Goal: Information Seeking & Learning: Check status

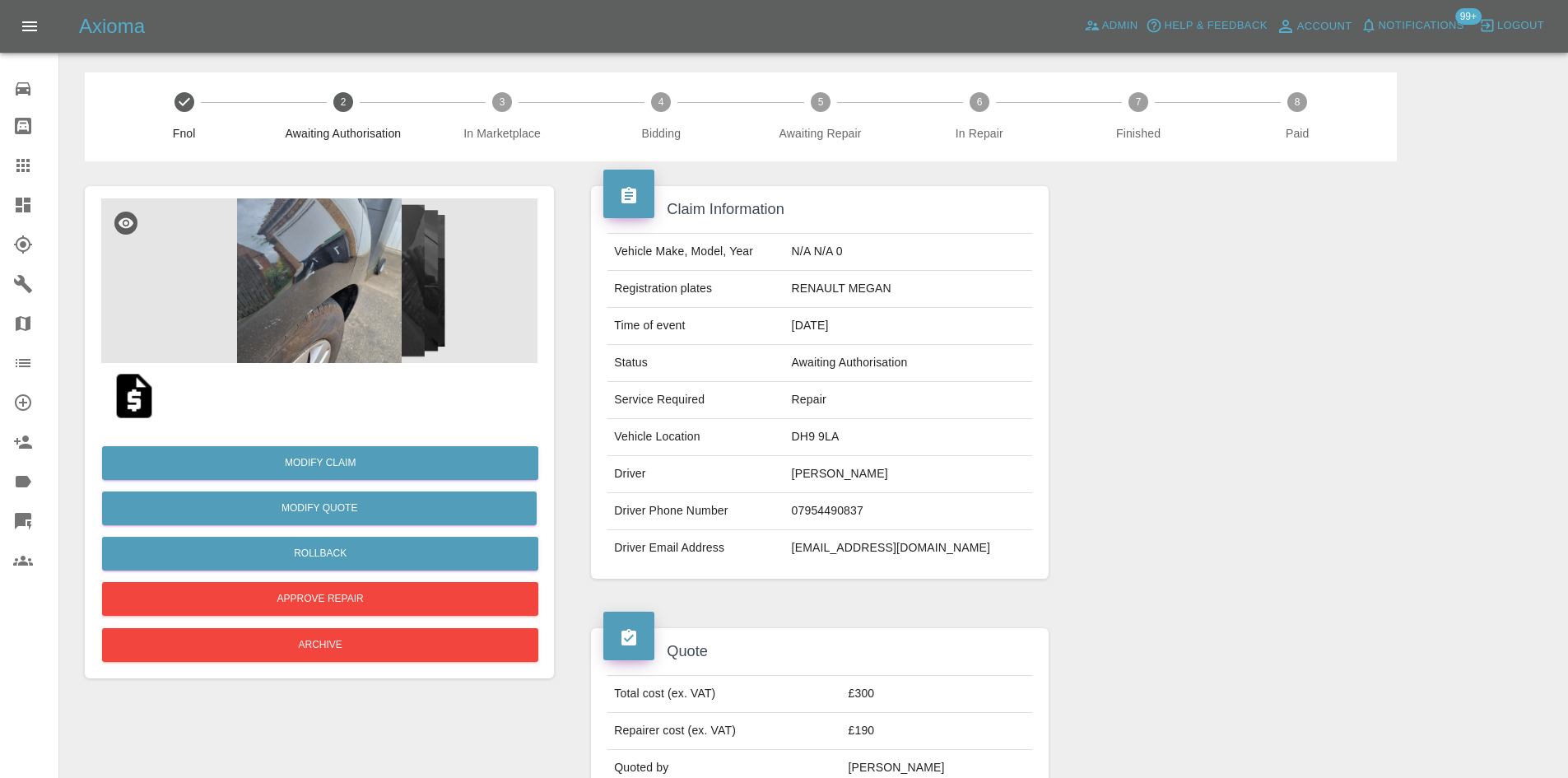
click at [3, 201] on link "Dashboard" at bounding box center [29, 205] width 58 height 40
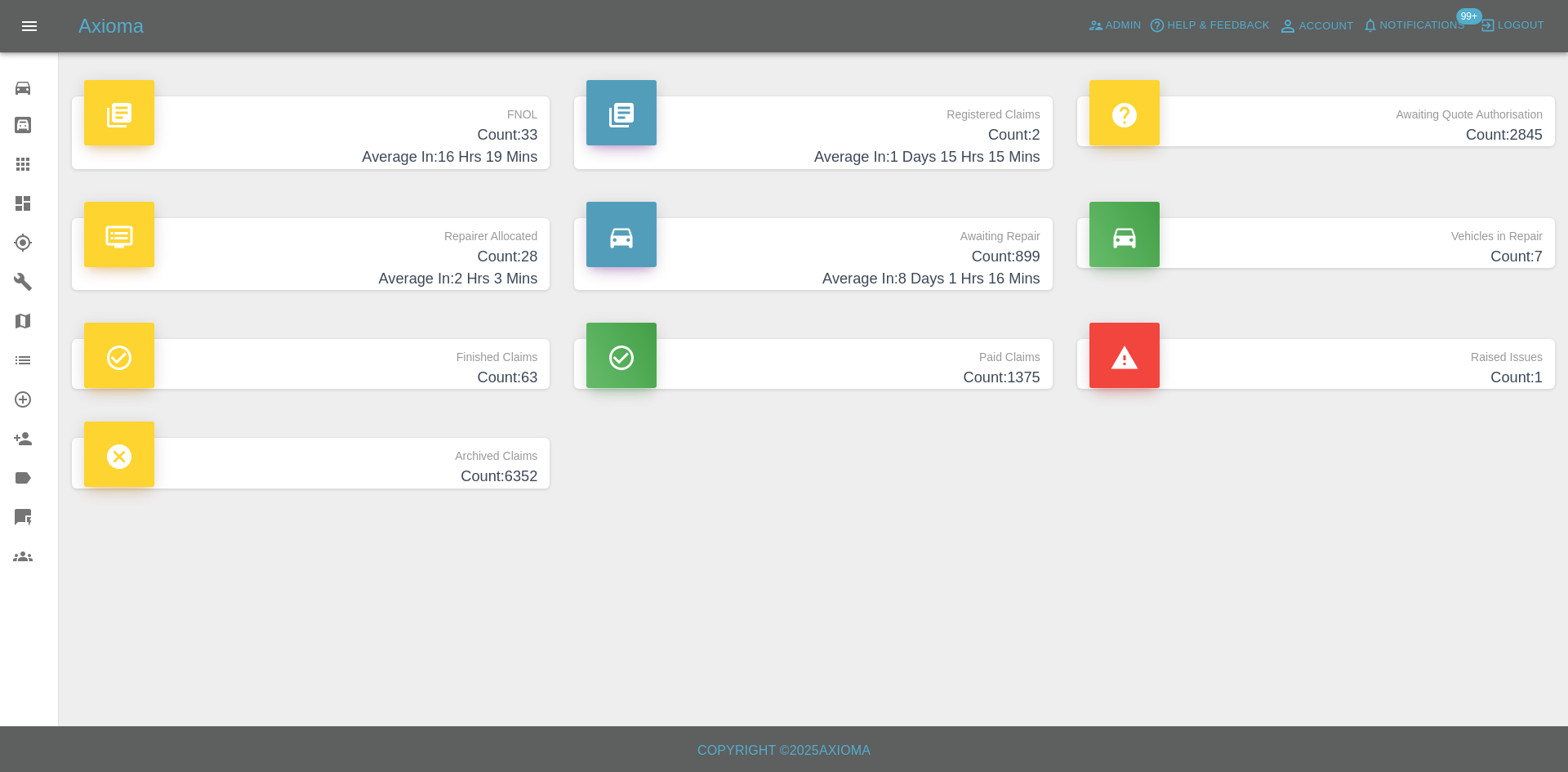
click at [461, 265] on h4 "Count: 28" at bounding box center [310, 257] width 453 height 22
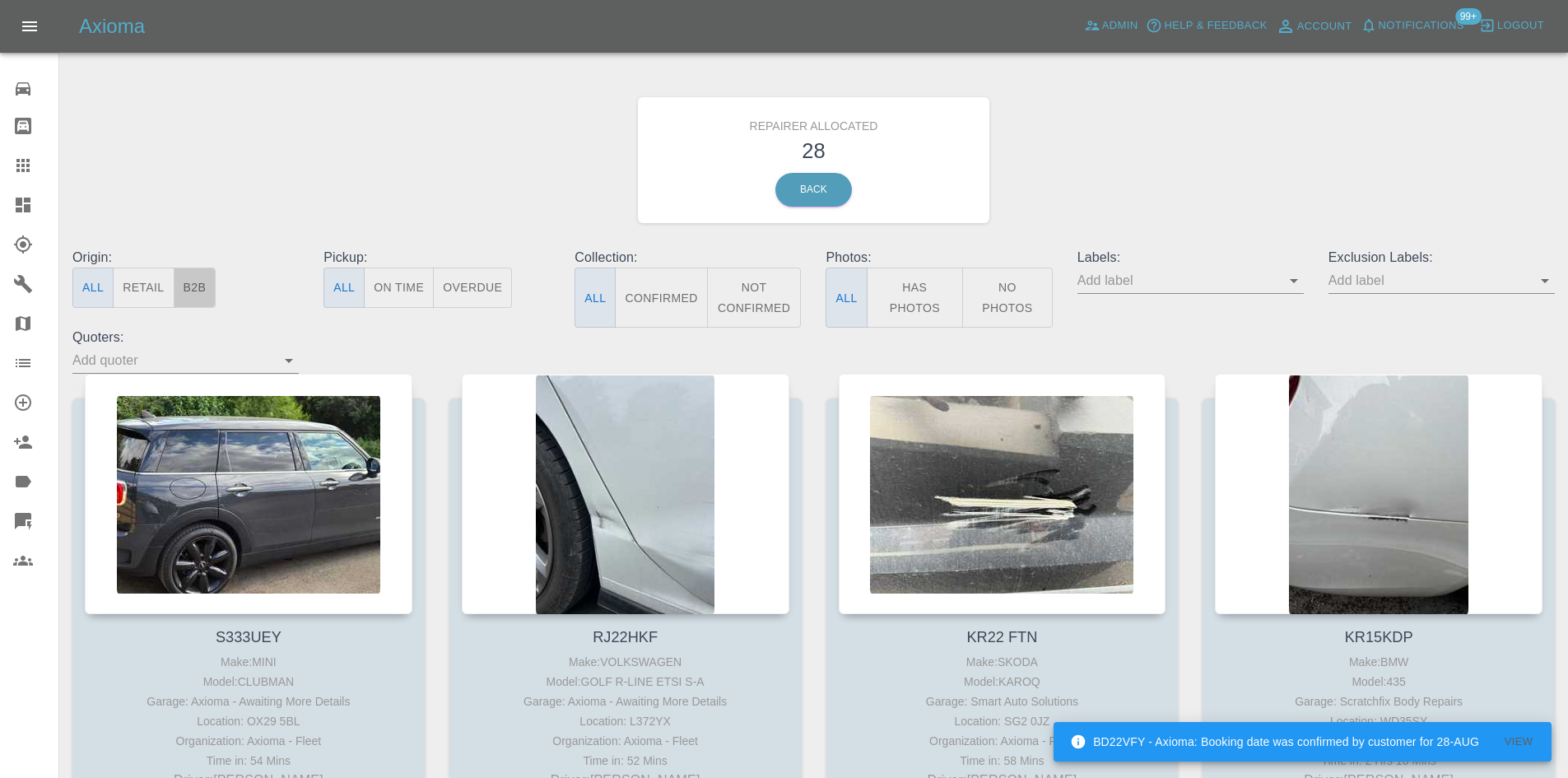
click at [207, 281] on button "B2B" at bounding box center [194, 288] width 43 height 40
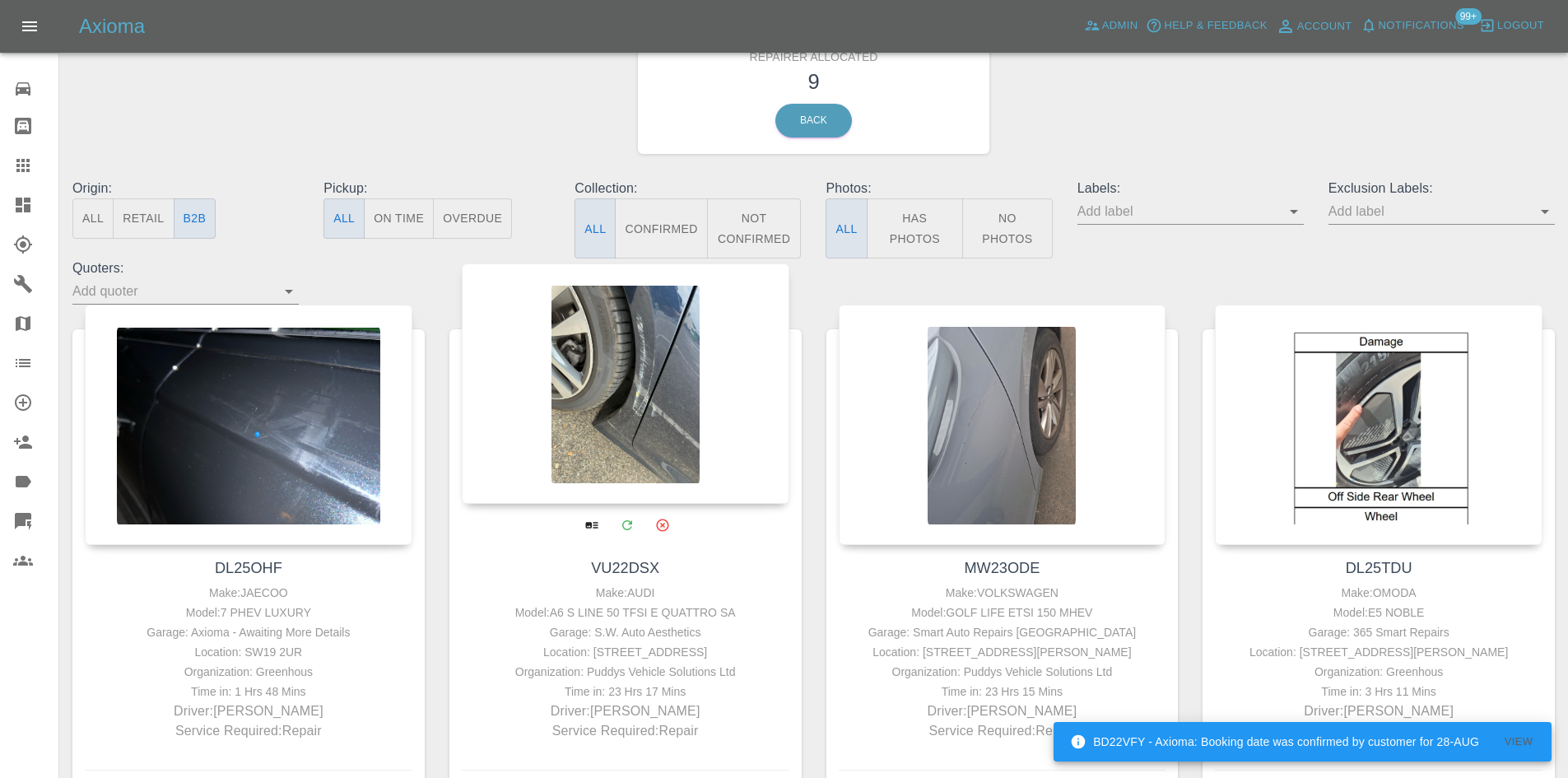
scroll to position [164, 0]
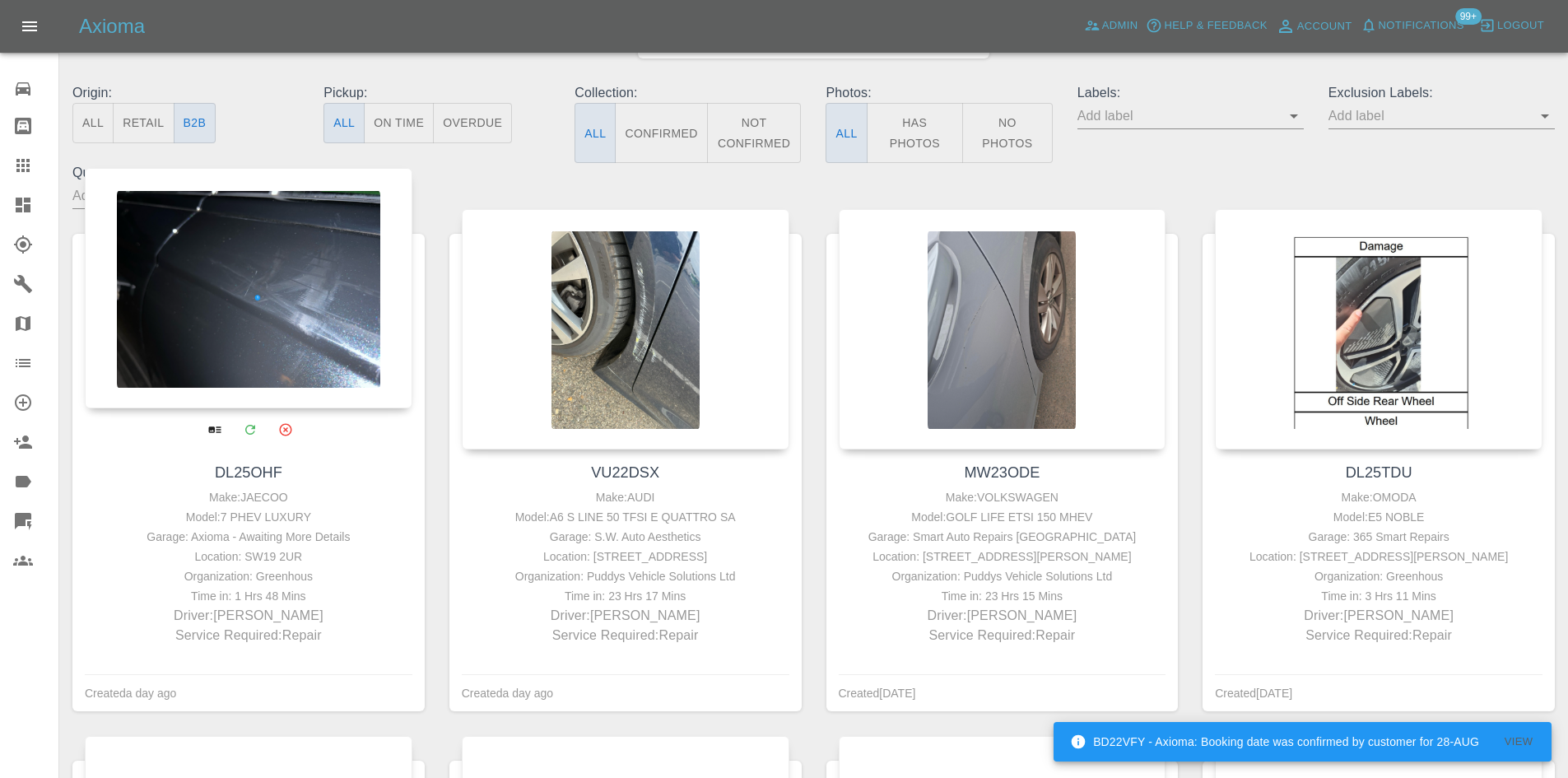
click at [232, 354] on div at bounding box center [248, 288] width 328 height 241
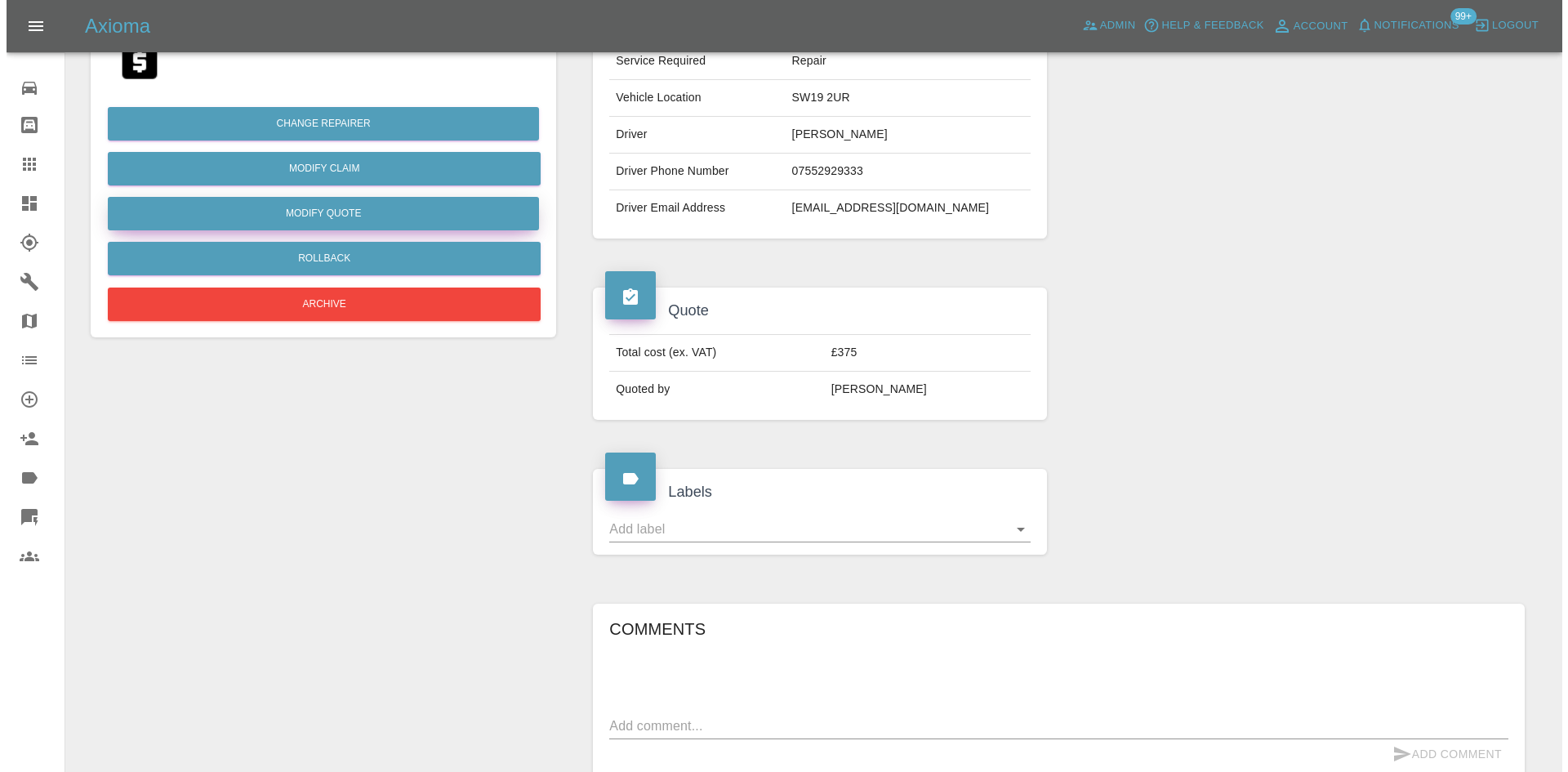
scroll to position [82, 0]
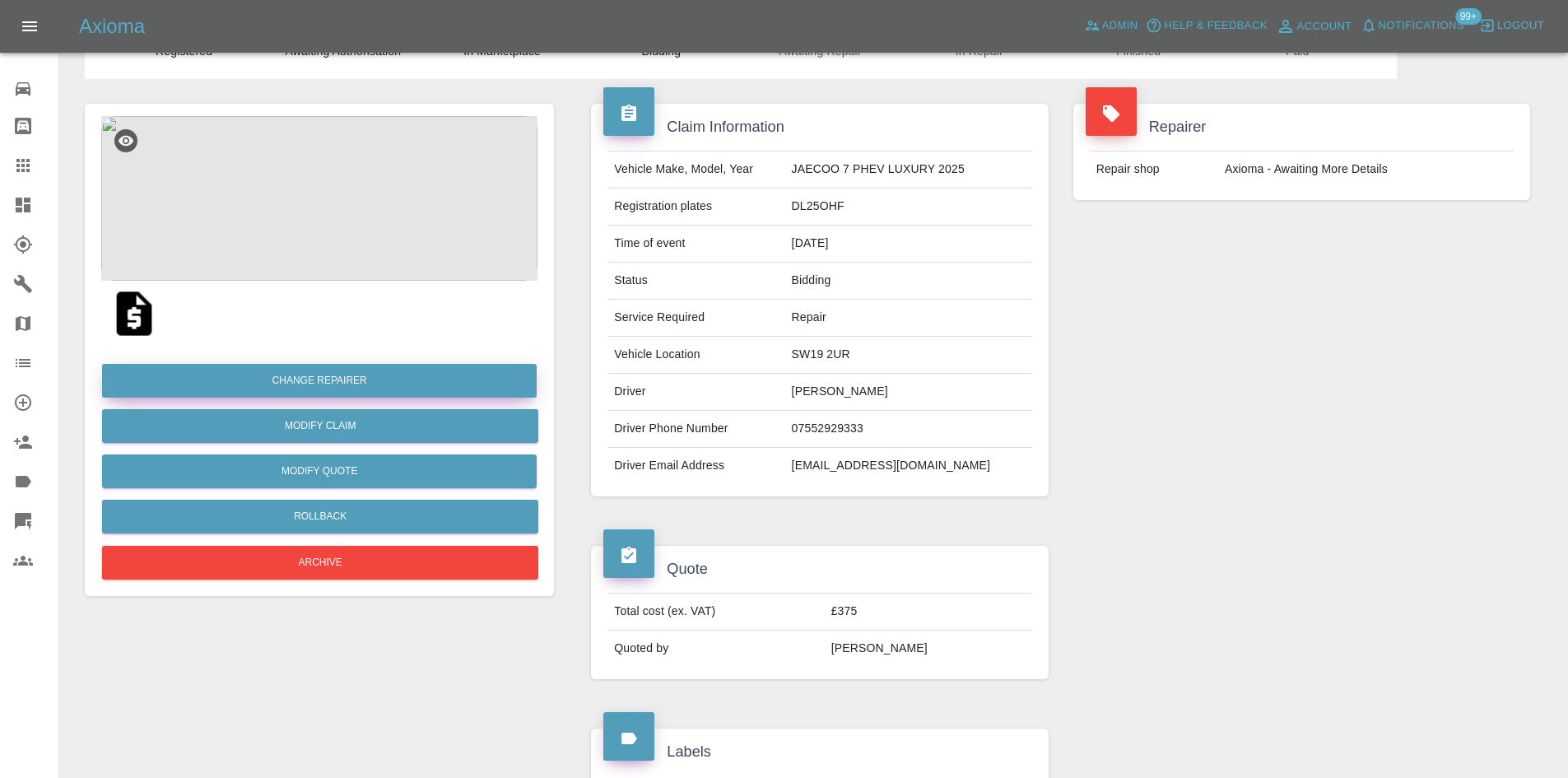
click at [359, 390] on button "Change Repairer" at bounding box center [319, 380] width 435 height 34
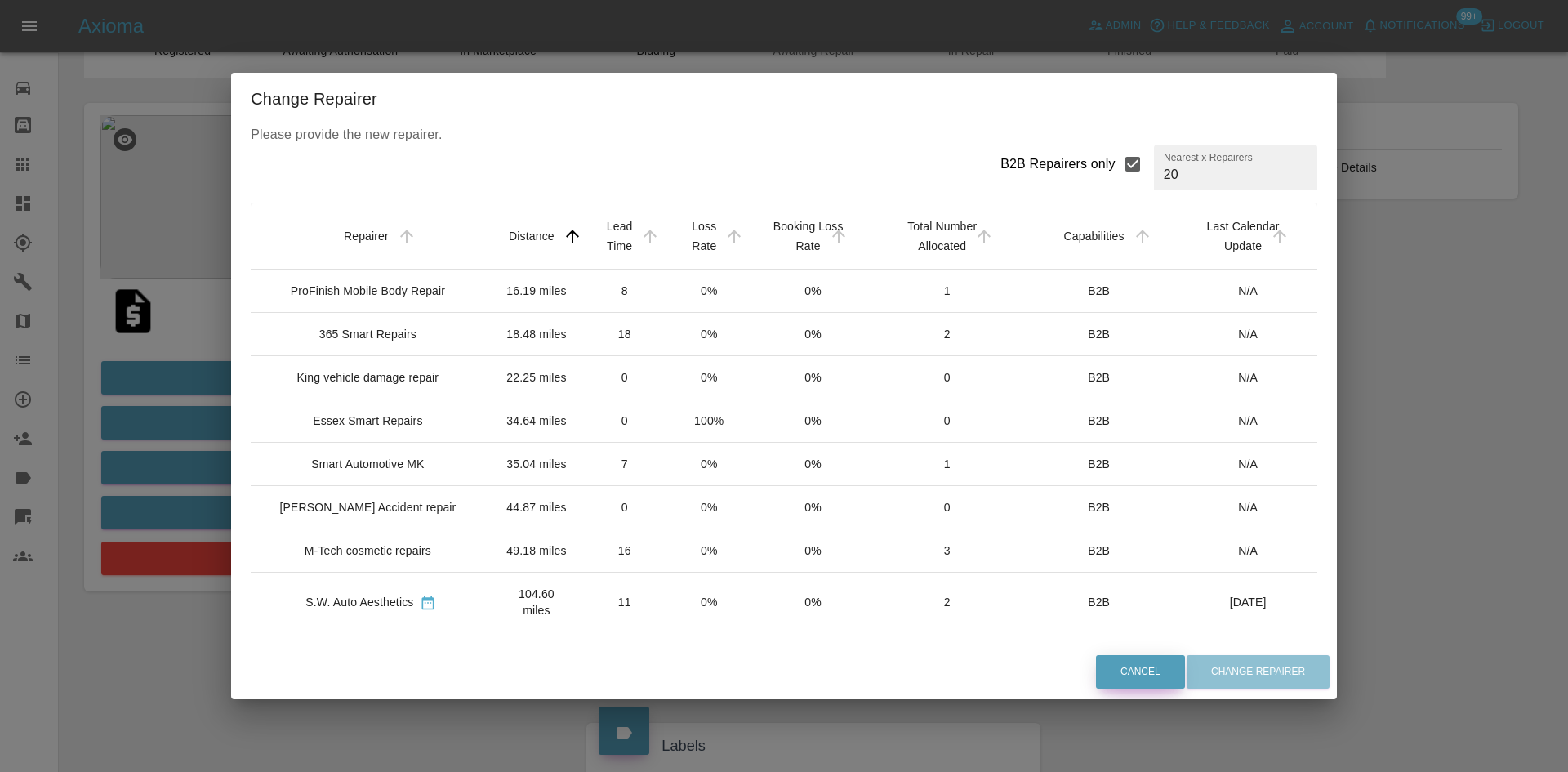
click at [1096, 672] on button "Cancel" at bounding box center [1140, 671] width 89 height 33
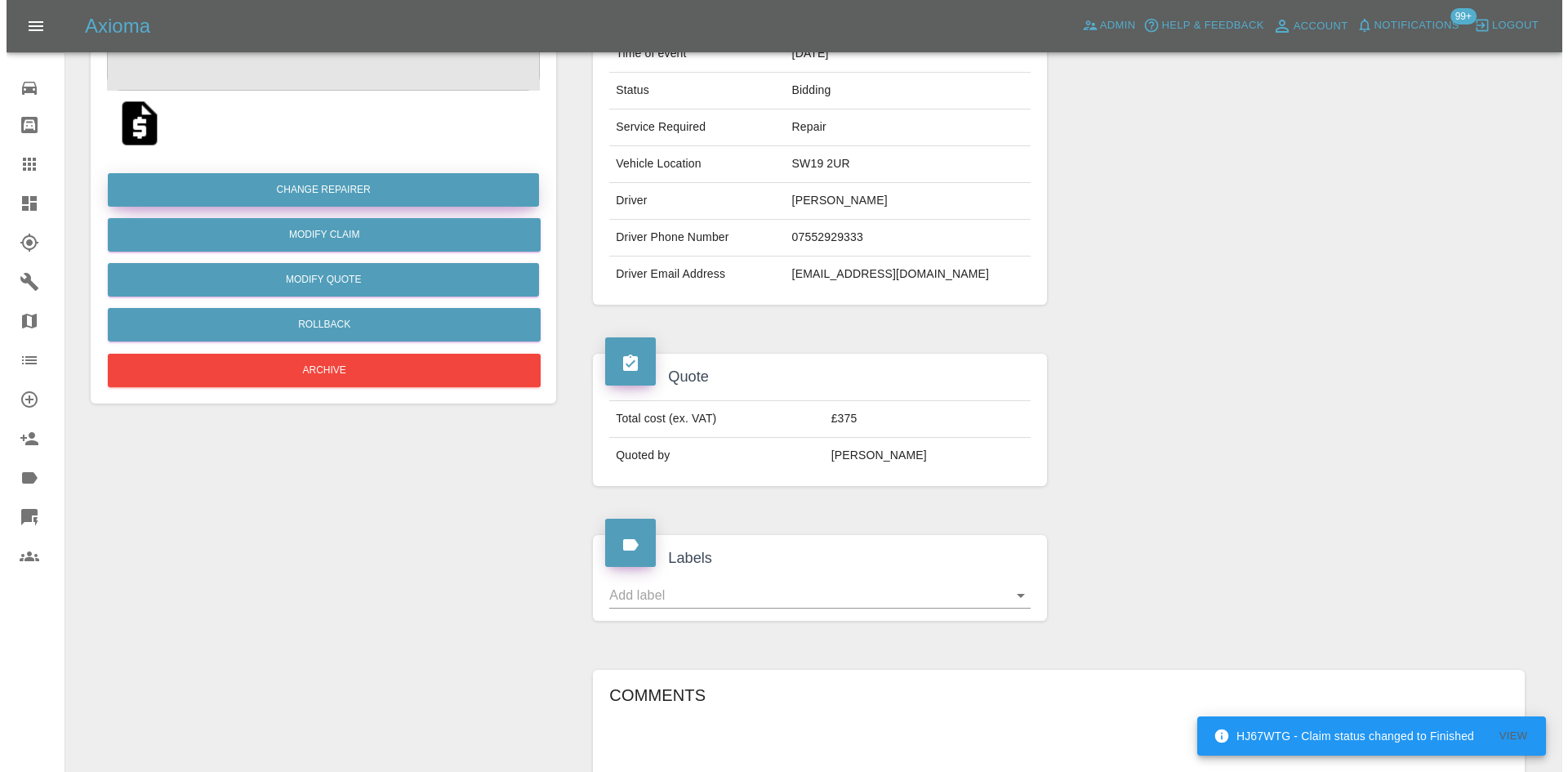
scroll to position [24, 0]
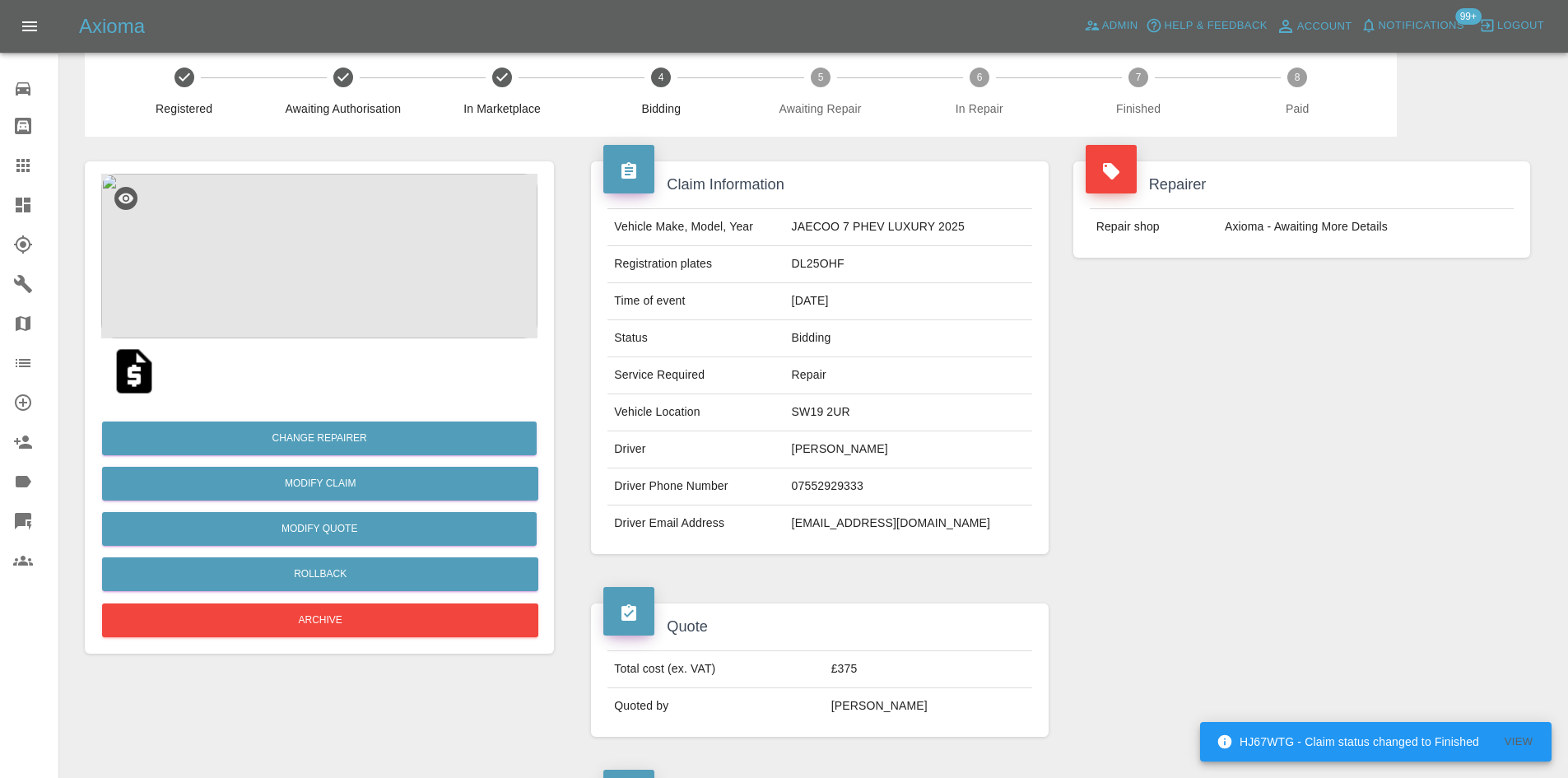
click at [322, 296] on img at bounding box center [320, 255] width 437 height 164
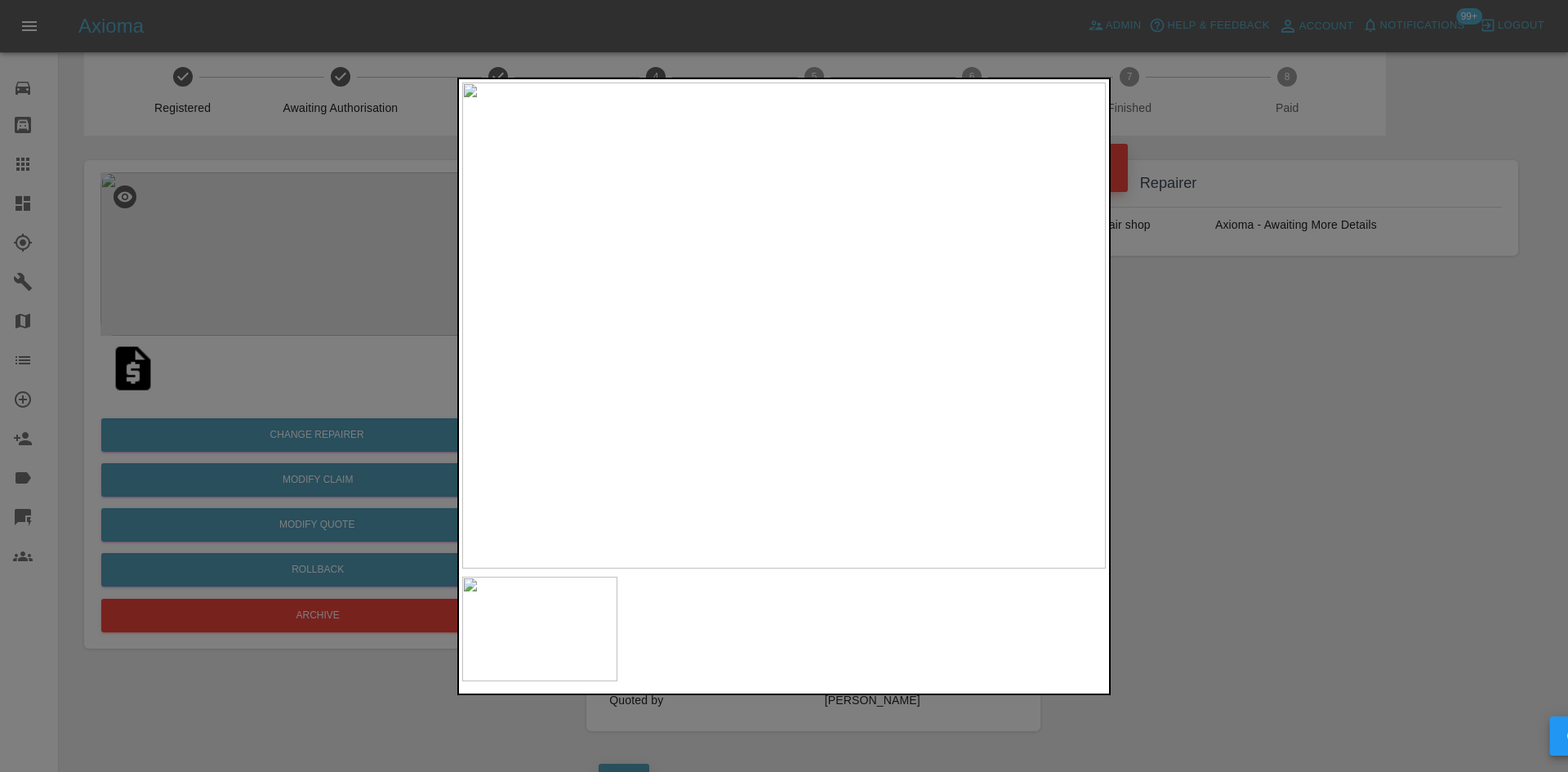
click at [1388, 451] on div at bounding box center [784, 386] width 1568 height 772
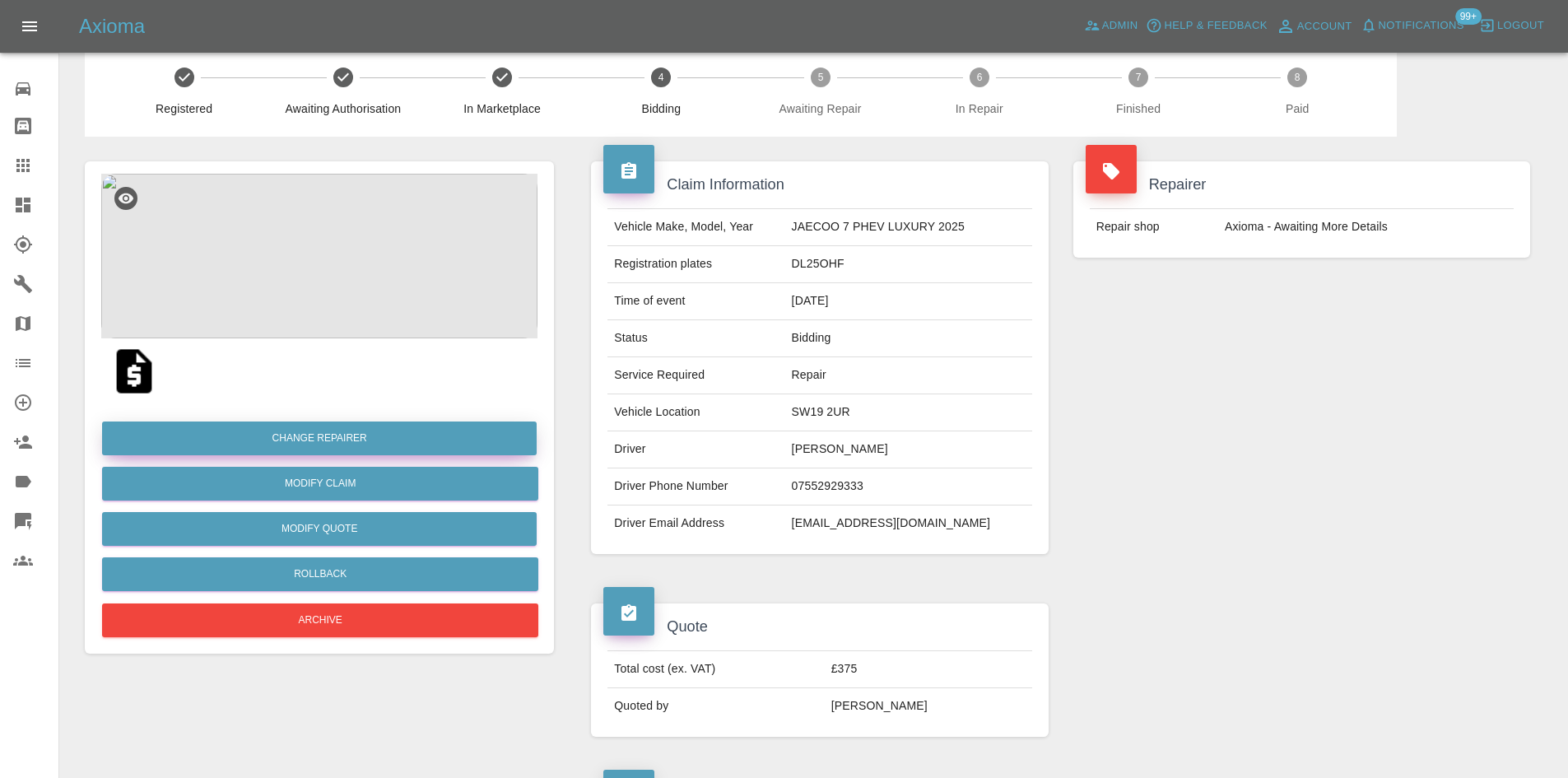
click at [264, 445] on button "Change Repairer" at bounding box center [319, 438] width 435 height 34
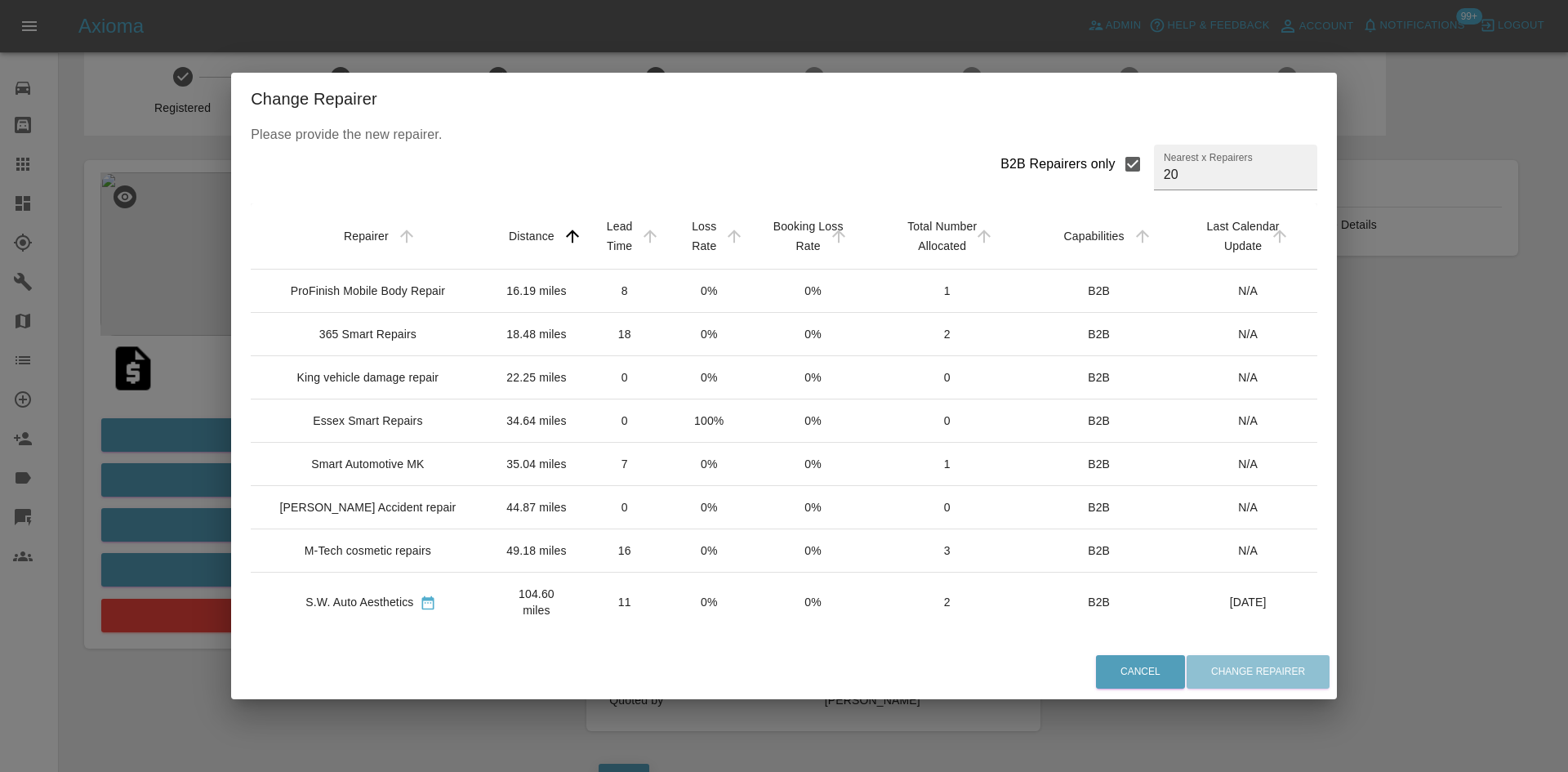
click at [394, 299] on div "ProFinish Mobile Body Repair" at bounding box center [367, 291] width 154 height 16
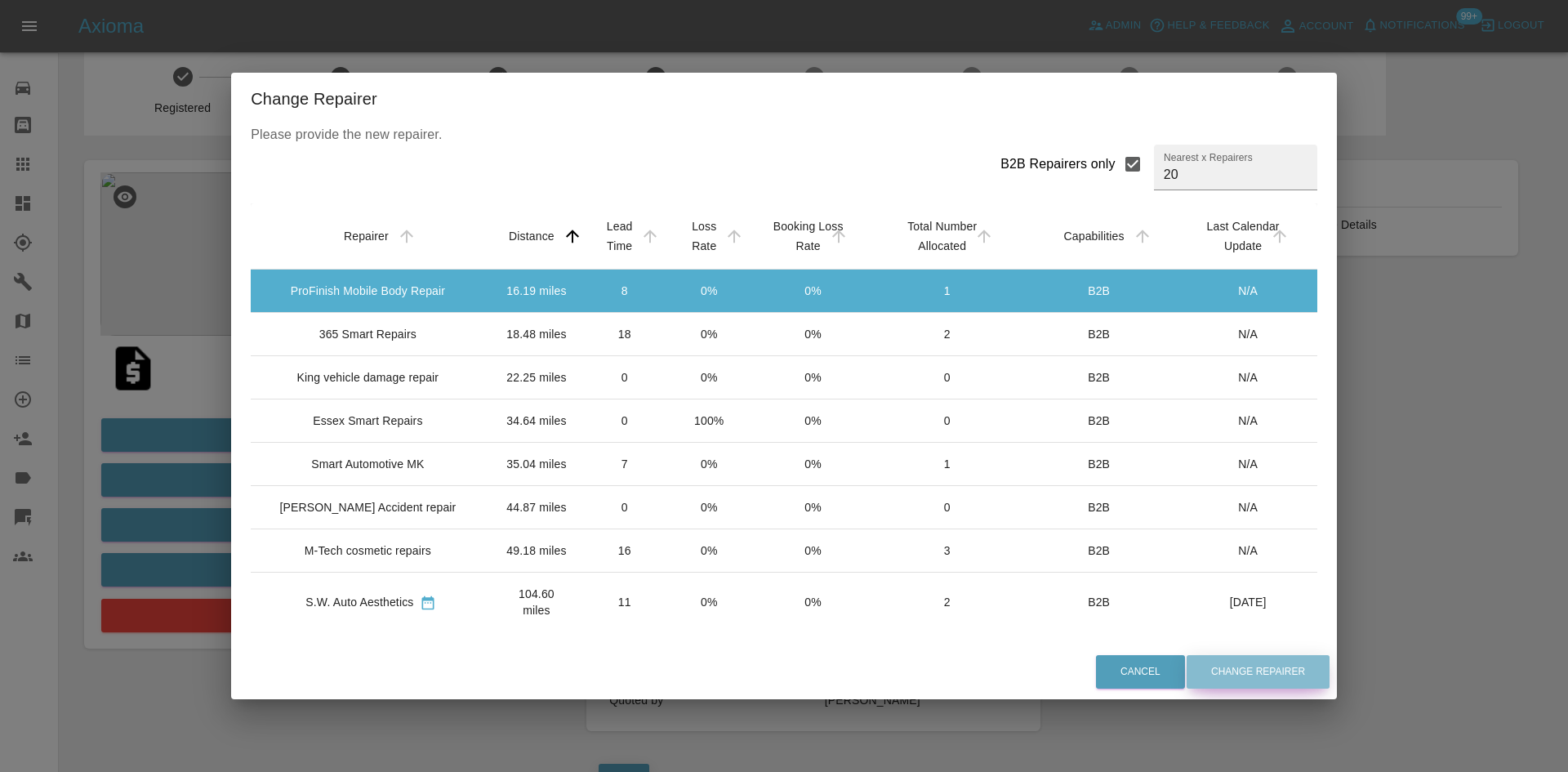
click at [1216, 672] on button "Change Repairer" at bounding box center [1257, 671] width 143 height 33
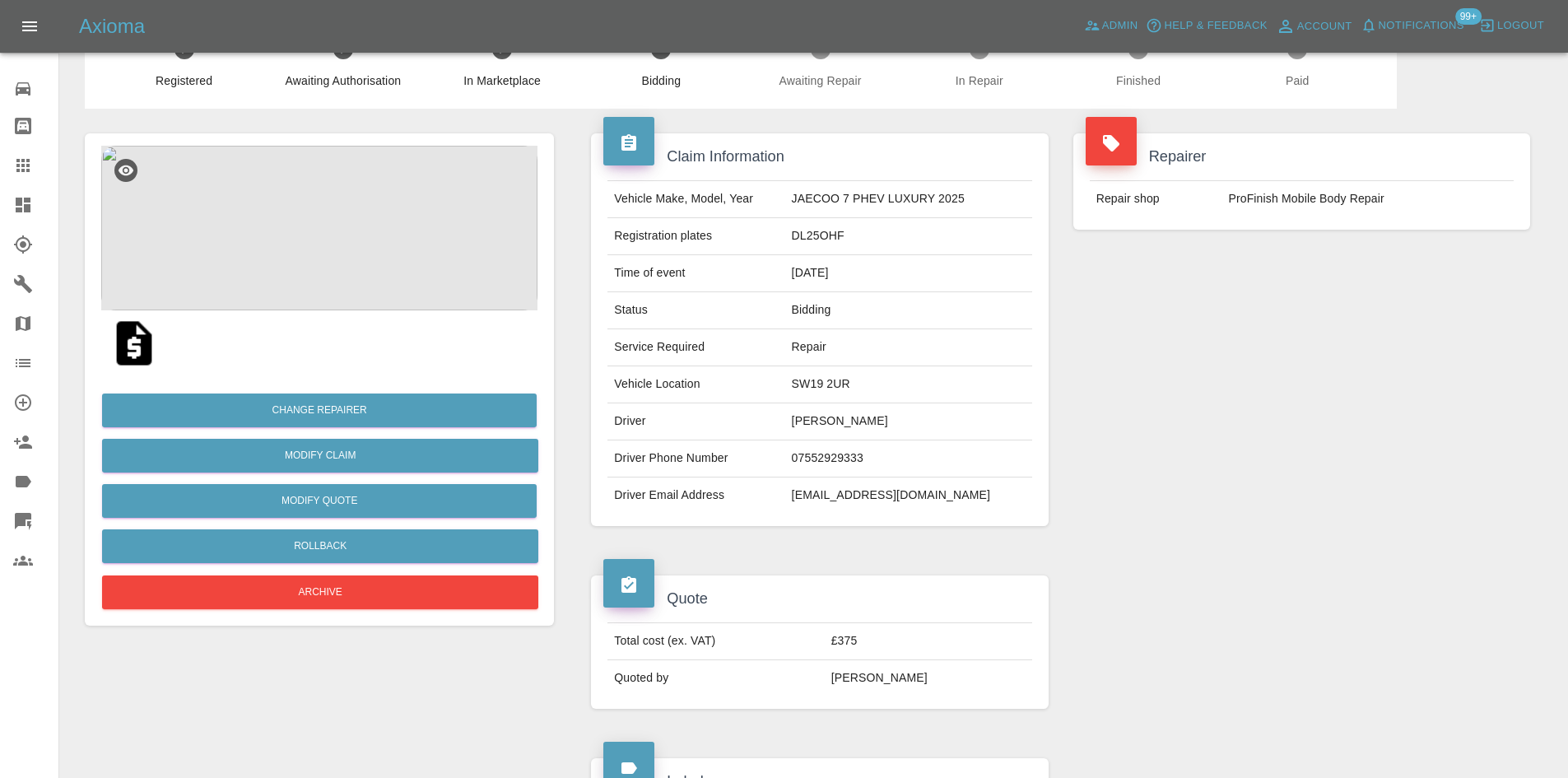
scroll to position [83, 0]
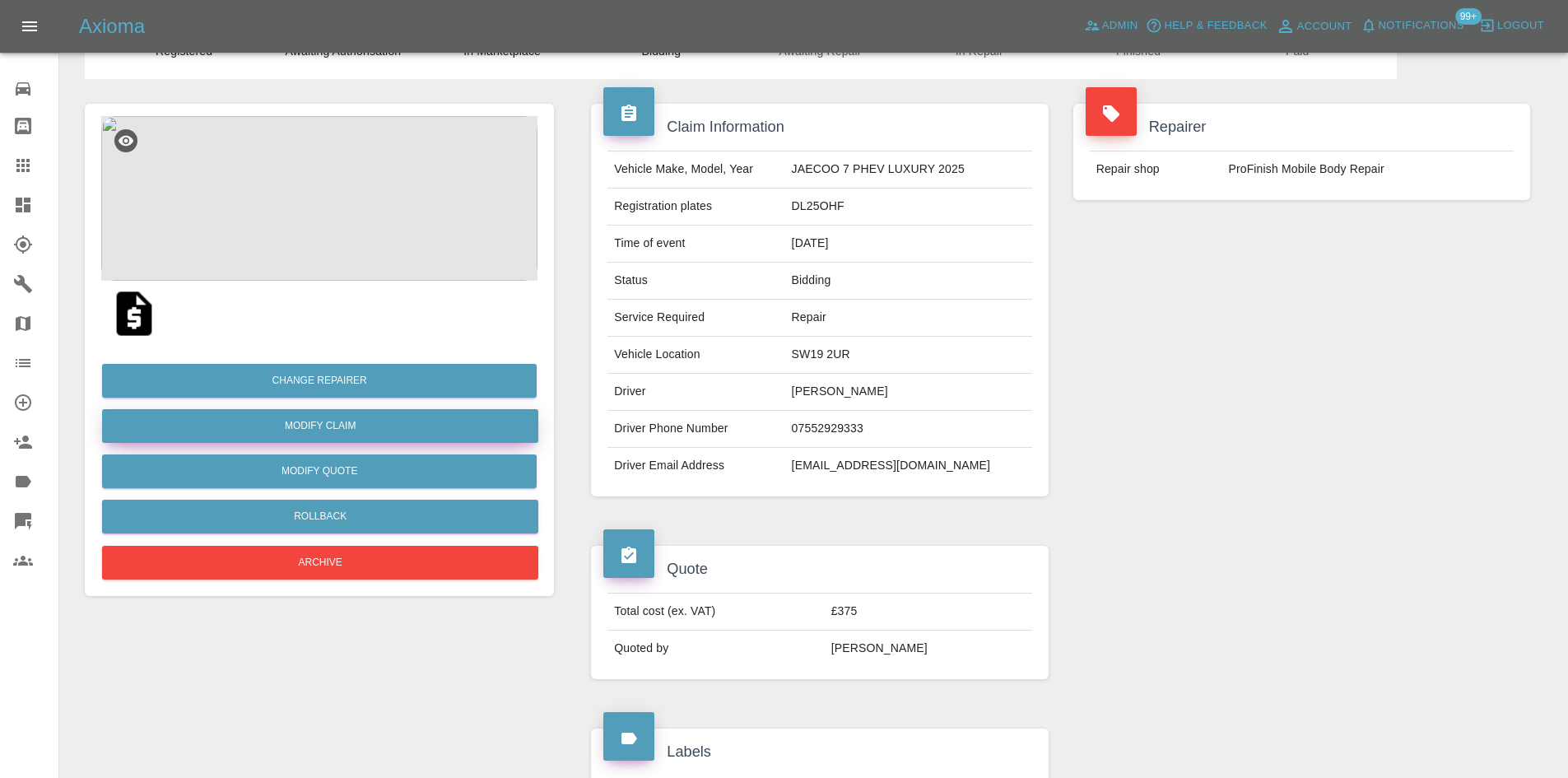
click at [366, 424] on link "Modify Claim" at bounding box center [320, 426] width 437 height 34
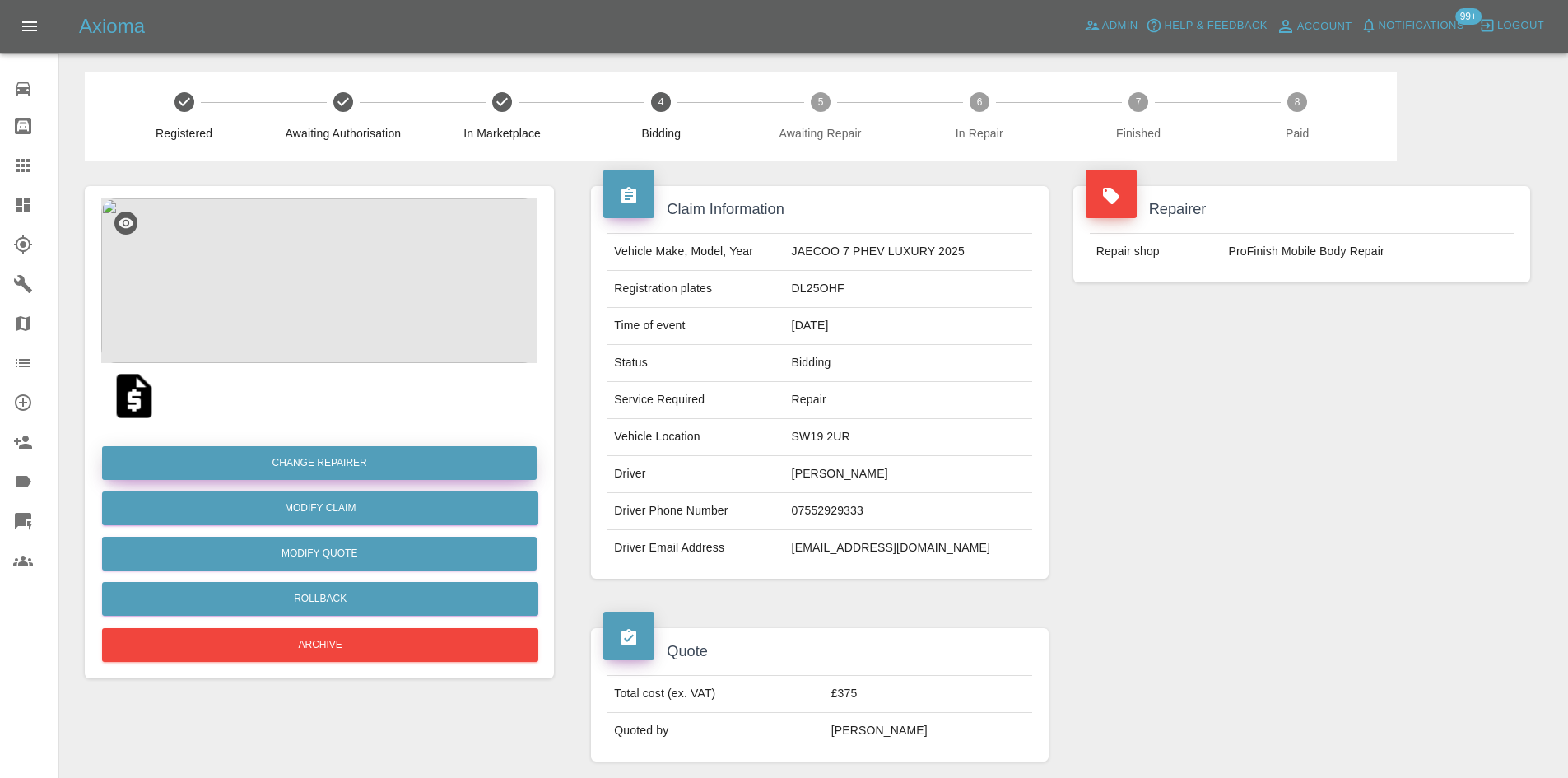
drag, startPoint x: 305, startPoint y: 463, endPoint x: 311, endPoint y: 489, distance: 26.7
click at [311, 489] on div "Change Repairer Modify Claim Modify Quote Rollback Archive" at bounding box center [320, 547] width 437 height 237
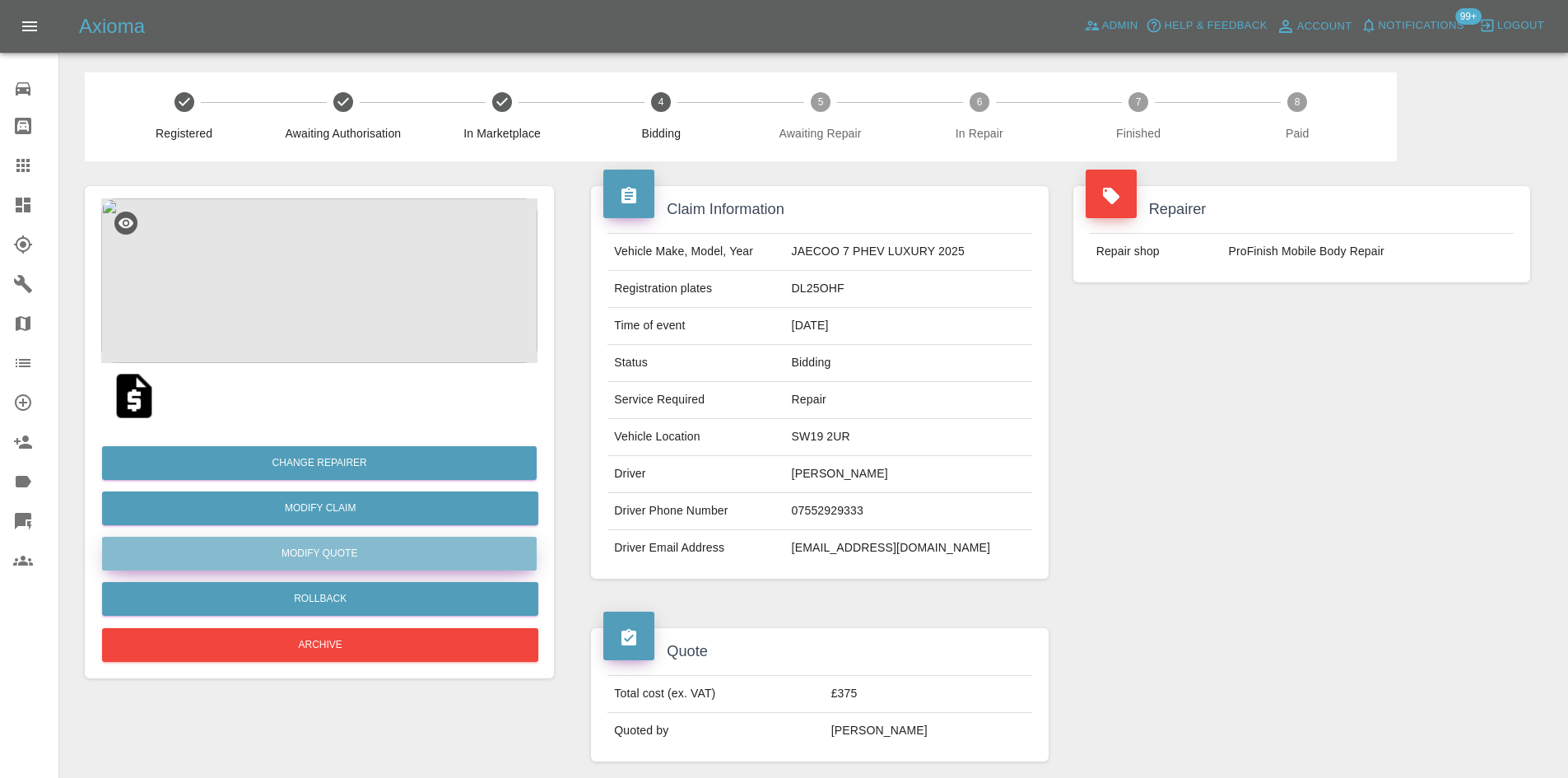
click at [343, 564] on button "Modify Quote" at bounding box center [319, 553] width 435 height 34
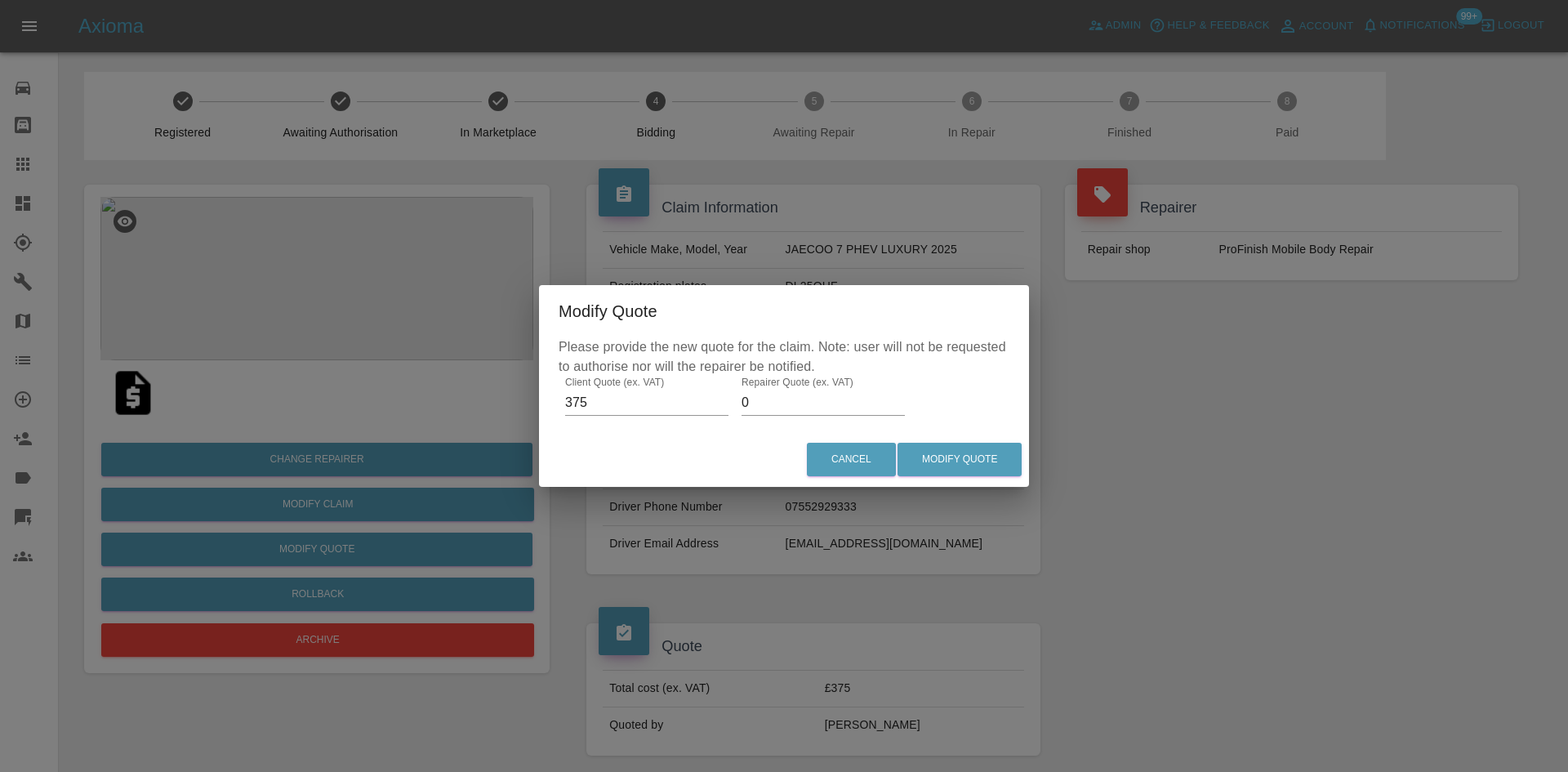
click at [818, 416] on div "Please provide the new quote for the claim. Note: user will not be requested to…" at bounding box center [784, 384] width 490 height 95
click at [817, 404] on input "0" at bounding box center [822, 403] width 163 height 26
type input "250"
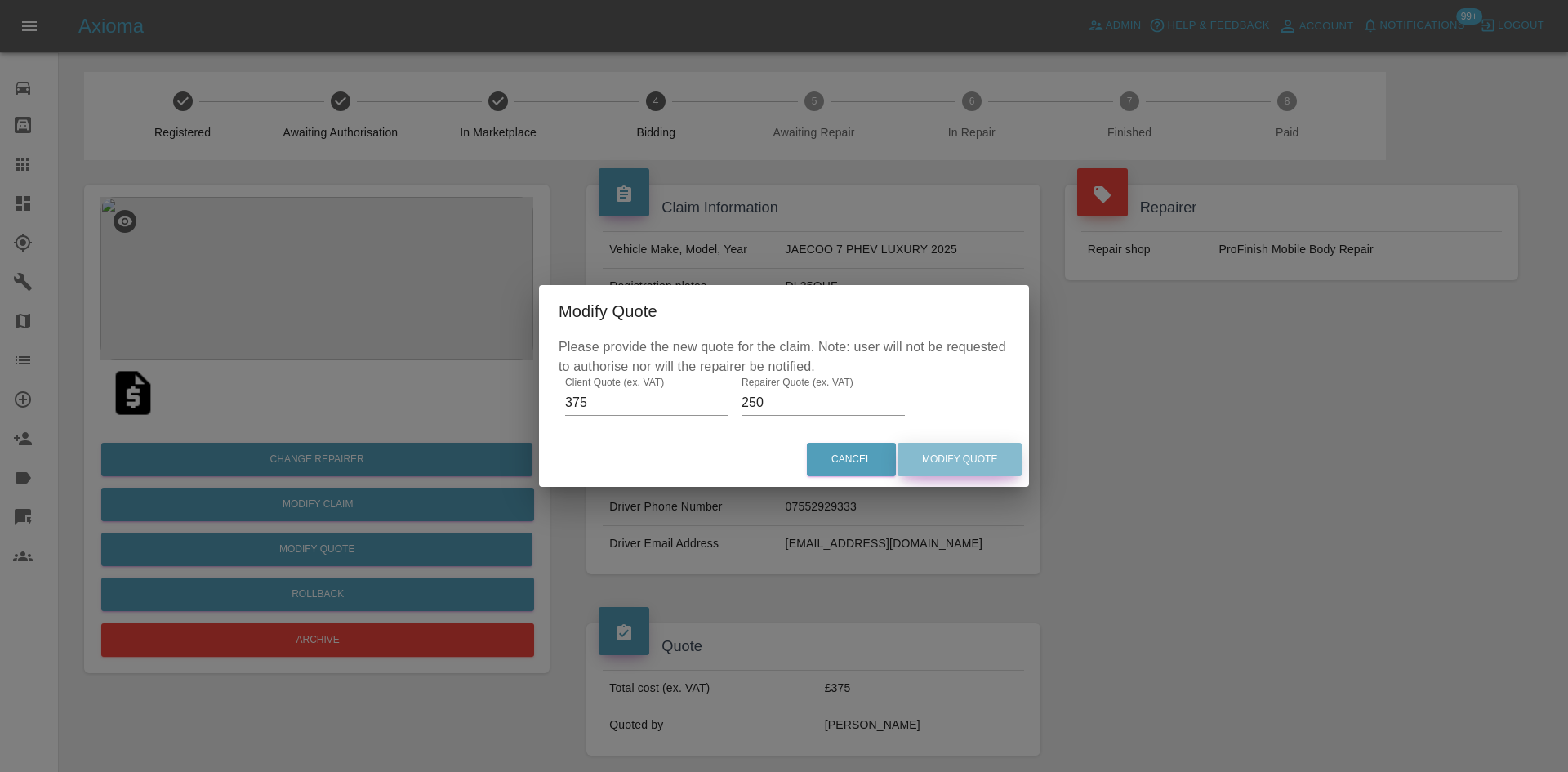
click at [1007, 464] on button "Modify Quote" at bounding box center [959, 459] width 124 height 33
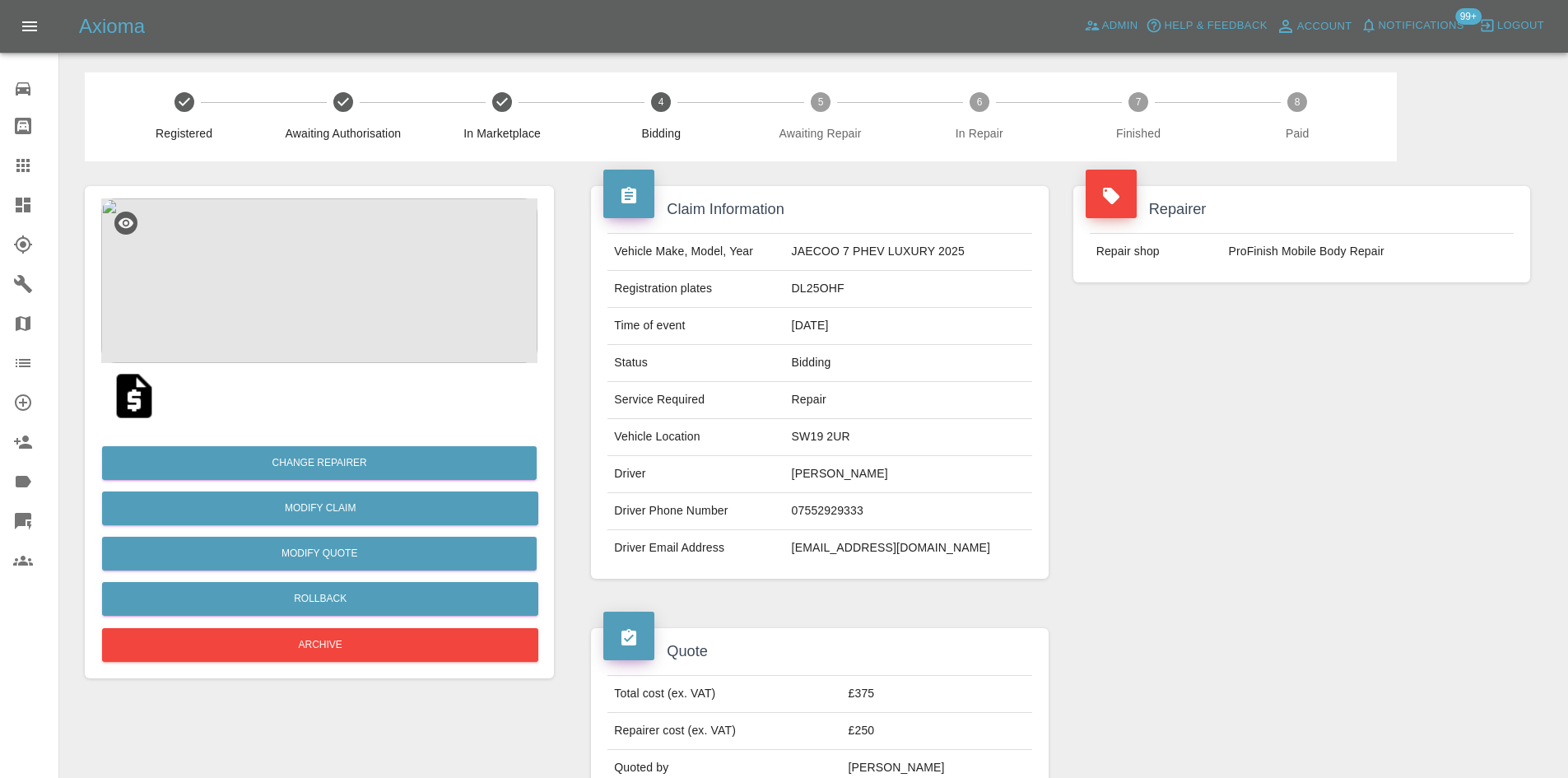
click at [14, 206] on icon at bounding box center [24, 205] width 20 height 20
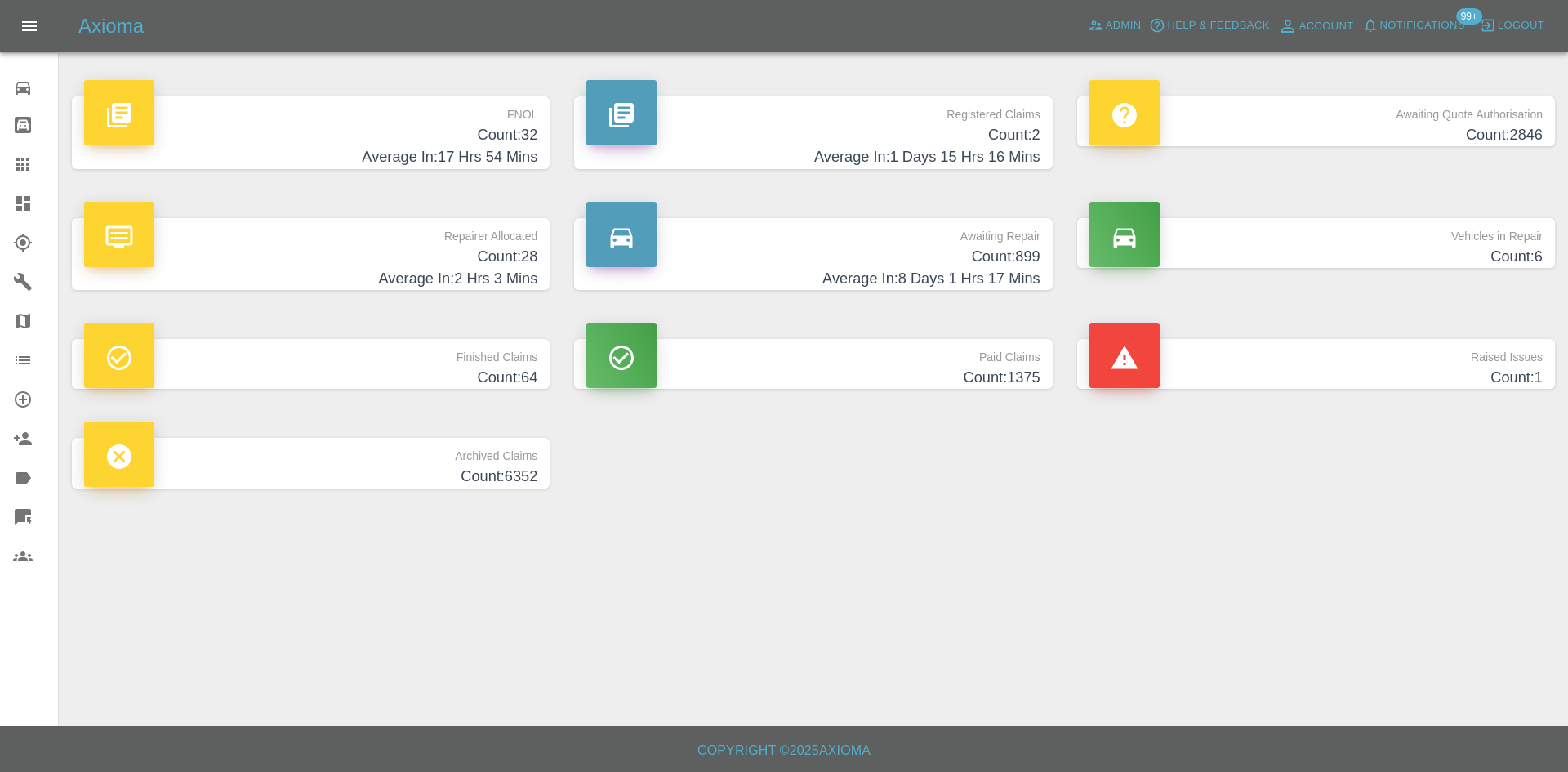
click at [374, 248] on h4 "Count: 28" at bounding box center [310, 257] width 453 height 22
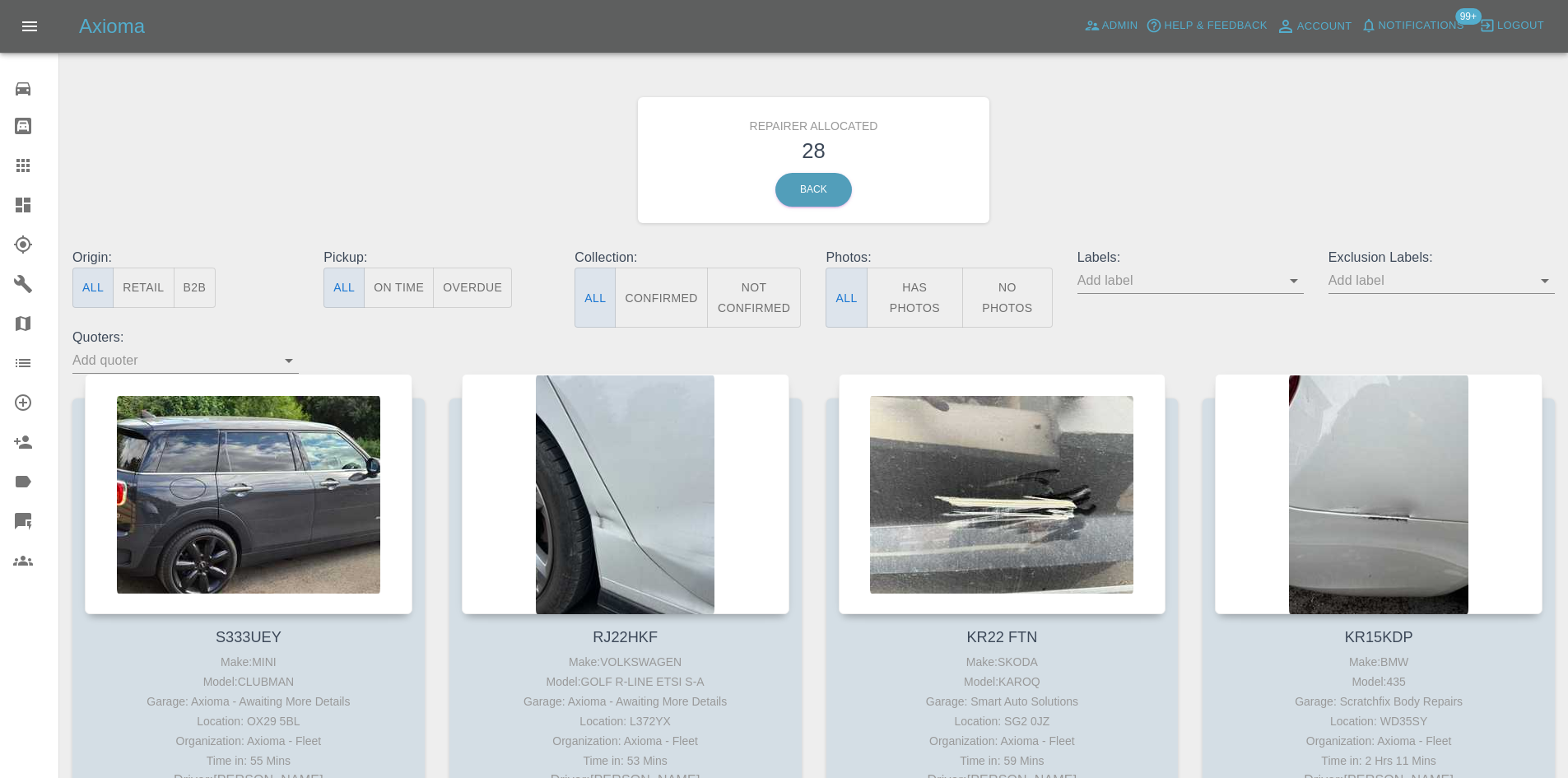
click at [202, 289] on button "B2B" at bounding box center [194, 288] width 43 height 40
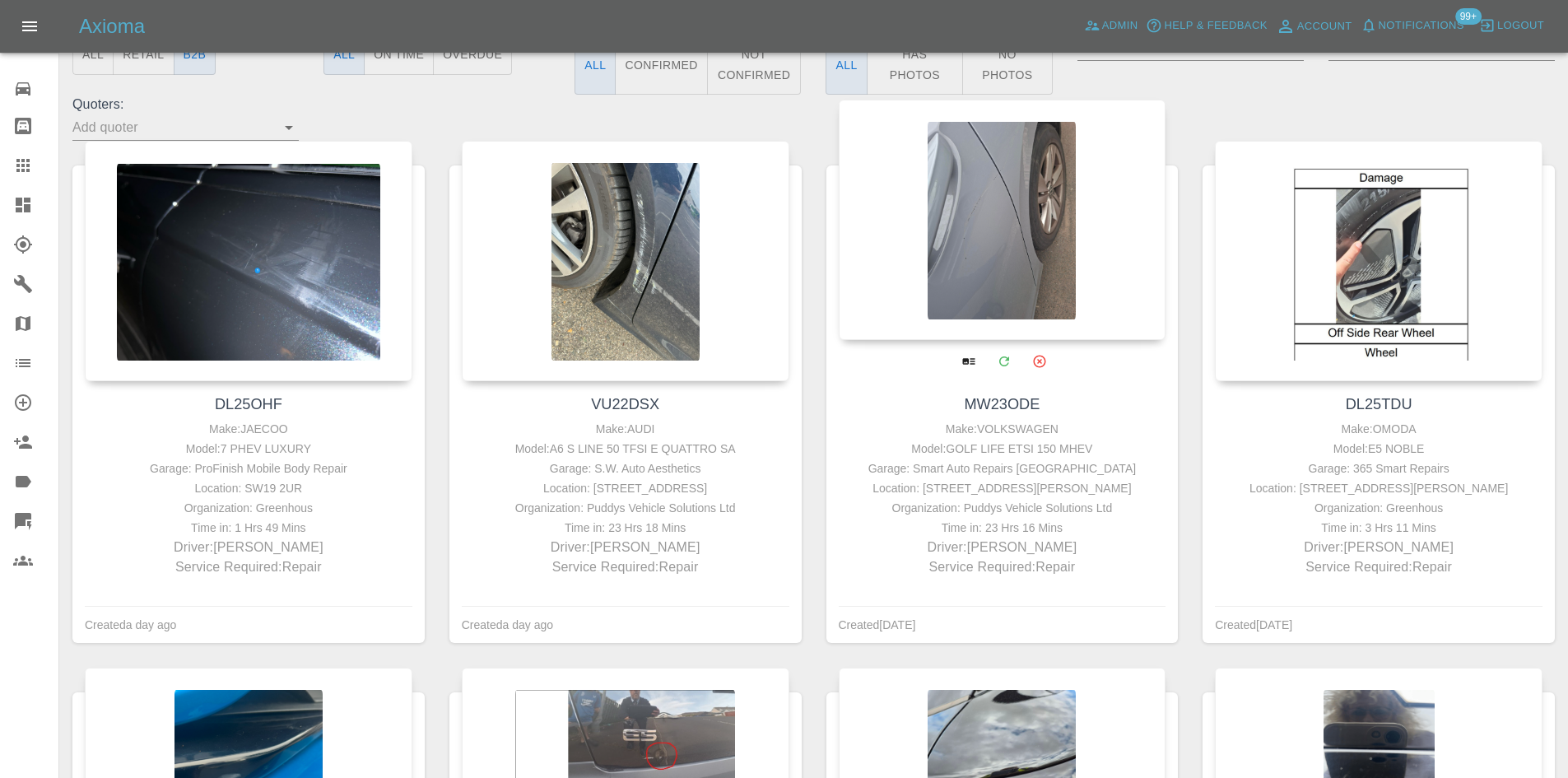
scroll to position [83, 0]
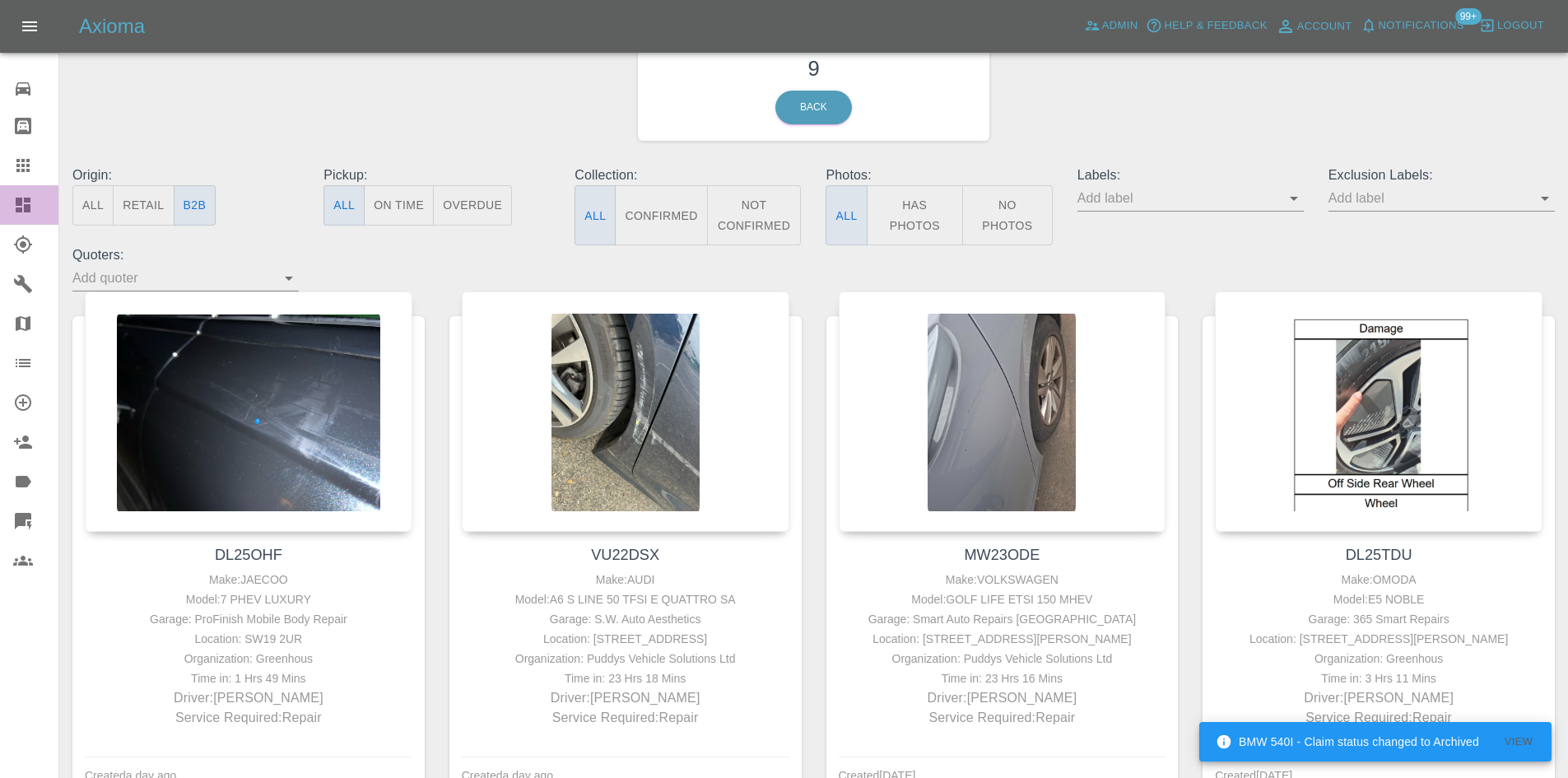
click at [35, 192] on link "Dashboard" at bounding box center [29, 205] width 58 height 40
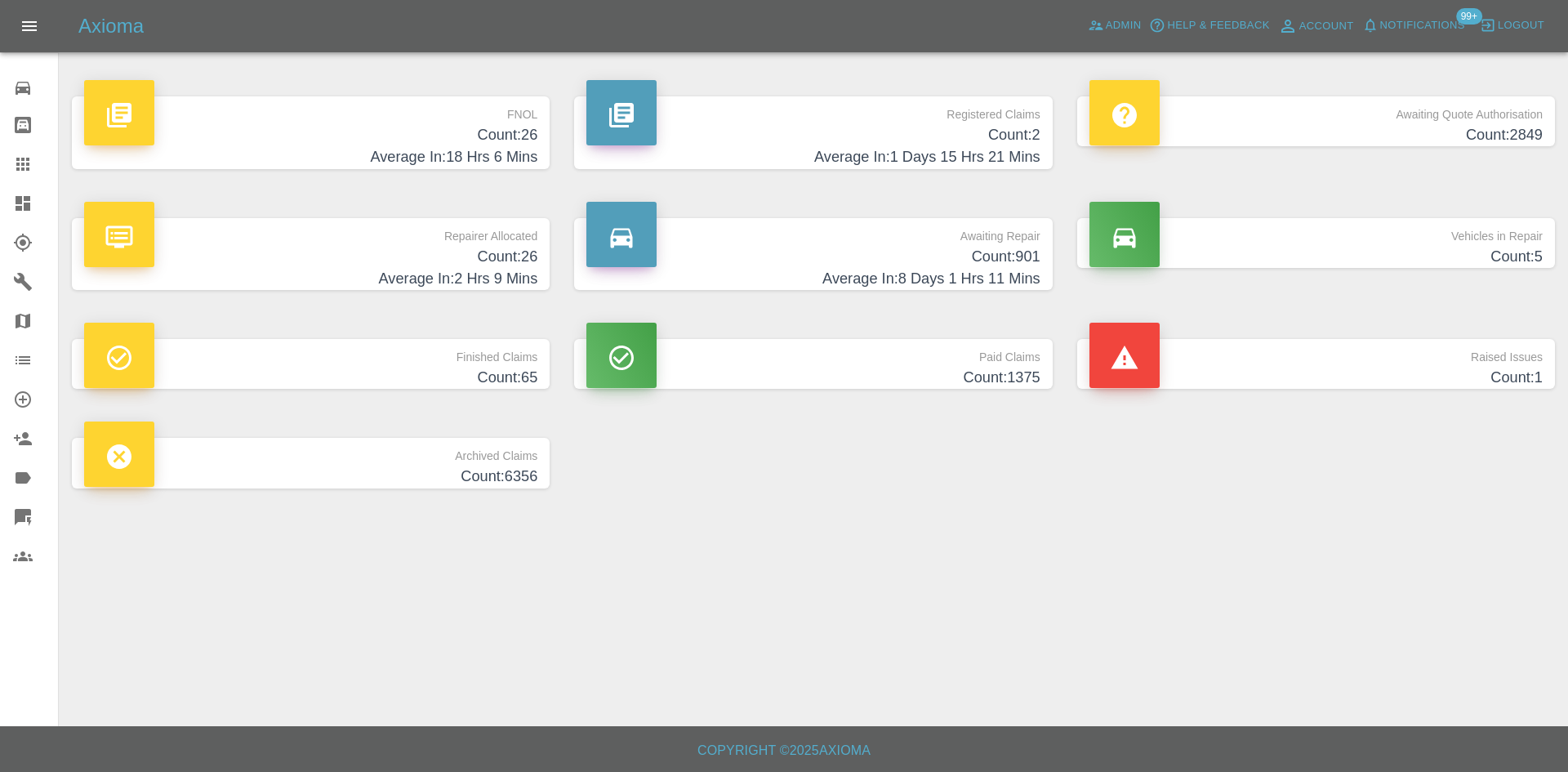
click at [427, 121] on p "FNOL" at bounding box center [310, 110] width 453 height 28
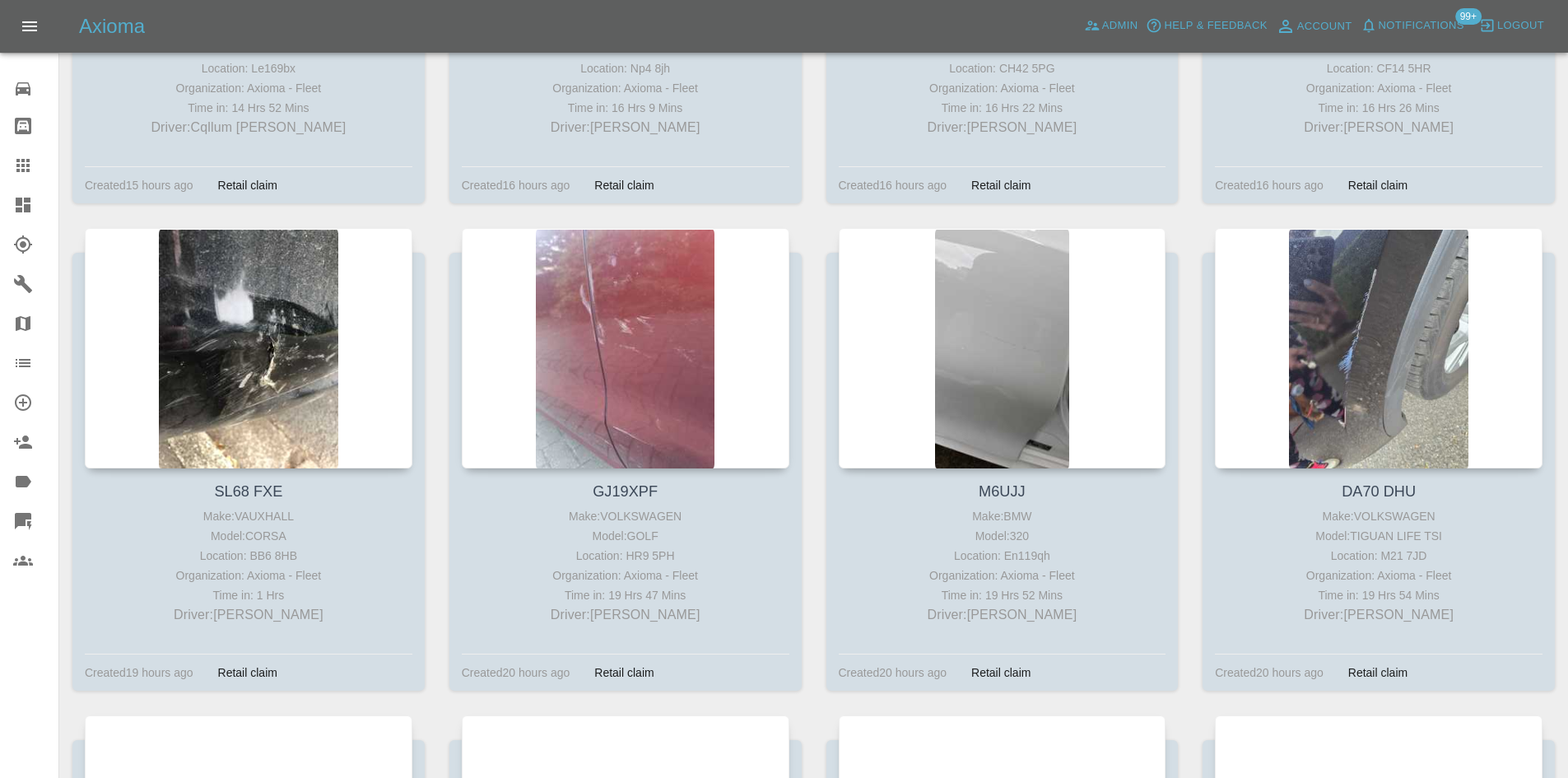
scroll to position [1341, 0]
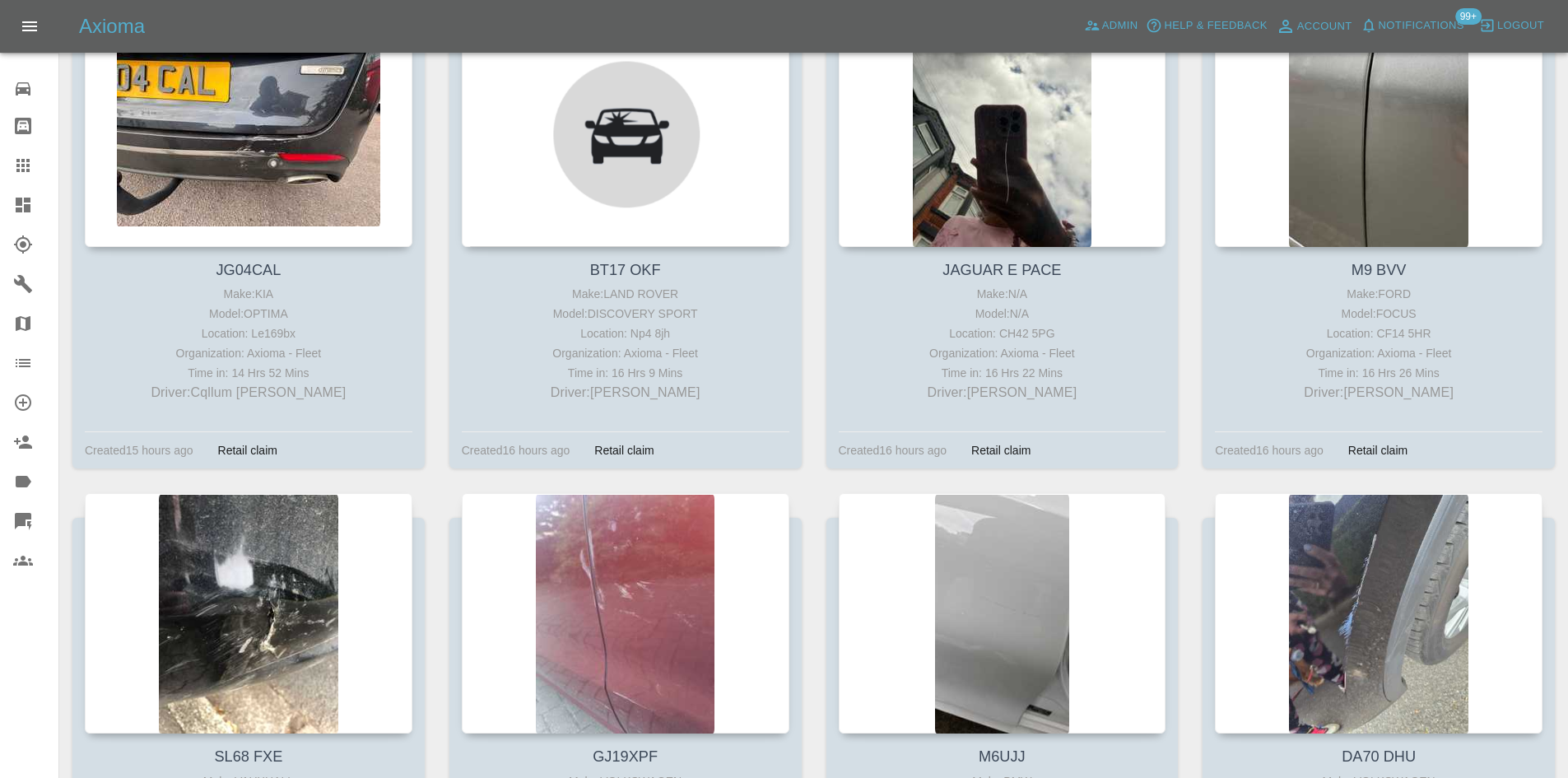
click at [1092, 40] on div "Axioma Admin Help & Feedback Account Notifications 99+ Logout" at bounding box center [784, 26] width 1568 height 53
click at [1110, 18] on span "Admin" at bounding box center [1120, 25] width 36 height 19
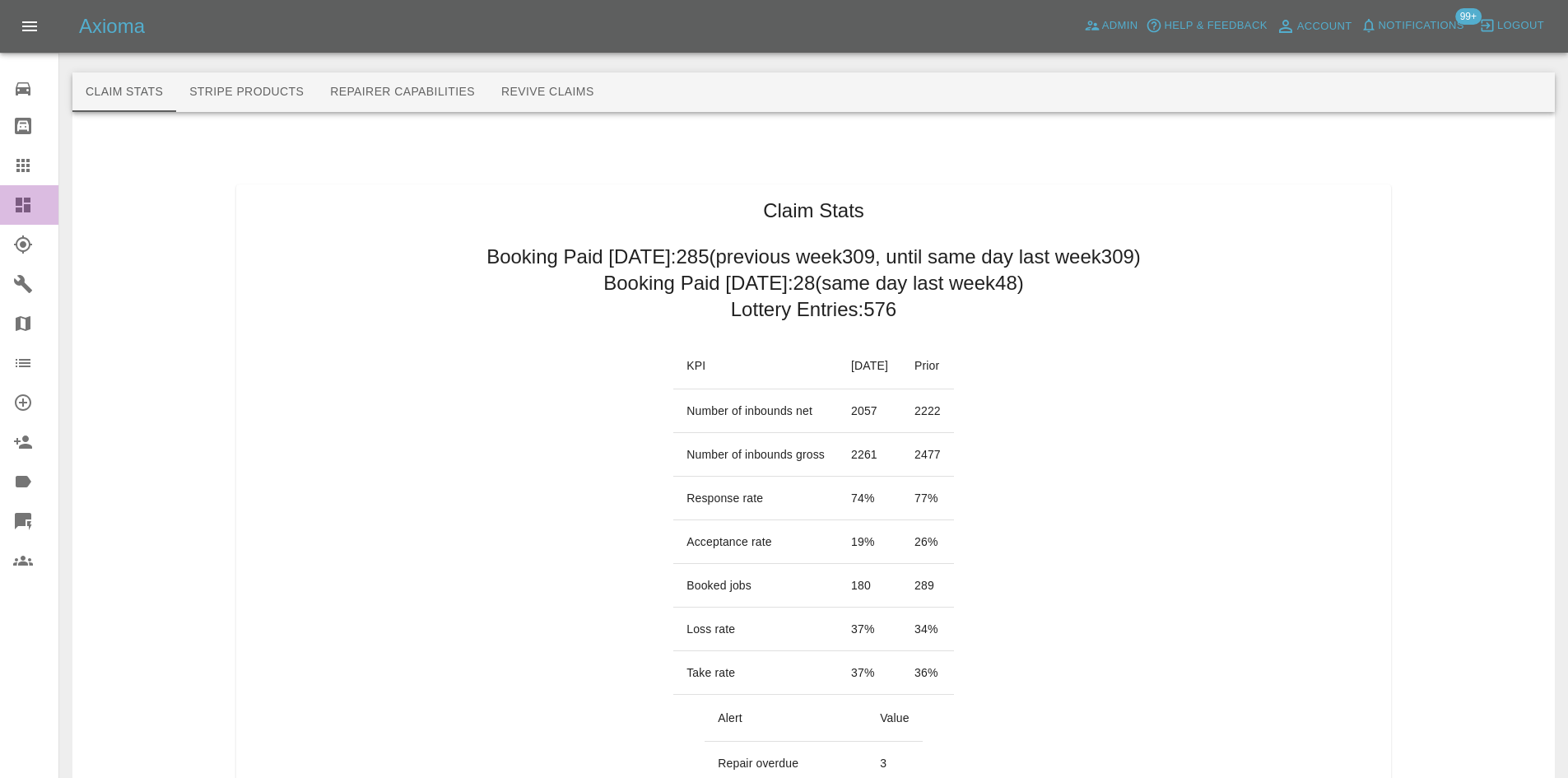
click at [20, 216] on link "Dashboard" at bounding box center [29, 205] width 58 height 40
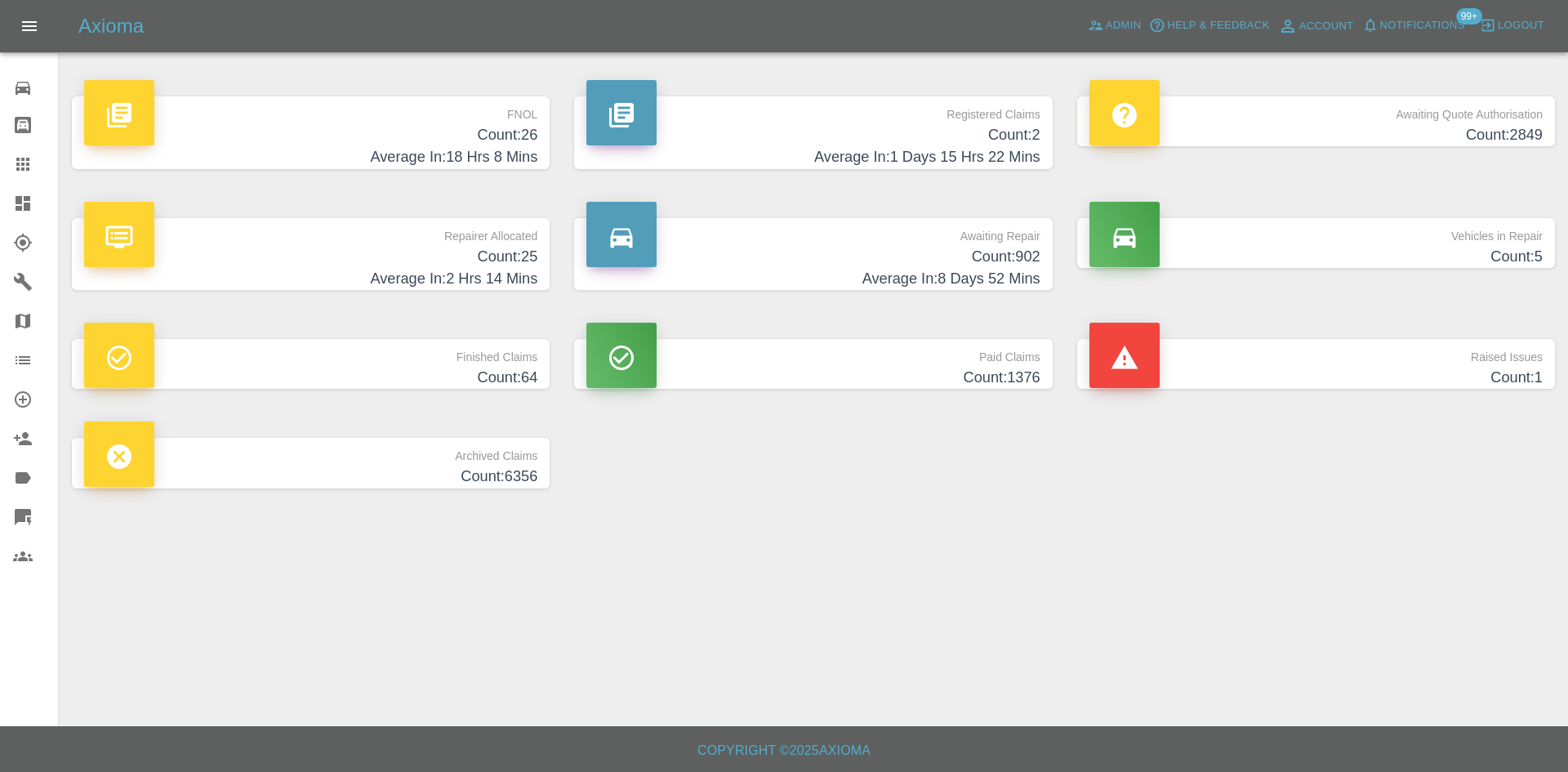
click at [1245, 235] on p "Vehicles in Repair" at bounding box center [1316, 232] width 453 height 28
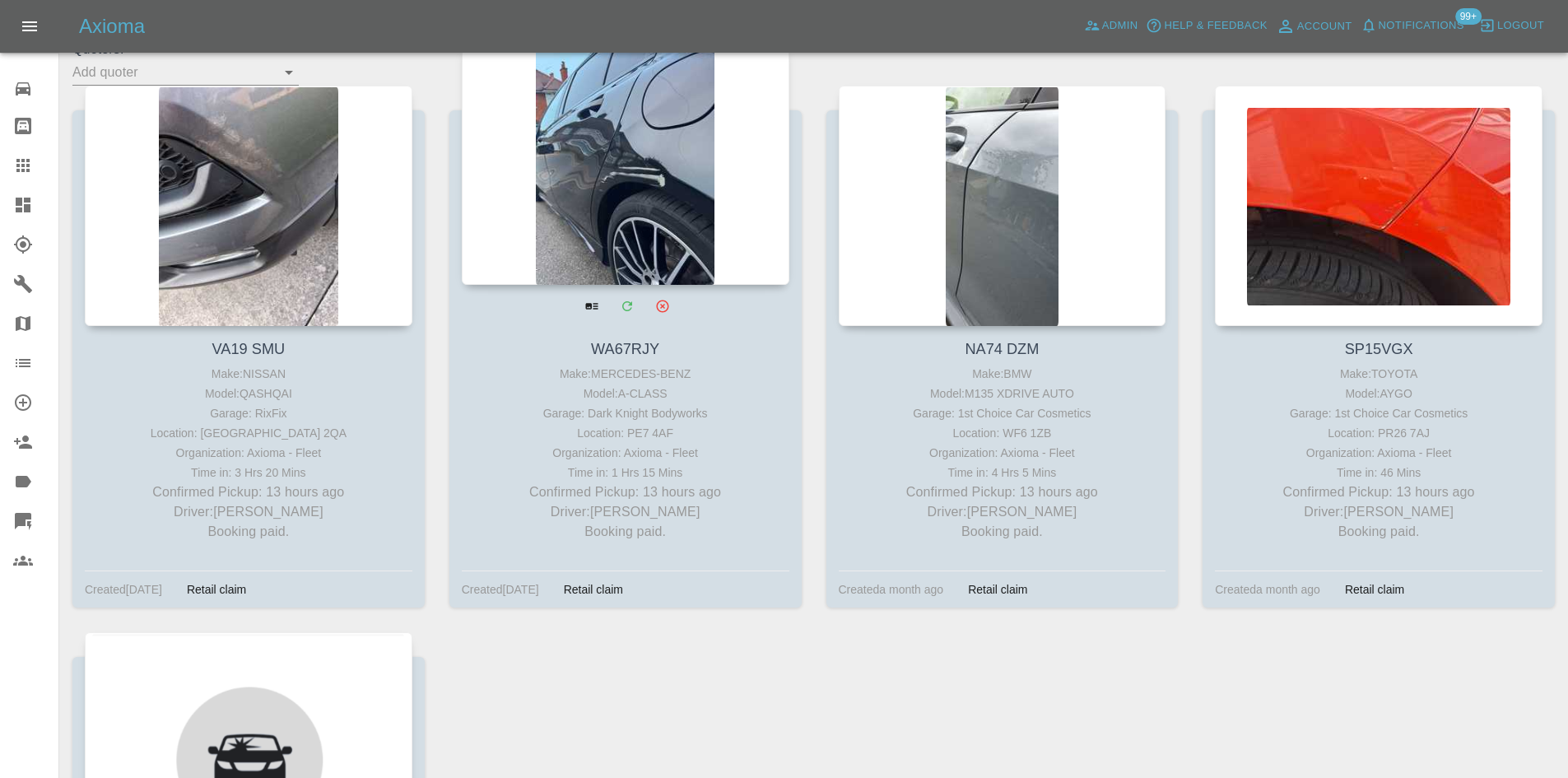
scroll to position [658, 0]
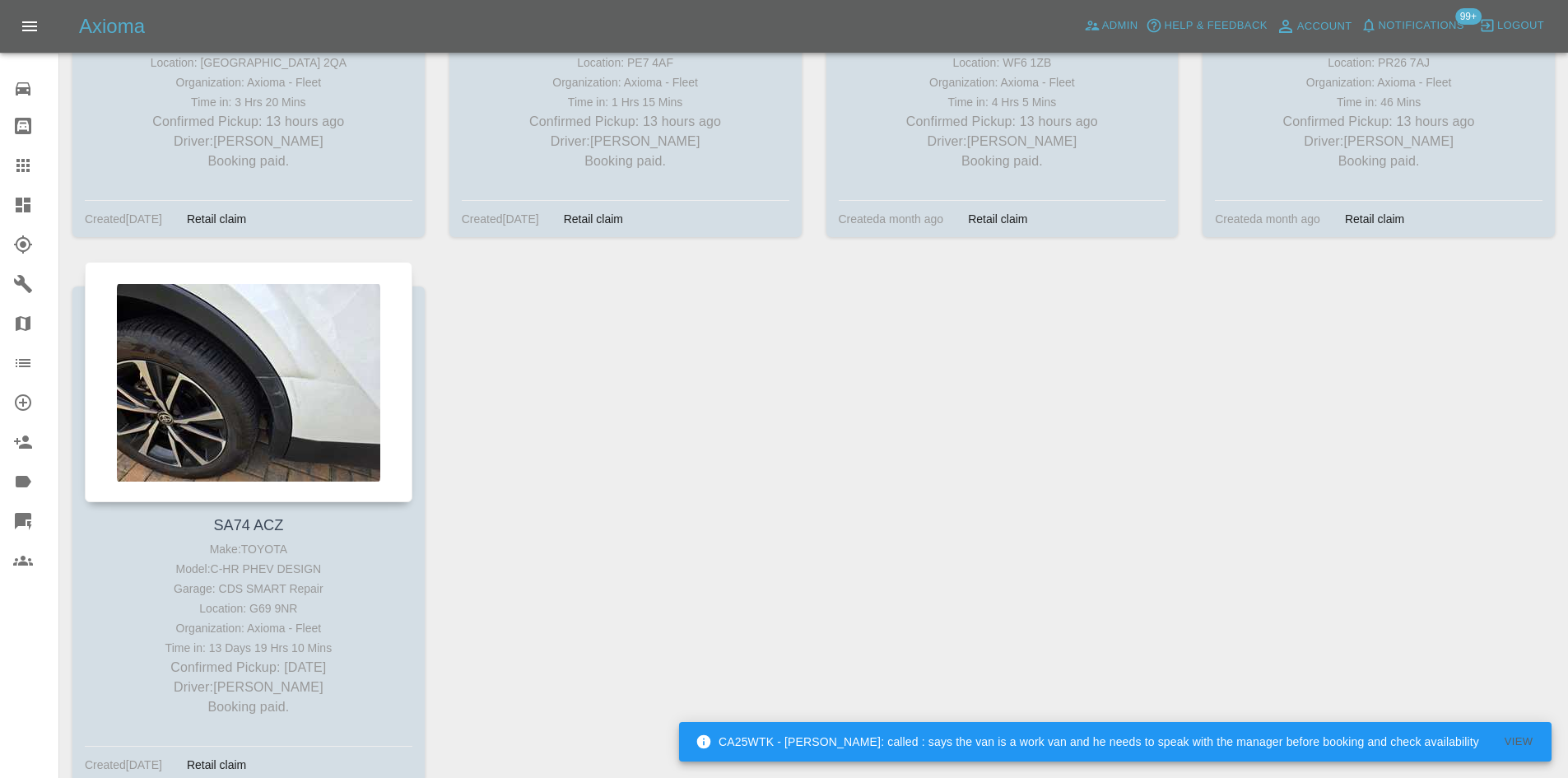
click at [0, 199] on link "Dashboard" at bounding box center [29, 205] width 58 height 40
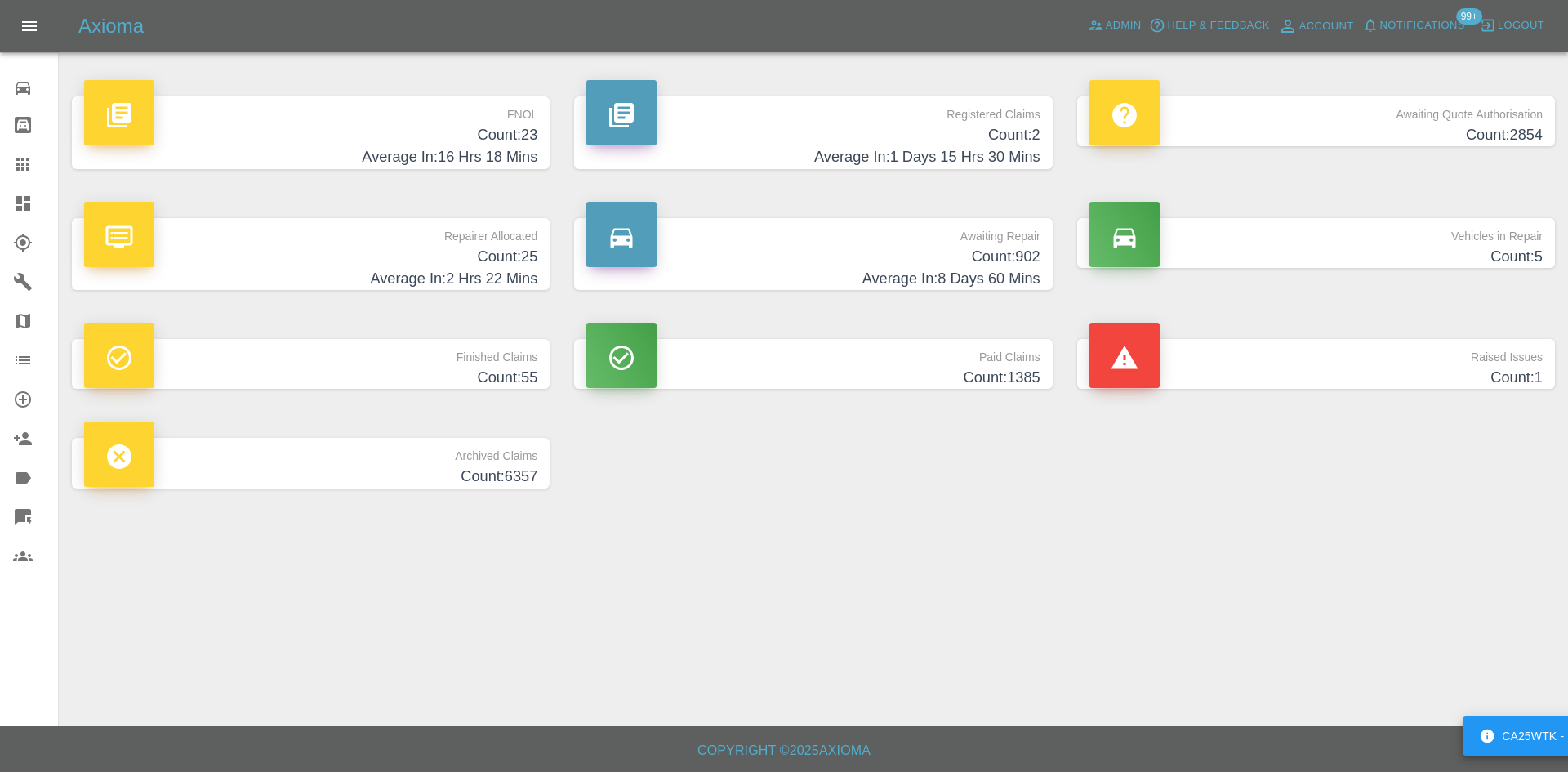
click at [775, 144] on h4 "Count: 2" at bounding box center [812, 135] width 453 height 22
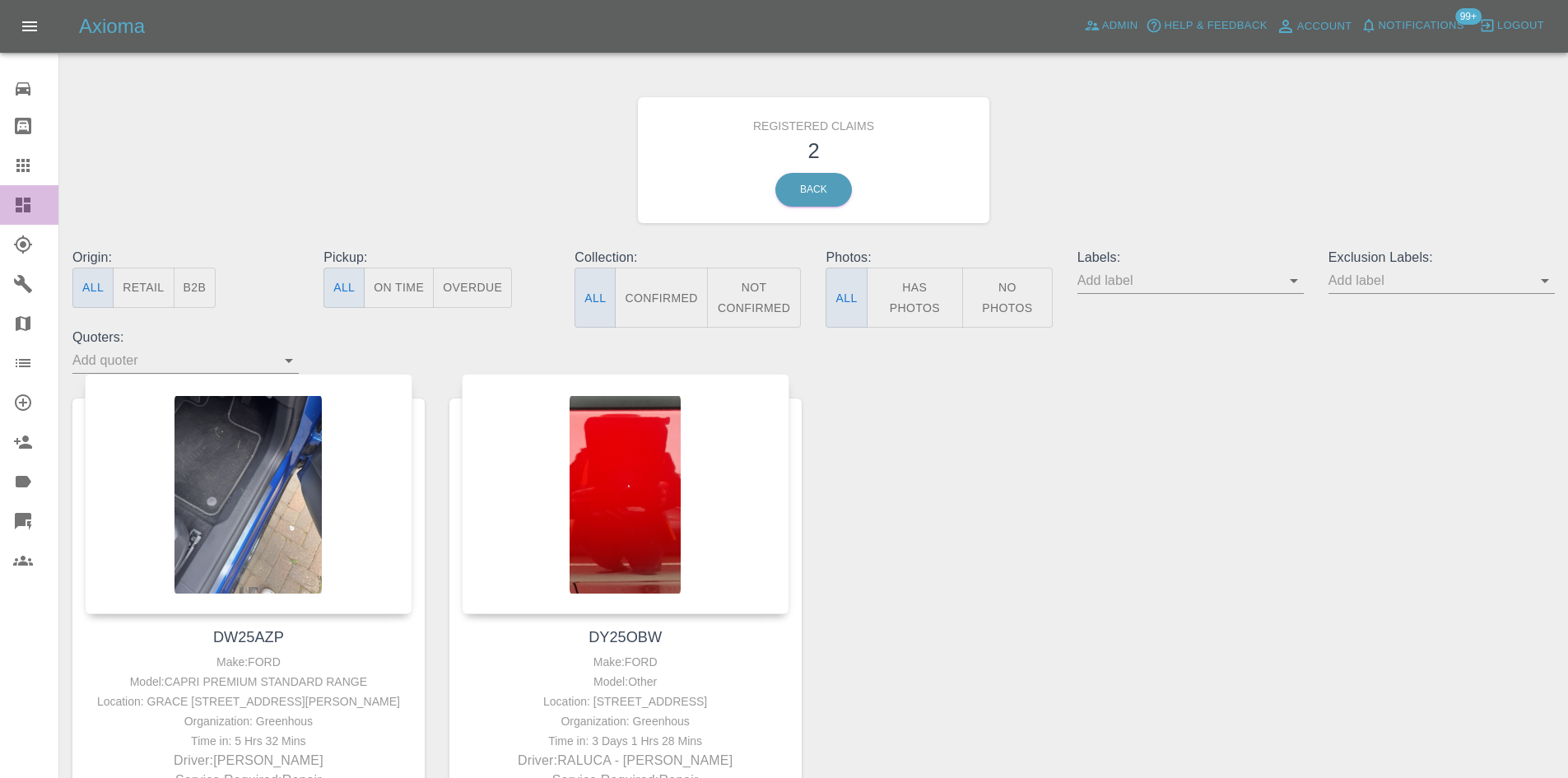
click at [4, 211] on link "Dashboard" at bounding box center [29, 205] width 58 height 40
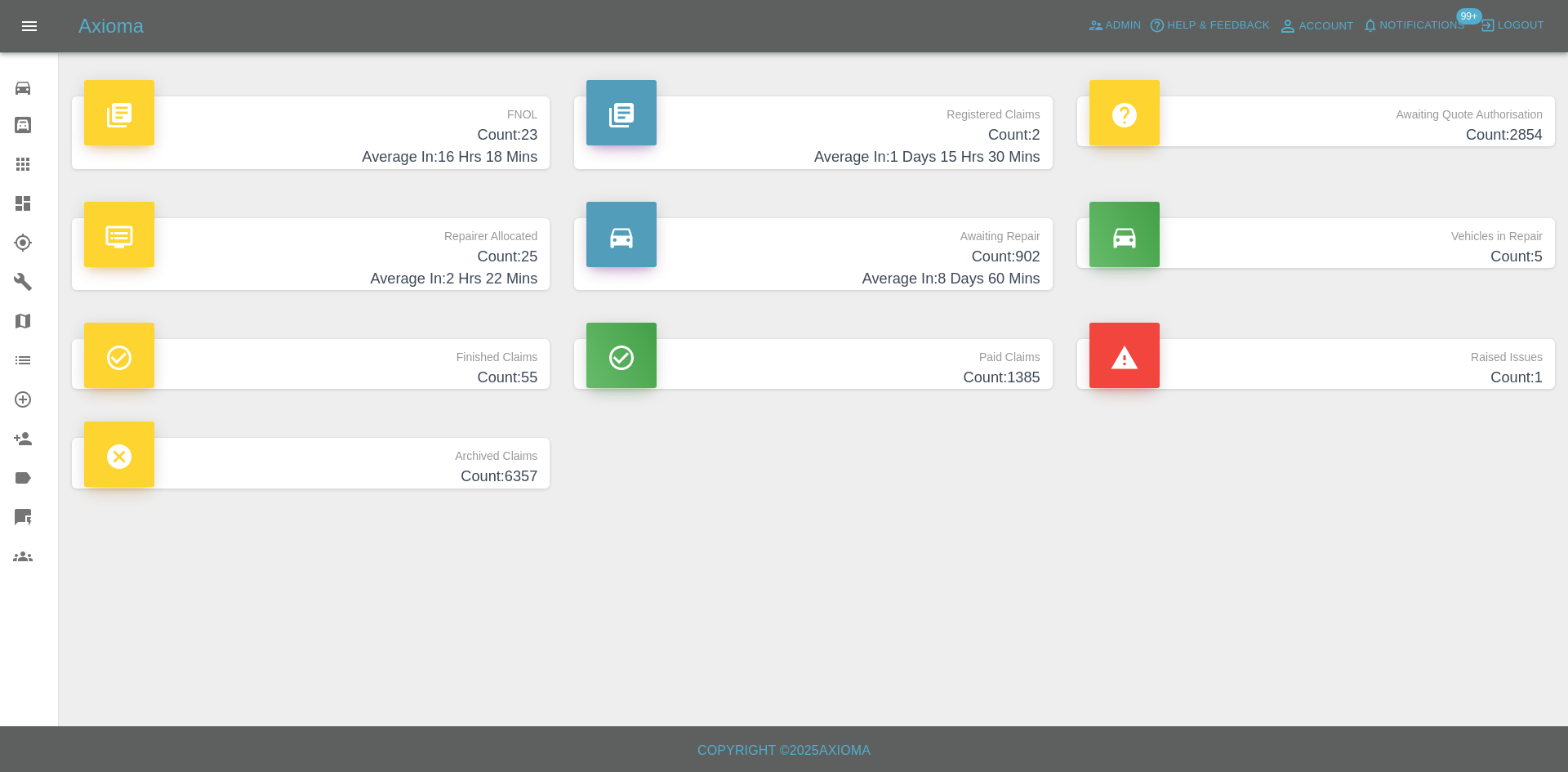
click at [1431, 28] on span "Notifications" at bounding box center [1422, 25] width 85 height 19
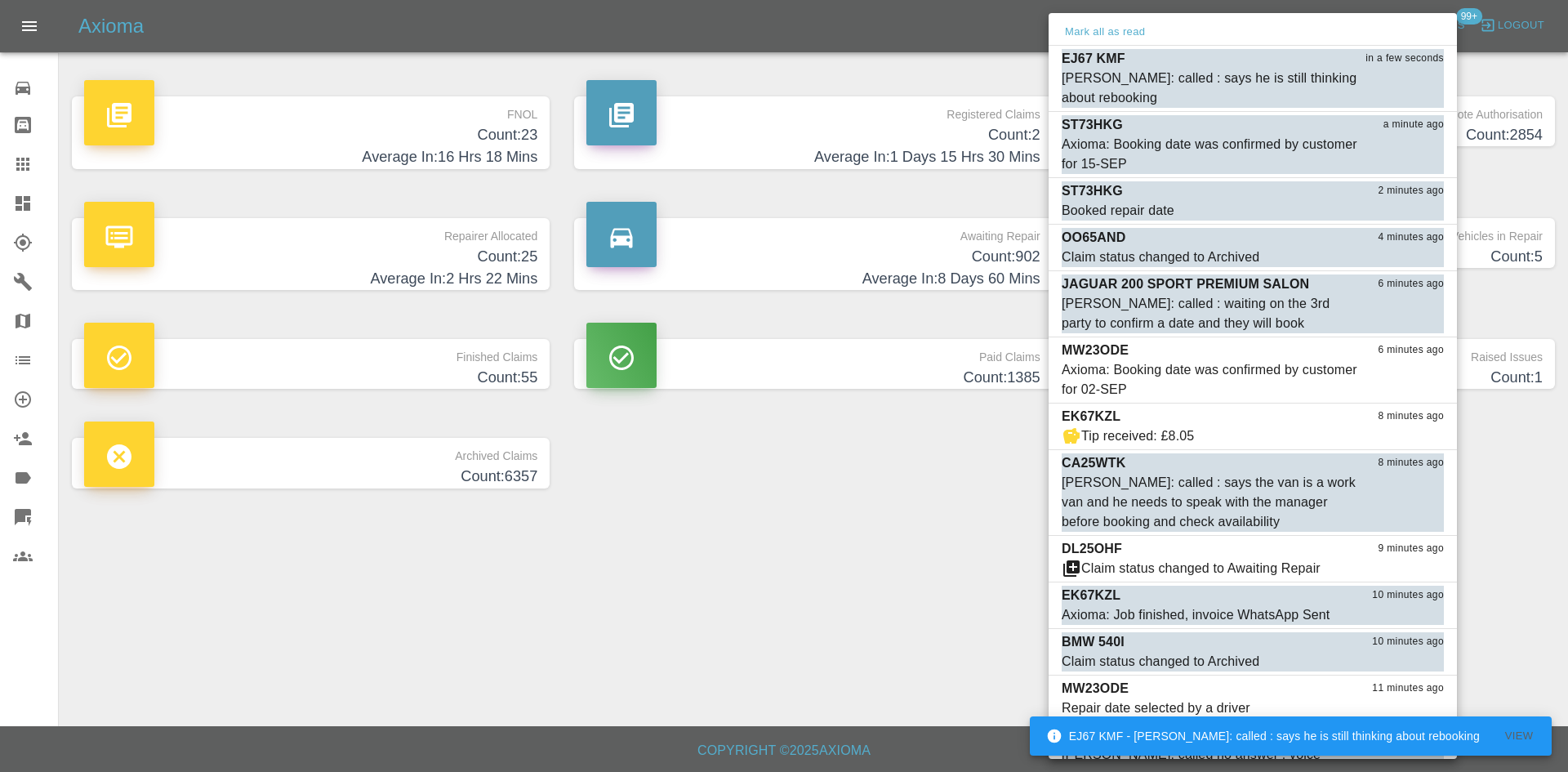
click at [775, 486] on div at bounding box center [784, 386] width 1568 height 772
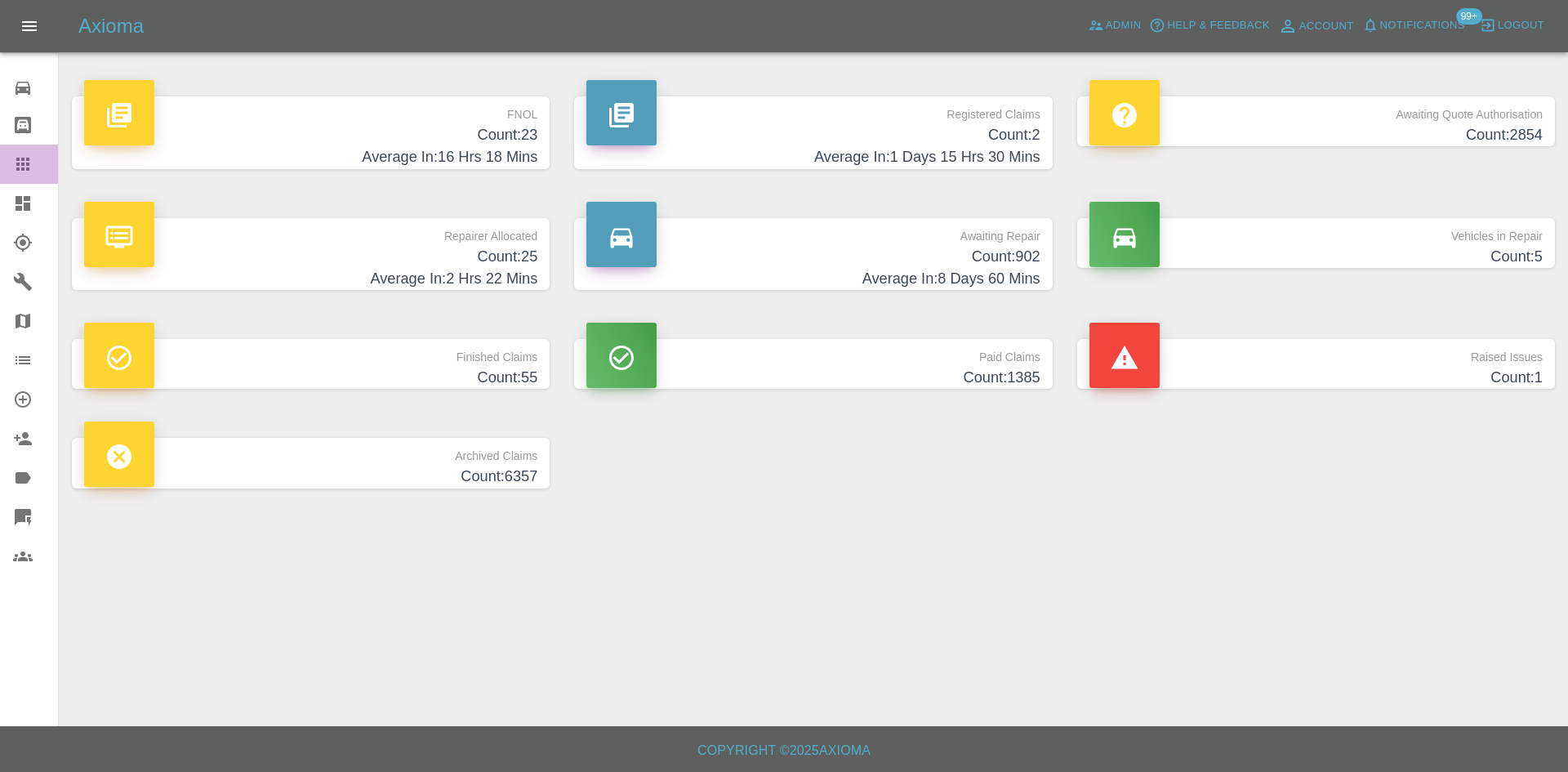
click at [27, 169] on icon at bounding box center [23, 164] width 14 height 14
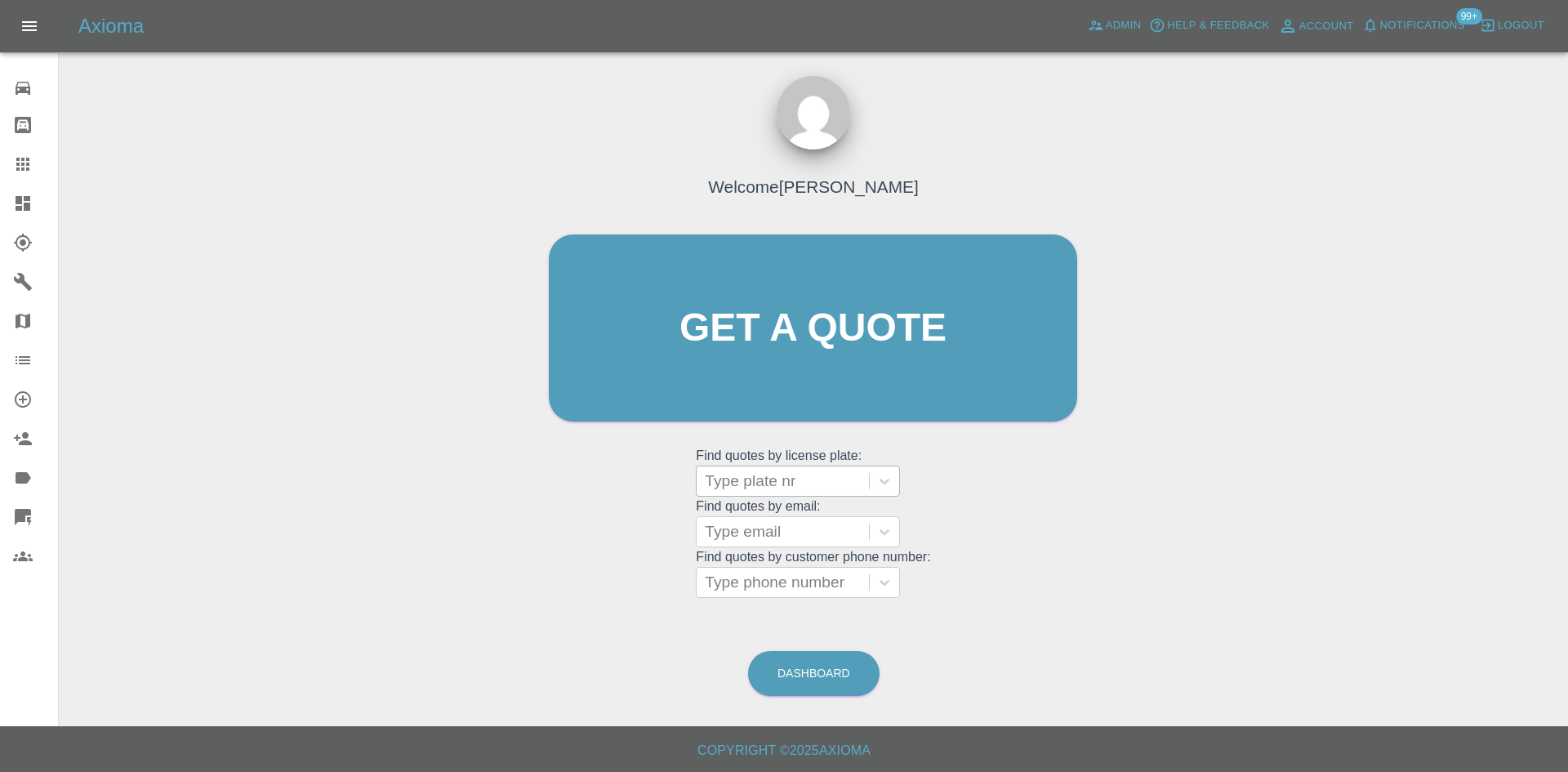
click at [783, 480] on div at bounding box center [782, 480] width 156 height 23
paste input "EX65 OWH"
type input "EX65 OWH"
click at [809, 523] on div "EX65 OWH, Finished" at bounding box center [798, 522] width 204 height 32
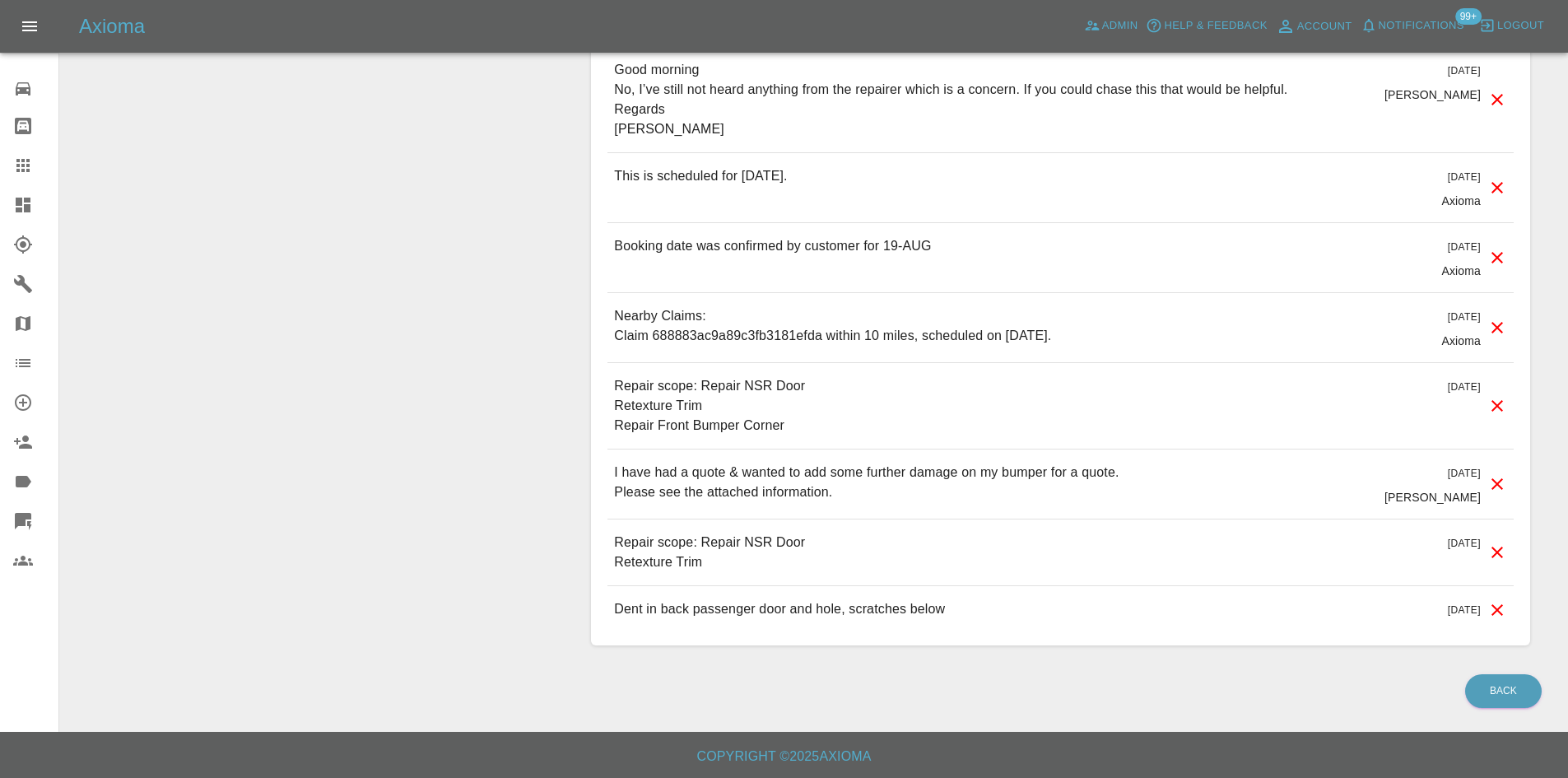
scroll to position [1214, 0]
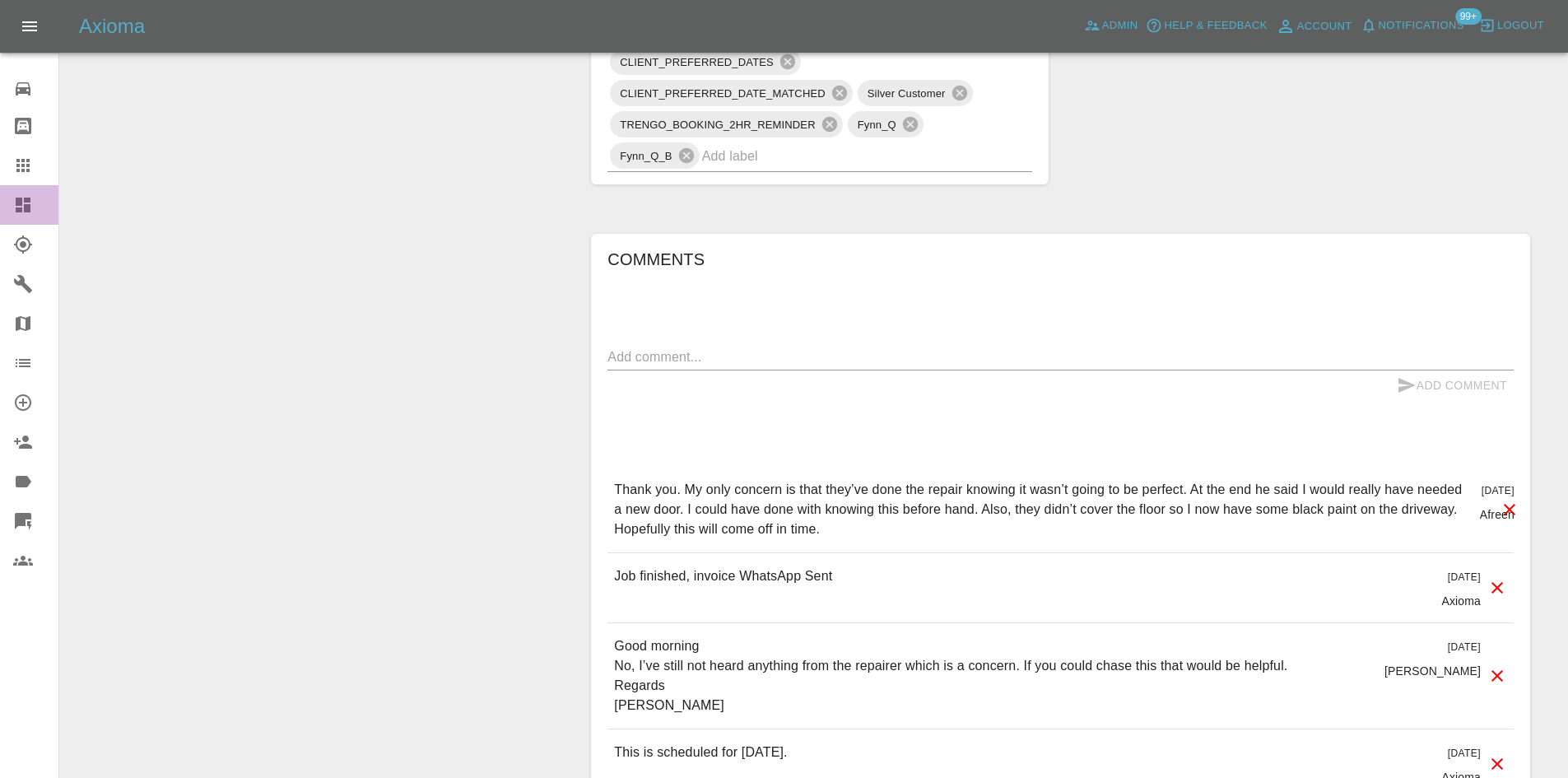
click at [20, 207] on icon at bounding box center [24, 205] width 20 height 20
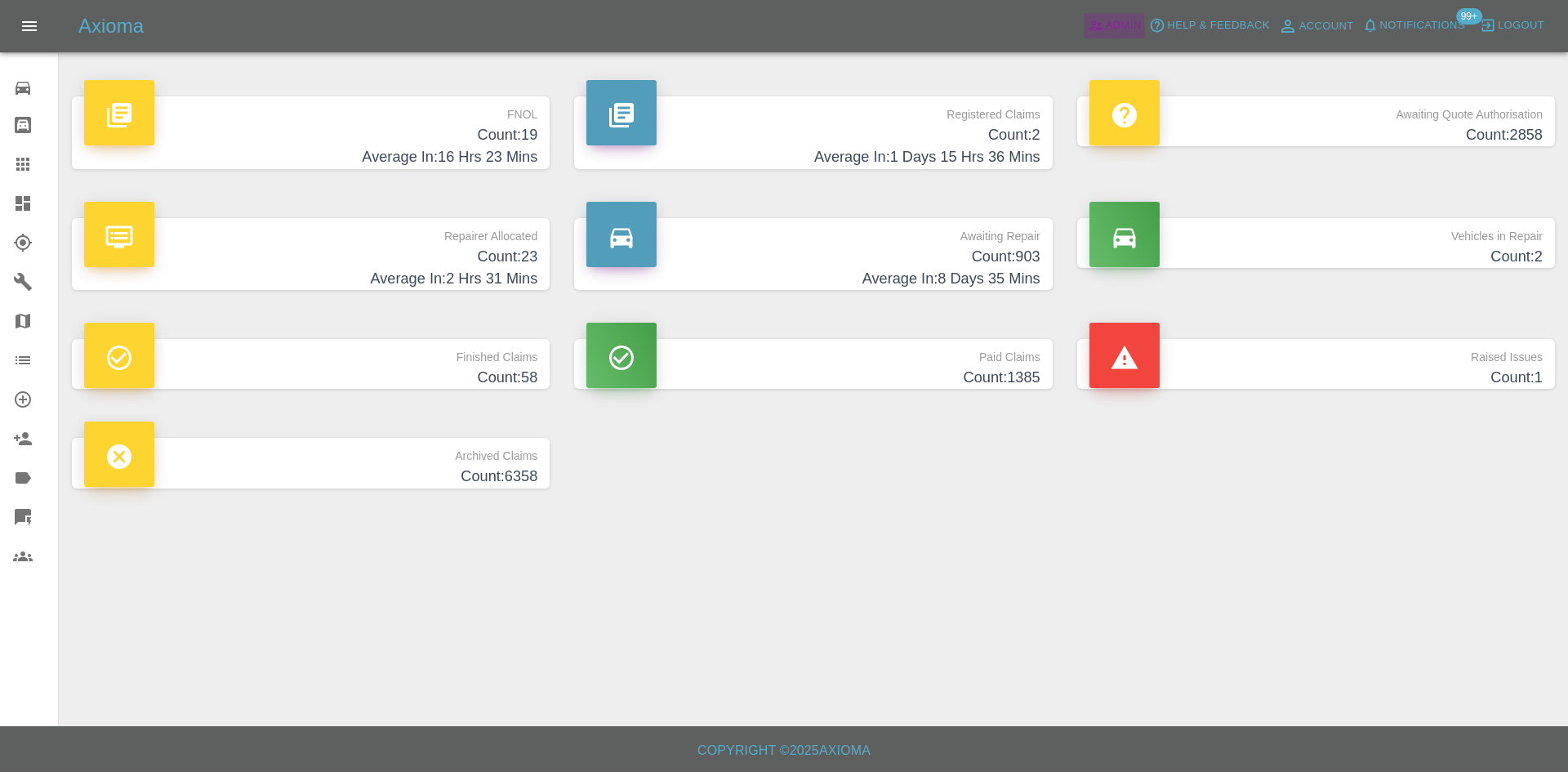
click at [1085, 27] on link "Admin" at bounding box center [1114, 26] width 62 height 25
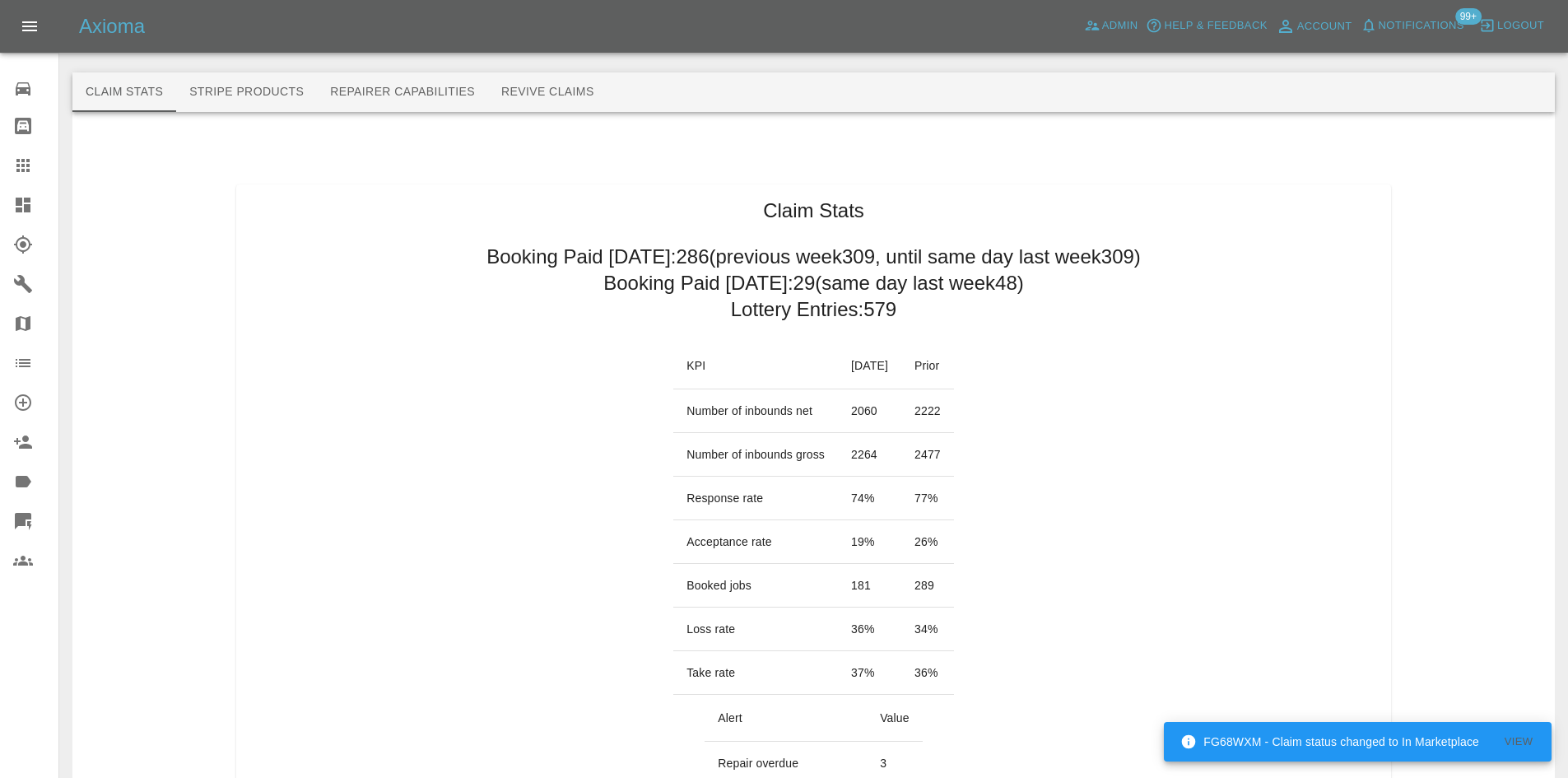
click at [1424, 33] on span "Notifications" at bounding box center [1422, 25] width 85 height 19
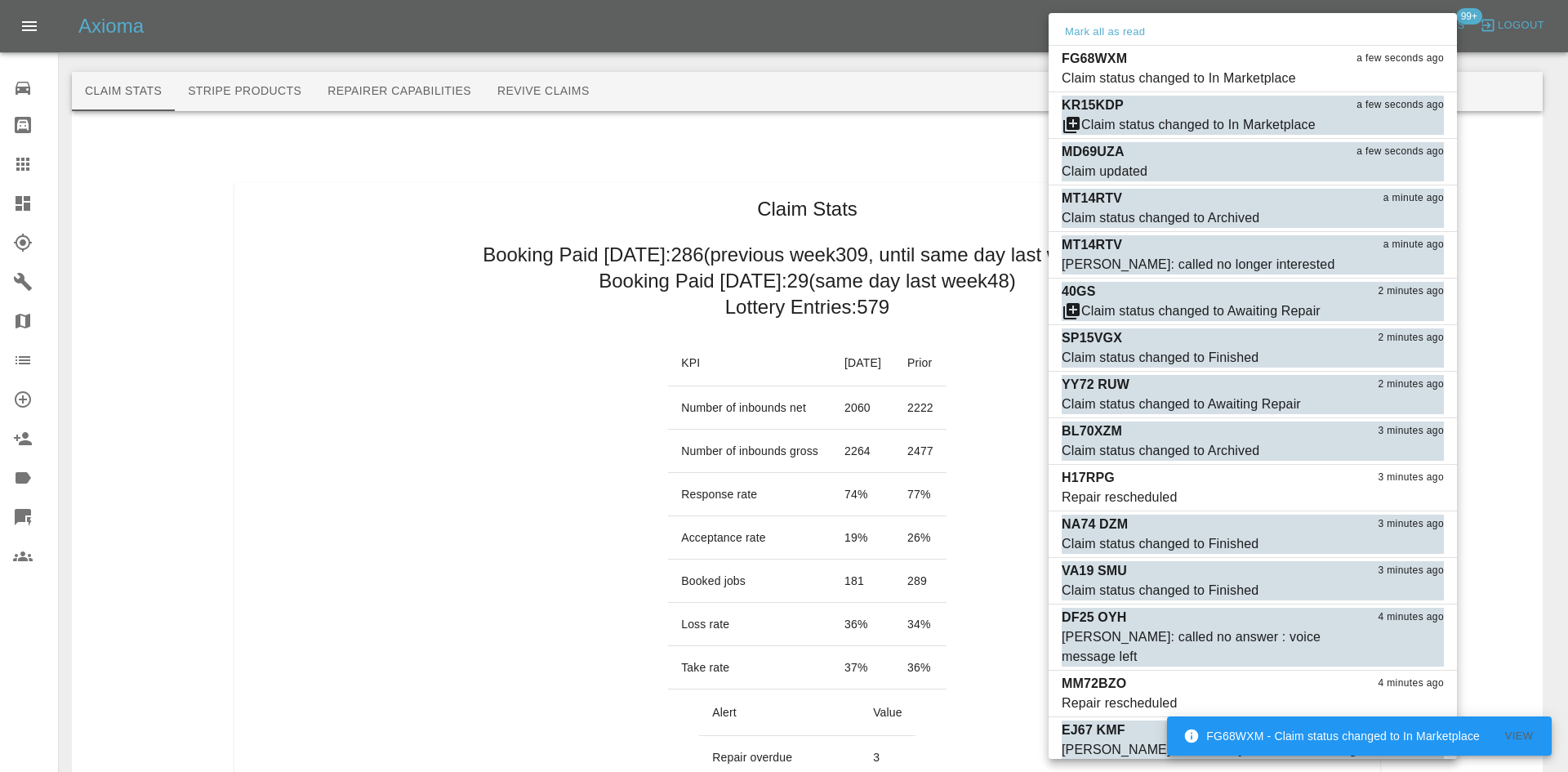
click at [238, 291] on div at bounding box center [784, 386] width 1568 height 772
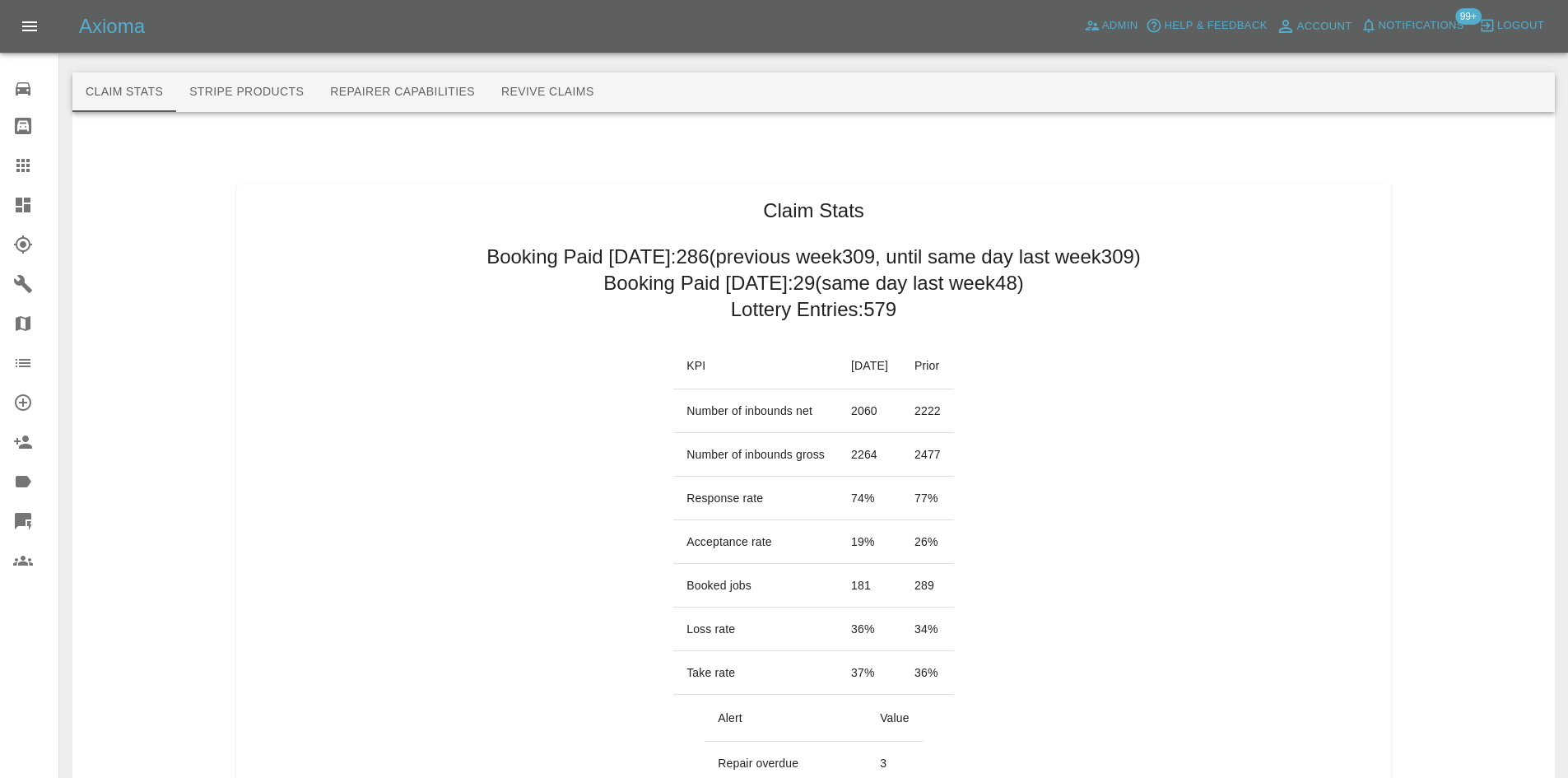
click at [31, 211] on div "Mark all as read FG68WXM a few seconds ago Claim status changed to In Marketpla…" at bounding box center [784, 389] width 1568 height 778
click at [31, 211] on icon at bounding box center [23, 205] width 15 height 15
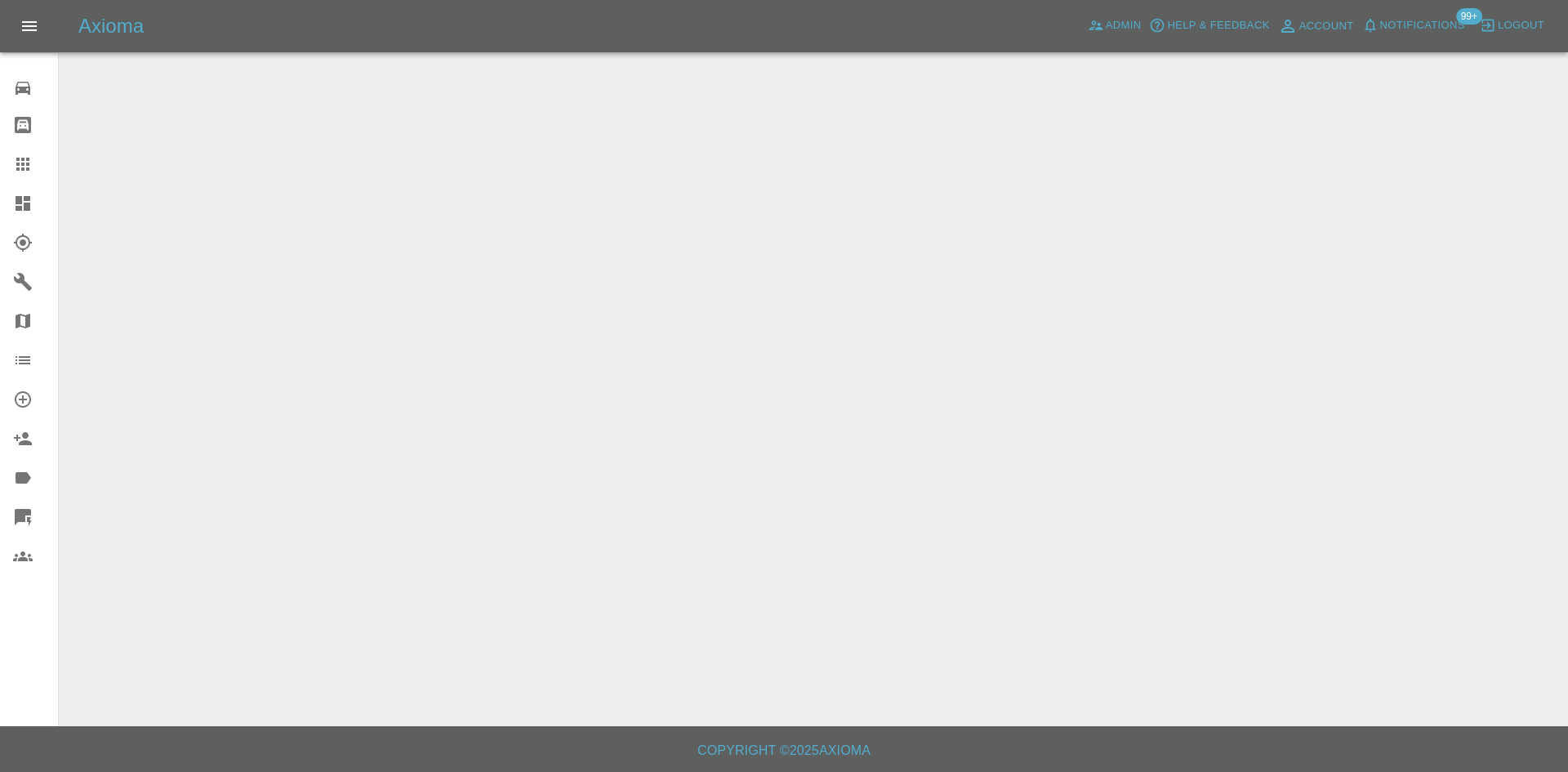
click at [31, 209] on icon at bounding box center [23, 204] width 14 height 14
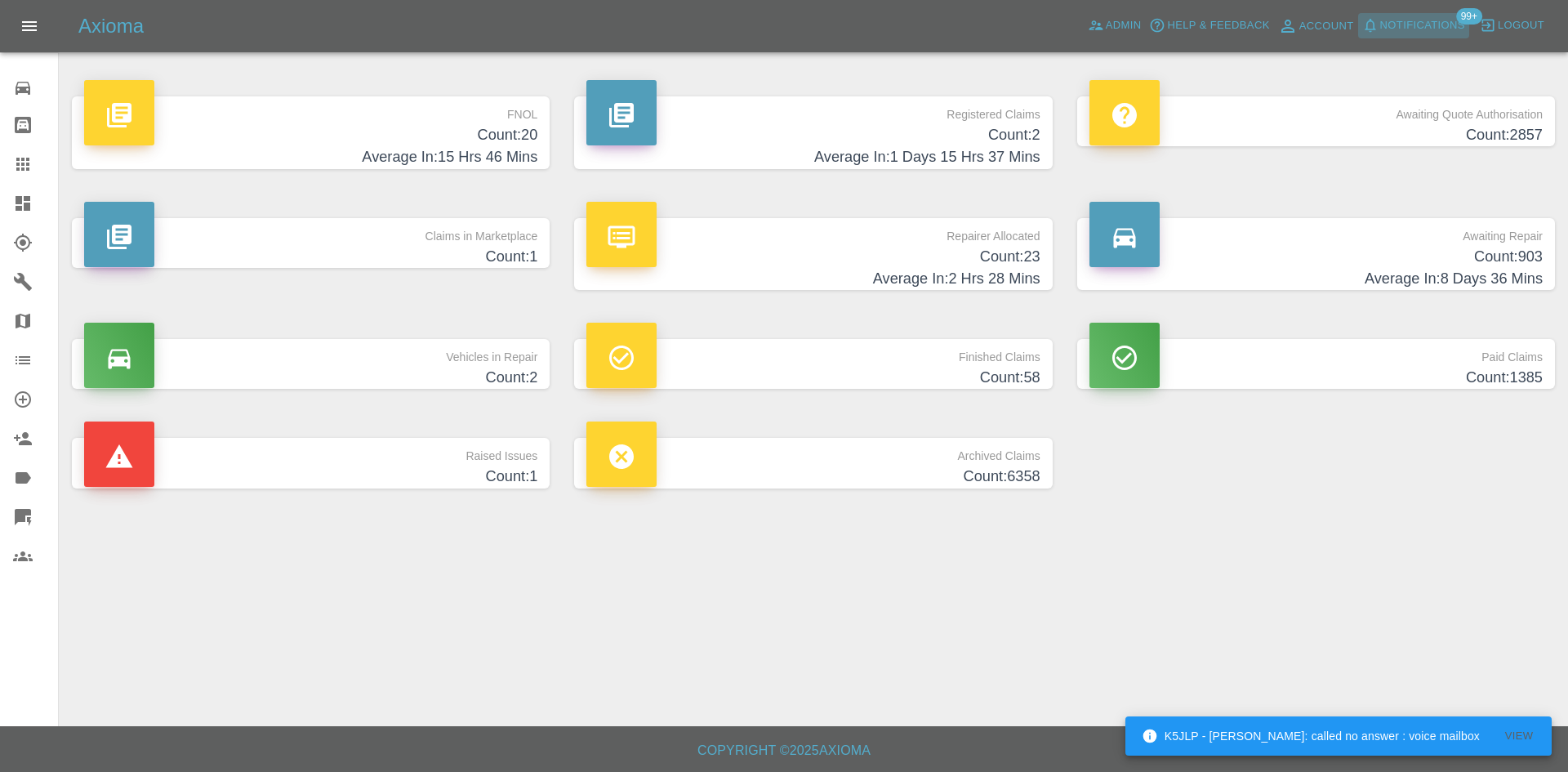
click at [1433, 27] on span "Notifications" at bounding box center [1422, 25] width 85 height 19
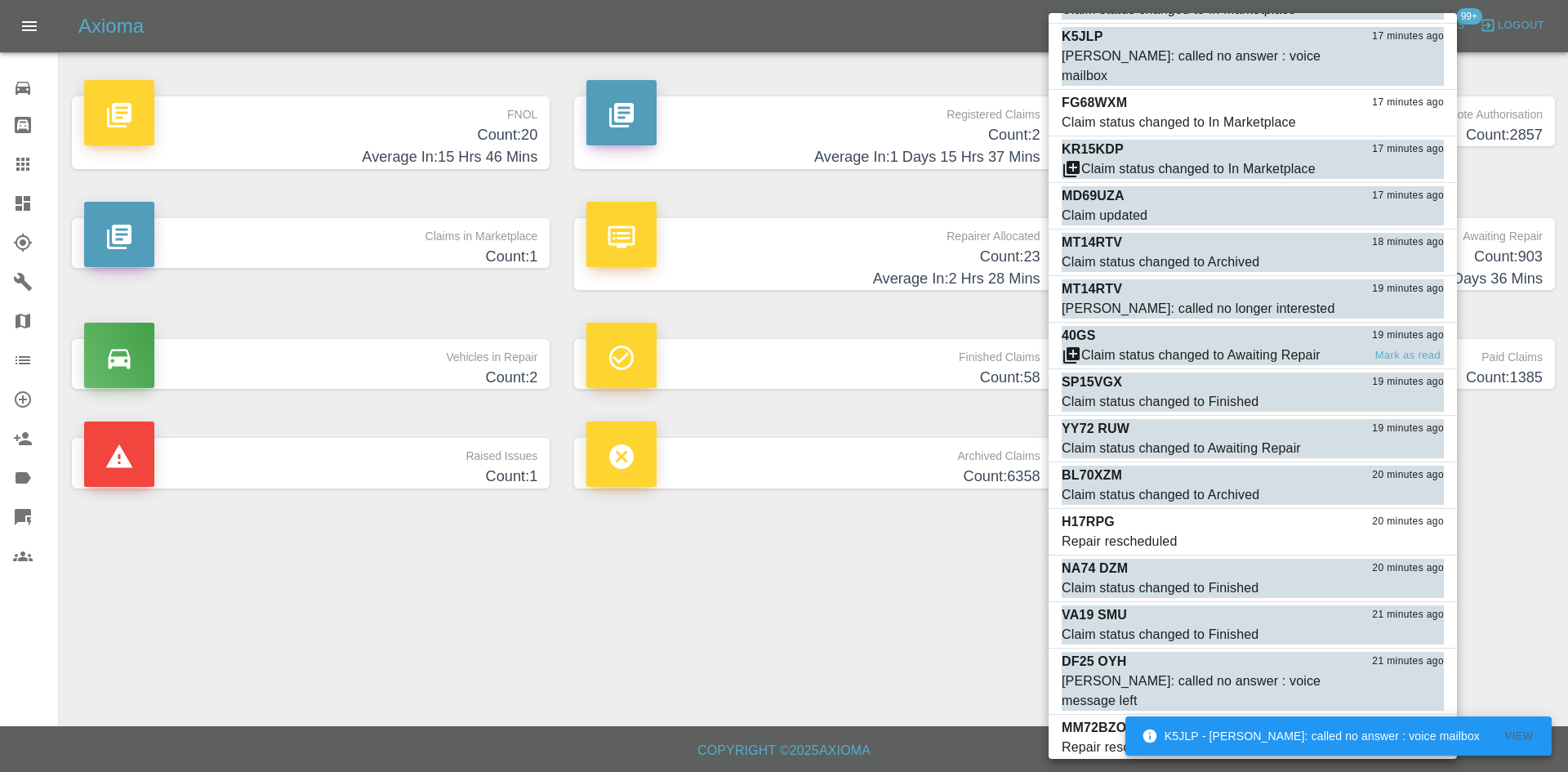
scroll to position [163, 0]
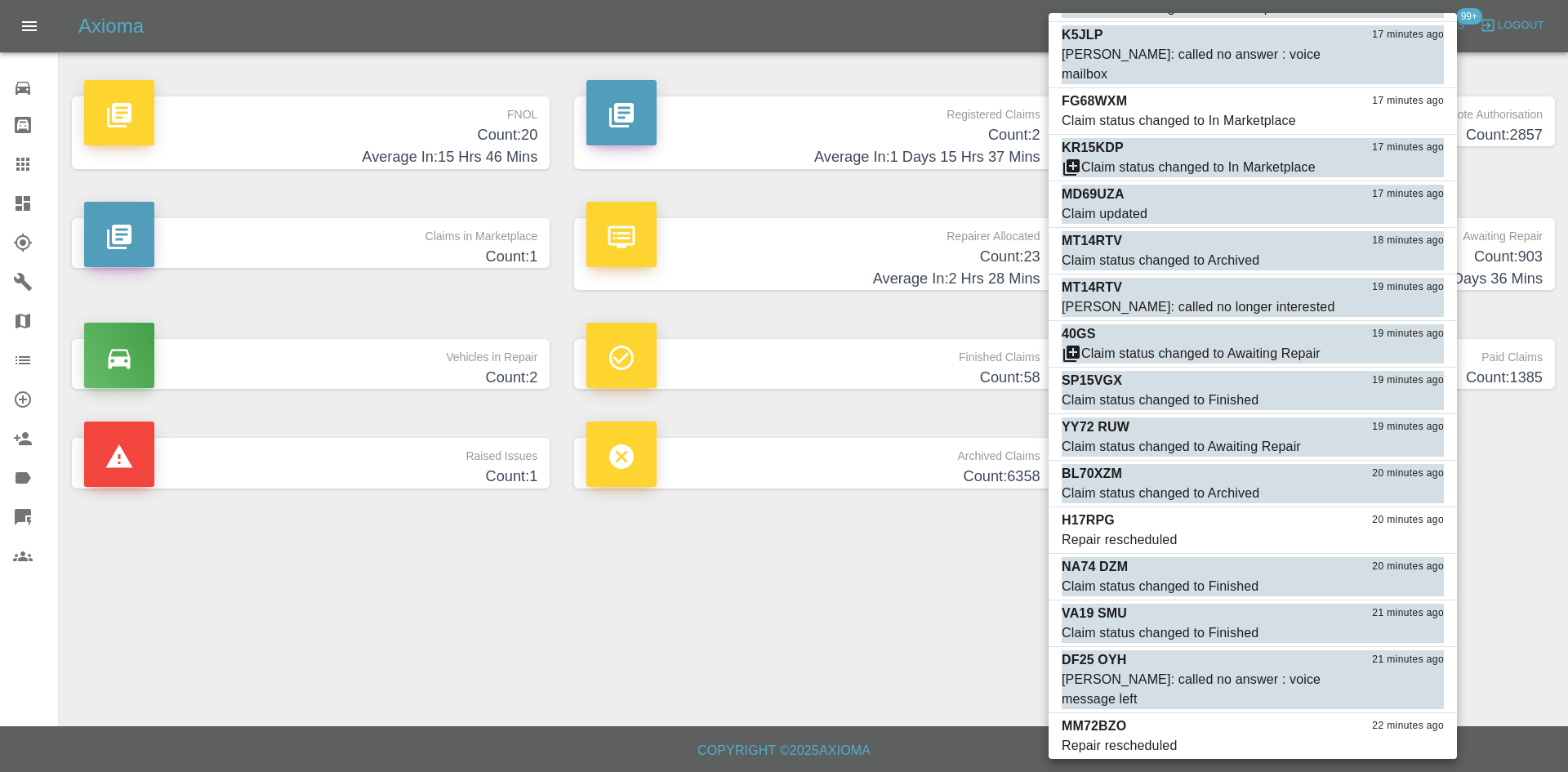
click at [875, 152] on div at bounding box center [784, 386] width 1568 height 772
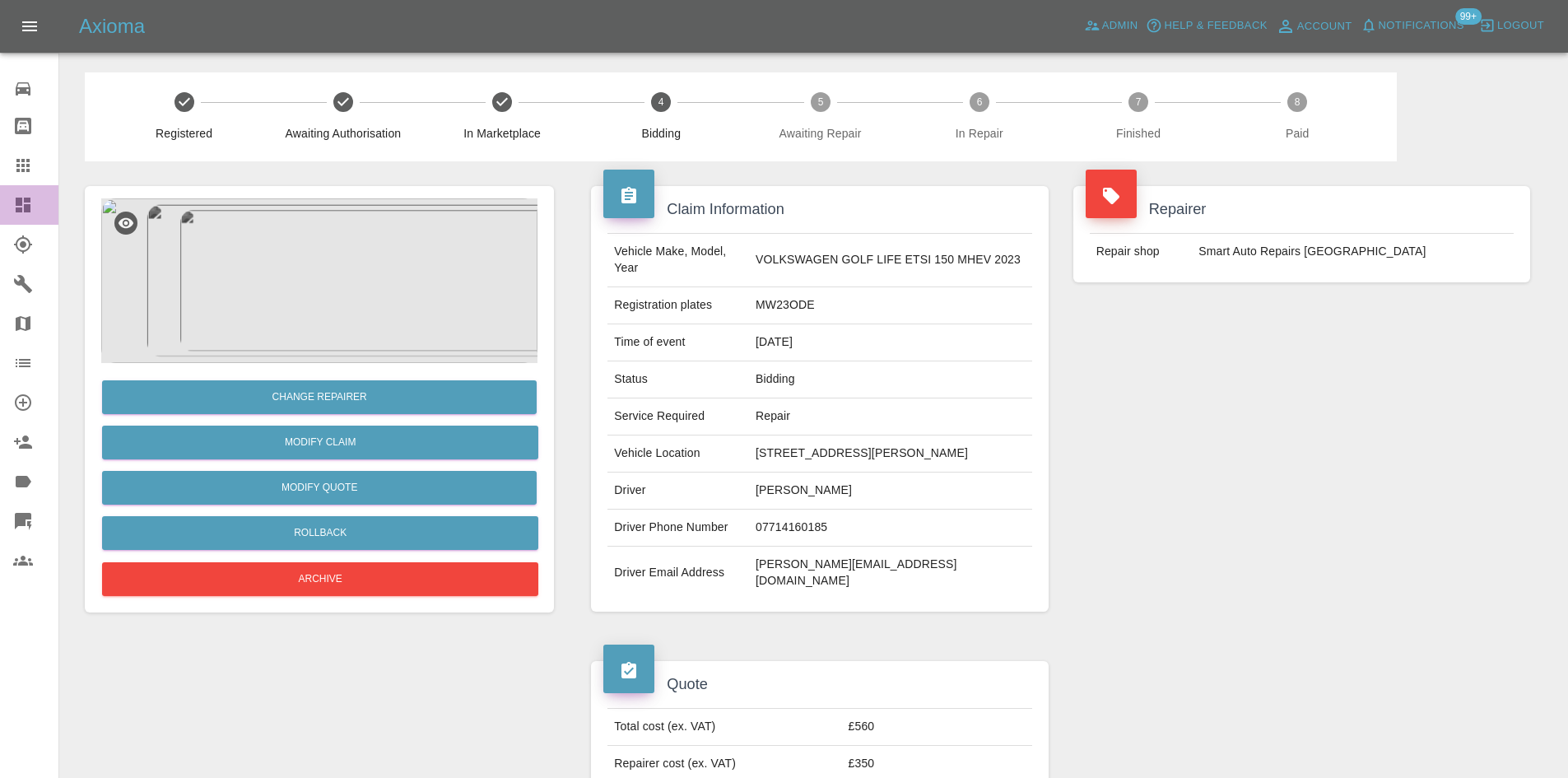
click at [0, 200] on link "Dashboard" at bounding box center [29, 205] width 58 height 40
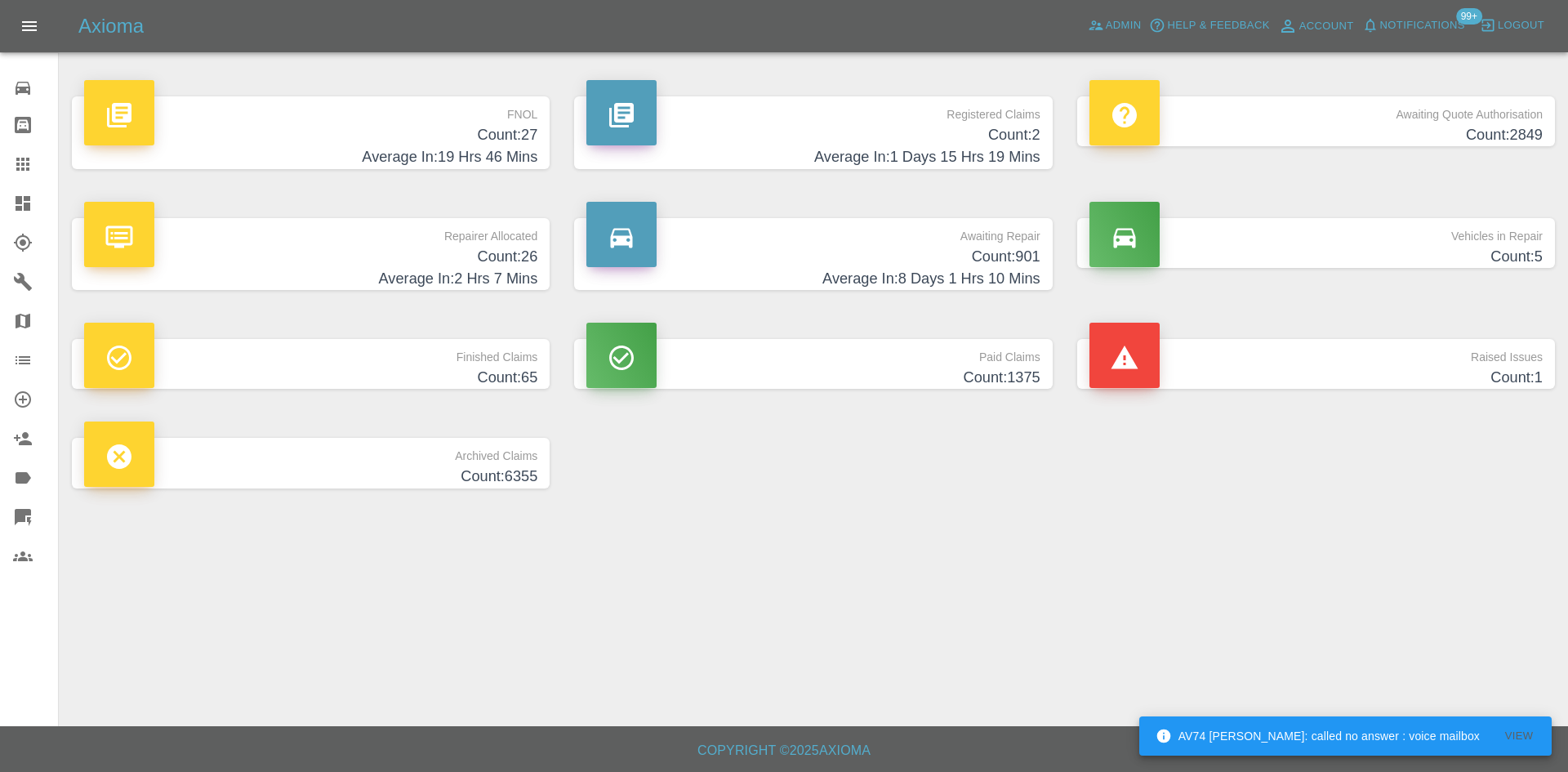
click at [850, 167] on h4 "Average In: 1 Days 15 Hrs 19 Mins" at bounding box center [812, 157] width 453 height 22
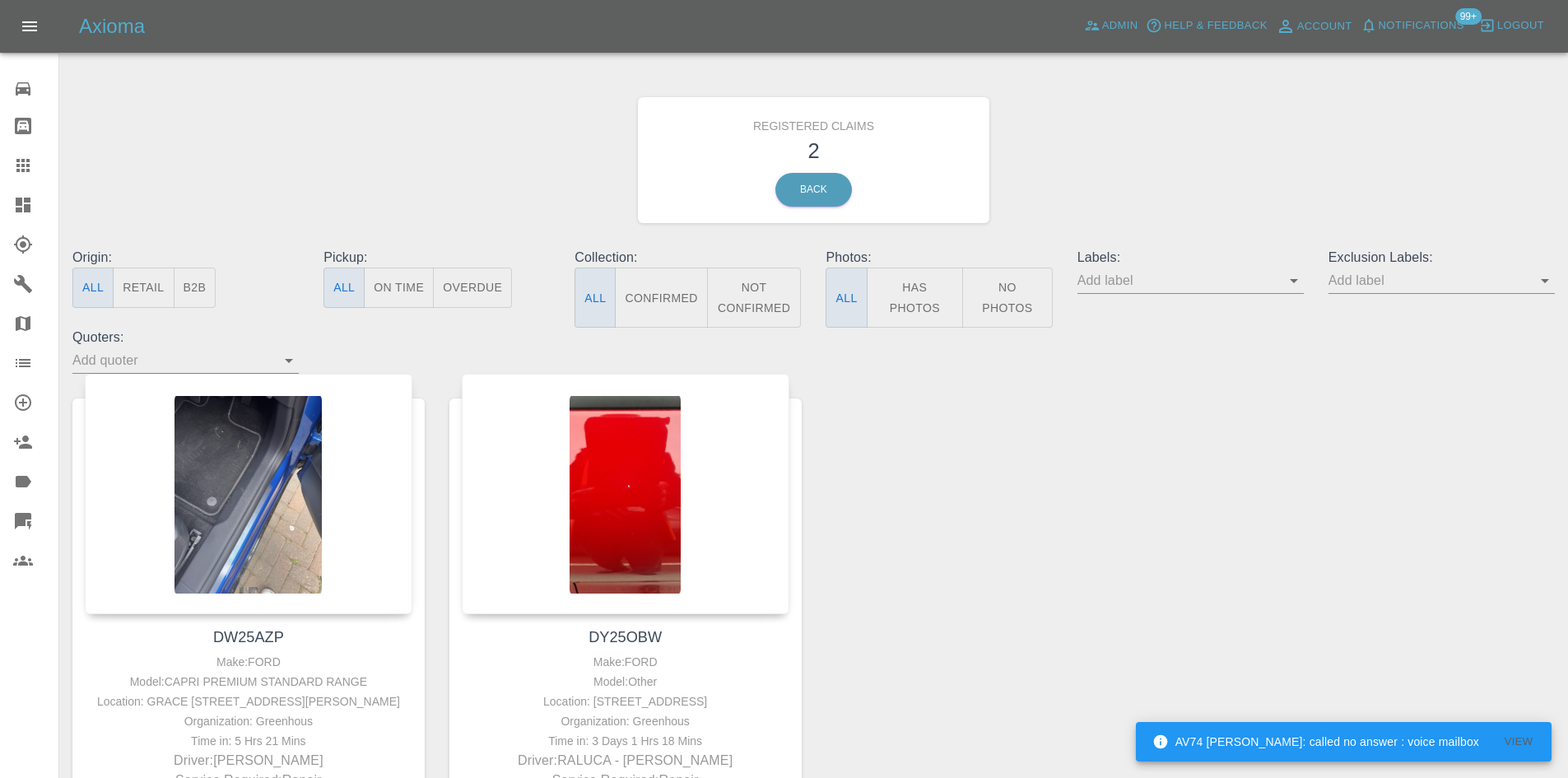
click at [0, 212] on link "Dashboard" at bounding box center [29, 205] width 58 height 40
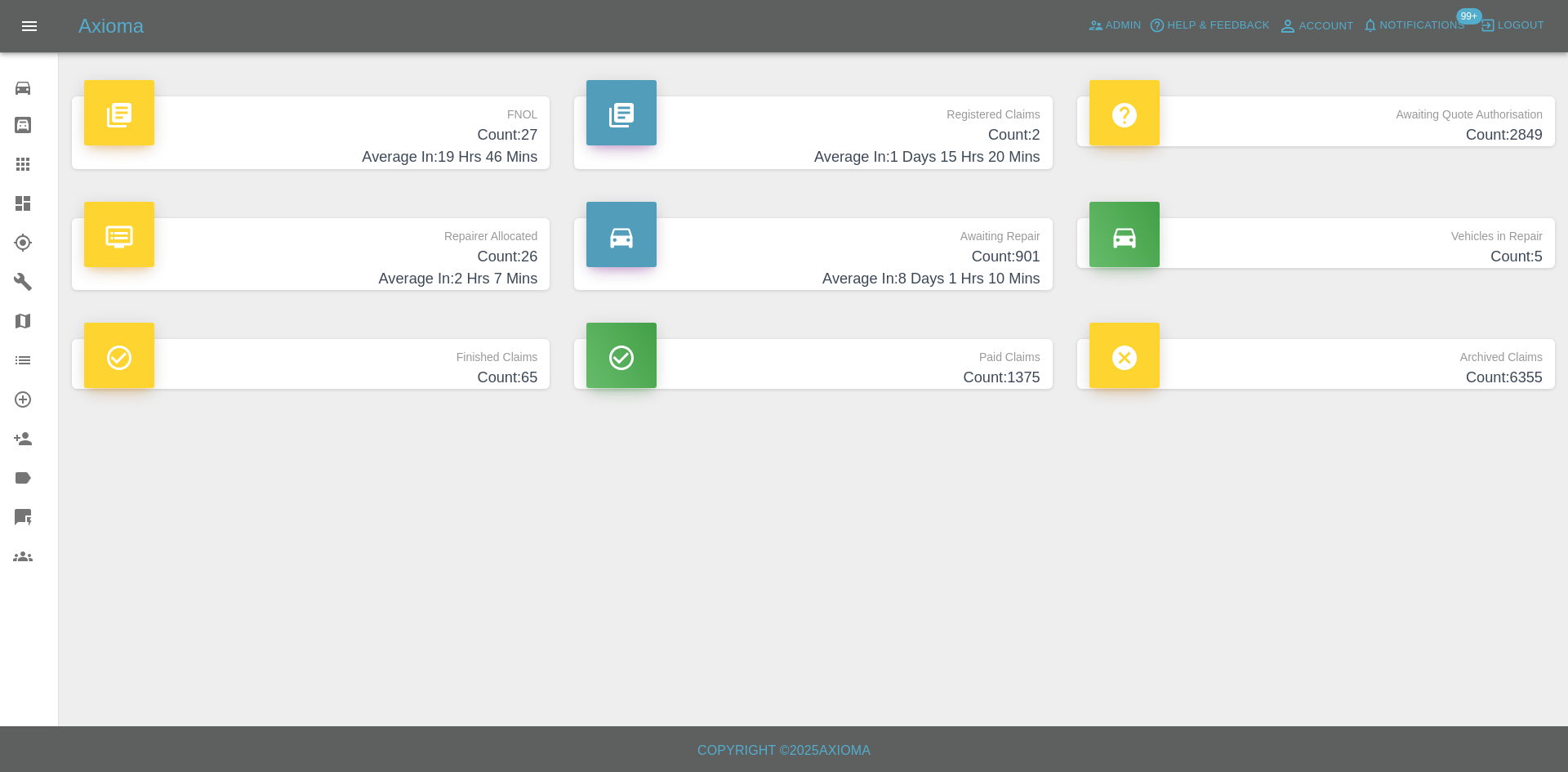
drag, startPoint x: 1378, startPoint y: 50, endPoint x: 1383, endPoint y: 35, distance: 15.8
click at [1378, 49] on div "Axioma Admin Help & Feedback Account Notifications 99+ Logout" at bounding box center [784, 26] width 1568 height 52
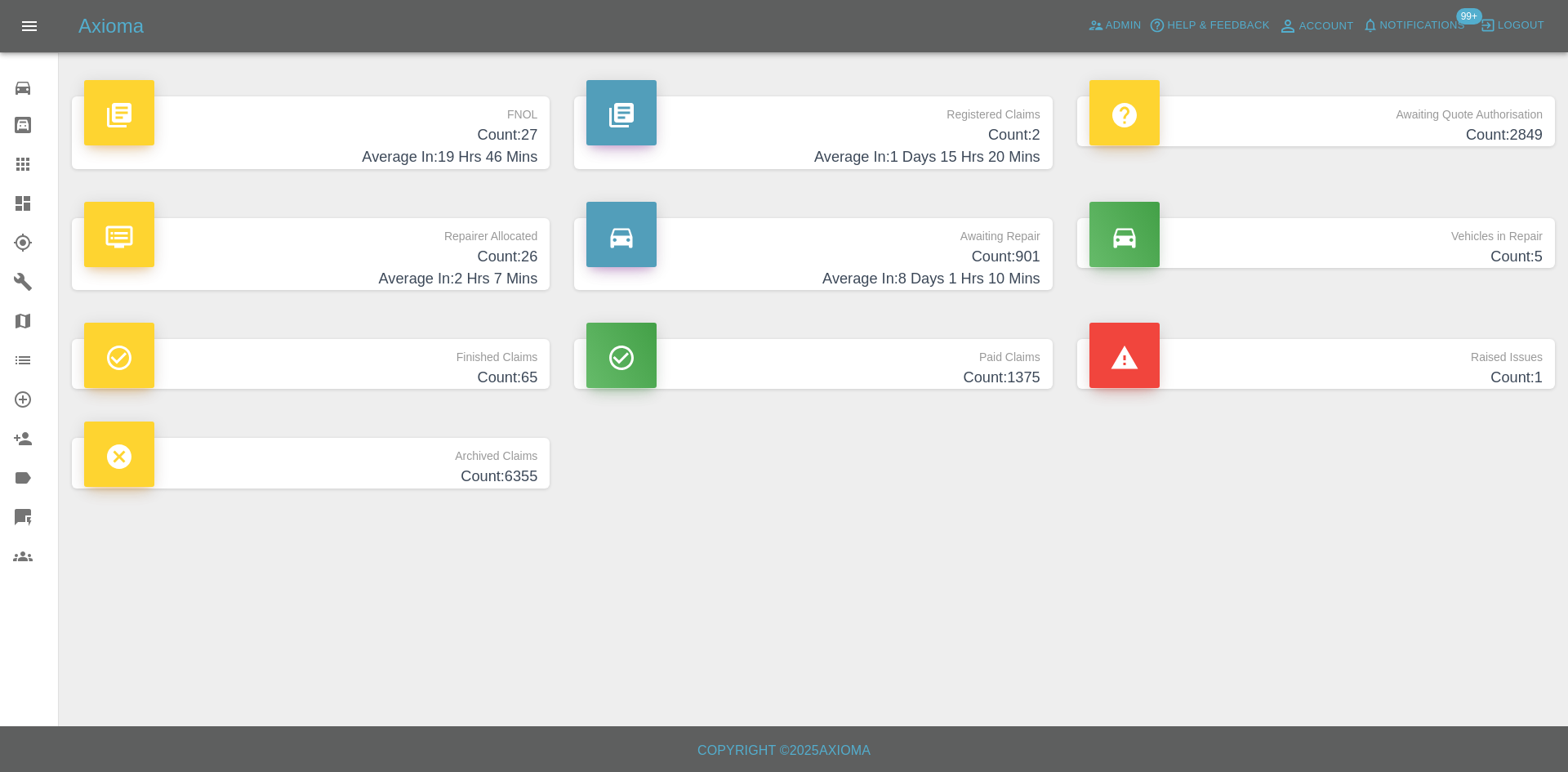
click at [1387, 29] on span "Notifications" at bounding box center [1422, 25] width 85 height 19
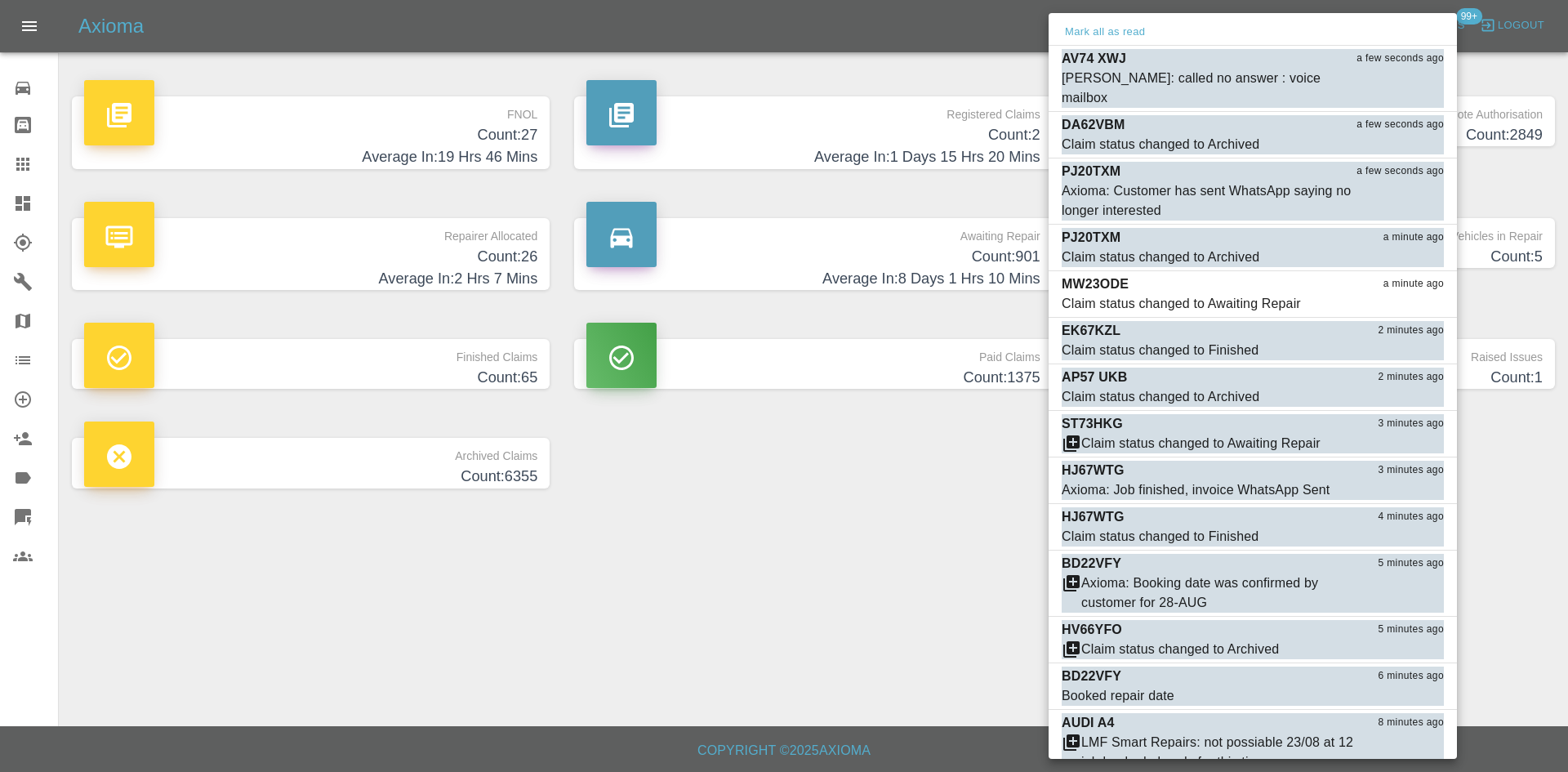
click at [846, 72] on div at bounding box center [784, 386] width 1568 height 772
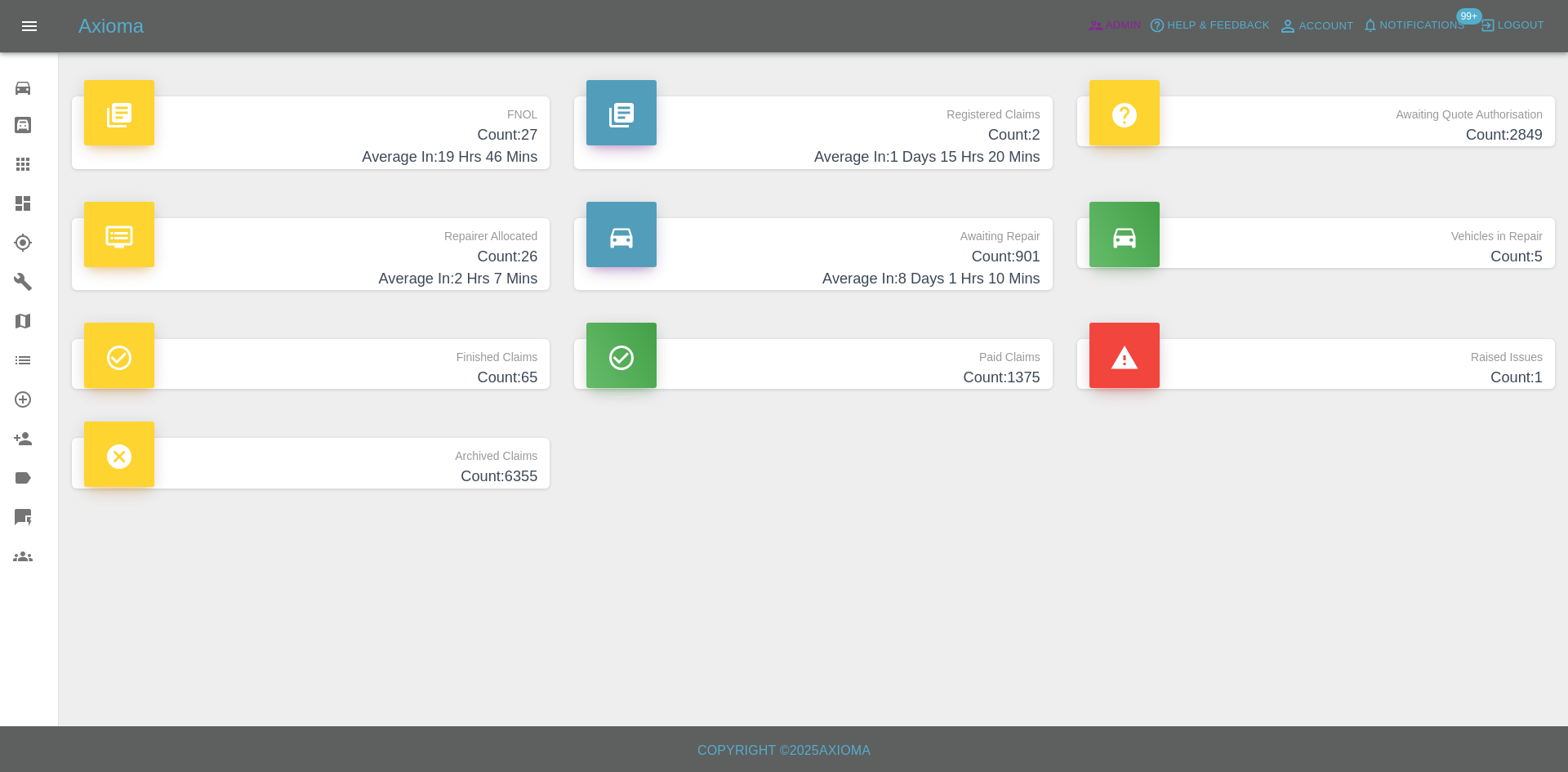
click at [1133, 14] on link "Admin" at bounding box center [1114, 26] width 62 height 25
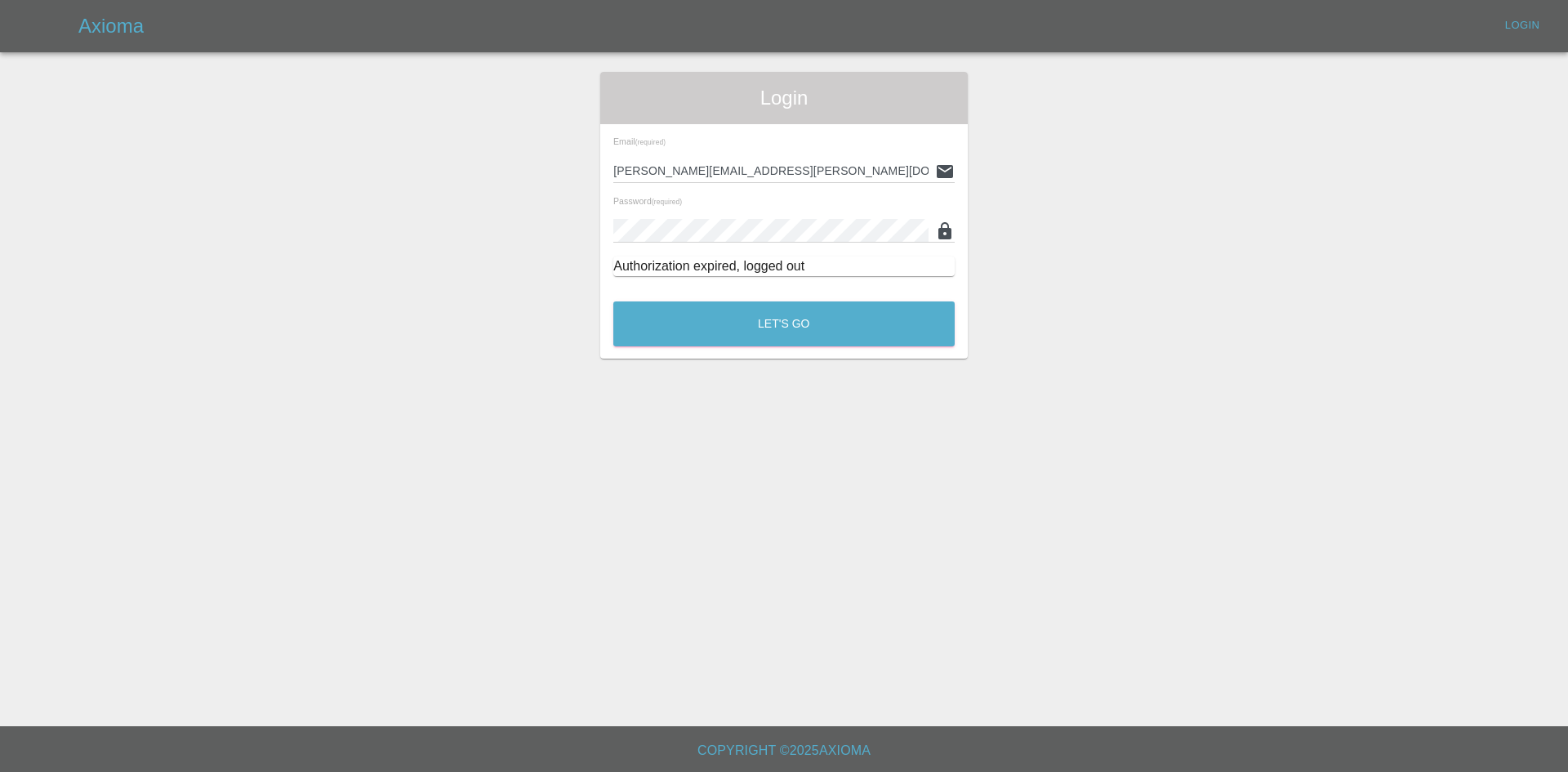
click at [748, 335] on button "Let's Go" at bounding box center [784, 324] width 341 height 45
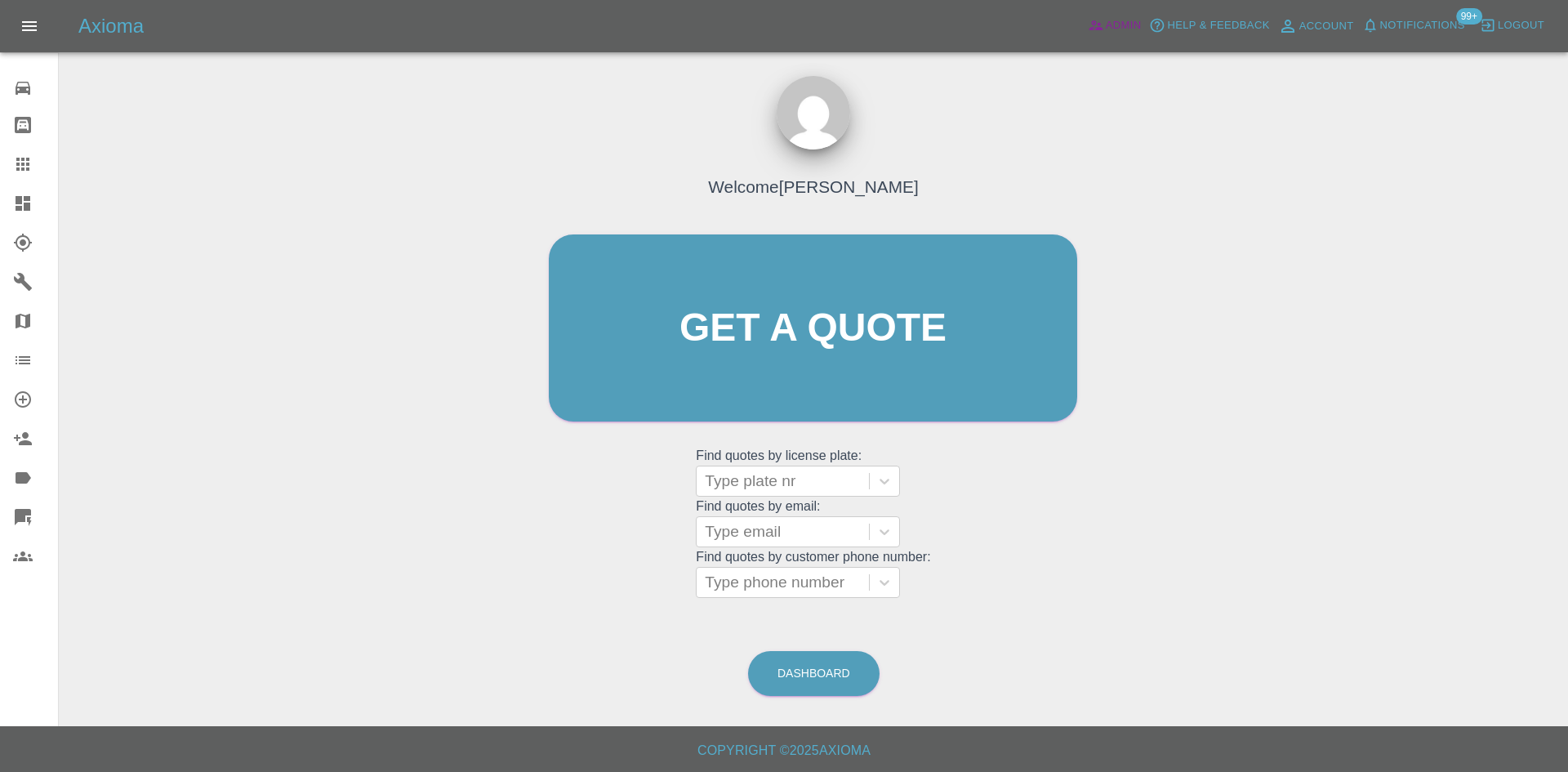
click at [1116, 25] on span "Admin" at bounding box center [1124, 25] width 36 height 19
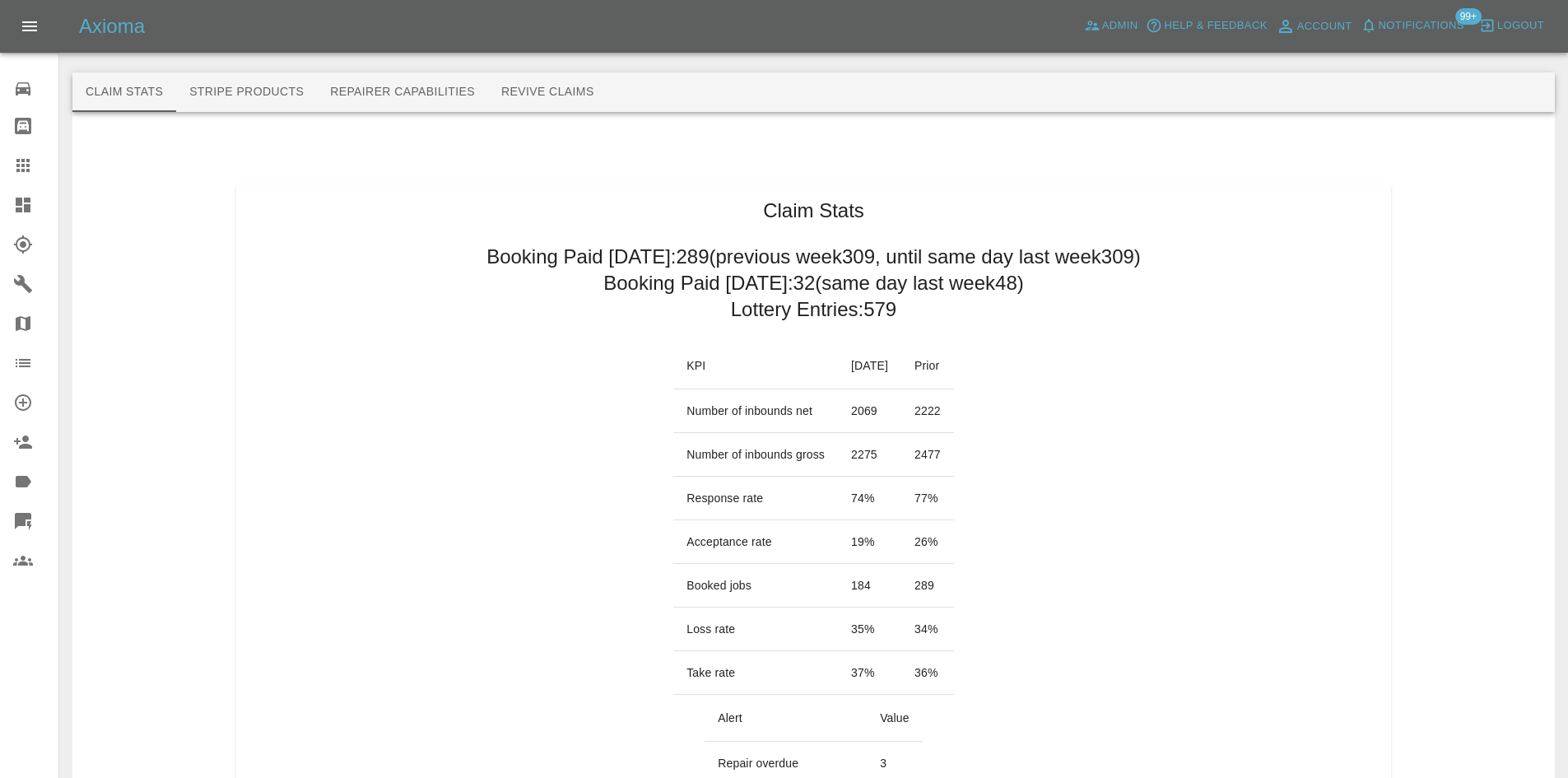
click at [15, 187] on link "Dashboard" at bounding box center [29, 205] width 58 height 40
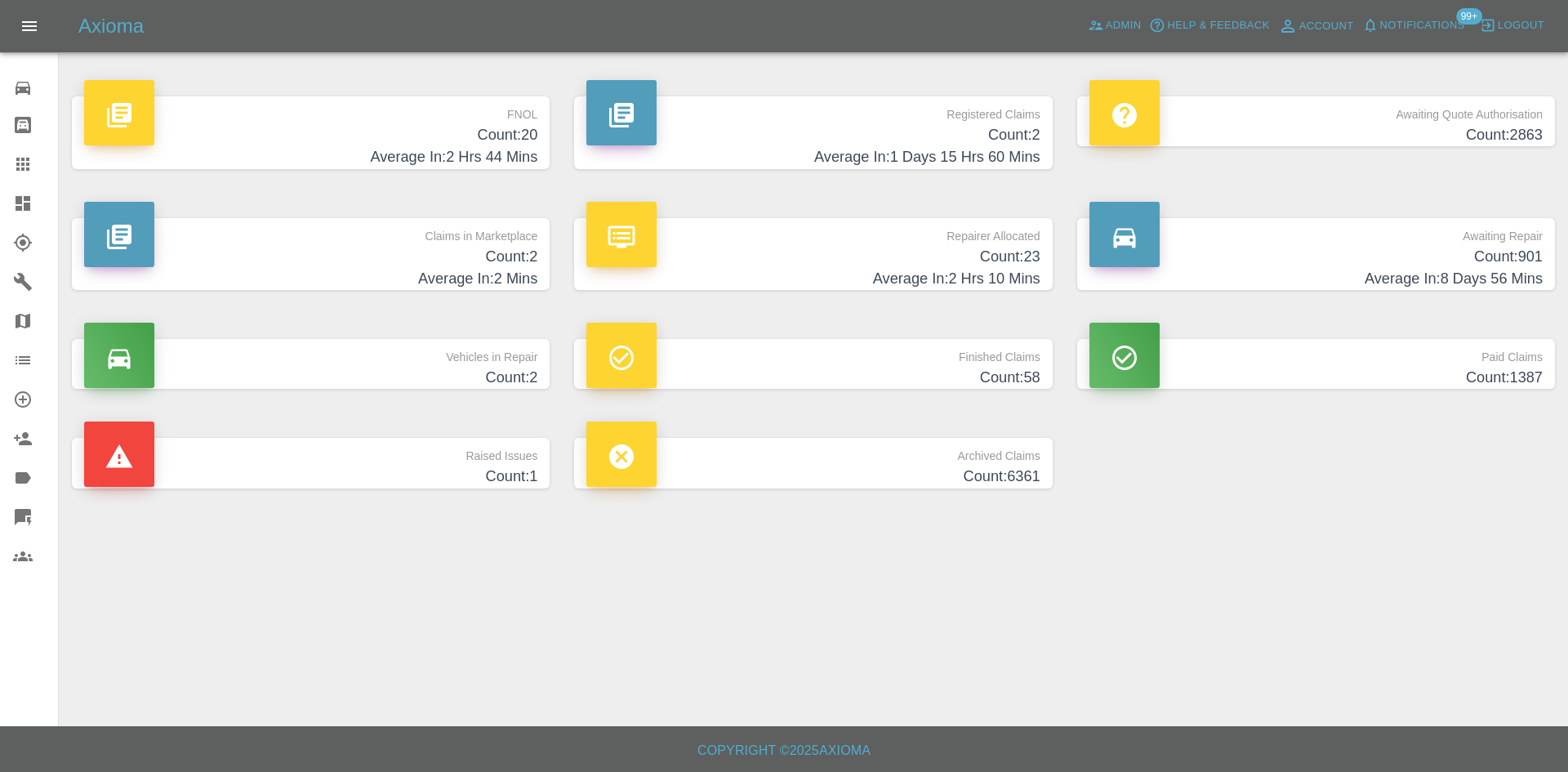
click at [882, 271] on h4 "Average In: 2 Hrs 10 Mins" at bounding box center [812, 278] width 453 height 22
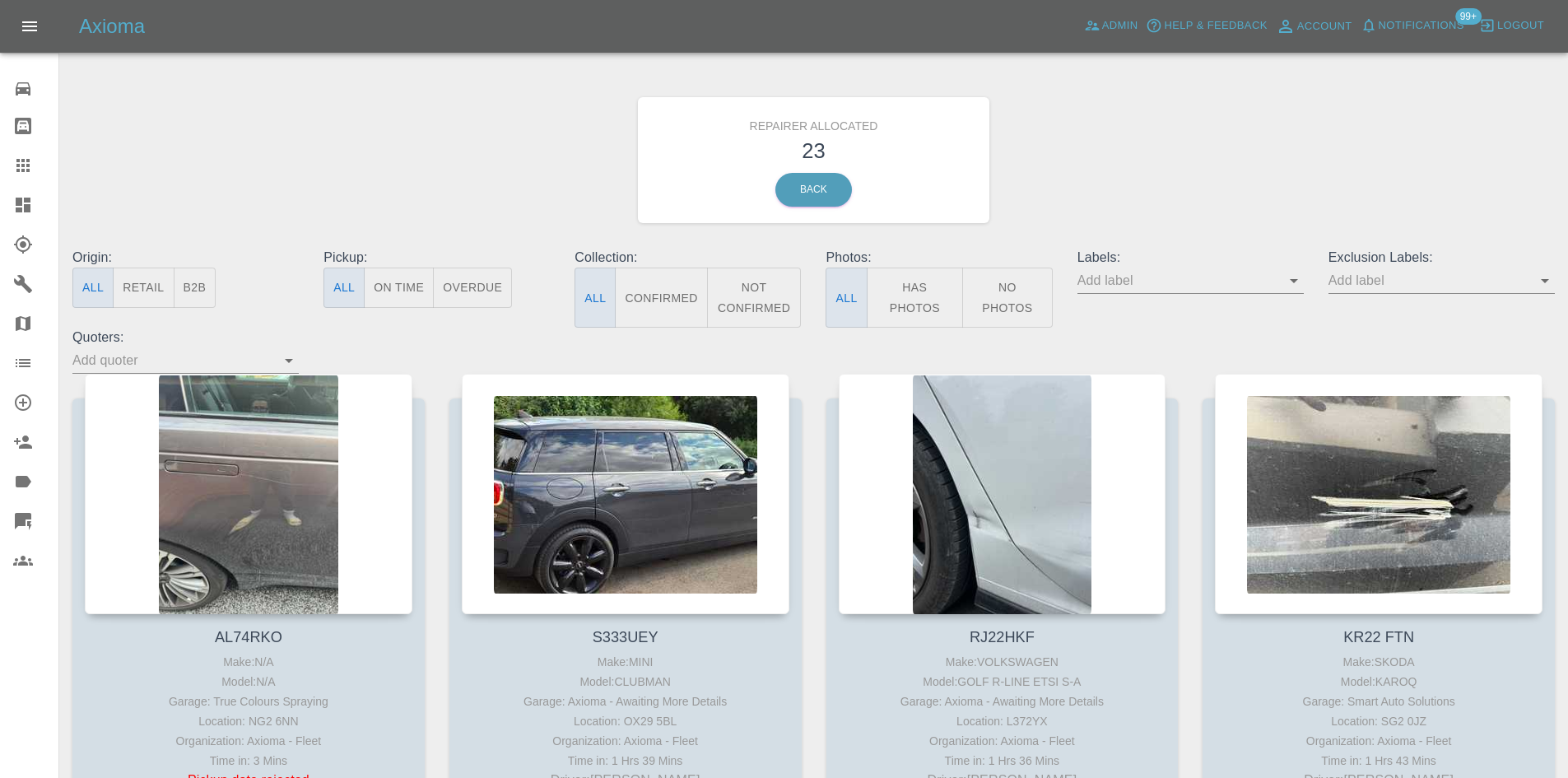
click at [192, 289] on button "B2B" at bounding box center [194, 288] width 43 height 40
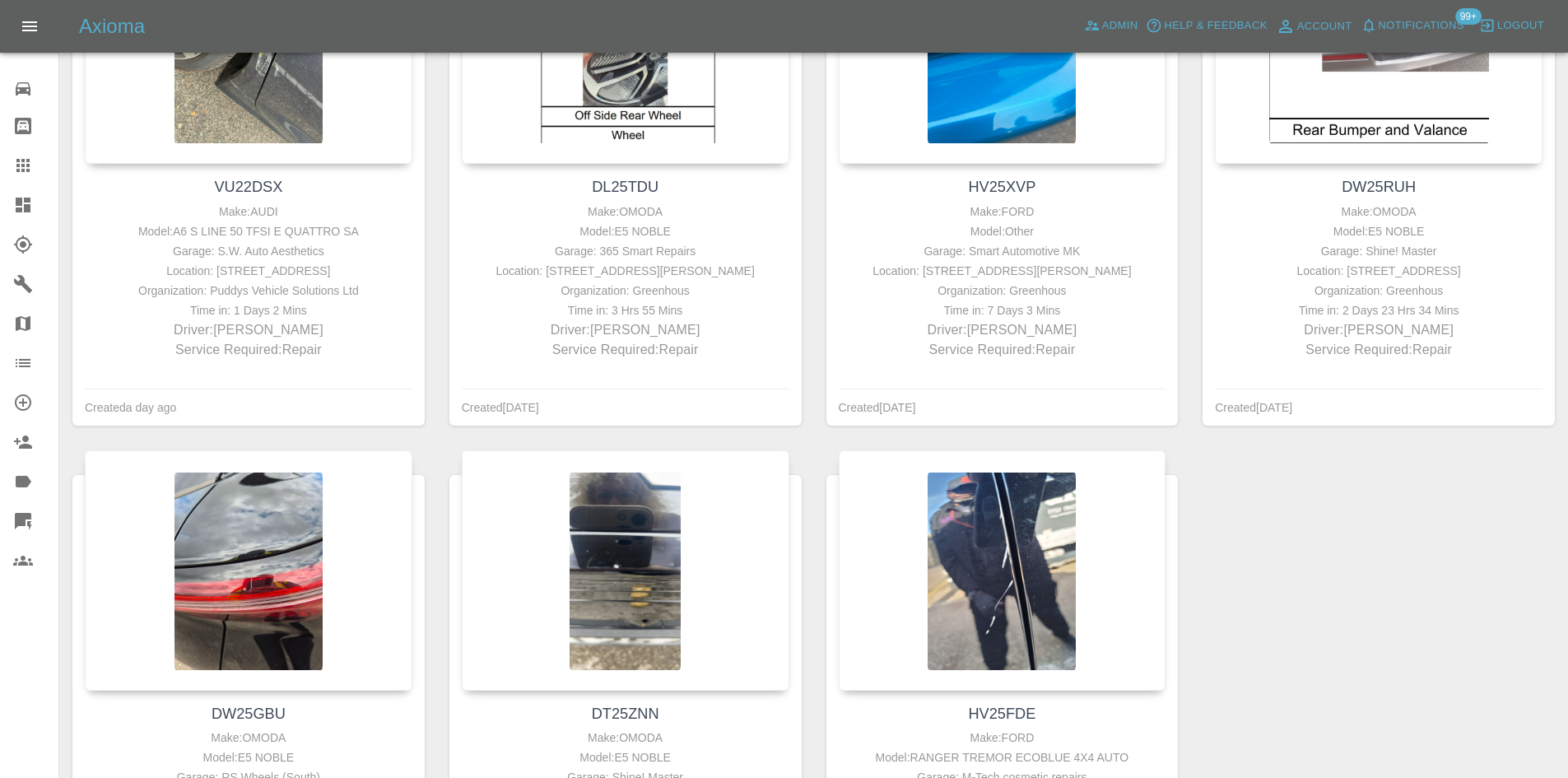
scroll to position [658, 0]
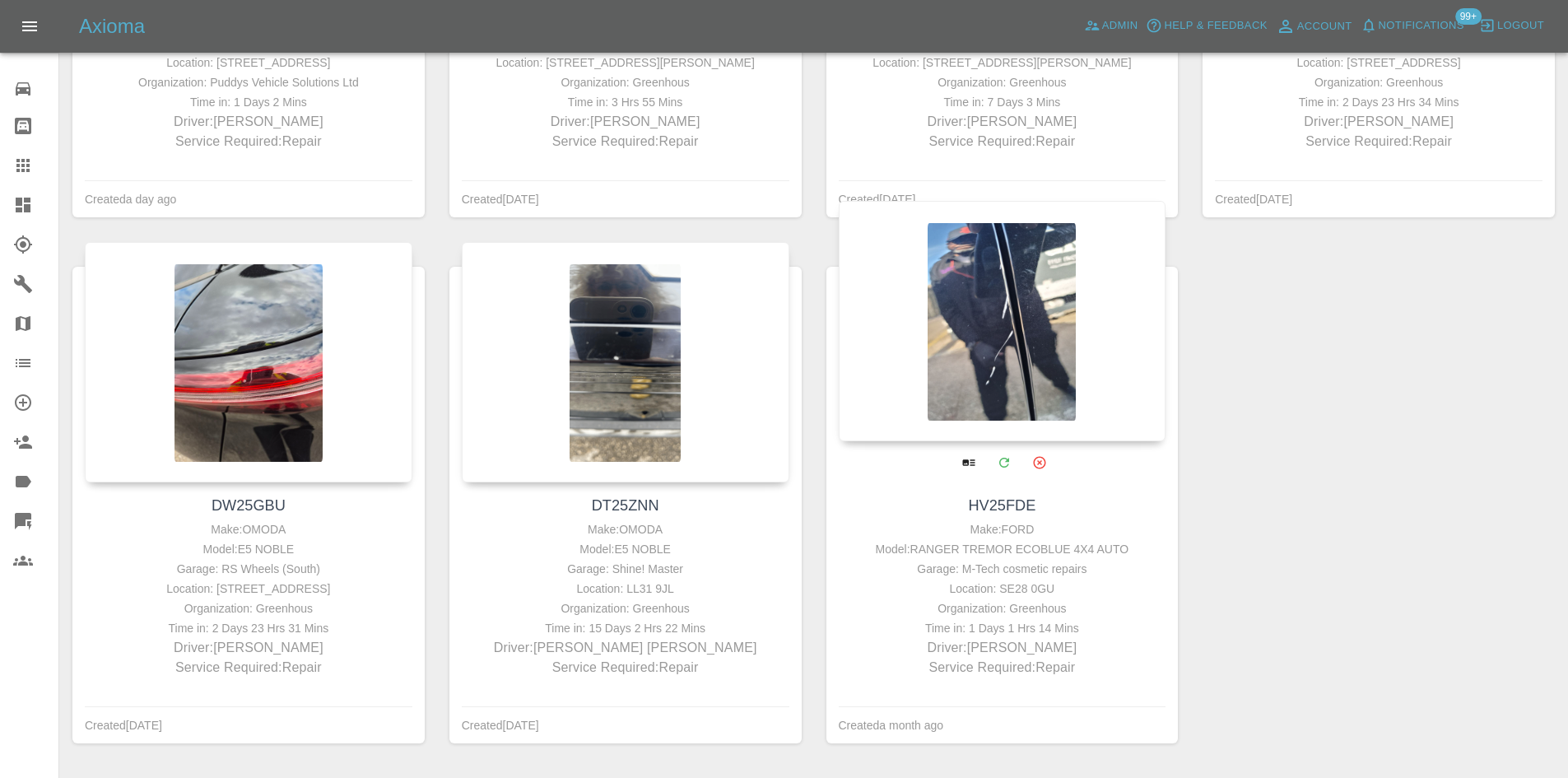
click at [949, 354] on div at bounding box center [1002, 320] width 328 height 241
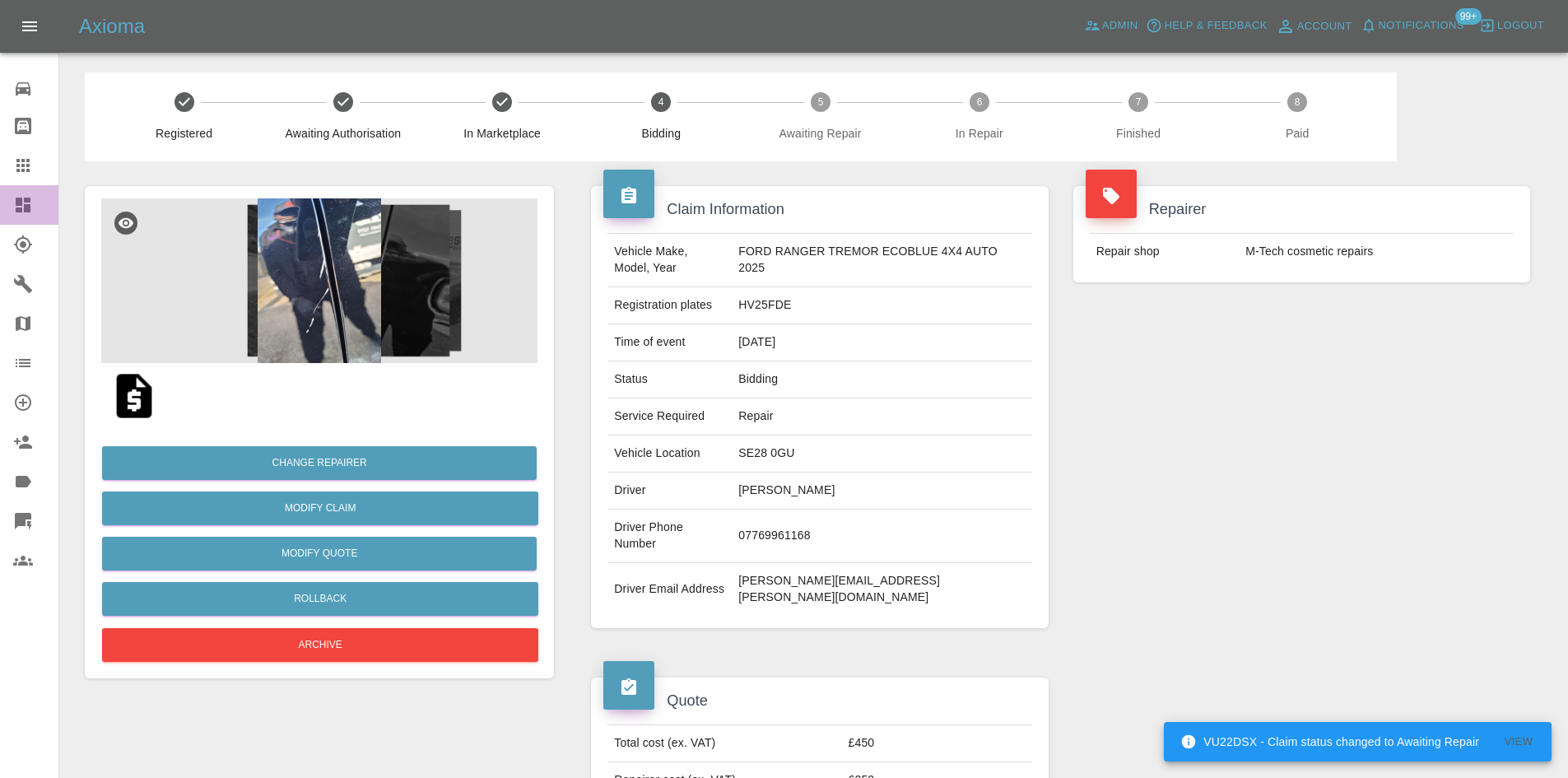
click at [9, 202] on link "Dashboard" at bounding box center [29, 205] width 58 height 40
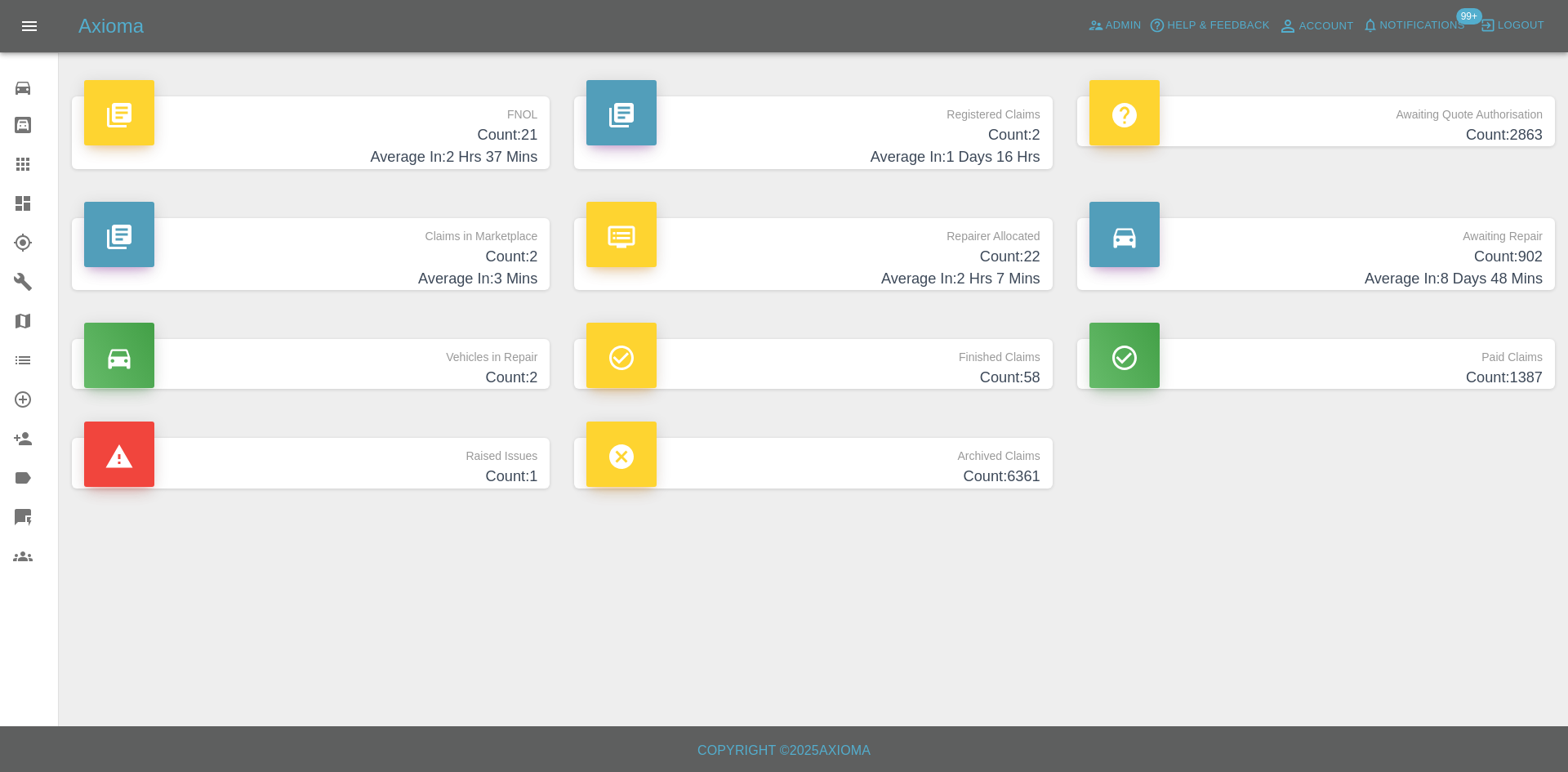
click at [1446, 238] on p "Awaiting Repair" at bounding box center [1316, 232] width 453 height 28
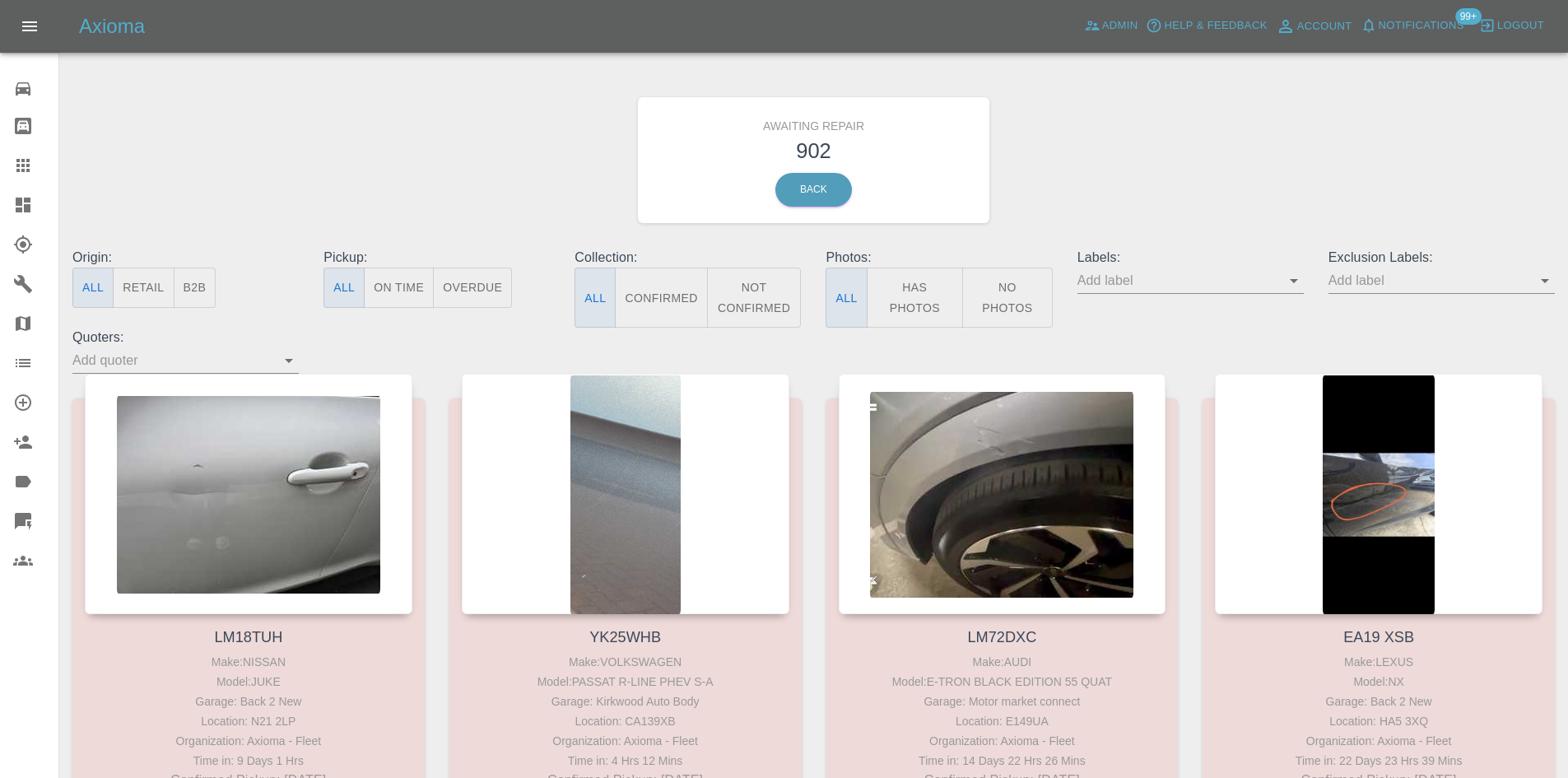
click at [1290, 288] on icon "Open" at bounding box center [1294, 281] width 20 height 20
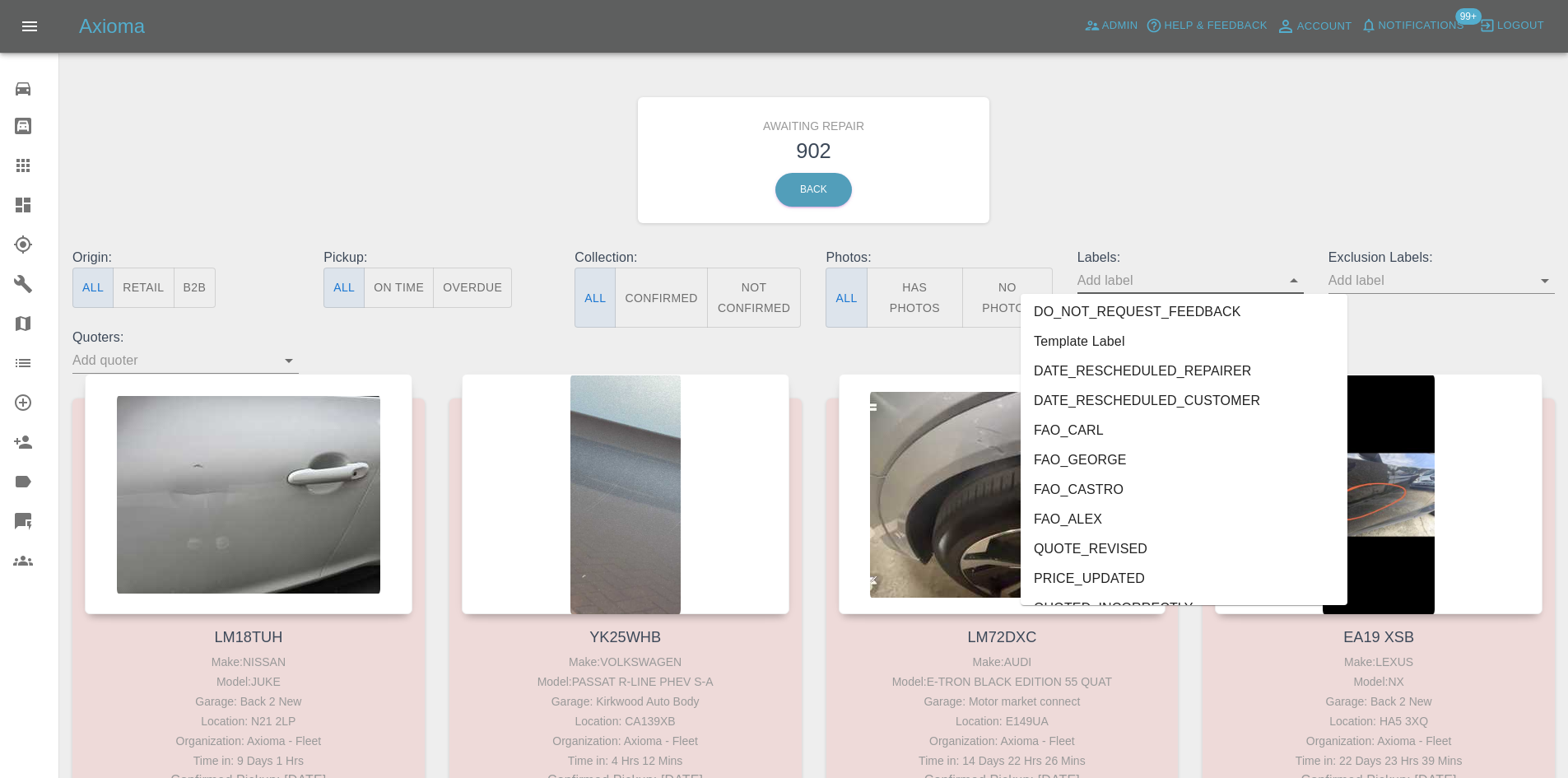
scroll to position [494, 0]
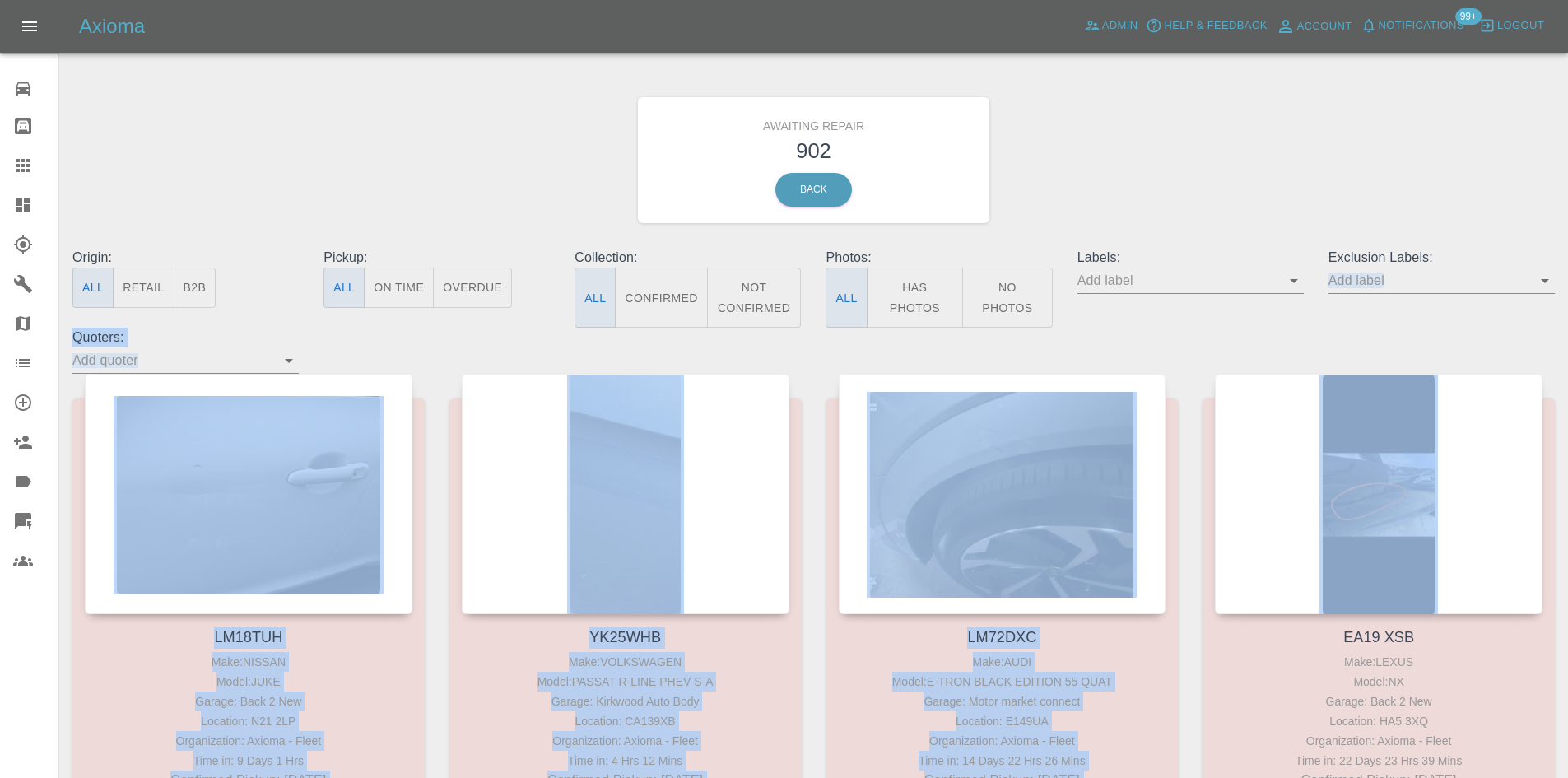
drag, startPoint x: 1360, startPoint y: 366, endPoint x: 1284, endPoint y: 300, distance: 100.7
click at [1350, 324] on div "Origin: All Retail B2B Pickup: All On Time Overdue Collection: All Confirmed No…" at bounding box center [814, 310] width 1507 height 126
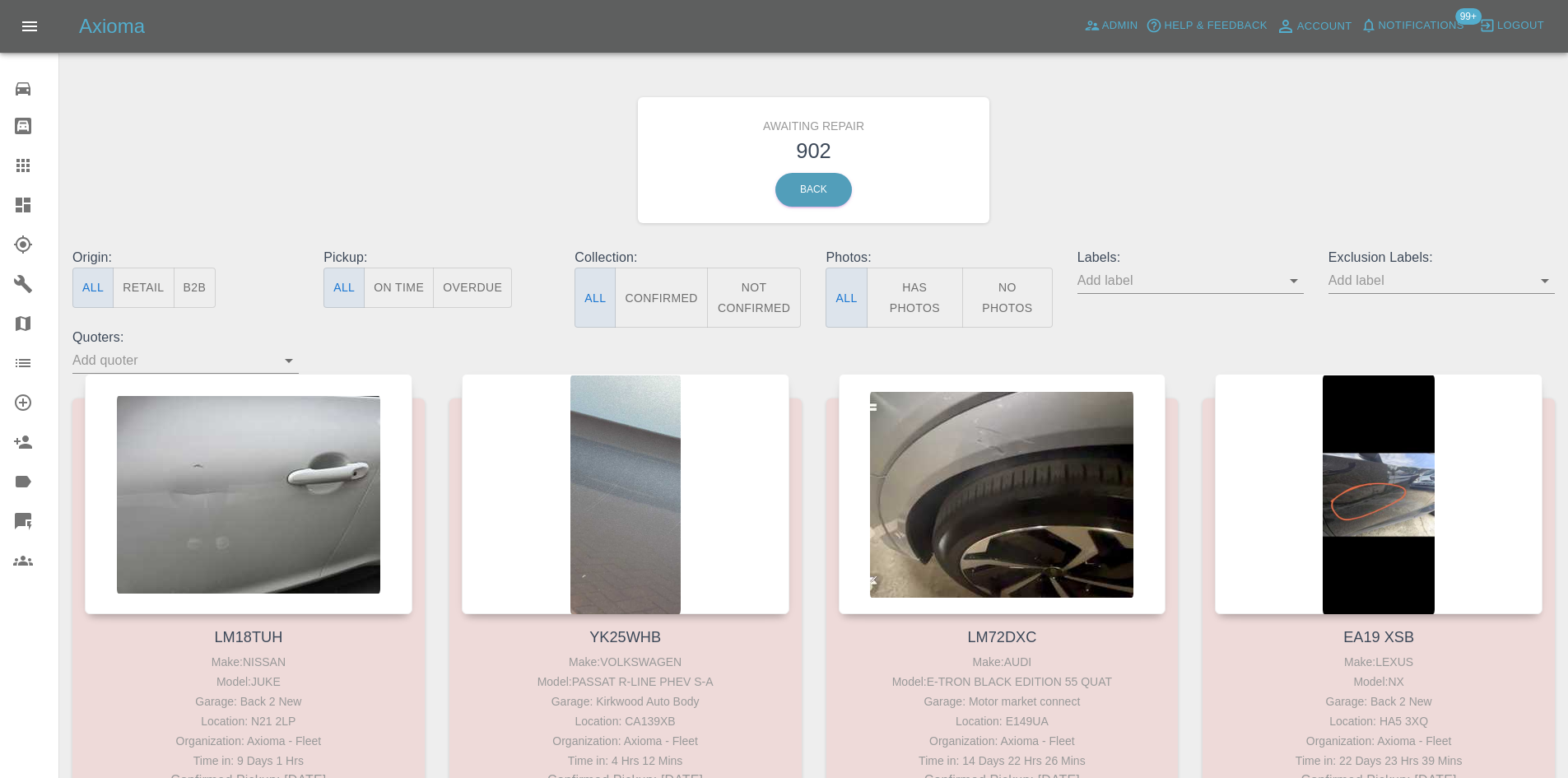
click at [1302, 282] on icon "Open" at bounding box center [1294, 281] width 20 height 20
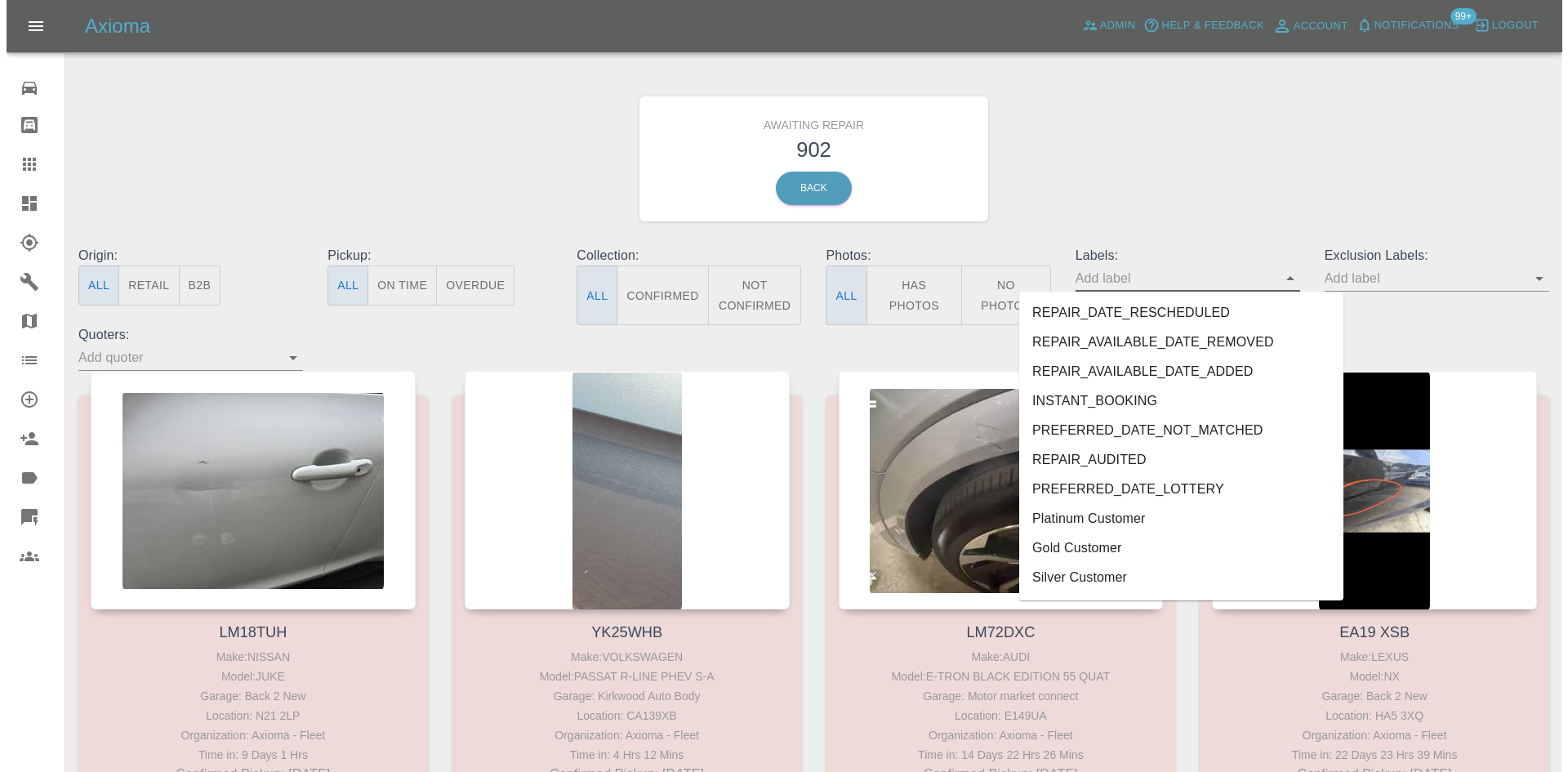
scroll to position [2838, 0]
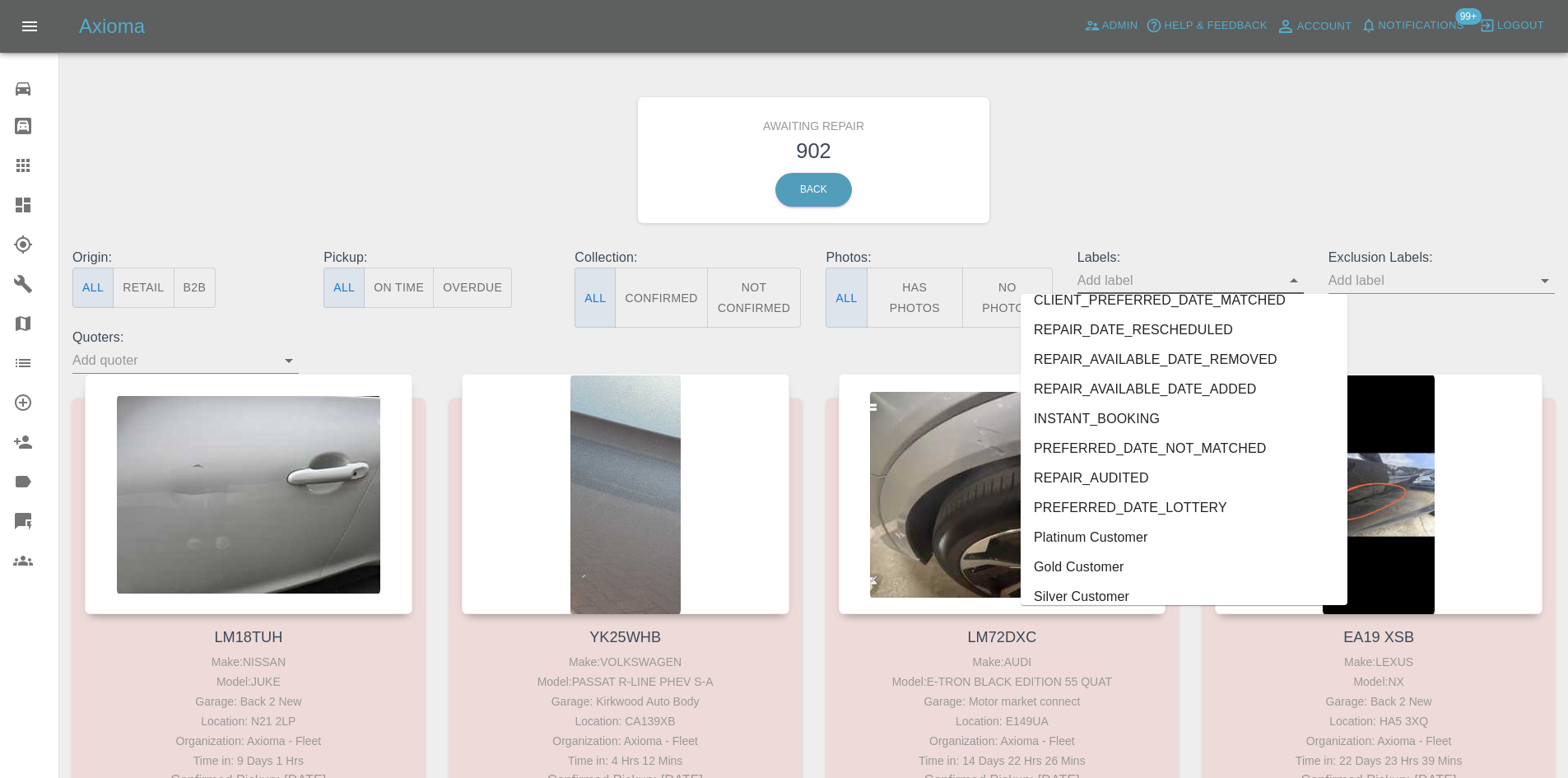
click at [1125, 481] on li "REPAIR_AUDITED" at bounding box center [1184, 478] width 327 height 30
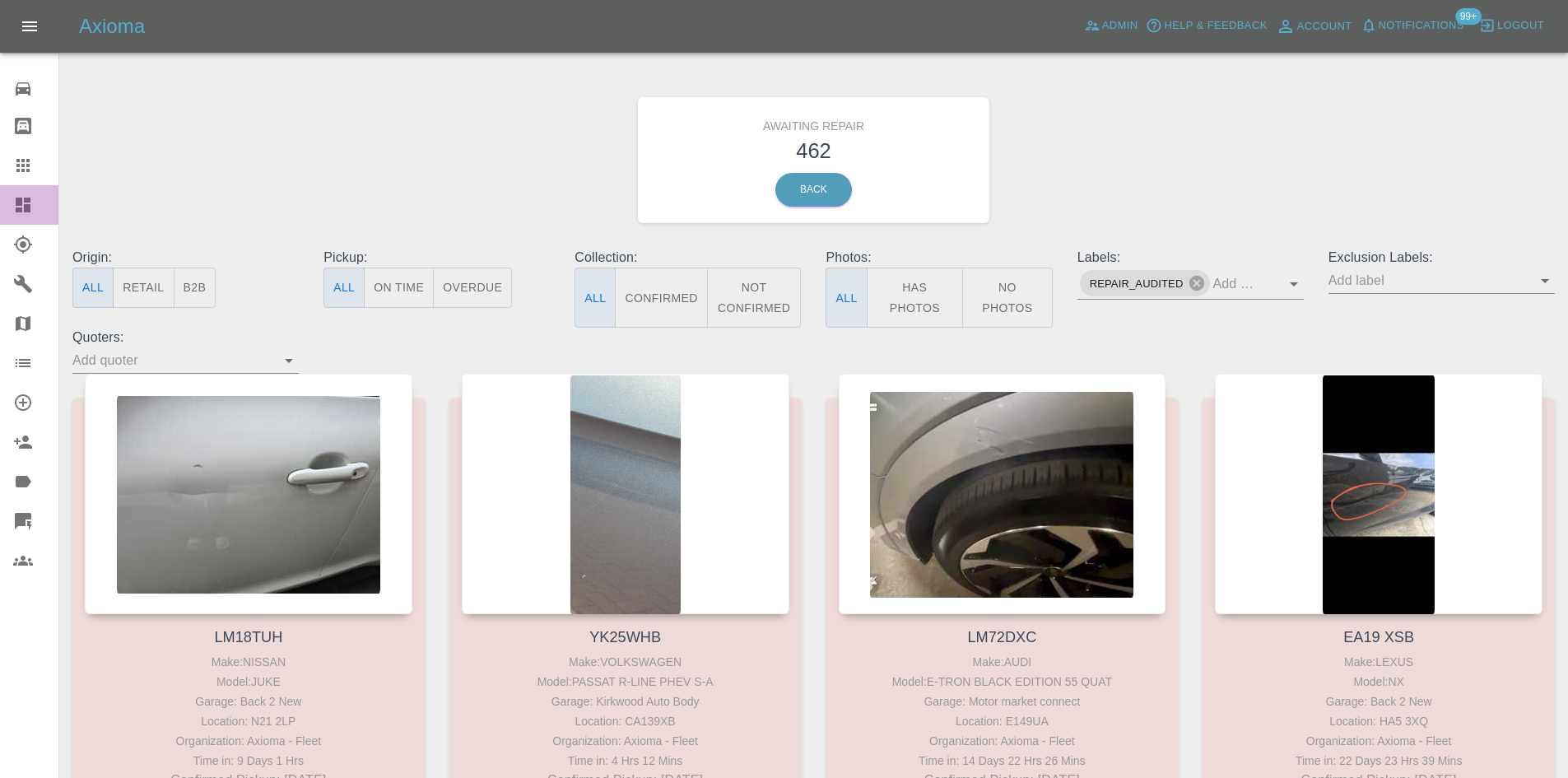
click at [33, 211] on div at bounding box center [36, 205] width 46 height 20
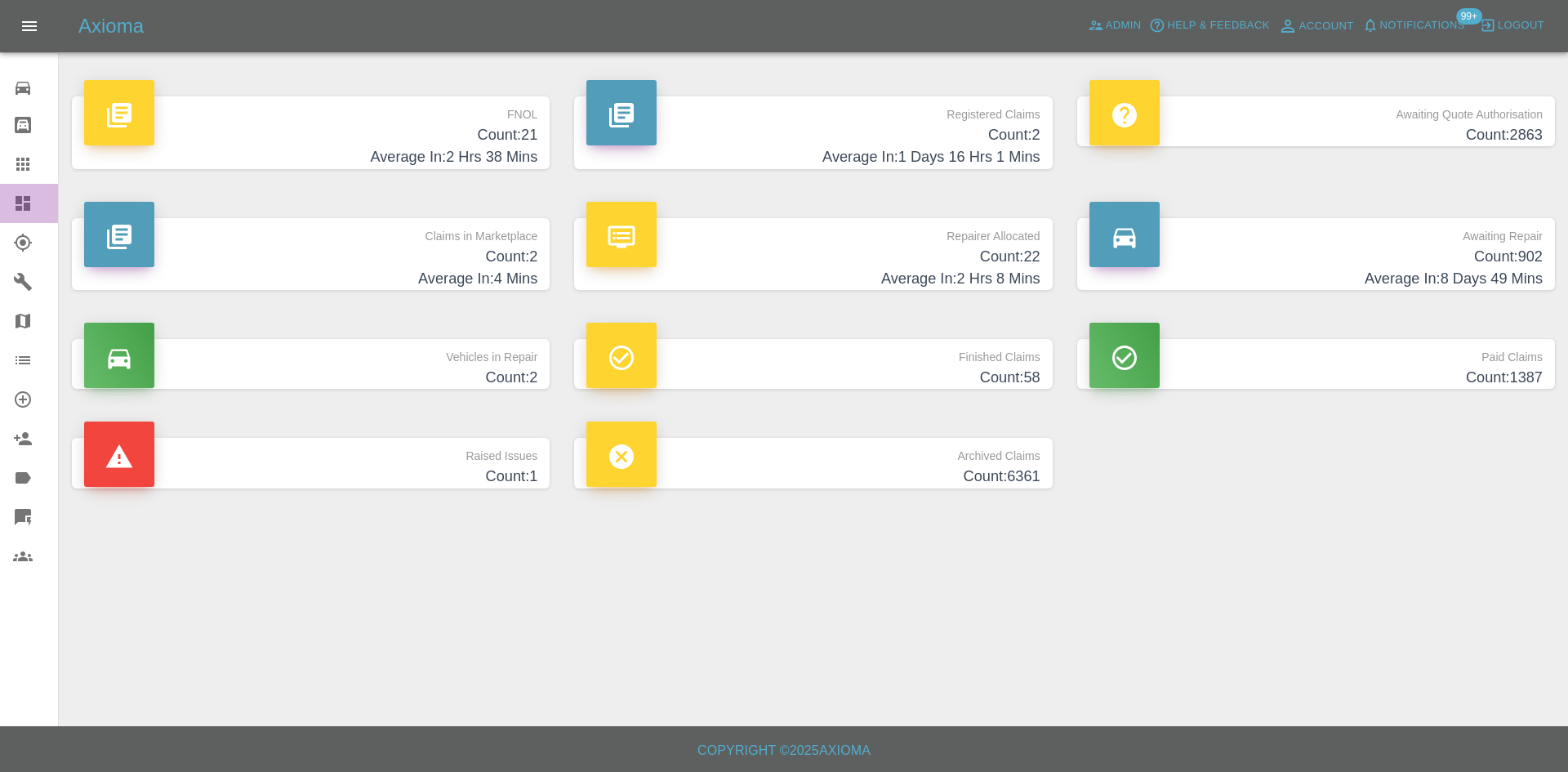
click at [14, 196] on icon at bounding box center [23, 204] width 20 height 20
click at [1106, 17] on span "Admin" at bounding box center [1124, 25] width 36 height 19
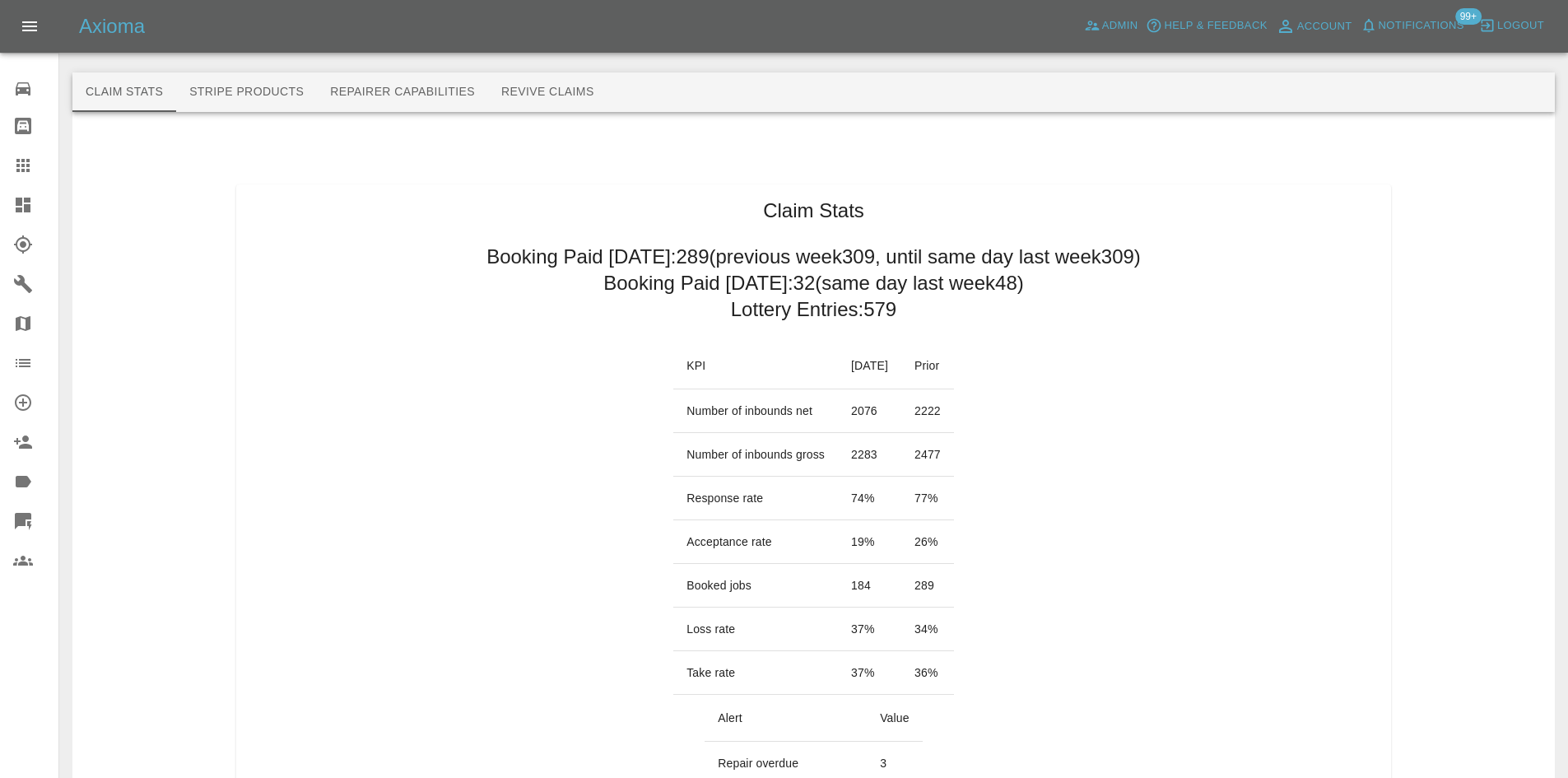
click at [20, 206] on icon at bounding box center [23, 205] width 15 height 15
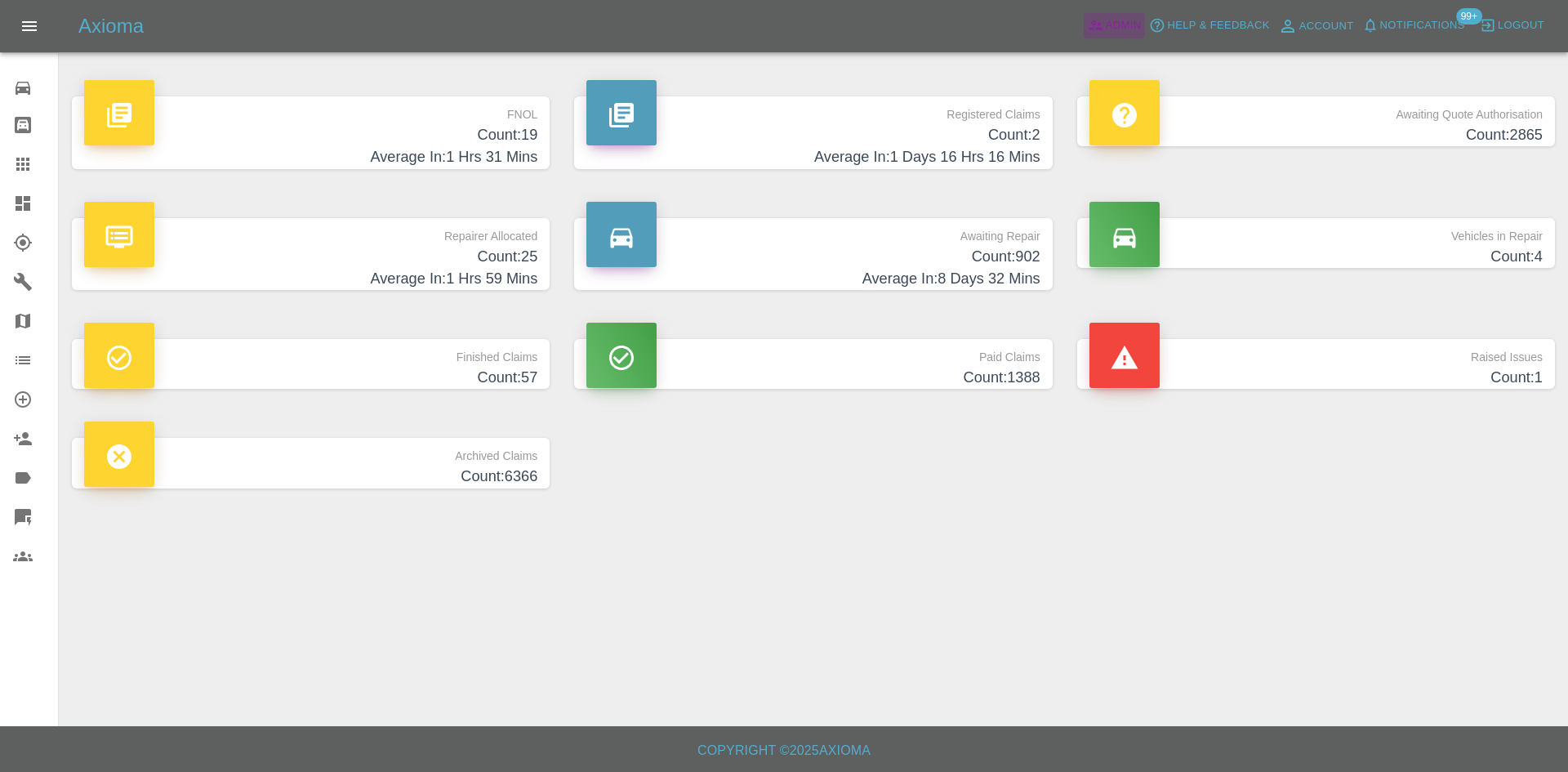
click at [1109, 30] on span "Admin" at bounding box center [1124, 25] width 36 height 19
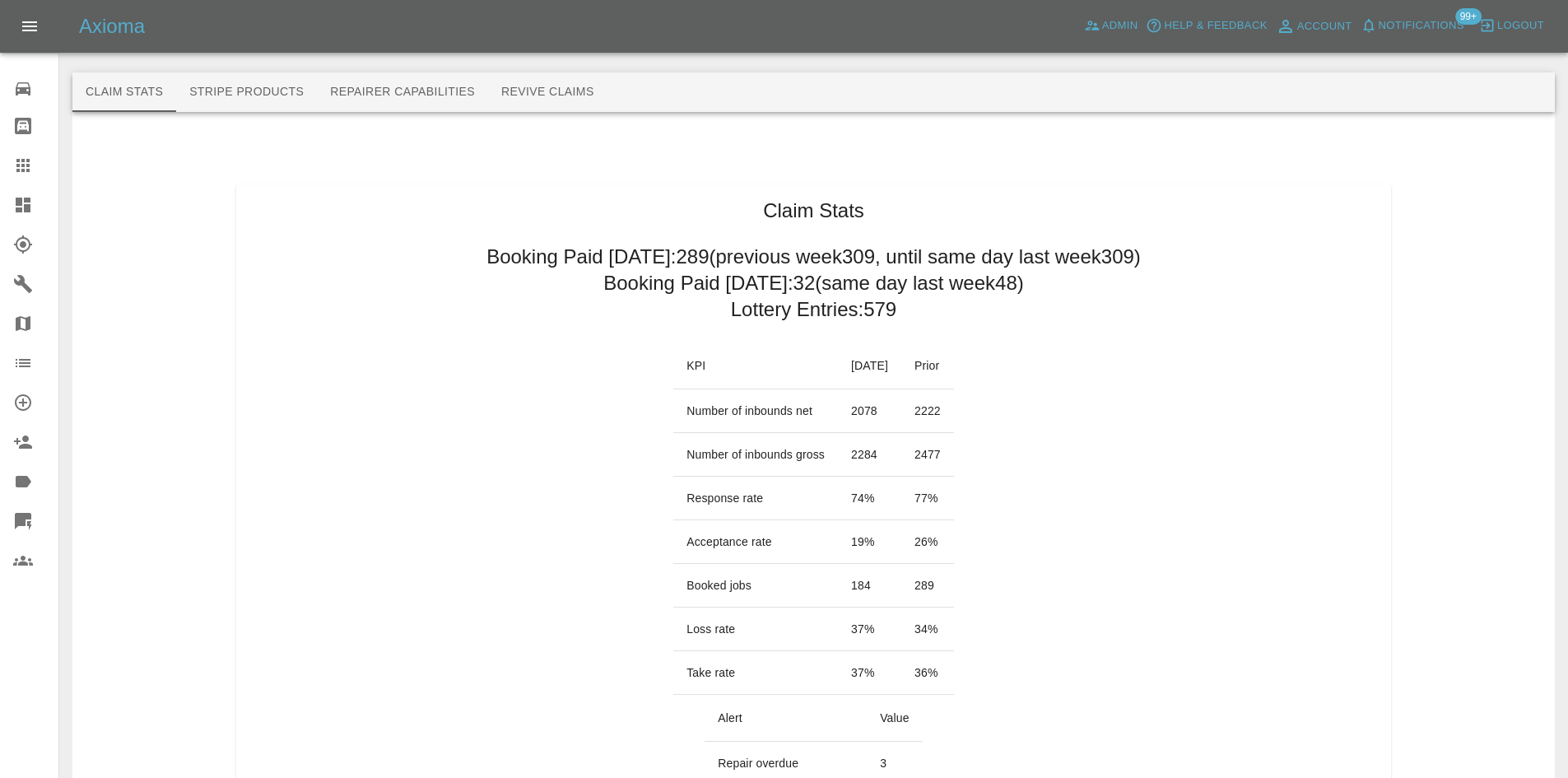
click at [25, 198] on icon at bounding box center [23, 205] width 15 height 15
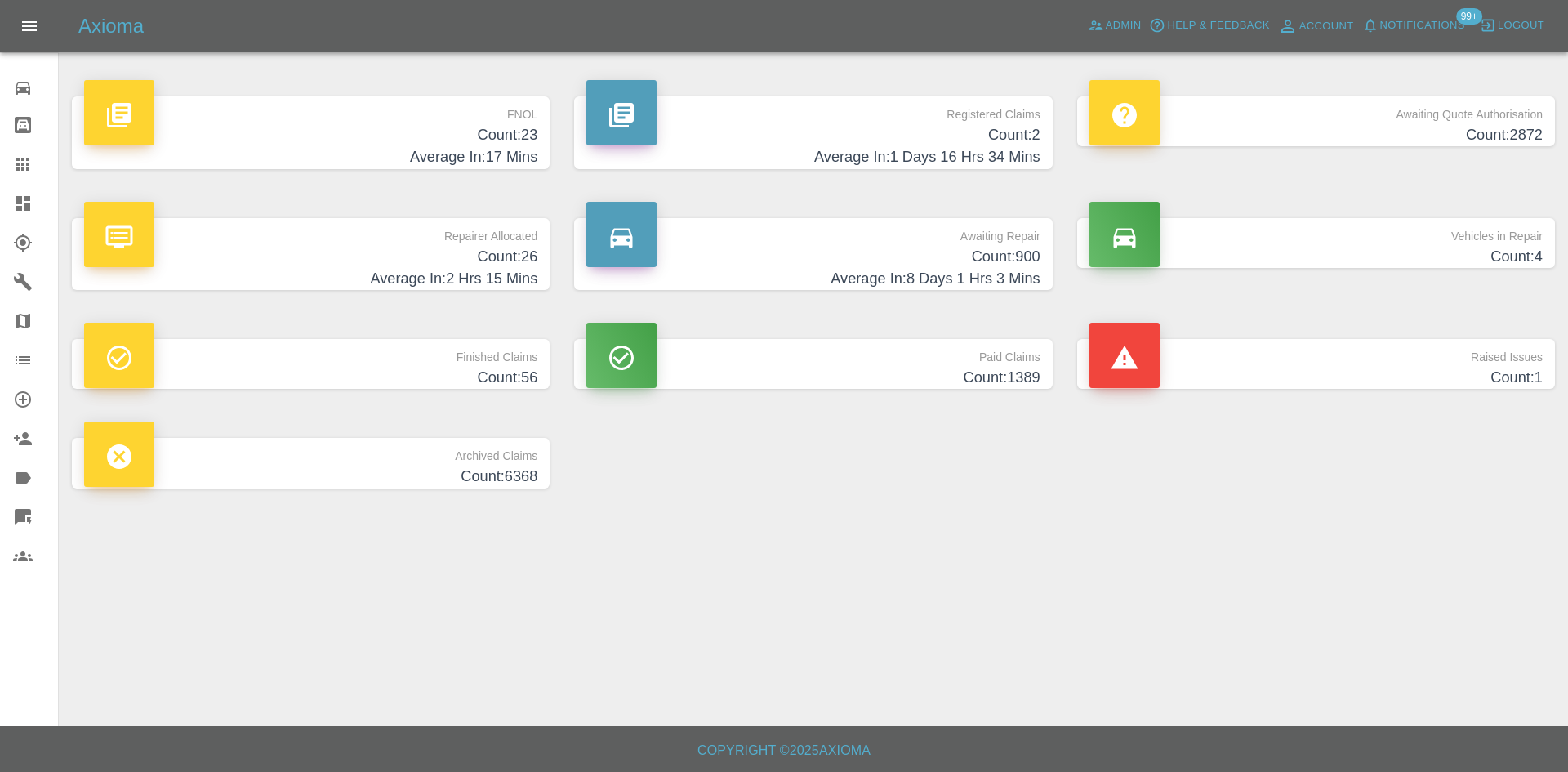
click at [308, 103] on p "FNOL" at bounding box center [310, 110] width 453 height 28
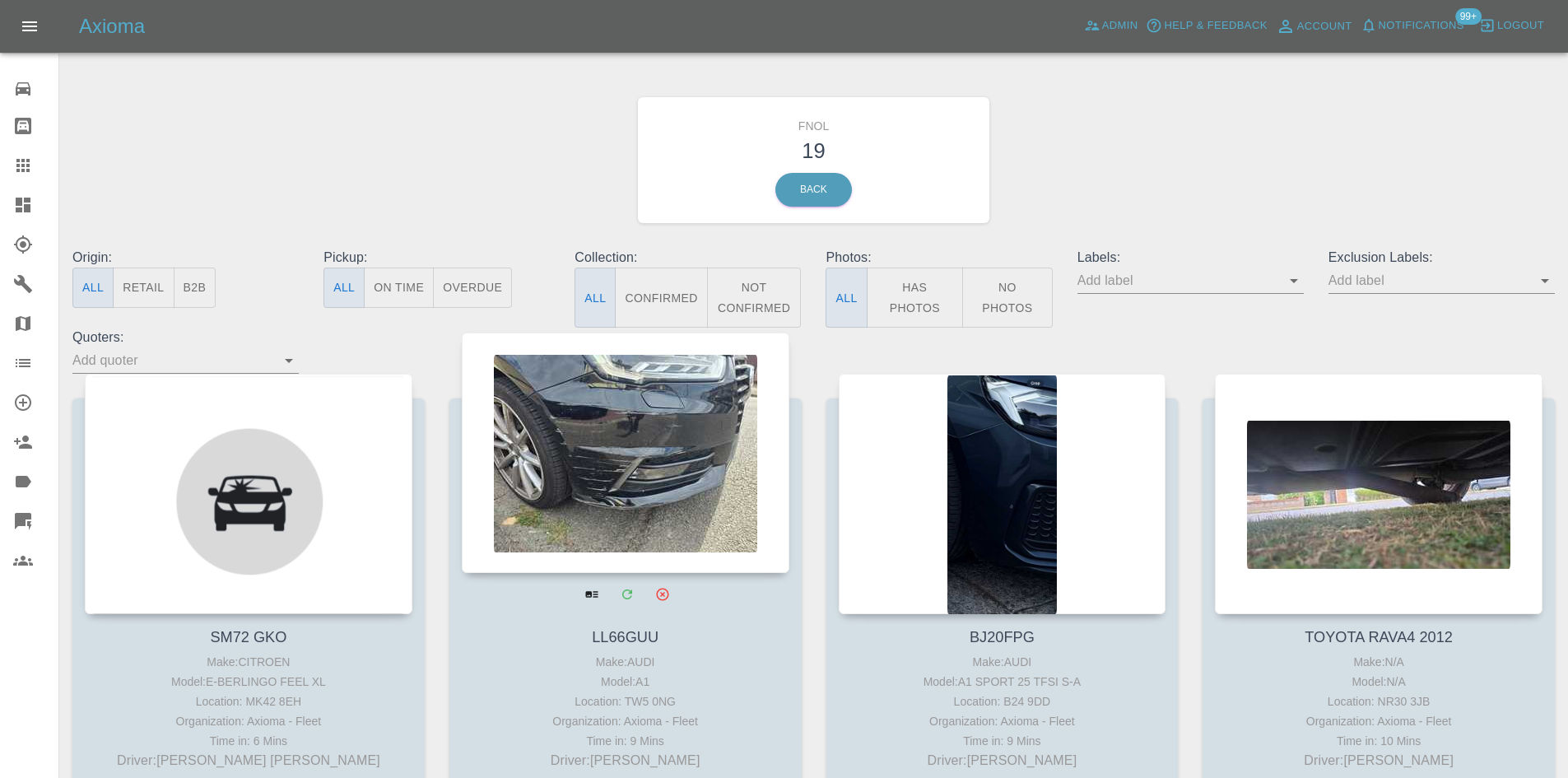
click at [725, 462] on div at bounding box center [626, 452] width 328 height 241
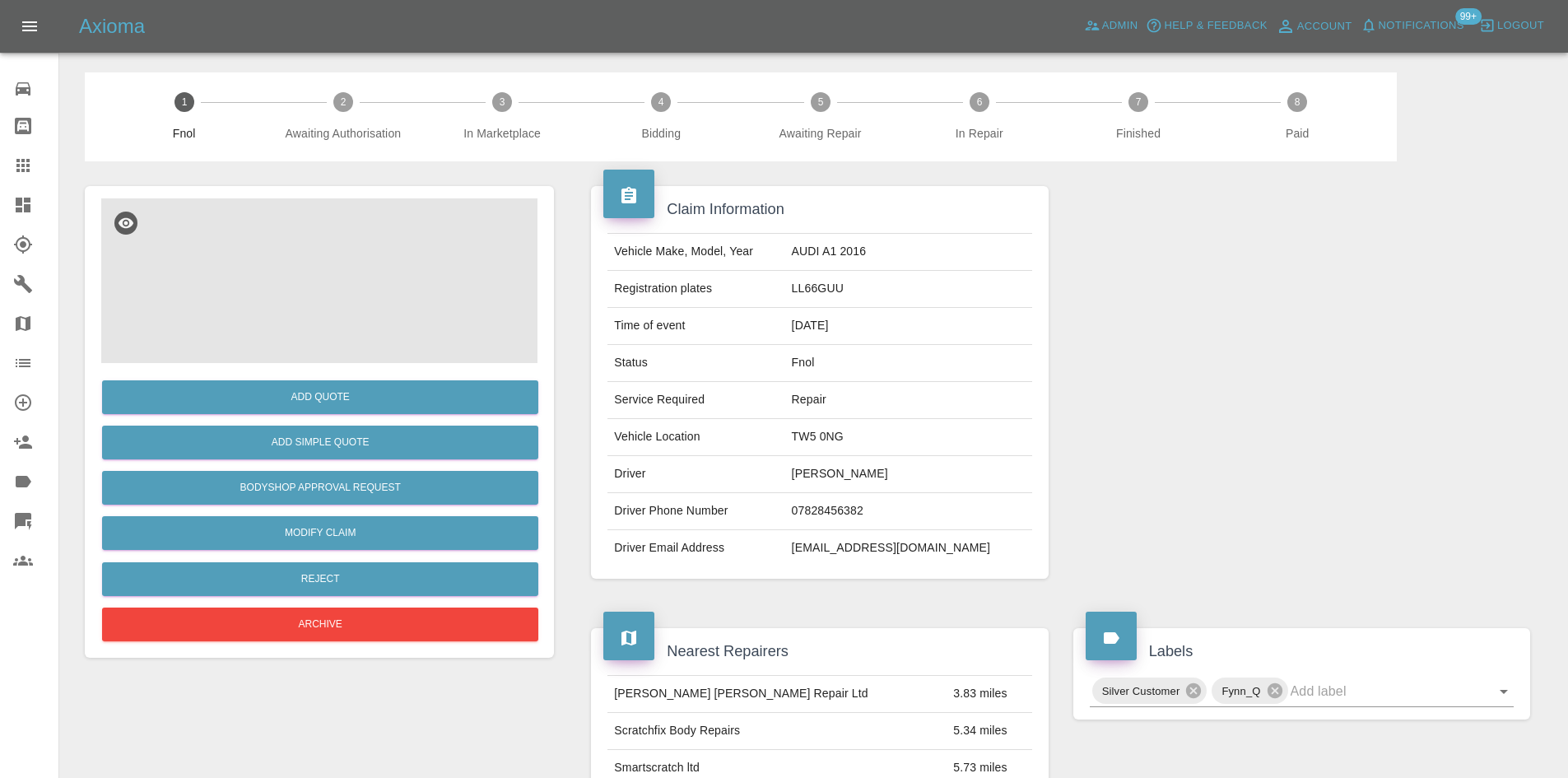
click at [455, 313] on img at bounding box center [320, 281] width 437 height 164
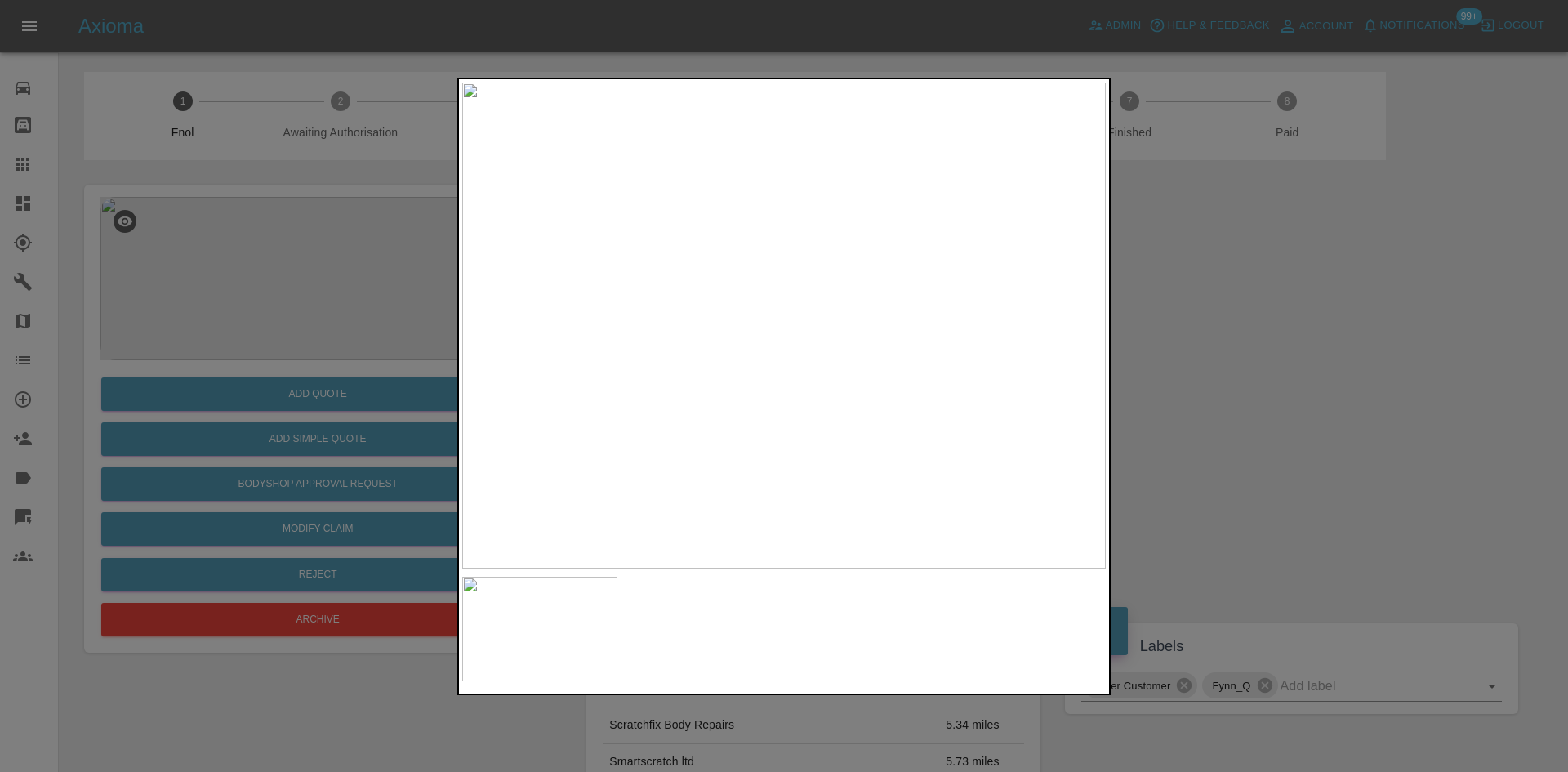
click at [1210, 311] on div at bounding box center [784, 386] width 1568 height 772
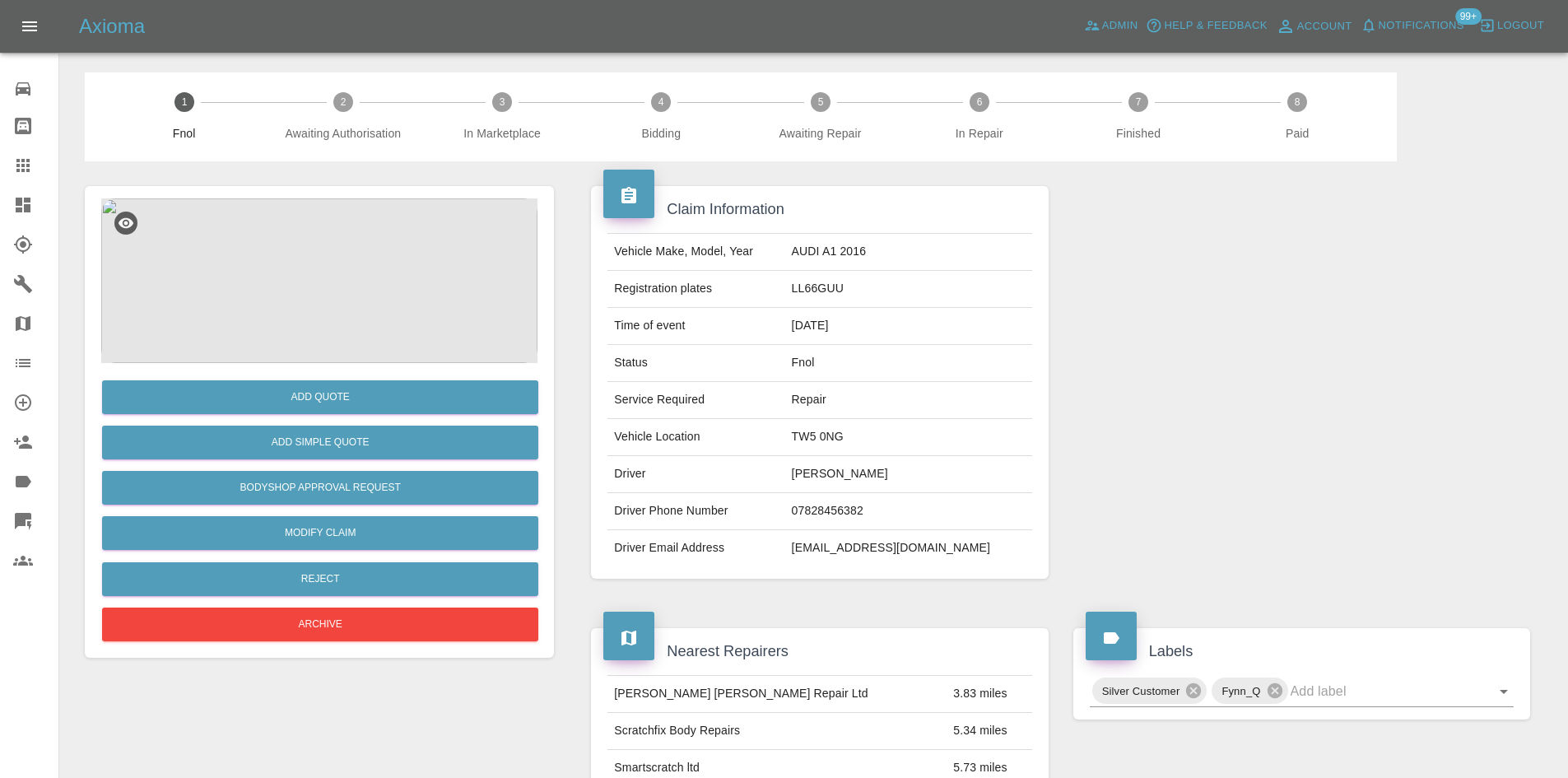
scroll to position [330, 0]
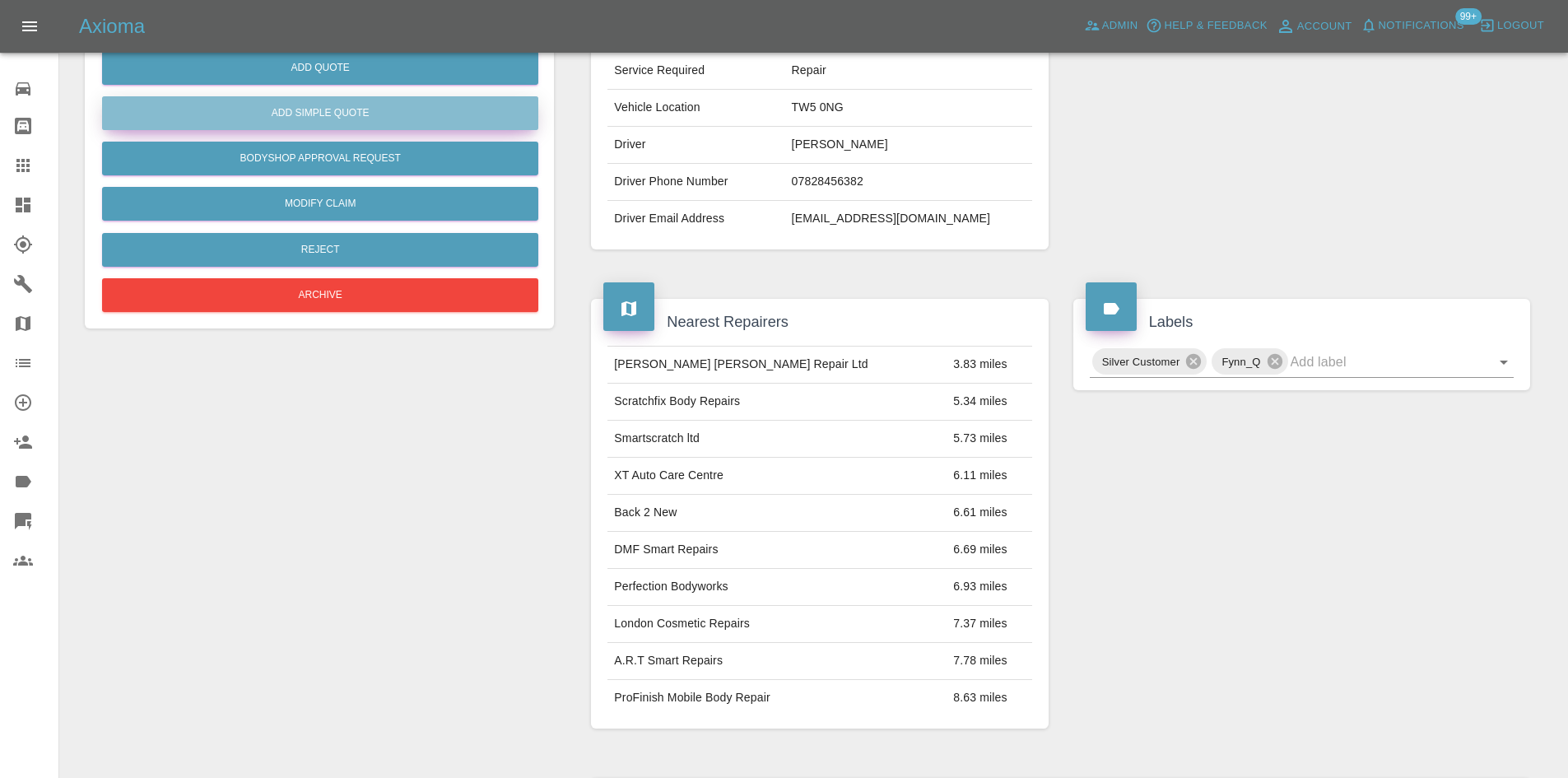
click at [371, 119] on button "Add Simple Quote" at bounding box center [320, 113] width 437 height 34
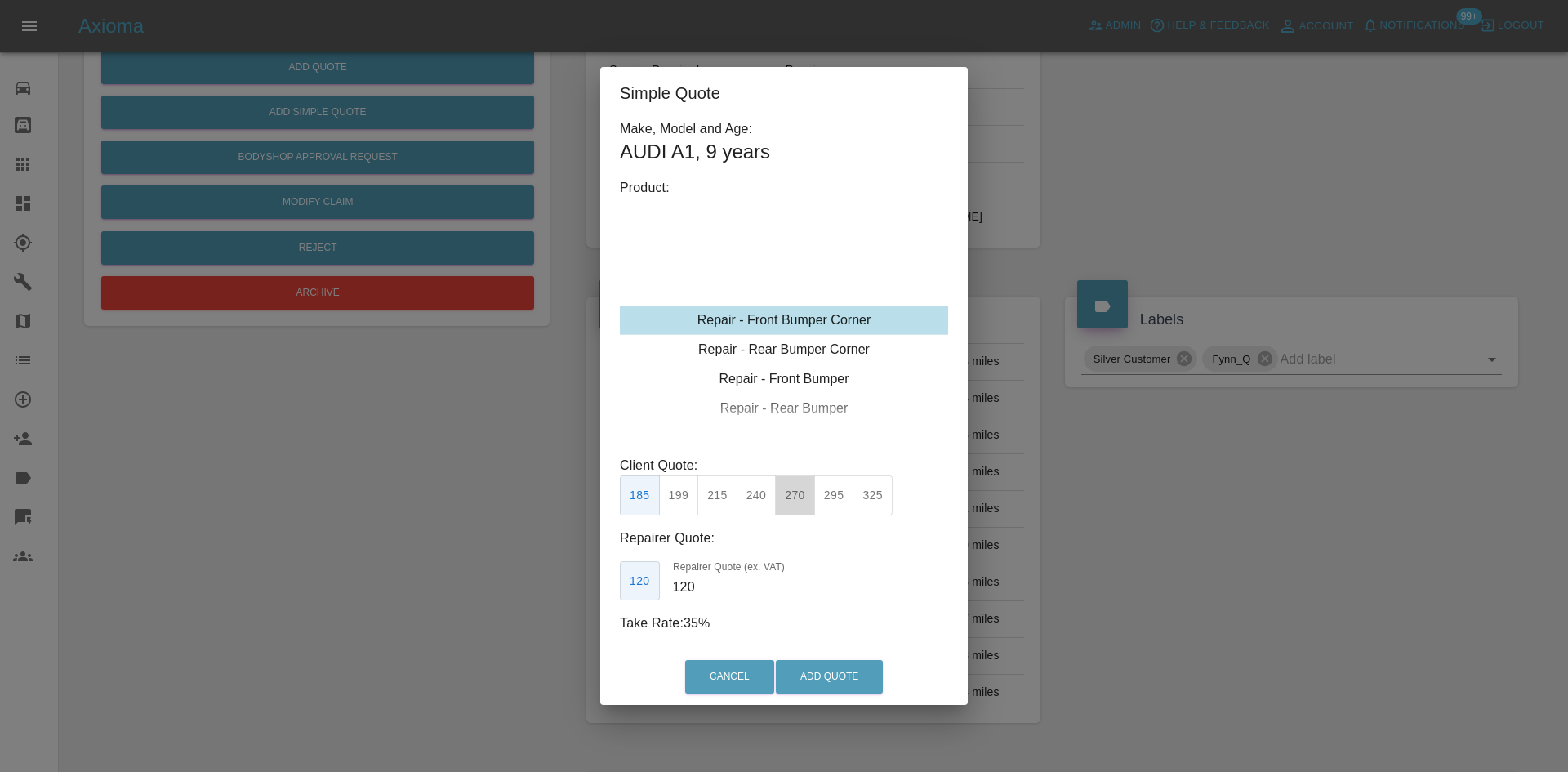
click at [807, 486] on button "270" at bounding box center [794, 495] width 40 height 40
type input "165"
click at [821, 682] on button "Add Quote" at bounding box center [829, 677] width 107 height 33
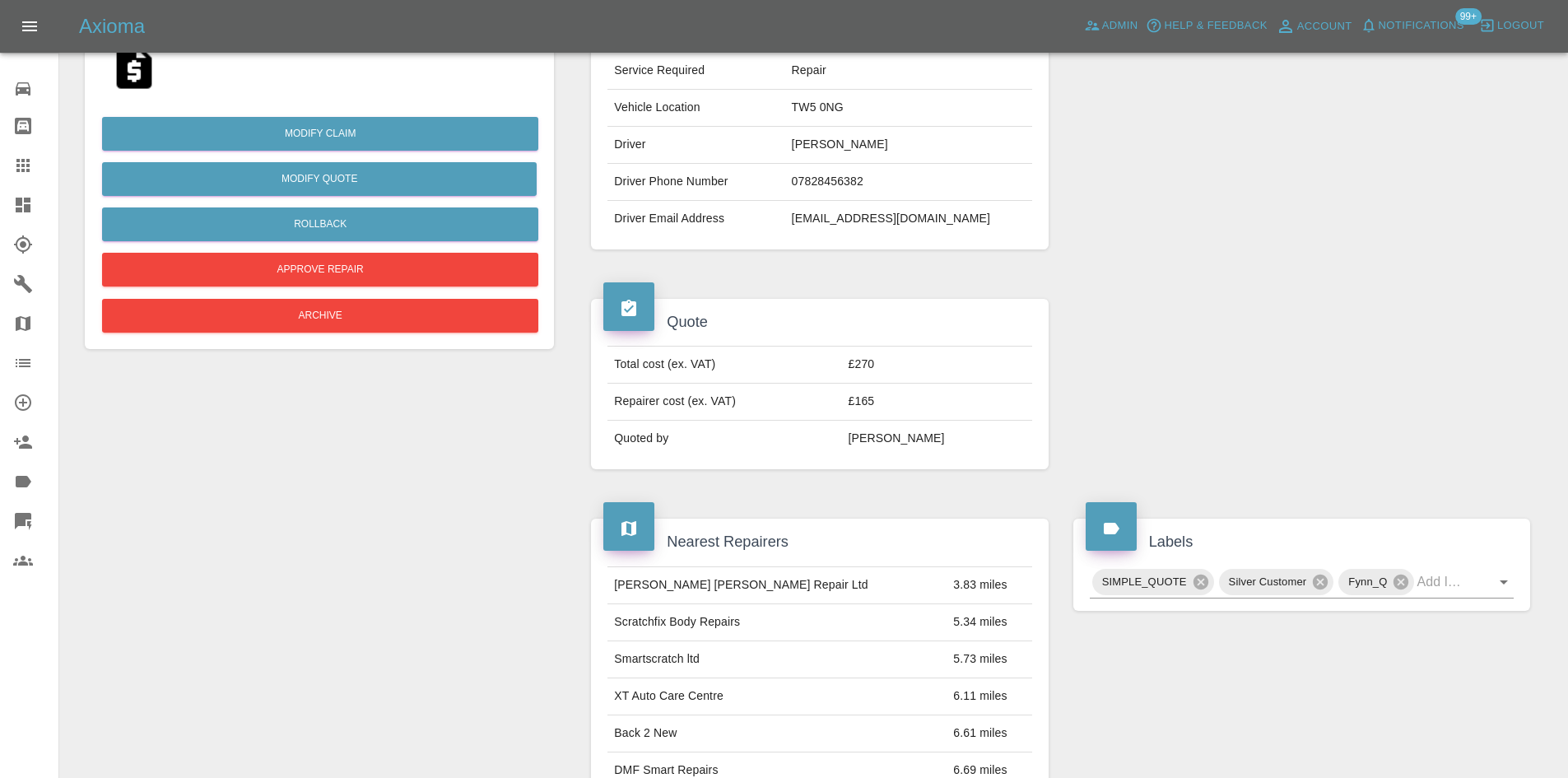
click at [31, 189] on link "Dashboard" at bounding box center [29, 205] width 58 height 40
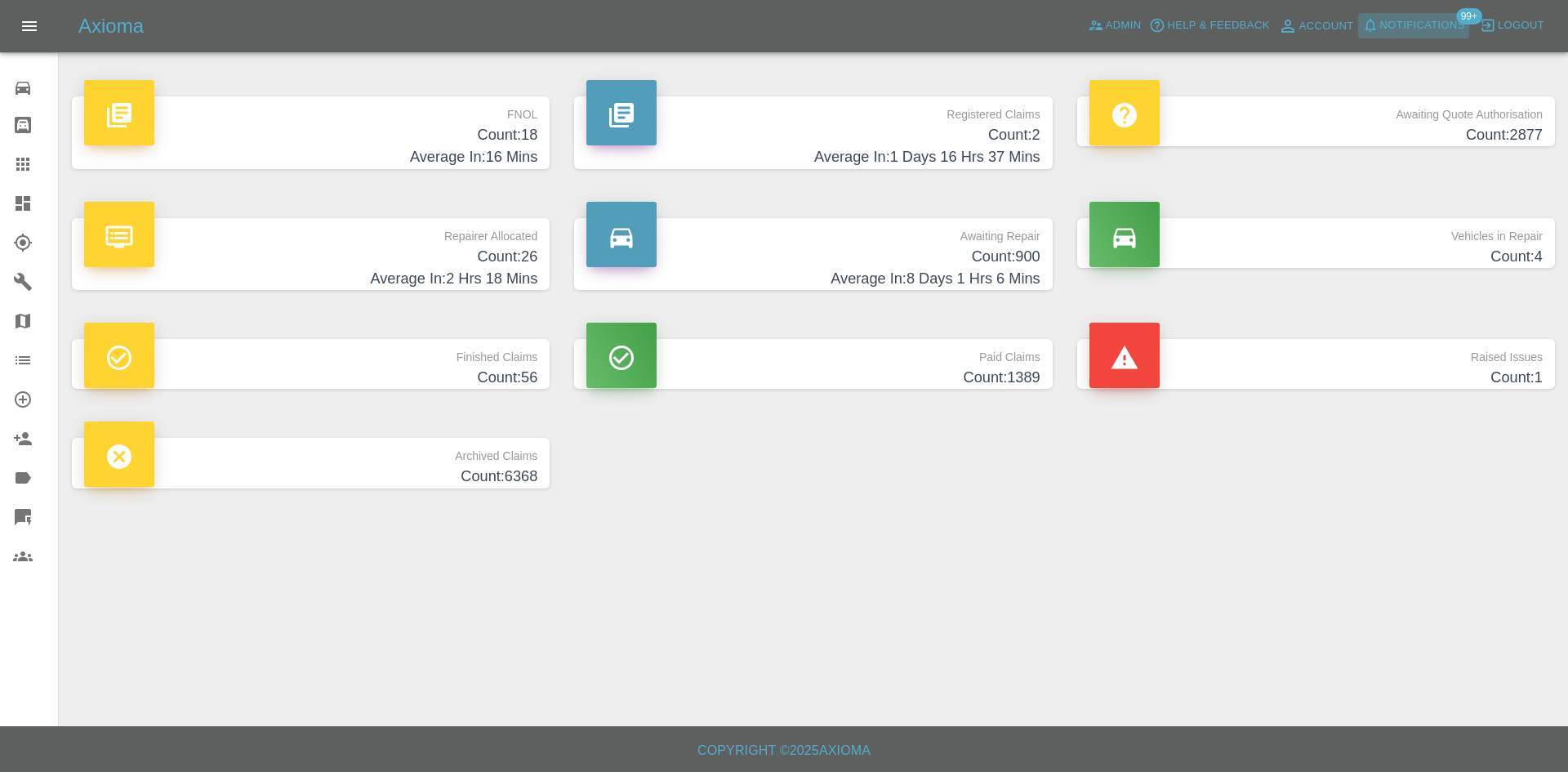
click at [1390, 14] on button "Notifications" at bounding box center [1413, 26] width 111 height 25
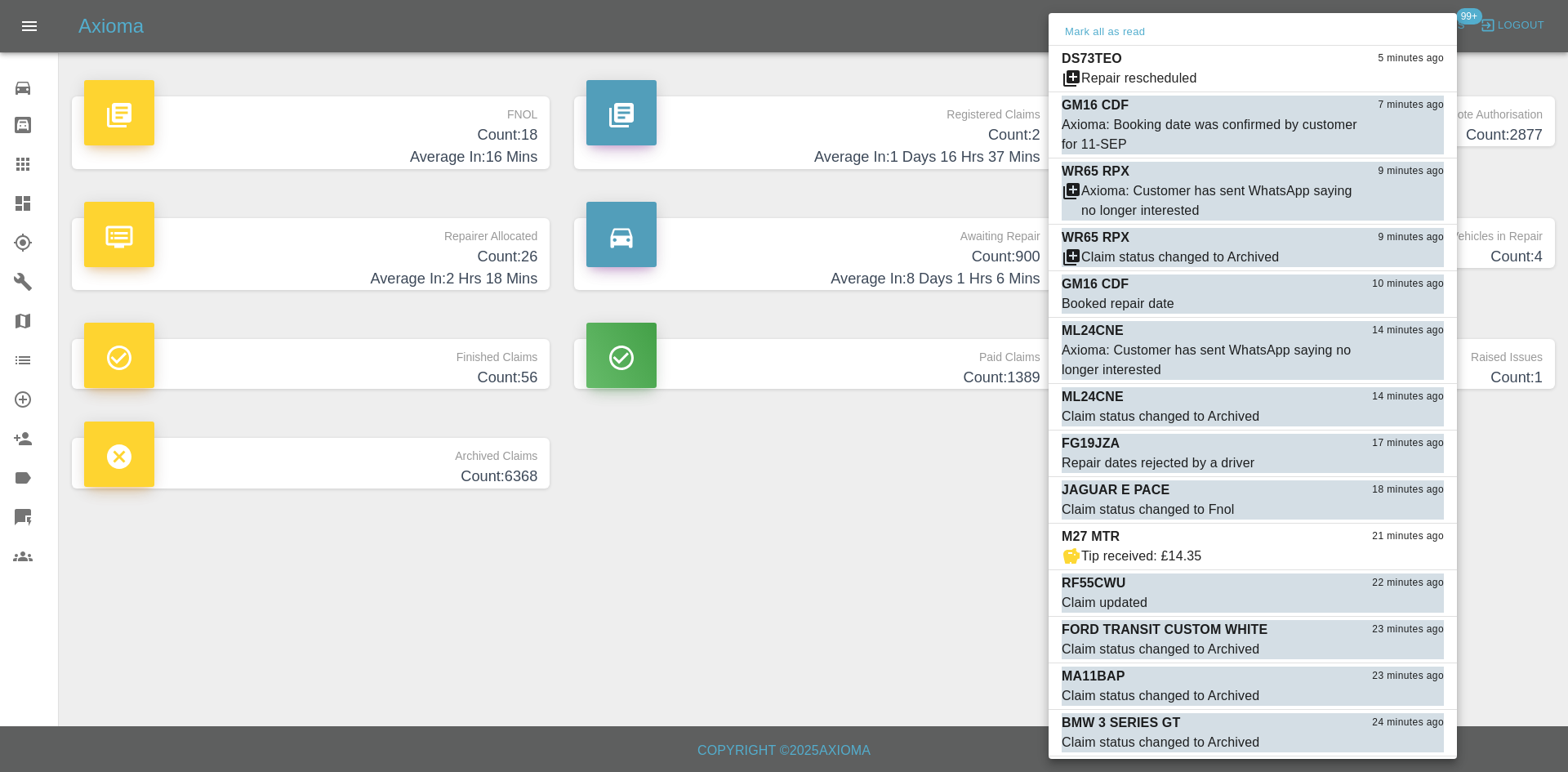
click at [947, 577] on div at bounding box center [784, 386] width 1568 height 772
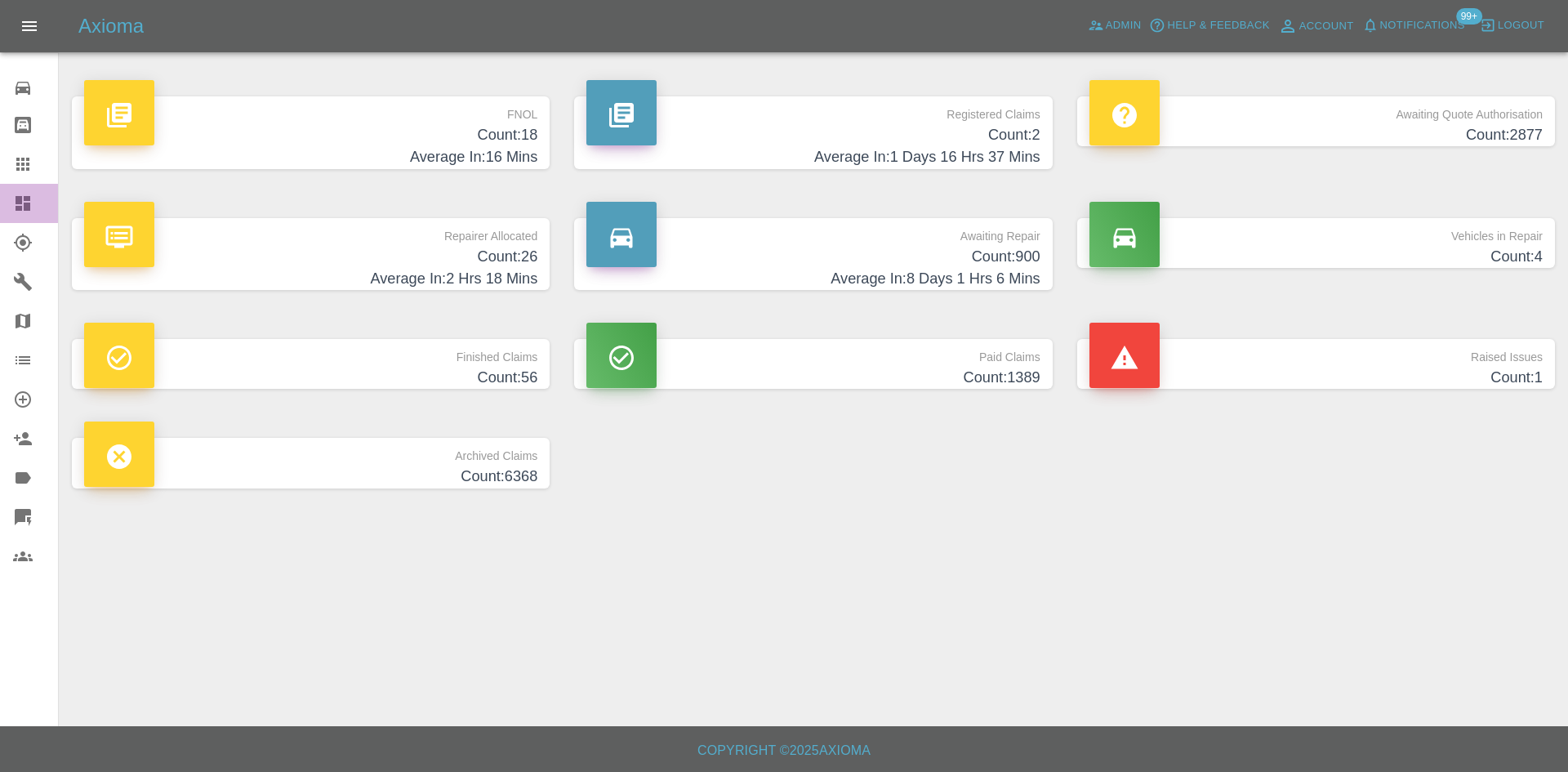
click at [10, 199] on link "Dashboard" at bounding box center [29, 204] width 58 height 40
click at [1093, 26] on icon at bounding box center [1096, 25] width 16 height 16
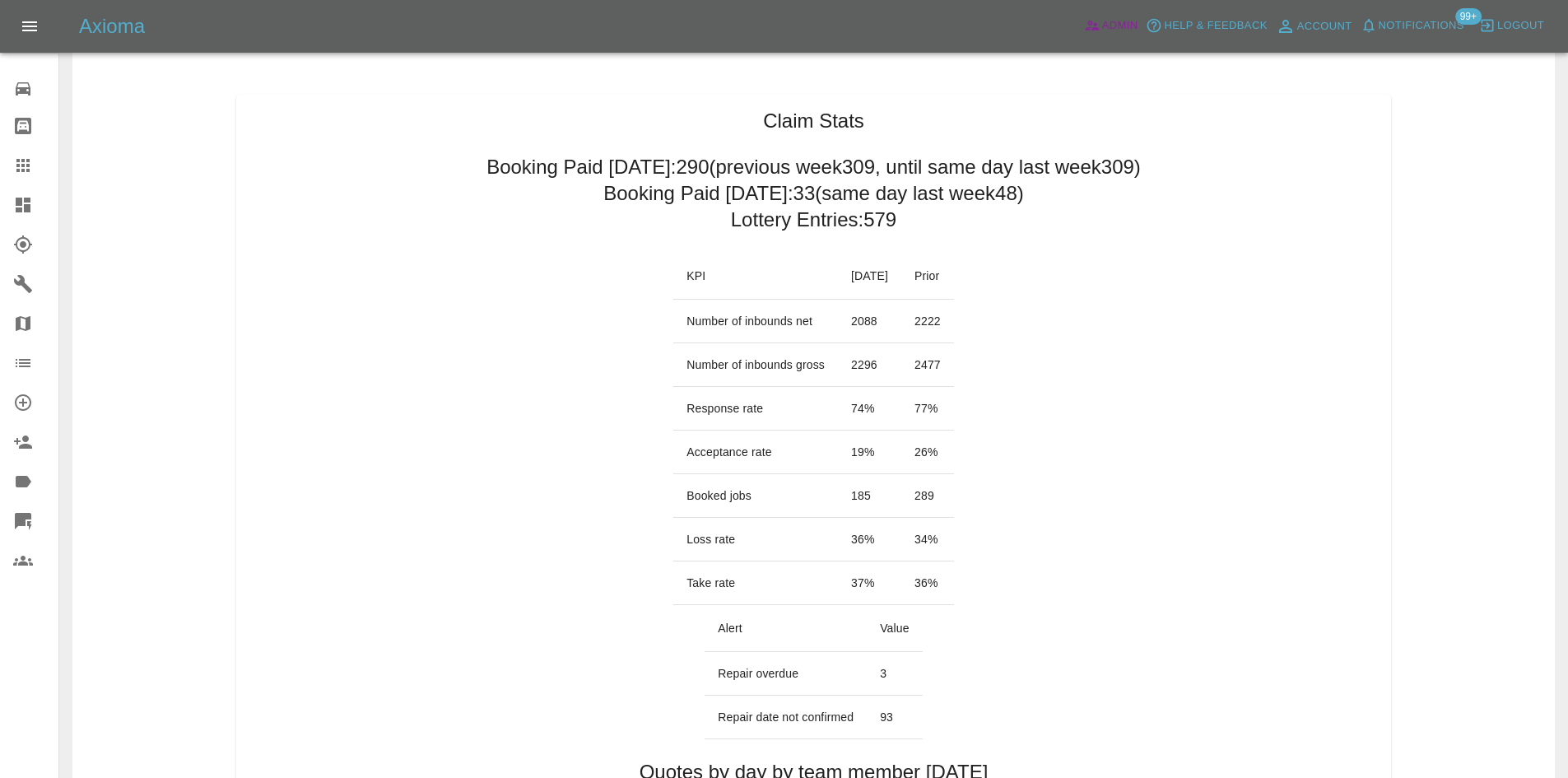
scroll to position [247, 0]
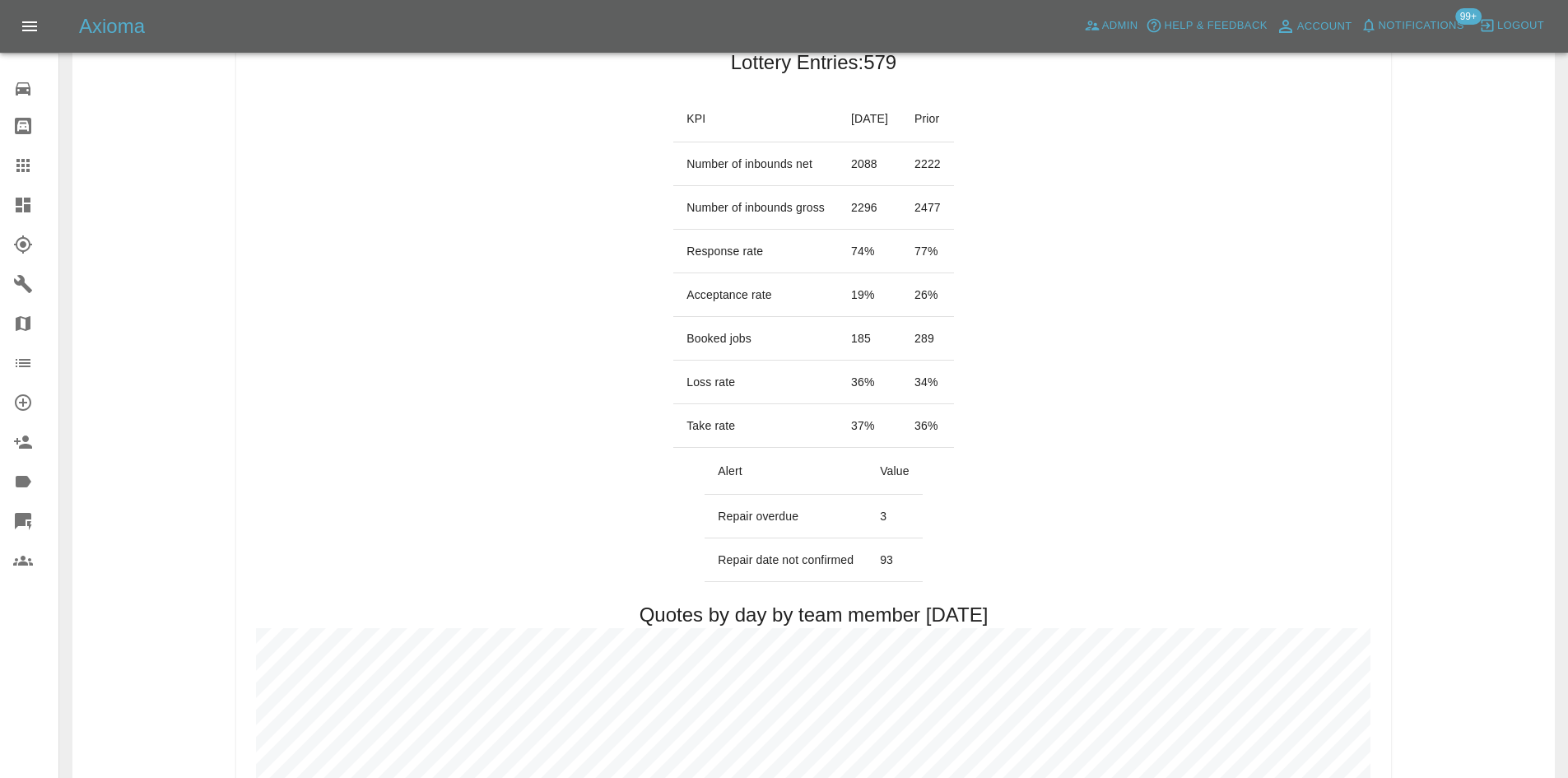
click at [22, 210] on icon at bounding box center [23, 205] width 15 height 15
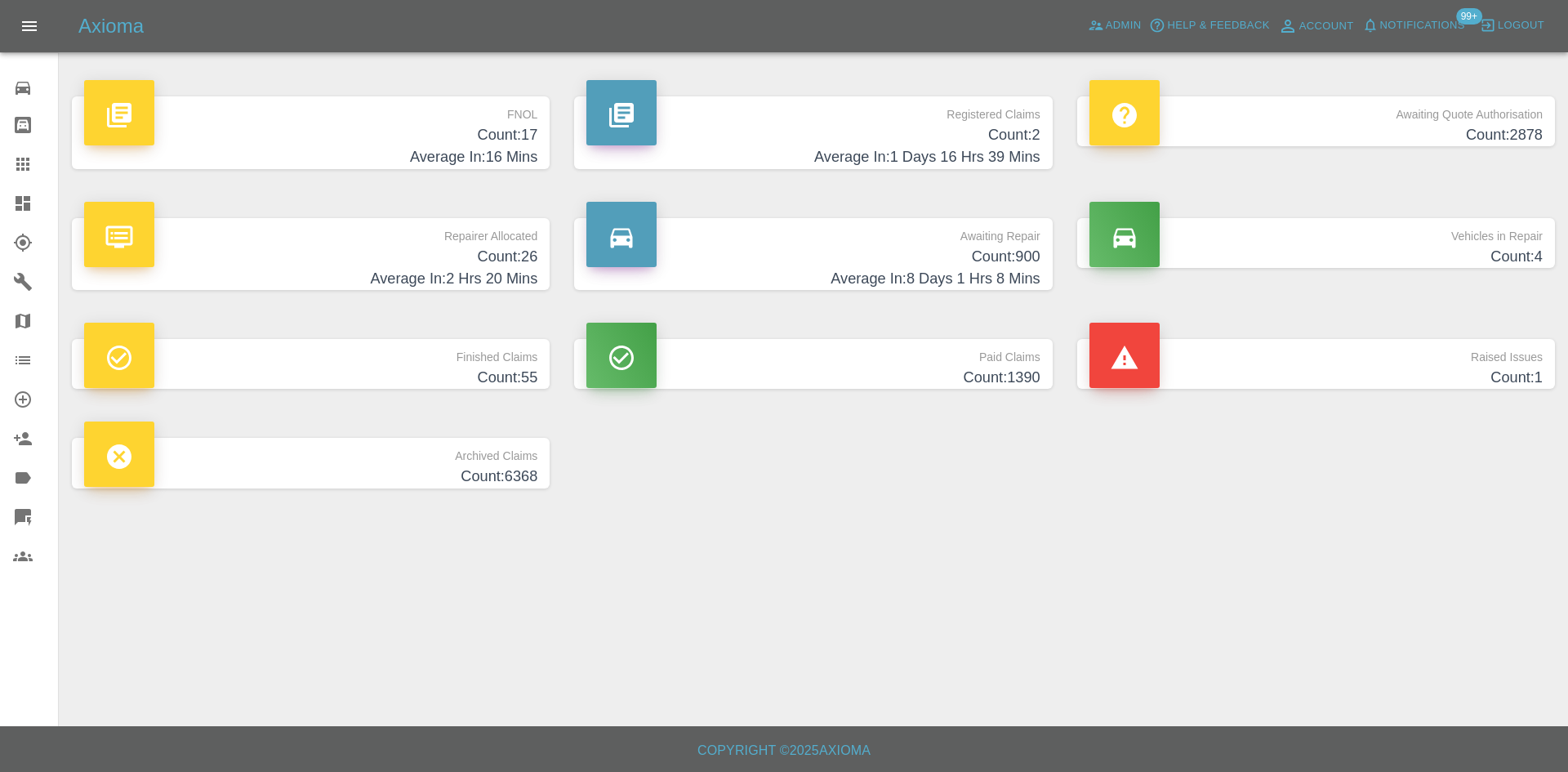
click at [402, 246] on h4 "Count: 26" at bounding box center [310, 257] width 453 height 22
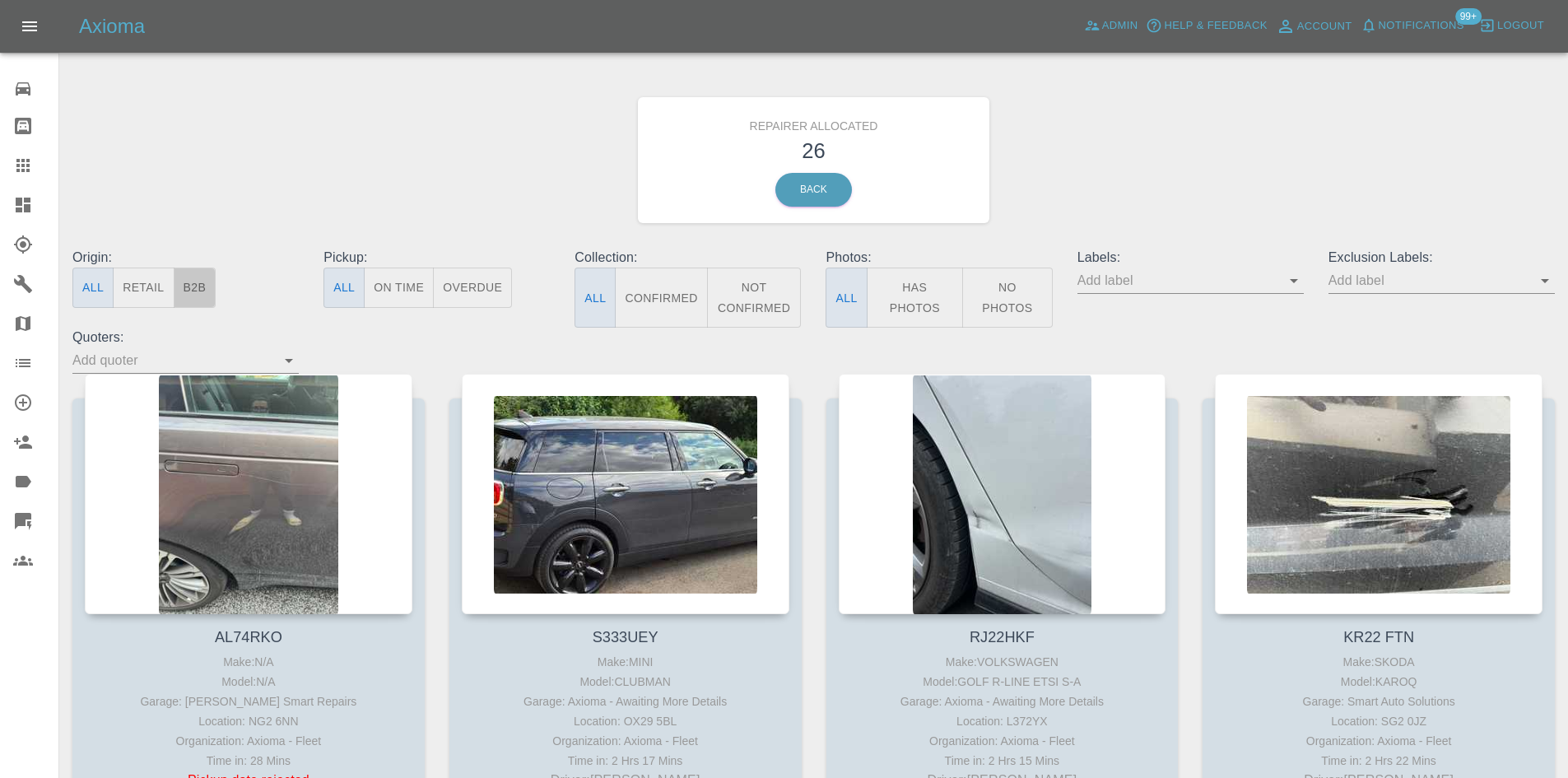
click at [208, 287] on button "B2B" at bounding box center [194, 288] width 43 height 40
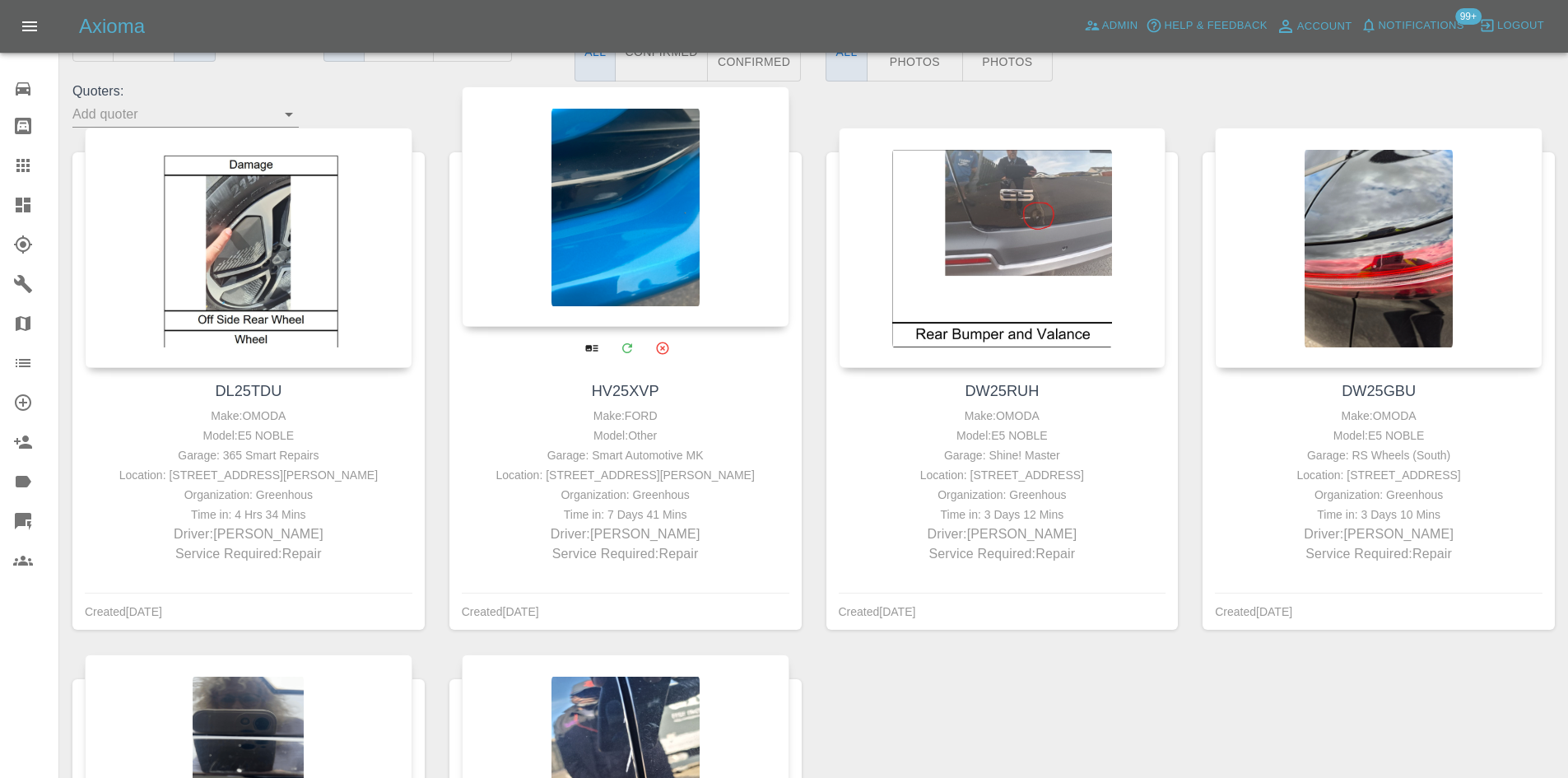
scroll to position [247, 0]
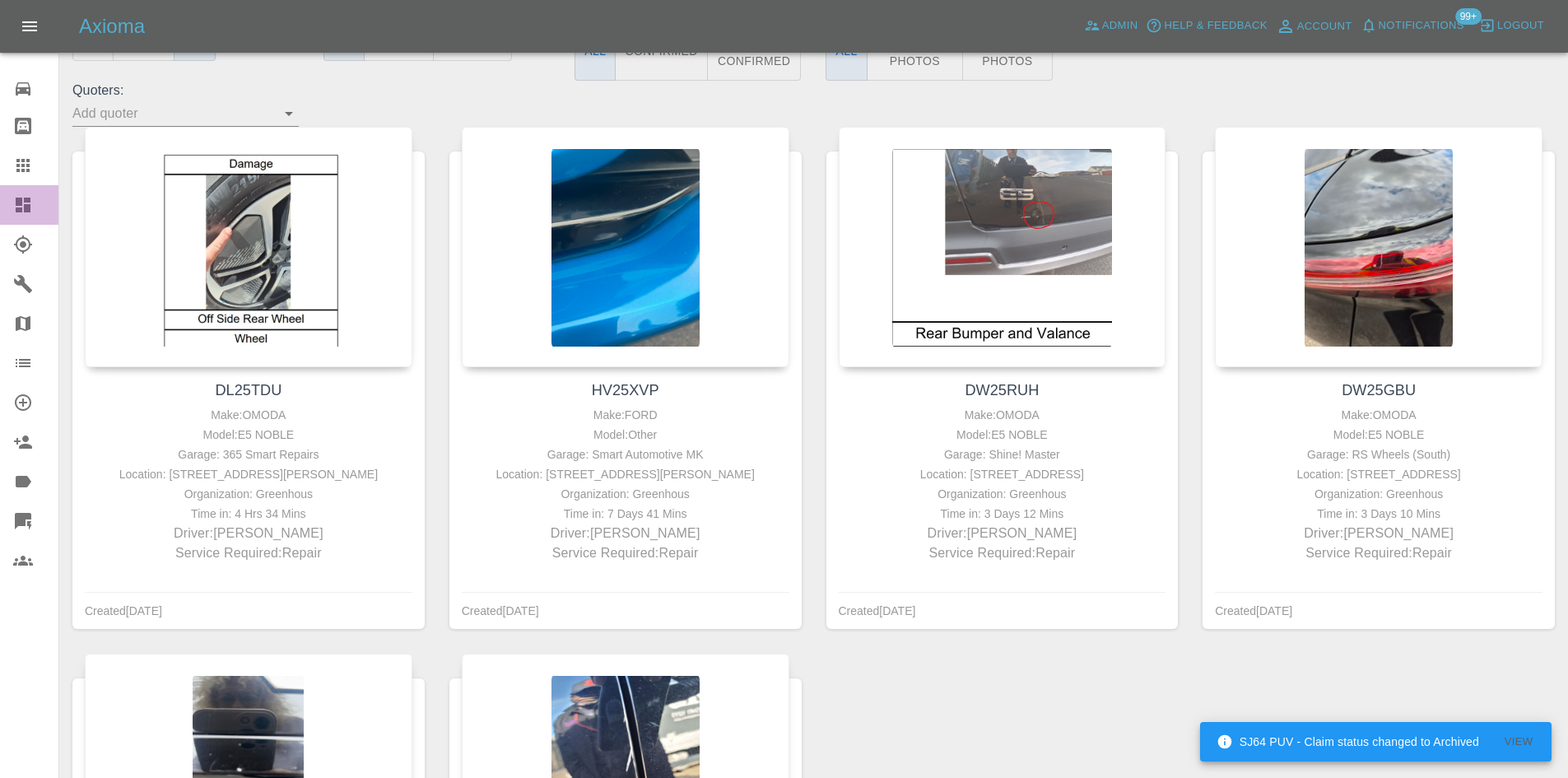
click at [0, 222] on link "Dashboard" at bounding box center [29, 205] width 58 height 40
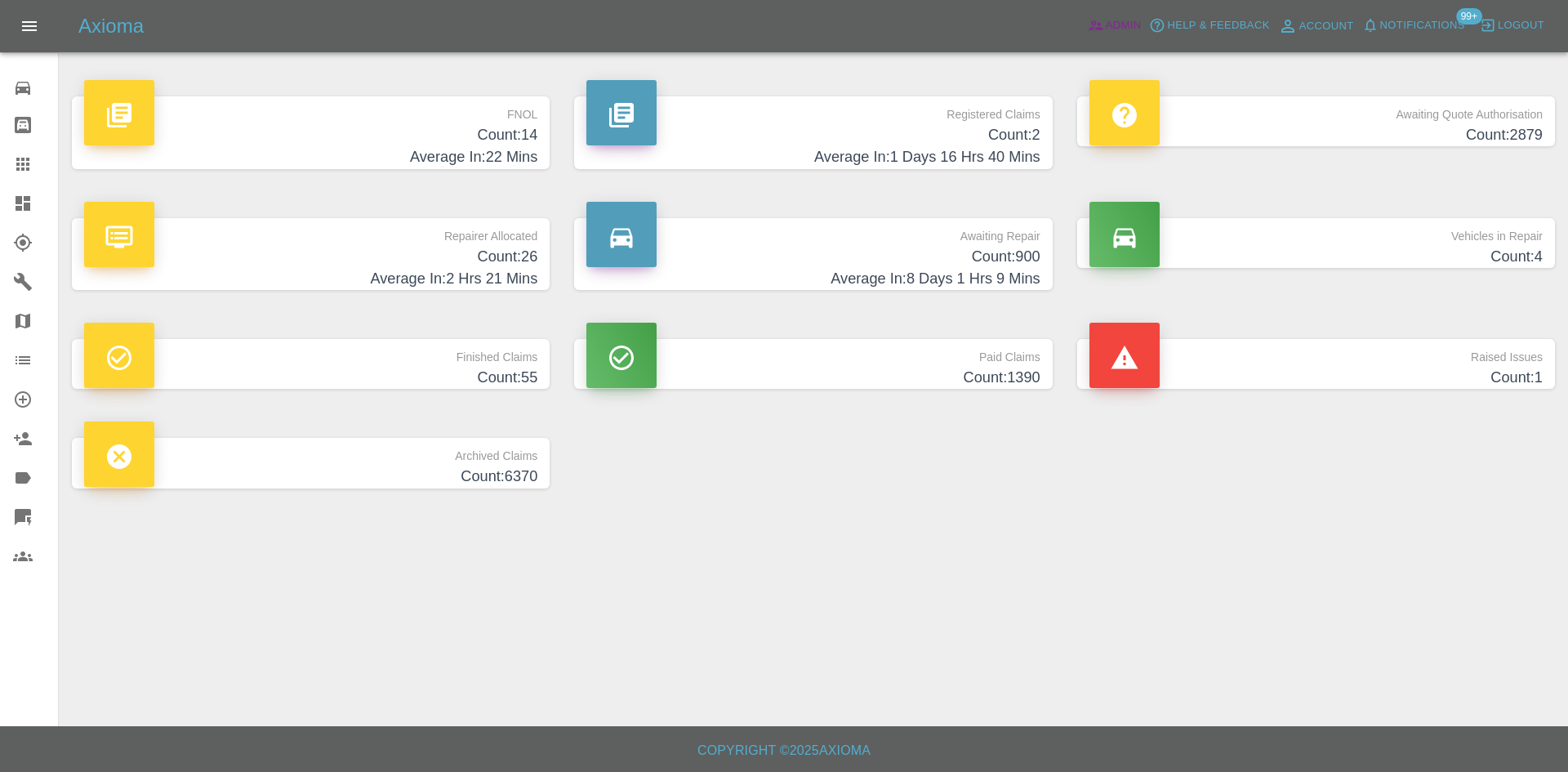
click at [1125, 27] on span "Admin" at bounding box center [1124, 25] width 36 height 19
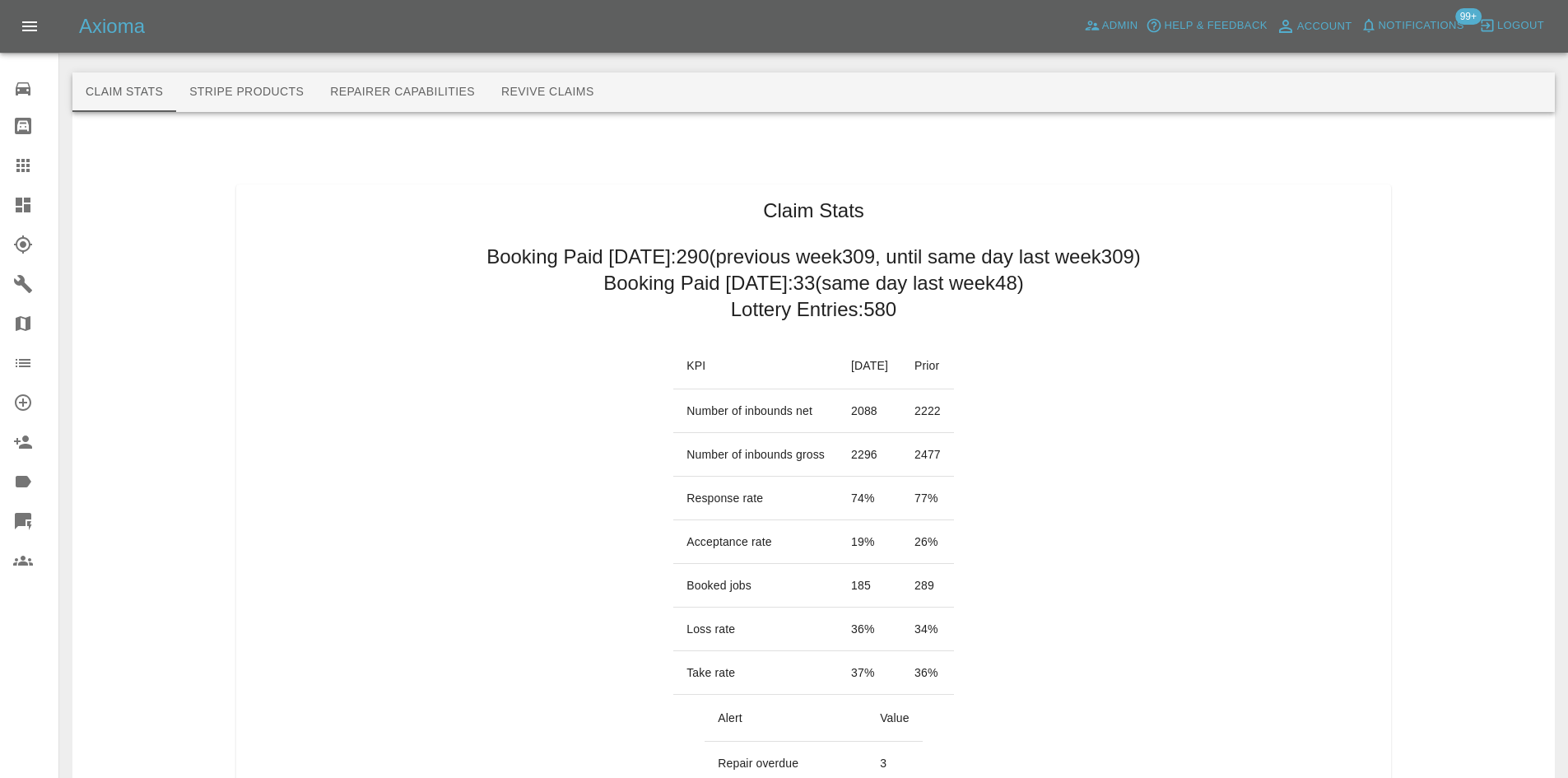
click at [1, 187] on link "Dashboard" at bounding box center [29, 205] width 58 height 40
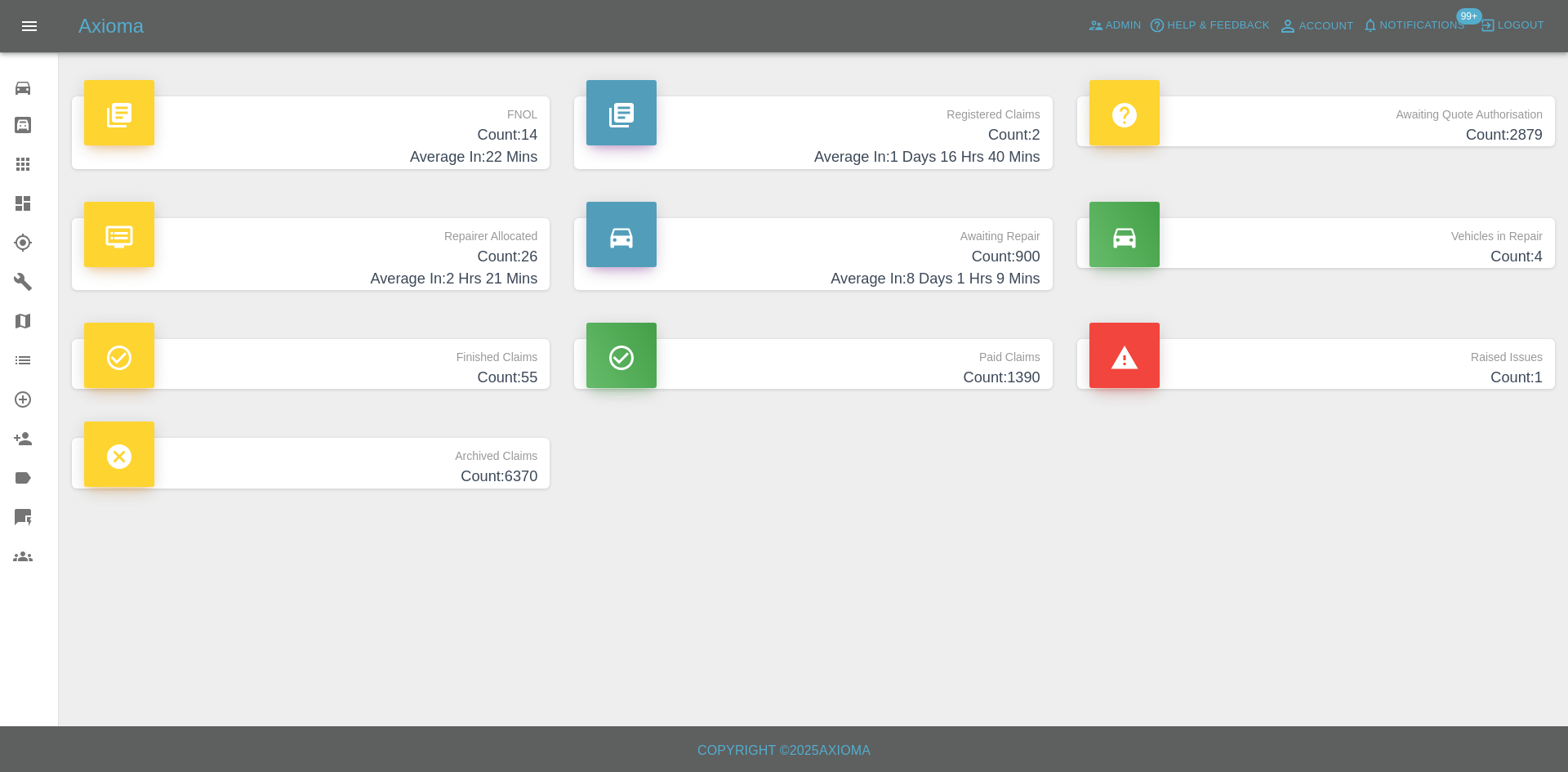
click at [321, 251] on h4 "Count: 26" at bounding box center [310, 257] width 453 height 22
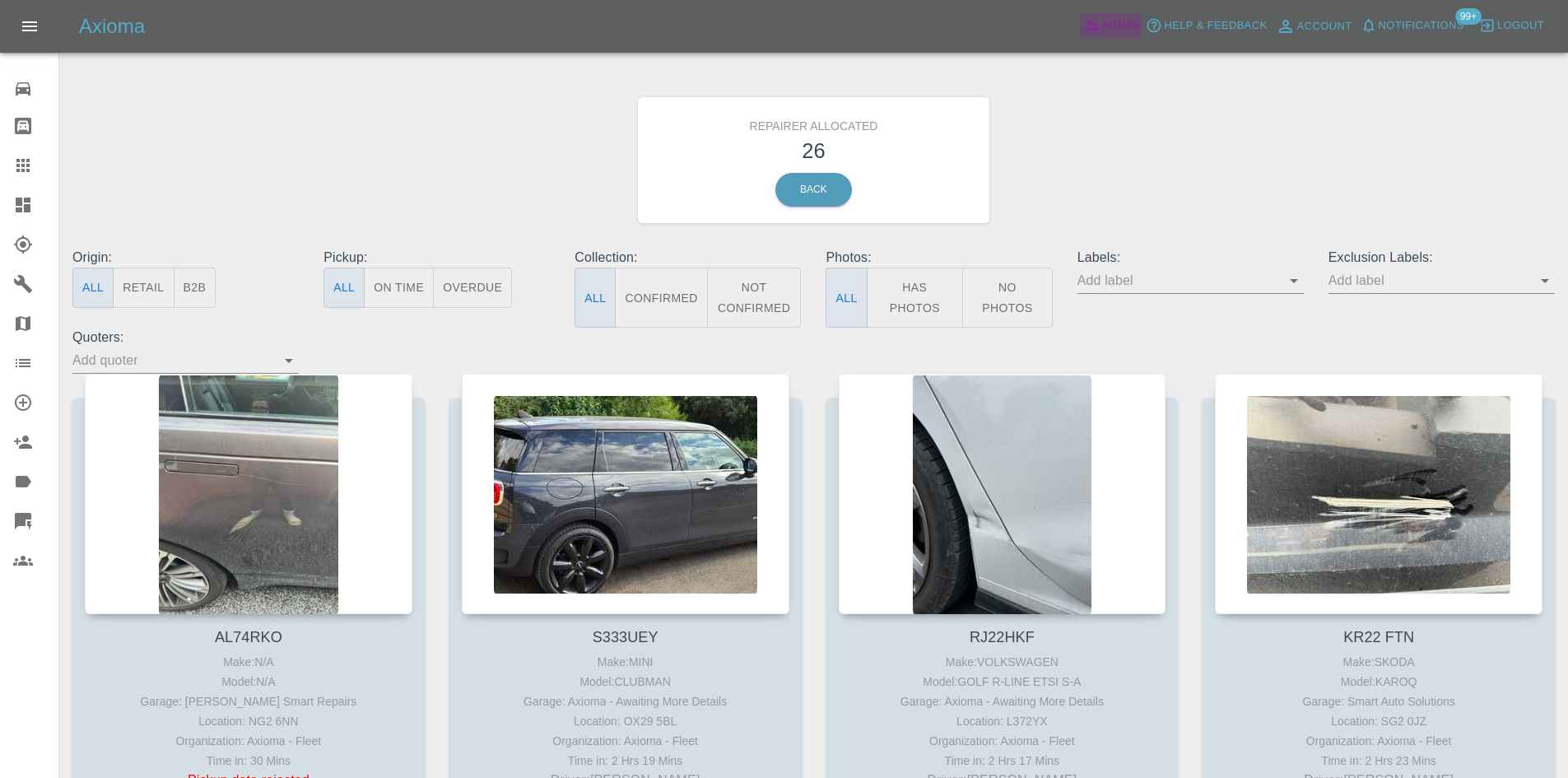
click at [1083, 14] on link "Admin" at bounding box center [1111, 26] width 63 height 25
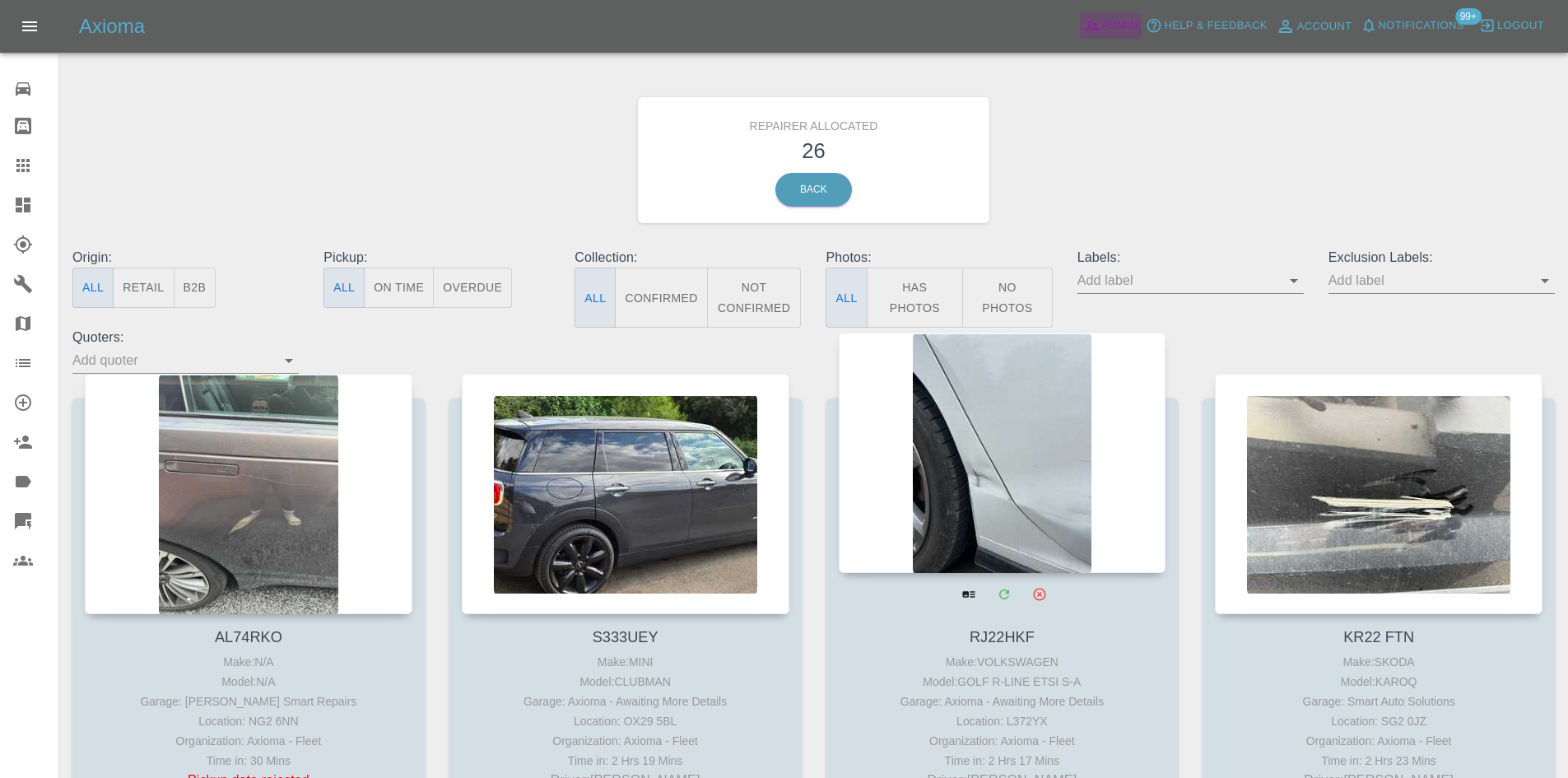
click at [1100, 15] on link "Admin" at bounding box center [1111, 26] width 63 height 25
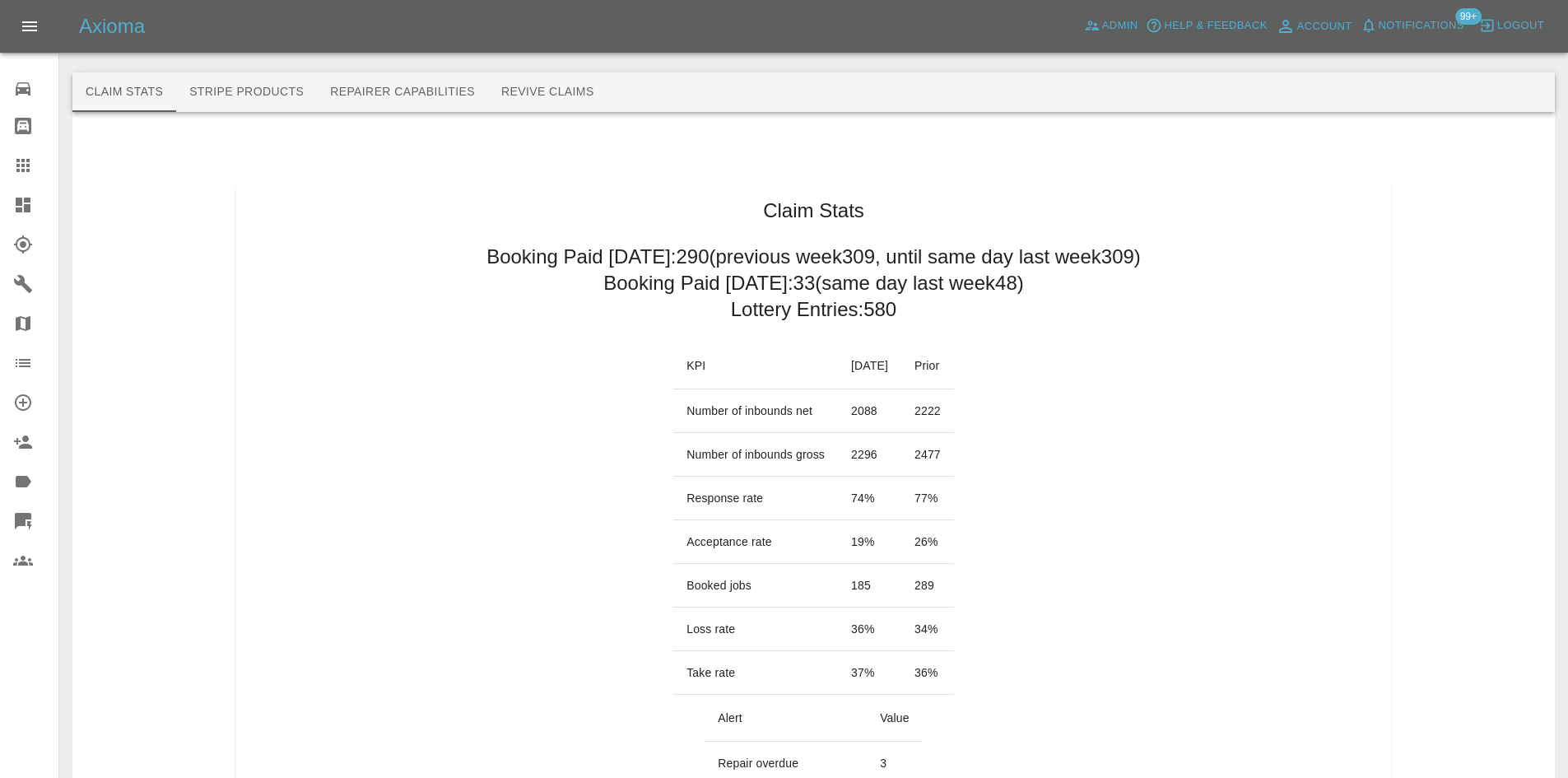
click at [803, 278] on h2 "Booking Paid today: 33 (same day last week 48 )" at bounding box center [814, 282] width 420 height 26
click at [754, 288] on h2 "Booking Paid today: 33 (same day last week 48 )" at bounding box center [814, 282] width 420 height 26
click at [802, 279] on h2 "Booking Paid today: 33 (same day last week 48 )" at bounding box center [814, 282] width 420 height 26
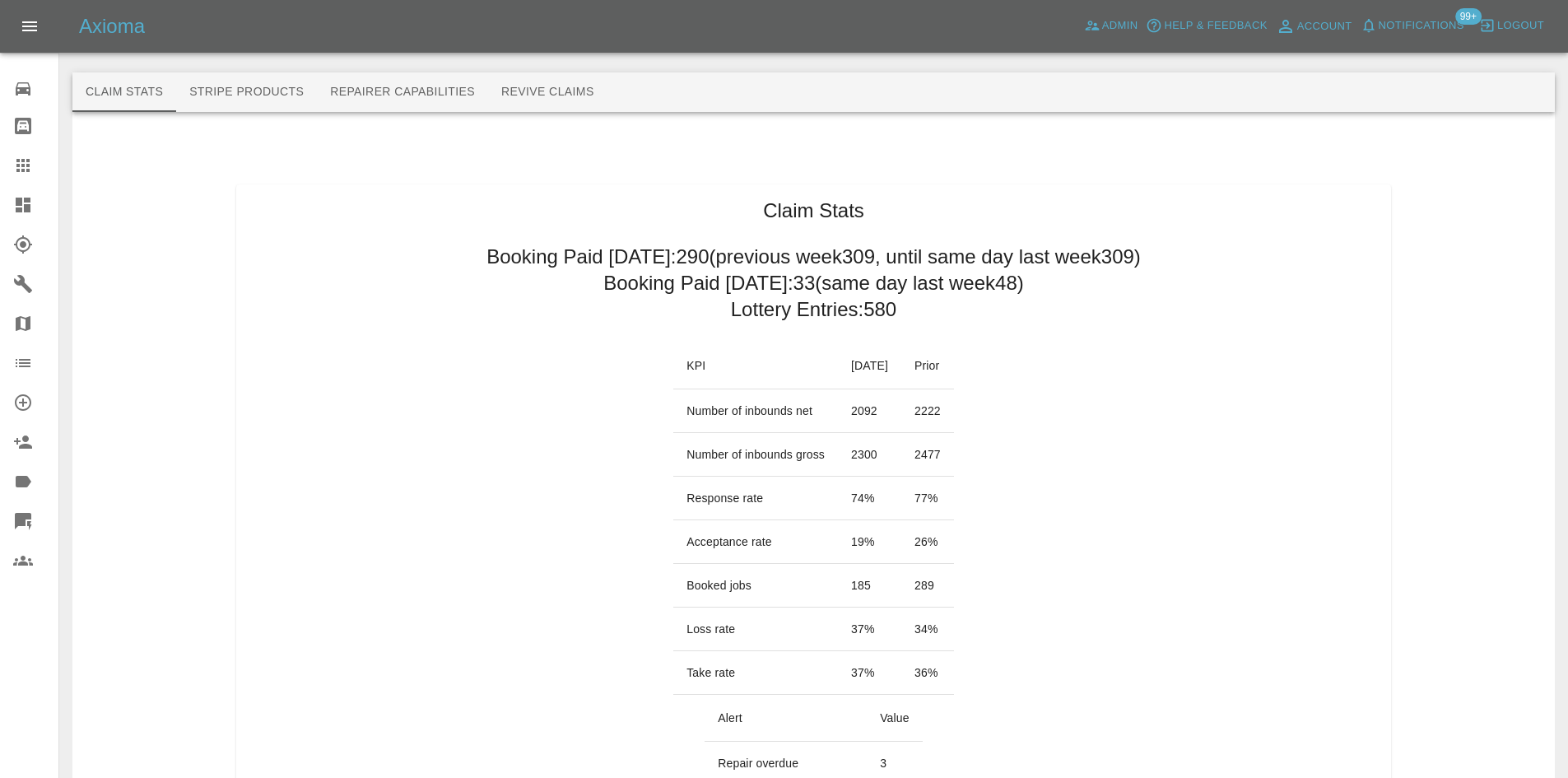
click at [803, 261] on h2 "Booking Paid since Saturday: 290 (previous week 309 , until same day last week …" at bounding box center [814, 256] width 655 height 26
click at [795, 281] on h2 "Booking Paid today: 33 (same day last week 48 )" at bounding box center [814, 282] width 420 height 26
click at [730, 245] on h2 "Booking Paid since Saturday: 290 (previous week 309 , until same day last week …" at bounding box center [814, 256] width 655 height 26
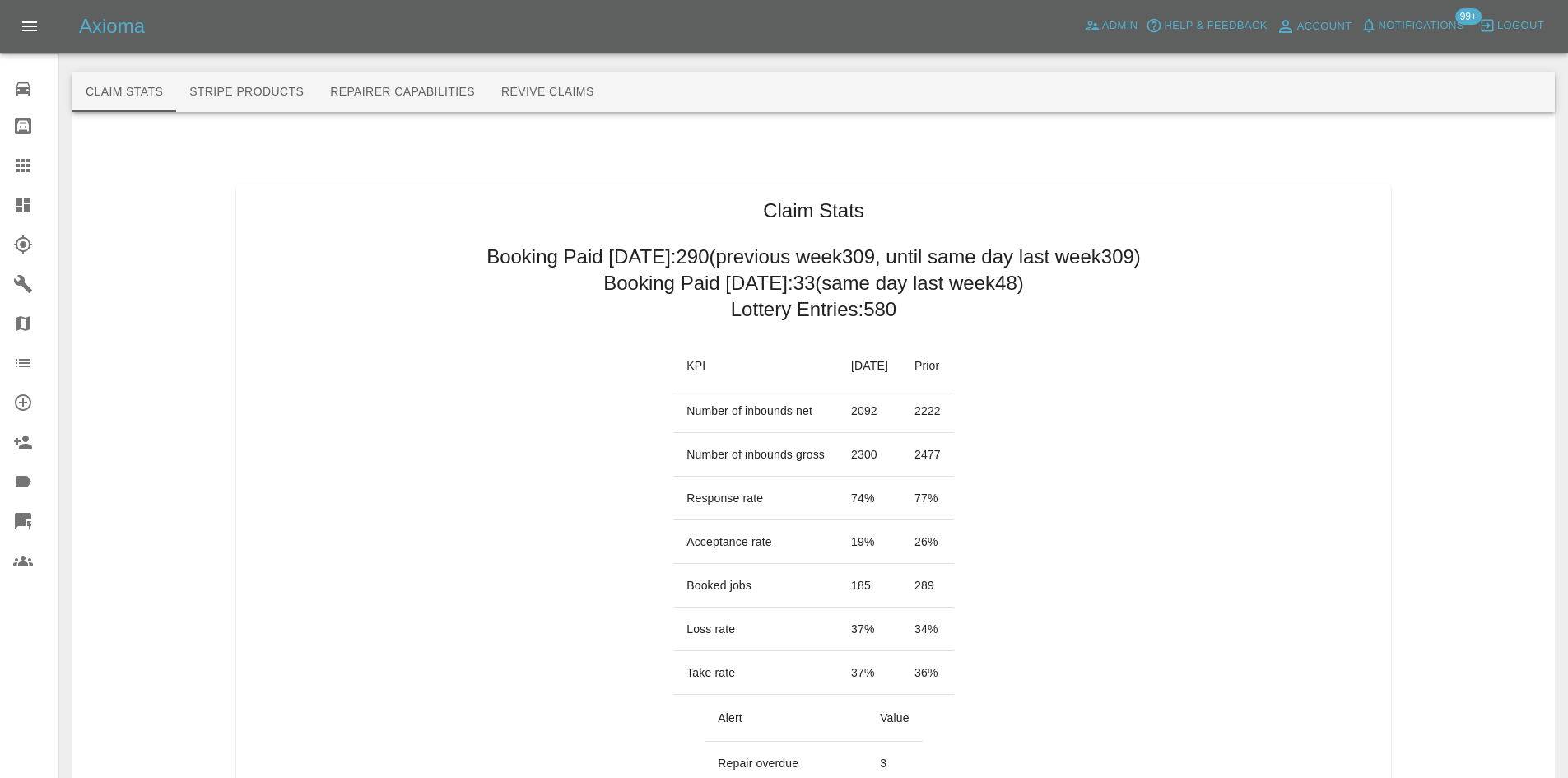
click at [807, 269] on h2 "Booking Paid since Saturday: 290 (previous week 309 , until same day last week …" at bounding box center [814, 256] width 655 height 26
click at [799, 281] on h2 "Booking Paid today: 33 (same day last week 48 )" at bounding box center [814, 282] width 420 height 26
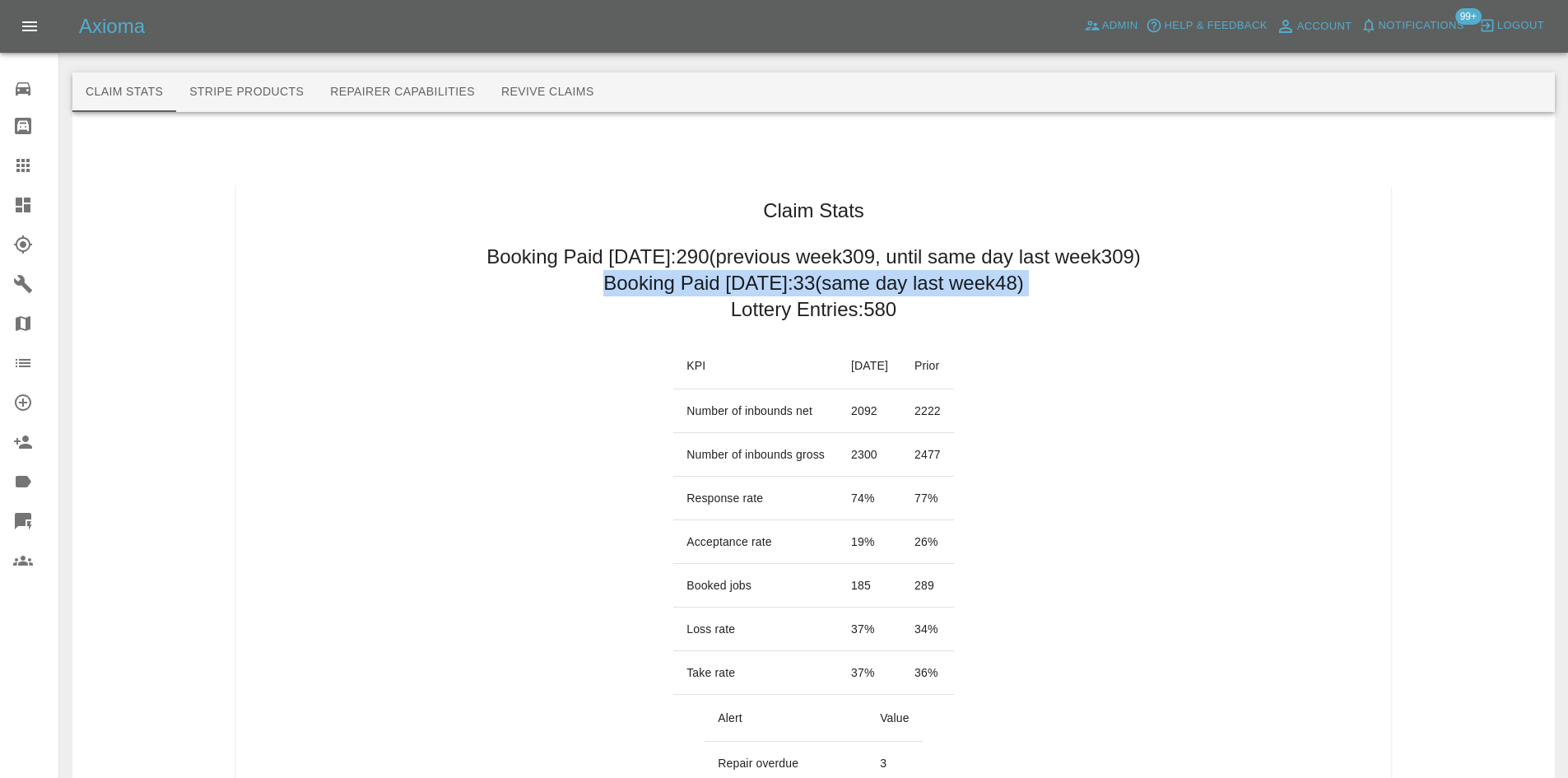
click at [799, 281] on h2 "Booking Paid today: 33 (same day last week 48 )" at bounding box center [814, 282] width 420 height 26
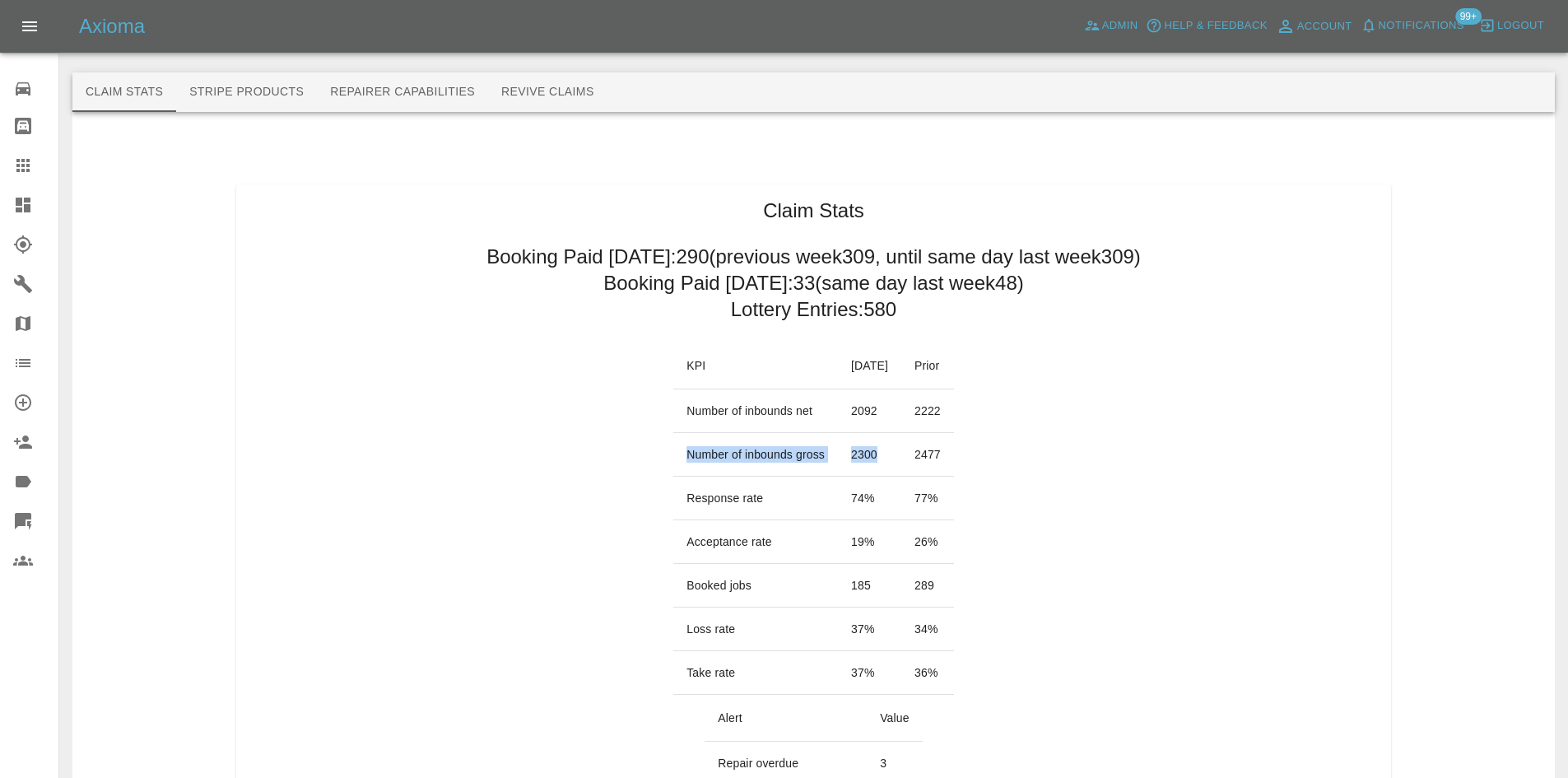
drag, startPoint x: 869, startPoint y: 447, endPoint x: 669, endPoint y: 466, distance: 200.9
click at [674, 466] on tr "Number of inbounds gross 2300 2477" at bounding box center [814, 455] width 281 height 44
click at [951, 614] on td "34 %" at bounding box center [928, 629] width 53 height 44
click at [954, 589] on td "289" at bounding box center [928, 586] width 53 height 44
drag, startPoint x: 958, startPoint y: 578, endPoint x: 762, endPoint y: 598, distance: 197.0
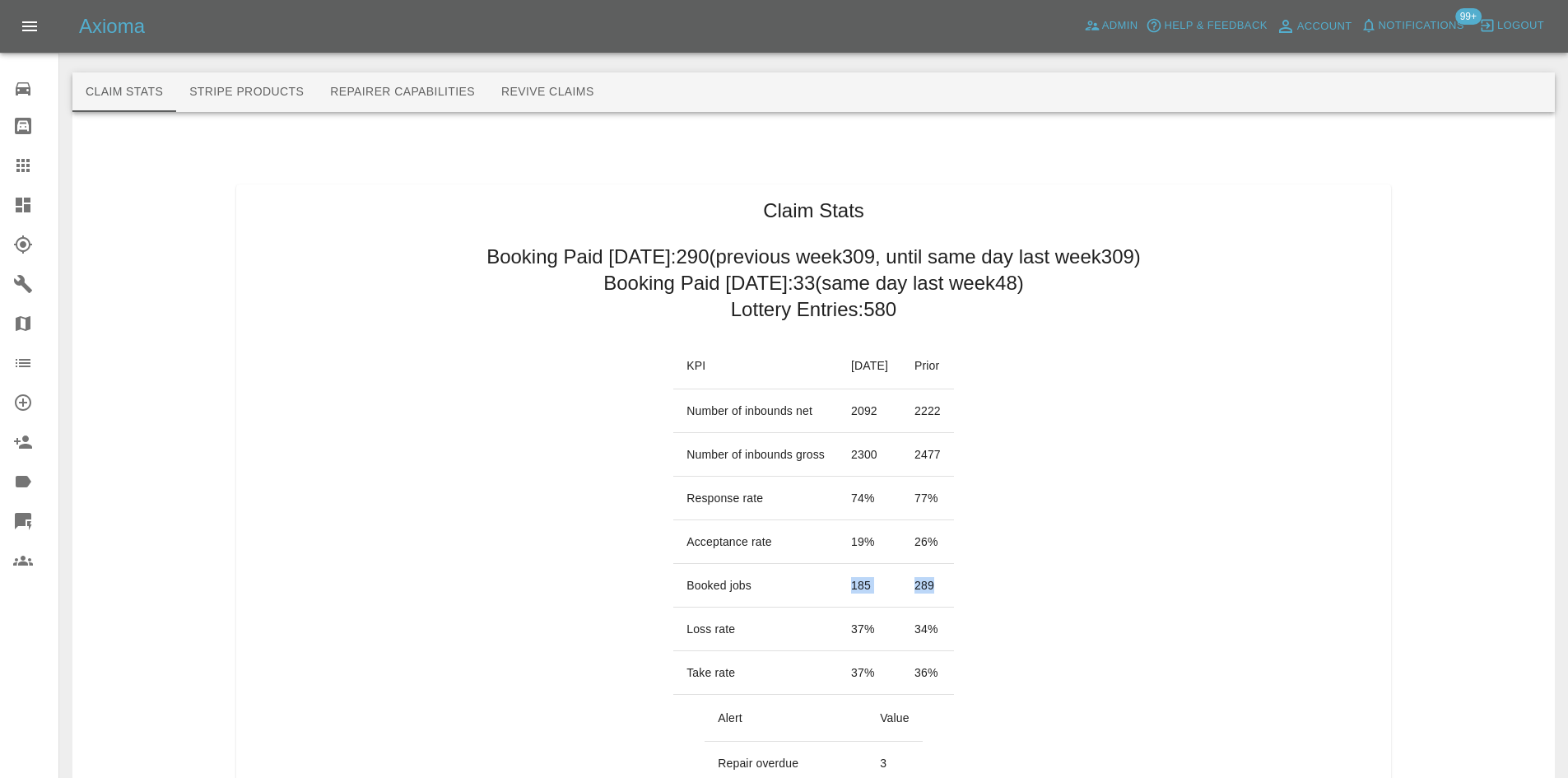
click at [762, 598] on tr "Booked jobs 185 289" at bounding box center [814, 586] width 281 height 44
click at [867, 586] on td "185" at bounding box center [870, 586] width 64 height 44
click at [844, 586] on td "185" at bounding box center [870, 586] width 64 height 44
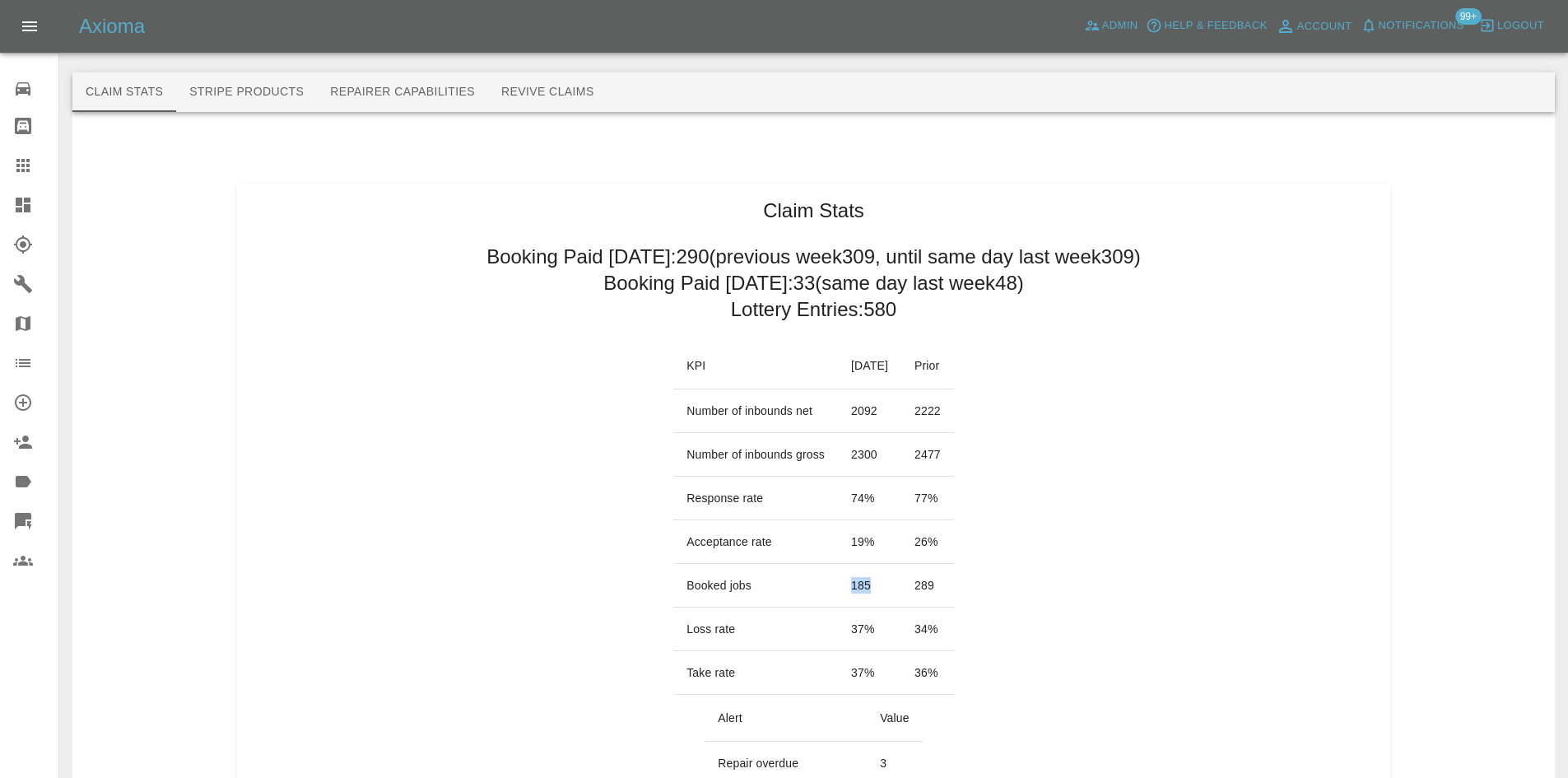
click at [844, 586] on td "185" at bounding box center [870, 586] width 64 height 44
click at [927, 576] on td "289" at bounding box center [928, 586] width 53 height 44
click at [941, 578] on td "289" at bounding box center [928, 586] width 53 height 44
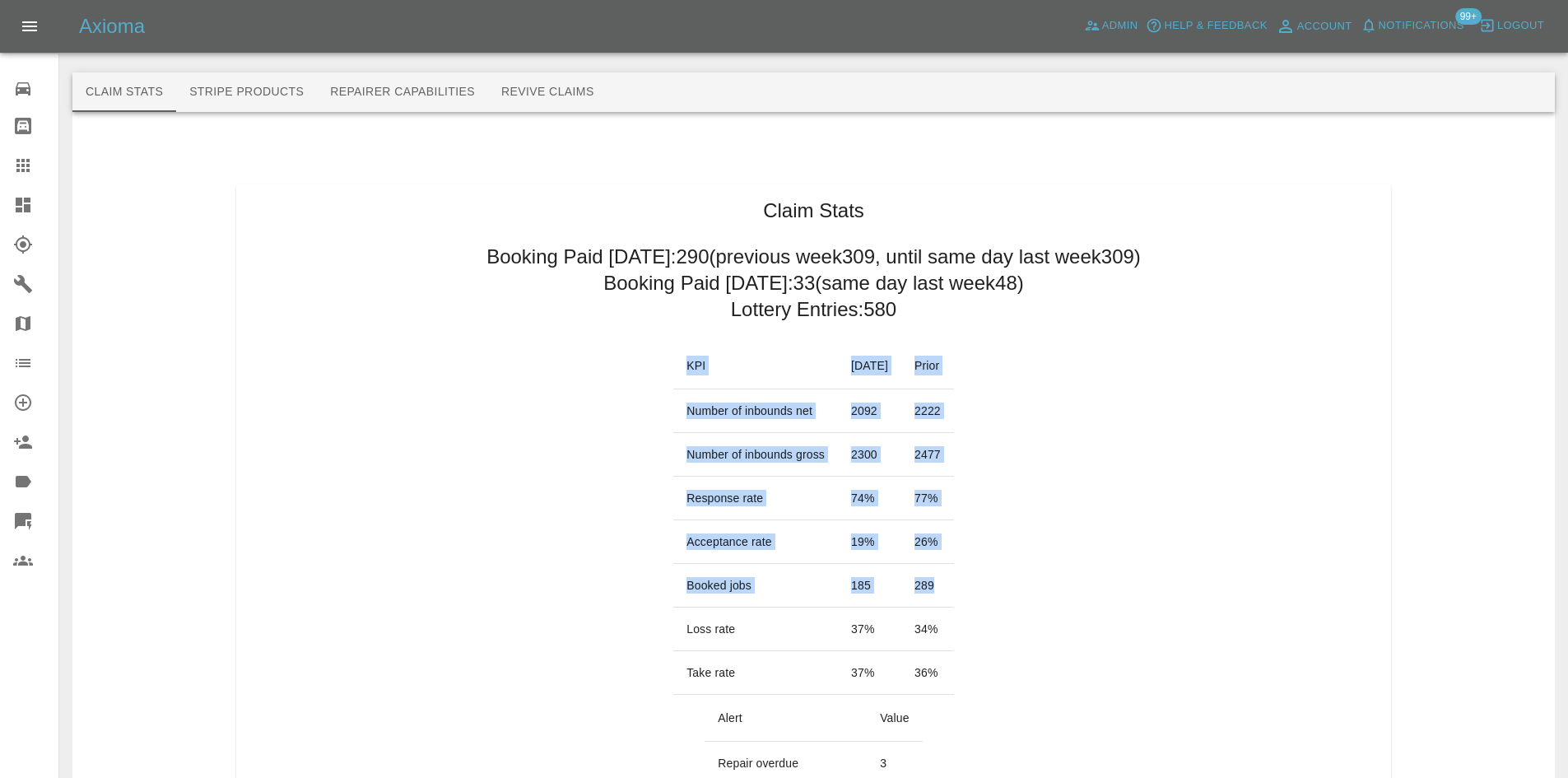
drag, startPoint x: 952, startPoint y: 577, endPoint x: 648, endPoint y: 578, distance: 304.0
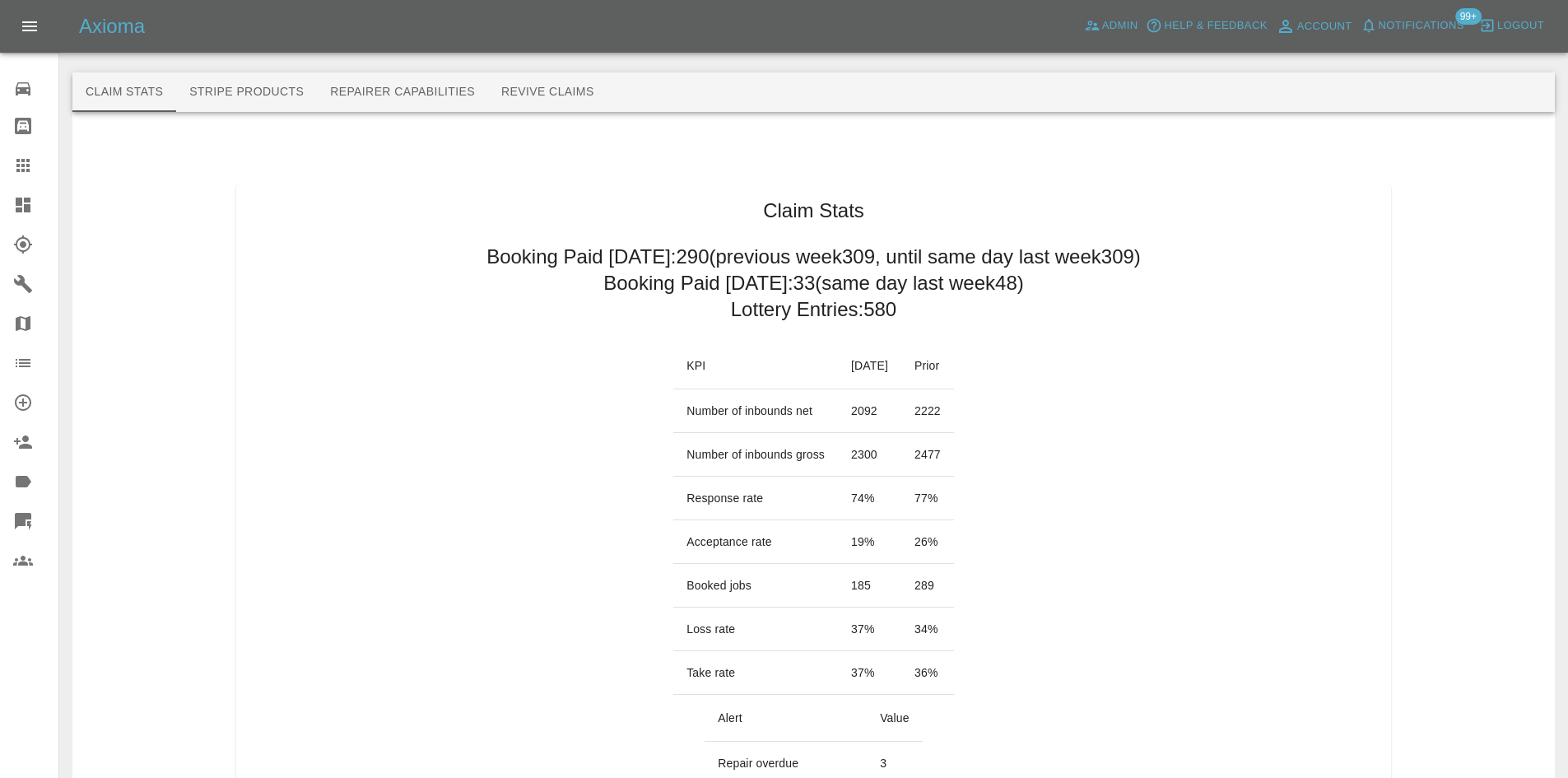
drag, startPoint x: 814, startPoint y: 700, endPoint x: 857, endPoint y: 719, distance: 47.0
click at [814, 700] on th "Alert" at bounding box center [785, 718] width 163 height 47
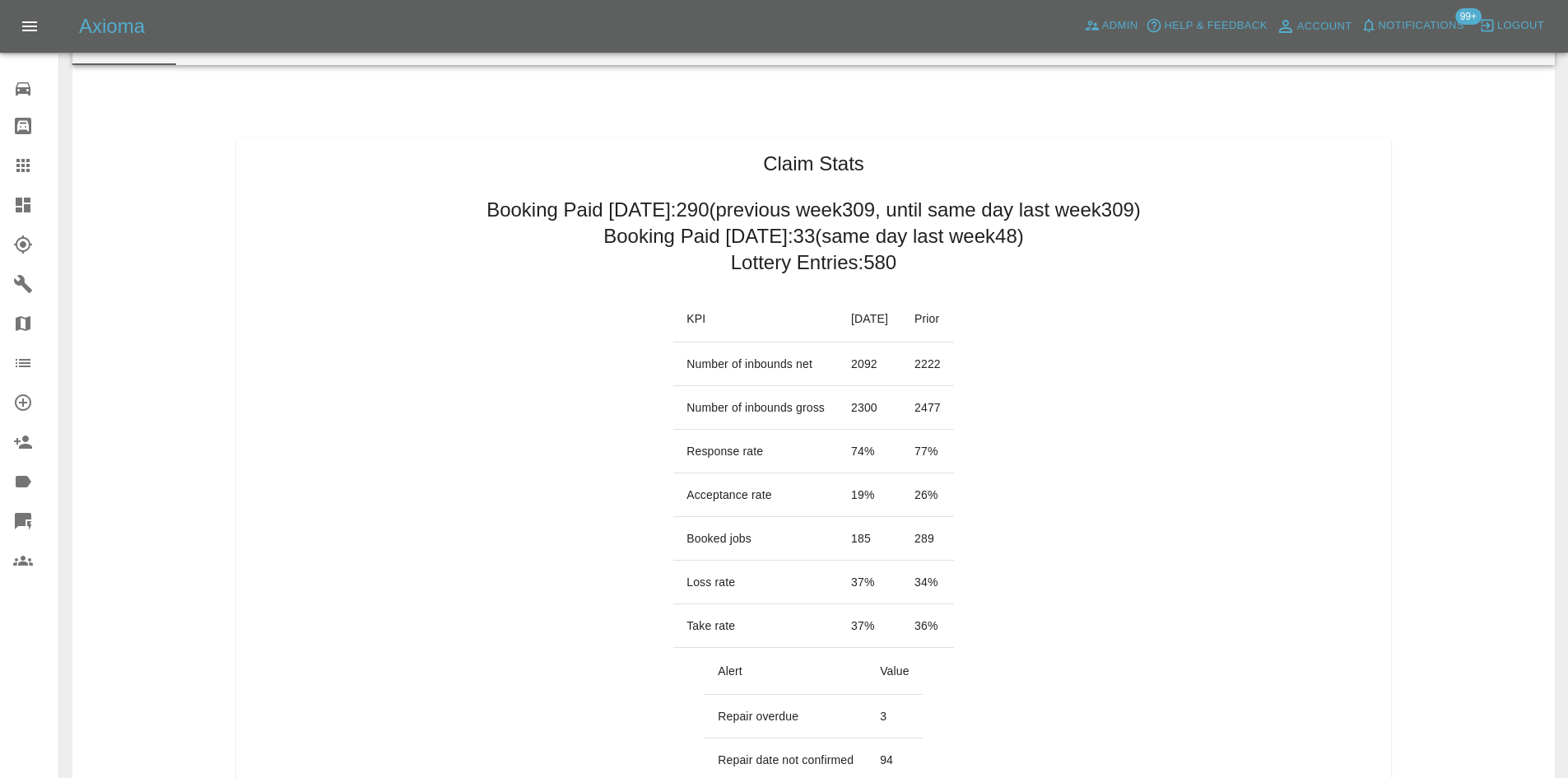
scroll to position [164, 0]
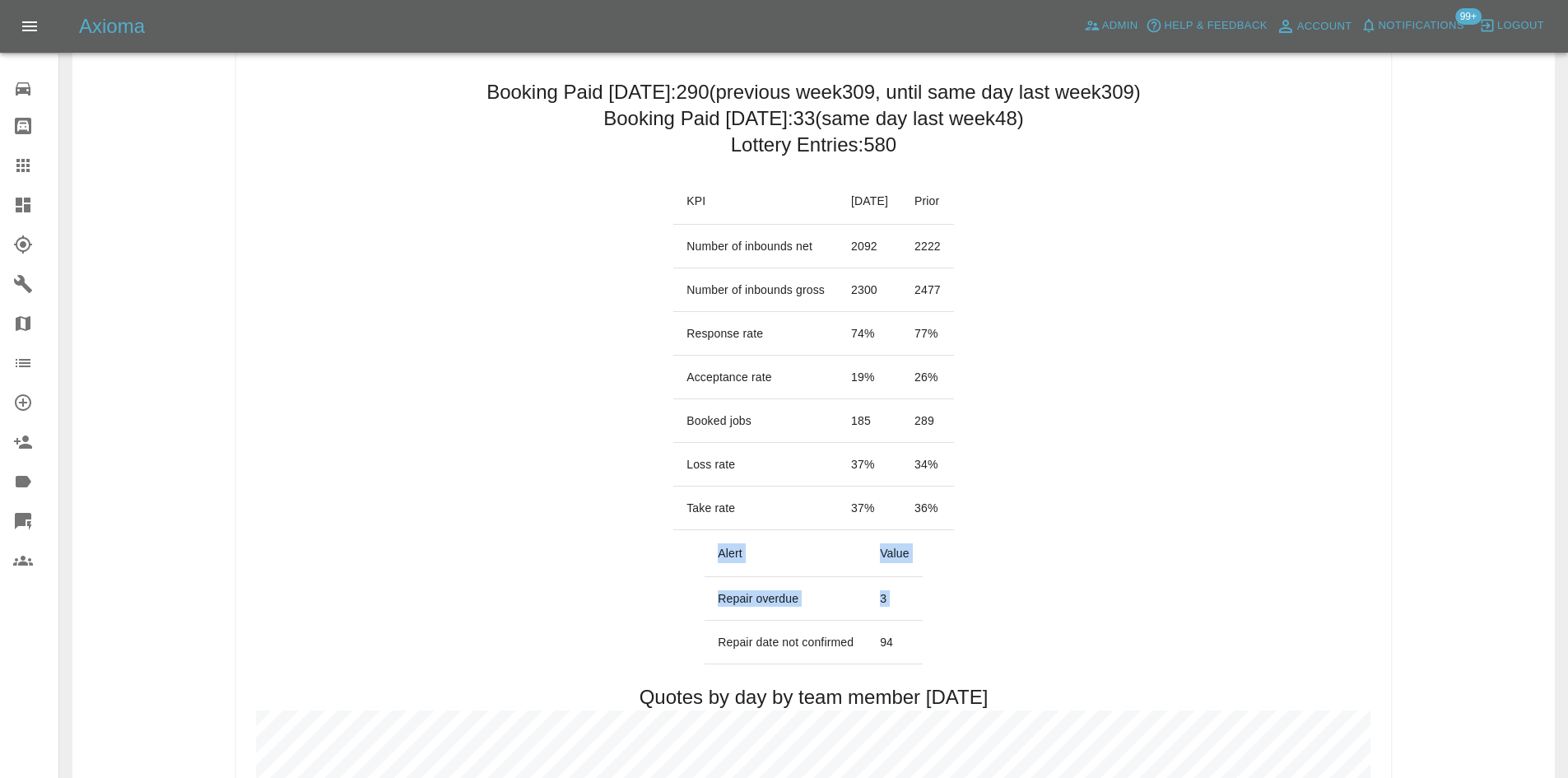
drag, startPoint x: 923, startPoint y: 653, endPoint x: 716, endPoint y: 648, distance: 207.1
click at [2, 201] on link "Dashboard" at bounding box center [29, 205] width 58 height 40
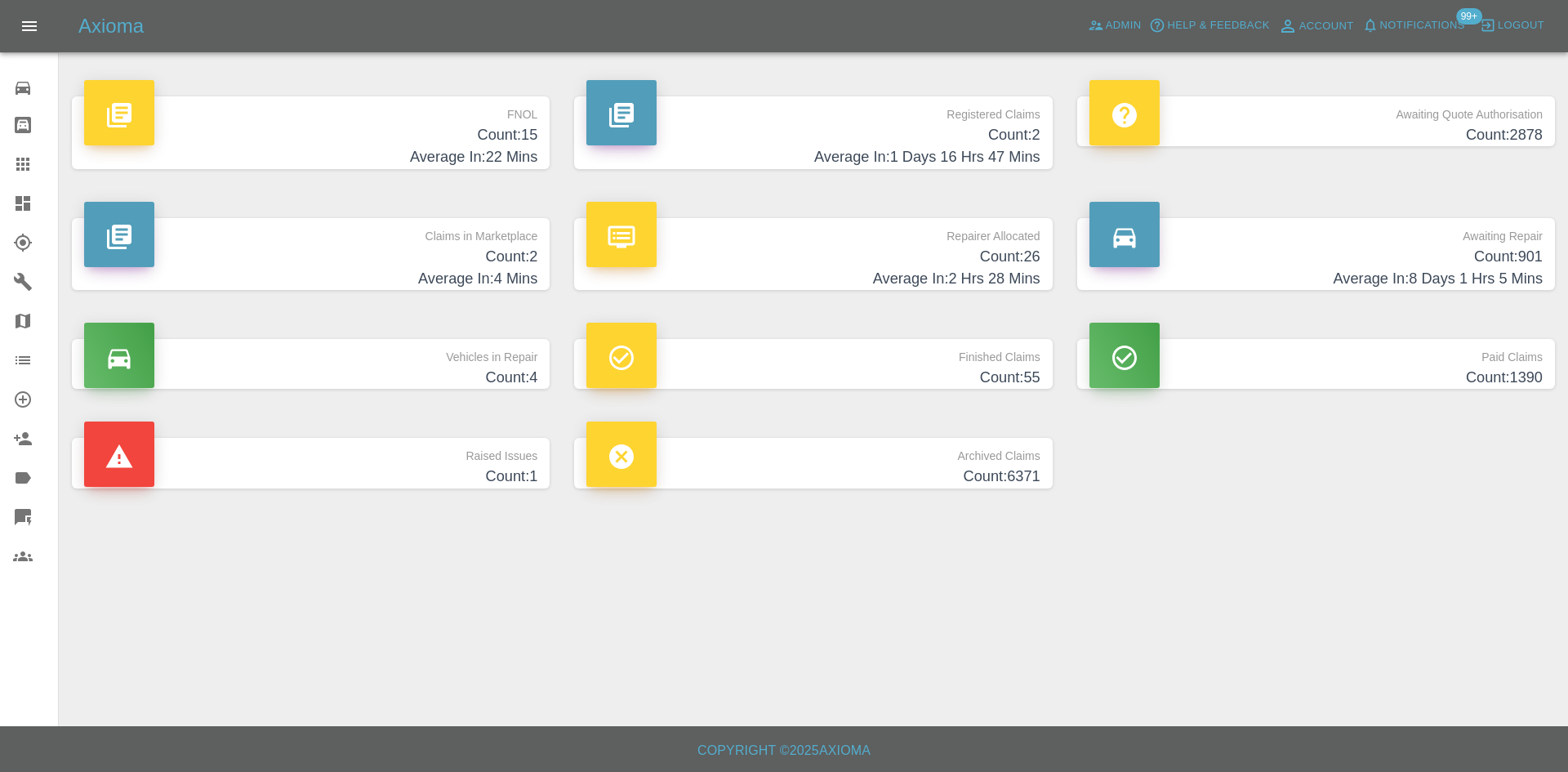
click at [829, 244] on p "Repairer Allocated" at bounding box center [812, 232] width 453 height 28
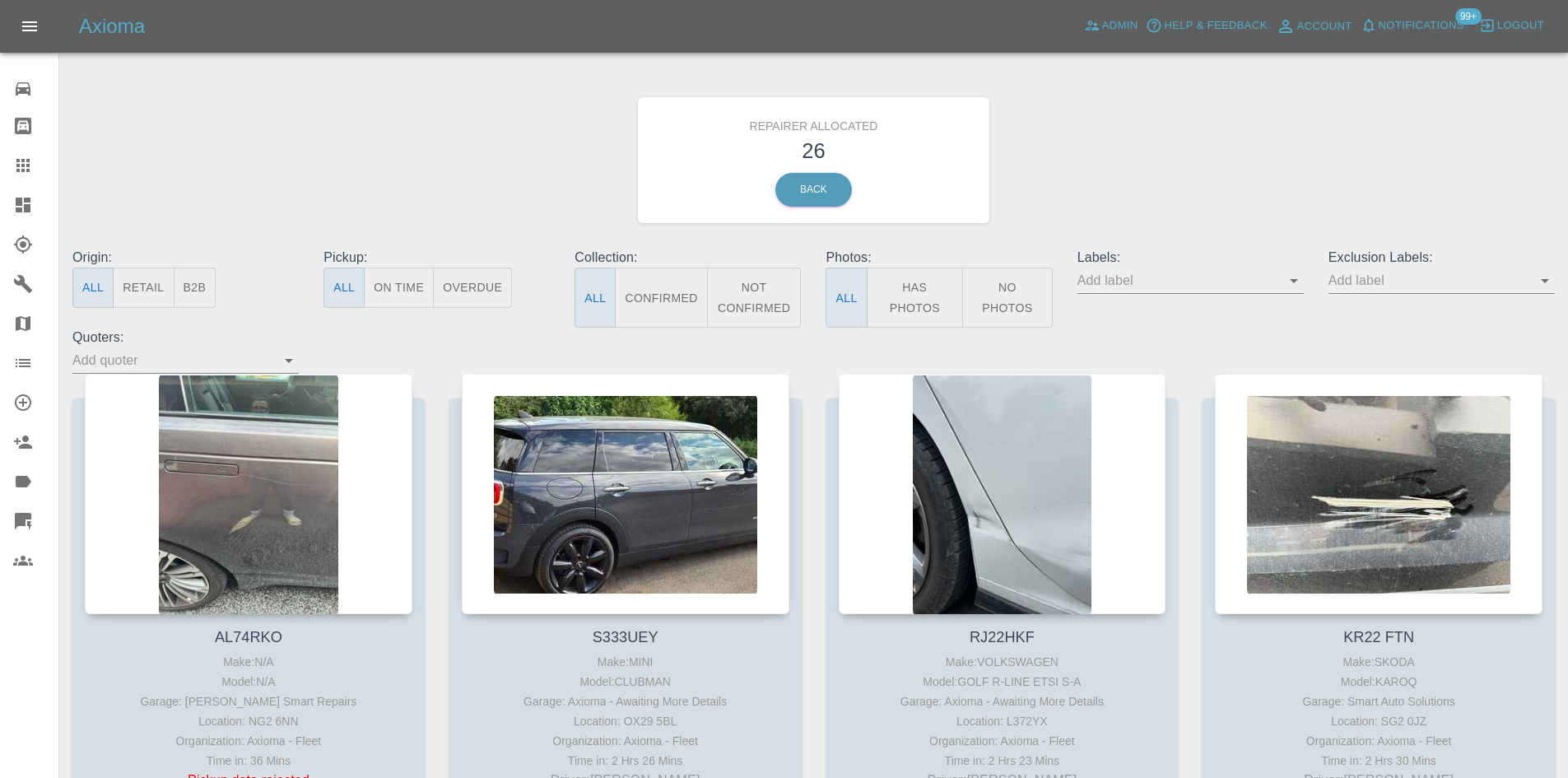
click at [192, 287] on button "B2B" at bounding box center [194, 288] width 43 height 40
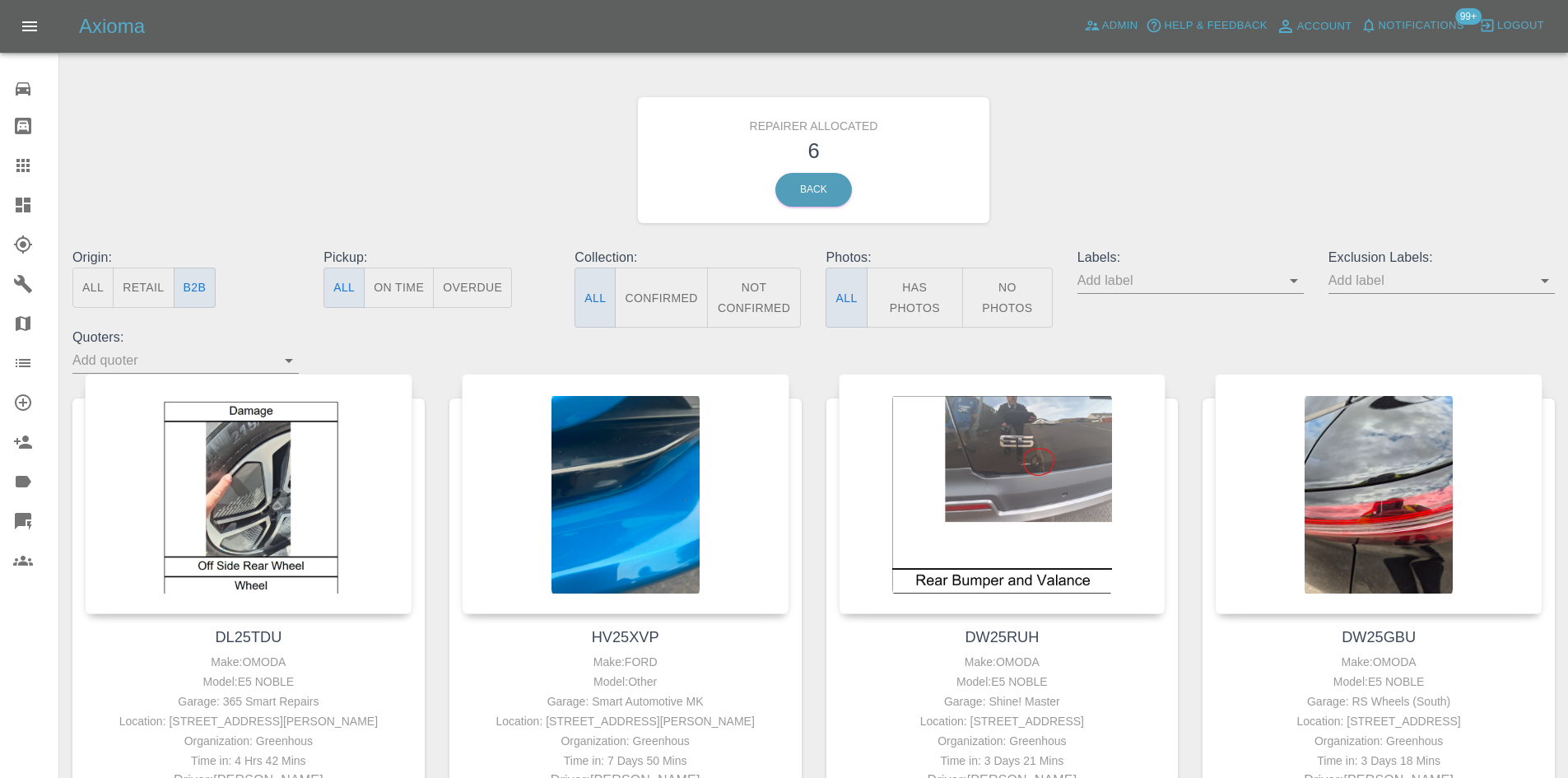
click at [16, 224] on link "Dashboard" at bounding box center [29, 205] width 58 height 40
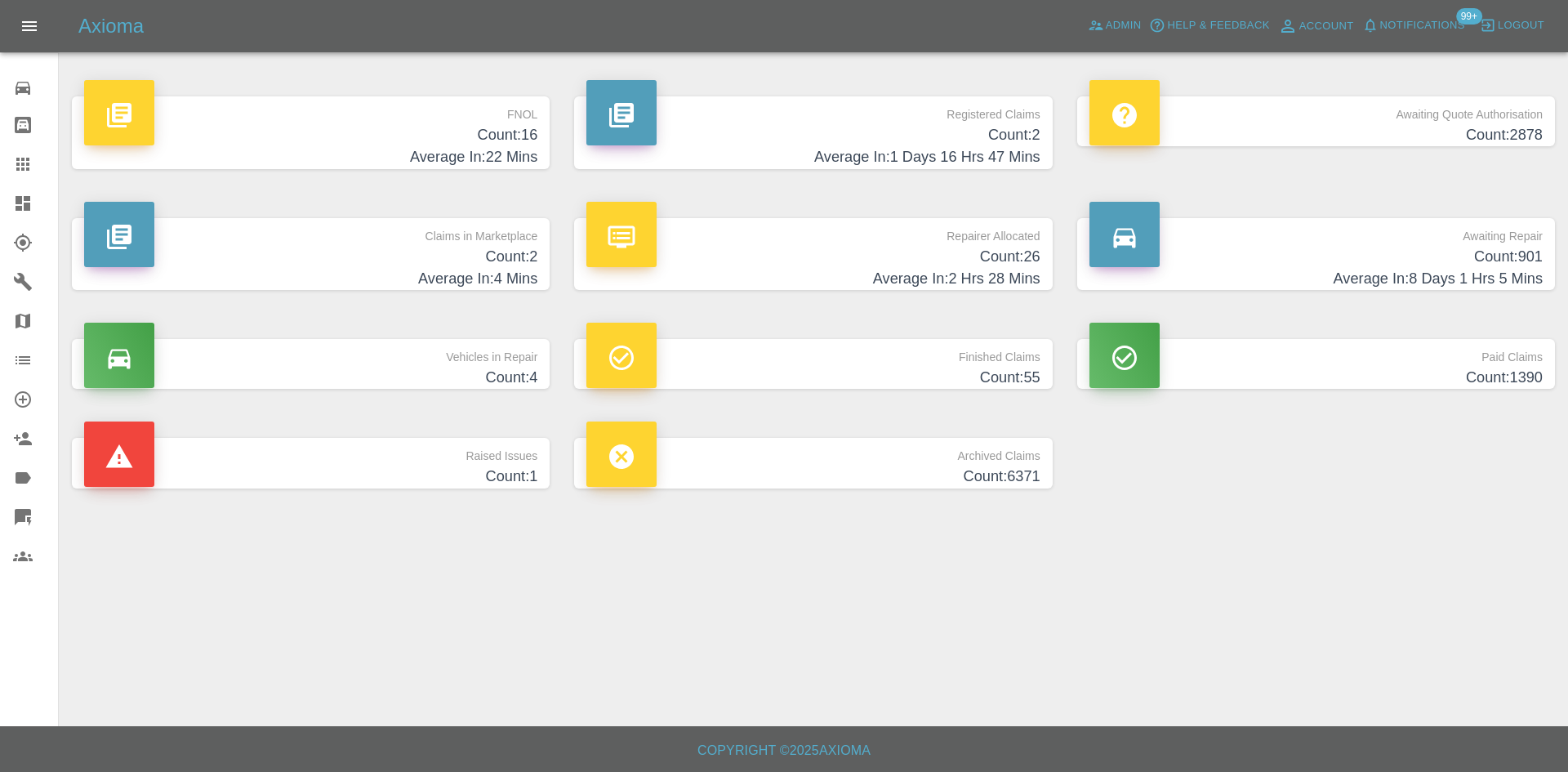
click at [482, 267] on h4 "Count: 2" at bounding box center [310, 257] width 453 height 22
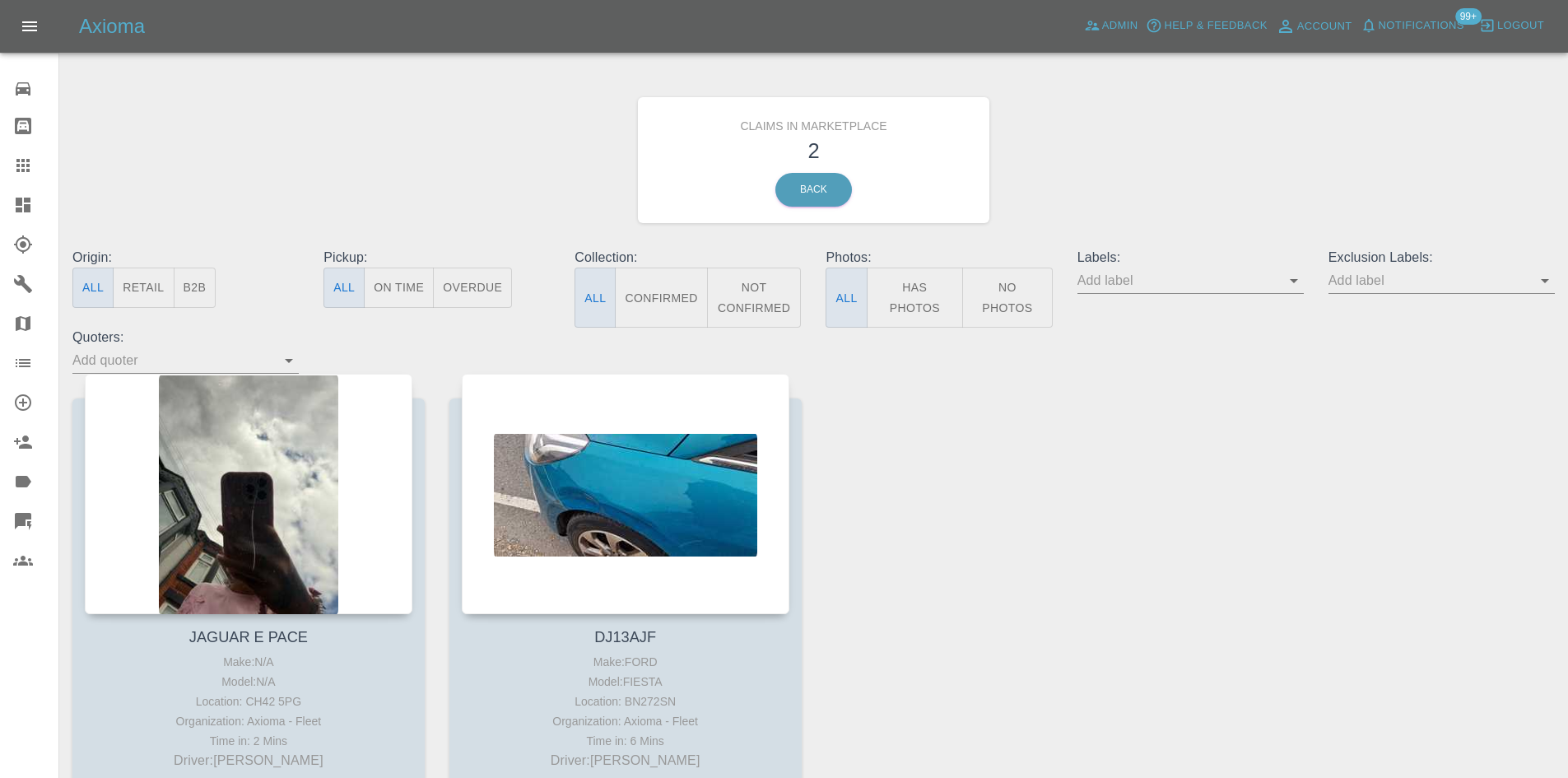
click at [44, 213] on div at bounding box center [36, 205] width 46 height 20
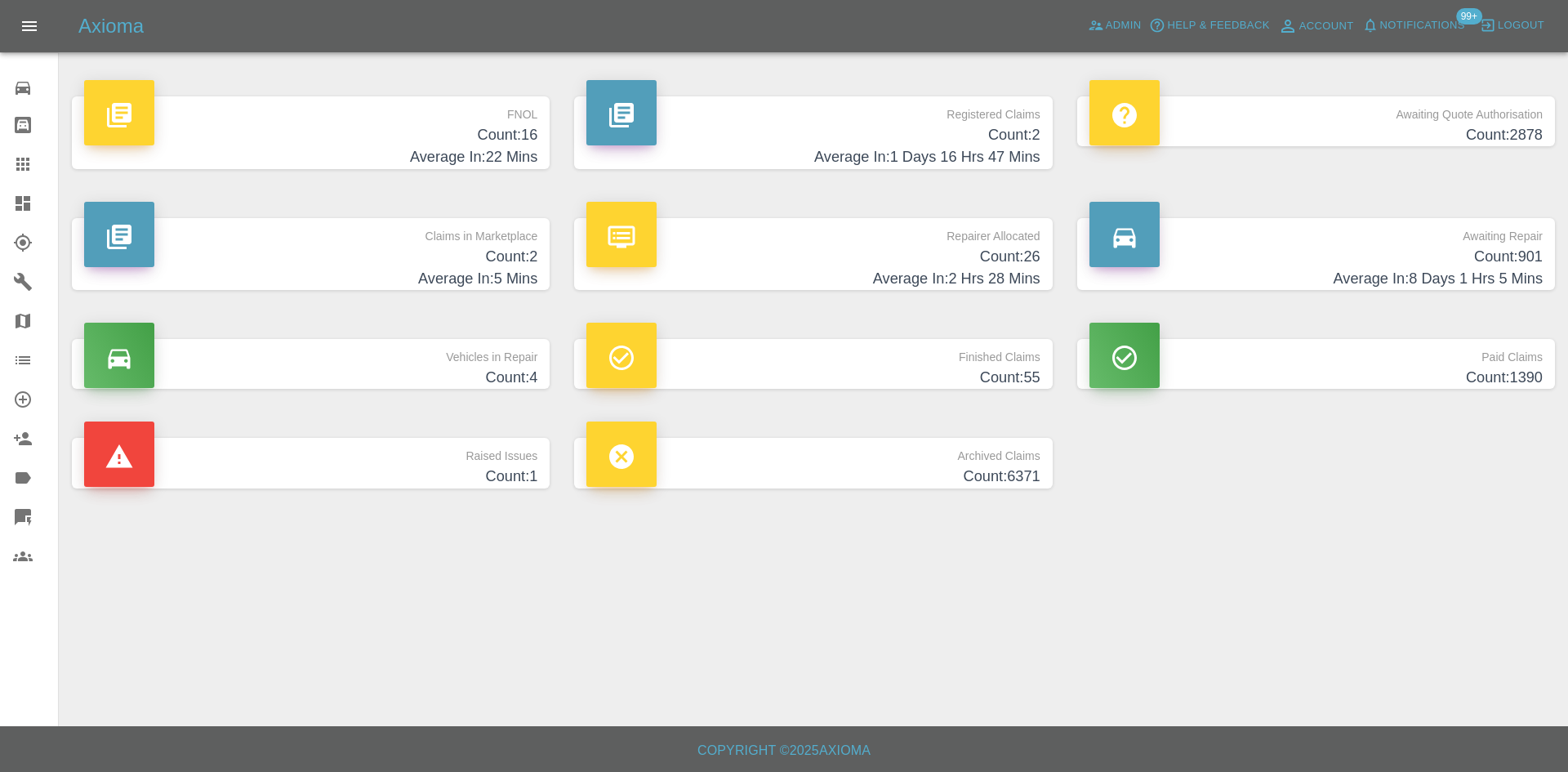
click at [1366, 241] on p "Awaiting Repair" at bounding box center [1316, 232] width 453 height 28
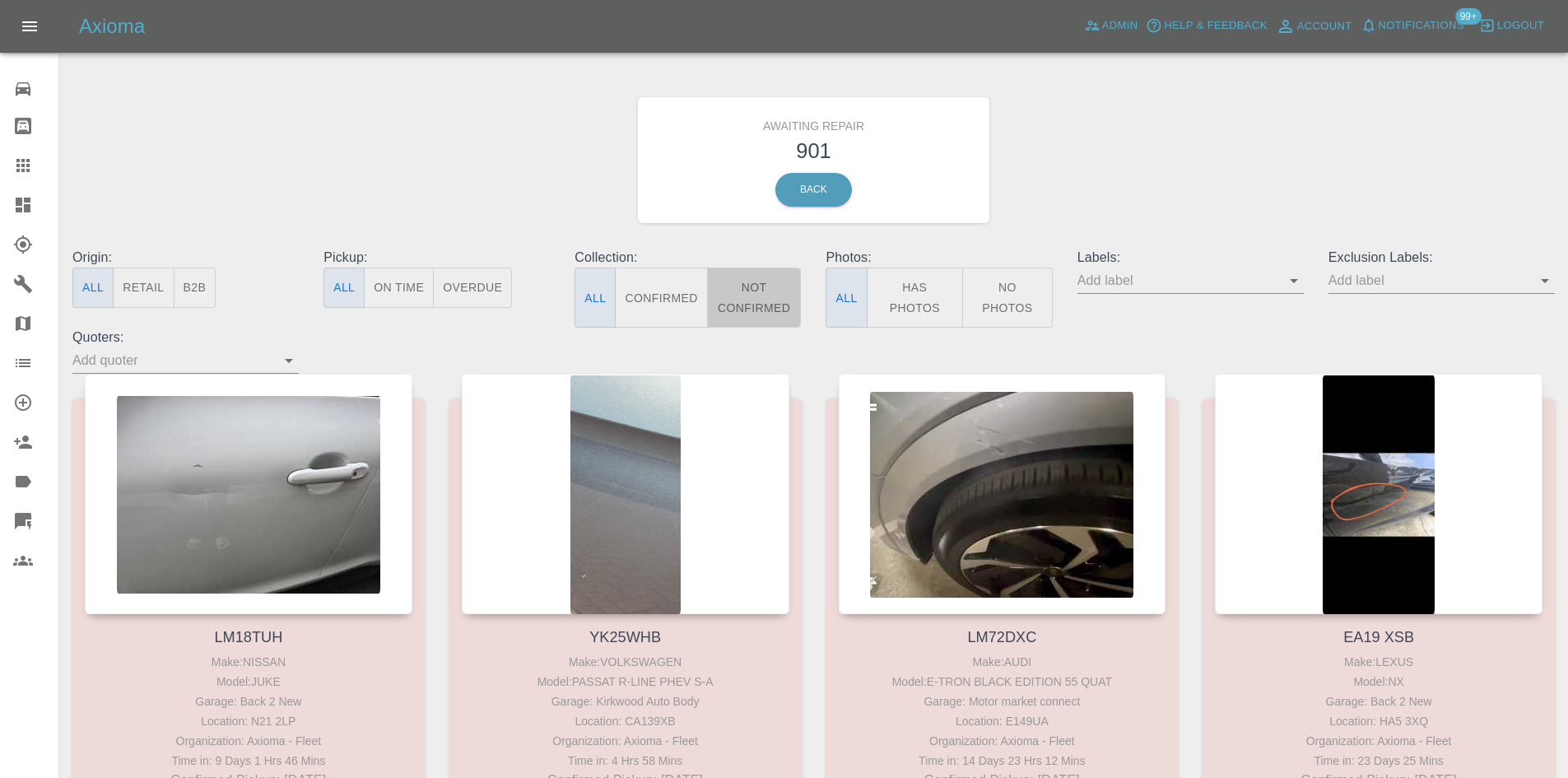
click at [732, 304] on button "Not Confirmed" at bounding box center [754, 298] width 94 height 60
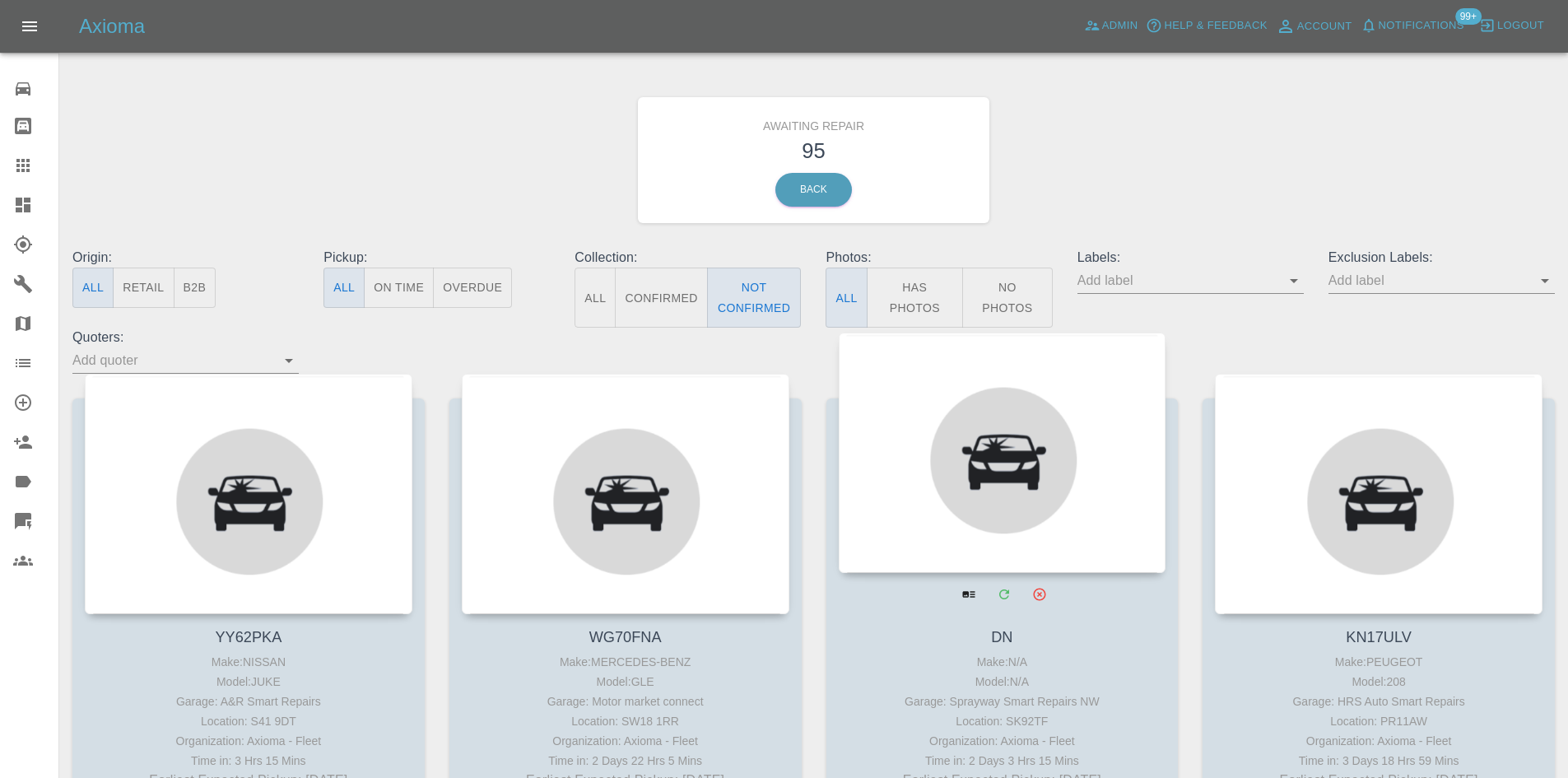
scroll to position [330, 0]
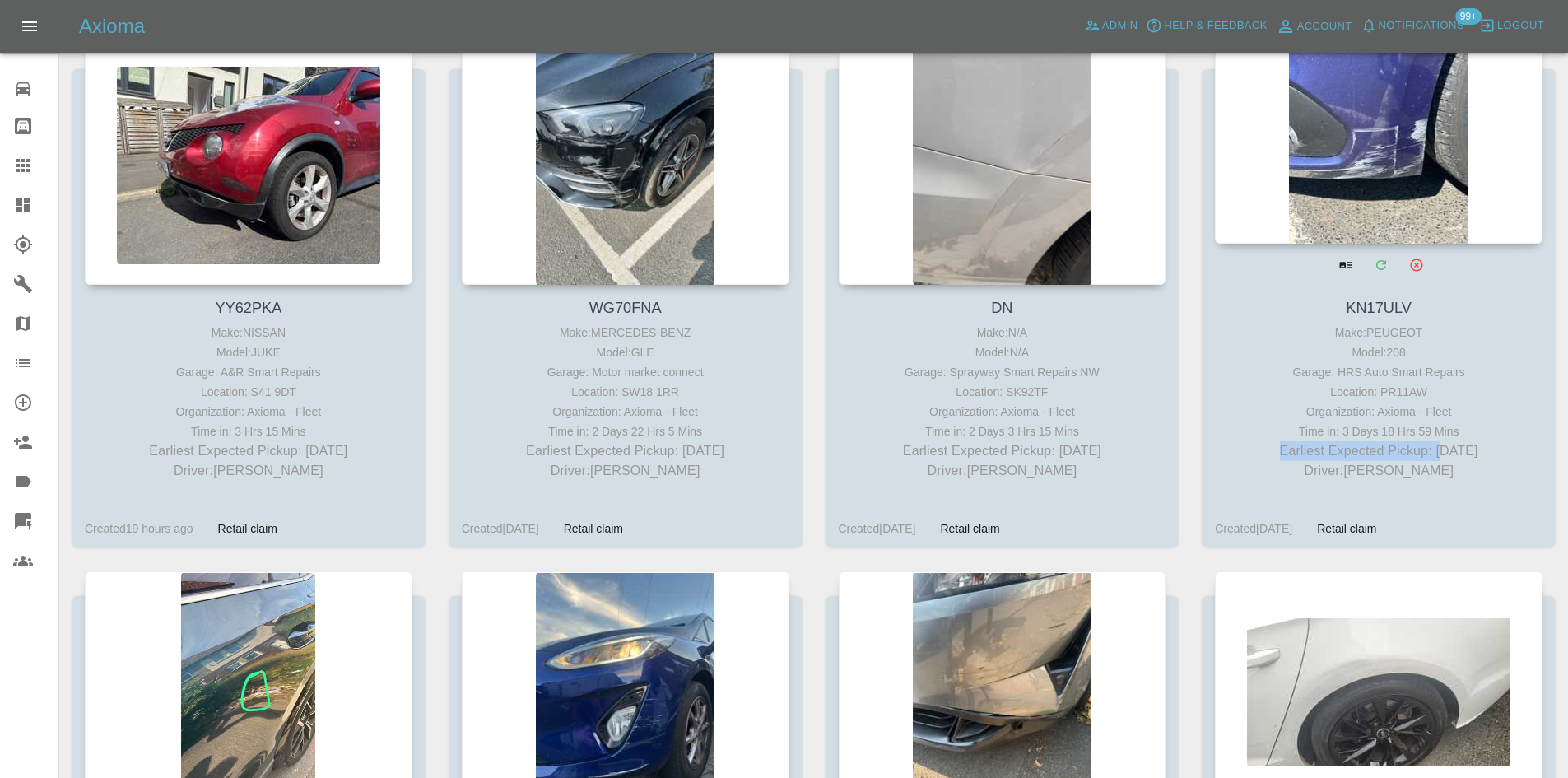
drag, startPoint x: 1476, startPoint y: 428, endPoint x: 1434, endPoint y: 440, distance: 43.7
click at [1434, 440] on div "Make: PEUGEOT Model: 208 Garage: HRS Auto Smart Repairs Location: PR11AW Organi…" at bounding box center [1379, 401] width 320 height 158
click at [1434, 441] on p "Earliest Expected Pickup: in 2 days" at bounding box center [1379, 451] width 320 height 20
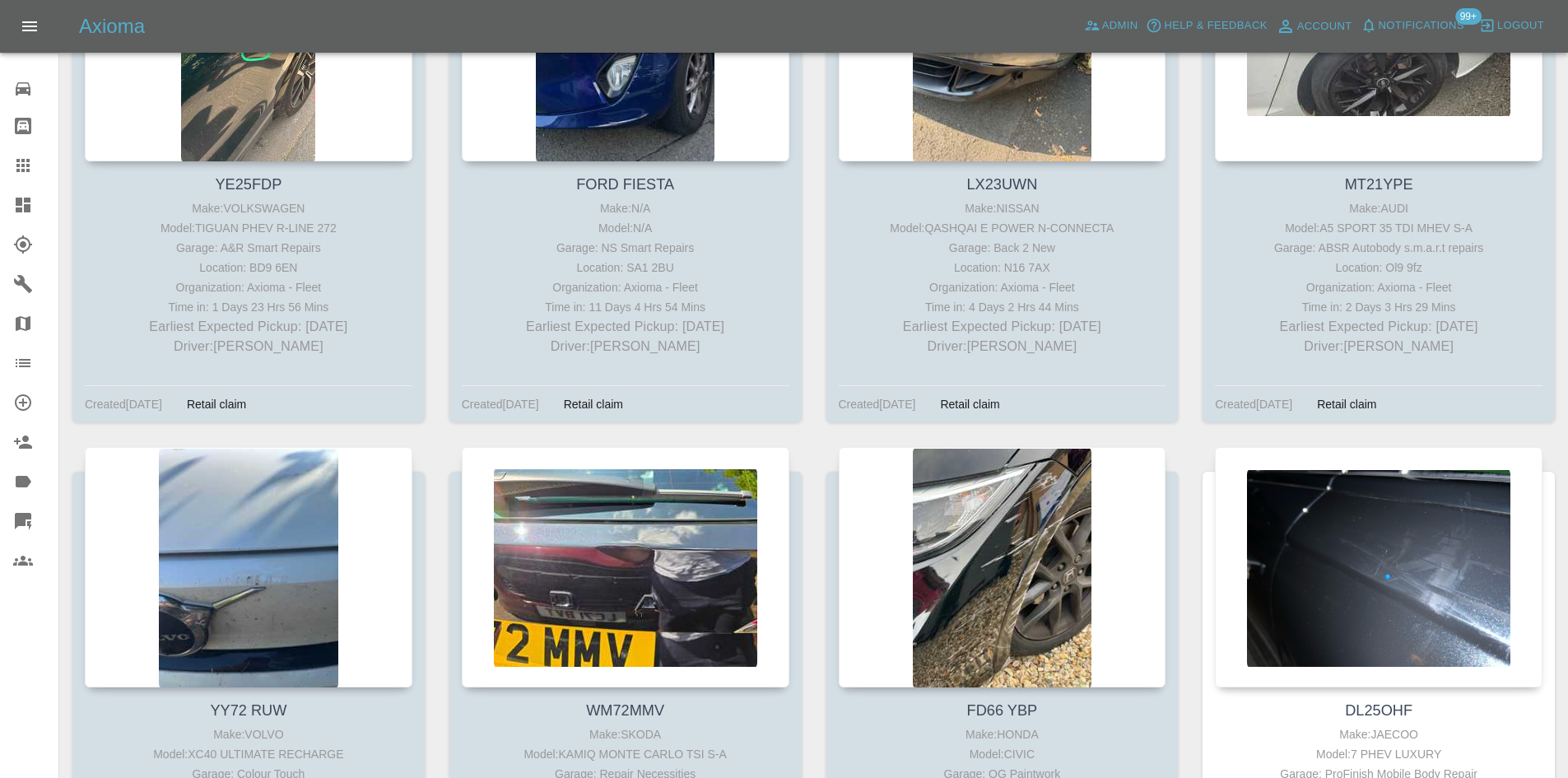
scroll to position [988, 0]
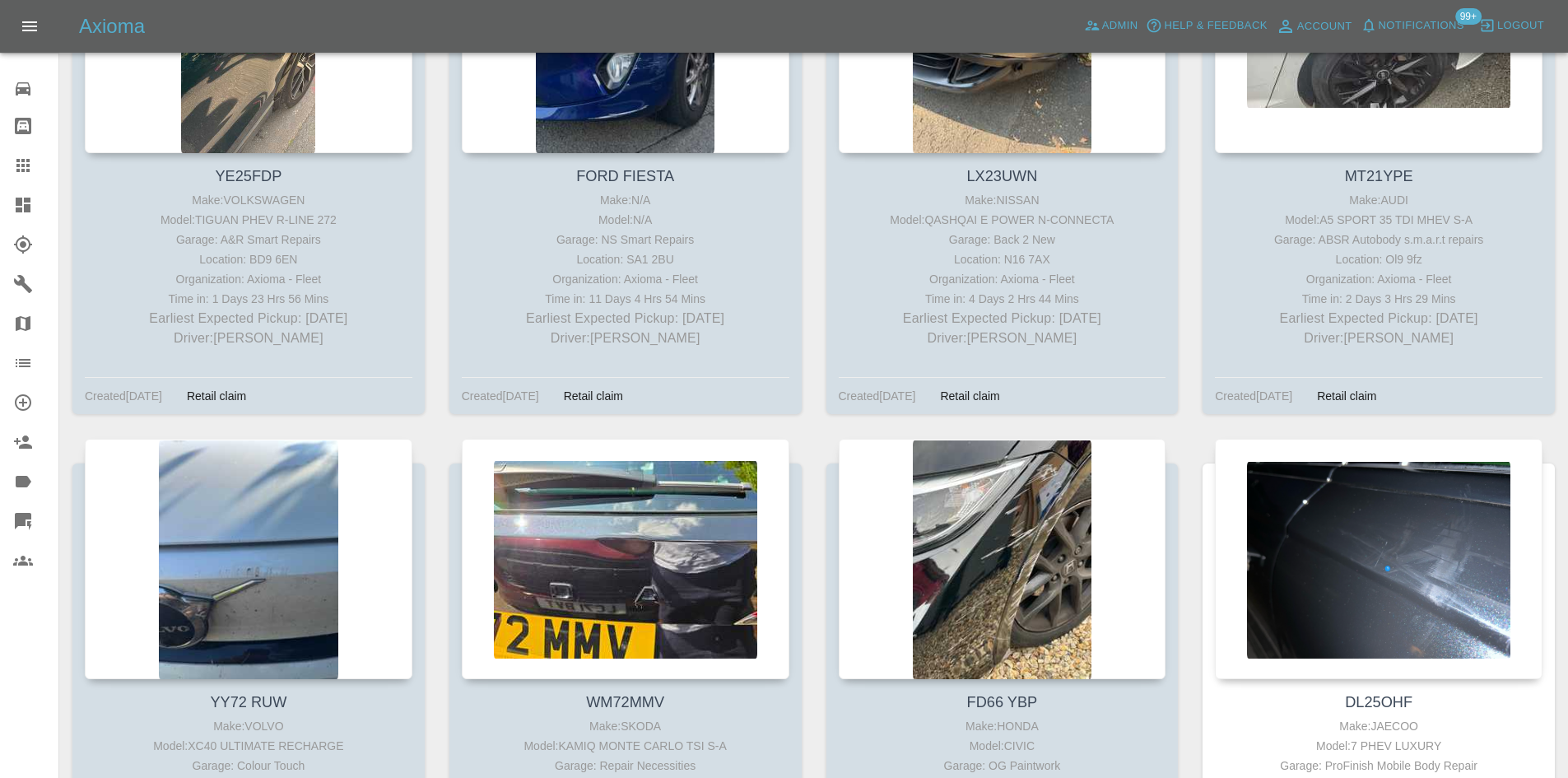
click at [0, 198] on link "Dashboard" at bounding box center [29, 205] width 58 height 40
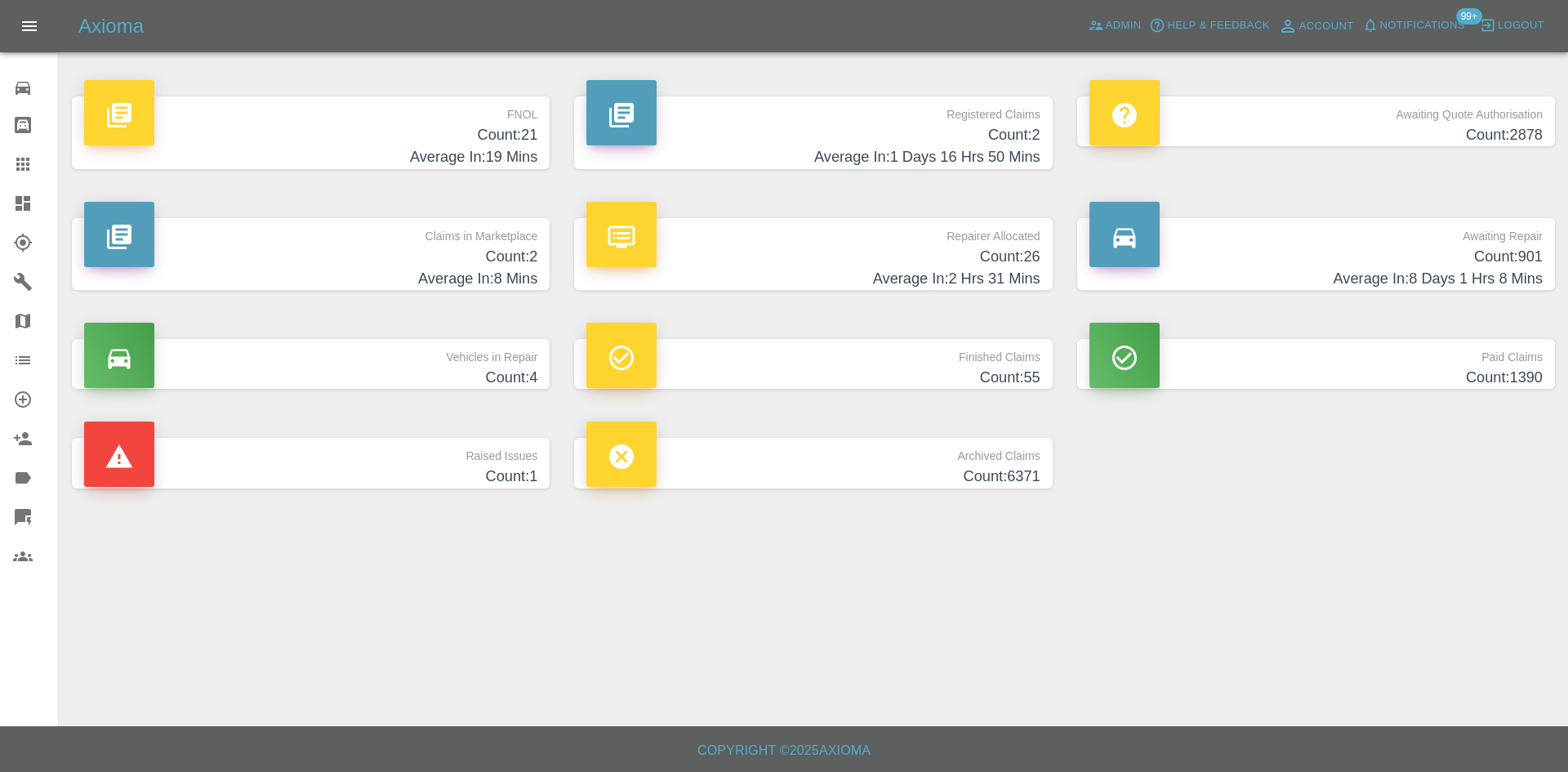
click at [477, 248] on h4 "Count: 2" at bounding box center [310, 257] width 453 height 22
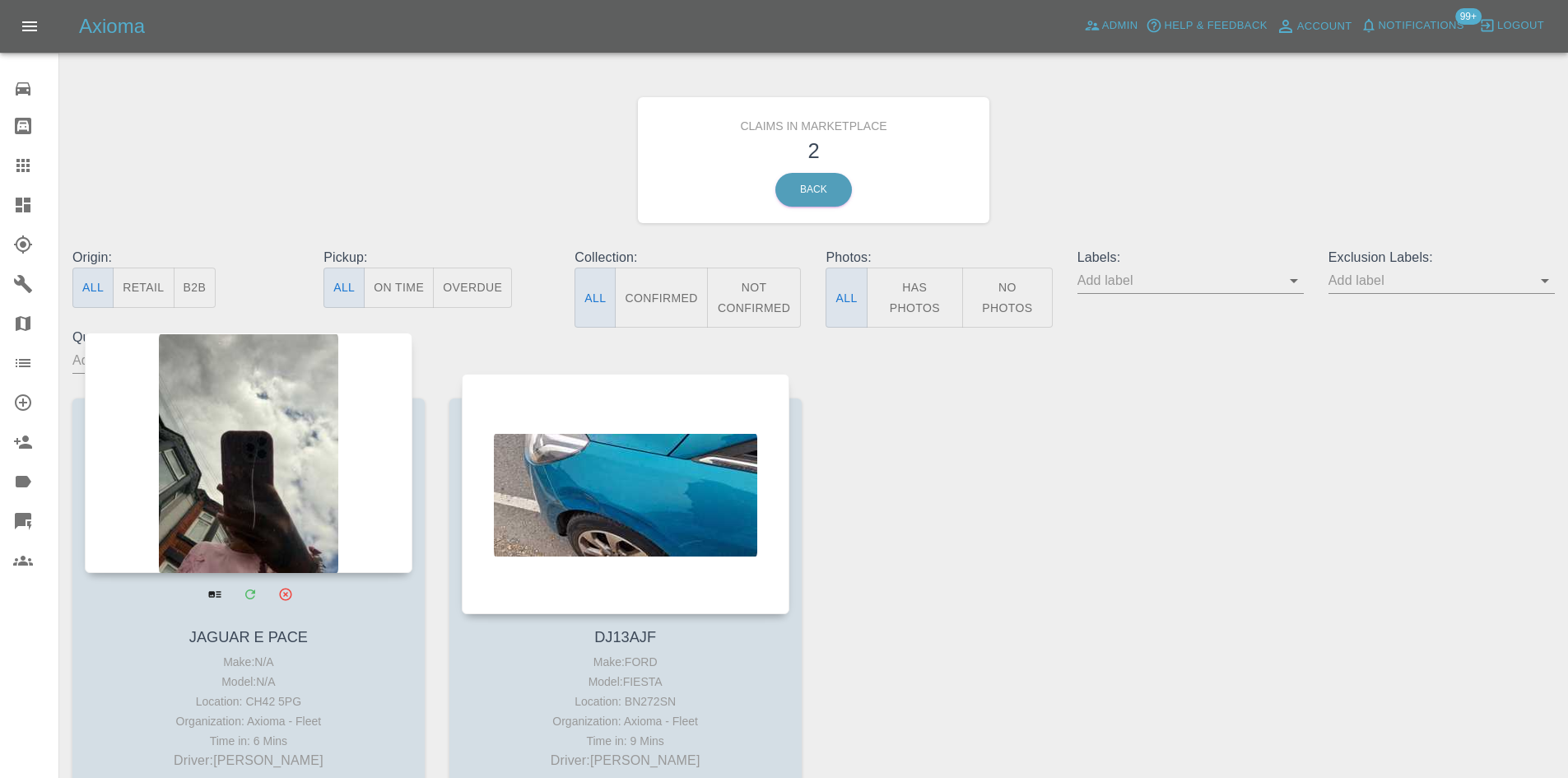
click at [360, 472] on div at bounding box center [248, 452] width 328 height 241
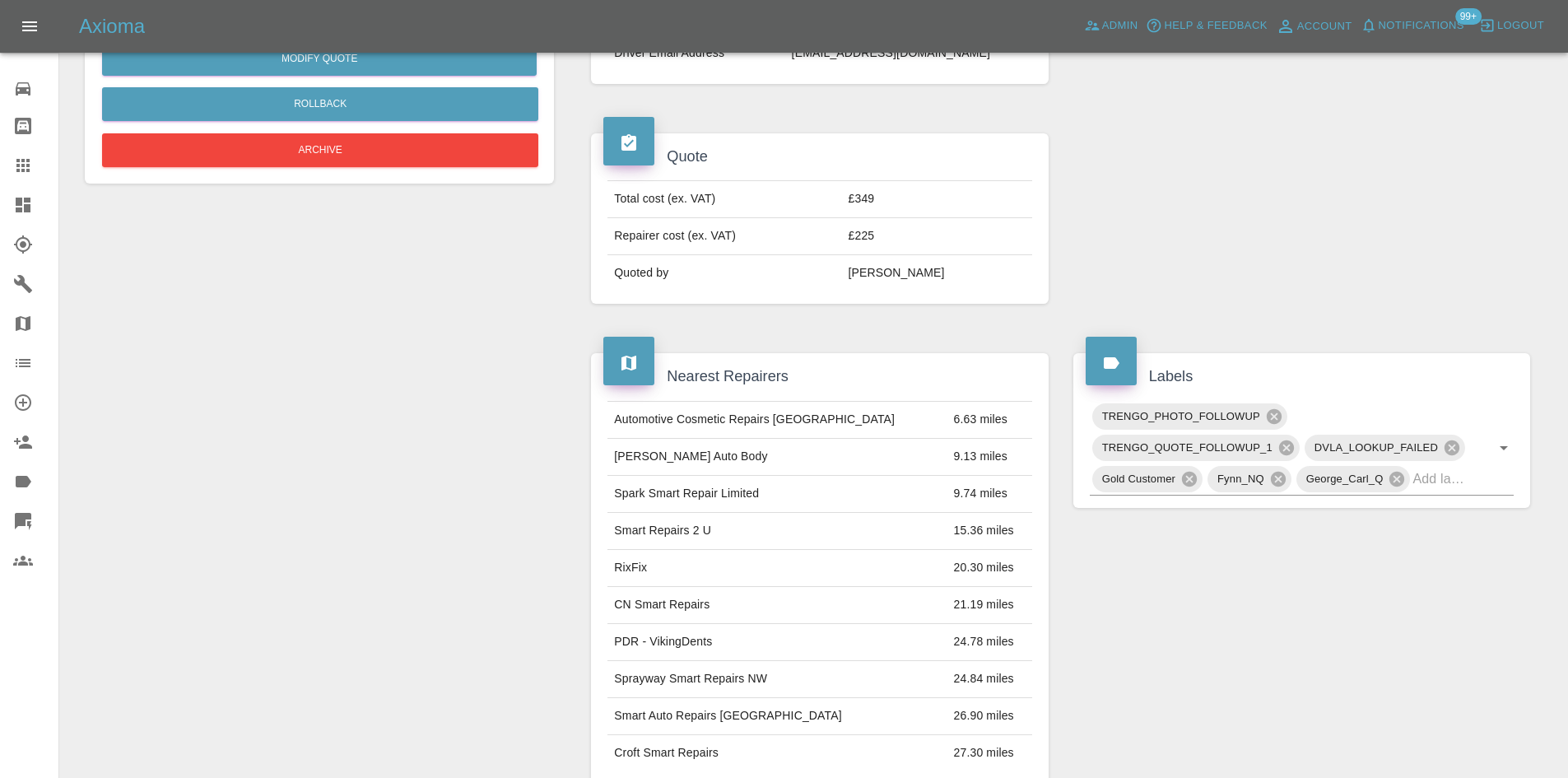
scroll to position [83, 0]
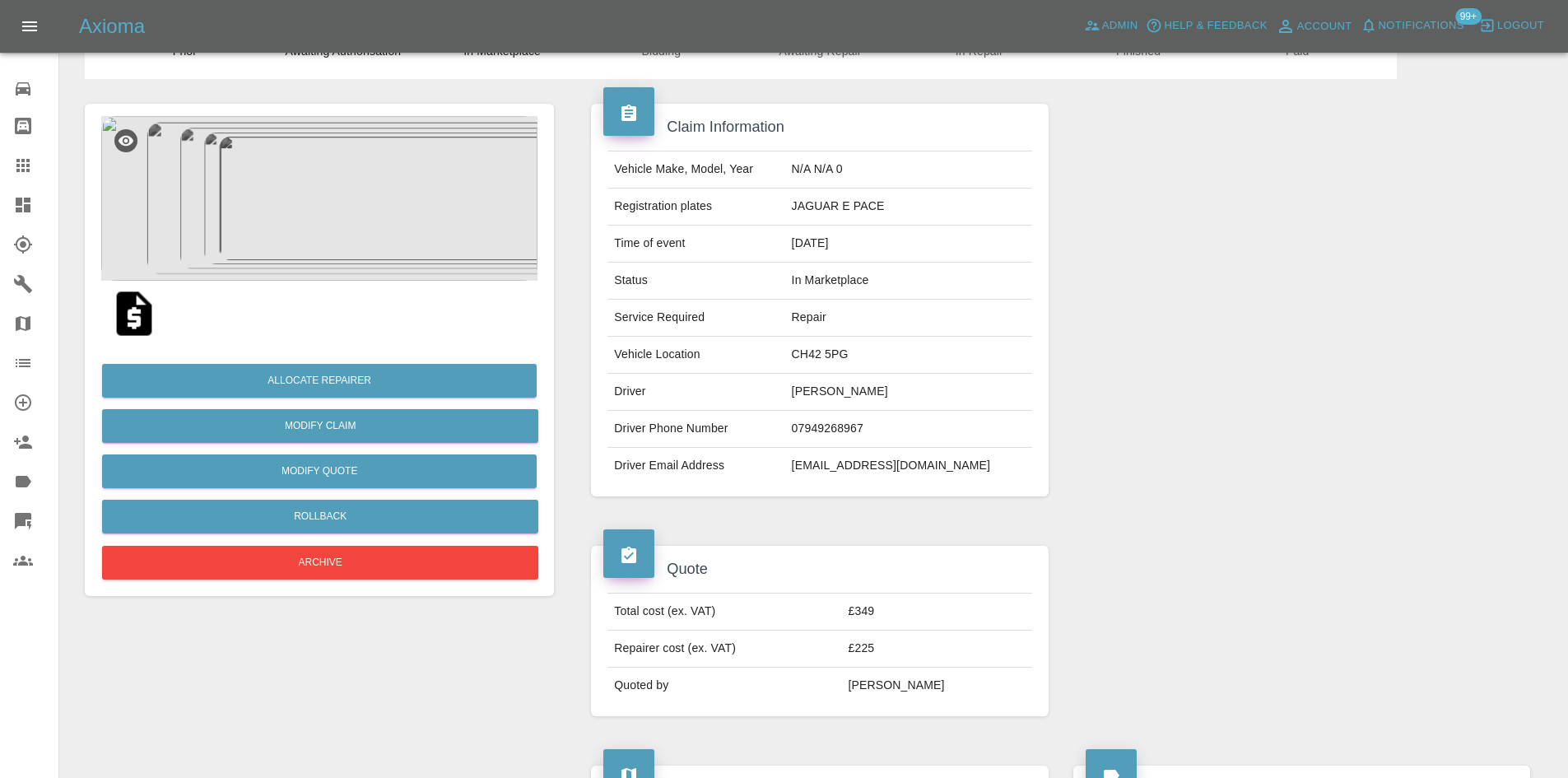
click at [382, 251] on img at bounding box center [320, 198] width 437 height 164
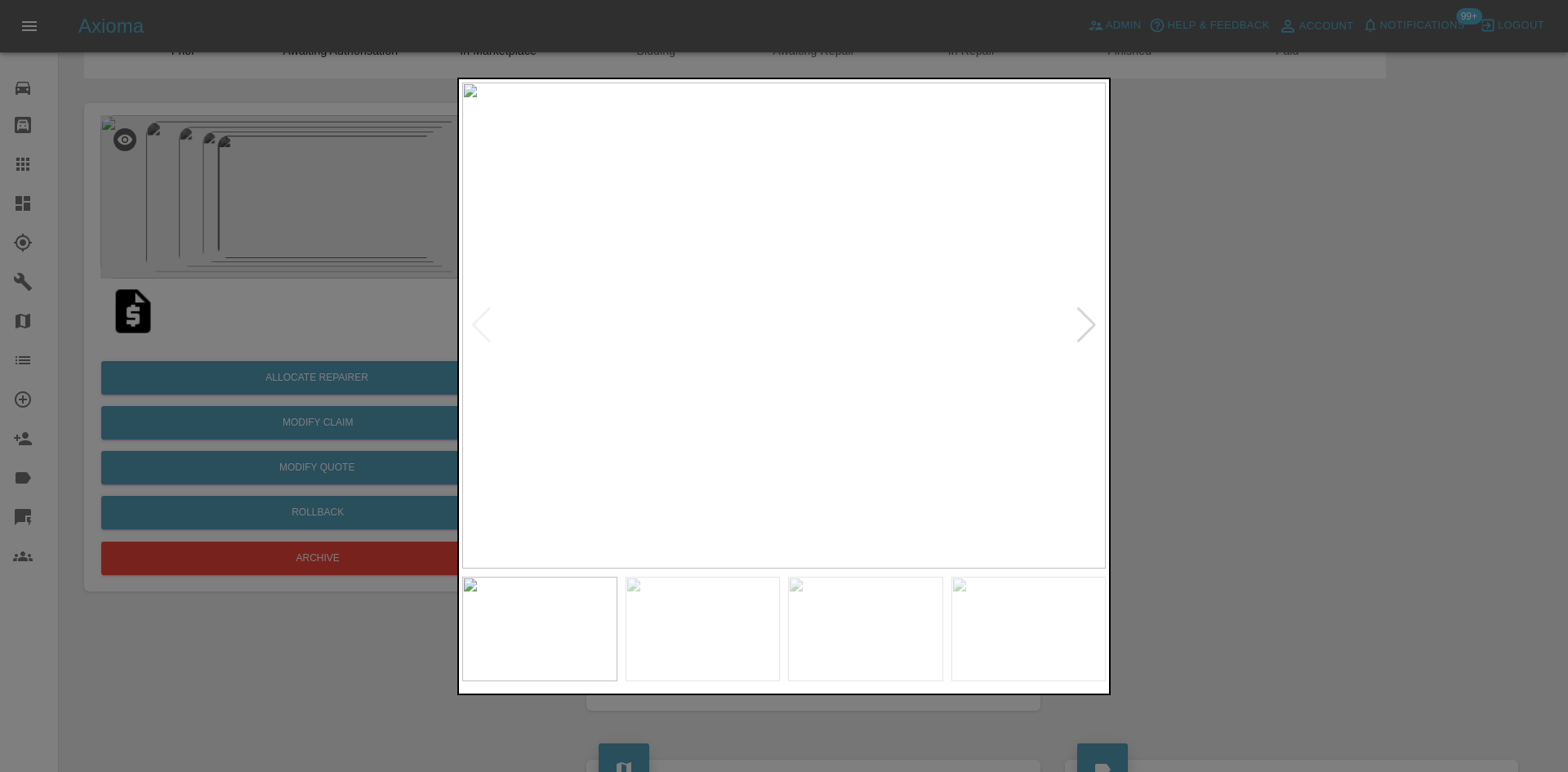
click at [1093, 325] on div at bounding box center [1086, 325] width 22 height 36
click at [1169, 373] on div at bounding box center [784, 386] width 1568 height 772
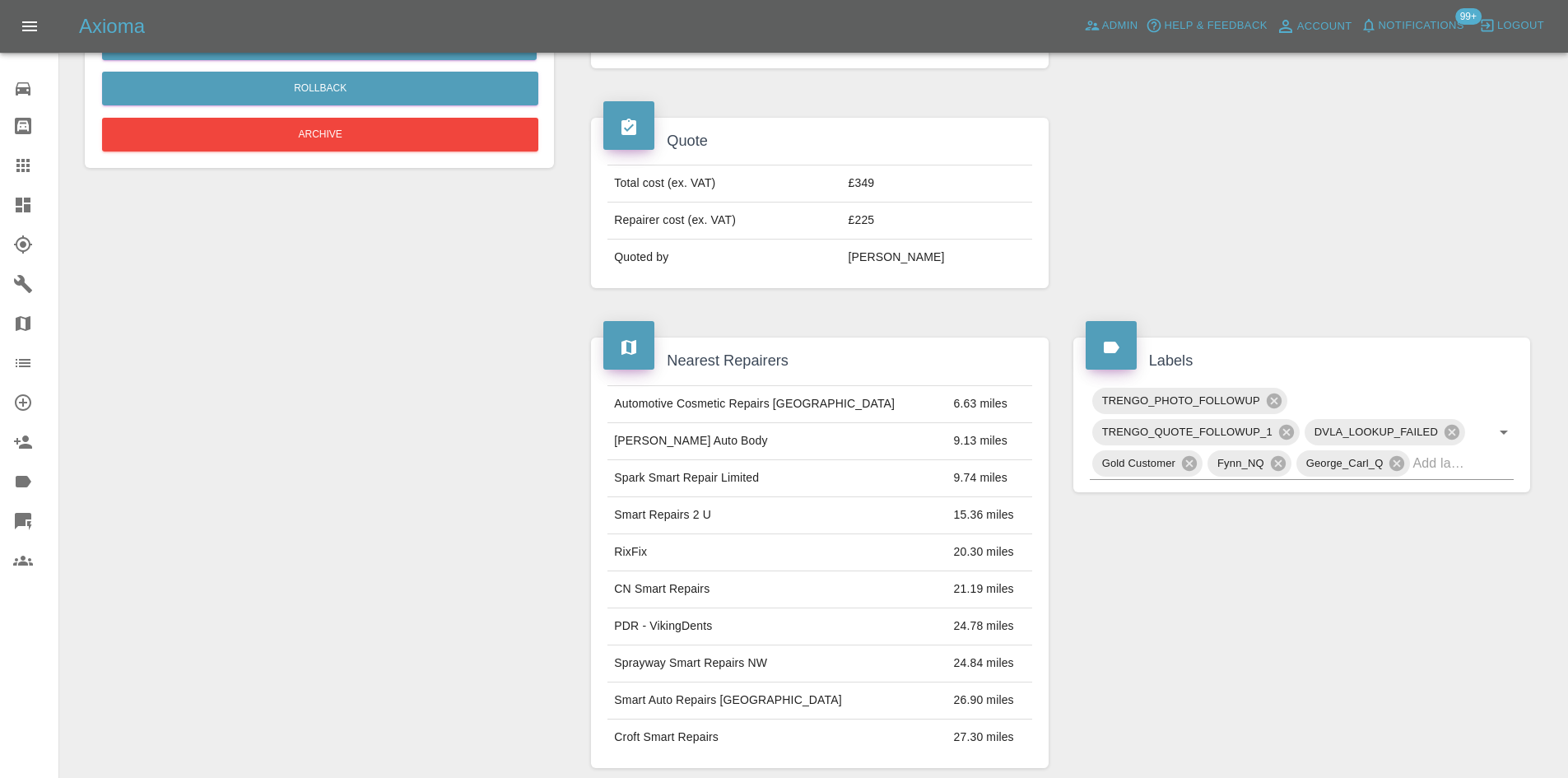
scroll to position [16, 0]
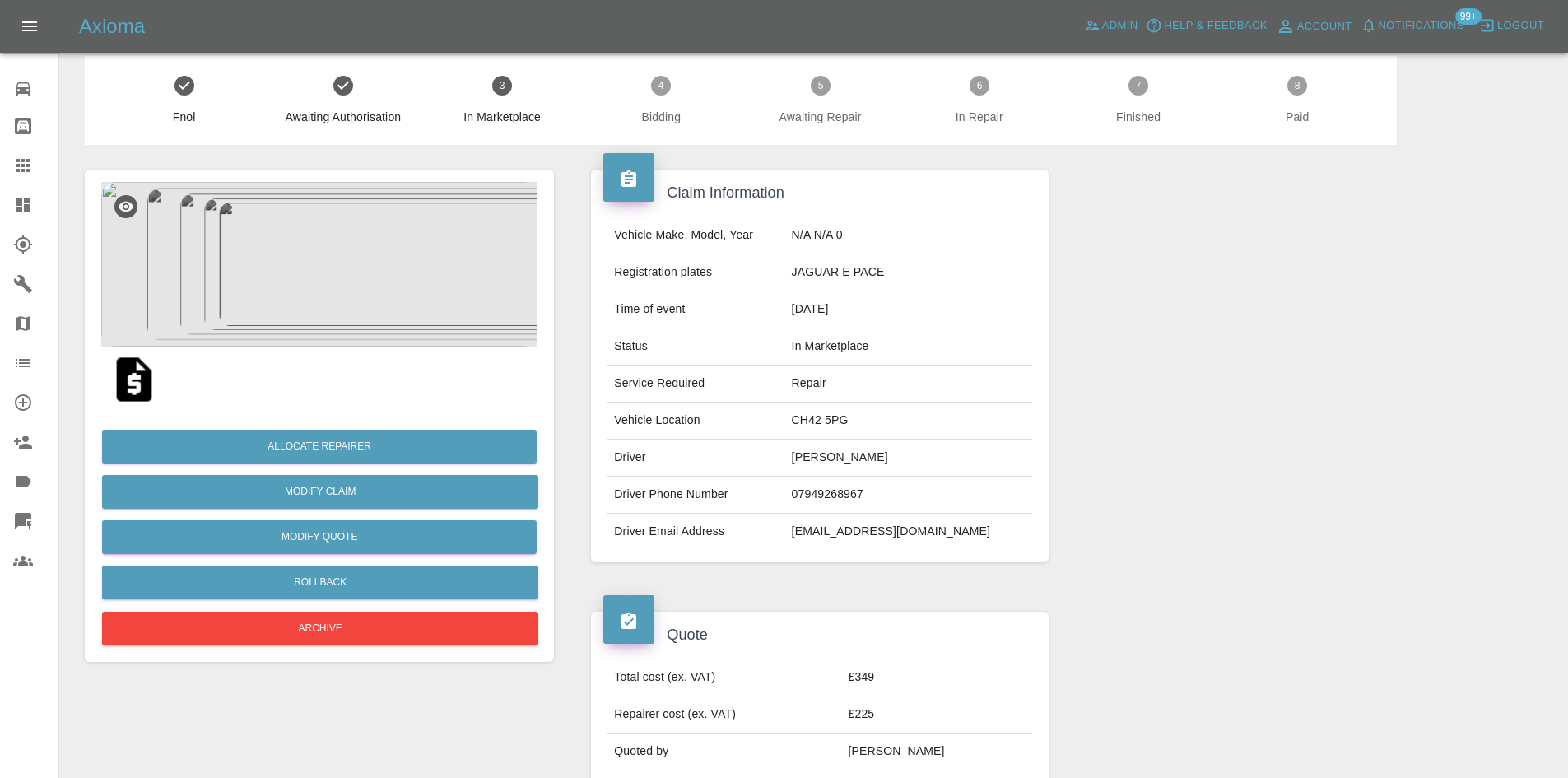
click at [8, 193] on link "Dashboard" at bounding box center [29, 205] width 58 height 40
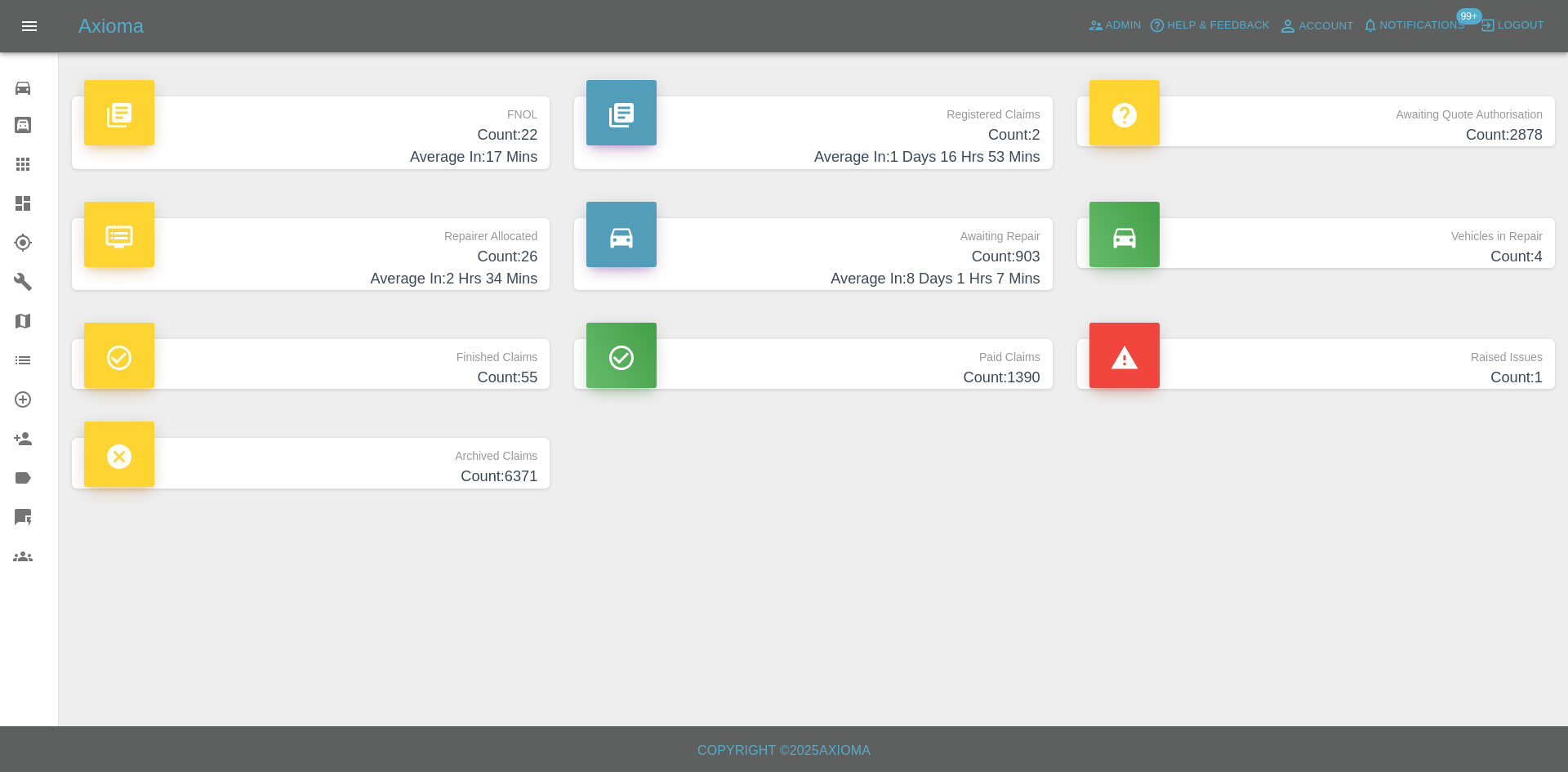
click at [1418, 31] on span "Notifications" at bounding box center [1422, 25] width 85 height 19
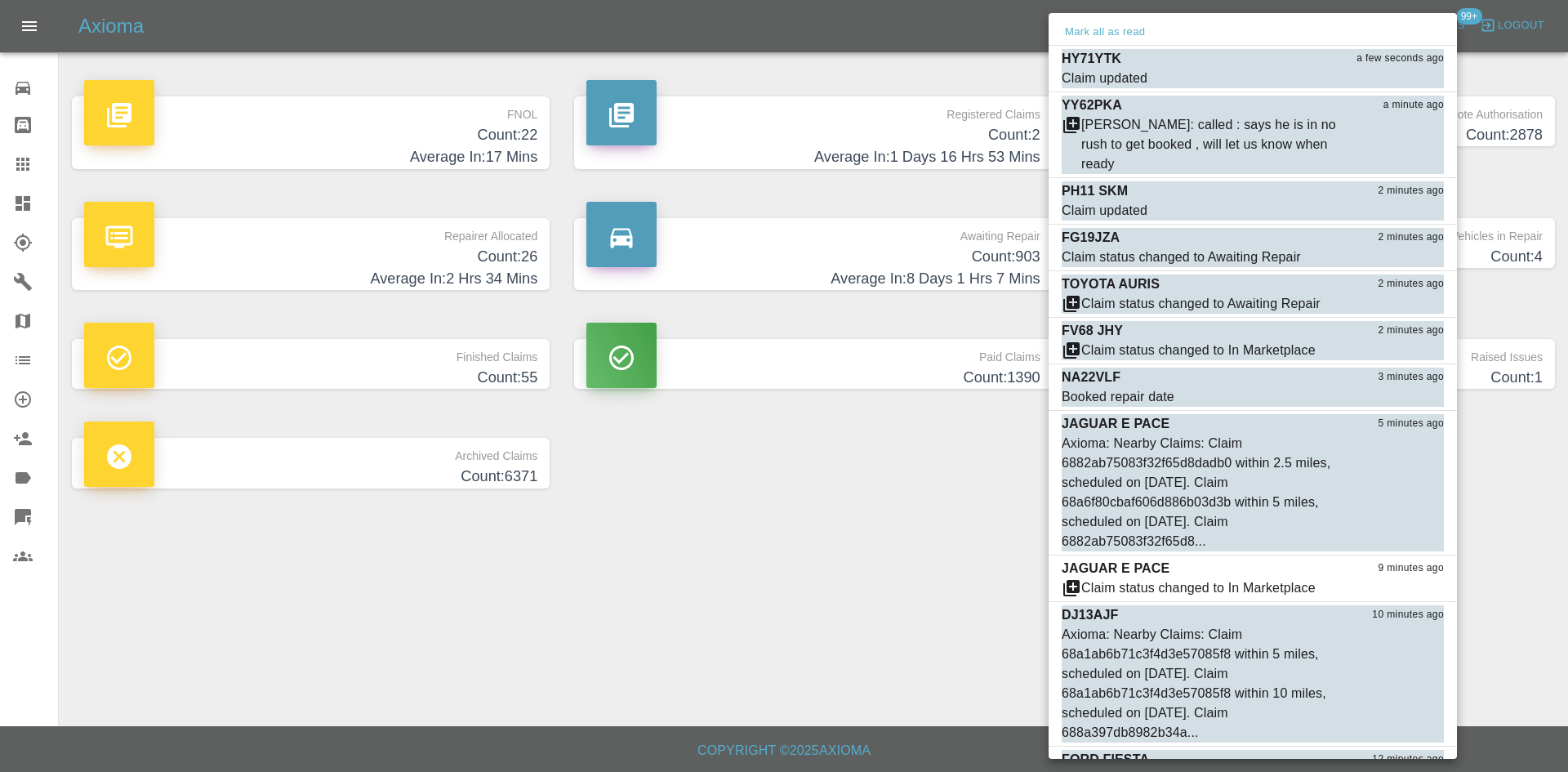
click at [714, 528] on div at bounding box center [784, 386] width 1568 height 772
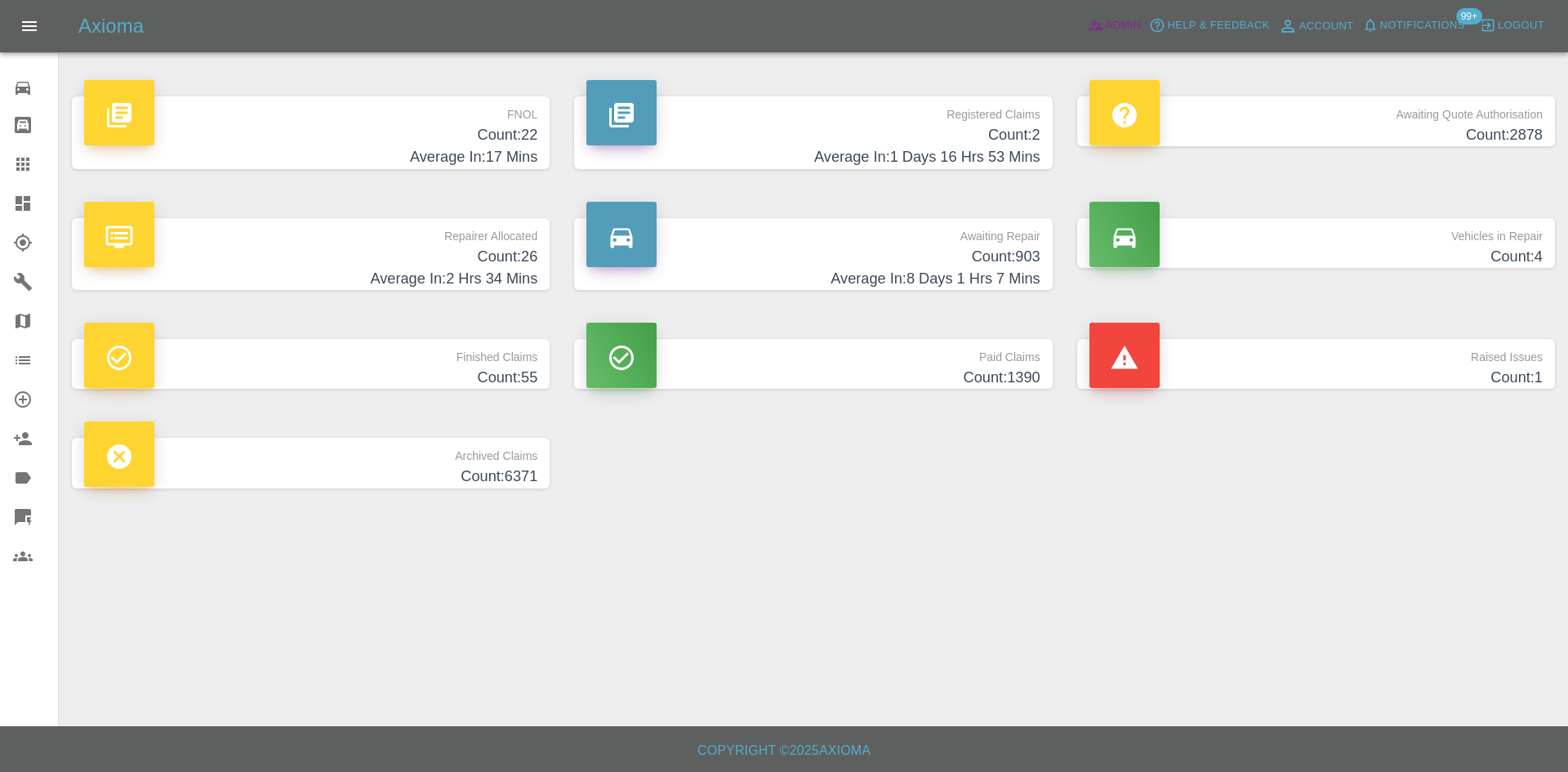
click at [1092, 33] on icon at bounding box center [1096, 25] width 16 height 16
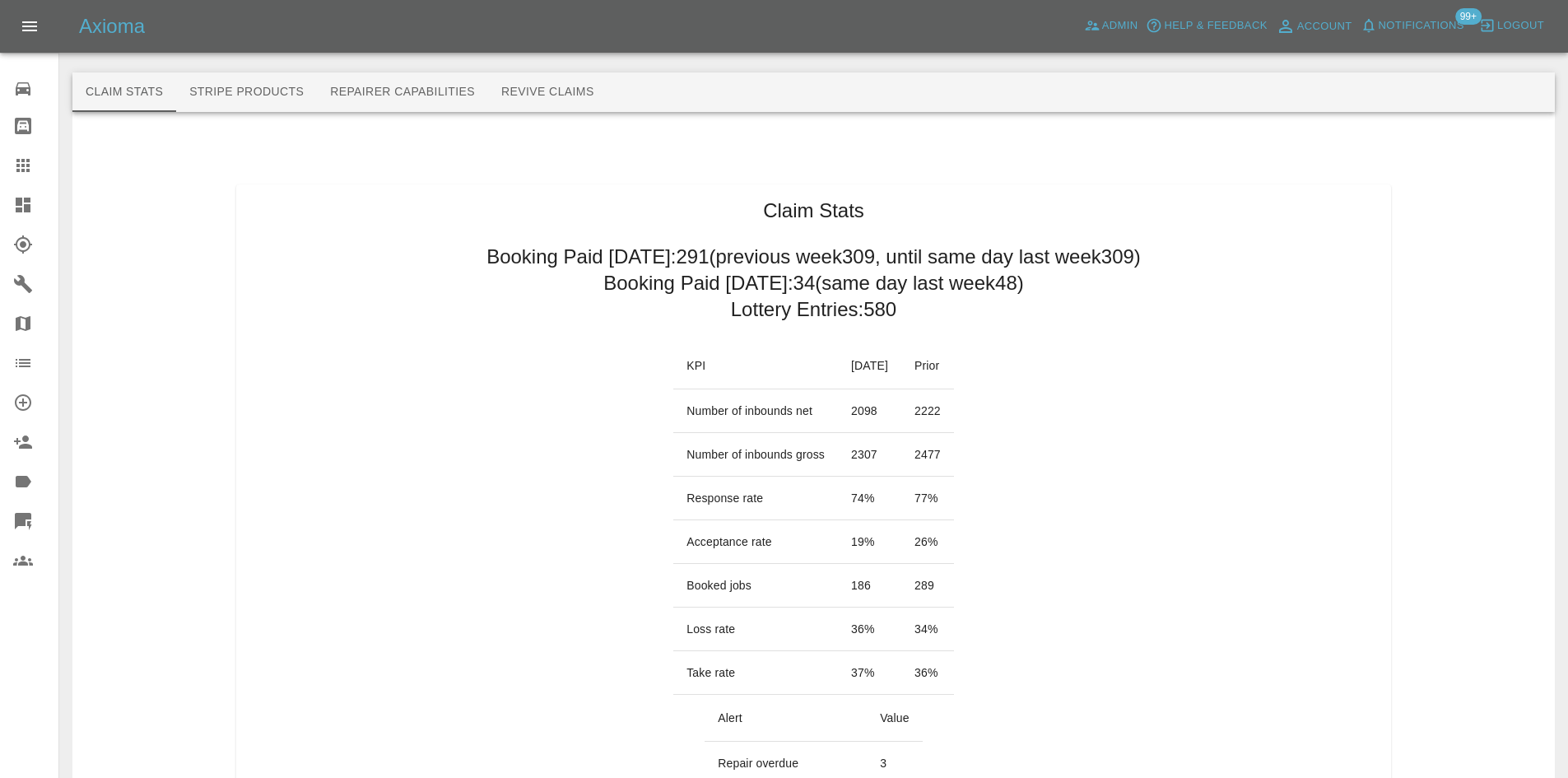
click at [32, 181] on link "Claims" at bounding box center [29, 165] width 58 height 40
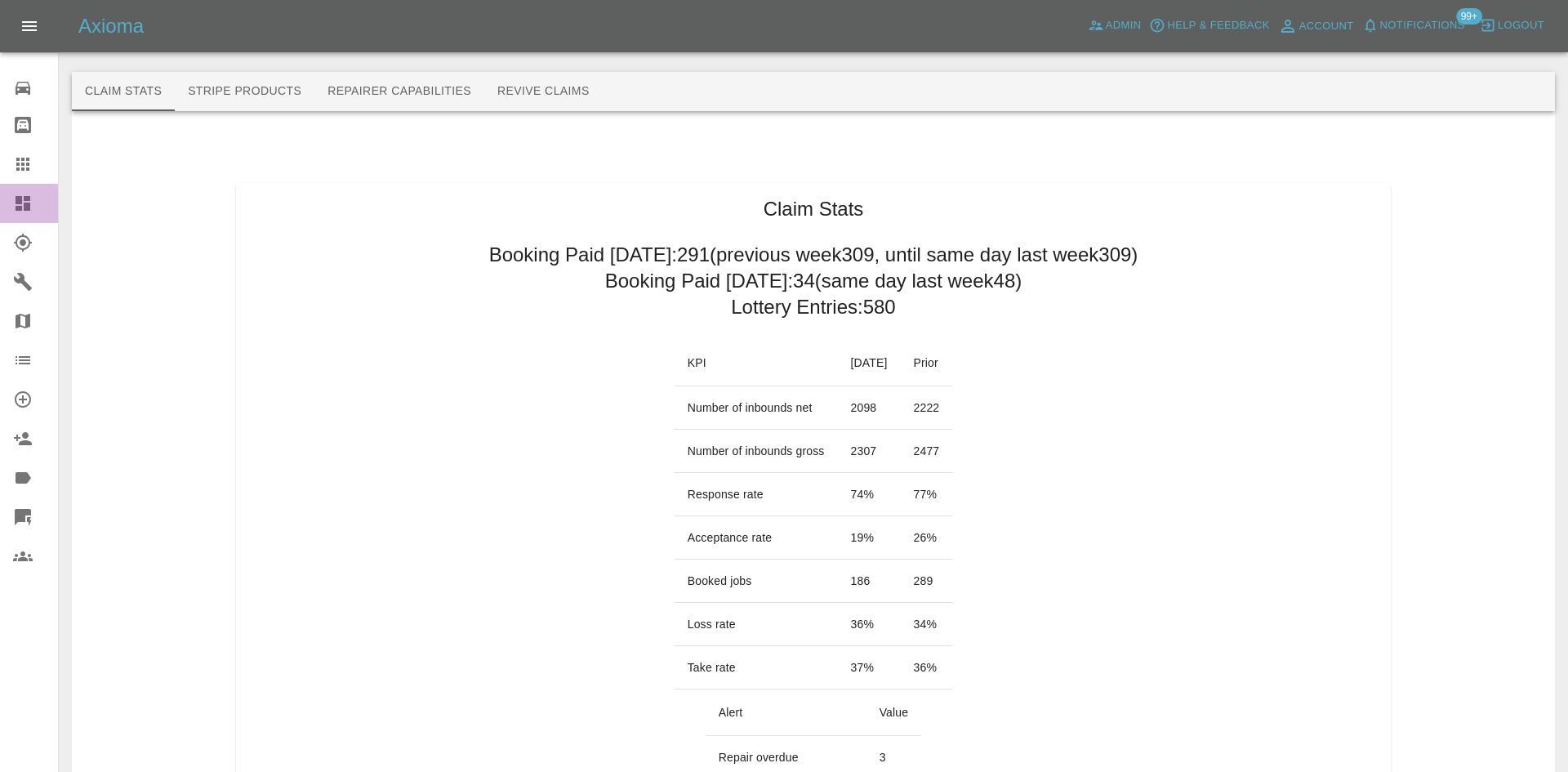
click at [19, 199] on icon at bounding box center [23, 204] width 14 height 14
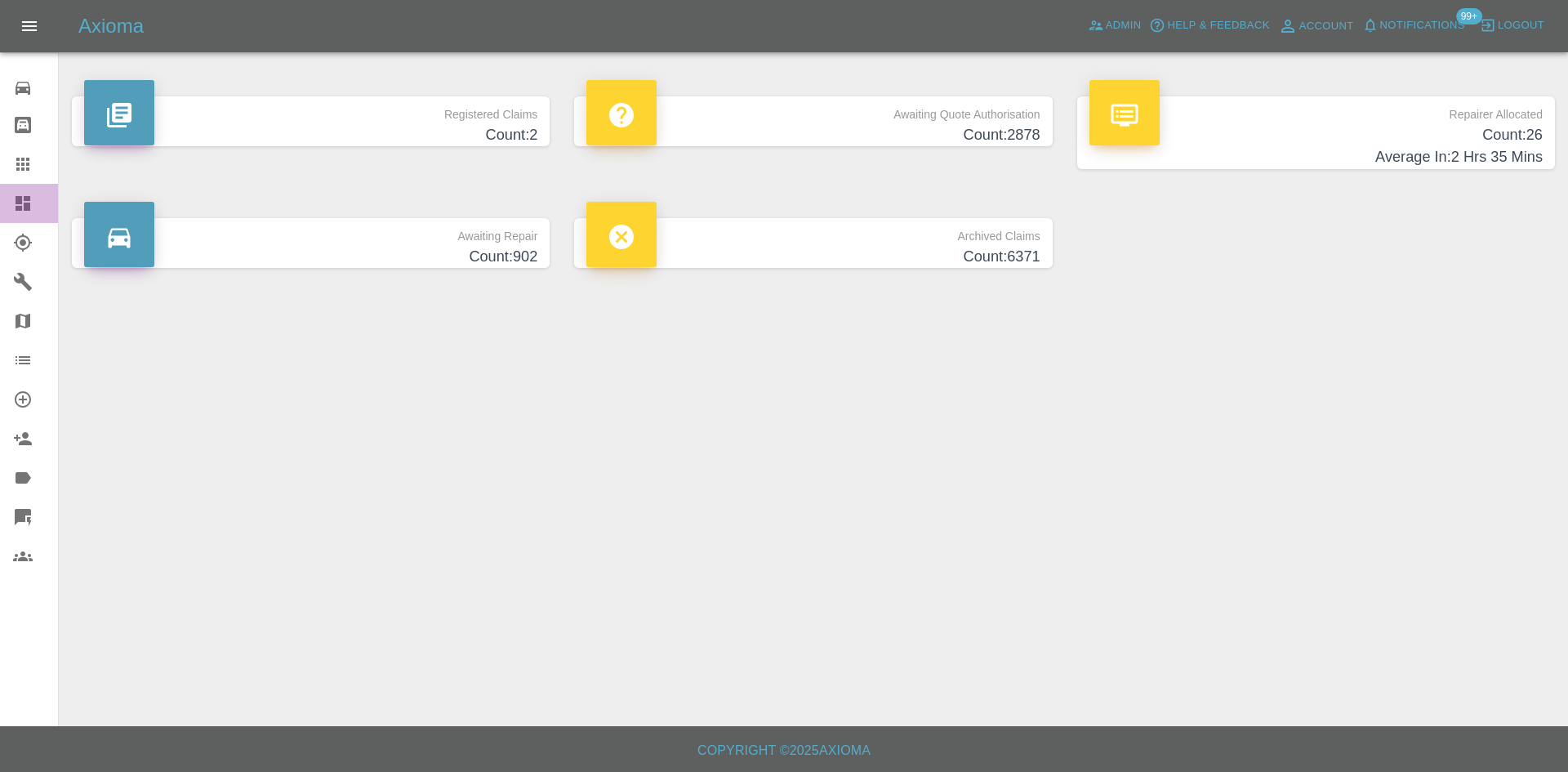
click at [19, 199] on icon at bounding box center [23, 204] width 14 height 14
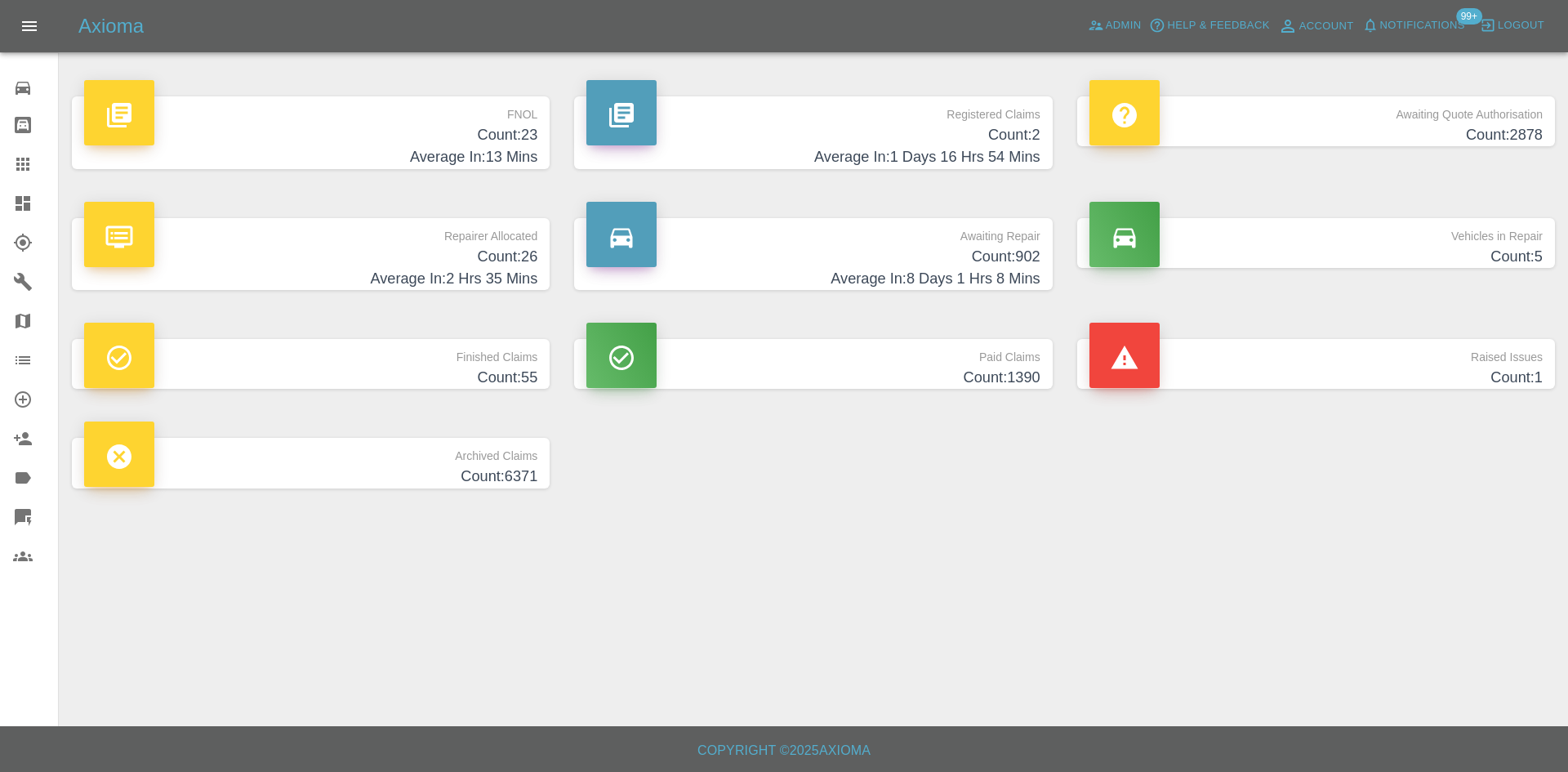
click at [1282, 231] on p "Vehicles in Repair" at bounding box center [1316, 232] width 453 height 28
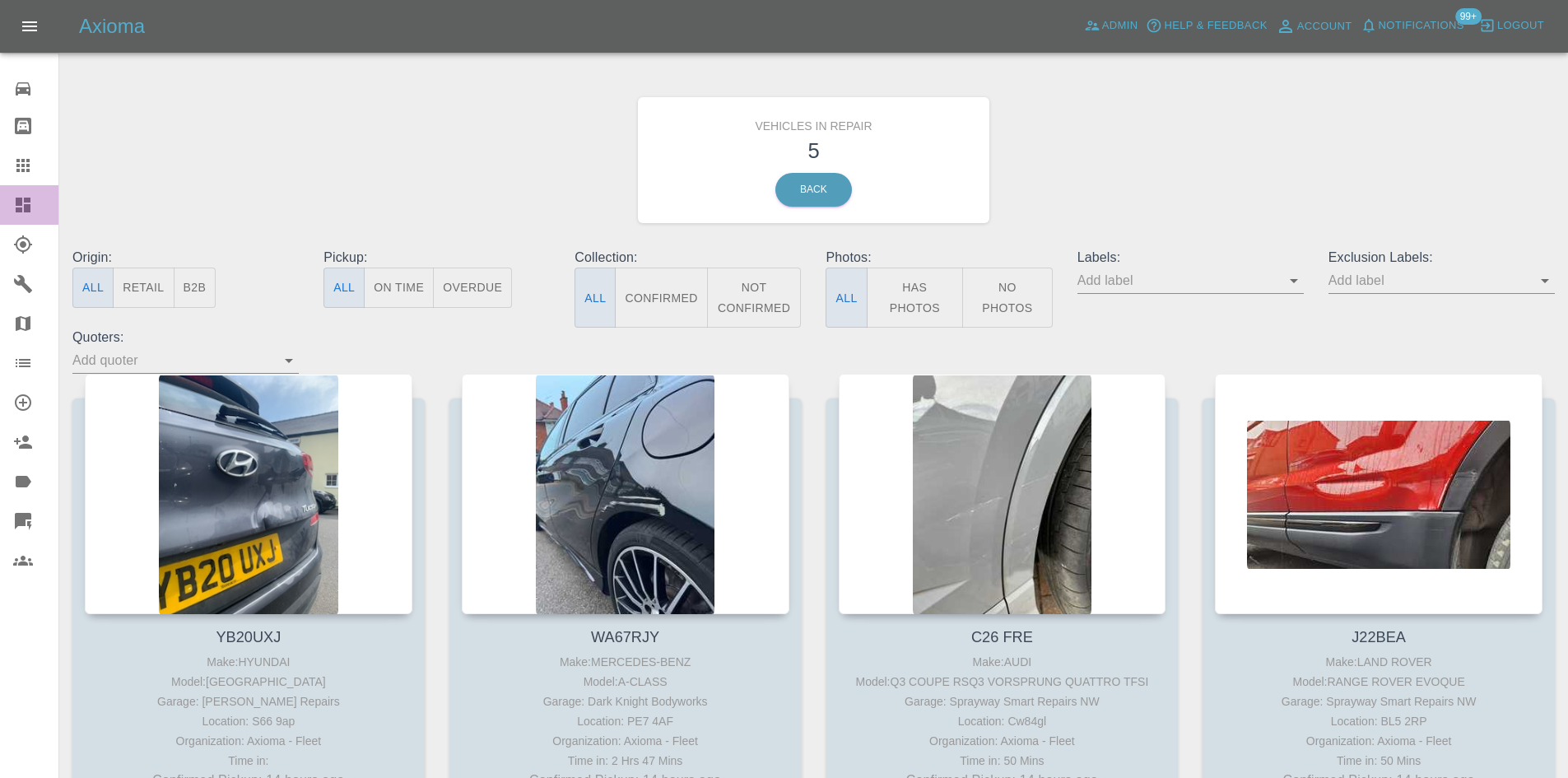
click at [5, 208] on link "Dashboard" at bounding box center [29, 205] width 58 height 40
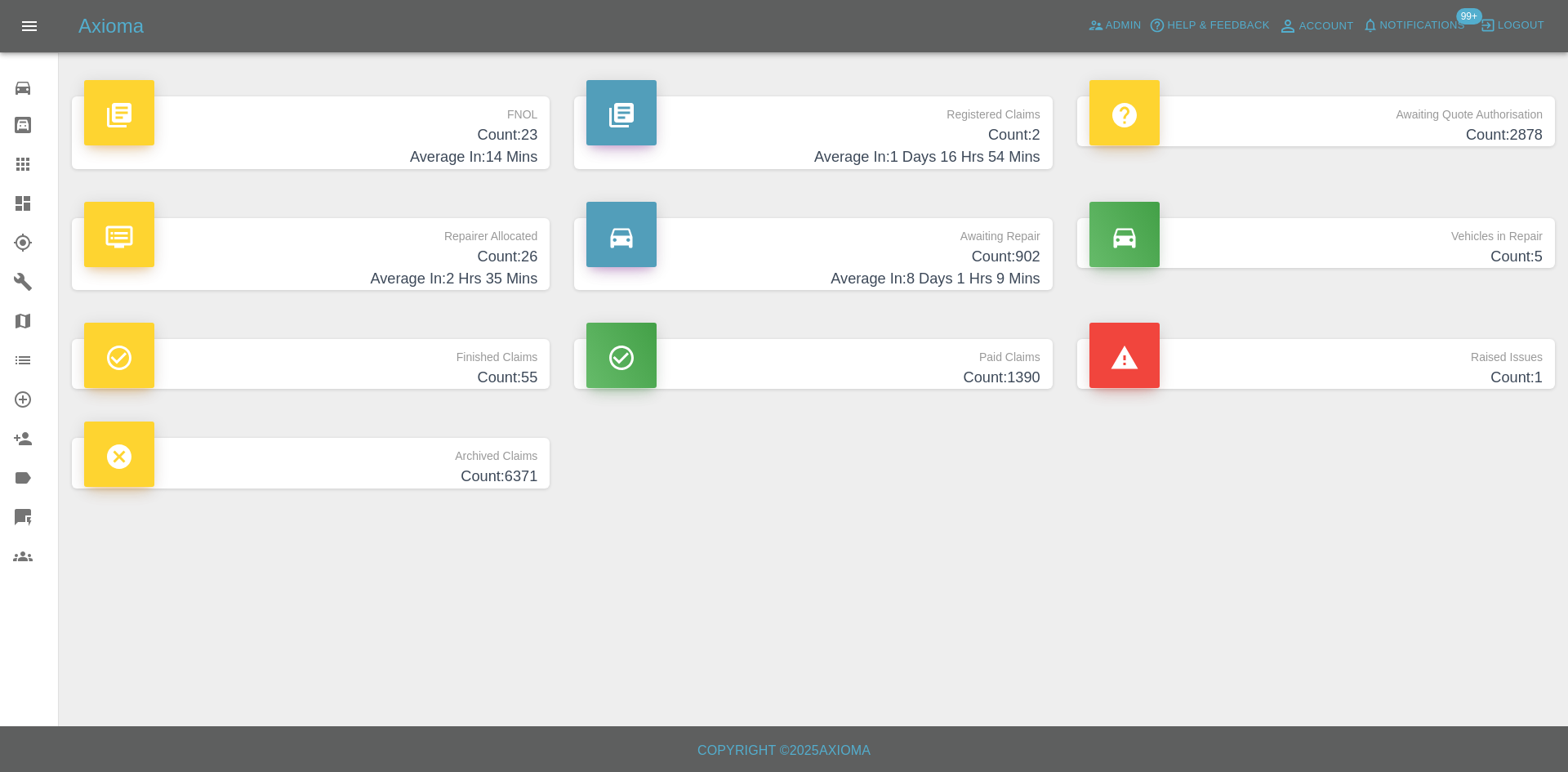
click at [464, 226] on p "Repairer Allocated" at bounding box center [310, 232] width 453 height 28
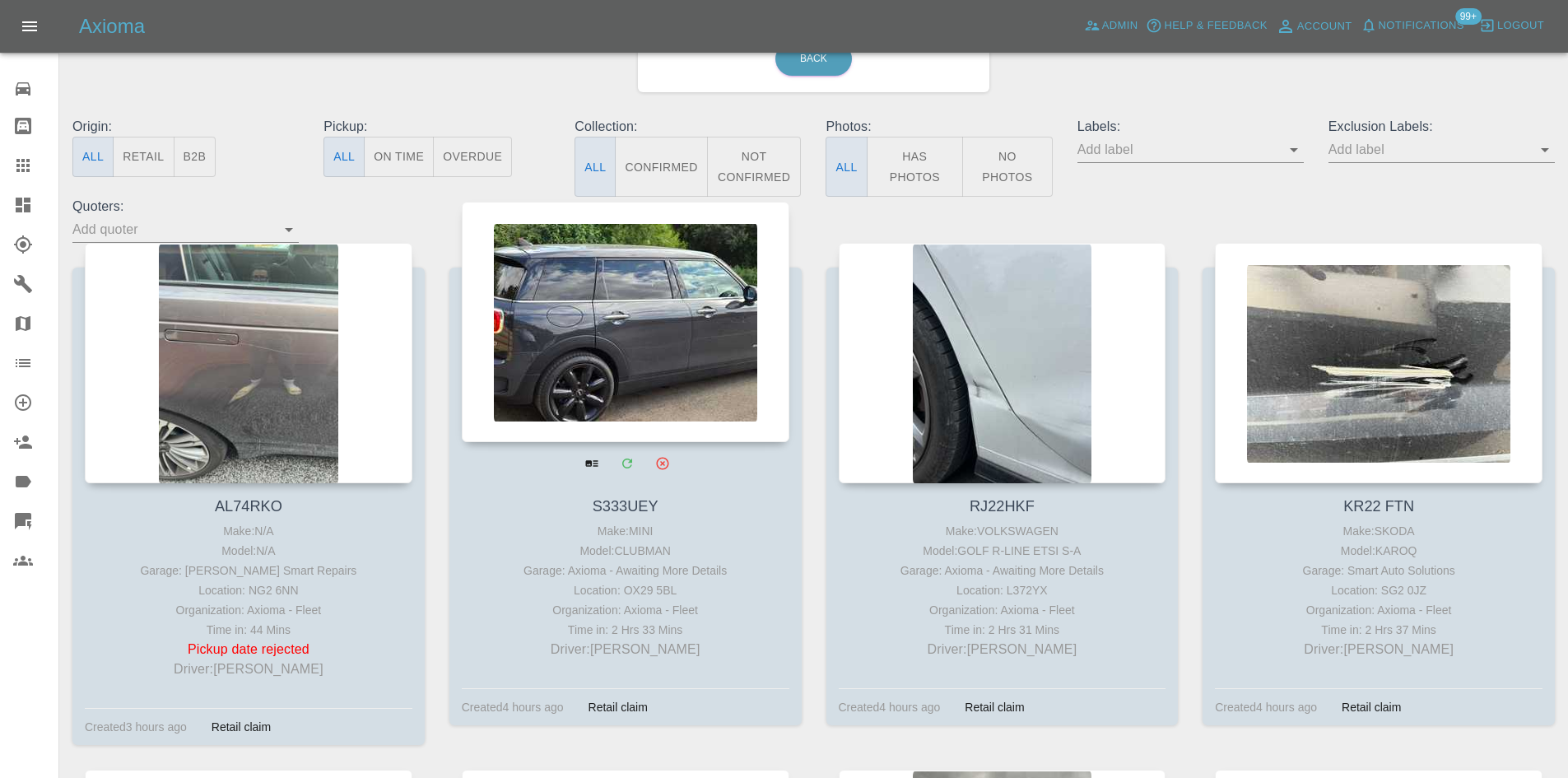
scroll to position [247, 0]
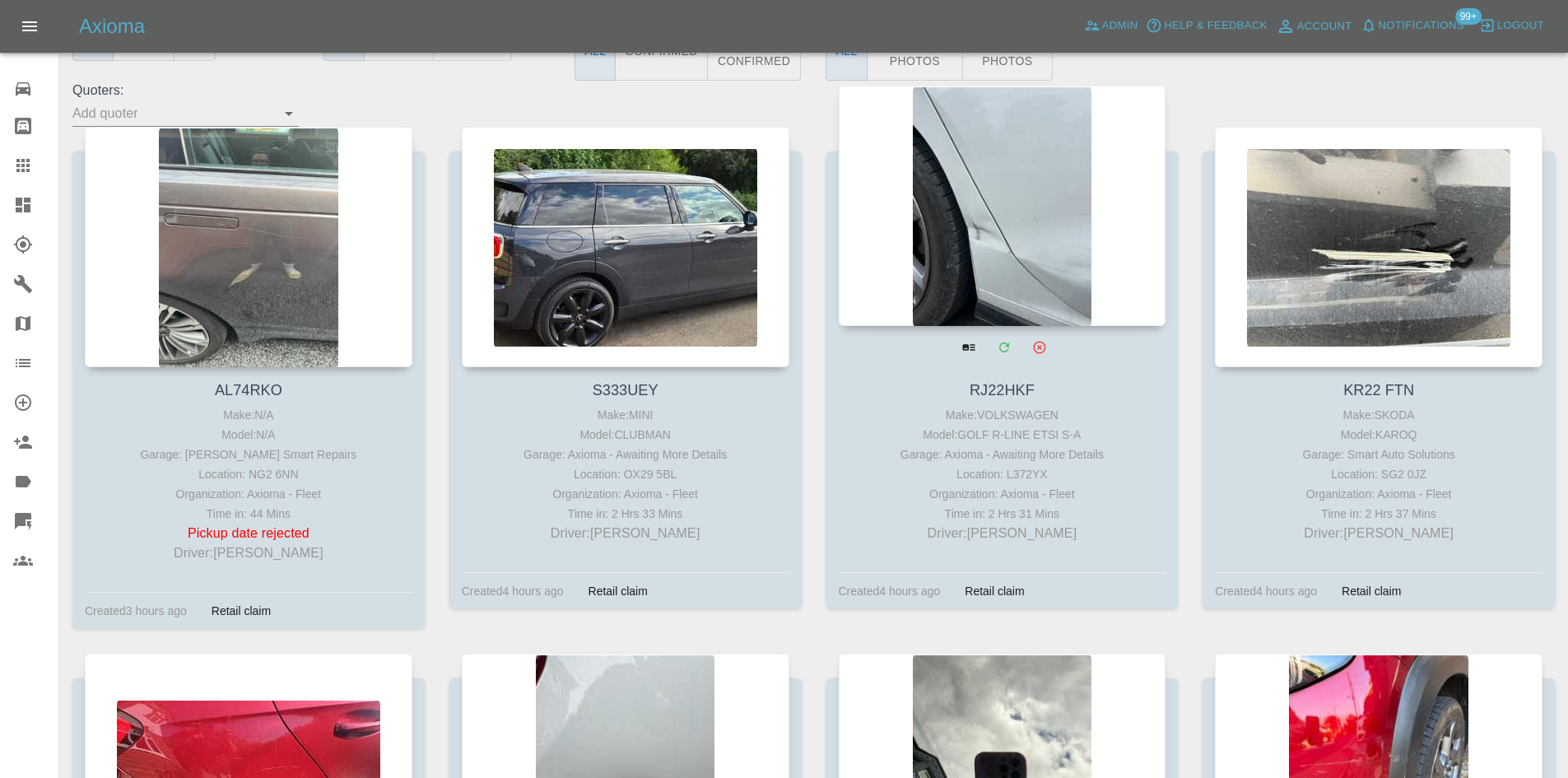
click at [934, 460] on div "Garage: Axioma - Awaiting More Details" at bounding box center [1002, 455] width 320 height 20
click at [971, 454] on div "Garage: Axioma - Awaiting More Details" at bounding box center [1002, 455] width 320 height 20
click at [1077, 448] on div "Garage: Axioma - Awaiting More Details" at bounding box center [1002, 455] width 320 height 20
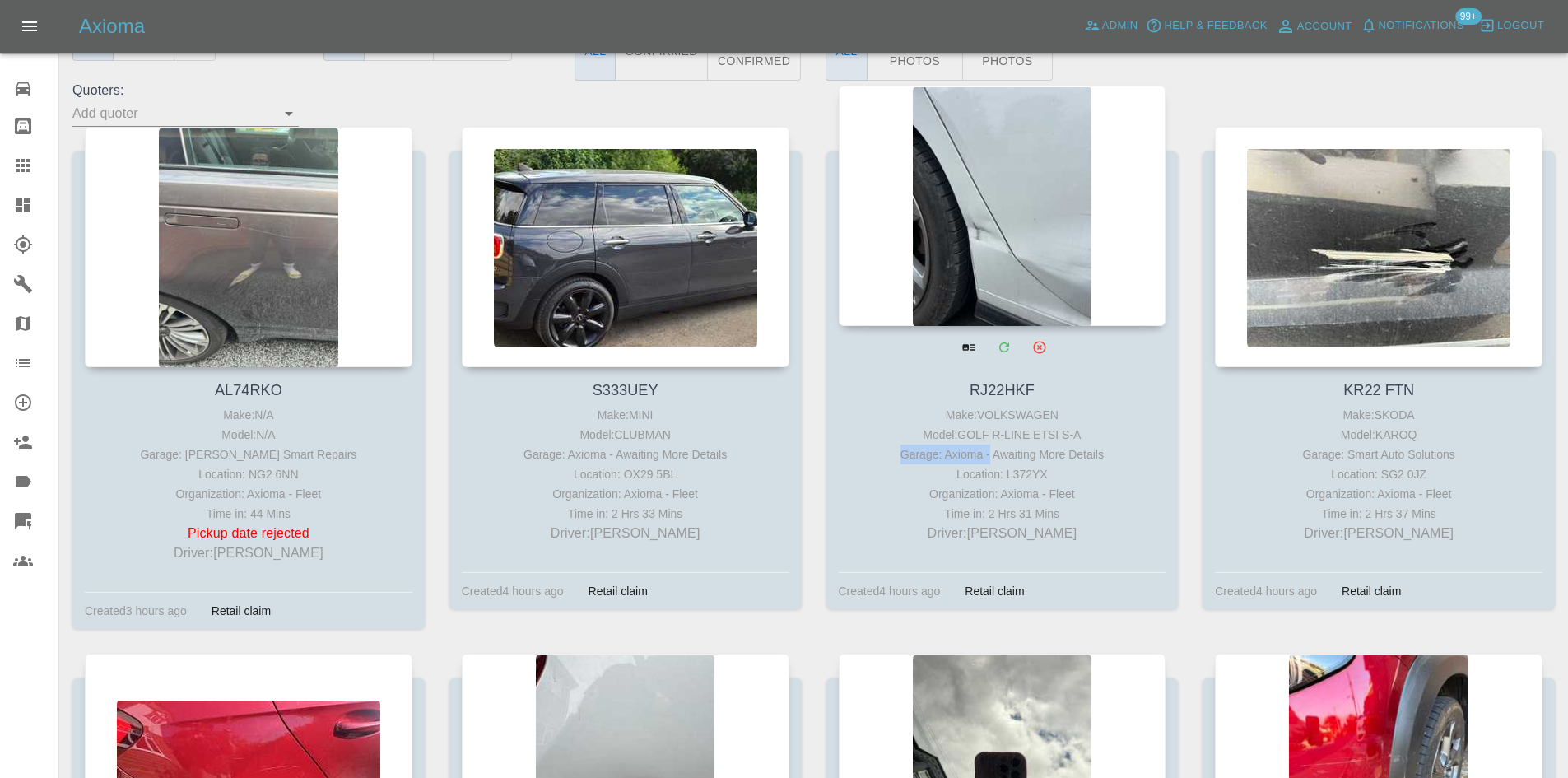
drag, startPoint x: 989, startPoint y: 455, endPoint x: 878, endPoint y: 455, distance: 111.0
click at [878, 455] on div "Garage: Axioma - Awaiting More Details" at bounding box center [1002, 455] width 320 height 20
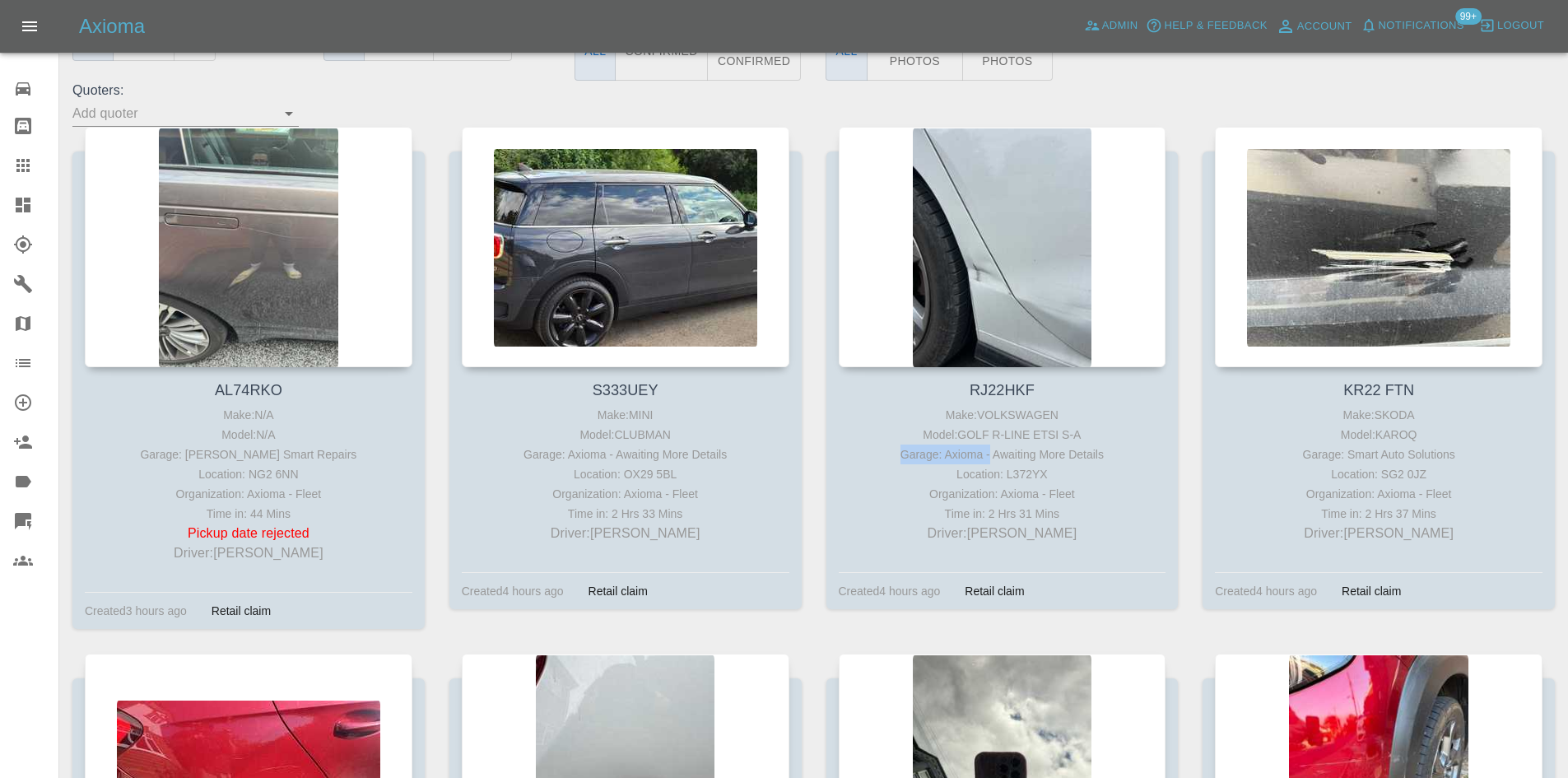
copy div "Garage: Axioma -"
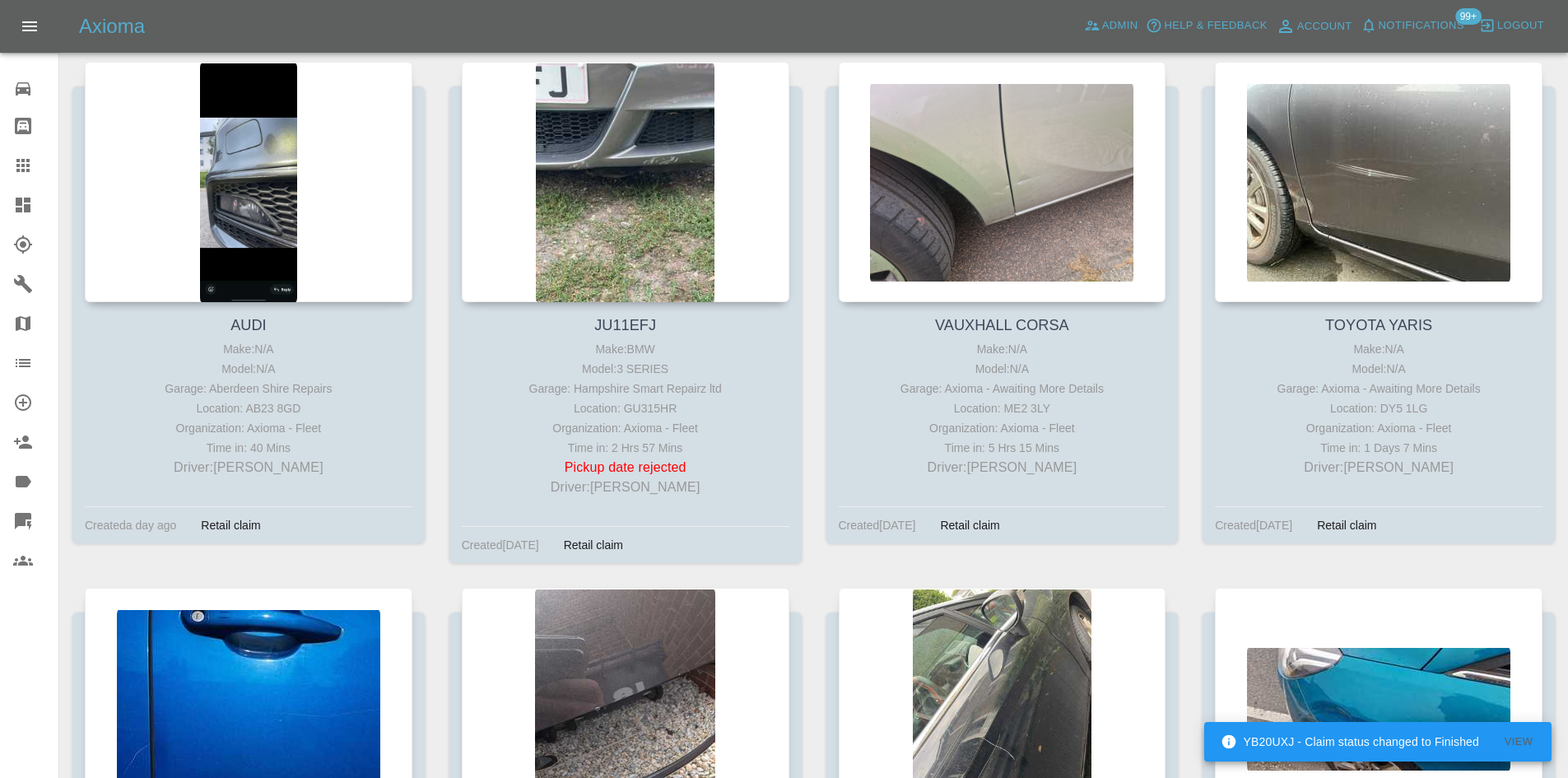
scroll to position [2924, 0]
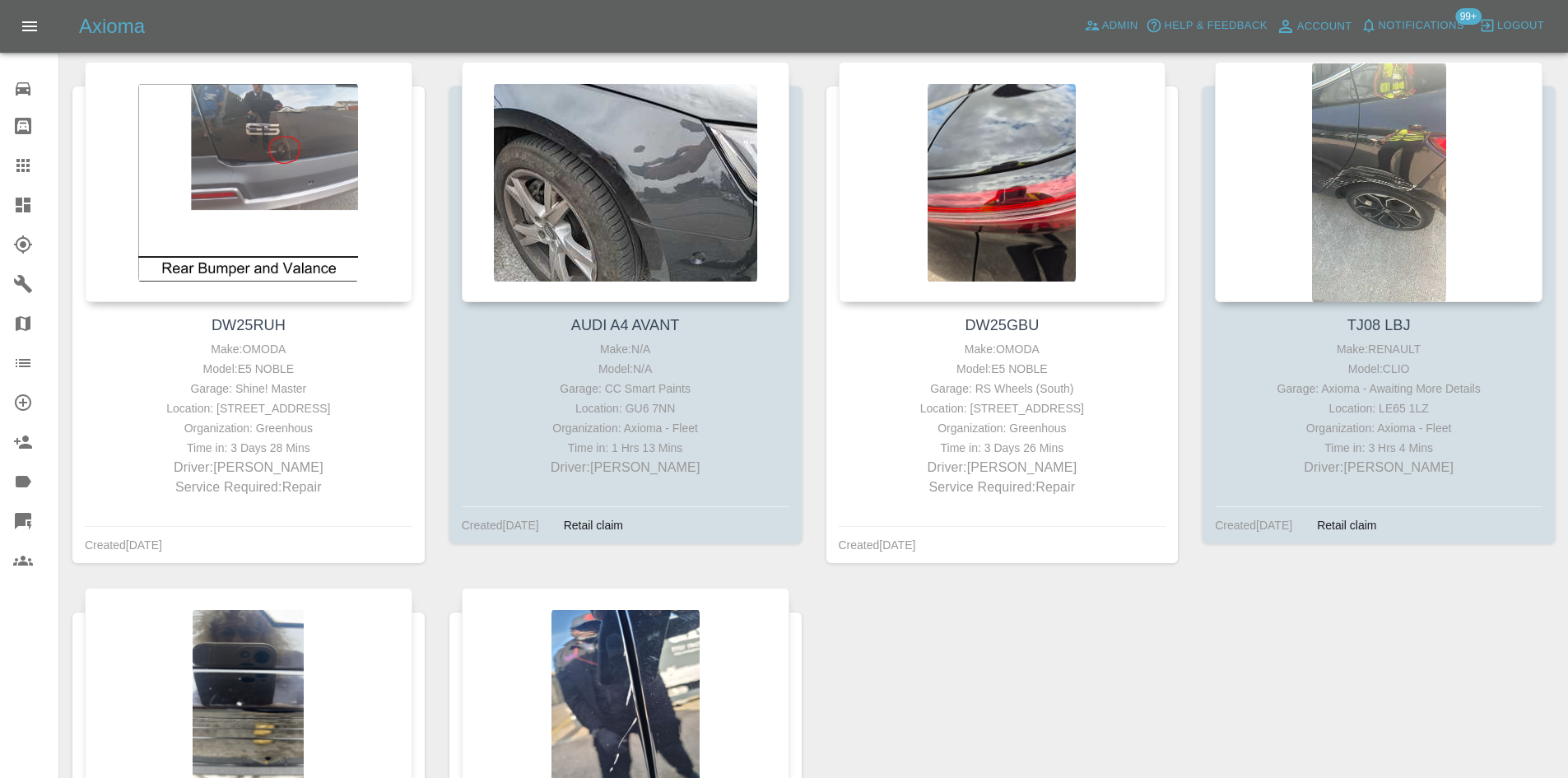
click at [4, 217] on link "Dashboard" at bounding box center [29, 205] width 58 height 40
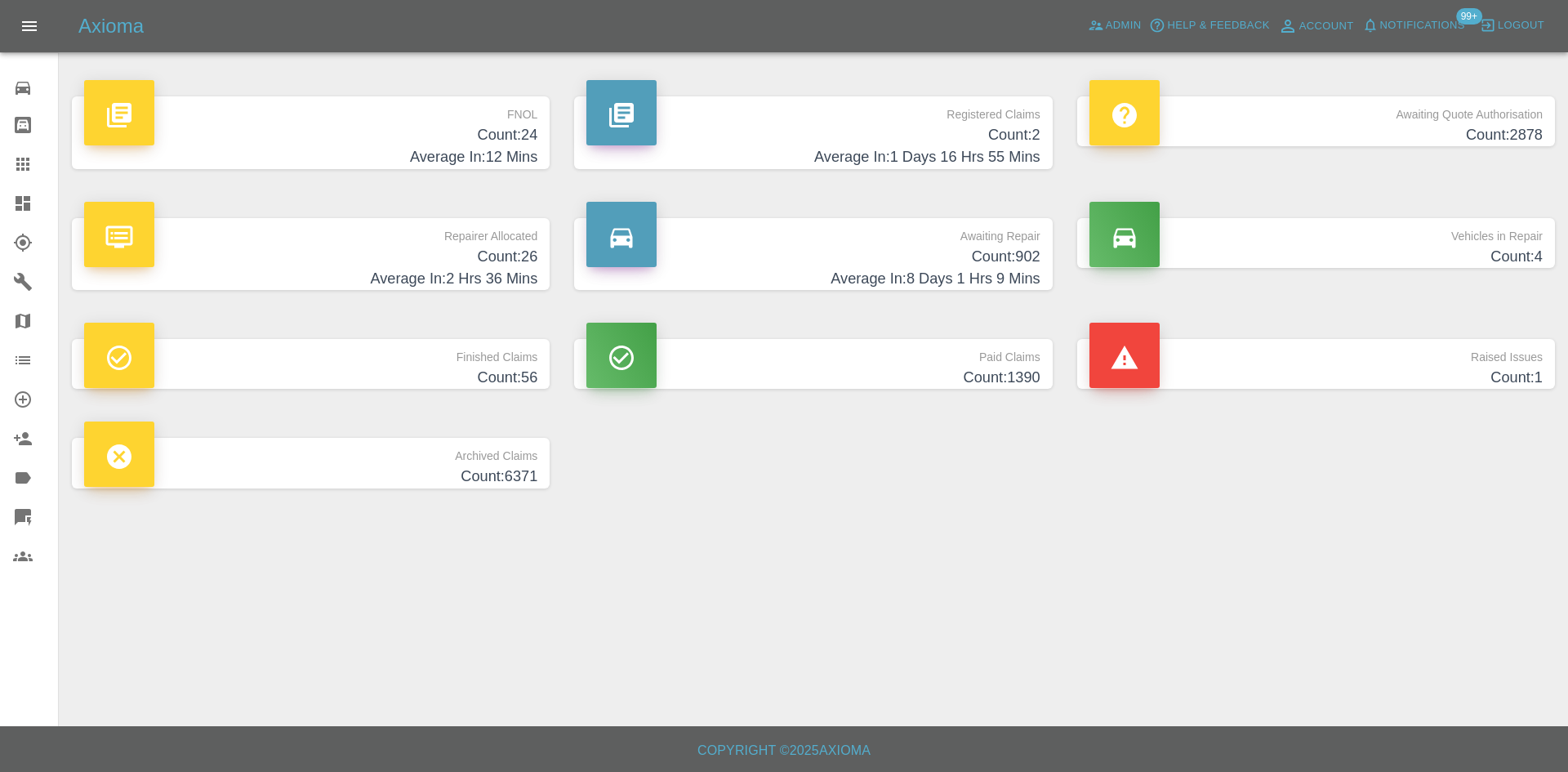
click at [793, 143] on h4 "Count: 2" at bounding box center [812, 135] width 453 height 22
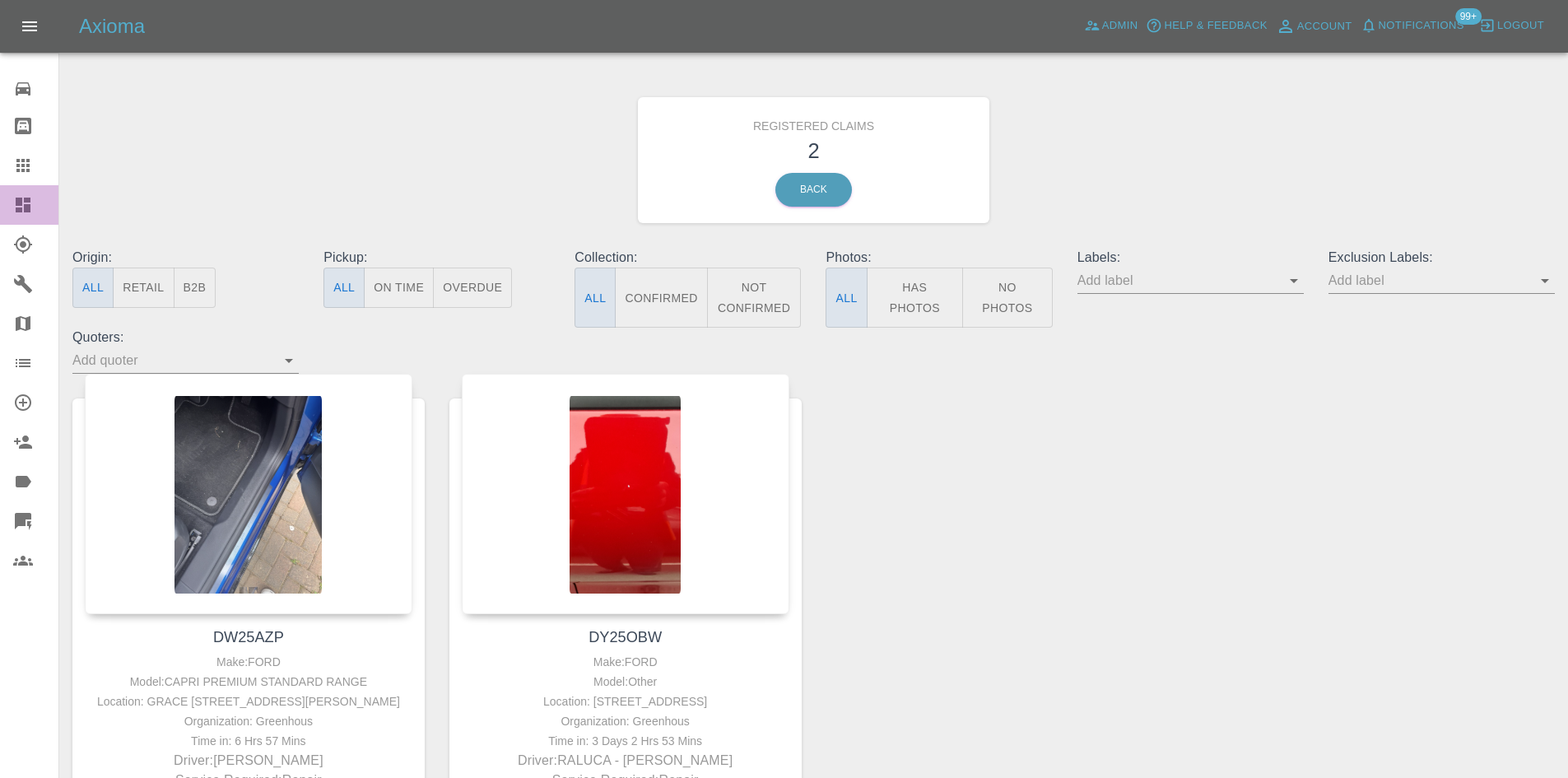
click at [25, 209] on icon at bounding box center [23, 205] width 15 height 15
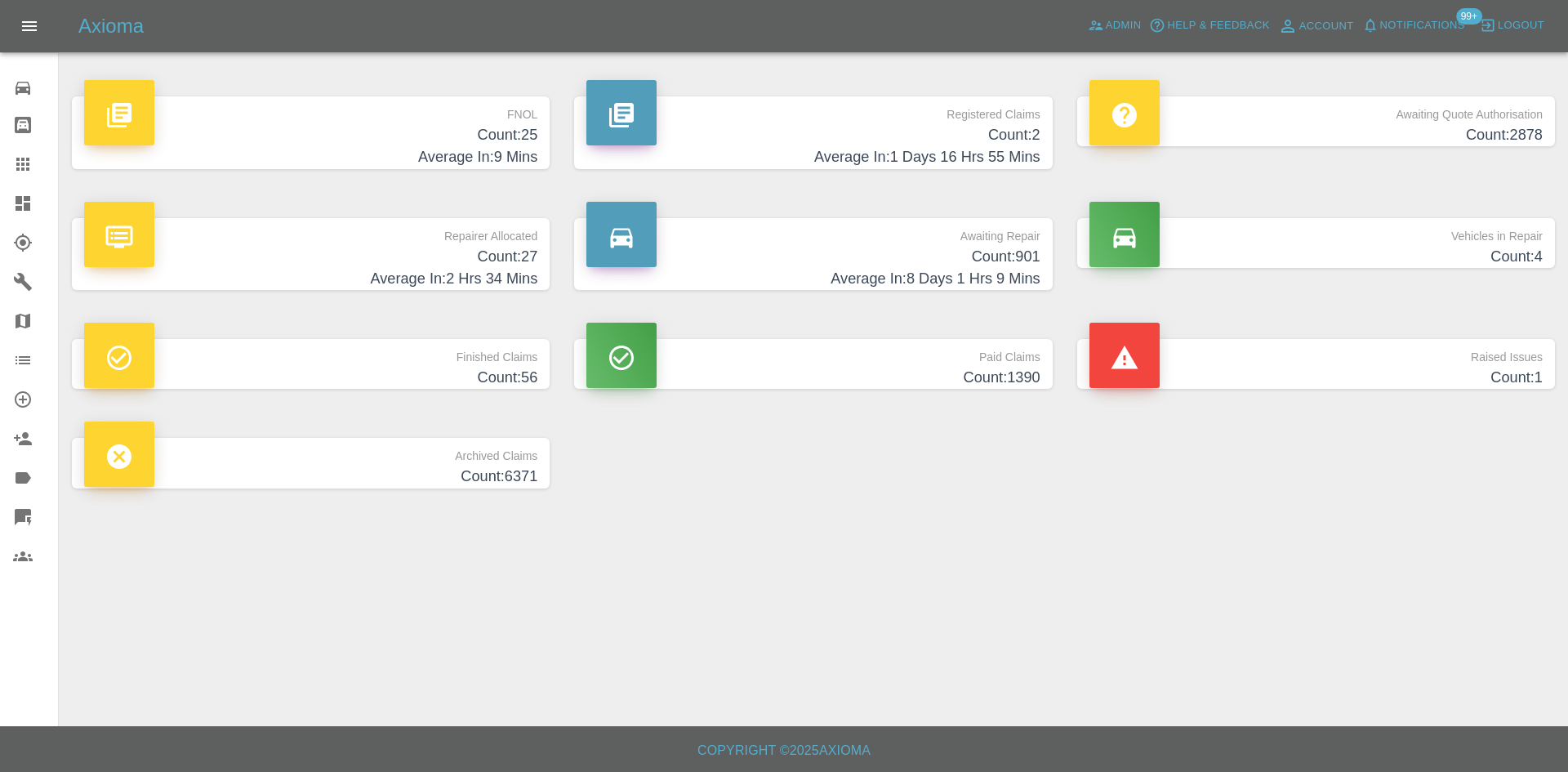
click at [297, 103] on p "FNOL" at bounding box center [310, 110] width 453 height 28
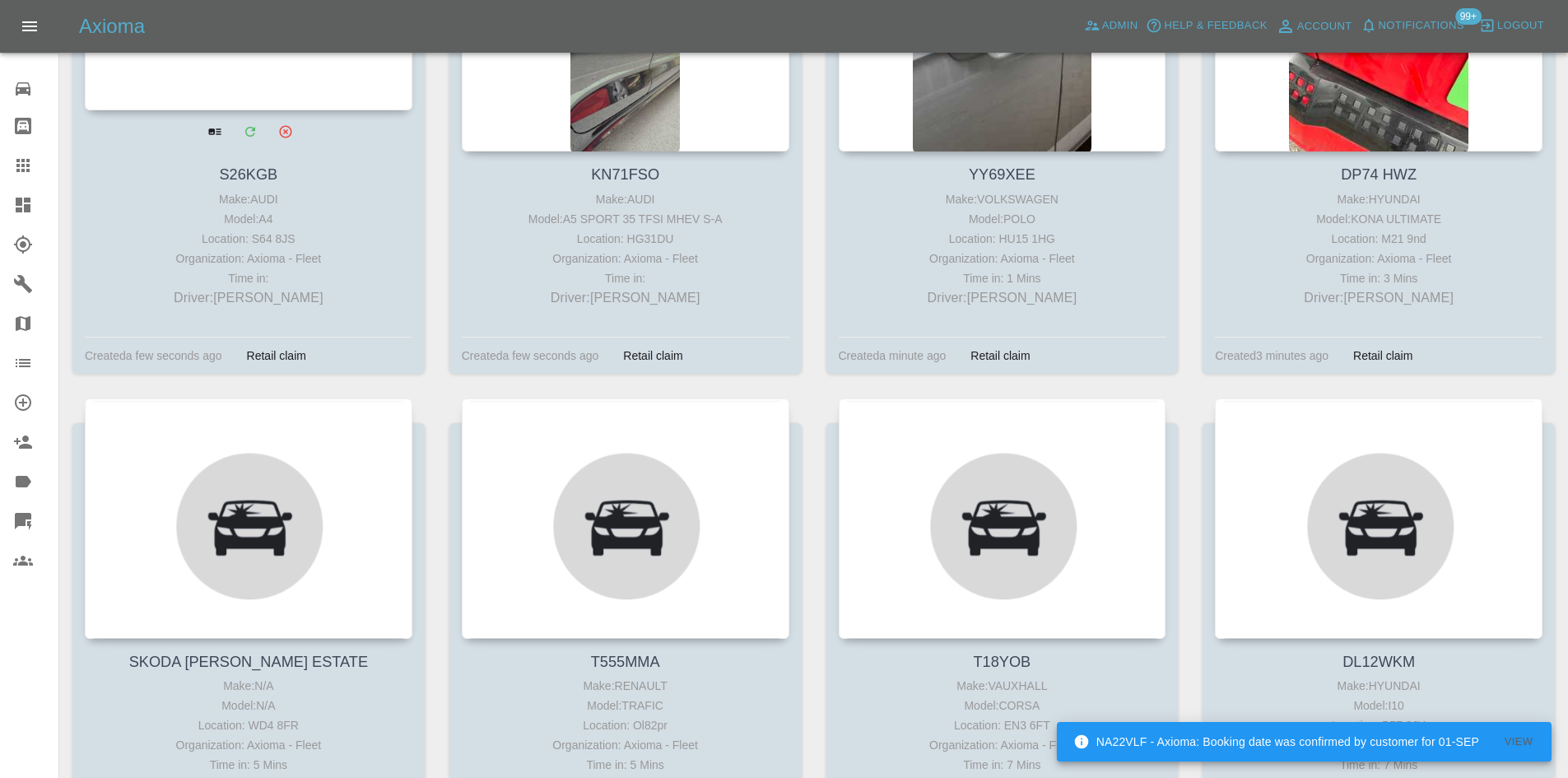
scroll to position [411, 0]
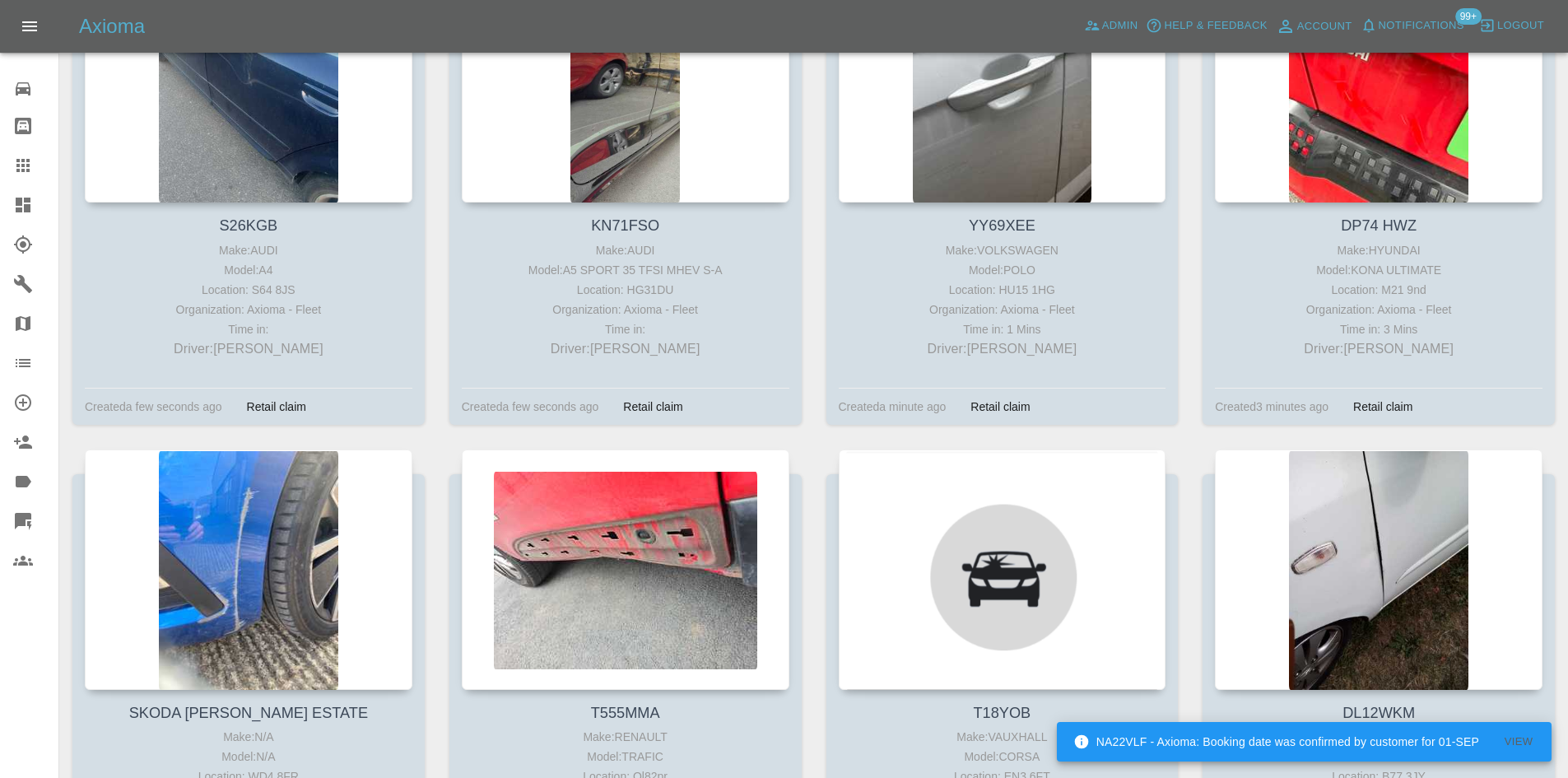
click at [1415, 27] on span "Notifications" at bounding box center [1422, 25] width 85 height 19
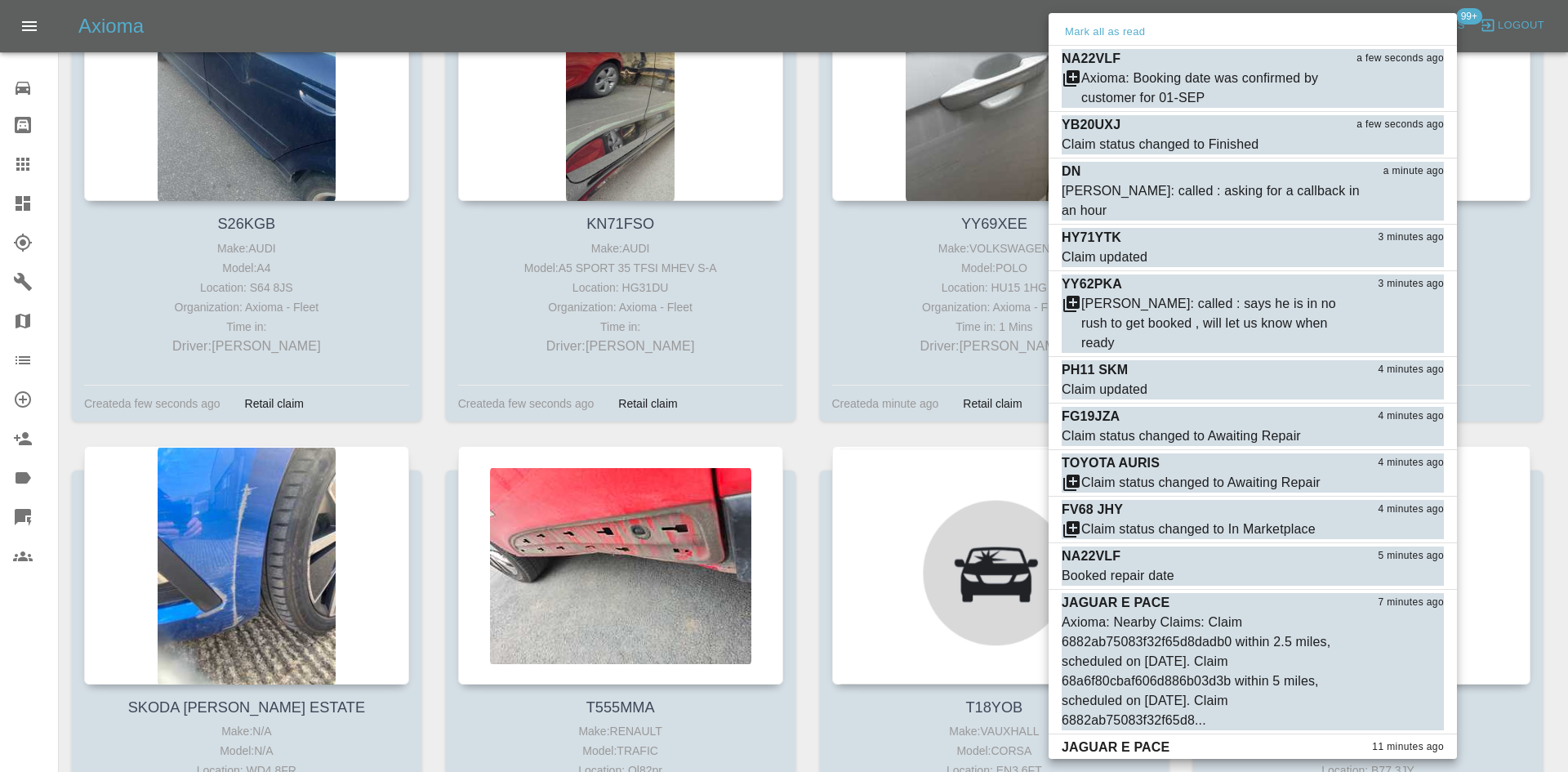
click at [1098, 31] on button "Mark all as read" at bounding box center [1105, 32] width 86 height 19
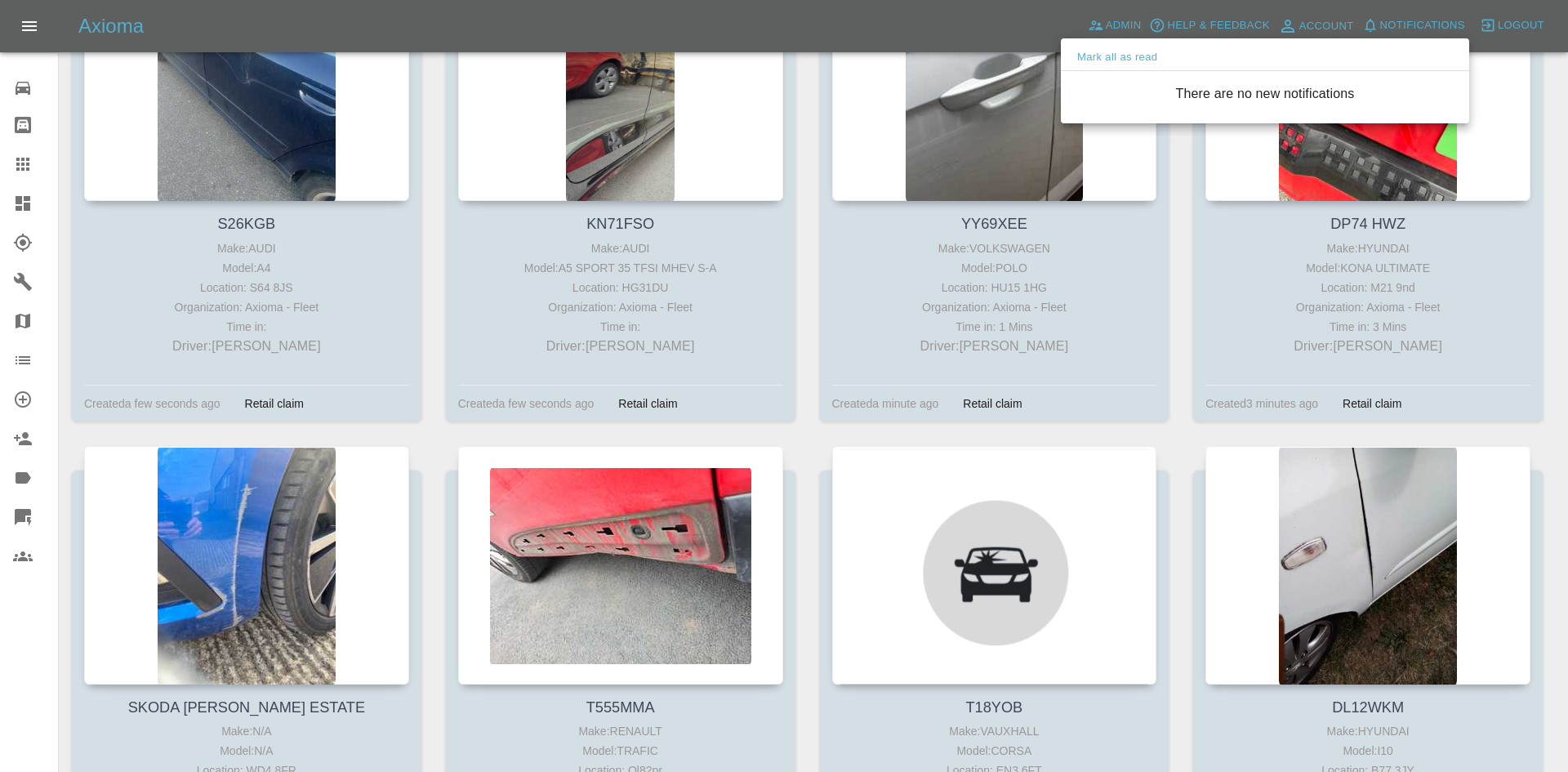
click at [1097, 24] on div at bounding box center [784, 386] width 1568 height 772
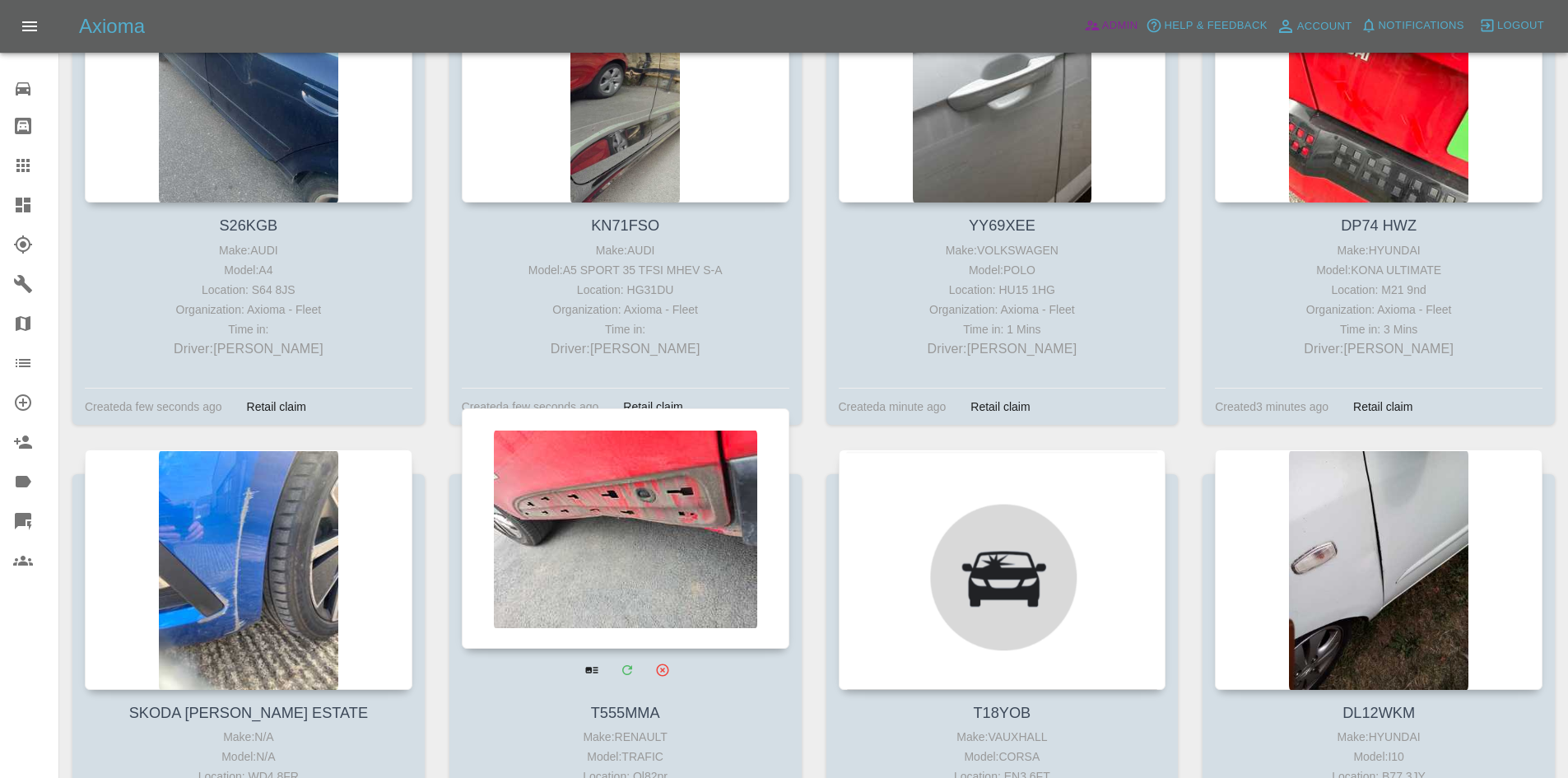
click at [1107, 25] on span "Admin" at bounding box center [1120, 25] width 36 height 19
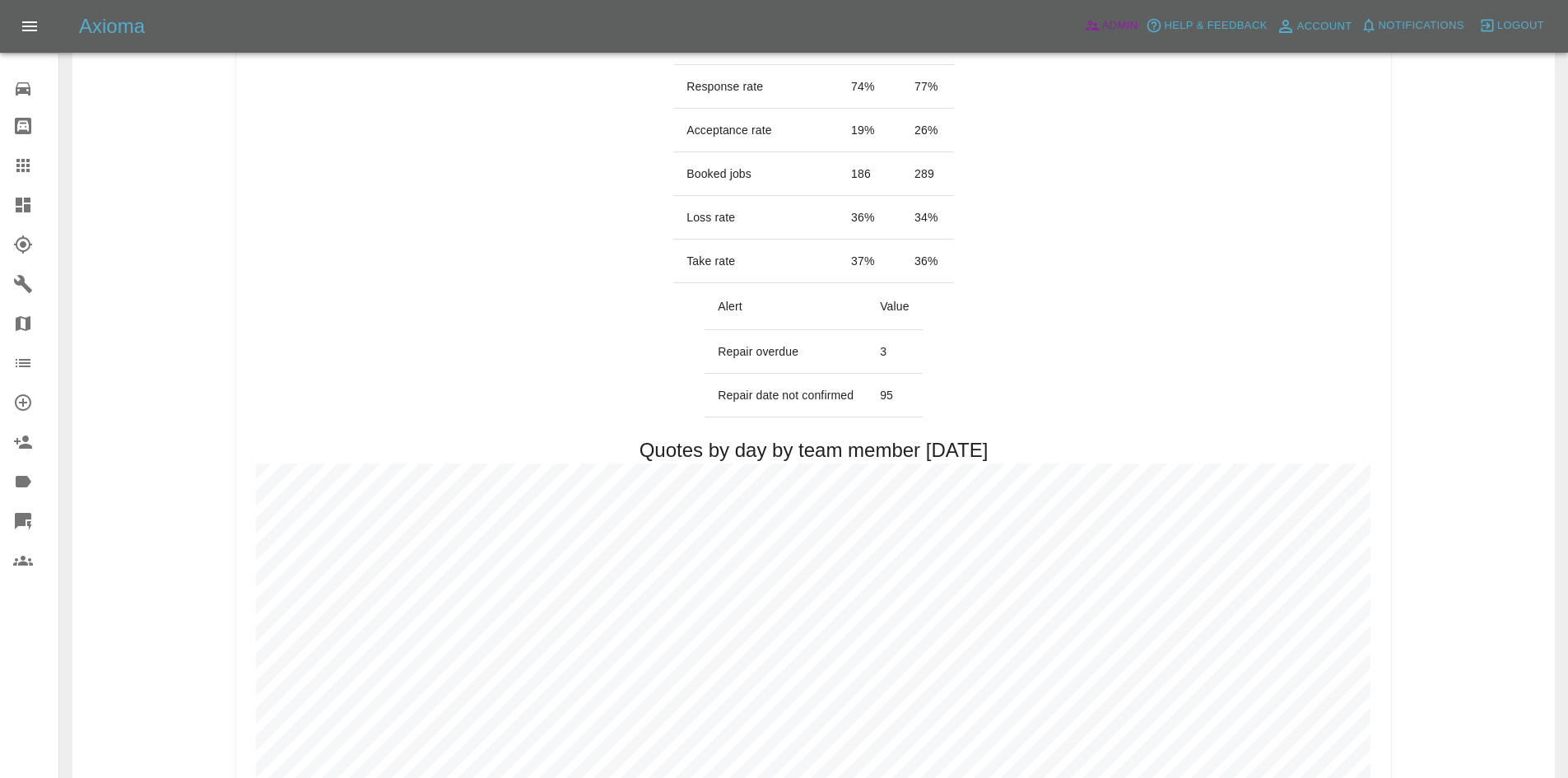
scroll to position [83, 0]
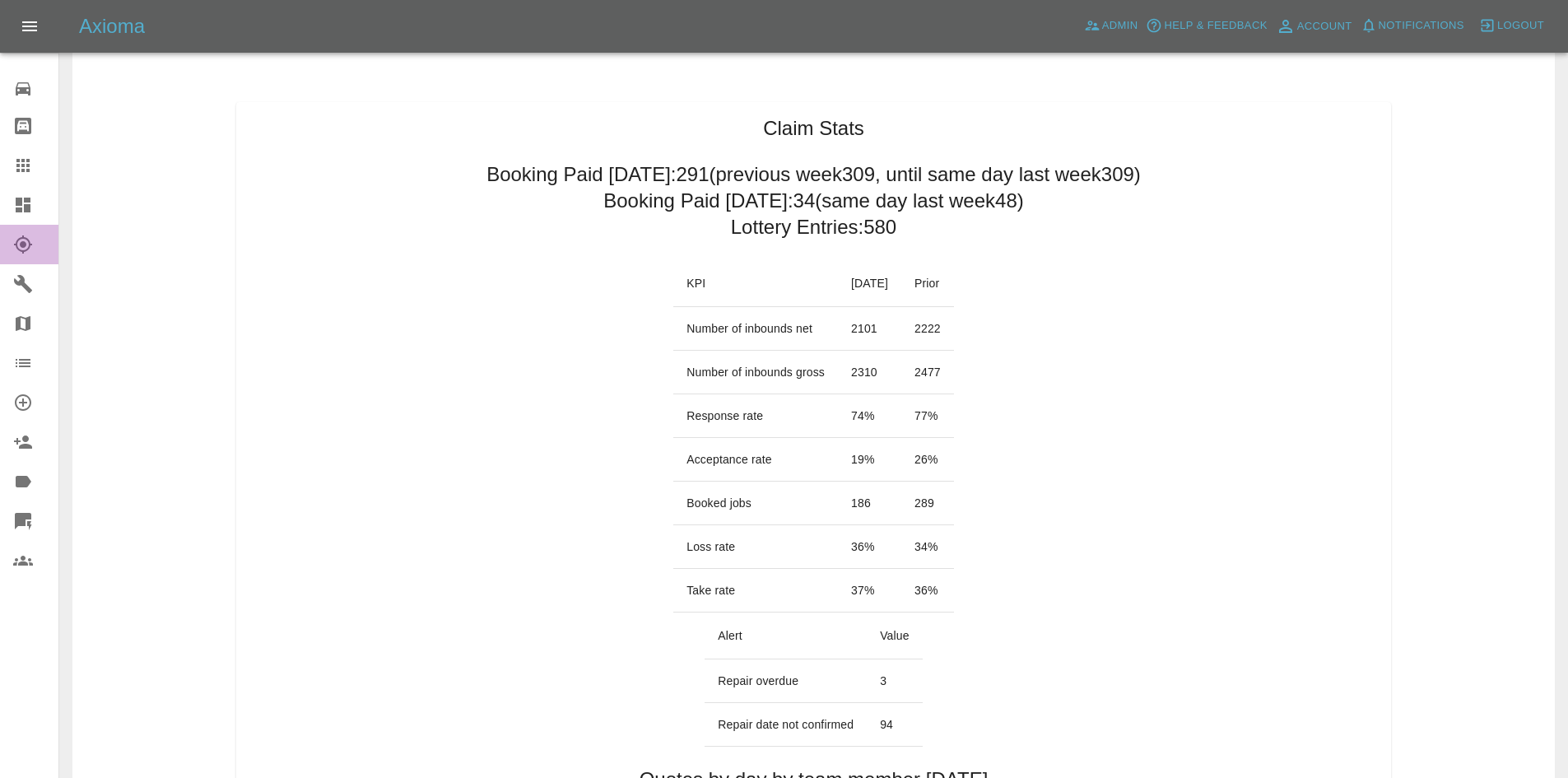
click at [0, 237] on link "Explorer" at bounding box center [29, 245] width 58 height 40
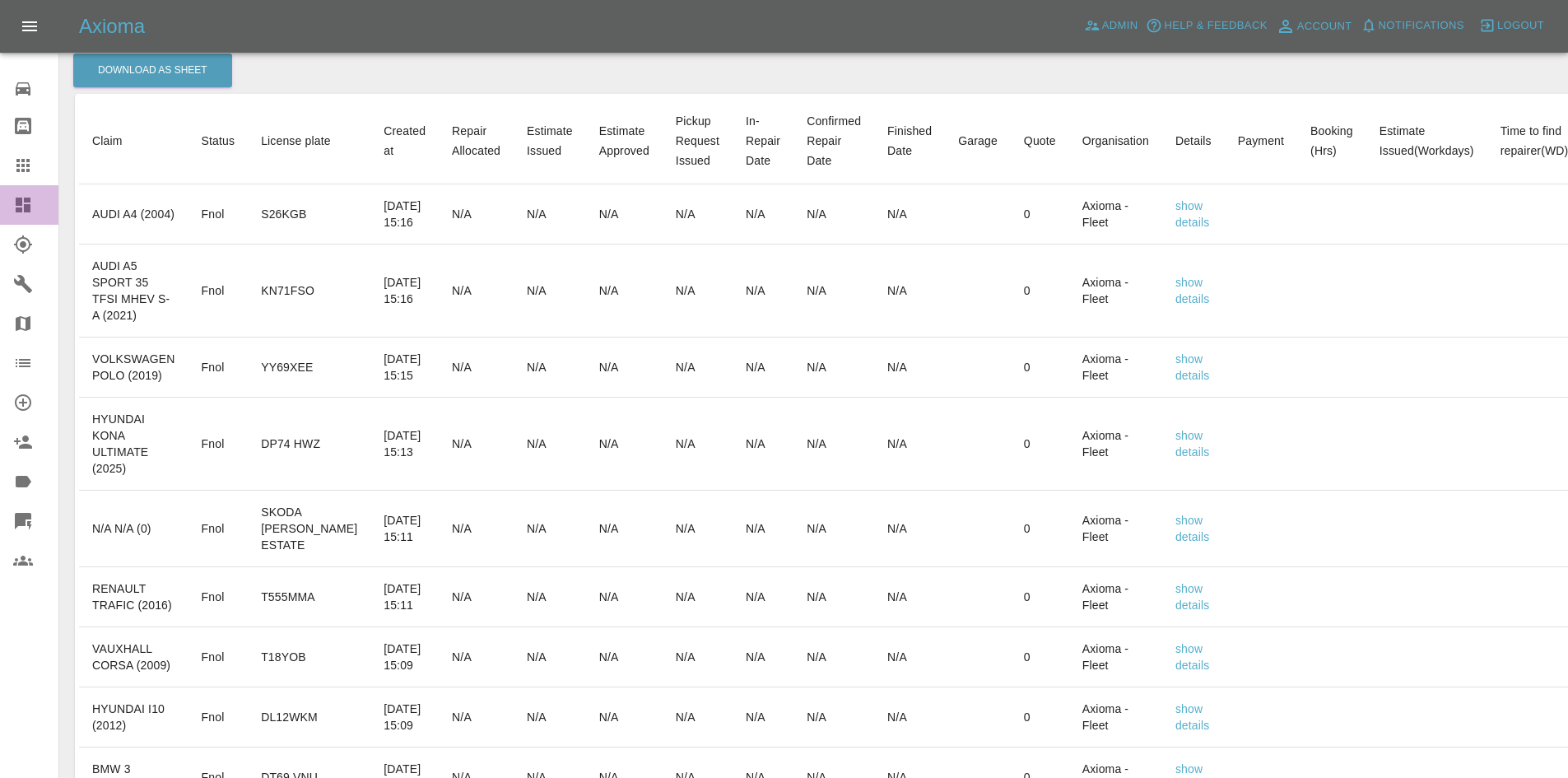
click at [1, 212] on link "Dashboard" at bounding box center [29, 205] width 58 height 40
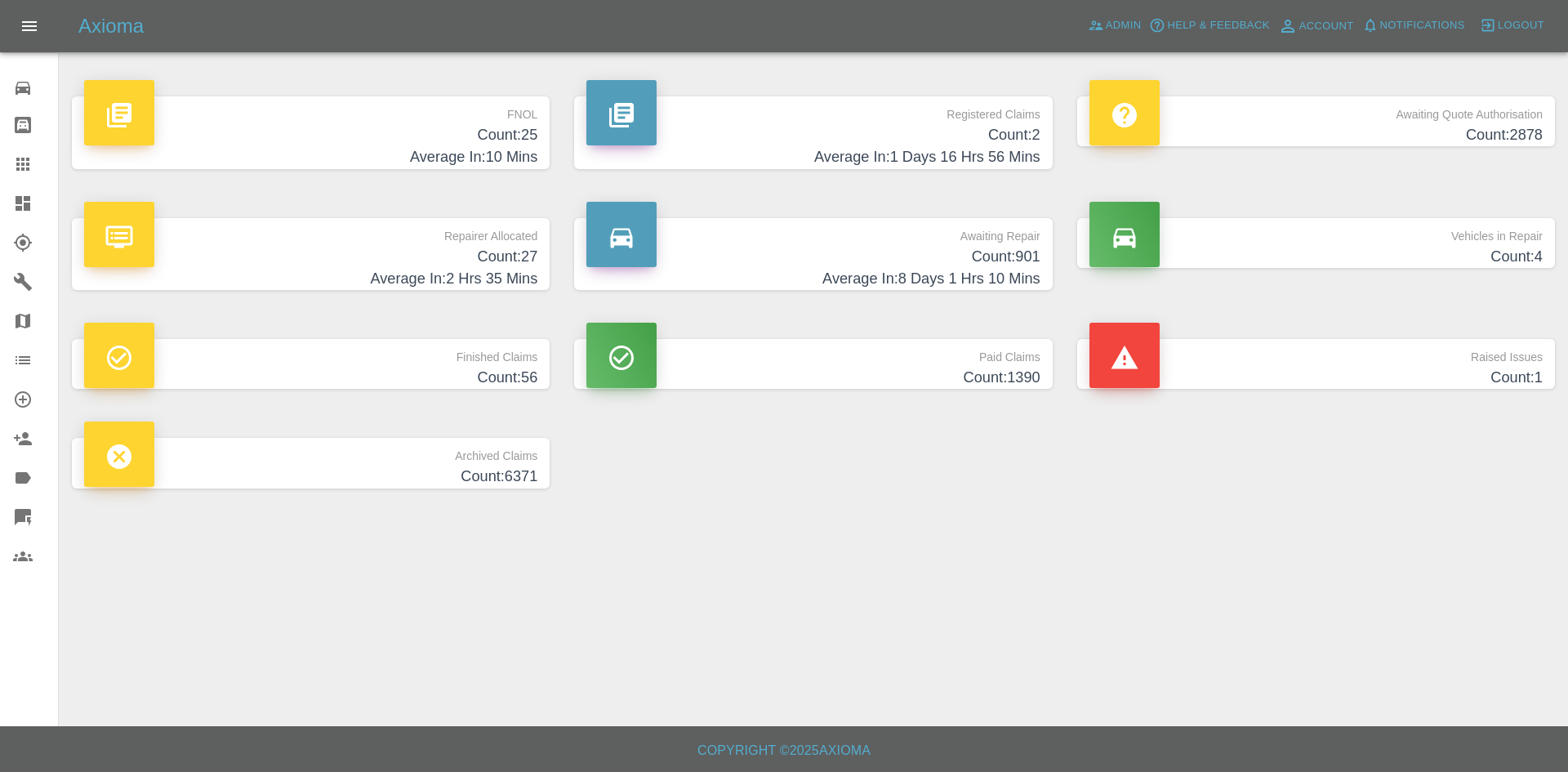
click at [325, 144] on h4 "Count: 25" at bounding box center [310, 135] width 453 height 22
click at [193, 136] on h4 "Count: 25" at bounding box center [310, 135] width 453 height 22
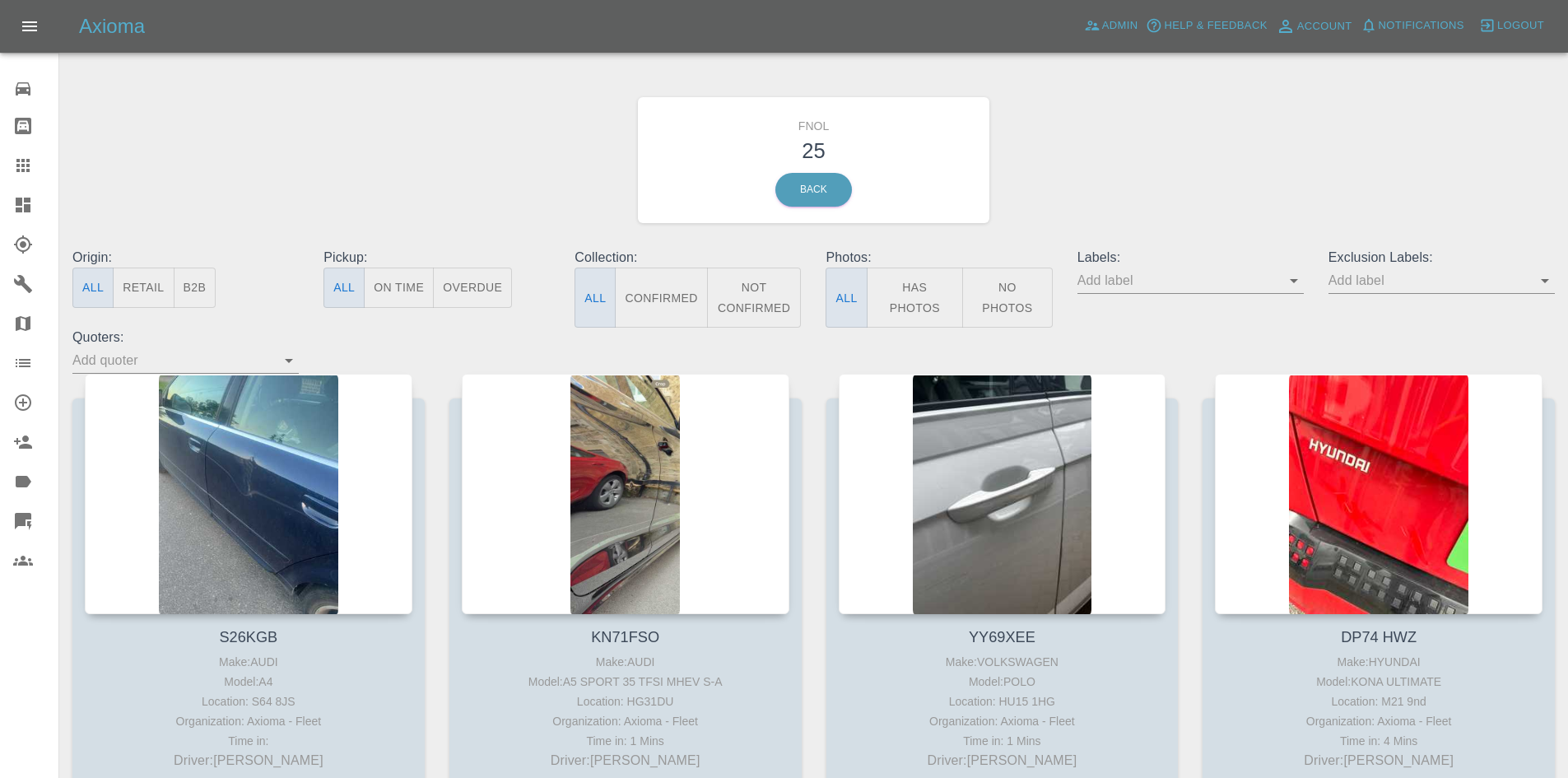
click at [1294, 291] on button "Open" at bounding box center [1294, 280] width 23 height 23
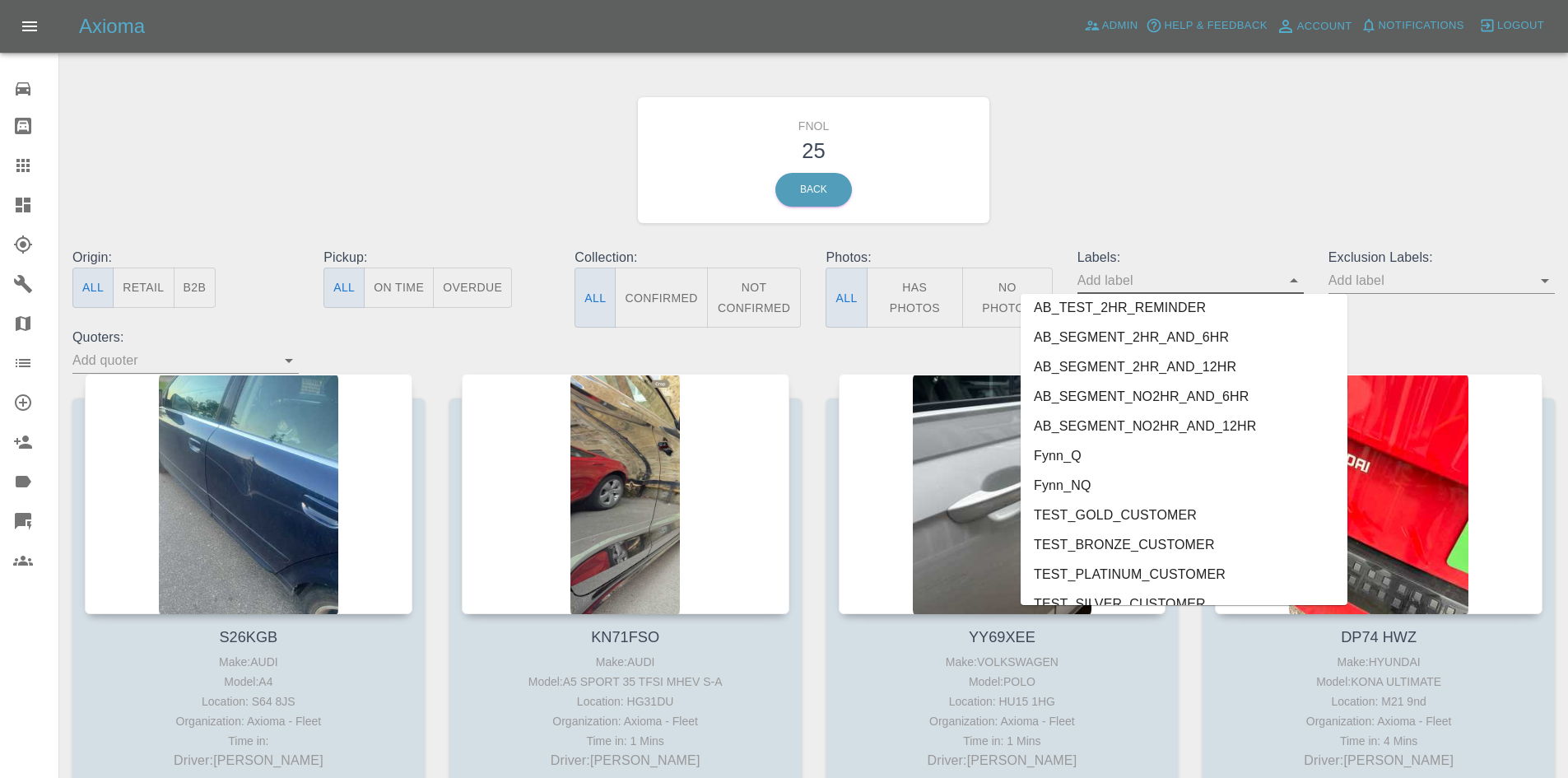
scroll to position [3436, 0]
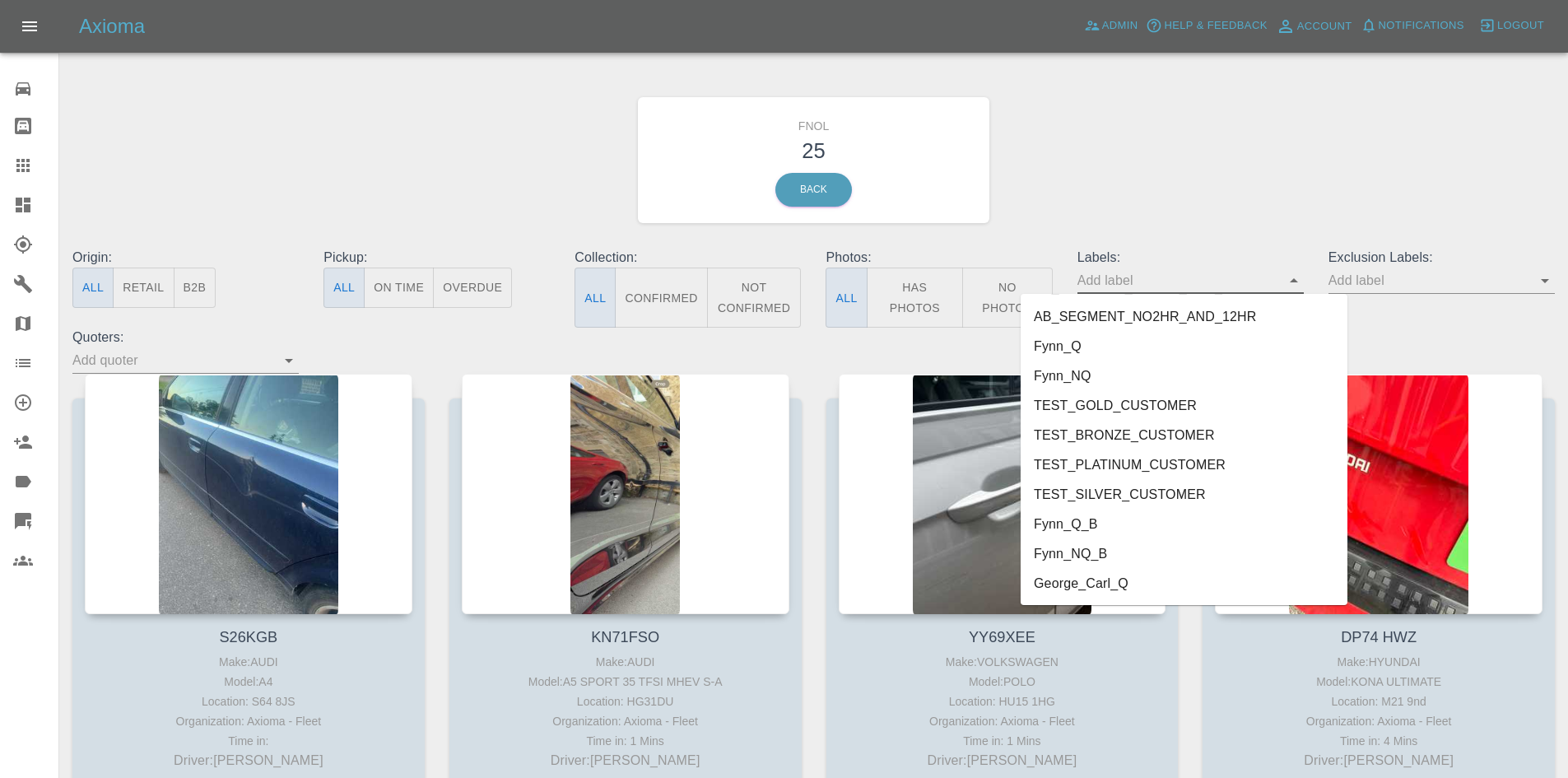
click at [1174, 578] on li "George_Carl_Q" at bounding box center [1184, 584] width 327 height 30
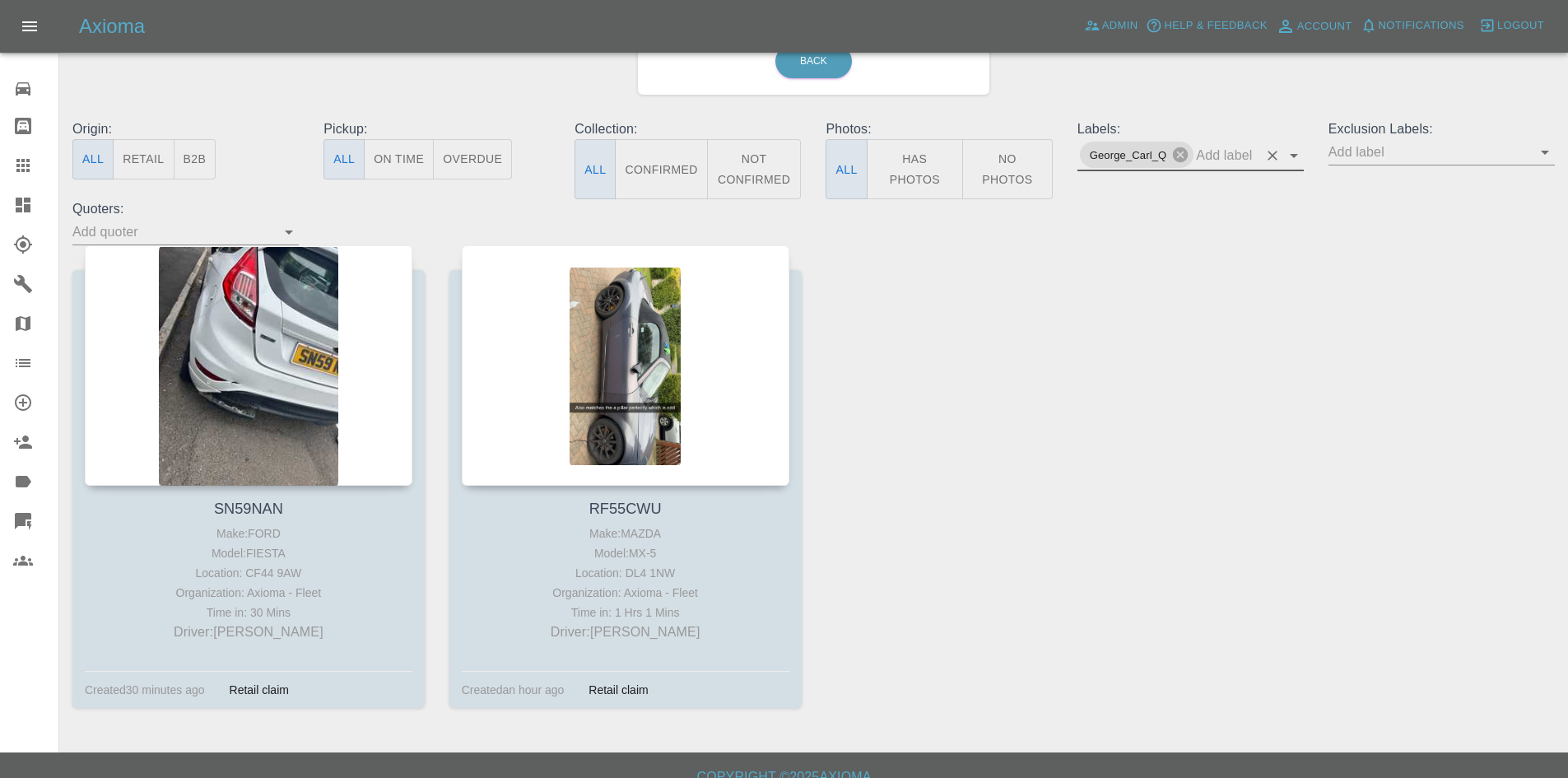
scroll to position [149, 0]
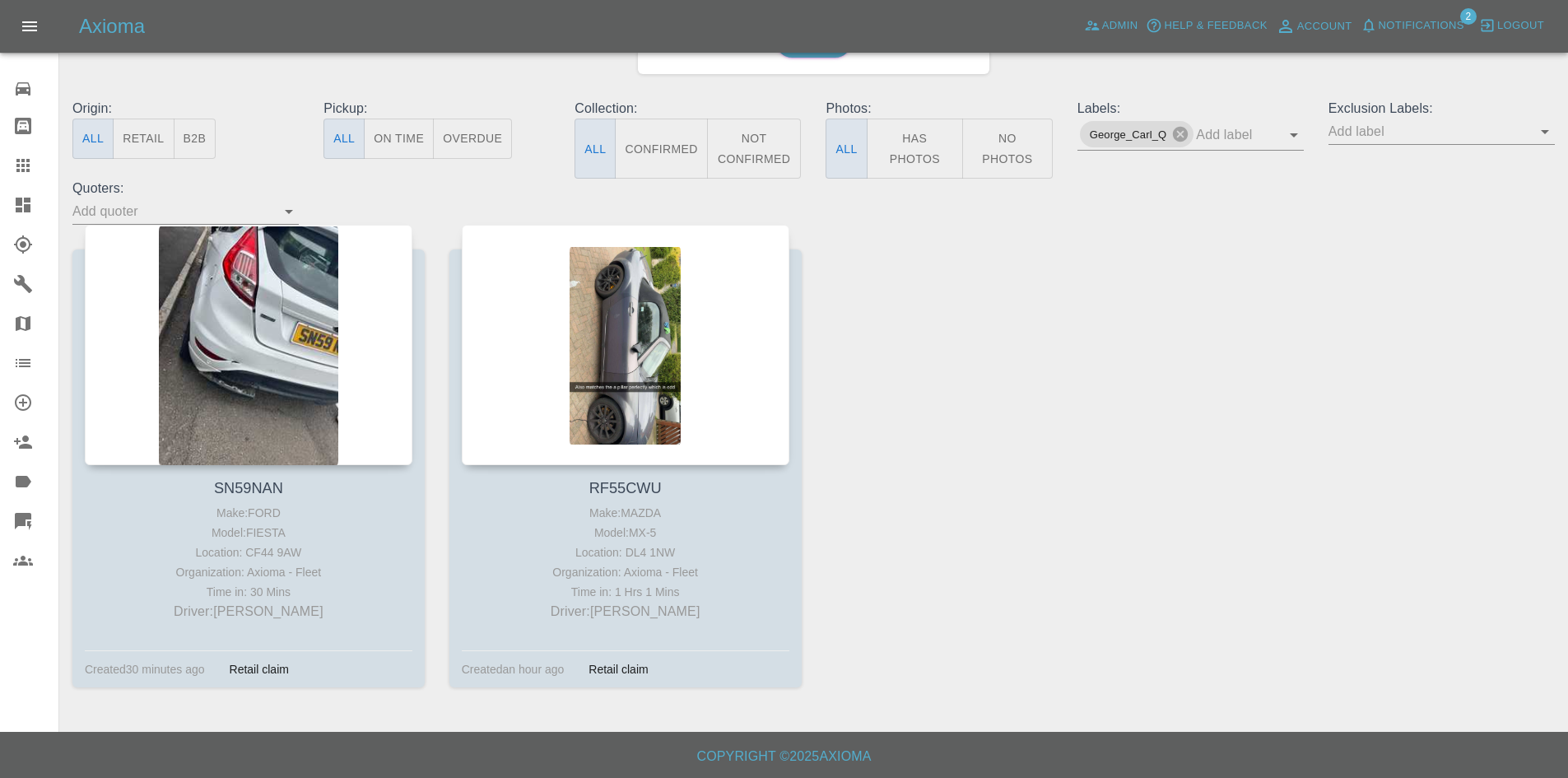
click at [0, 222] on link "Dashboard" at bounding box center [29, 205] width 58 height 40
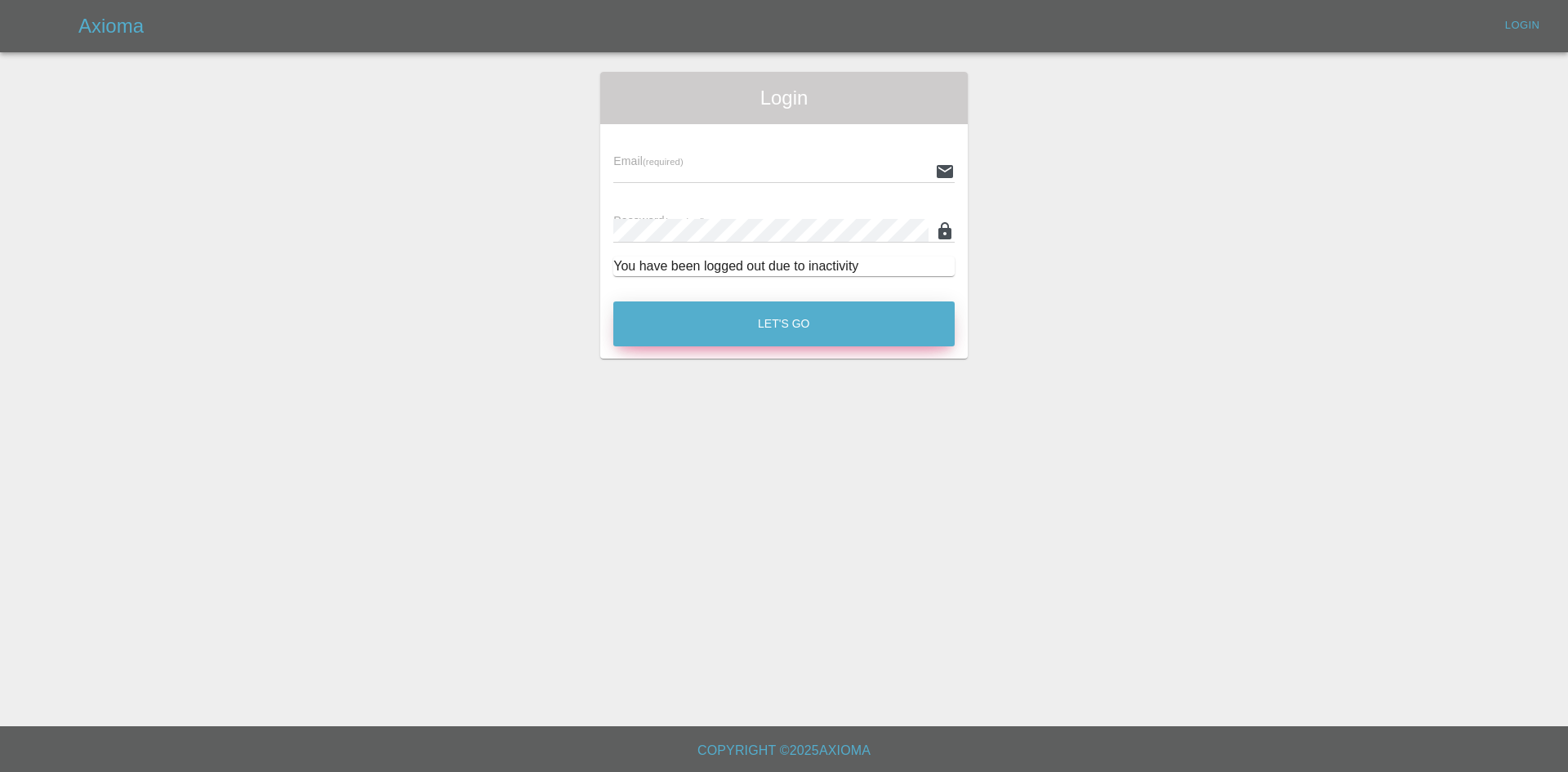
type input "alex.kennett@axioma.co.uk"
click at [785, 332] on button "Let's Go" at bounding box center [784, 324] width 341 height 45
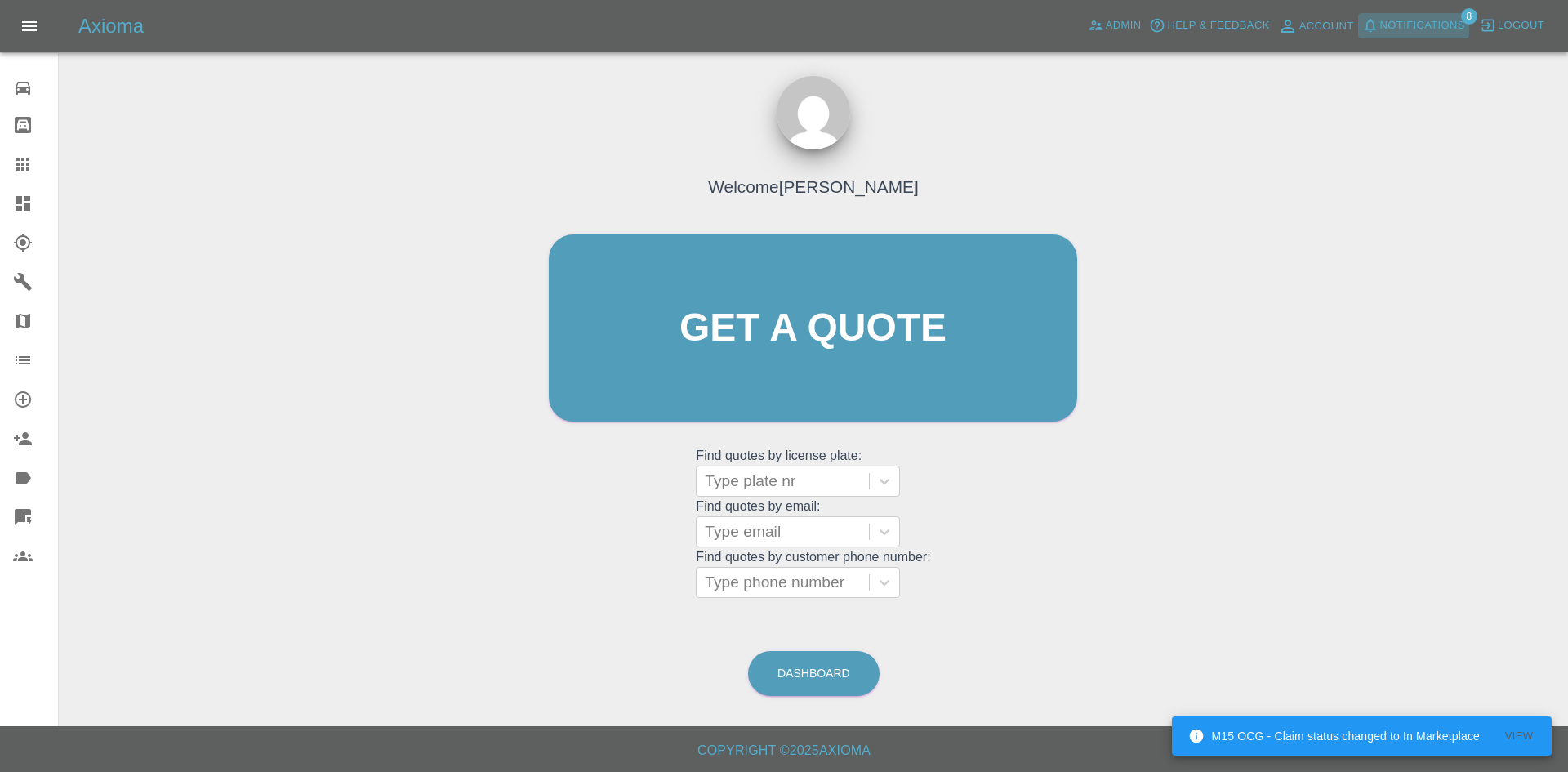
click at [1415, 22] on span "Notifications" at bounding box center [1422, 25] width 85 height 19
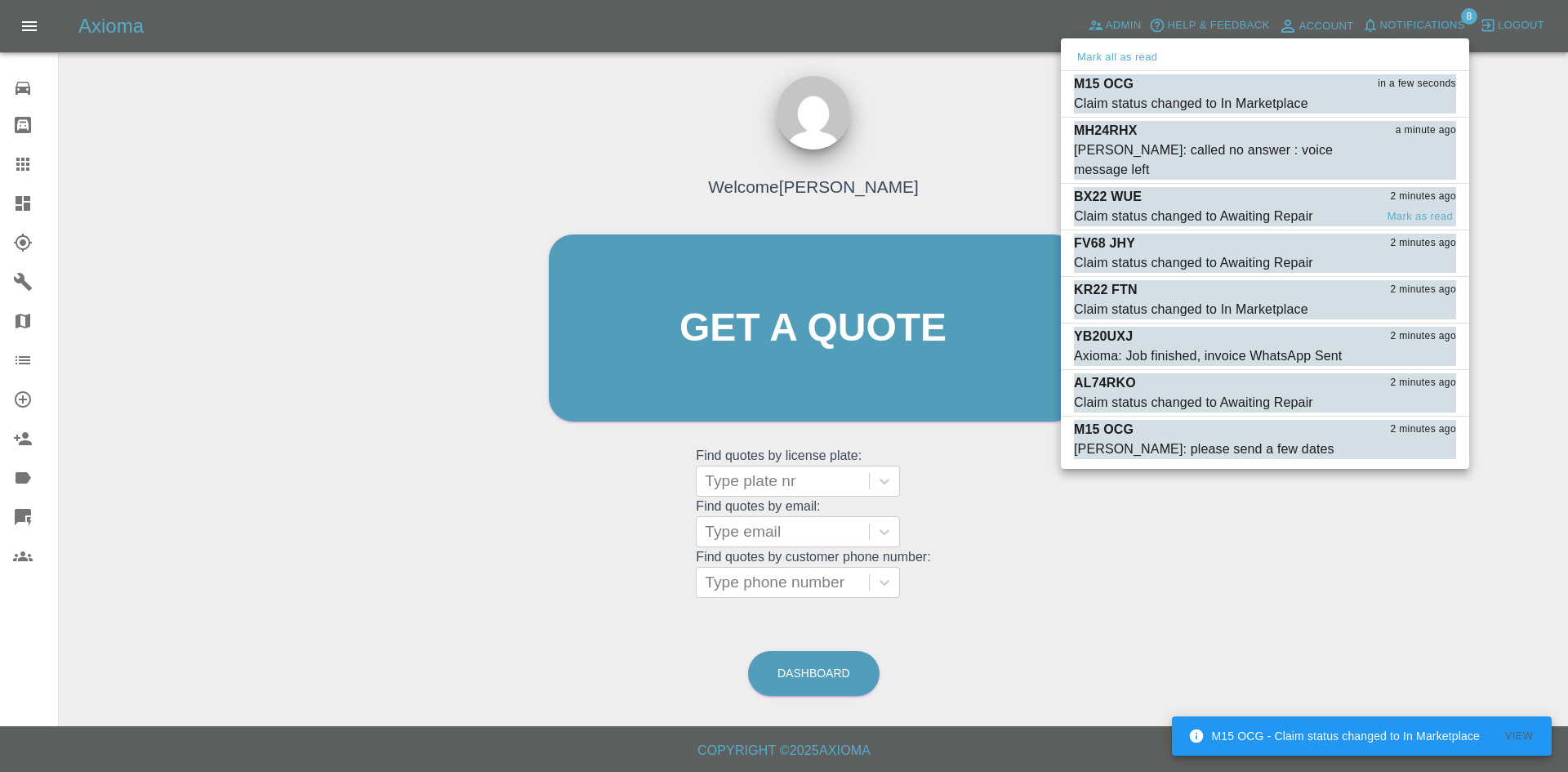
click at [1163, 206] on div "Claim status changed to Awaiting Repair" at bounding box center [1193, 216] width 240 height 20
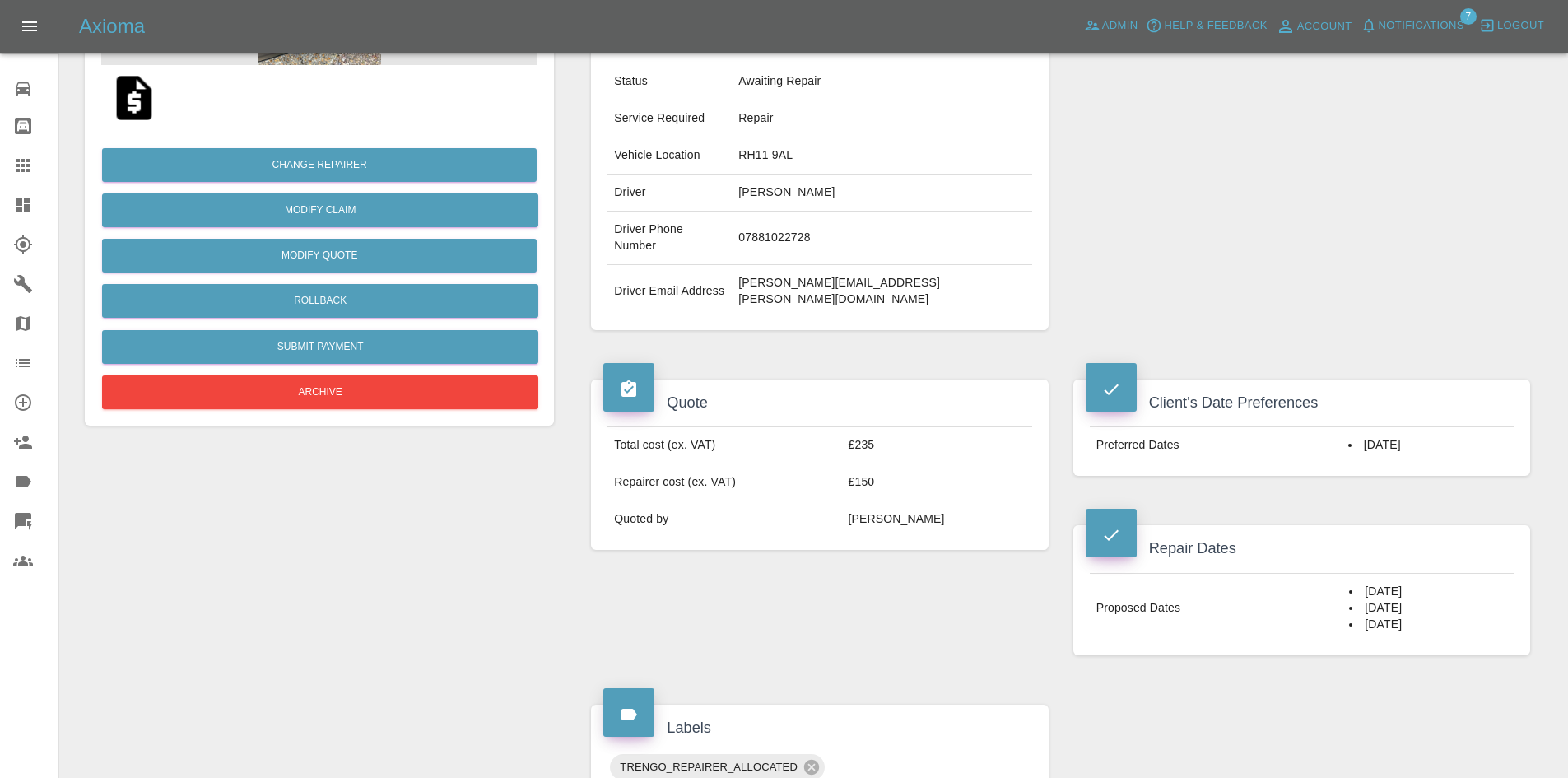
scroll to position [494, 0]
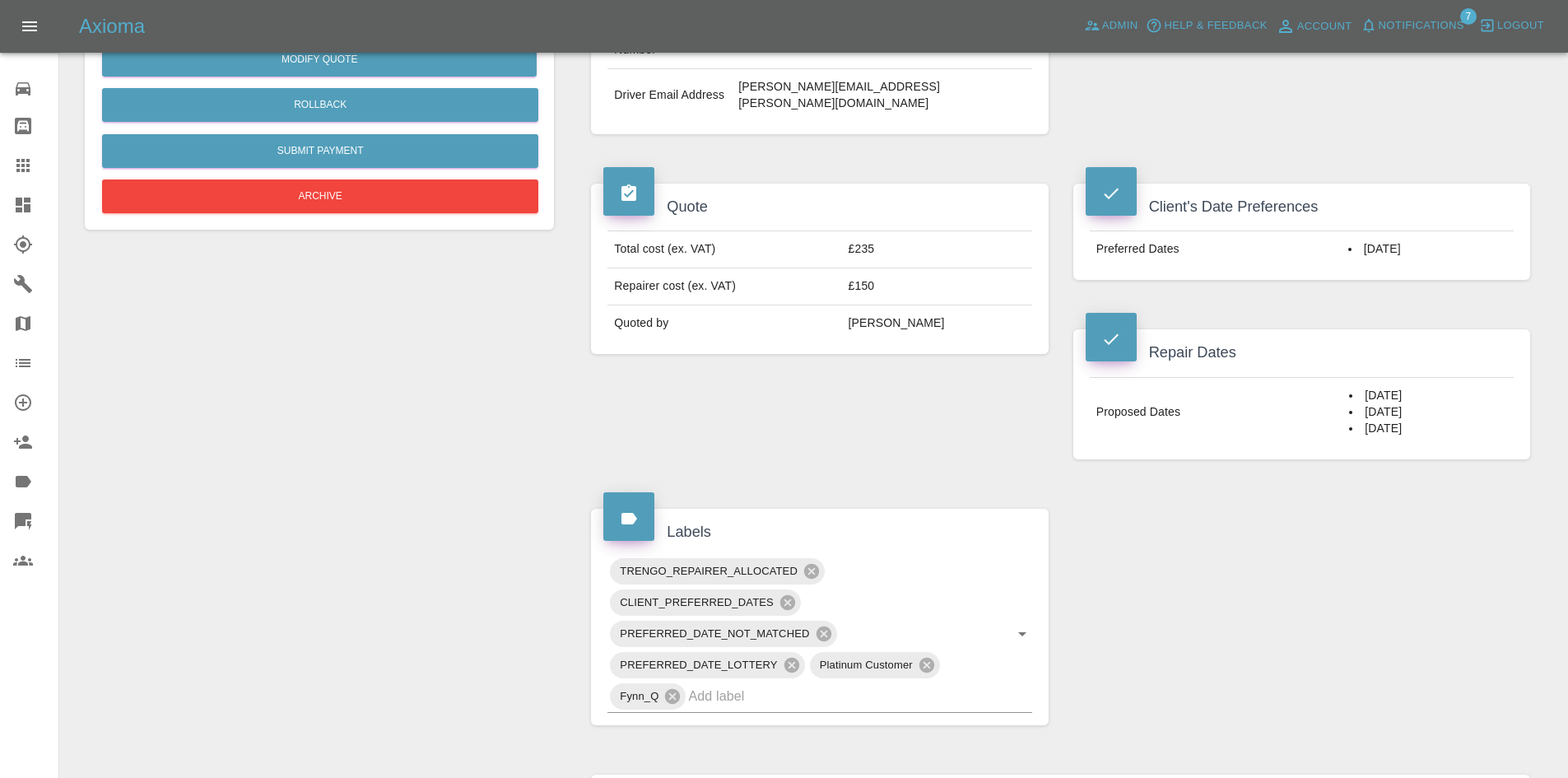
click at [1389, 23] on span "Notifications" at bounding box center [1422, 25] width 85 height 19
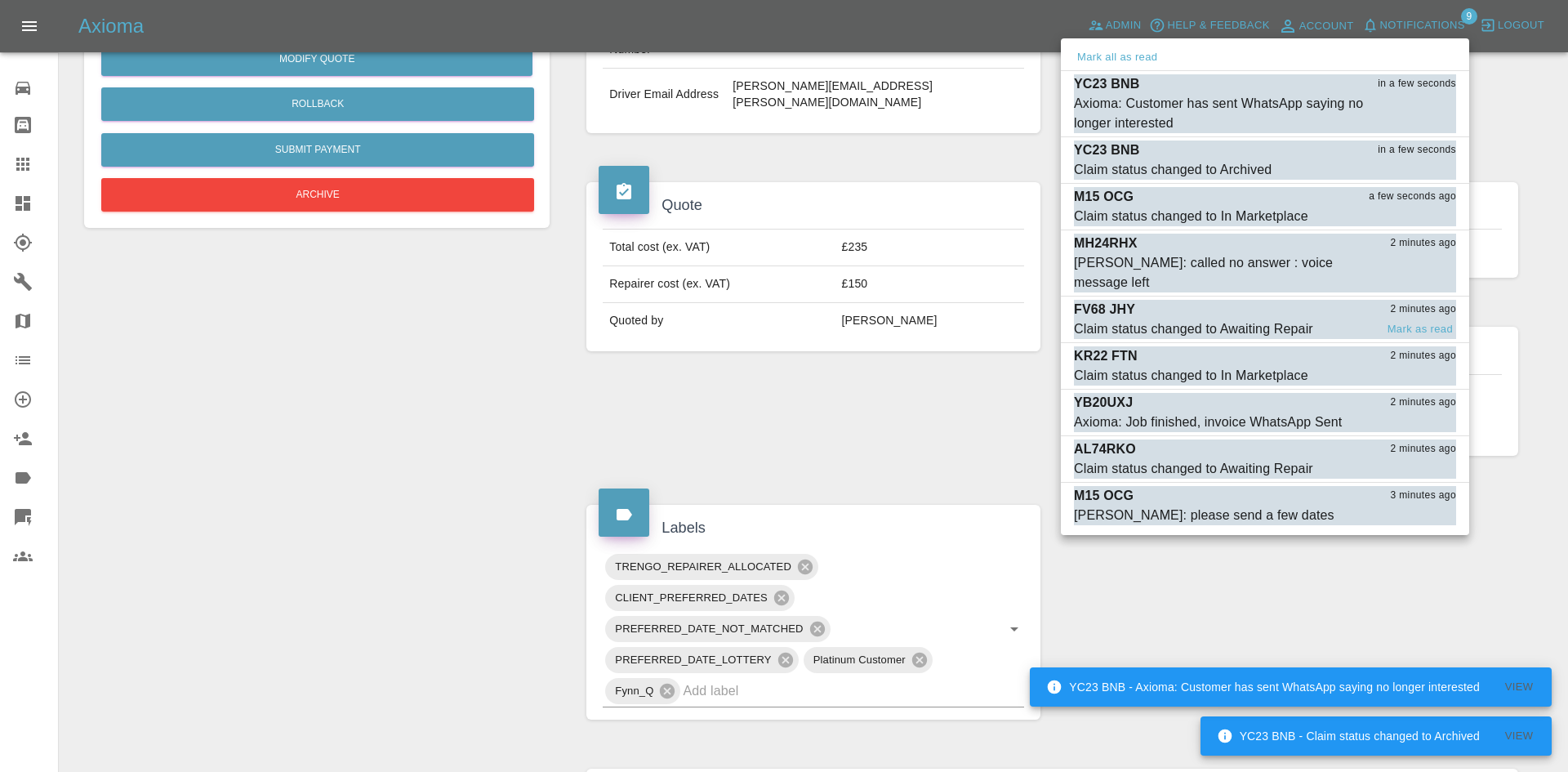
click at [1163, 242] on div "MH24RHX 2 minutes ago" at bounding box center [1264, 243] width 382 height 20
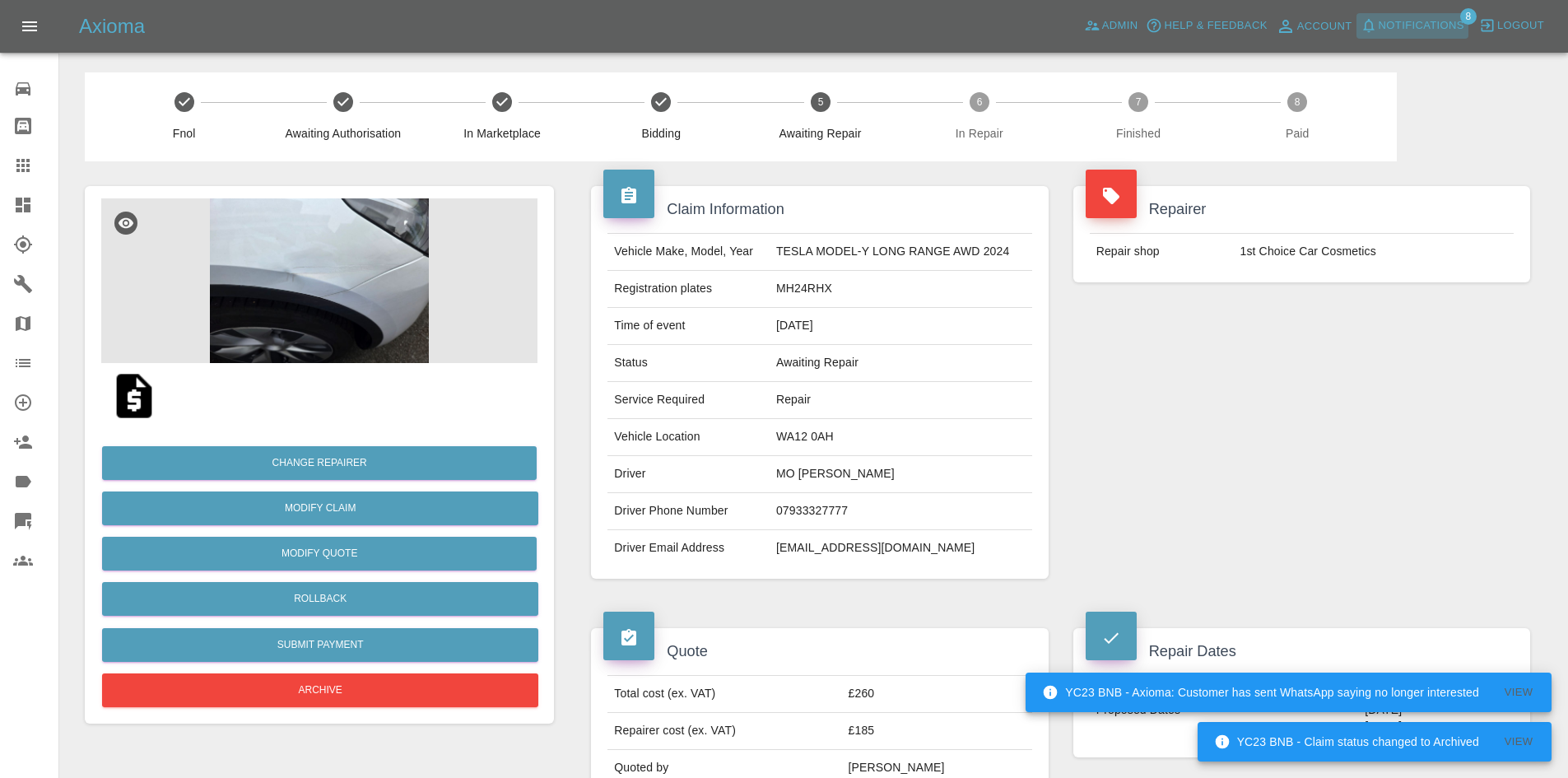
click at [1390, 28] on span "Notifications" at bounding box center [1422, 25] width 85 height 19
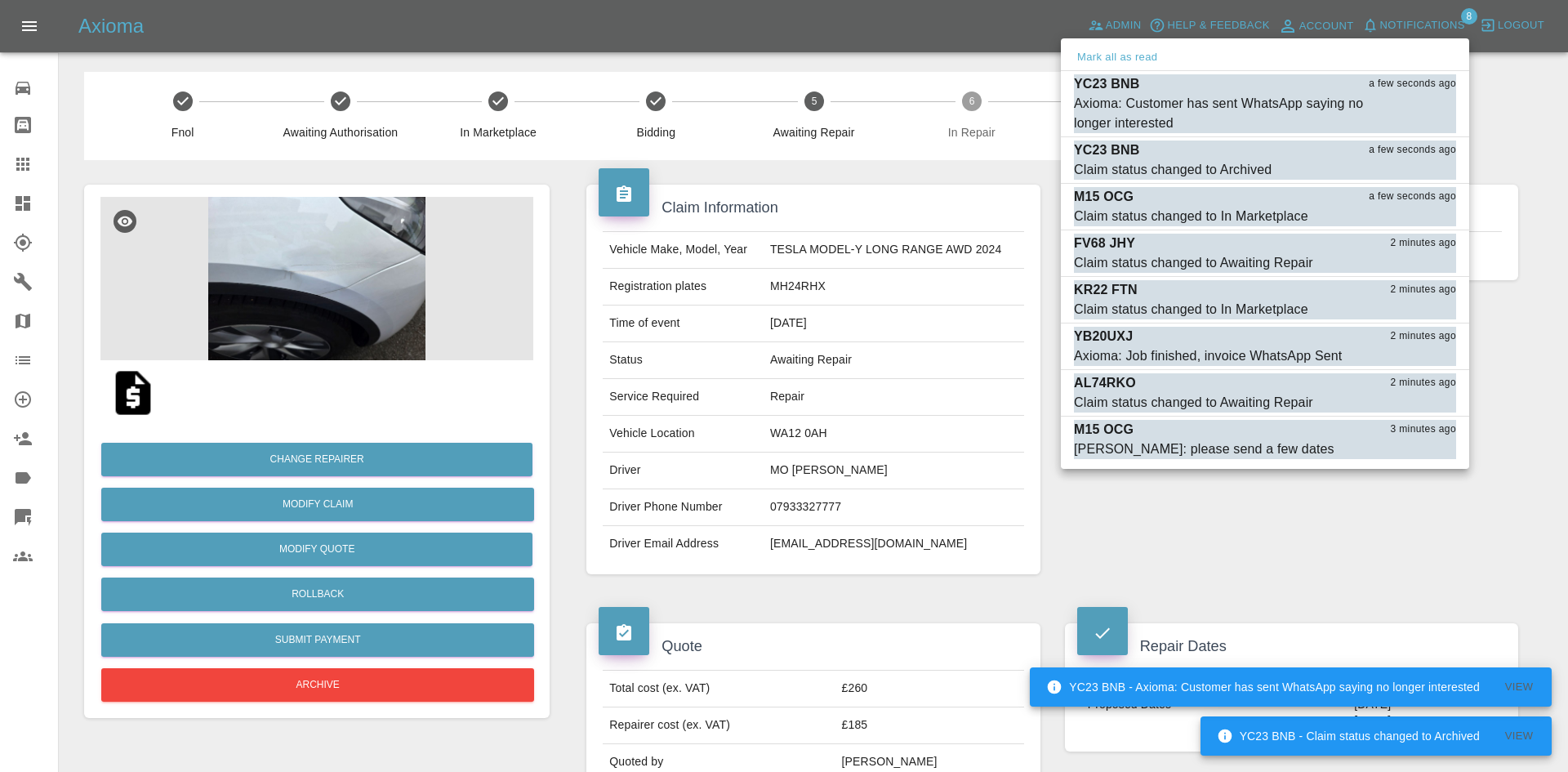
click at [1191, 479] on div at bounding box center [784, 386] width 1568 height 772
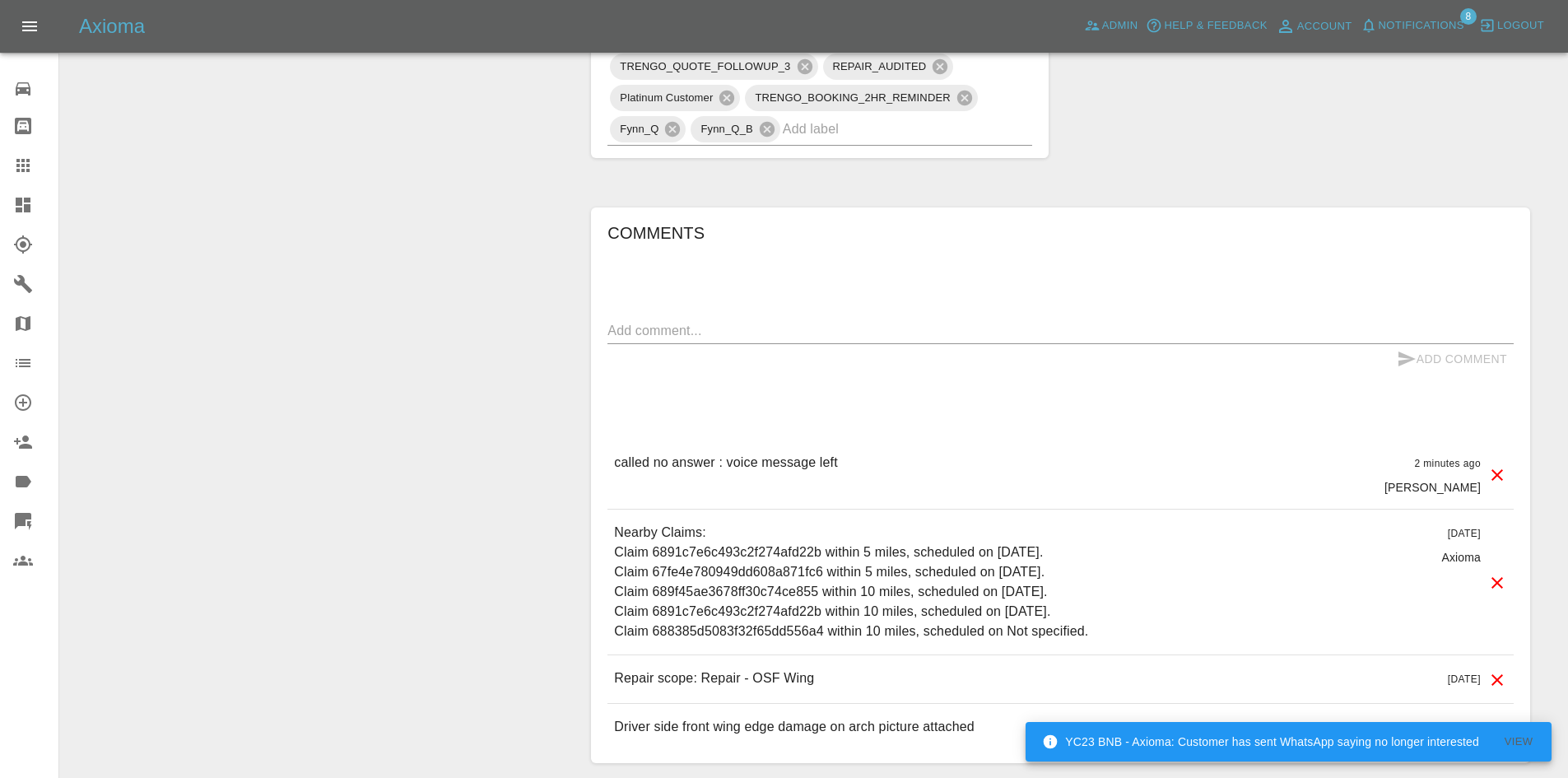
scroll to position [1182, 0]
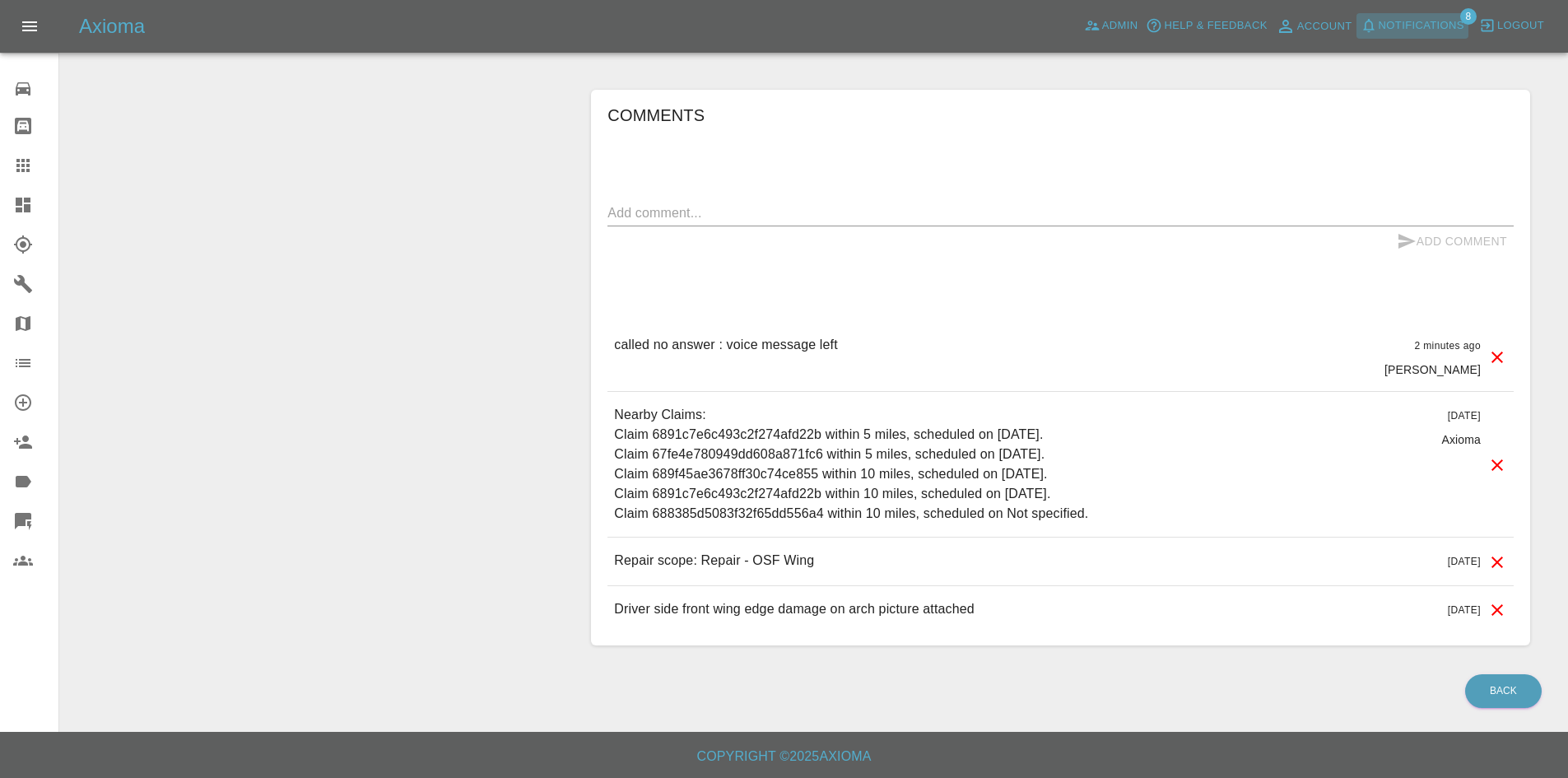
click at [1427, 16] on span "Notifications" at bounding box center [1422, 25] width 85 height 19
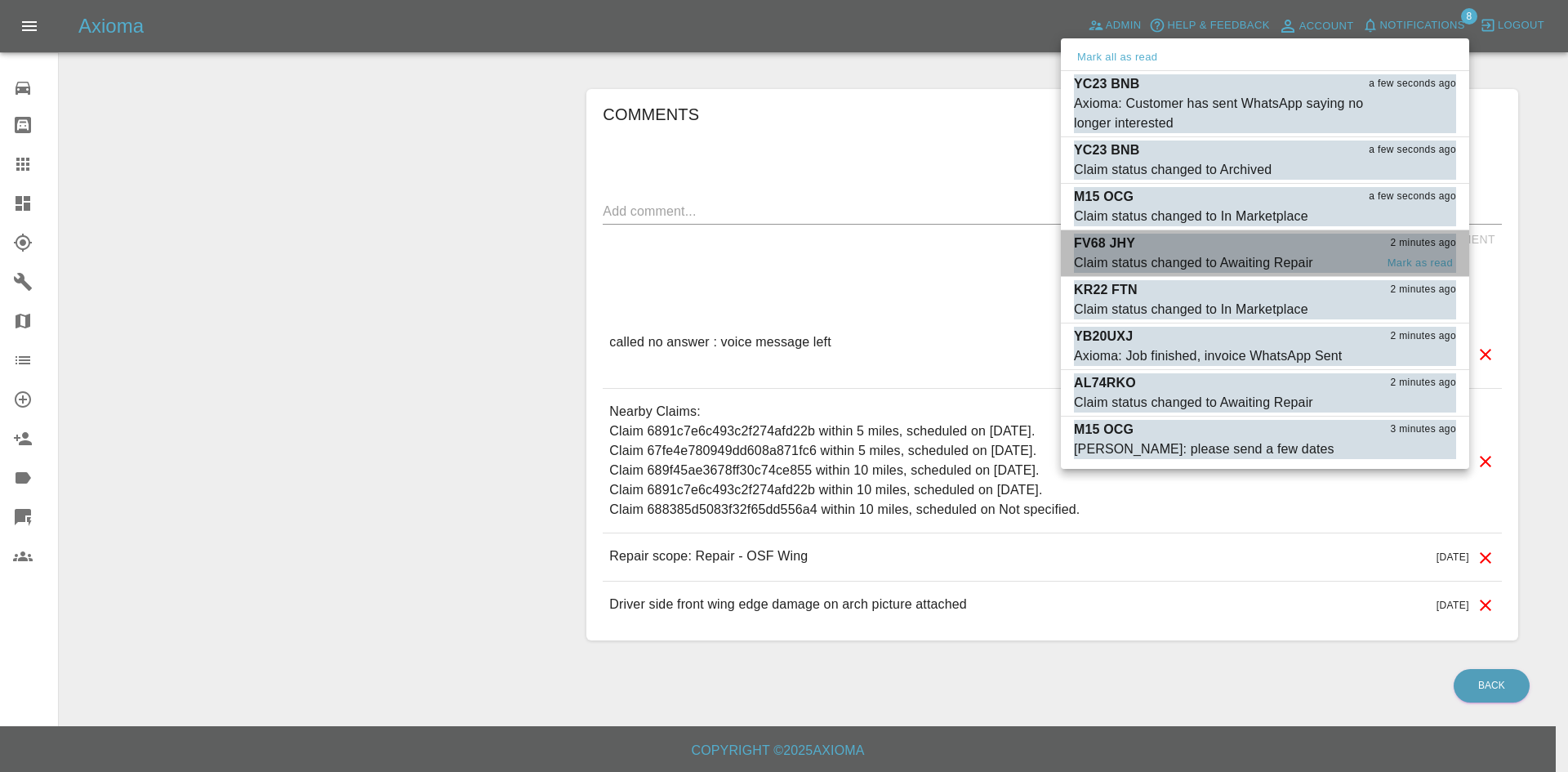
click at [1219, 246] on div "FV68 JHY 2 minutes ago" at bounding box center [1264, 243] width 382 height 20
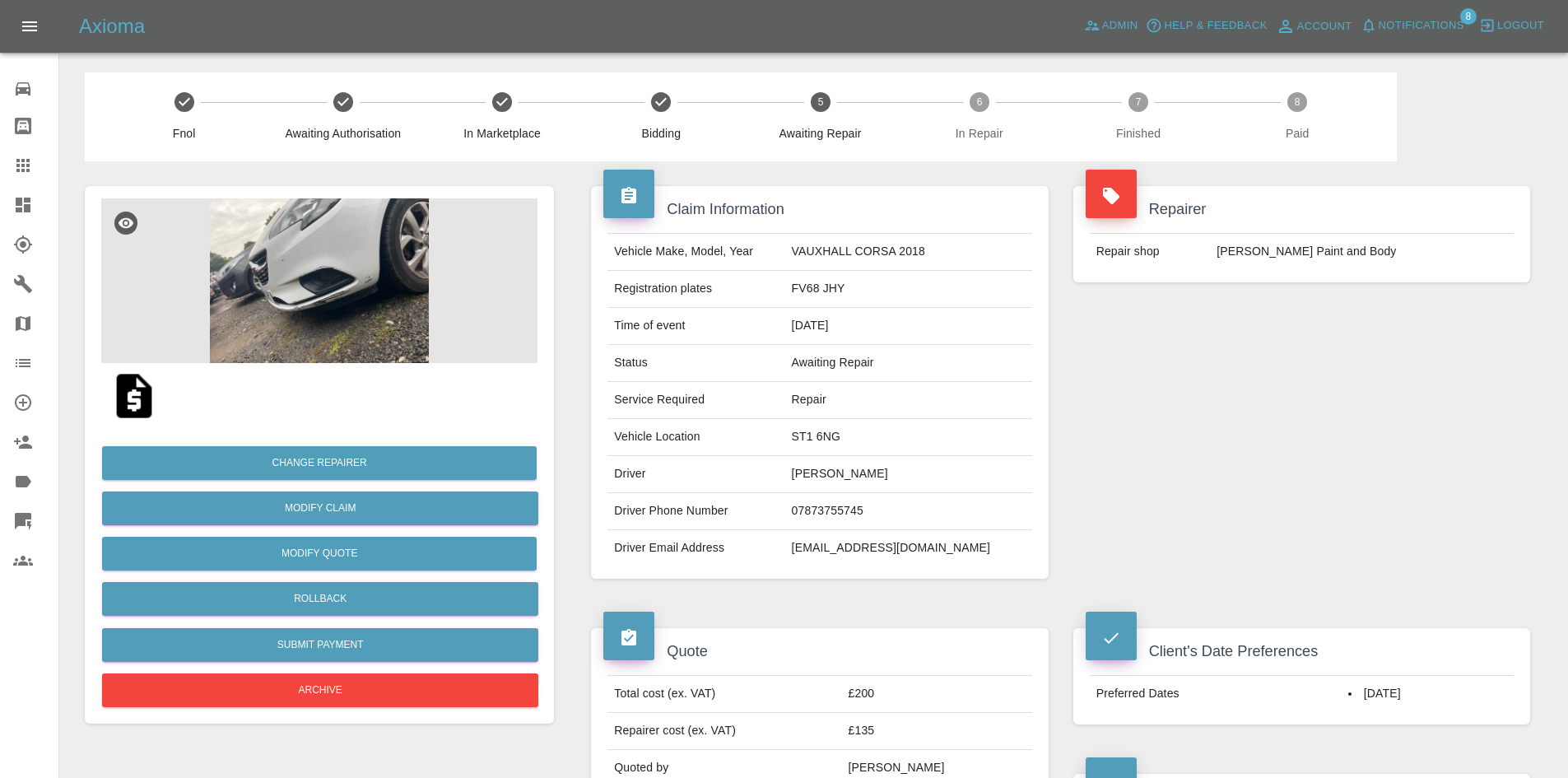
click at [0, 221] on link "Dashboard" at bounding box center [29, 205] width 58 height 40
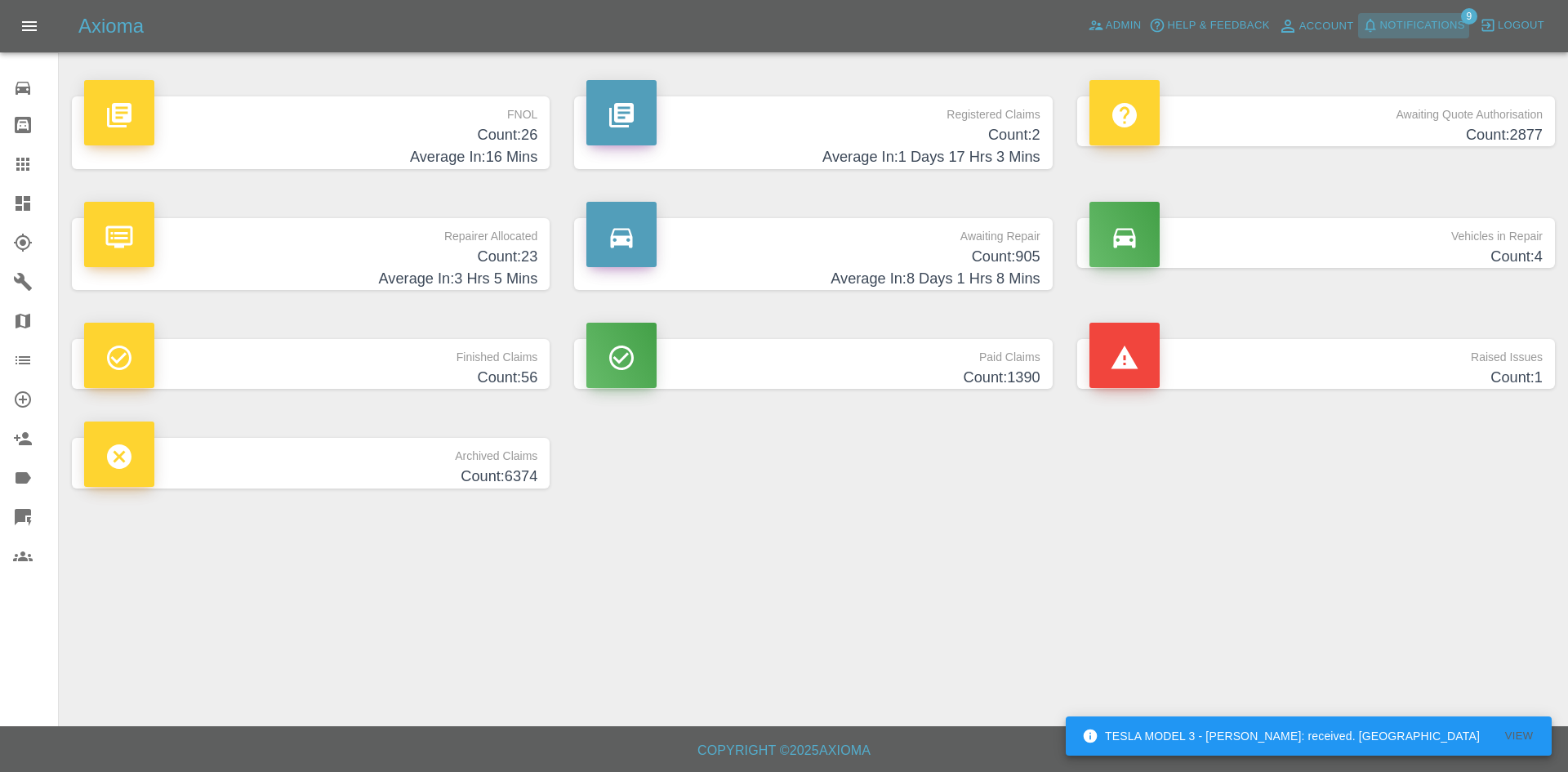
click at [1373, 17] on icon "button" at bounding box center [1370, 25] width 16 height 16
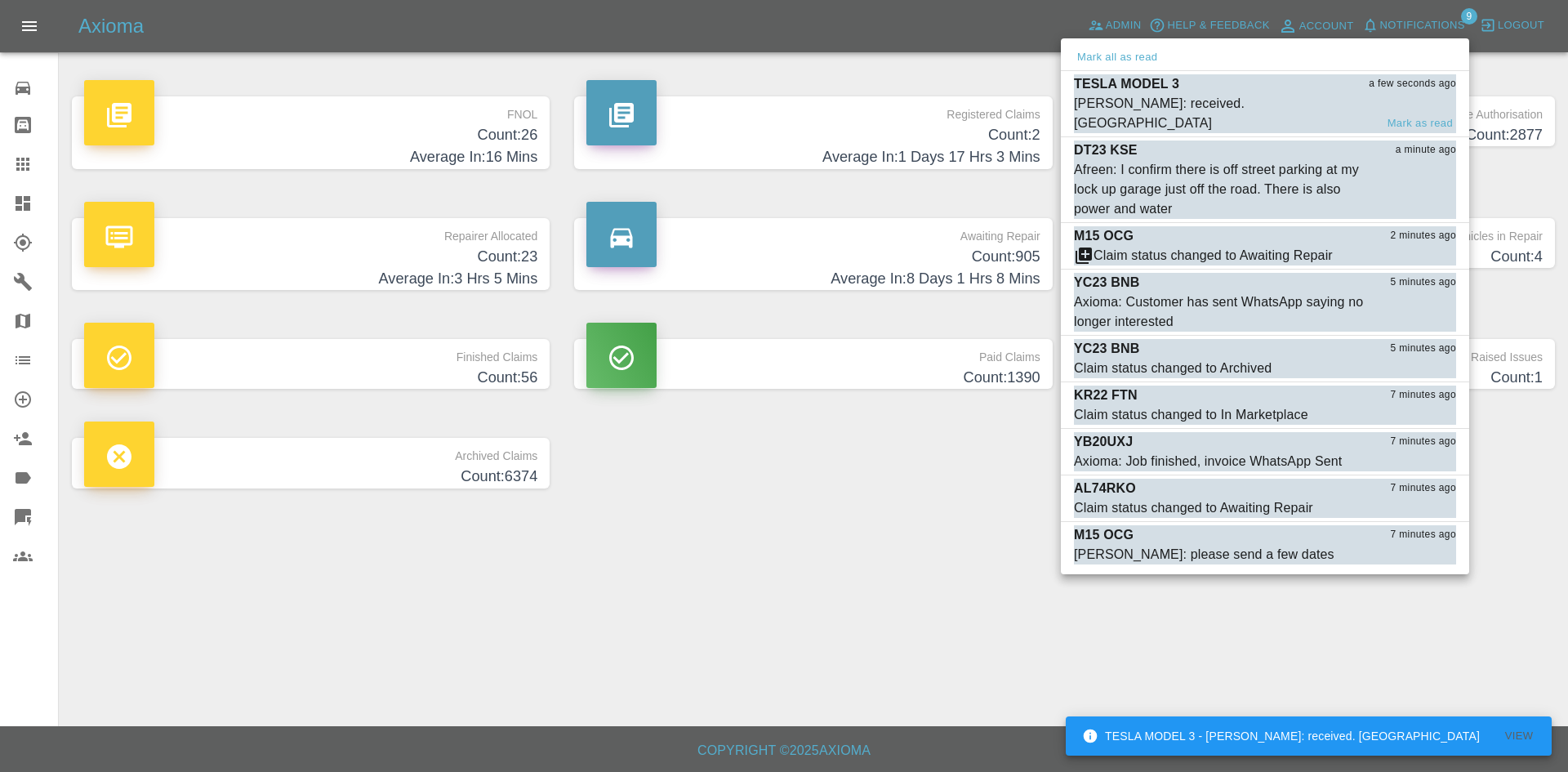
click at [1165, 111] on div "Carl Ainsworth: received. OOS" at bounding box center [1224, 114] width 301 height 40
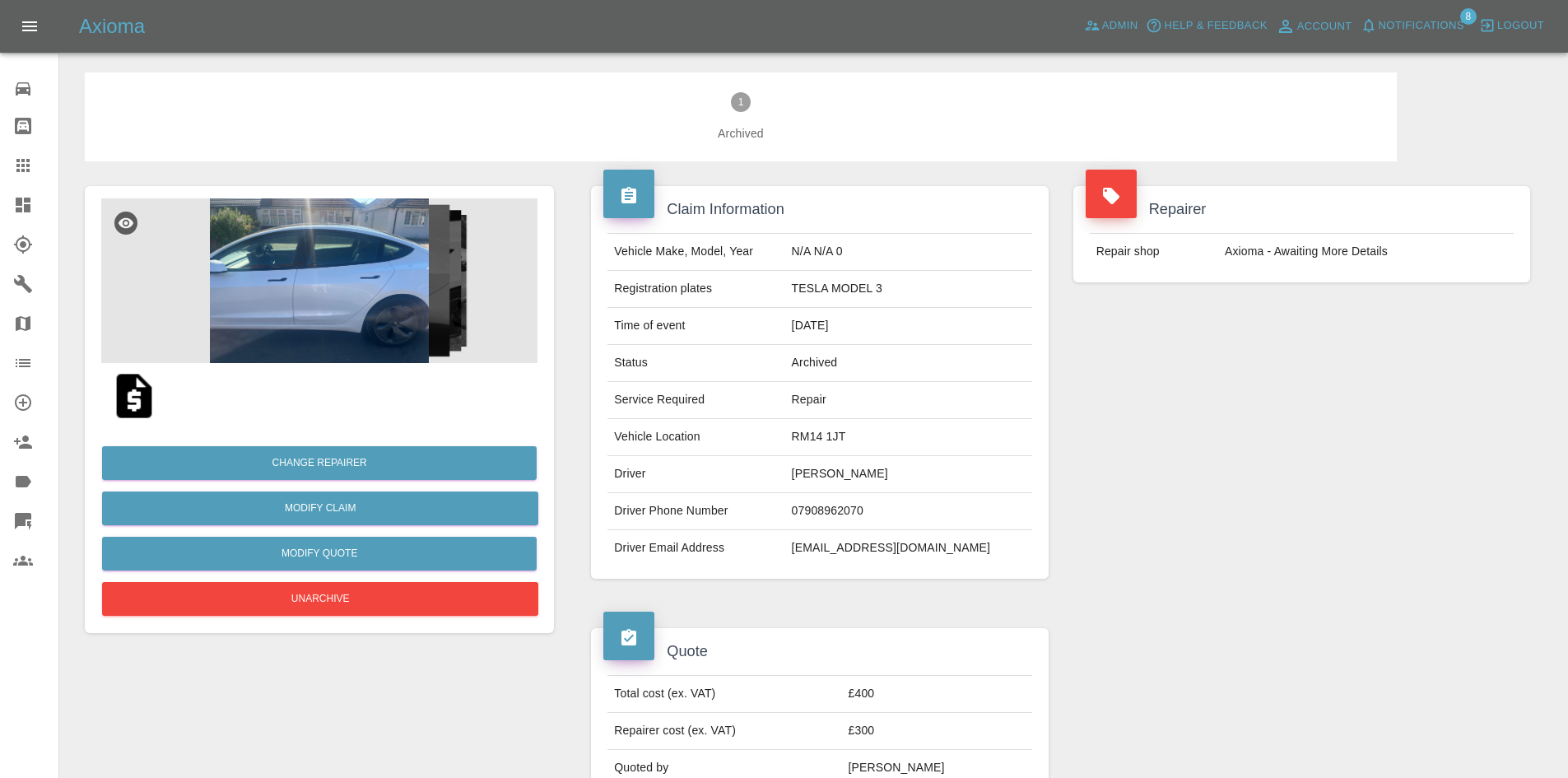
click at [367, 354] on img at bounding box center [320, 281] width 437 height 164
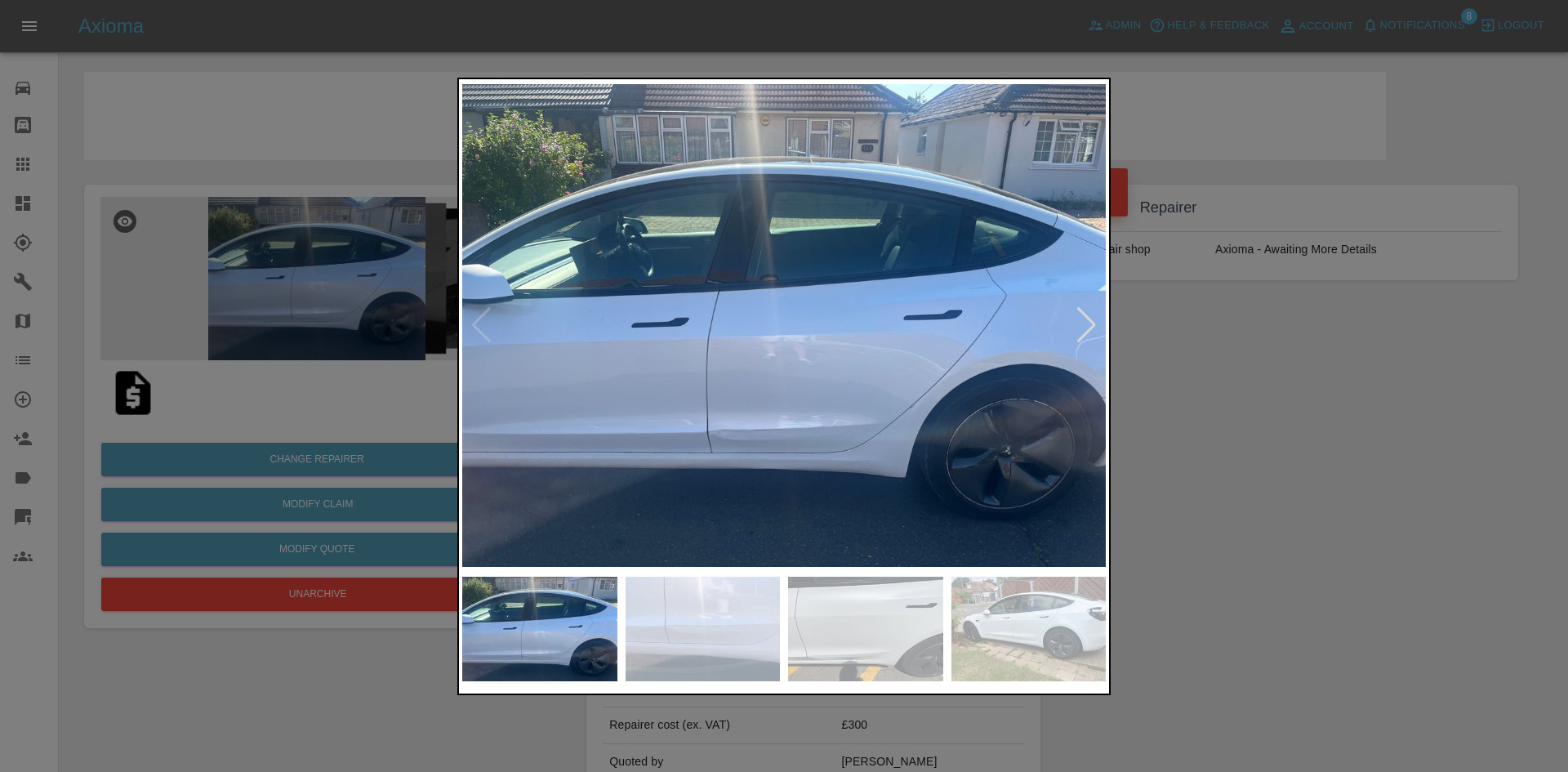
click at [1073, 323] on img at bounding box center [784, 325] width 643 height 486
click at [1075, 322] on div at bounding box center [784, 325] width 643 height 486
click at [1084, 318] on div at bounding box center [1086, 325] width 22 height 36
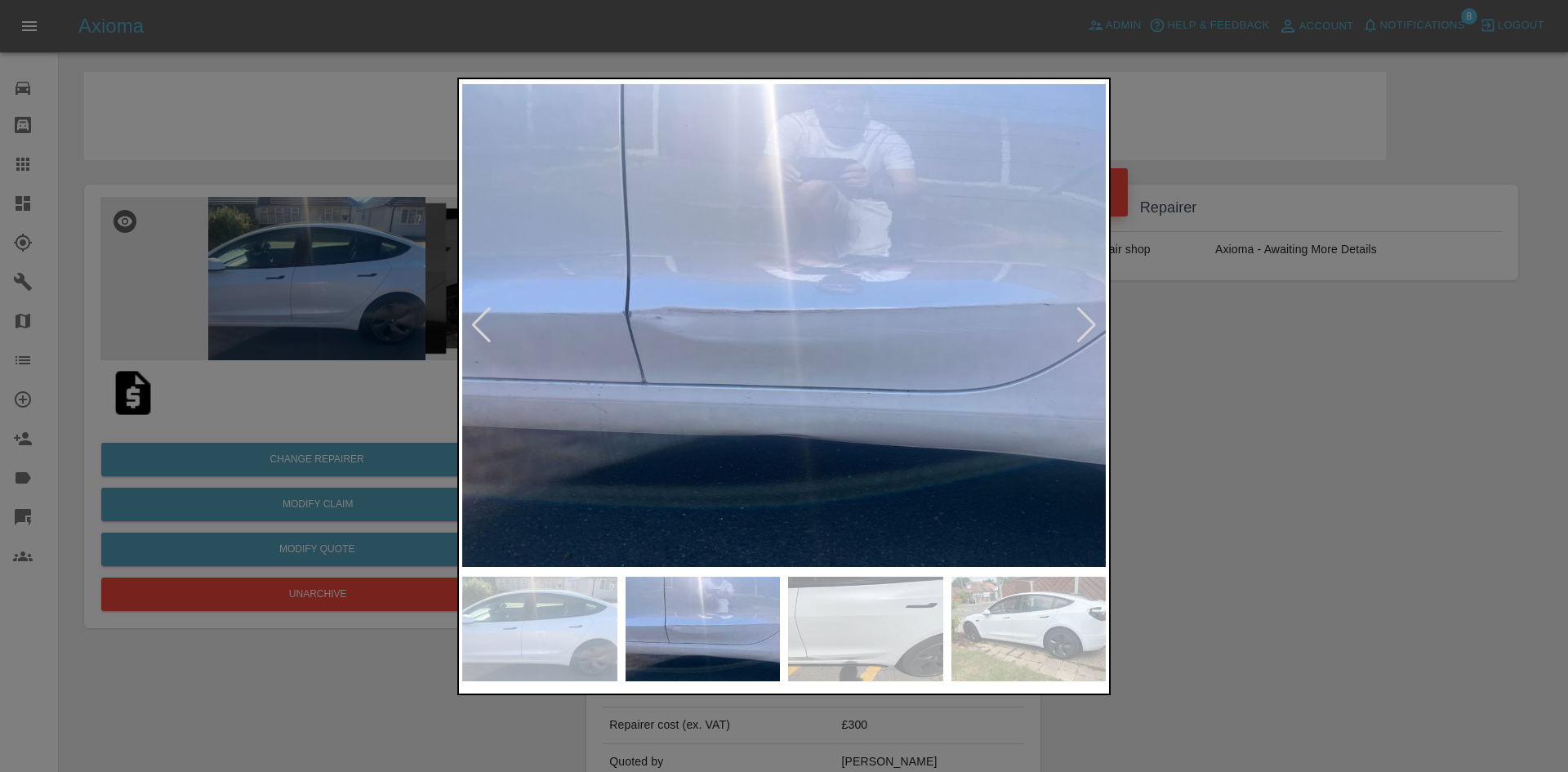
click at [1084, 318] on div at bounding box center [1086, 325] width 22 height 36
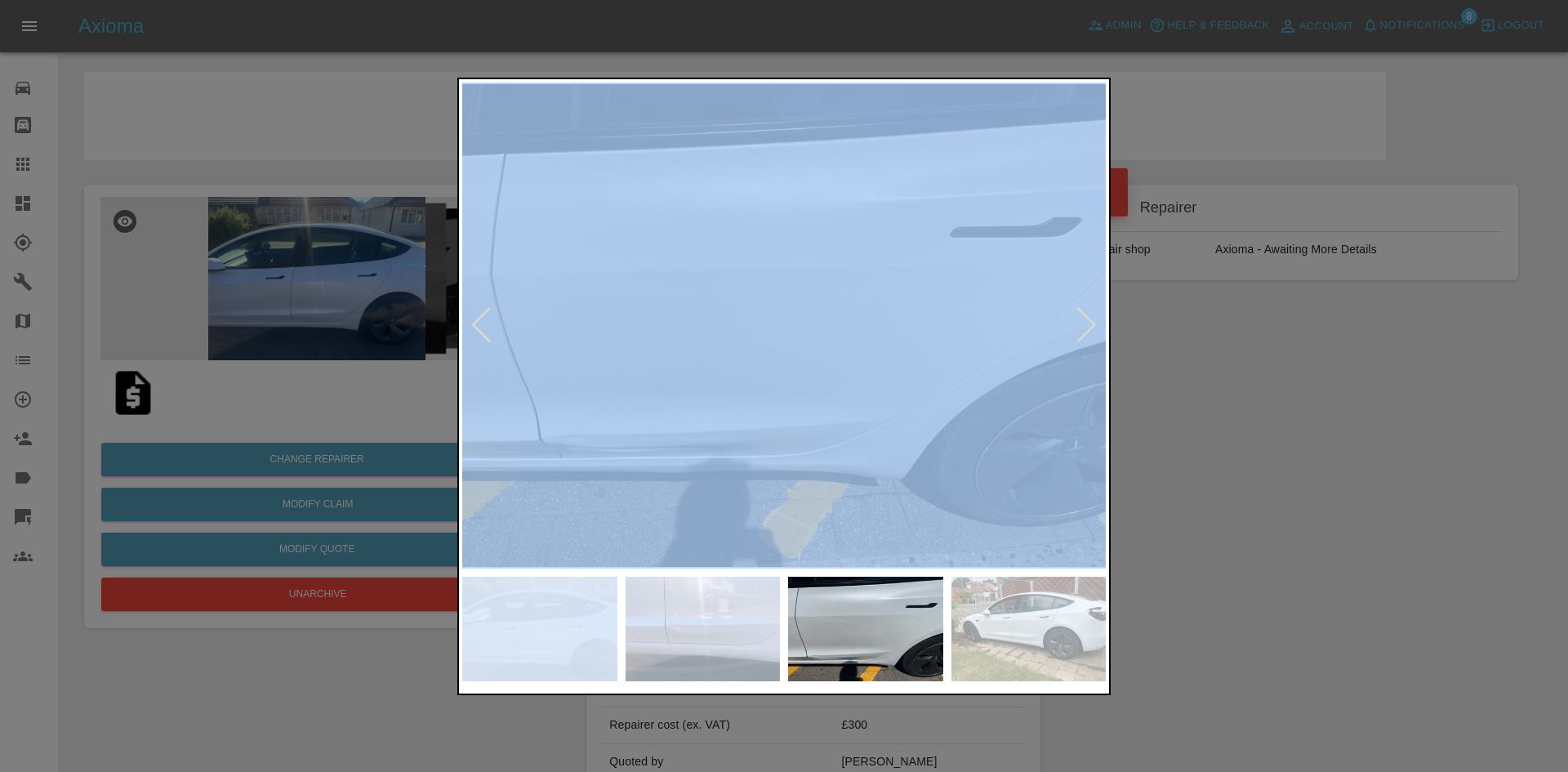
click at [1084, 318] on div at bounding box center [1086, 325] width 22 height 36
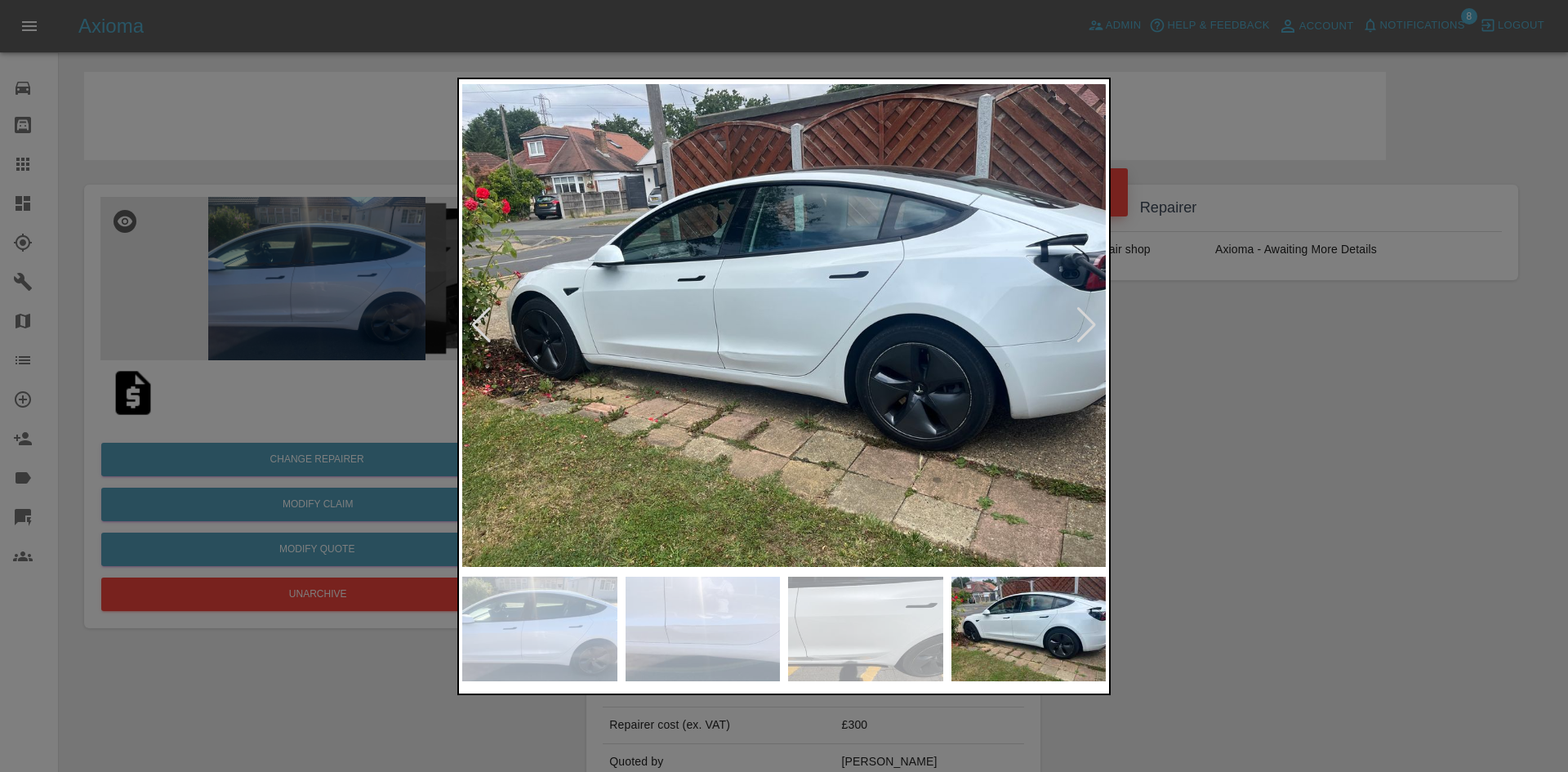
click at [1337, 381] on div at bounding box center [784, 386] width 1568 height 772
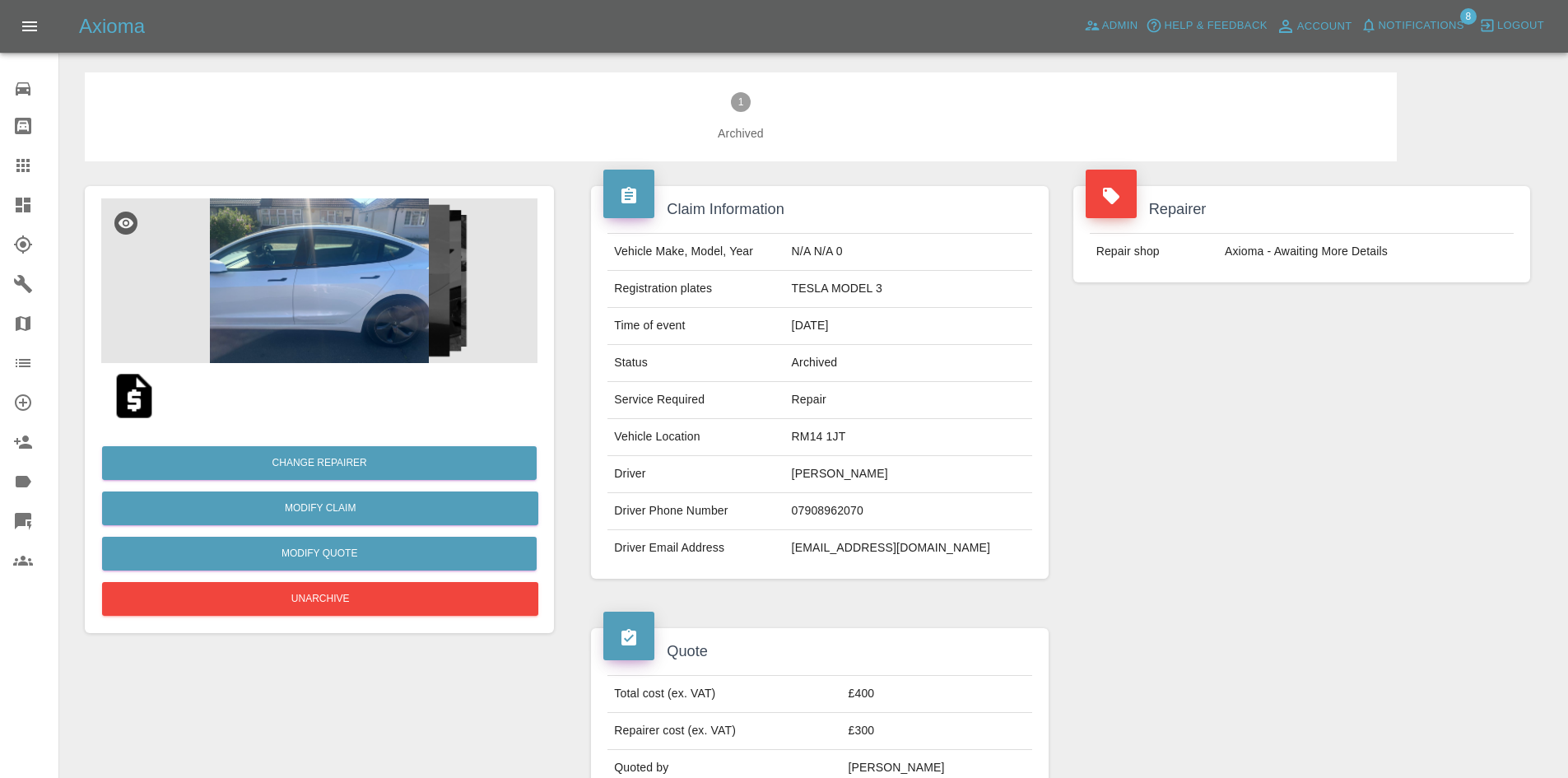
click at [4, 201] on link "Dashboard" at bounding box center [29, 205] width 58 height 40
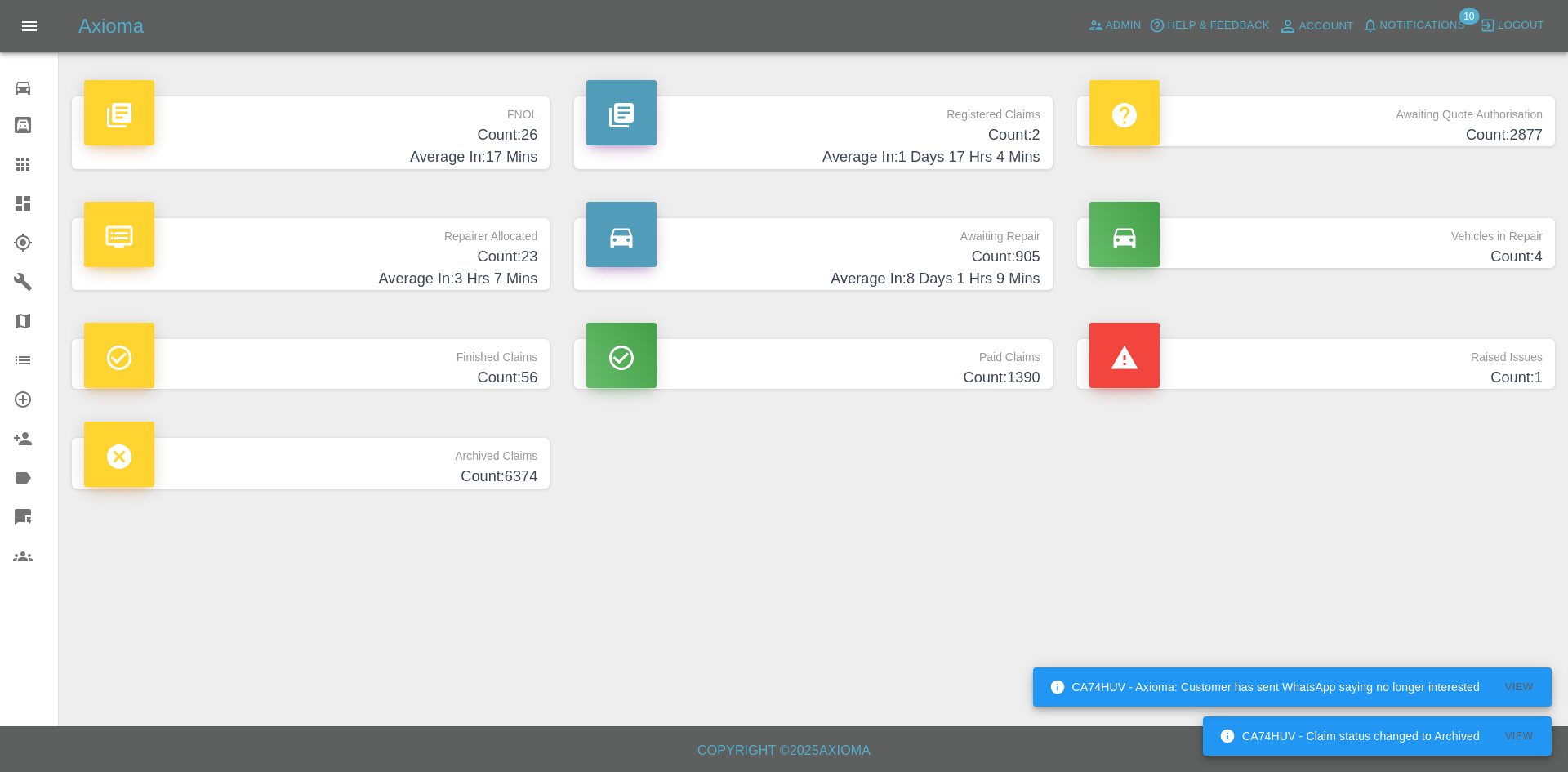
click at [1399, 31] on span "Notifications" at bounding box center [1422, 25] width 85 height 19
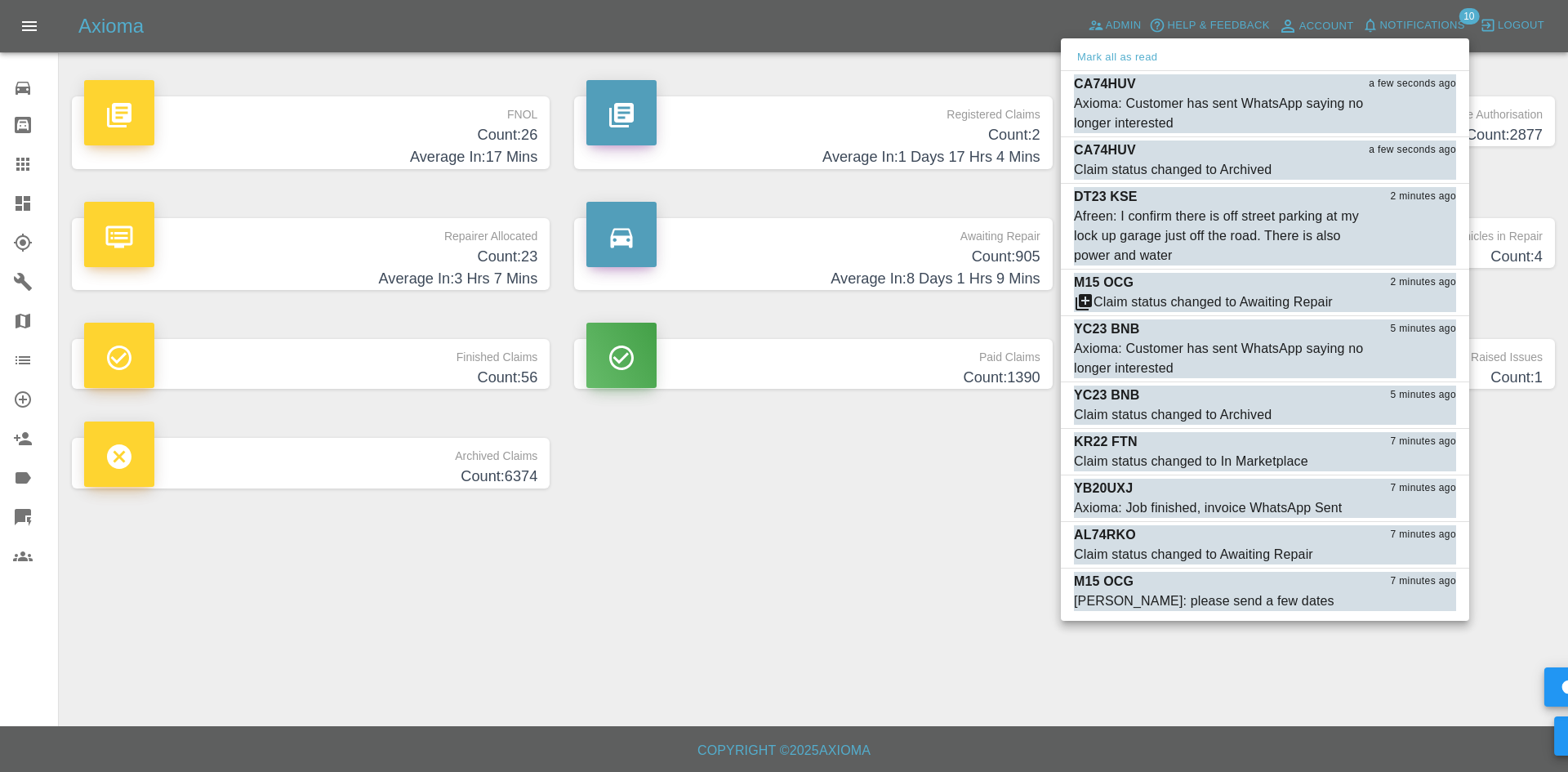
click at [568, 510] on div at bounding box center [784, 386] width 1568 height 772
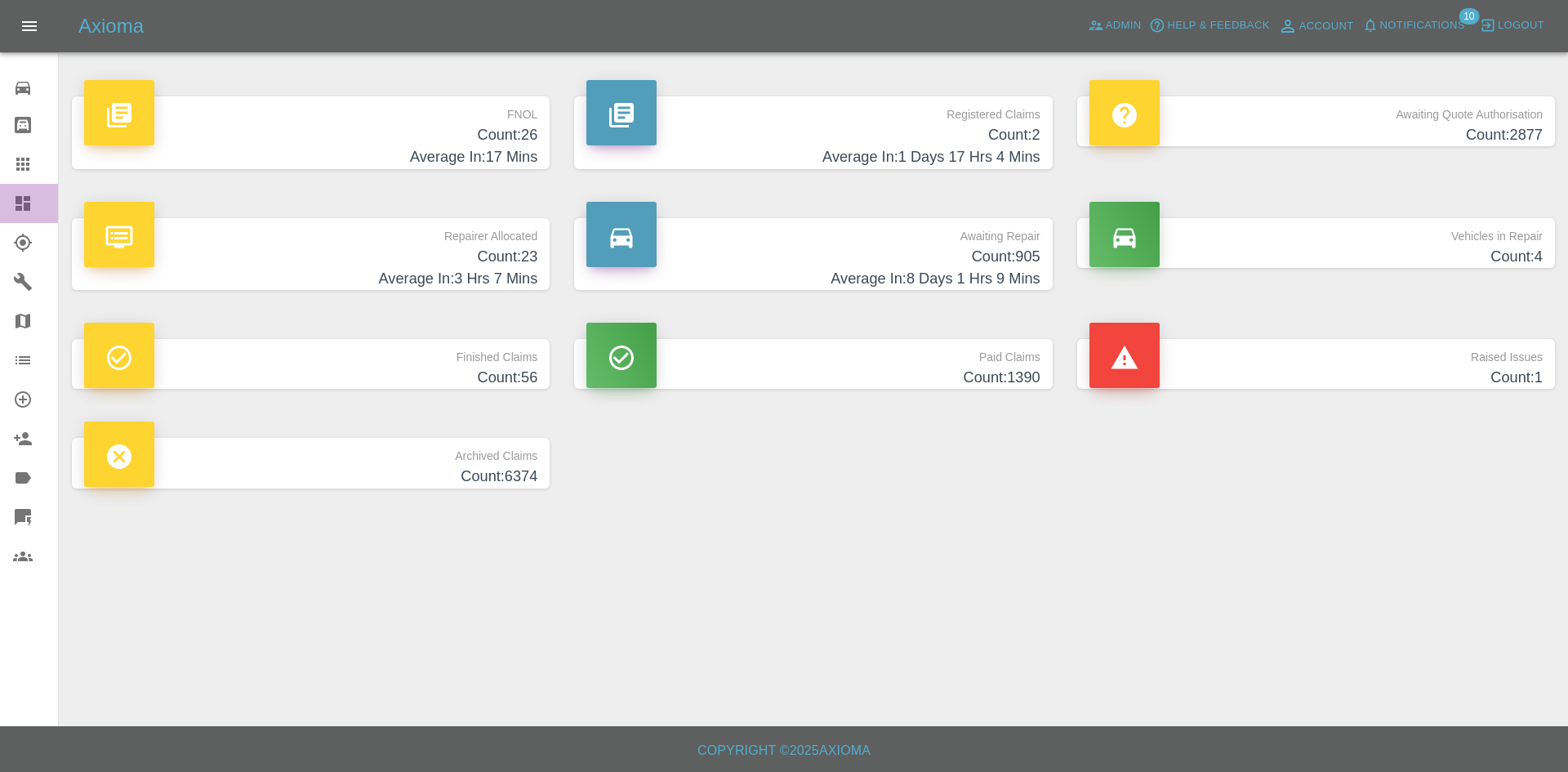
click at [0, 188] on link "Dashboard" at bounding box center [29, 204] width 58 height 40
click at [4, 194] on link "Dashboard" at bounding box center [29, 204] width 58 height 40
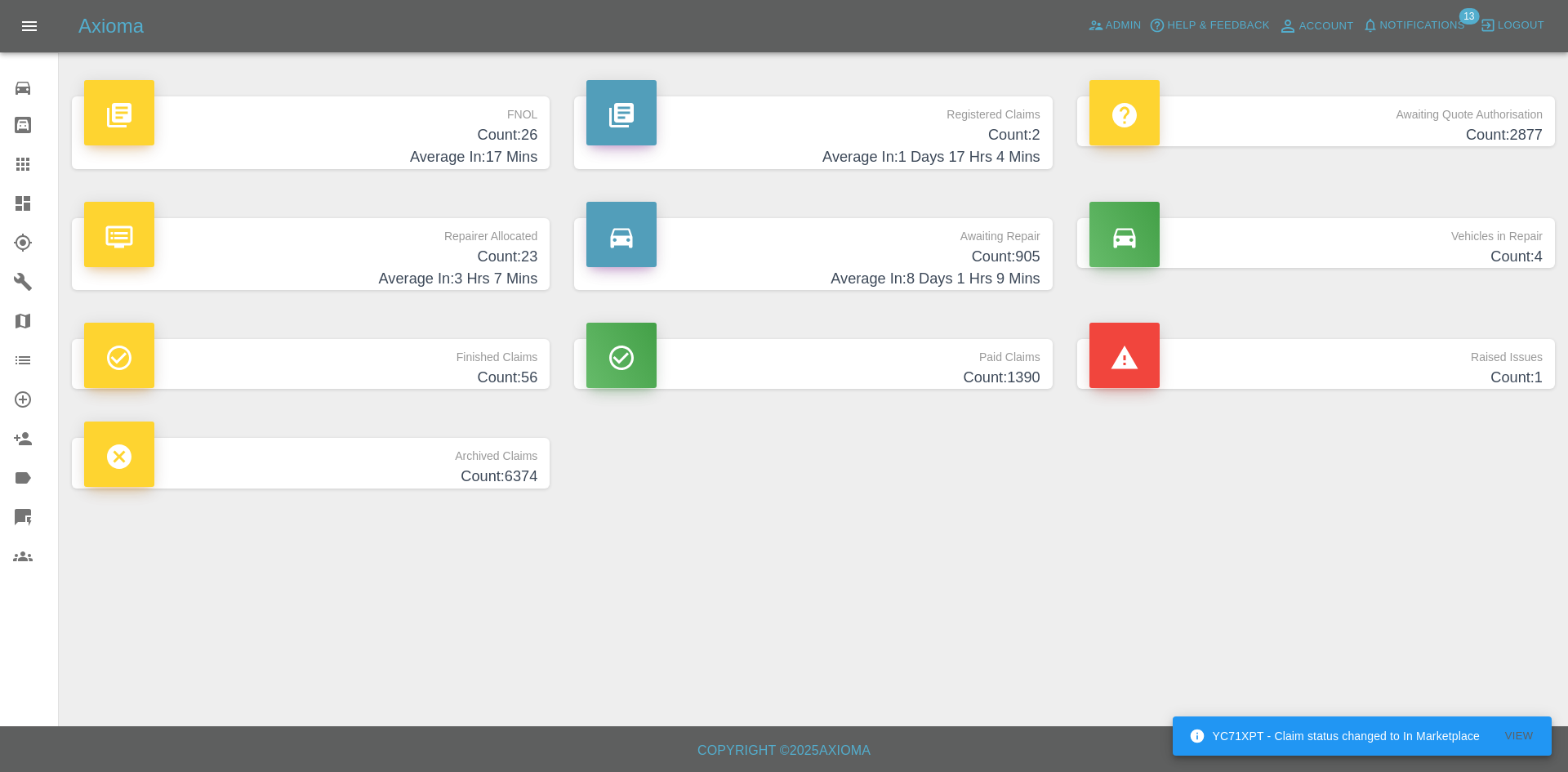
click at [0, 205] on link "Dashboard" at bounding box center [29, 204] width 58 height 40
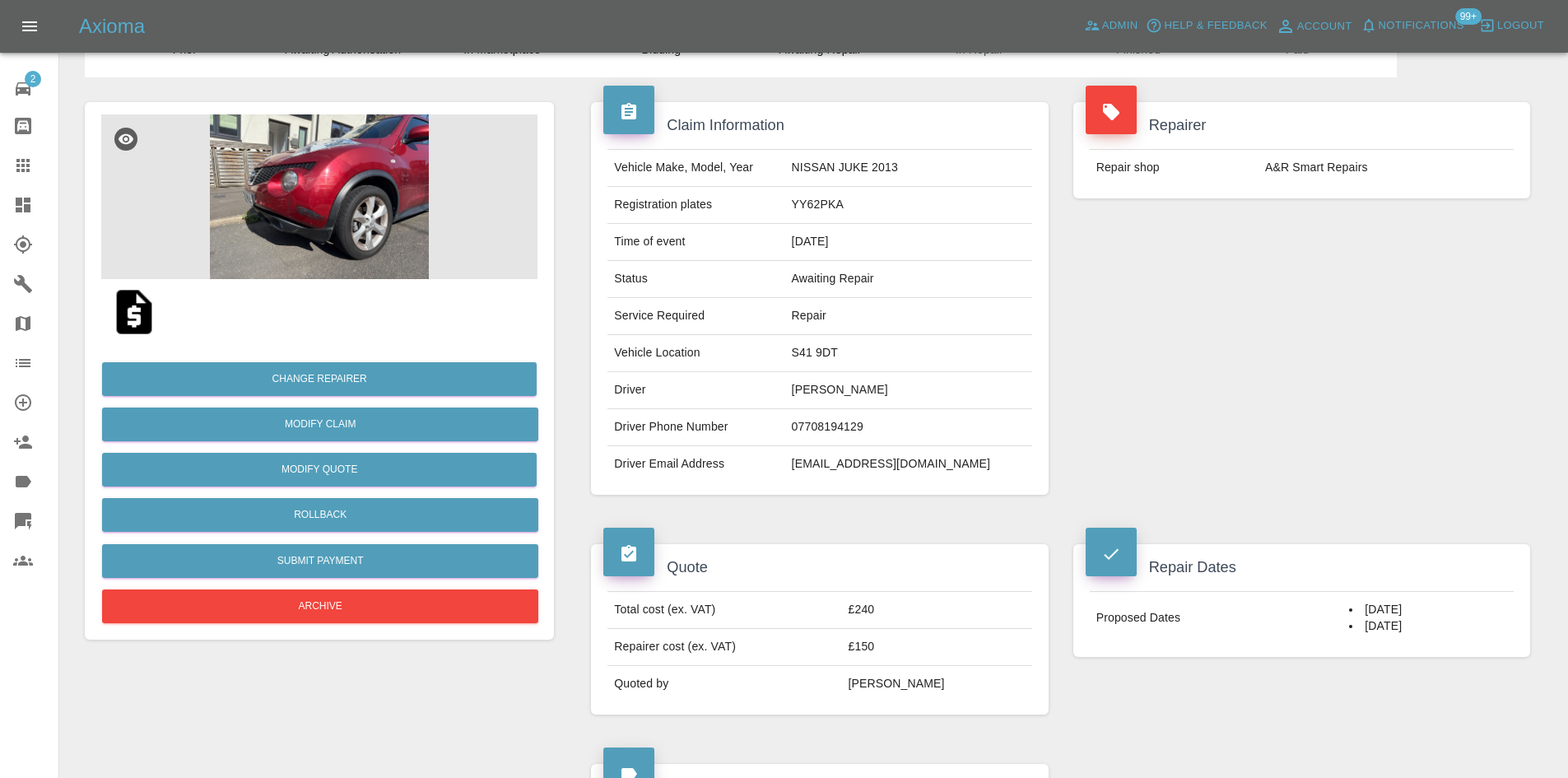
scroll to position [83, 0]
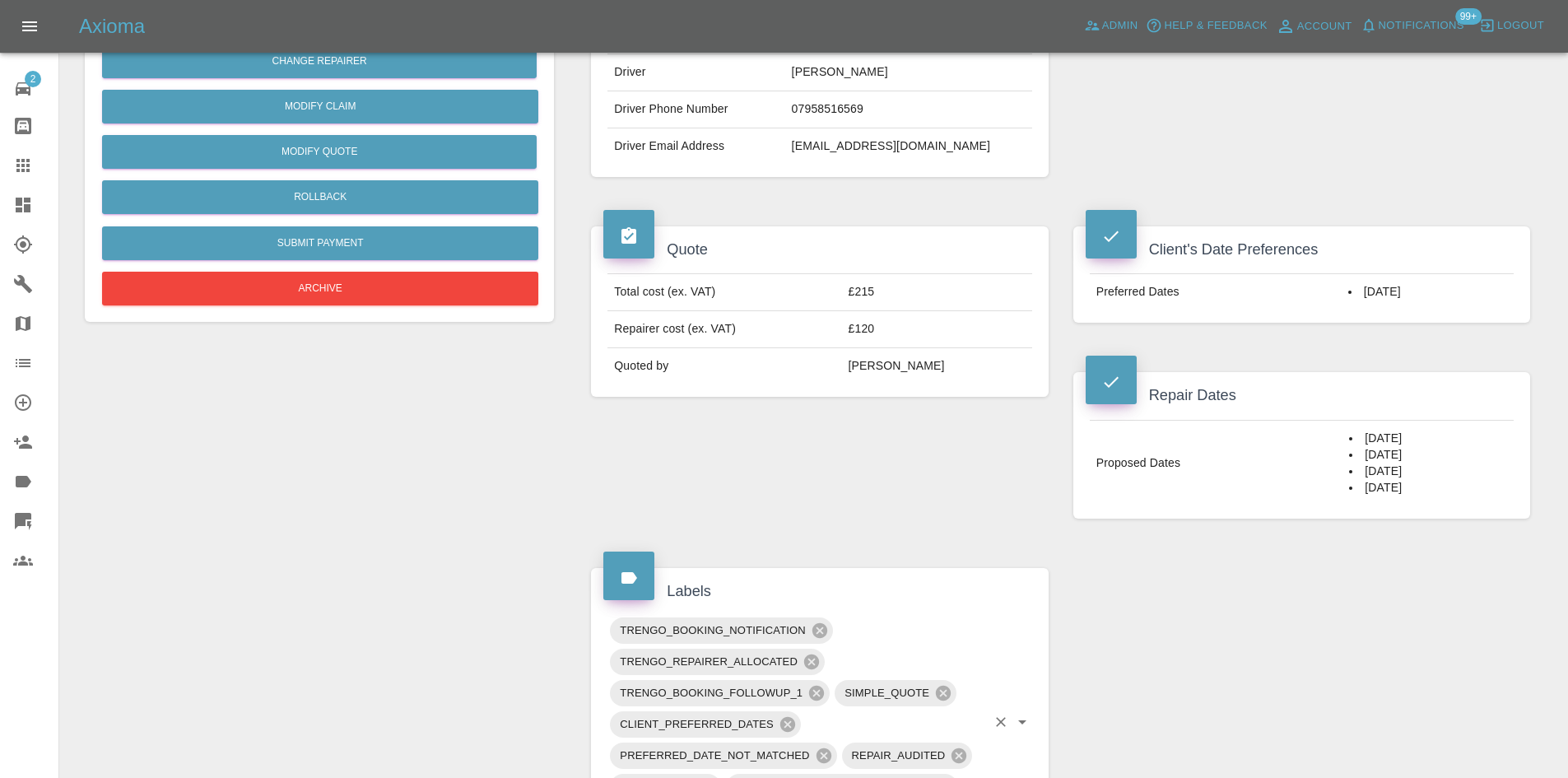
scroll to position [247, 0]
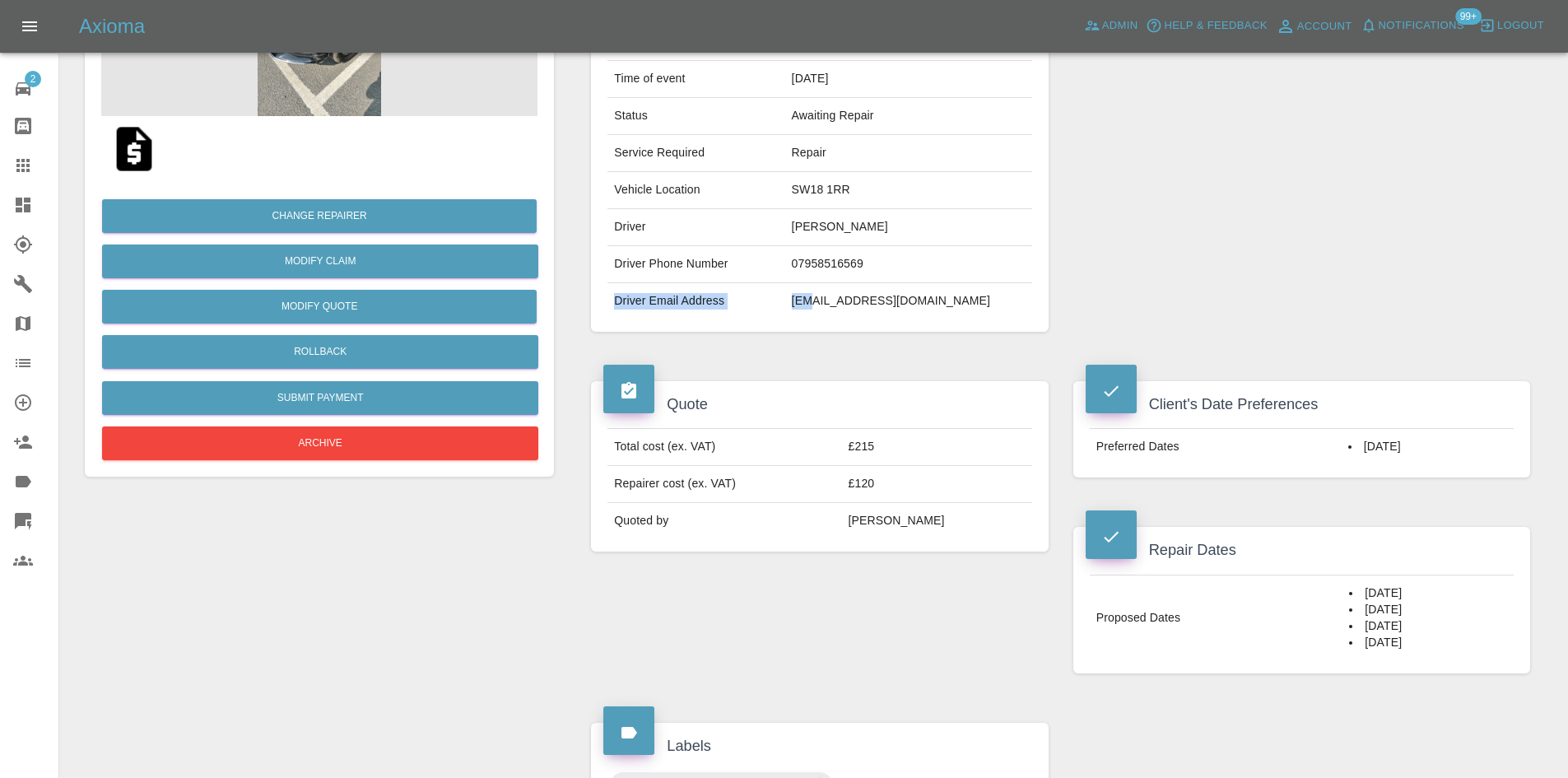
drag, startPoint x: 897, startPoint y: 273, endPoint x: 835, endPoint y: 285, distance: 63.2
click at [831, 287] on tbody "Vehicle Make, Model, Year MERCEDES-BENZ GLE 2020 Registration plates WG70FNA Ti…" at bounding box center [819, 153] width 424 height 332
click at [1213, 497] on div "Client's Date Preferences Preferred Dates [DATE]" at bounding box center [1302, 429] width 481 height 145
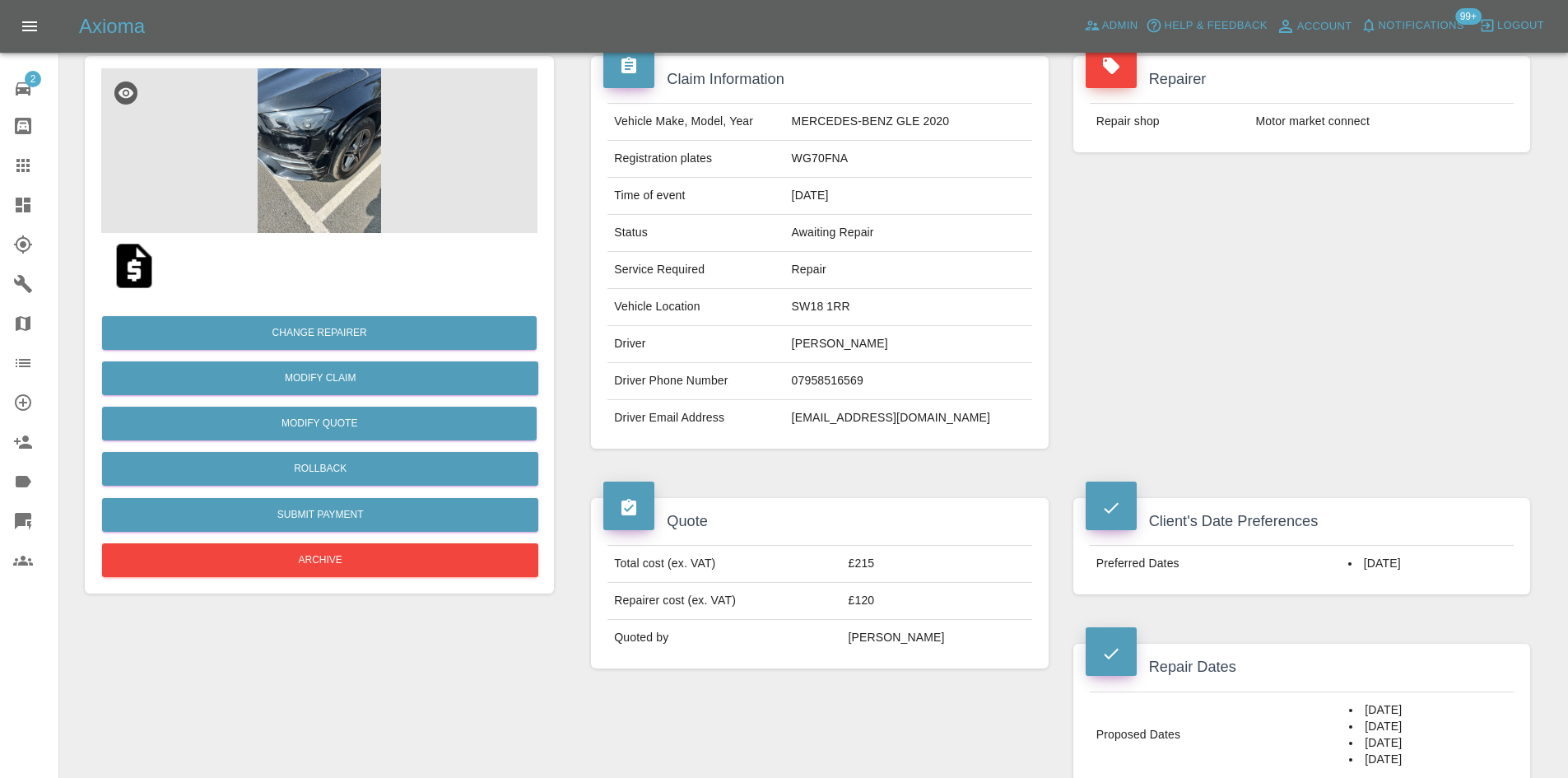
scroll to position [0, 0]
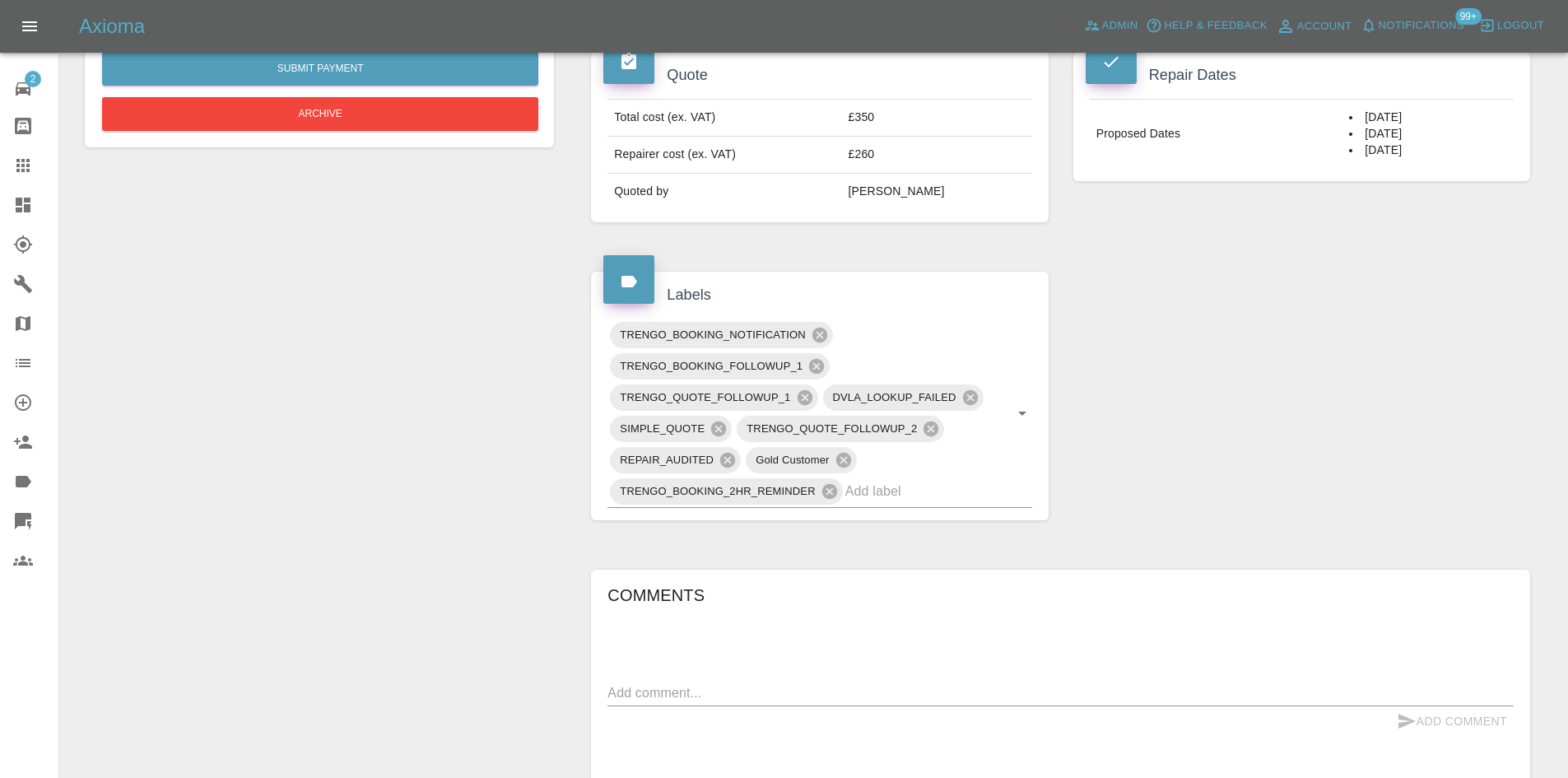
drag, startPoint x: 764, startPoint y: 545, endPoint x: 1103, endPoint y: 502, distance: 341.7
click at [1103, 502] on div "Claim Information Vehicle Make, Model, Year N/A N/A 0 Registration plates DN Ti…" at bounding box center [1060, 332] width 964 height 1495
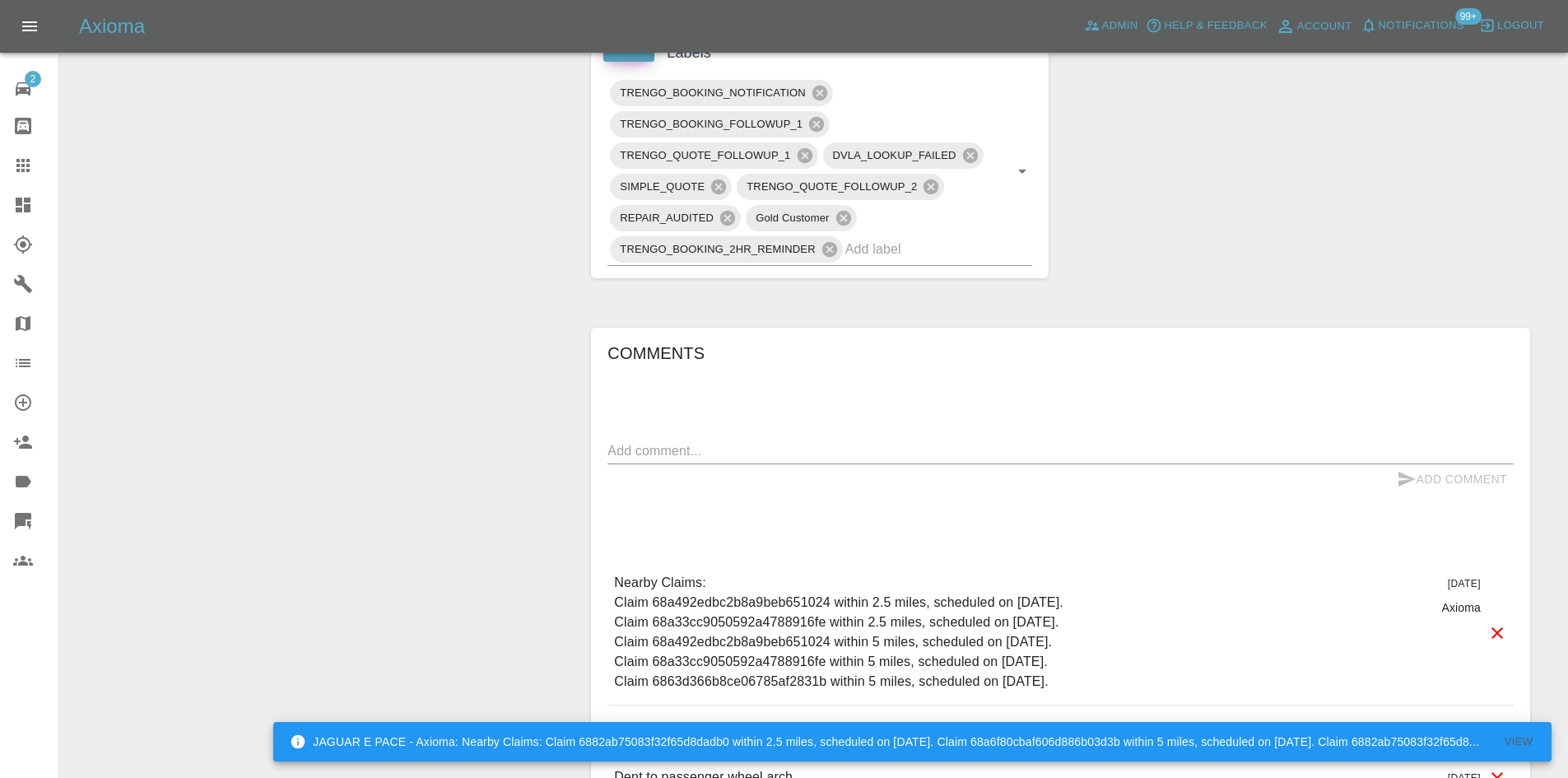
scroll to position [493, 0]
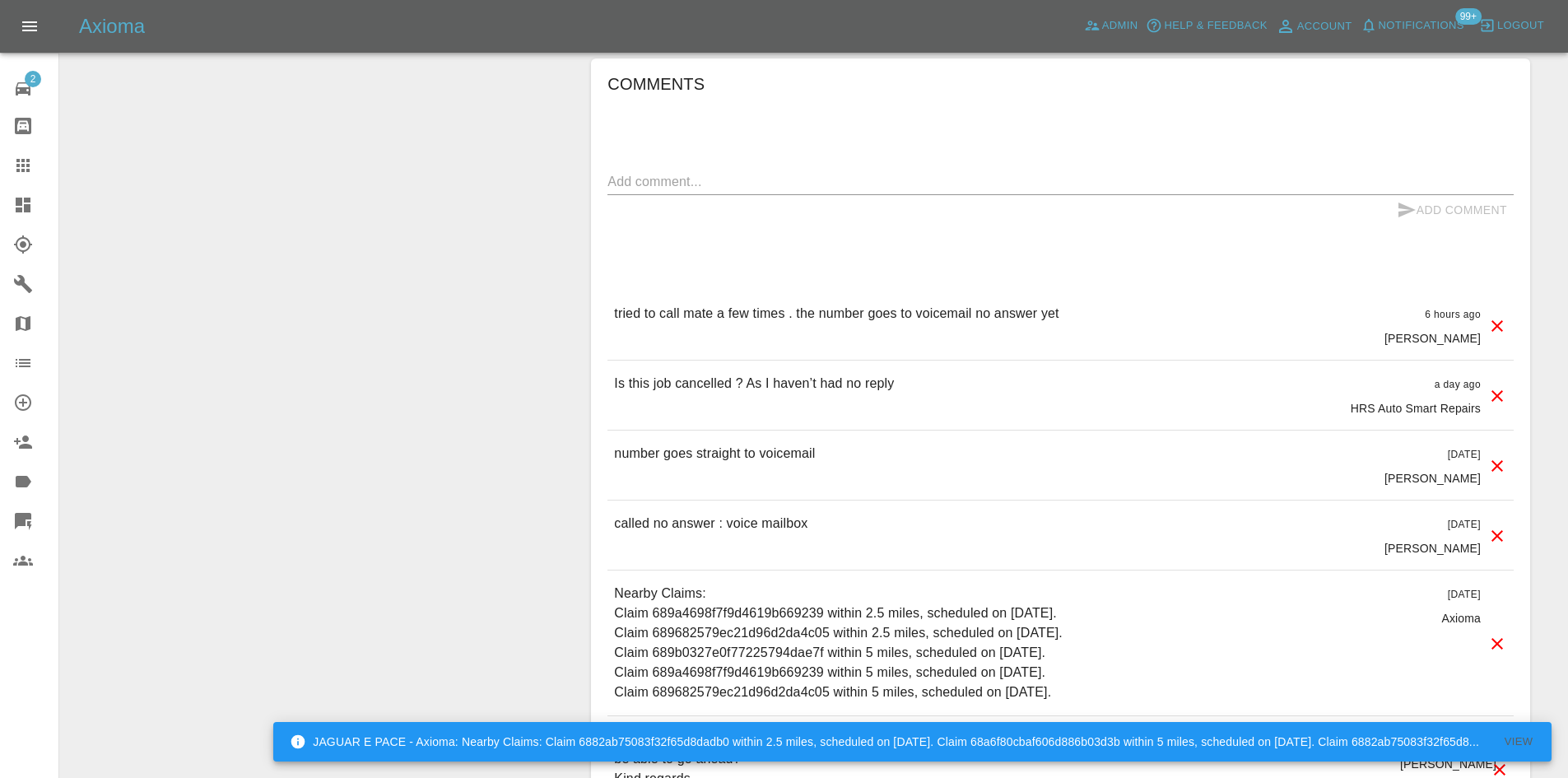
scroll to position [1317, 0]
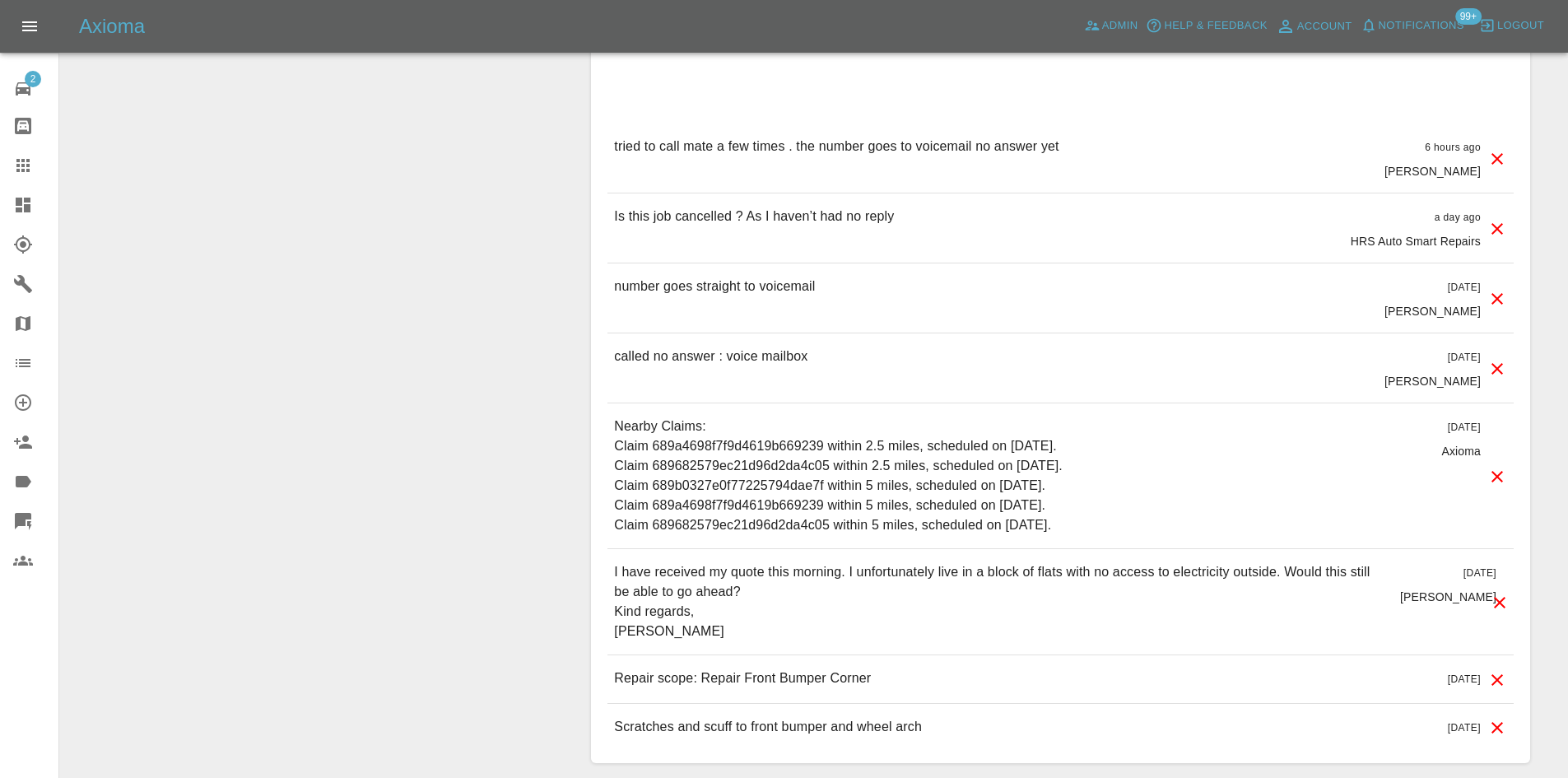
drag, startPoint x: 952, startPoint y: 216, endPoint x: 479, endPoint y: 241, distance: 473.7
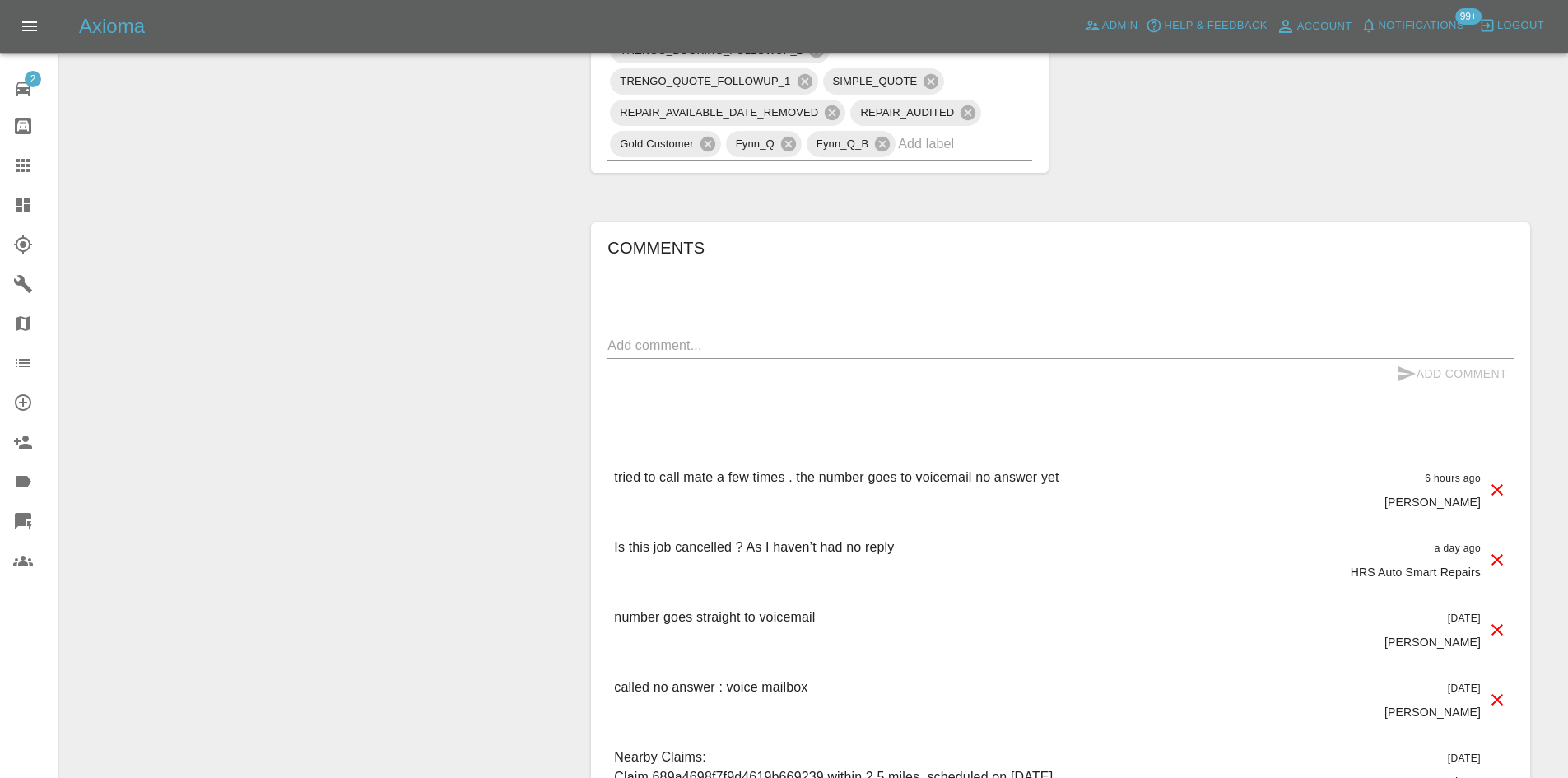
scroll to position [741, 0]
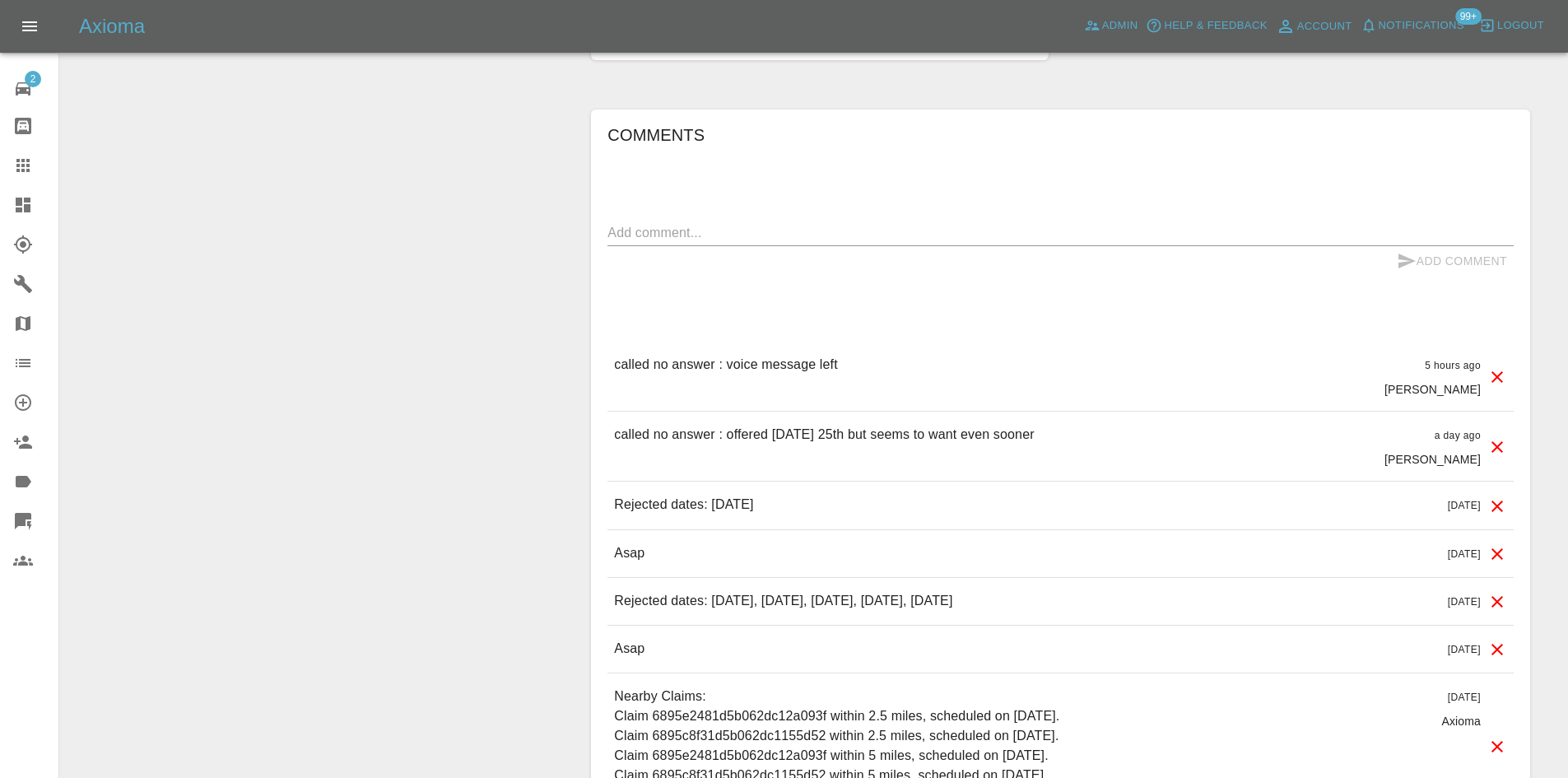
scroll to position [988, 0]
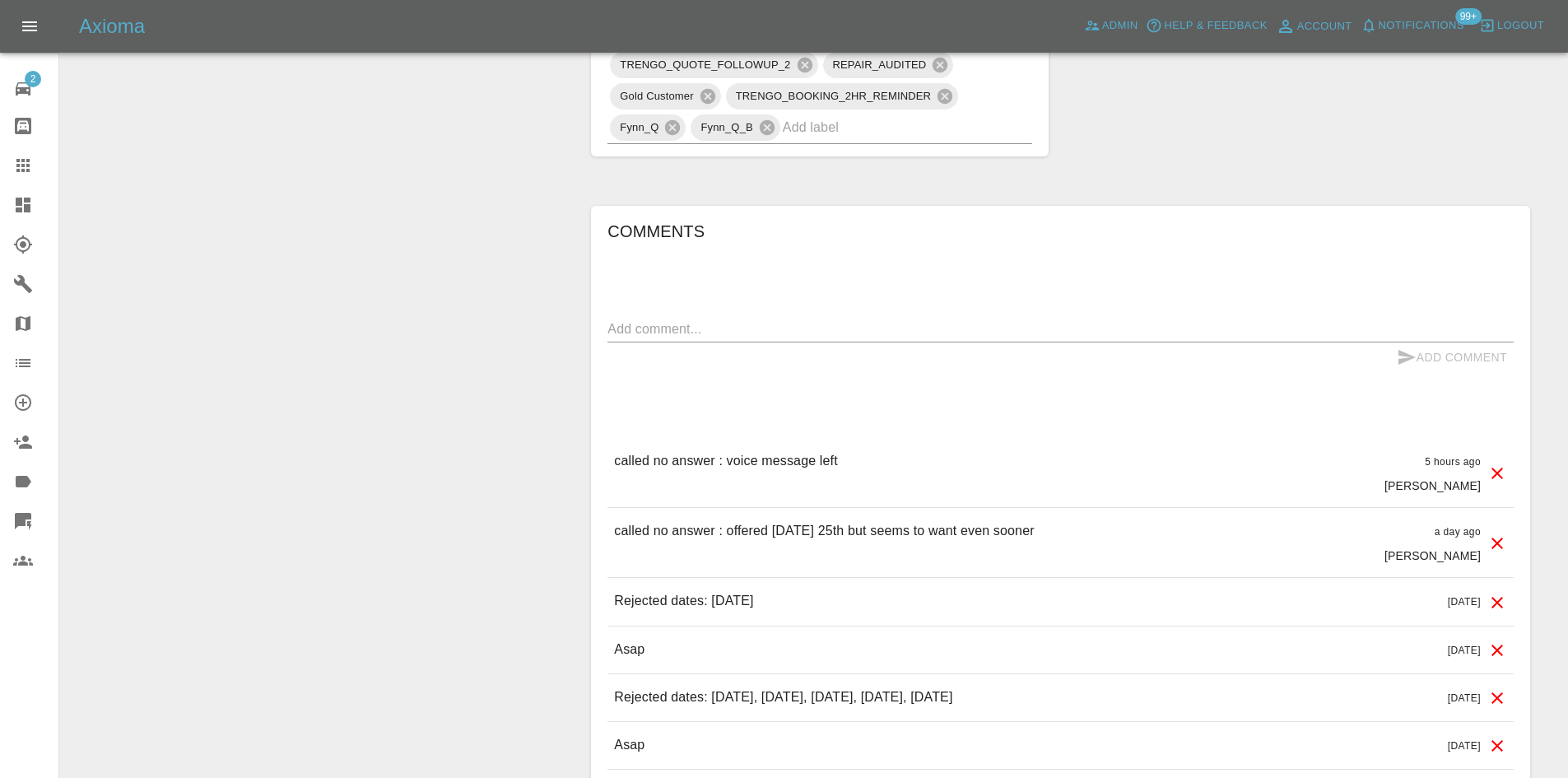
drag, startPoint x: 818, startPoint y: 601, endPoint x: 613, endPoint y: 605, distance: 205.0
click at [613, 605] on div "Rejected dates: [DATE] [DATE]" at bounding box center [1060, 602] width 906 height 47
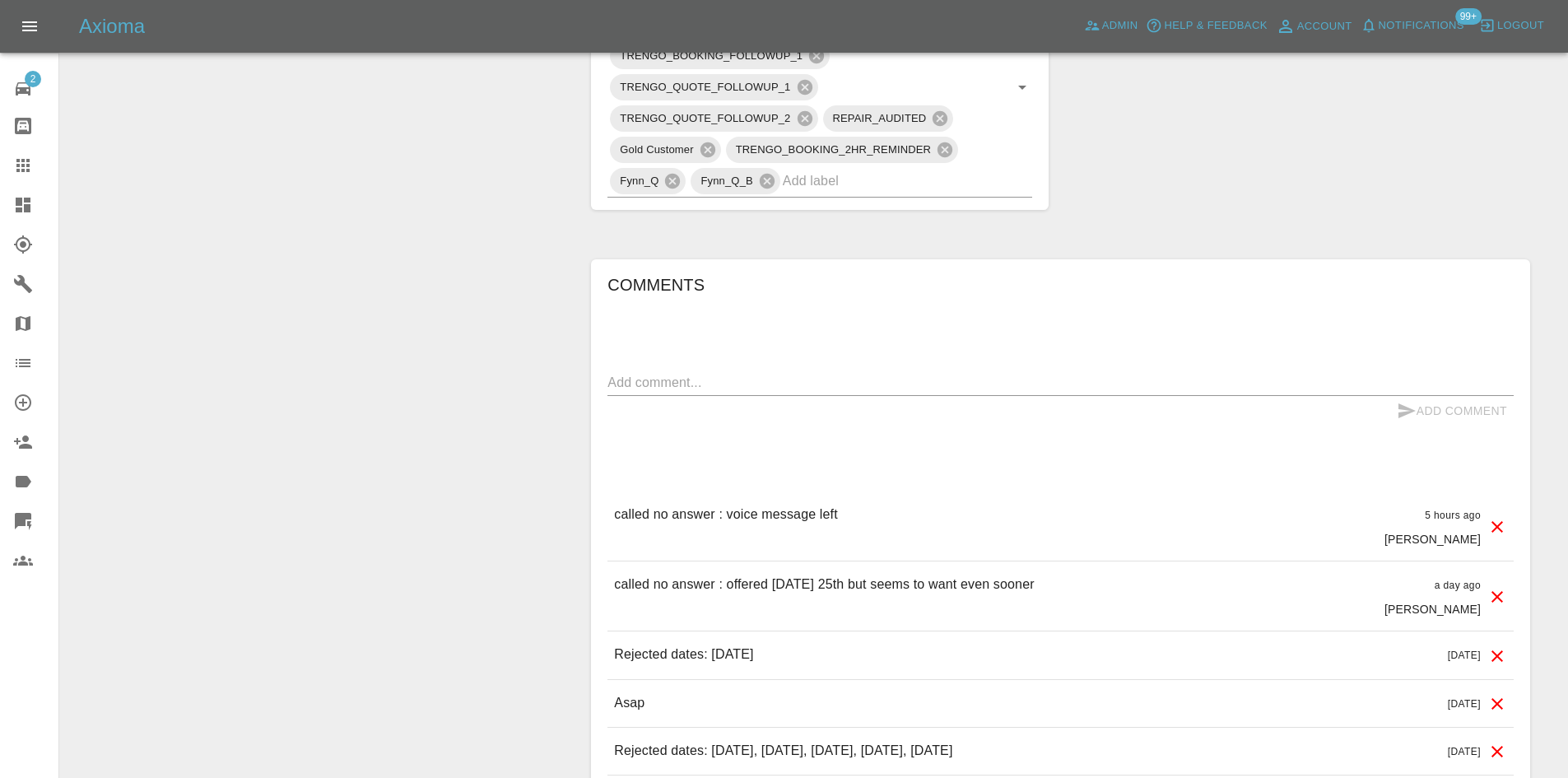
drag, startPoint x: 759, startPoint y: 659, endPoint x: 604, endPoint y: 661, distance: 155.0
click at [622, 662] on div "called no answer : voice message left 5 hours ago [PERSON_NAME] called no answe…" at bounding box center [1060, 777] width 906 height 573
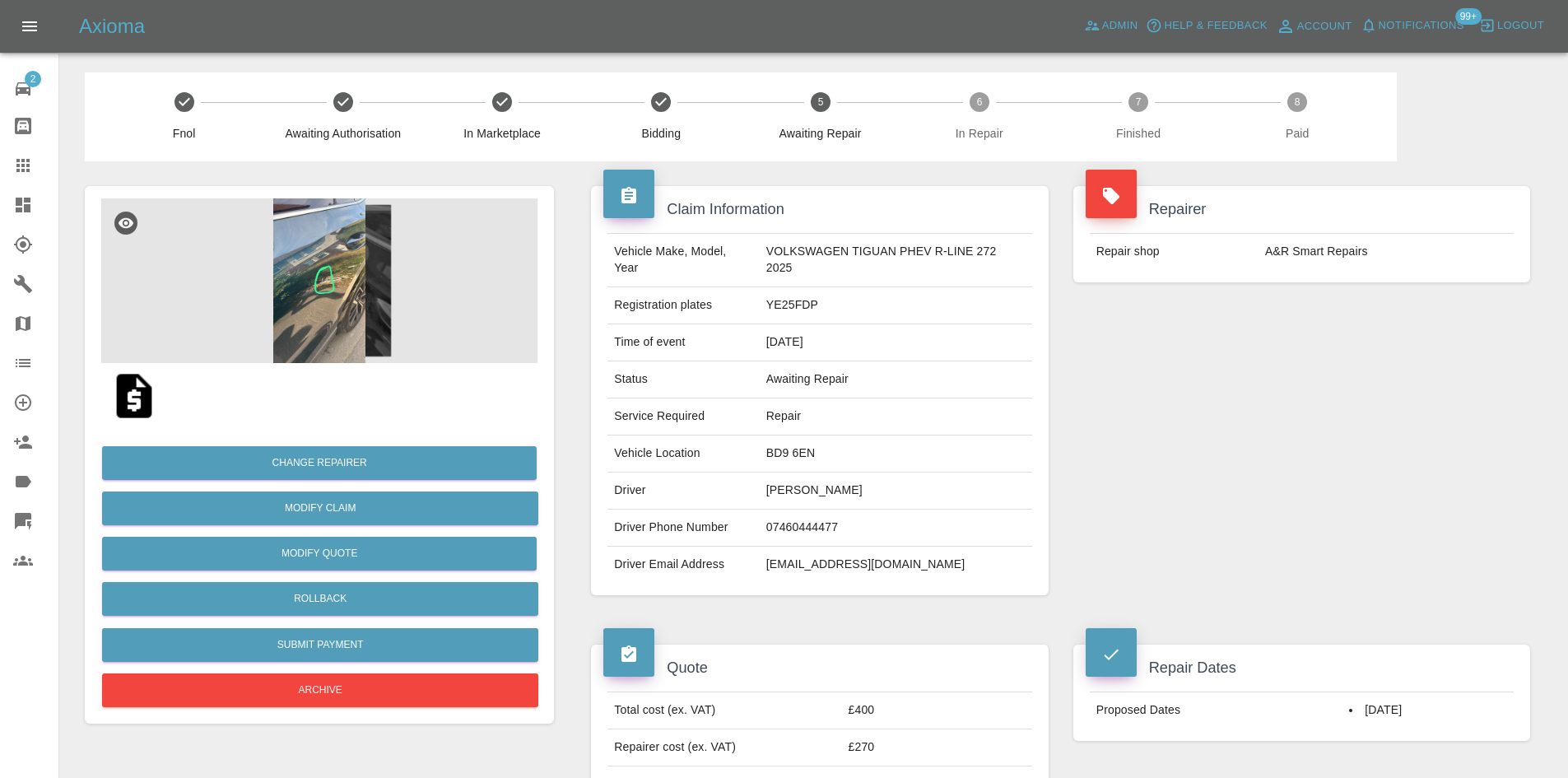
scroll to position [83, 0]
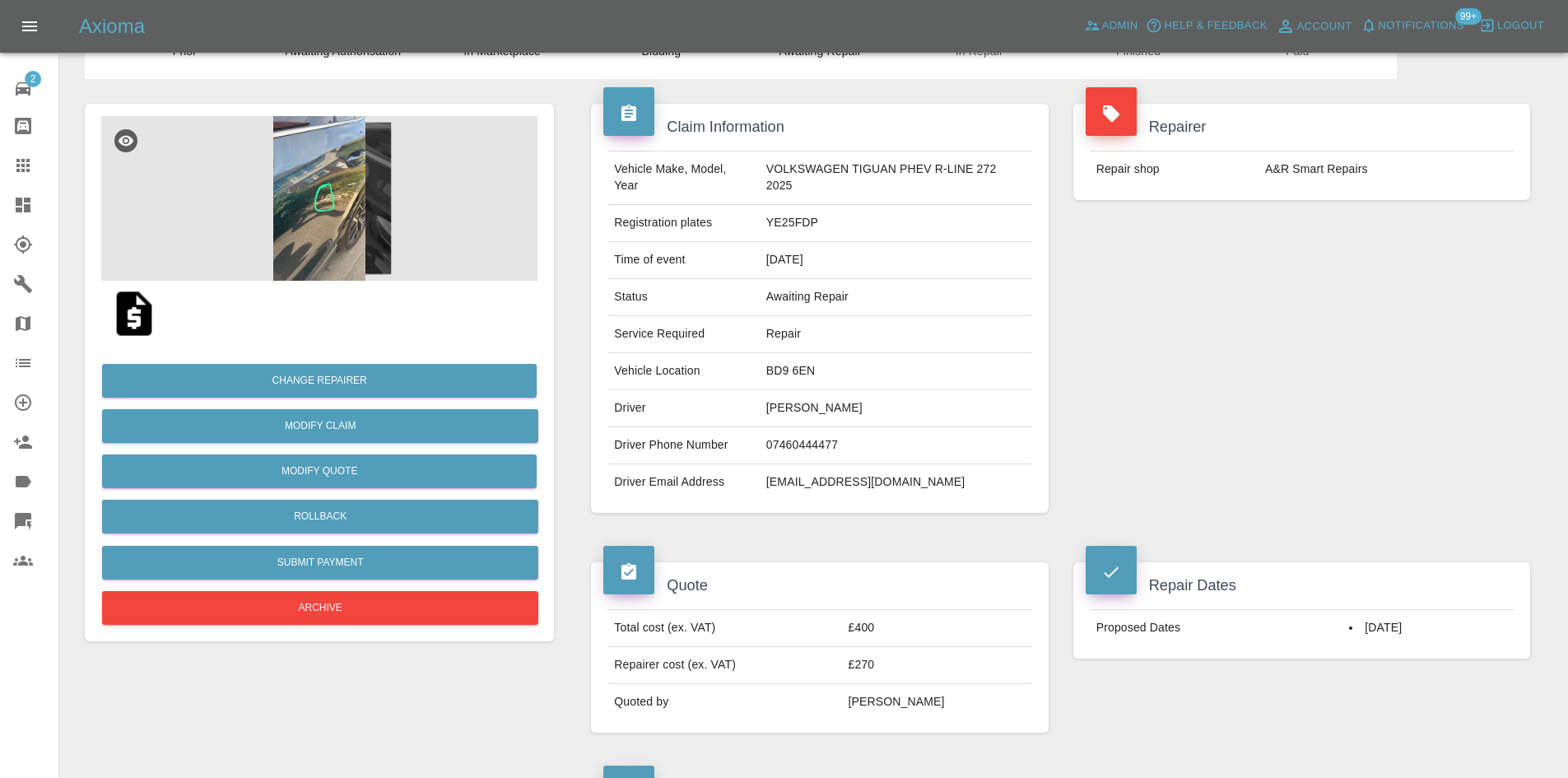
drag, startPoint x: 850, startPoint y: 408, endPoint x: 754, endPoint y: 420, distance: 96.7
click at [754, 420] on tr "Driver [PERSON_NAME]" at bounding box center [819, 409] width 424 height 37
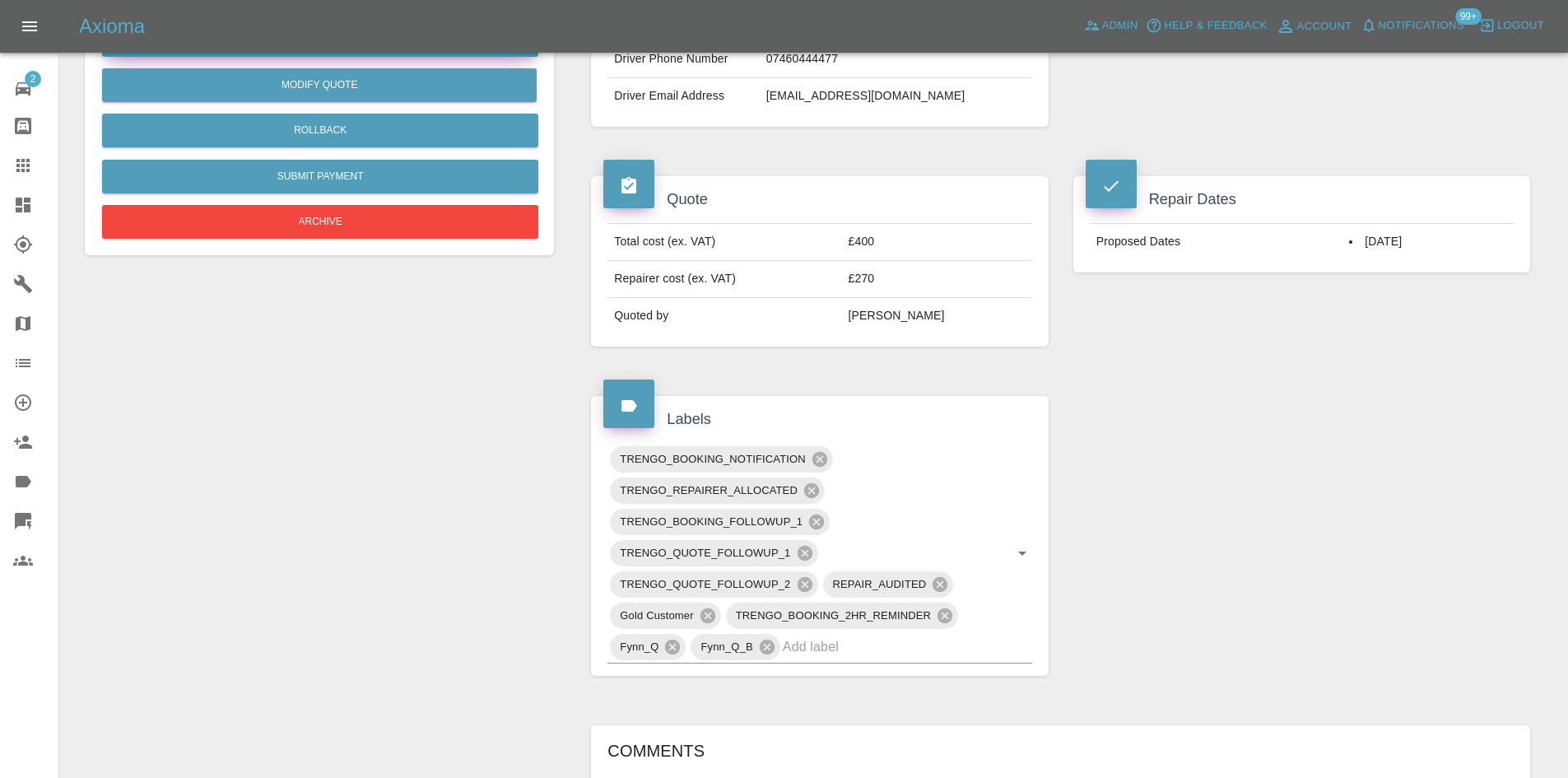
scroll to position [330, 0]
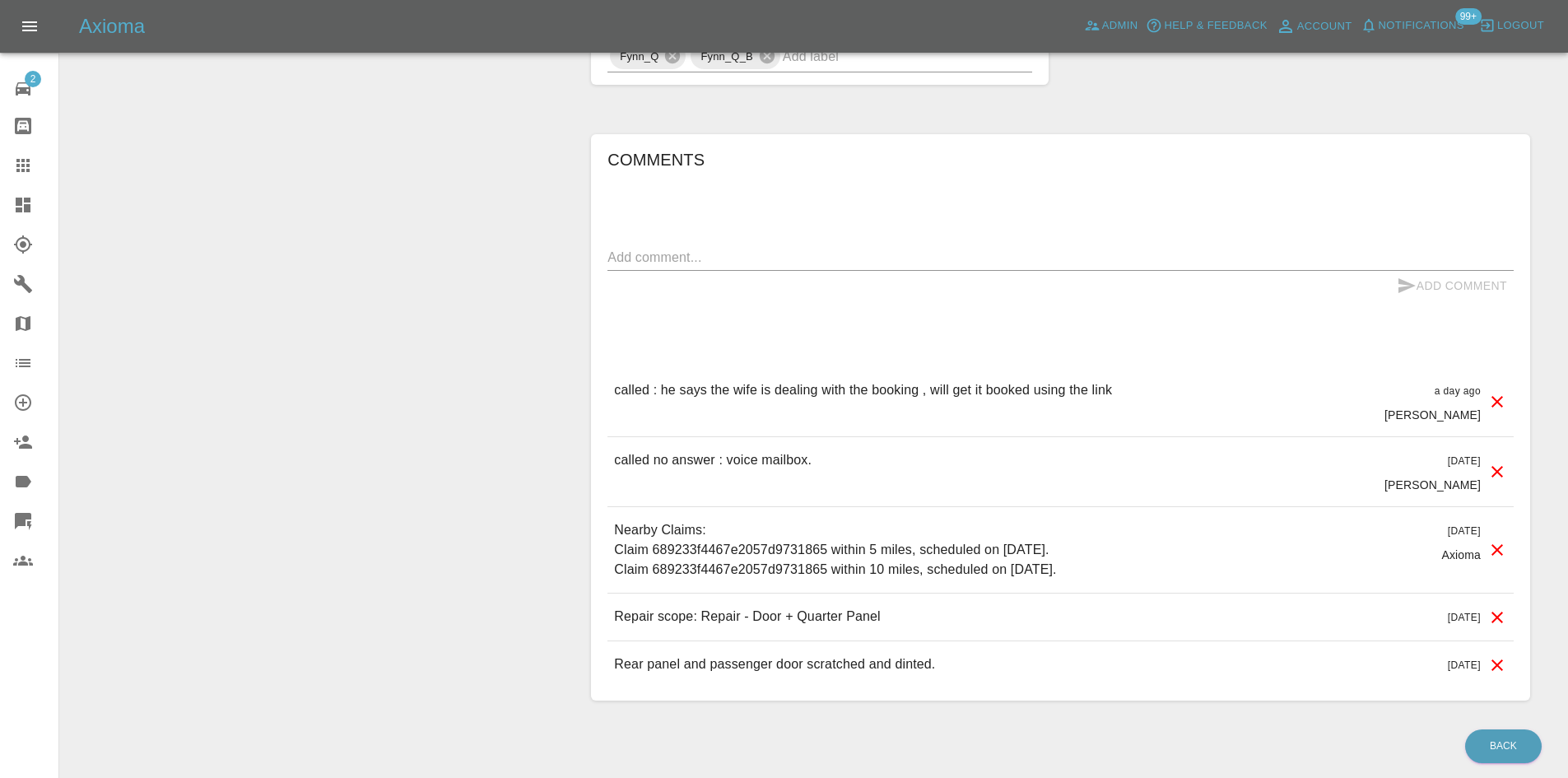
scroll to position [1317, 0]
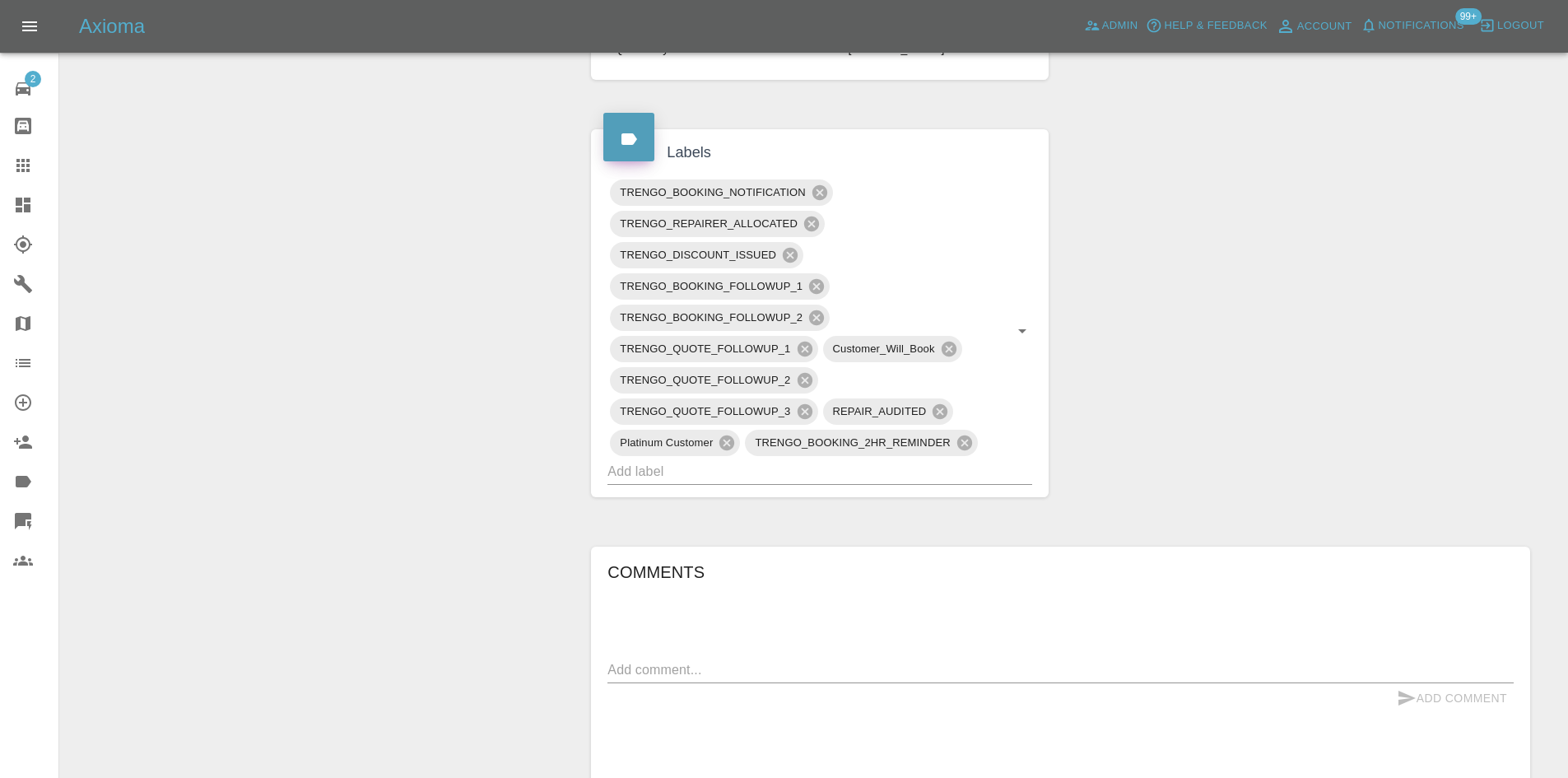
scroll to position [576, 0]
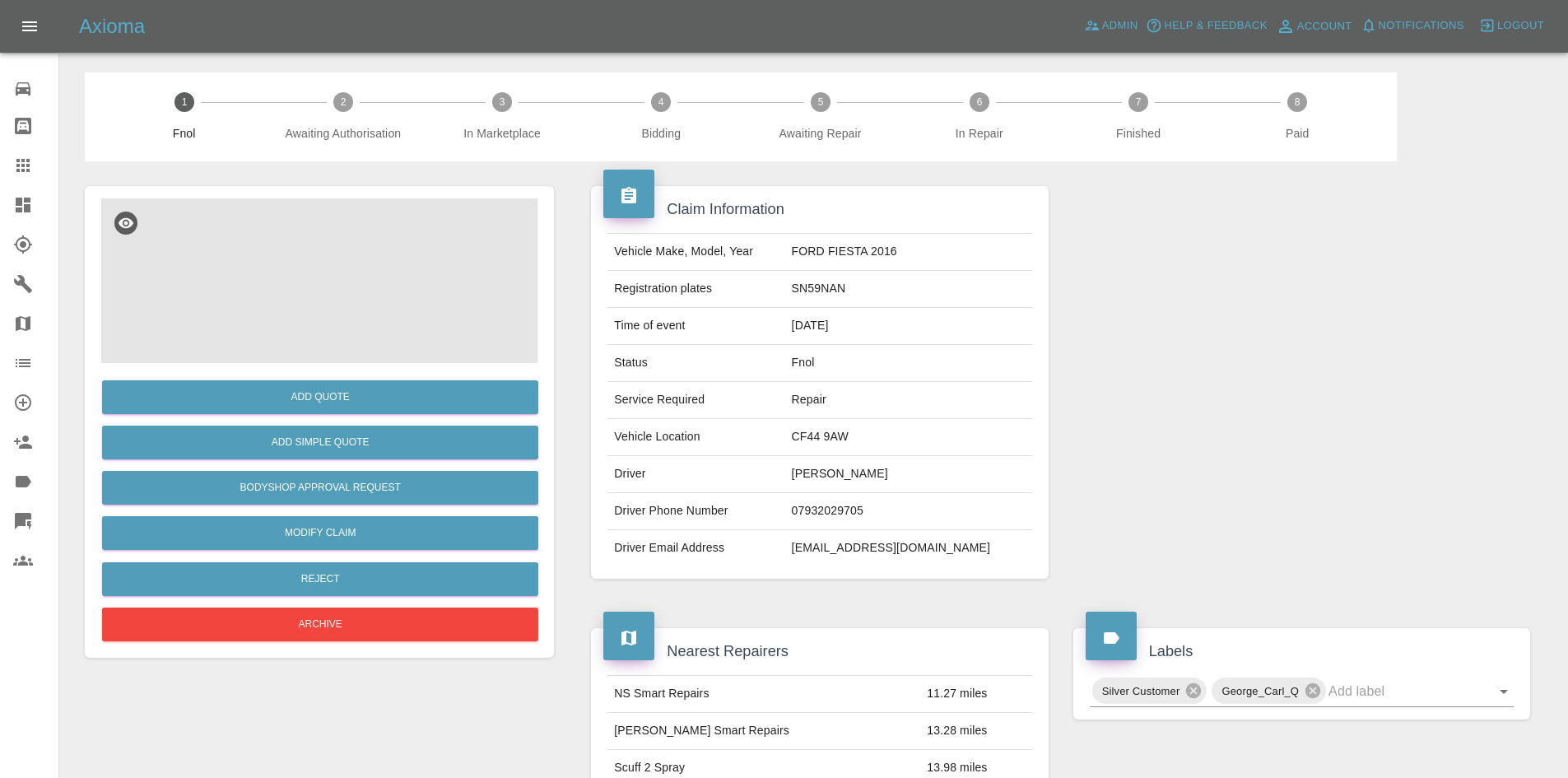
click at [360, 305] on img at bounding box center [320, 281] width 437 height 164
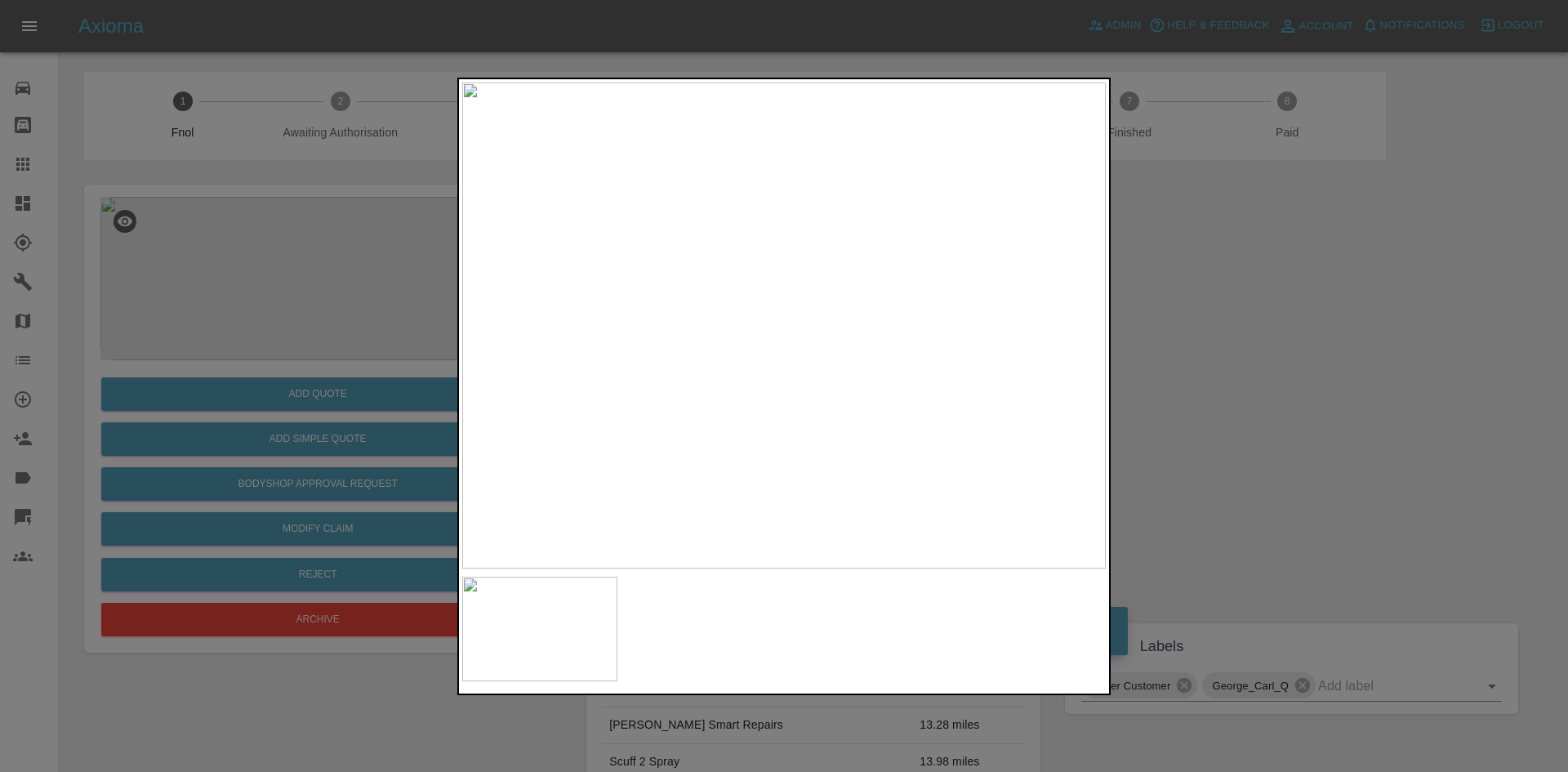
click at [789, 362] on img at bounding box center [784, 325] width 643 height 486
click at [929, 438] on img at bounding box center [909, 290] width 1930 height 1458
drag, startPoint x: 1276, startPoint y: 404, endPoint x: 1029, endPoint y: 404, distance: 247.0
click at [1268, 404] on div at bounding box center [784, 386] width 1568 height 772
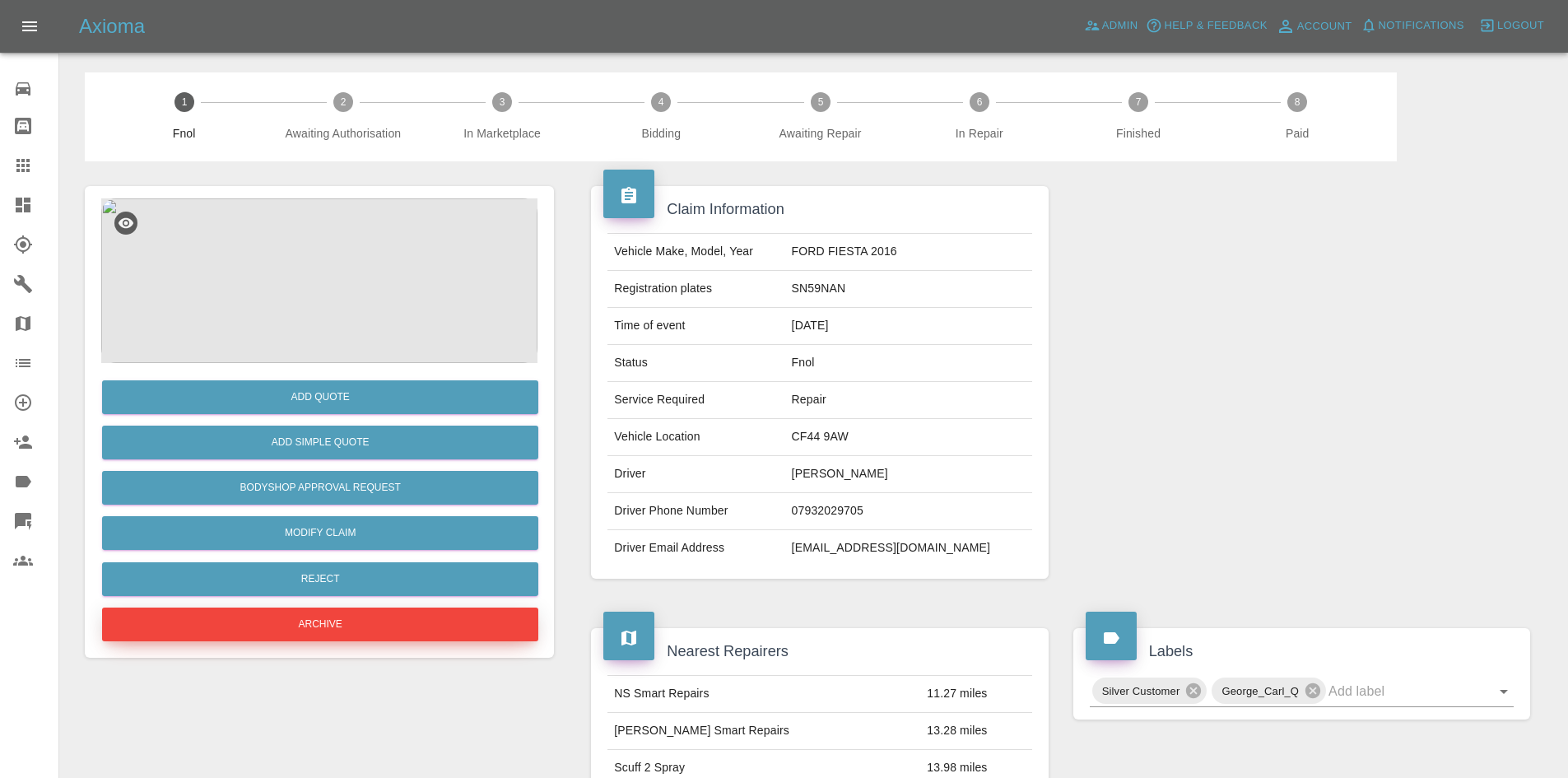
click at [385, 631] on button "Archive" at bounding box center [320, 624] width 437 height 34
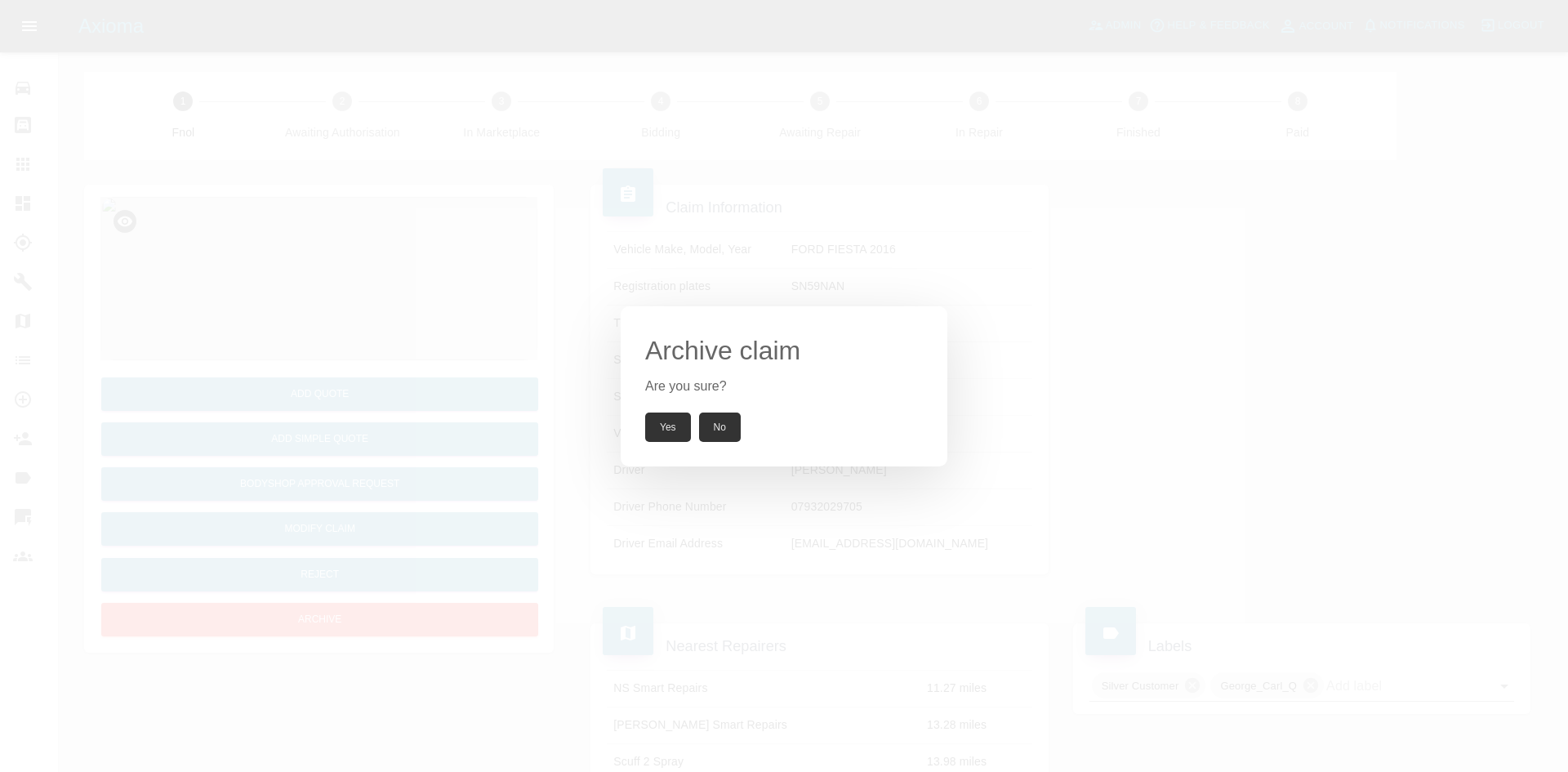
click at [719, 420] on button "No" at bounding box center [720, 427] width 41 height 30
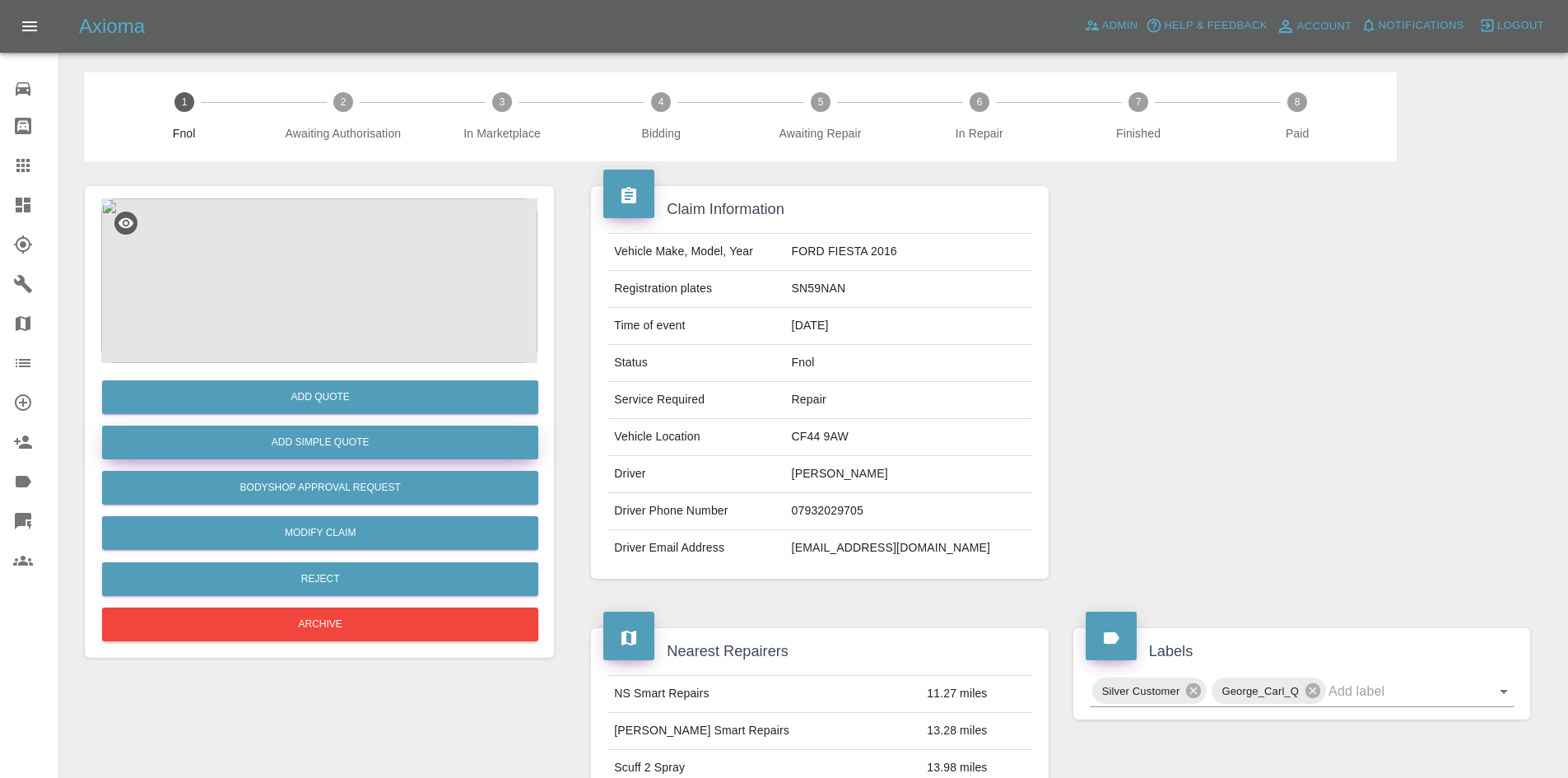
click at [347, 458] on button "Add Simple Quote" at bounding box center [320, 442] width 437 height 34
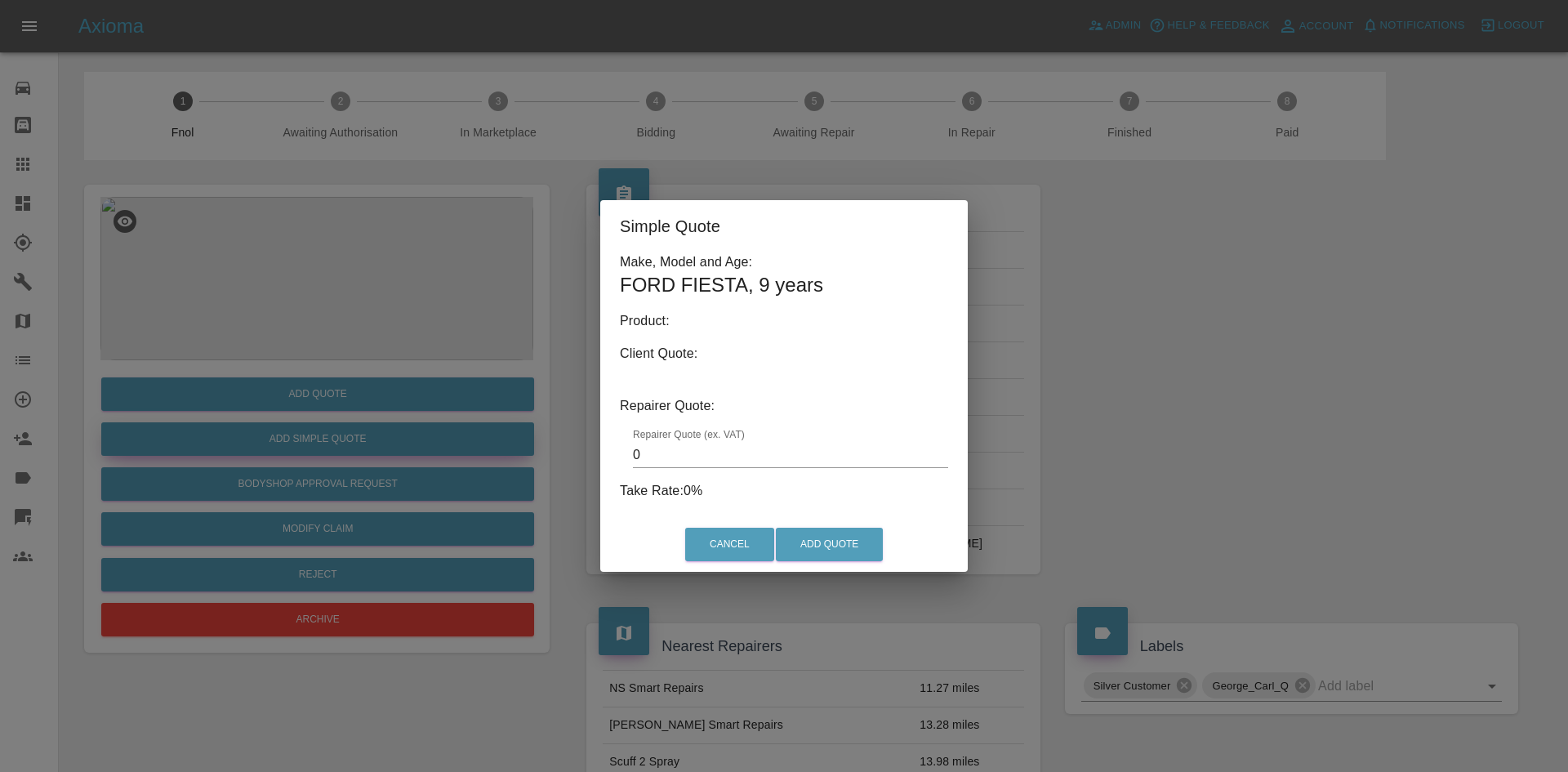
type input "140"
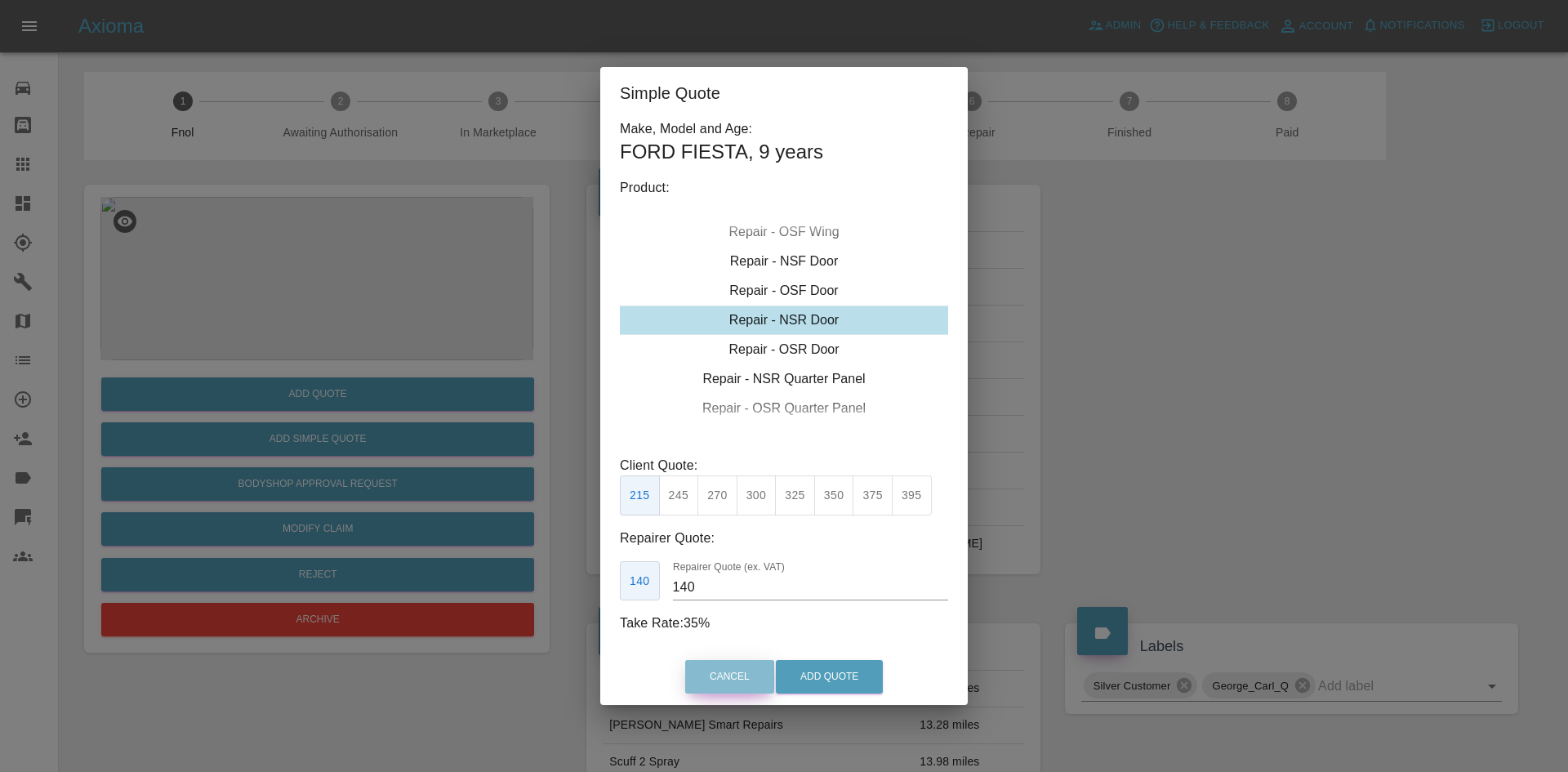
click at [730, 684] on button "Cancel" at bounding box center [730, 677] width 89 height 33
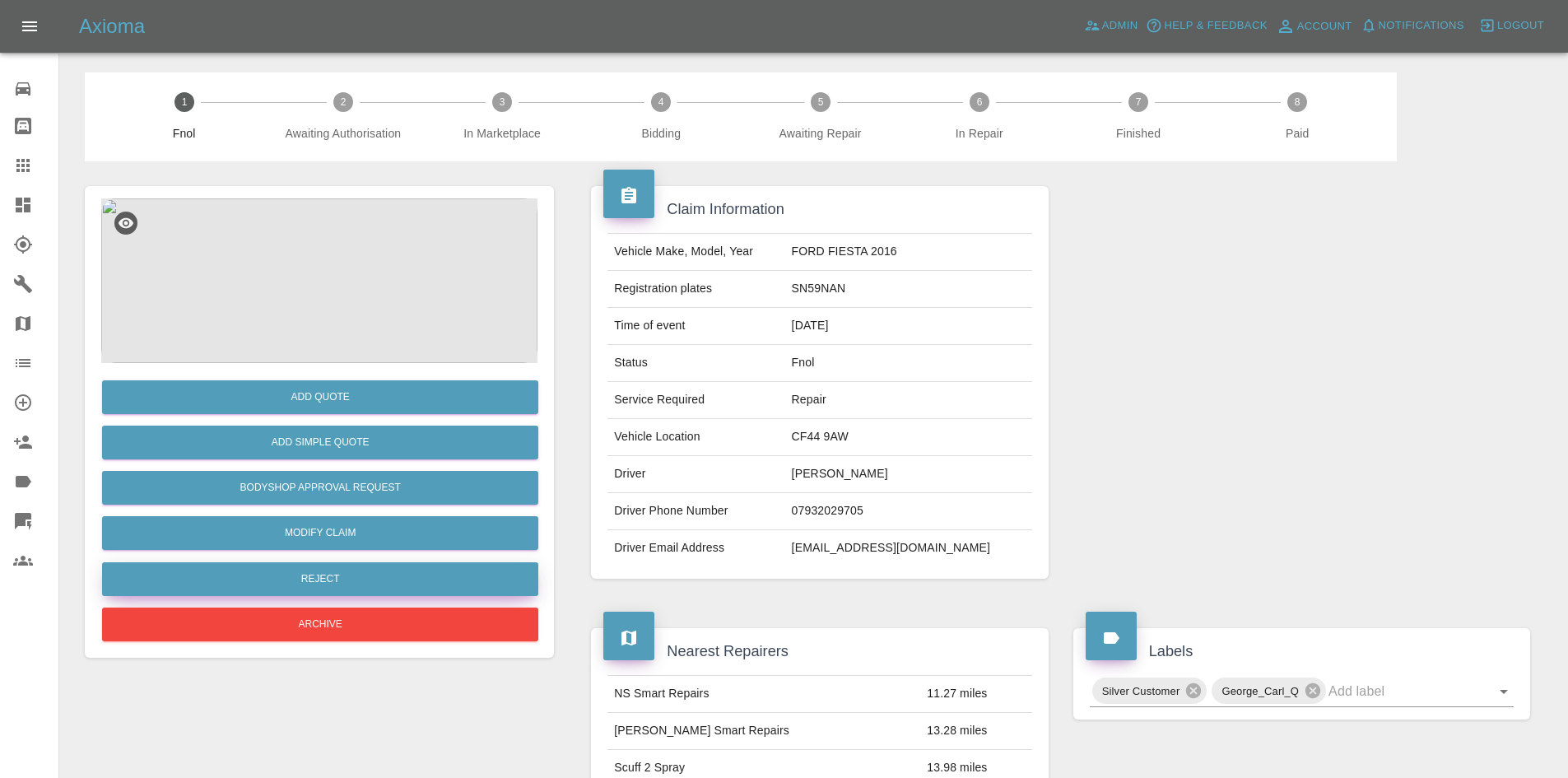
click at [367, 579] on button "Reject" at bounding box center [320, 578] width 437 height 34
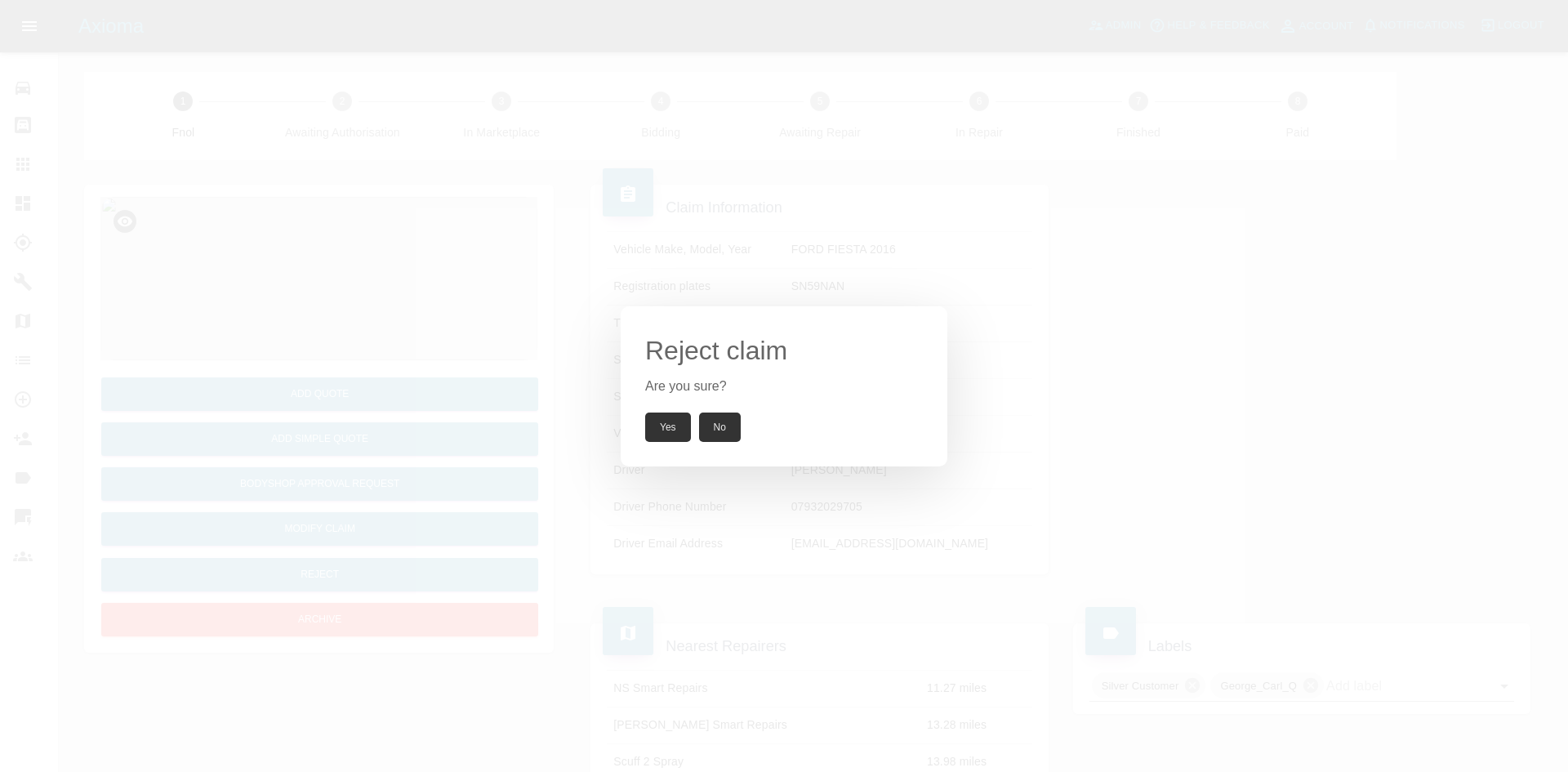
click at [651, 444] on div "Reject claim Are you sure? Yes No" at bounding box center [784, 386] width 327 height 160
click at [662, 428] on button "Yes" at bounding box center [667, 427] width 46 height 30
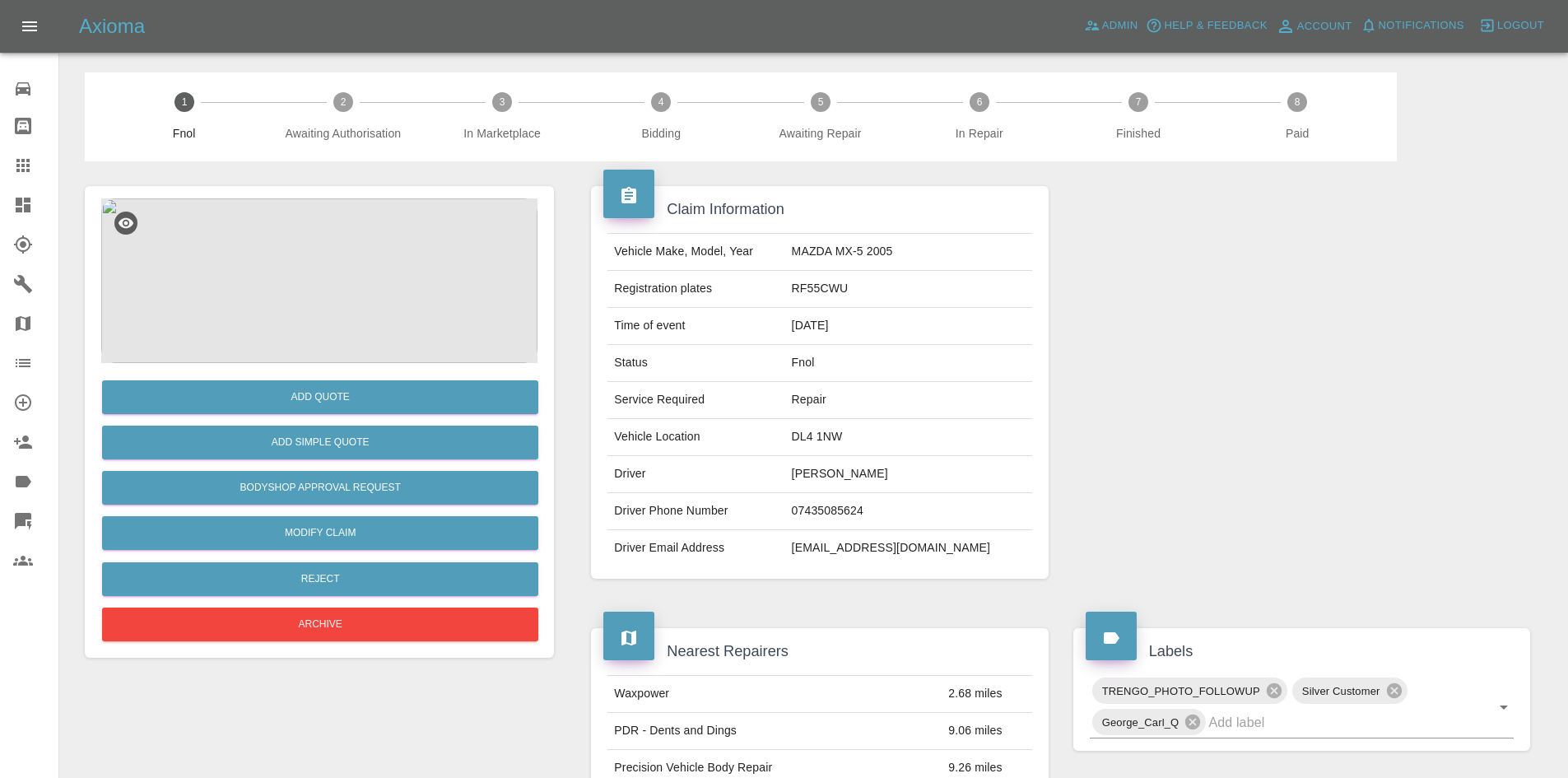
click at [321, 281] on img at bounding box center [320, 281] width 437 height 164
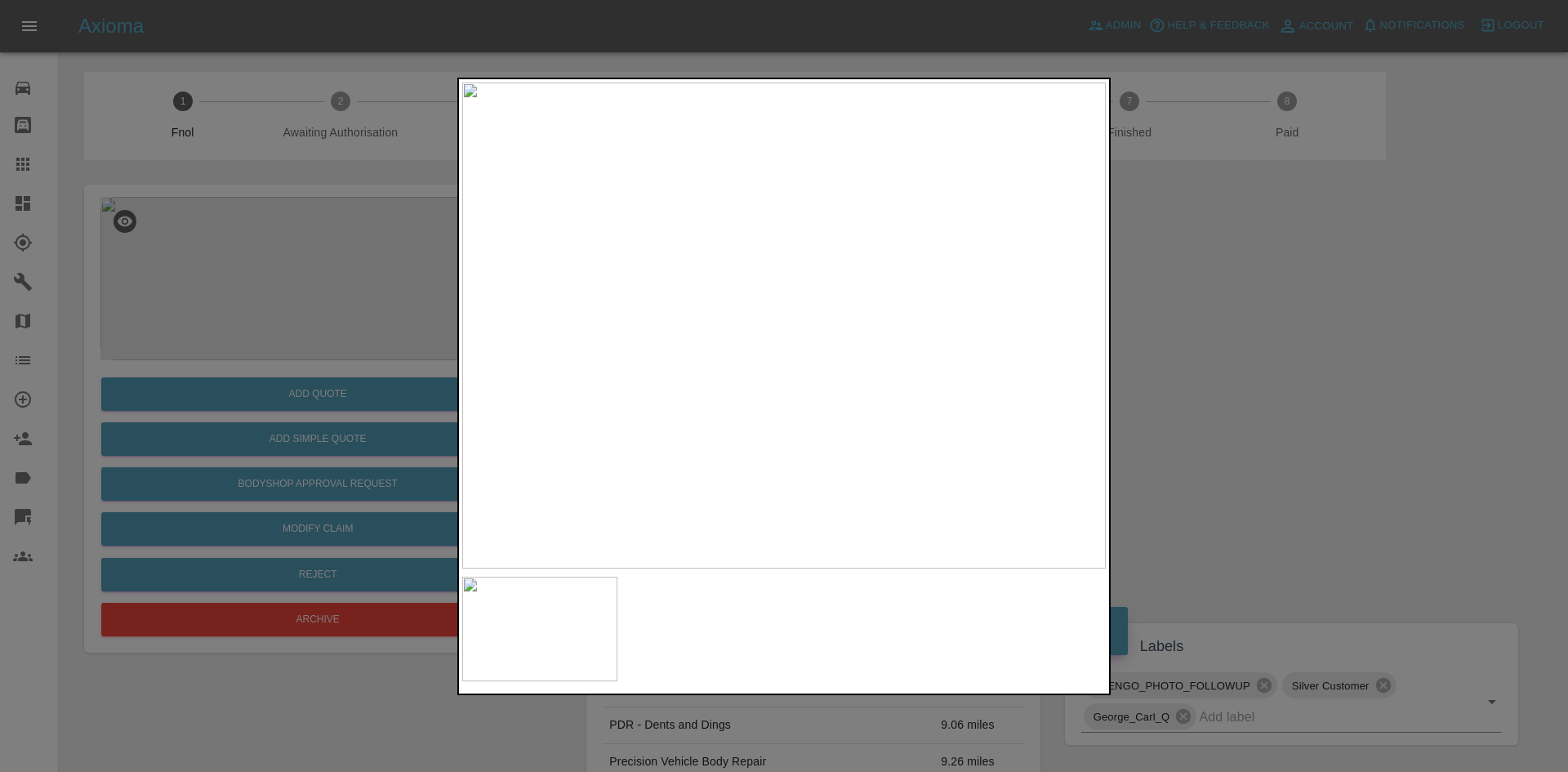
click at [1224, 378] on div at bounding box center [784, 386] width 1568 height 772
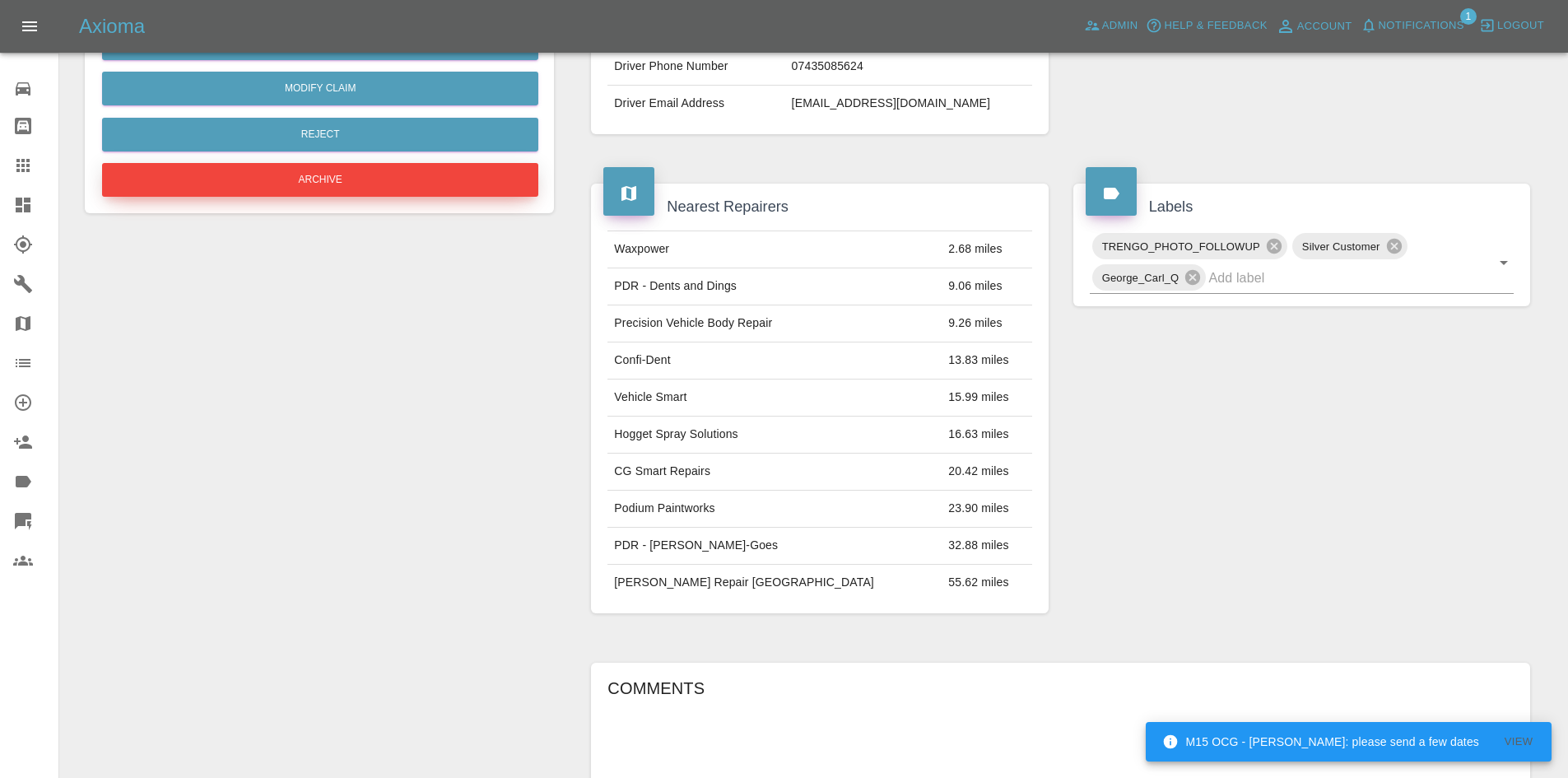
scroll to position [279, 0]
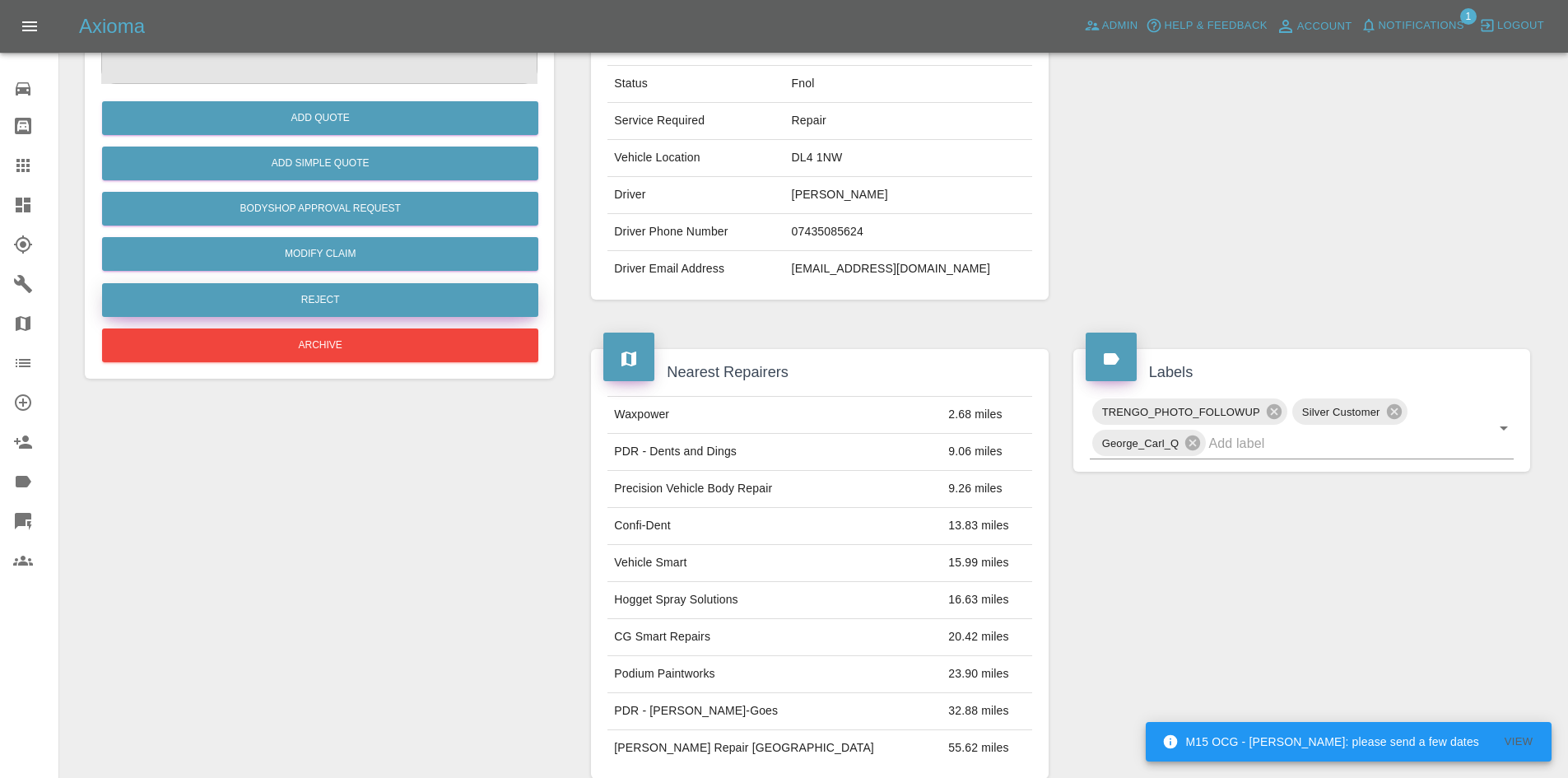
click at [361, 300] on button "Reject" at bounding box center [320, 300] width 437 height 34
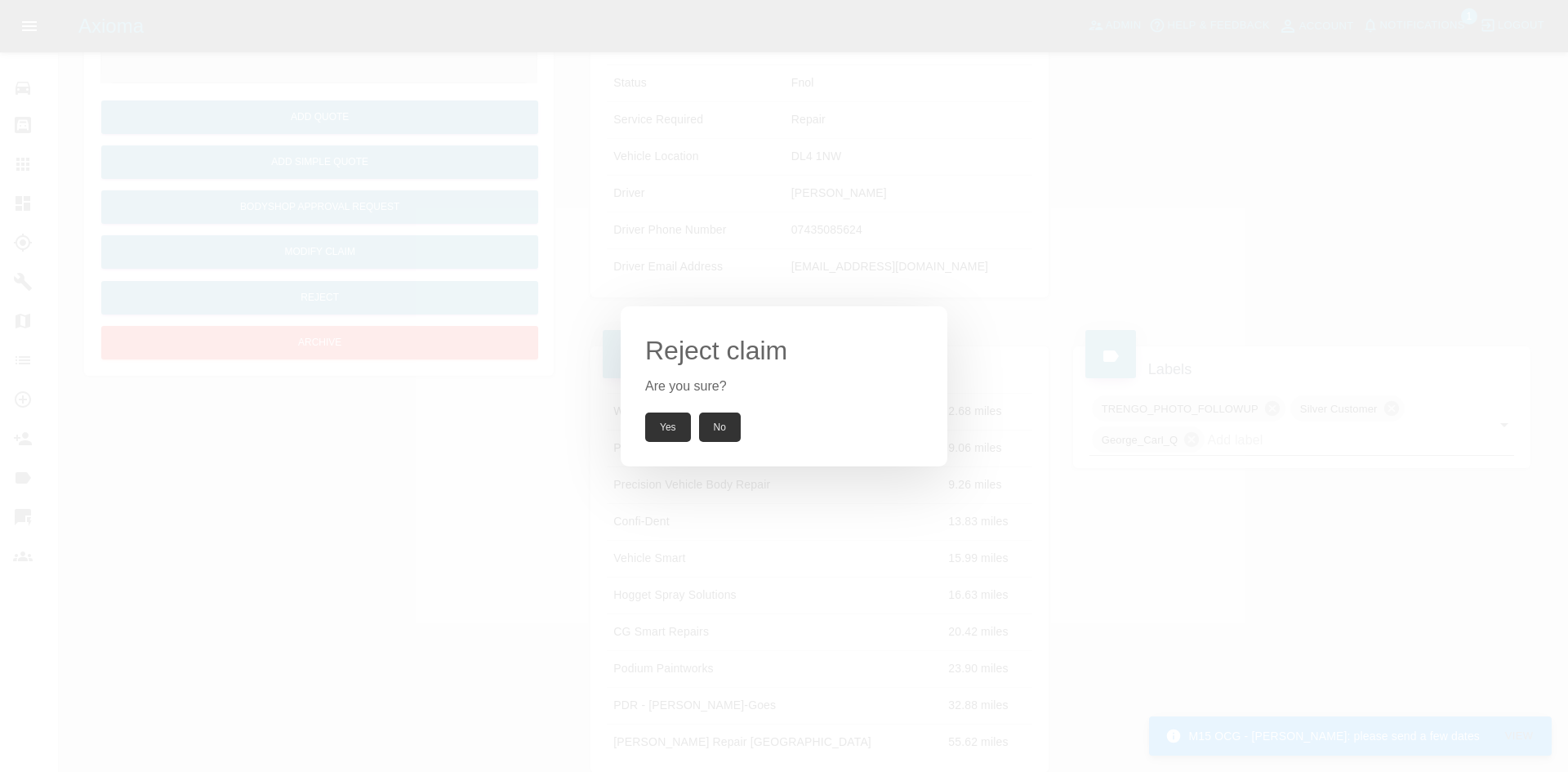
click at [664, 430] on button "Yes" at bounding box center [667, 427] width 46 height 30
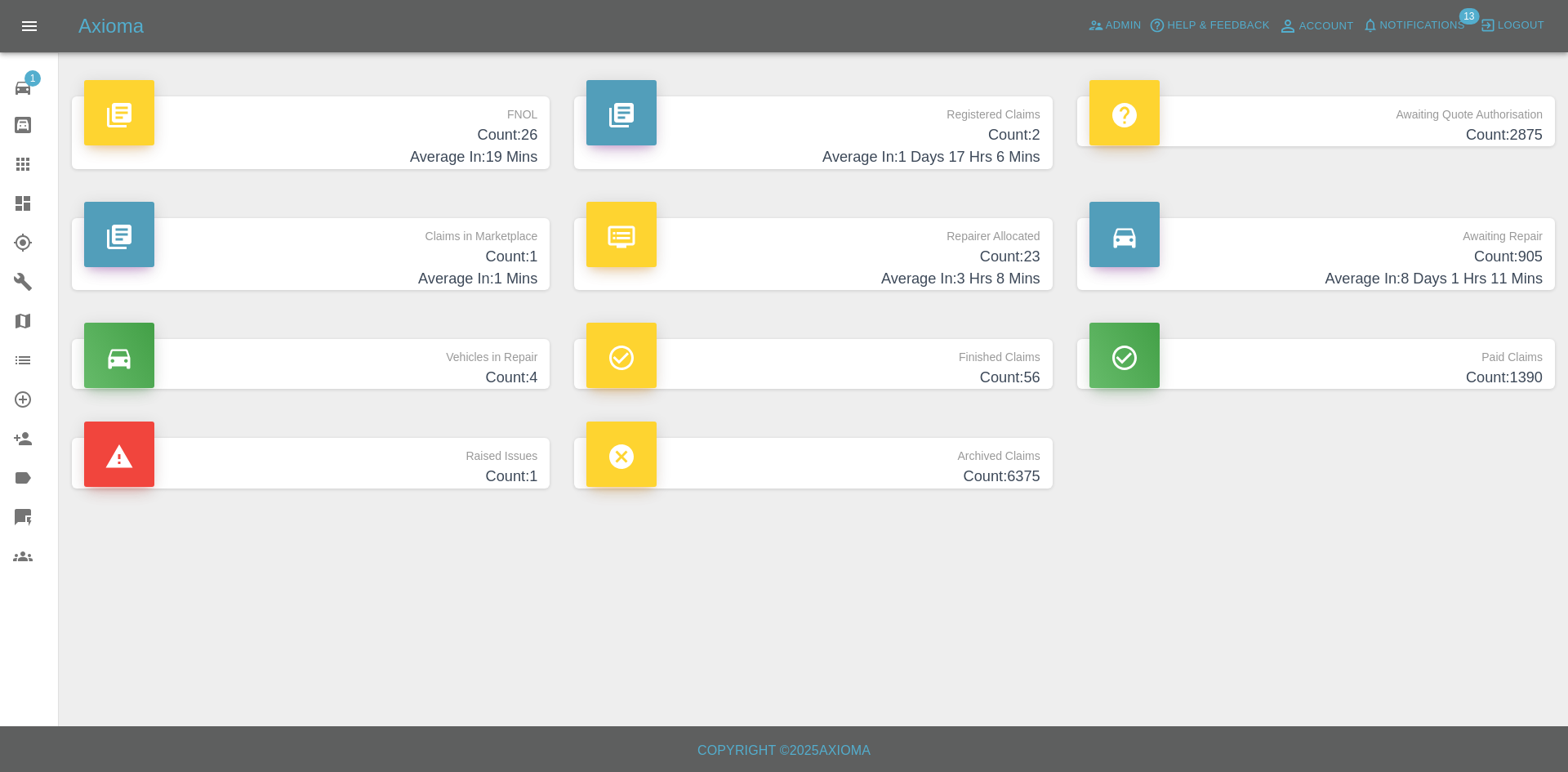
click at [1417, 26] on span "Notifications" at bounding box center [1422, 25] width 85 height 19
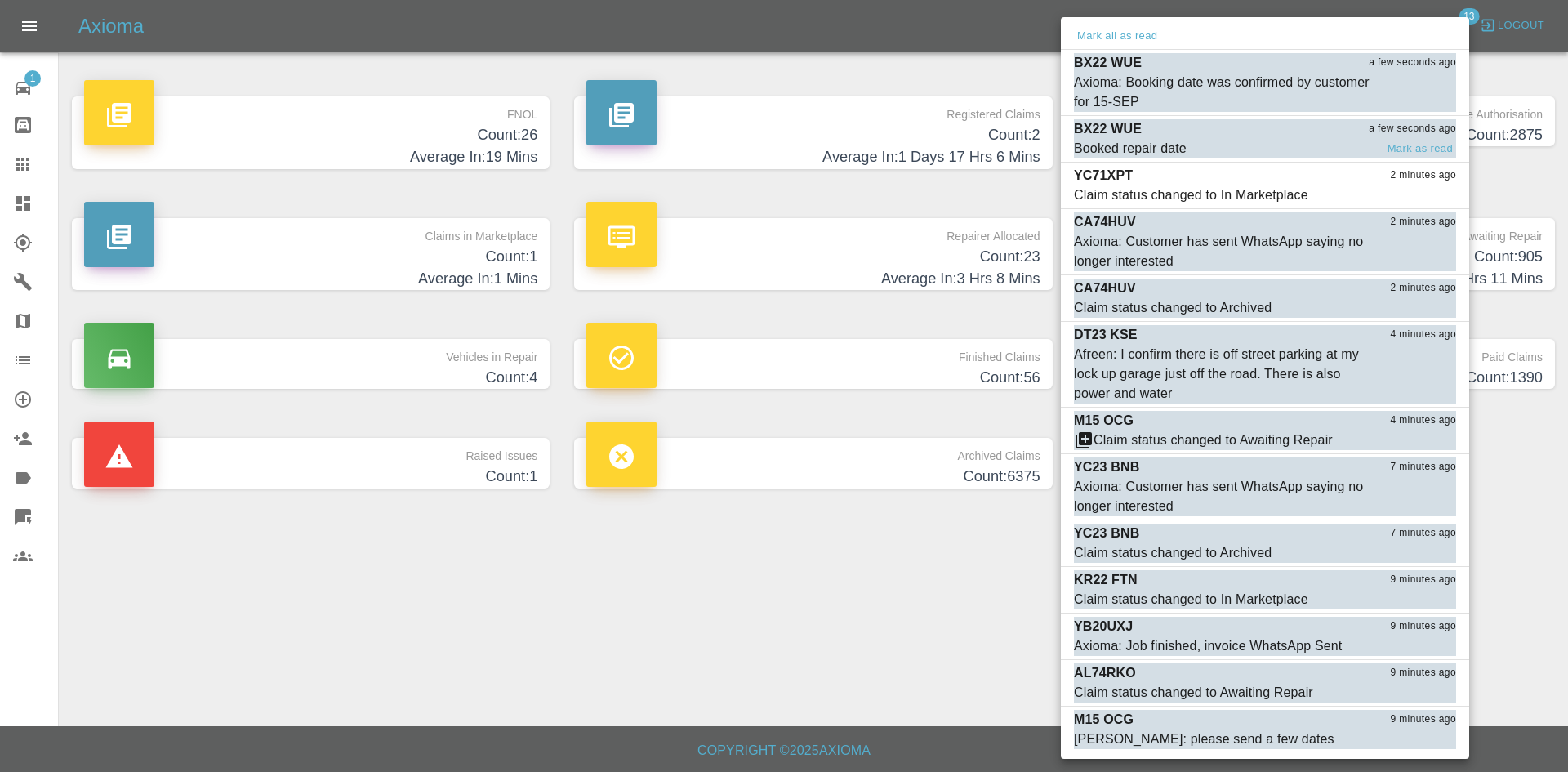
click at [1166, 123] on div "BX22 WUE a few seconds ago" at bounding box center [1264, 129] width 382 height 20
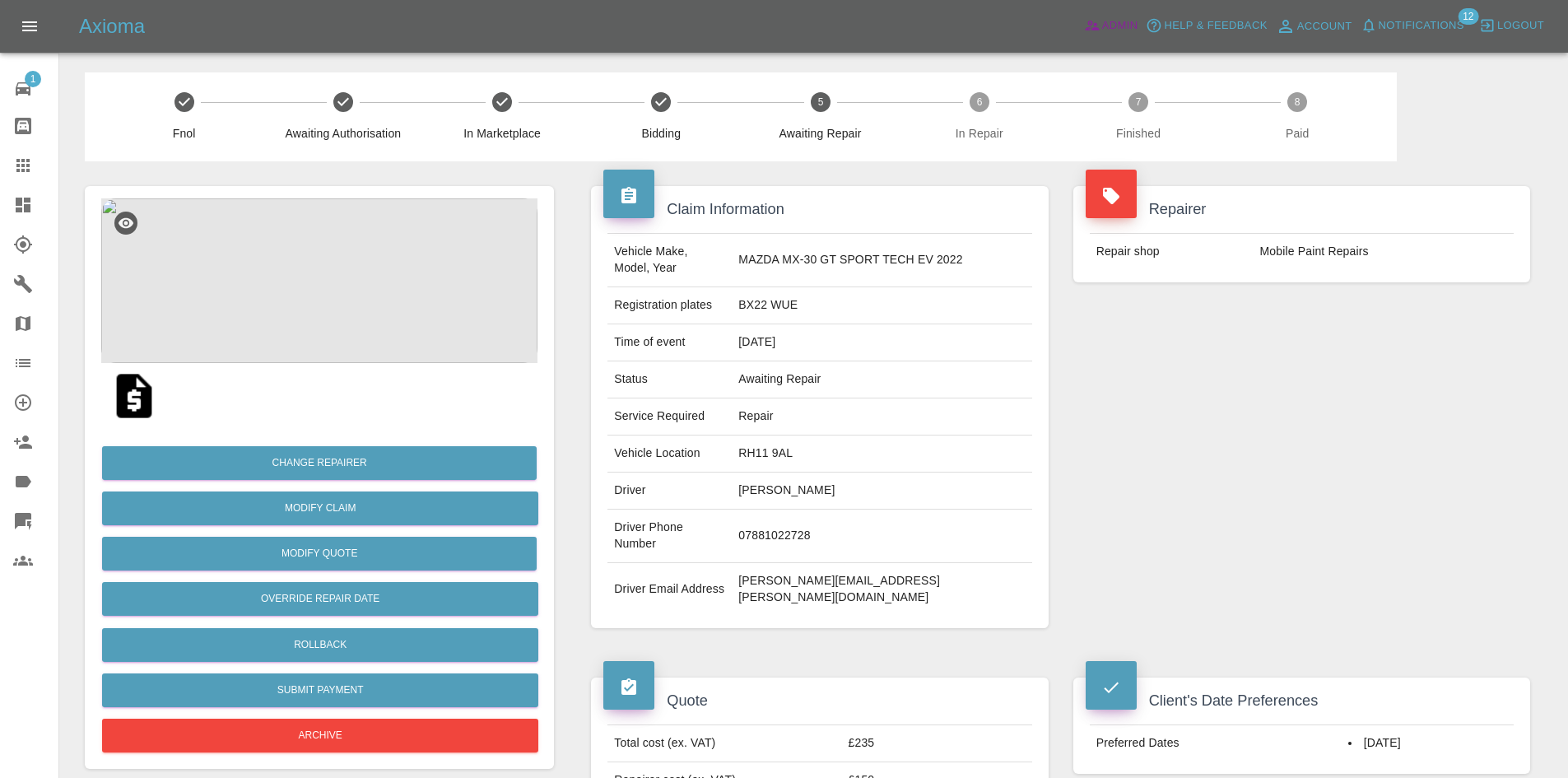
click at [1110, 15] on link "Admin" at bounding box center [1111, 26] width 63 height 25
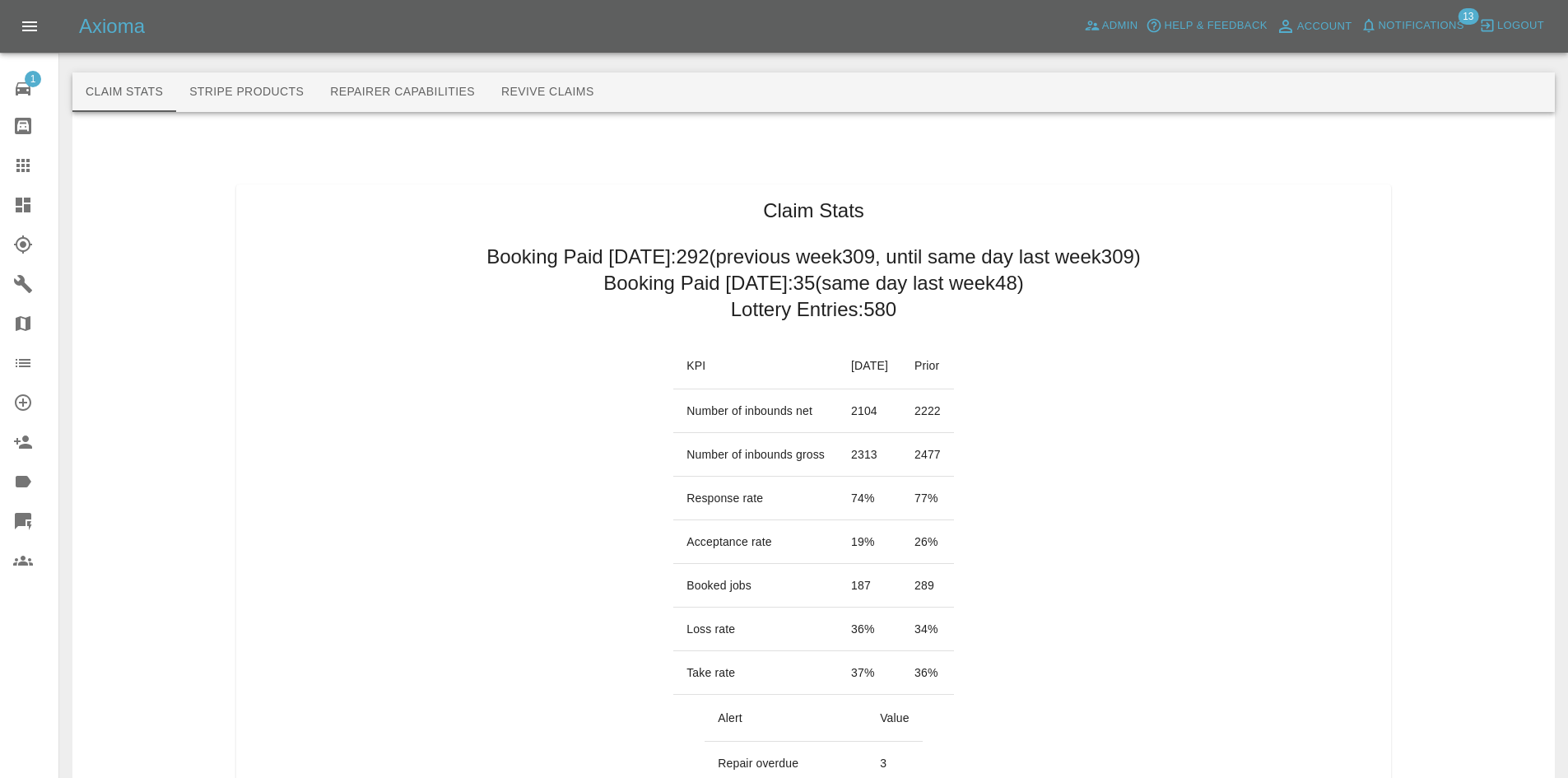
click at [5, 152] on link "Claims" at bounding box center [29, 165] width 58 height 40
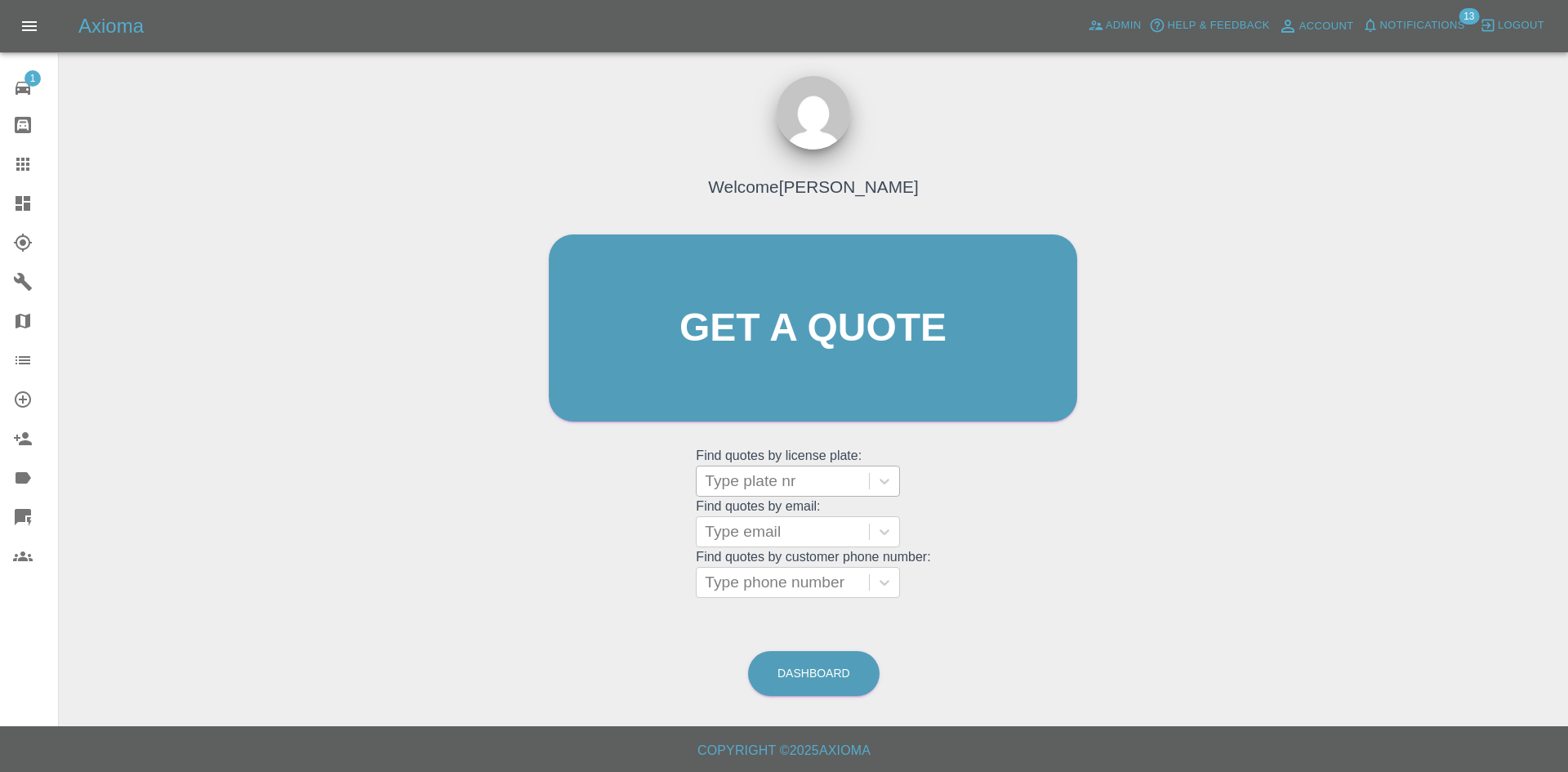
click at [766, 486] on div at bounding box center [782, 480] width 156 height 23
type input "p"
type input "k"
type input "m"
type input "h"
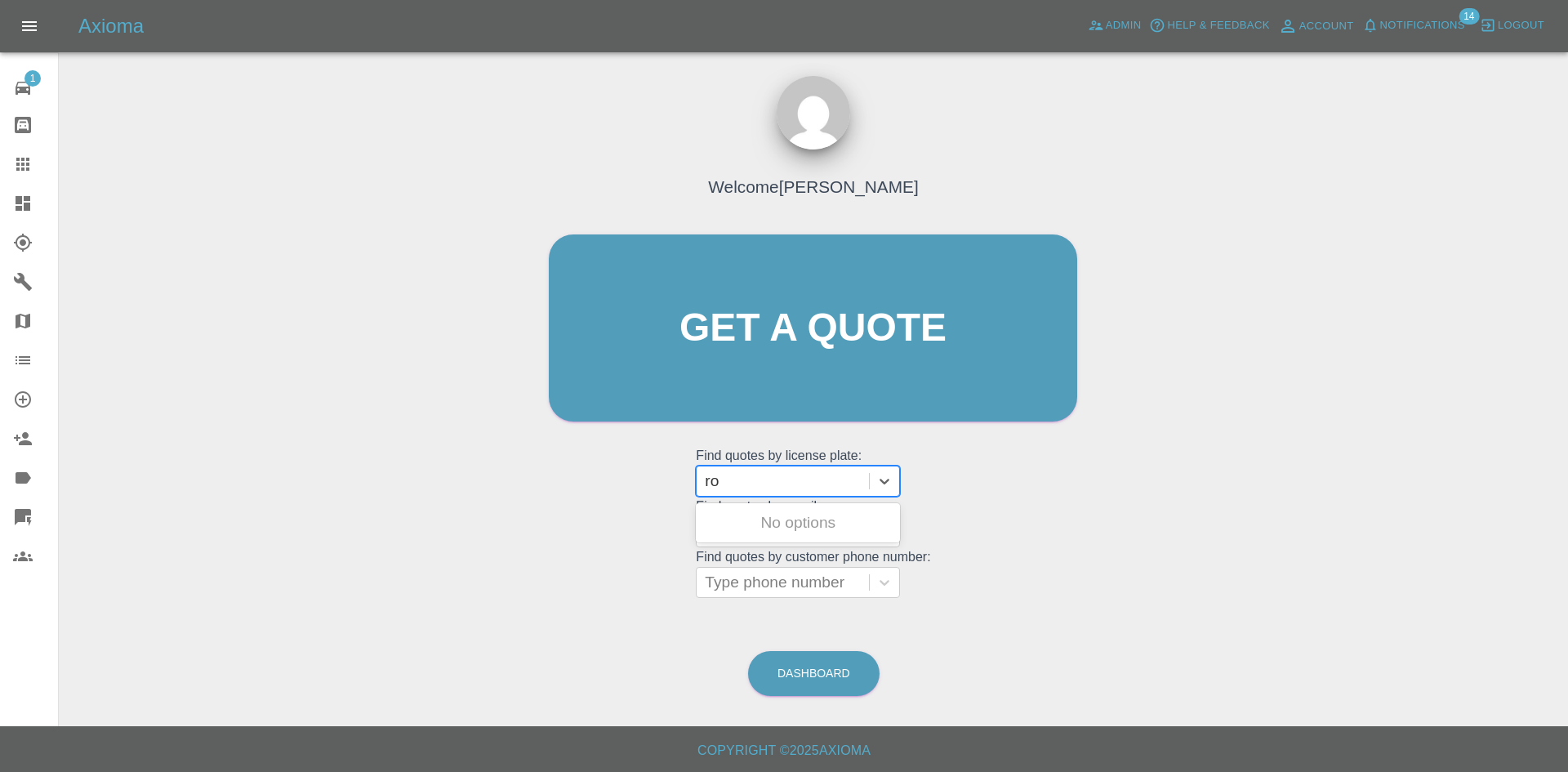
type input "r"
type input "yy24"
click at [27, 168] on icon at bounding box center [23, 164] width 14 height 14
click at [15, 220] on link "Dashboard" at bounding box center [29, 204] width 58 height 40
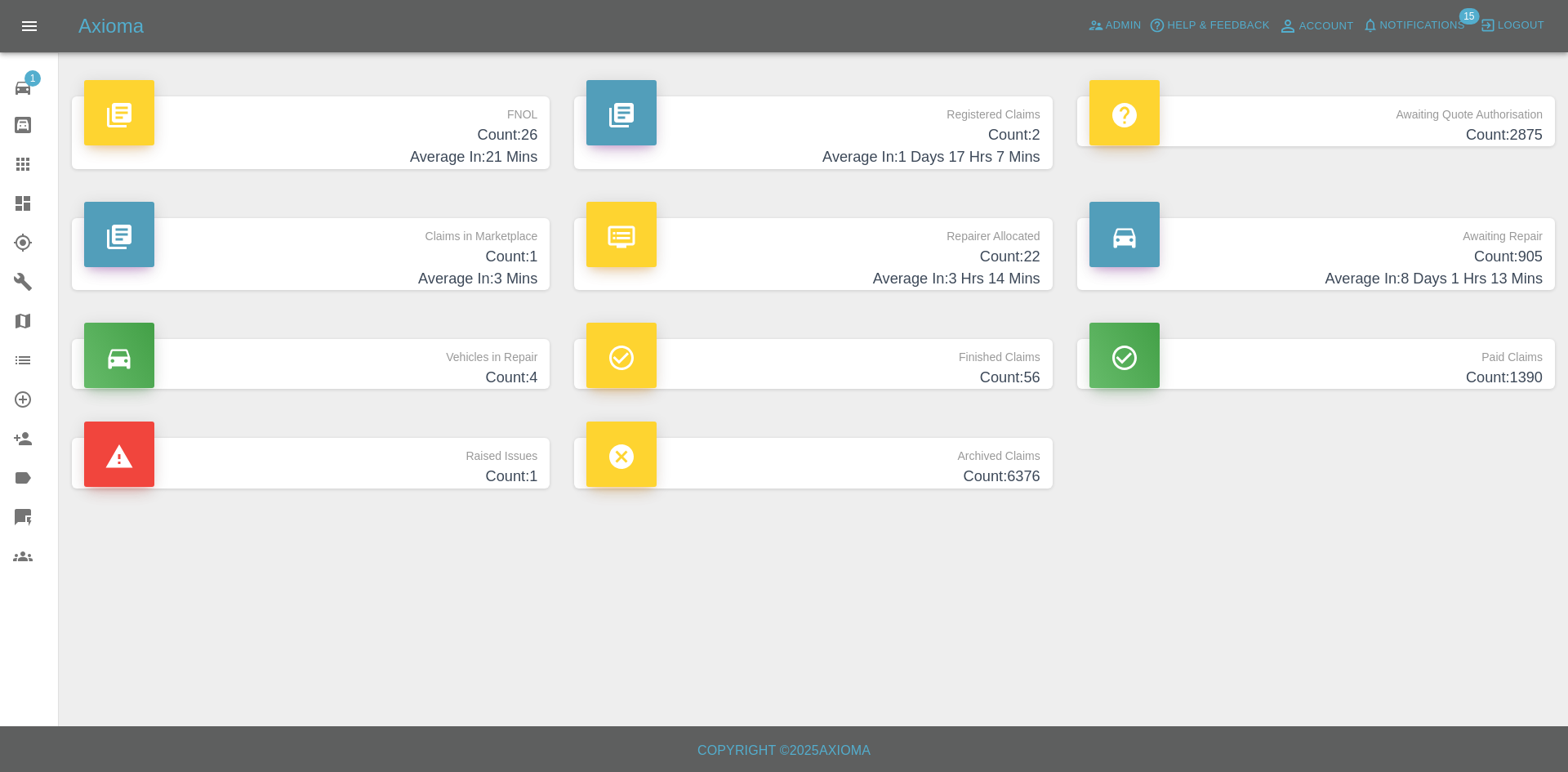
click at [1418, 14] on button "Notifications" at bounding box center [1413, 26] width 111 height 25
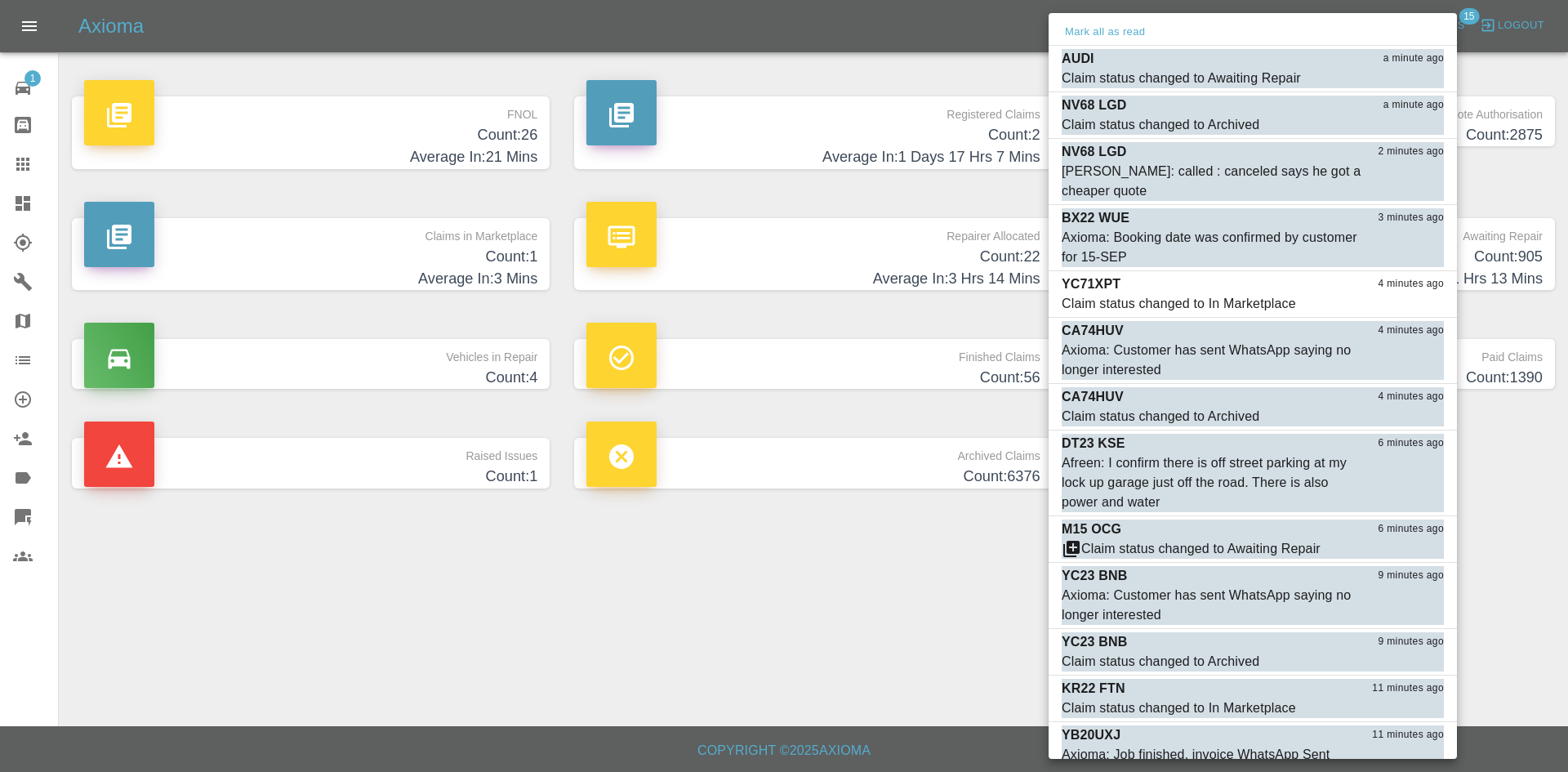
click at [1010, 534] on div at bounding box center [784, 386] width 1568 height 772
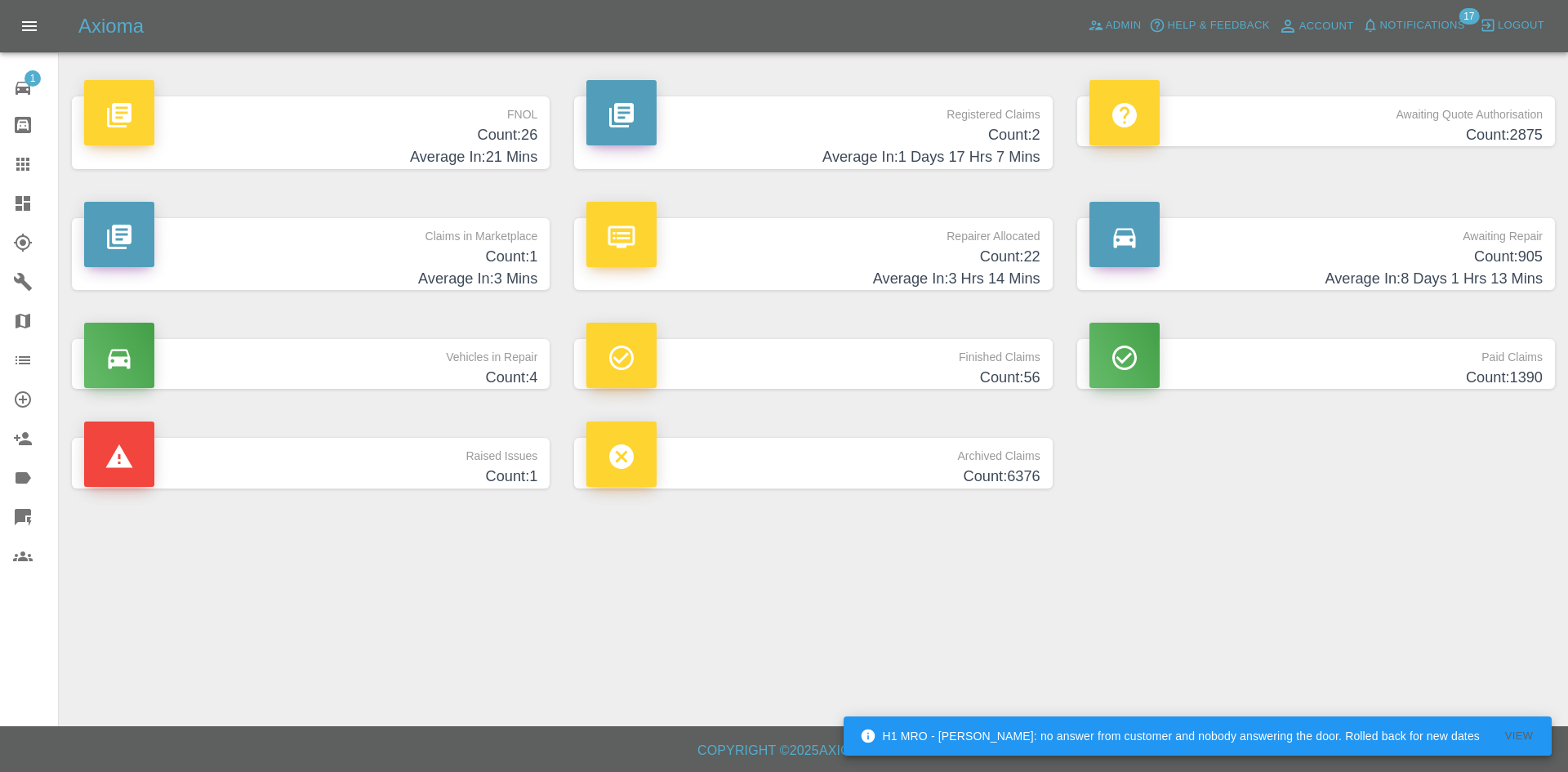
click at [1426, 45] on div "Axioma Admin Help & Feedback Account Notifications 17 Logout" at bounding box center [784, 26] width 1568 height 52
click at [1426, 35] on button "Notifications" at bounding box center [1413, 26] width 111 height 25
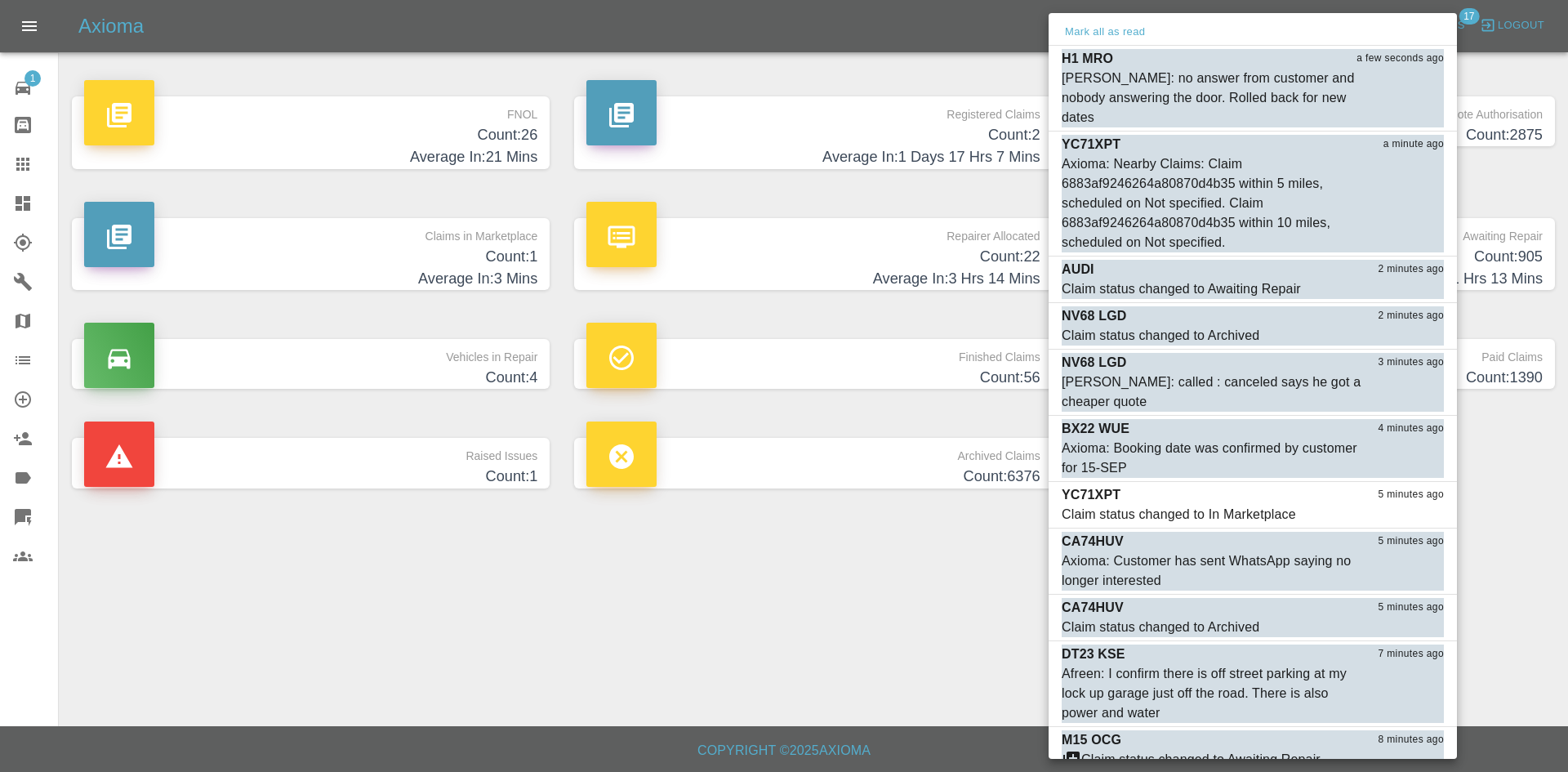
click at [795, 582] on div at bounding box center [784, 386] width 1568 height 772
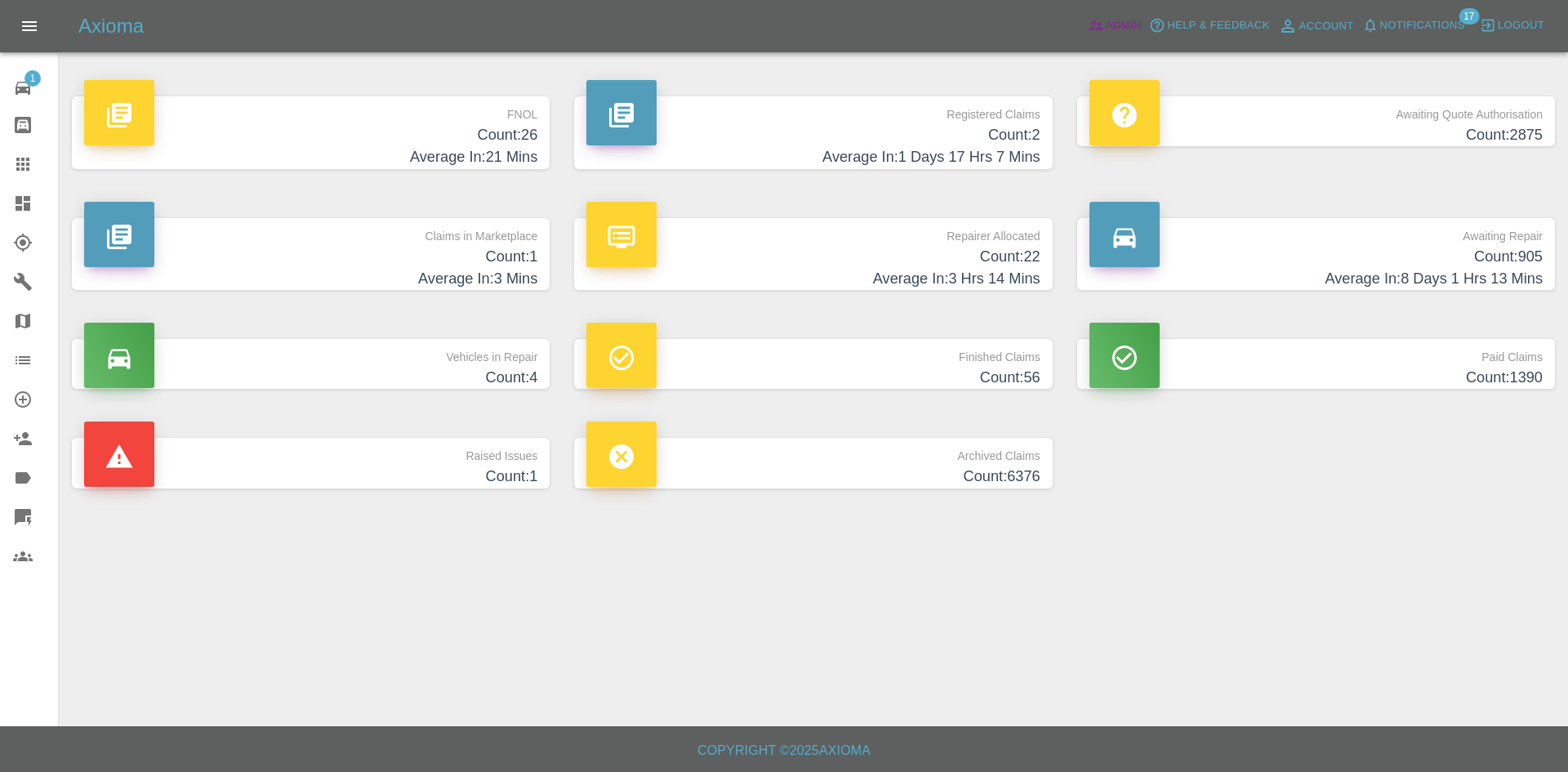
click at [1128, 20] on span "Admin" at bounding box center [1124, 25] width 36 height 19
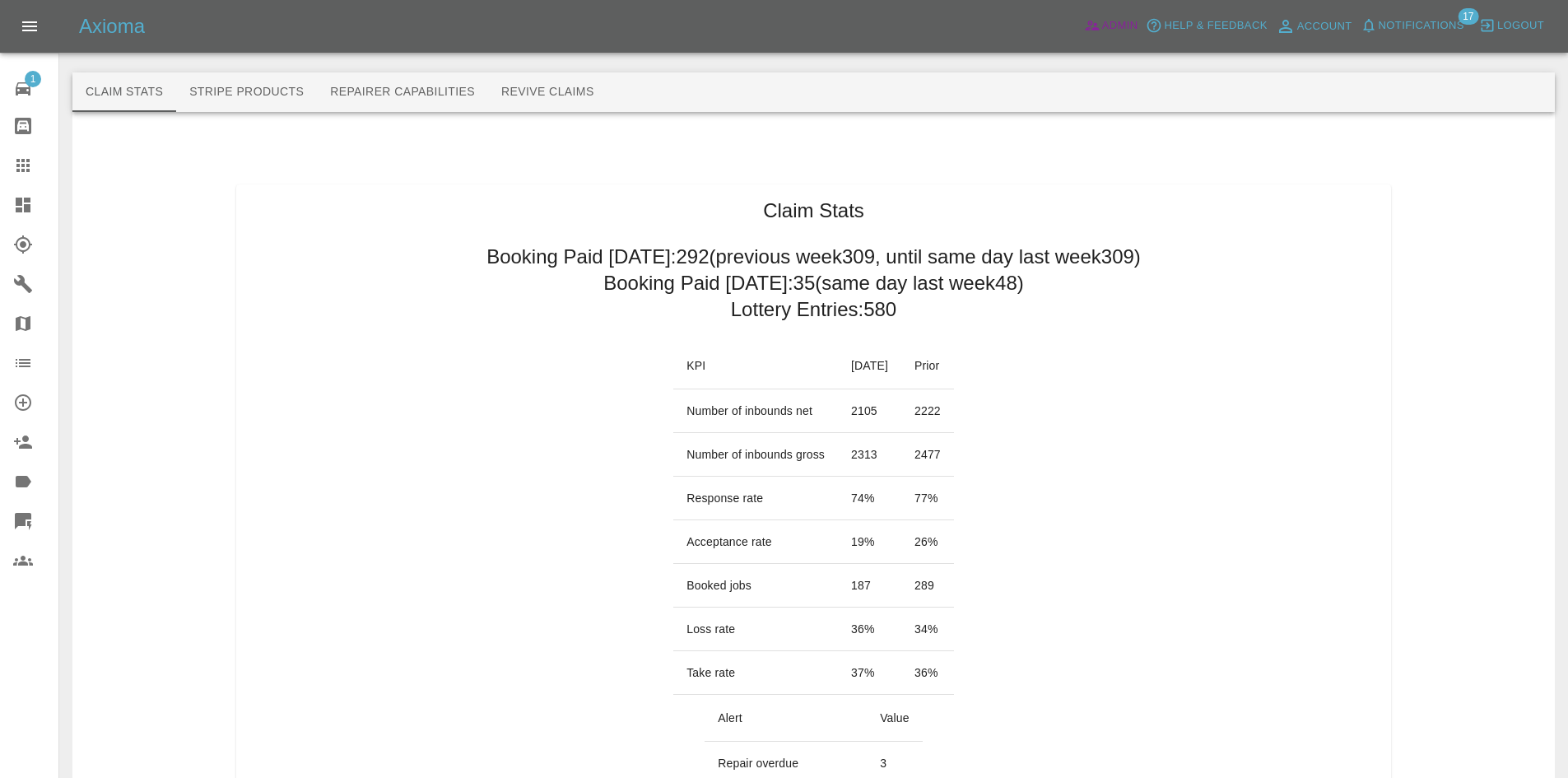
scroll to position [247, 0]
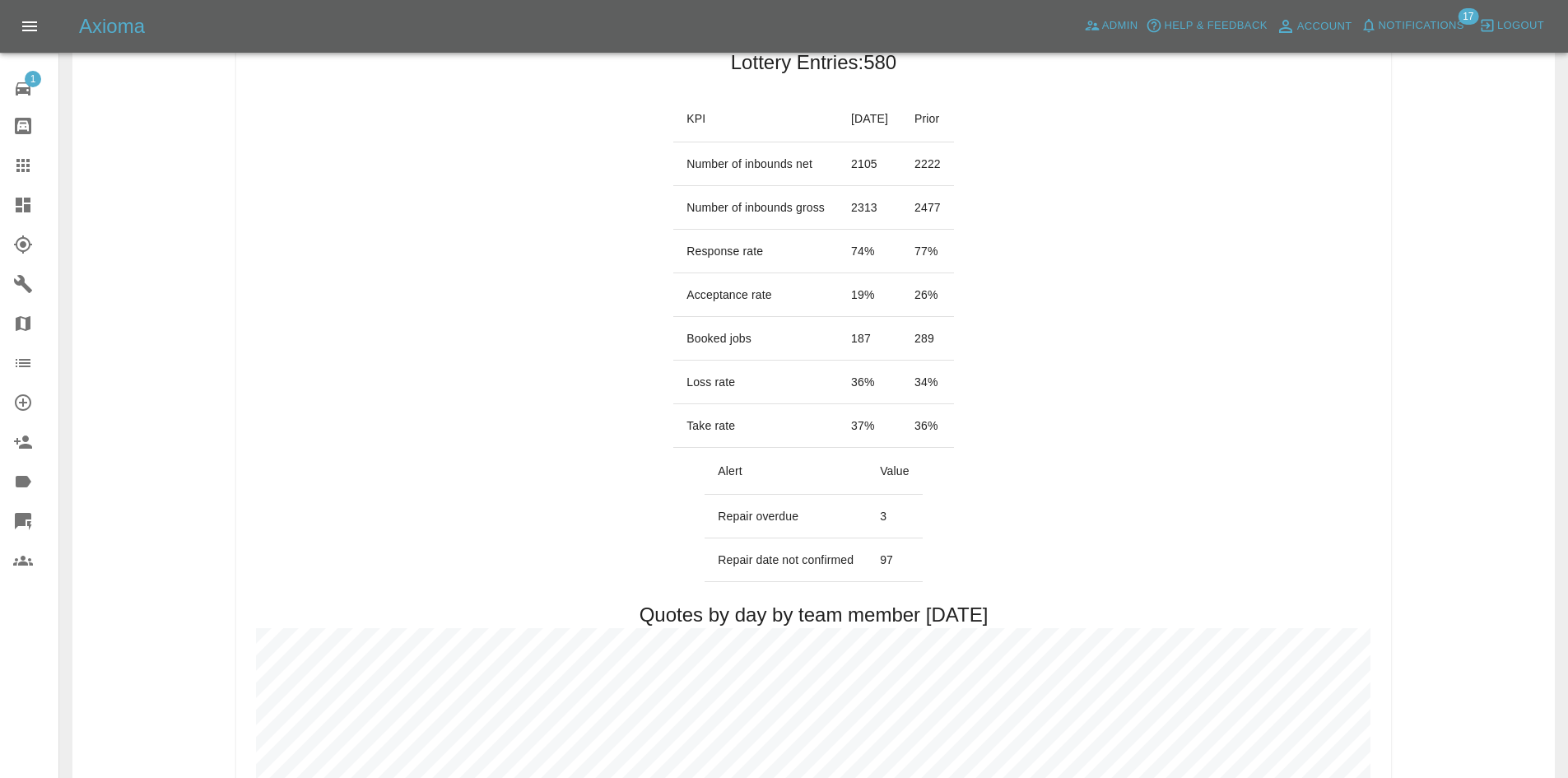
click at [1384, 28] on span "Notifications" at bounding box center [1422, 25] width 85 height 19
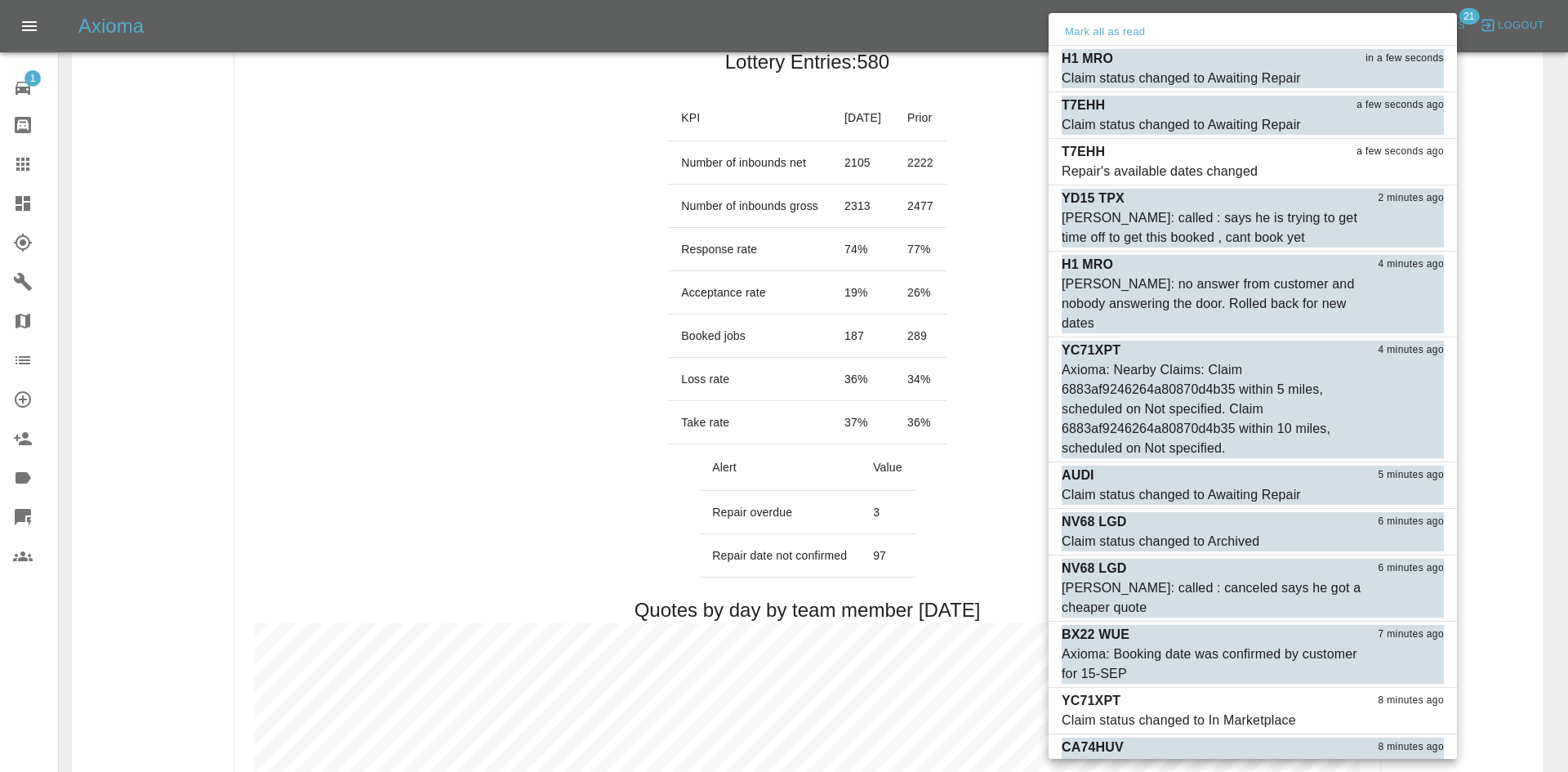
click at [285, 296] on div at bounding box center [784, 386] width 1568 height 772
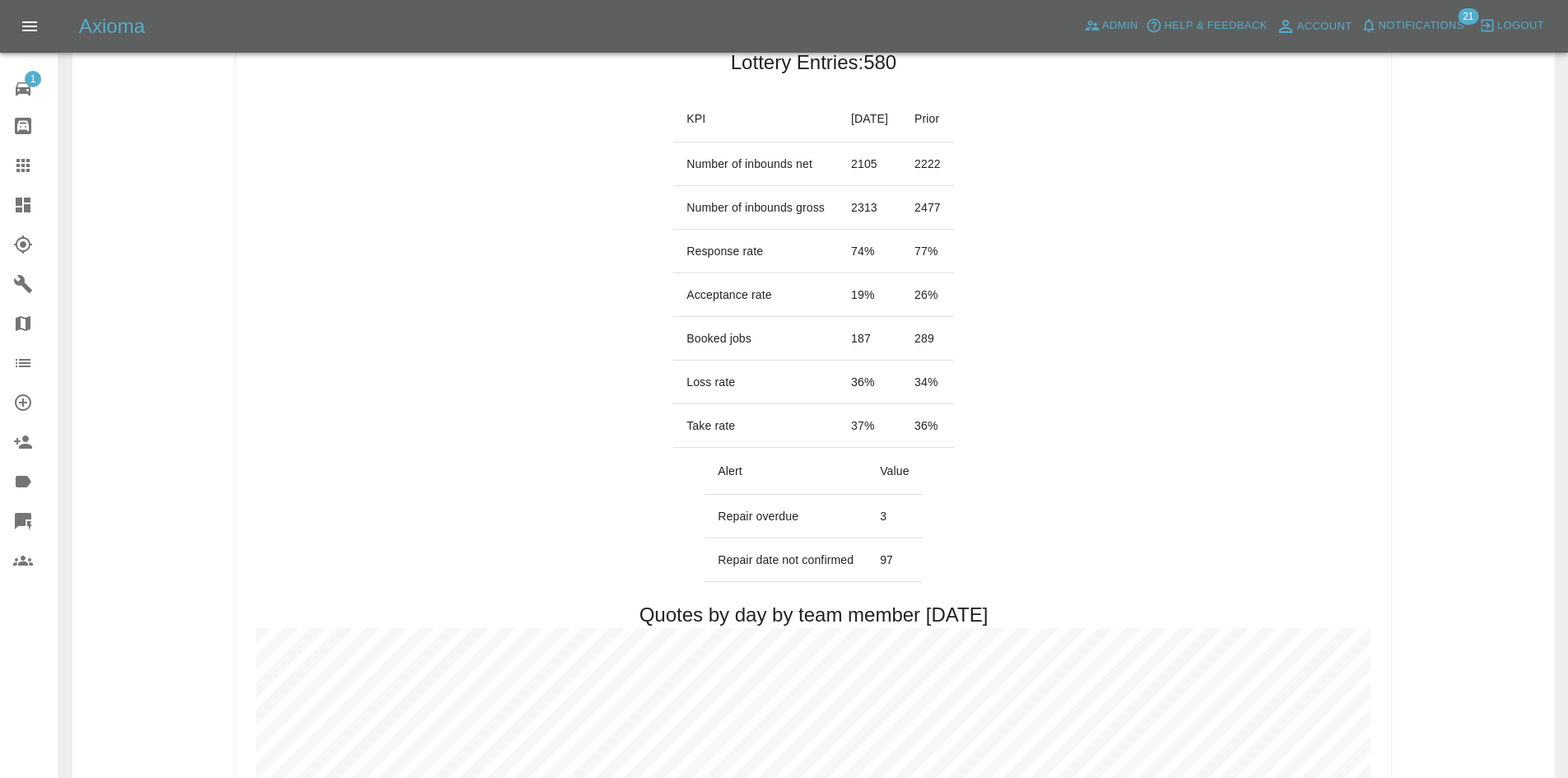
click at [35, 187] on link "Dashboard" at bounding box center [29, 205] width 58 height 40
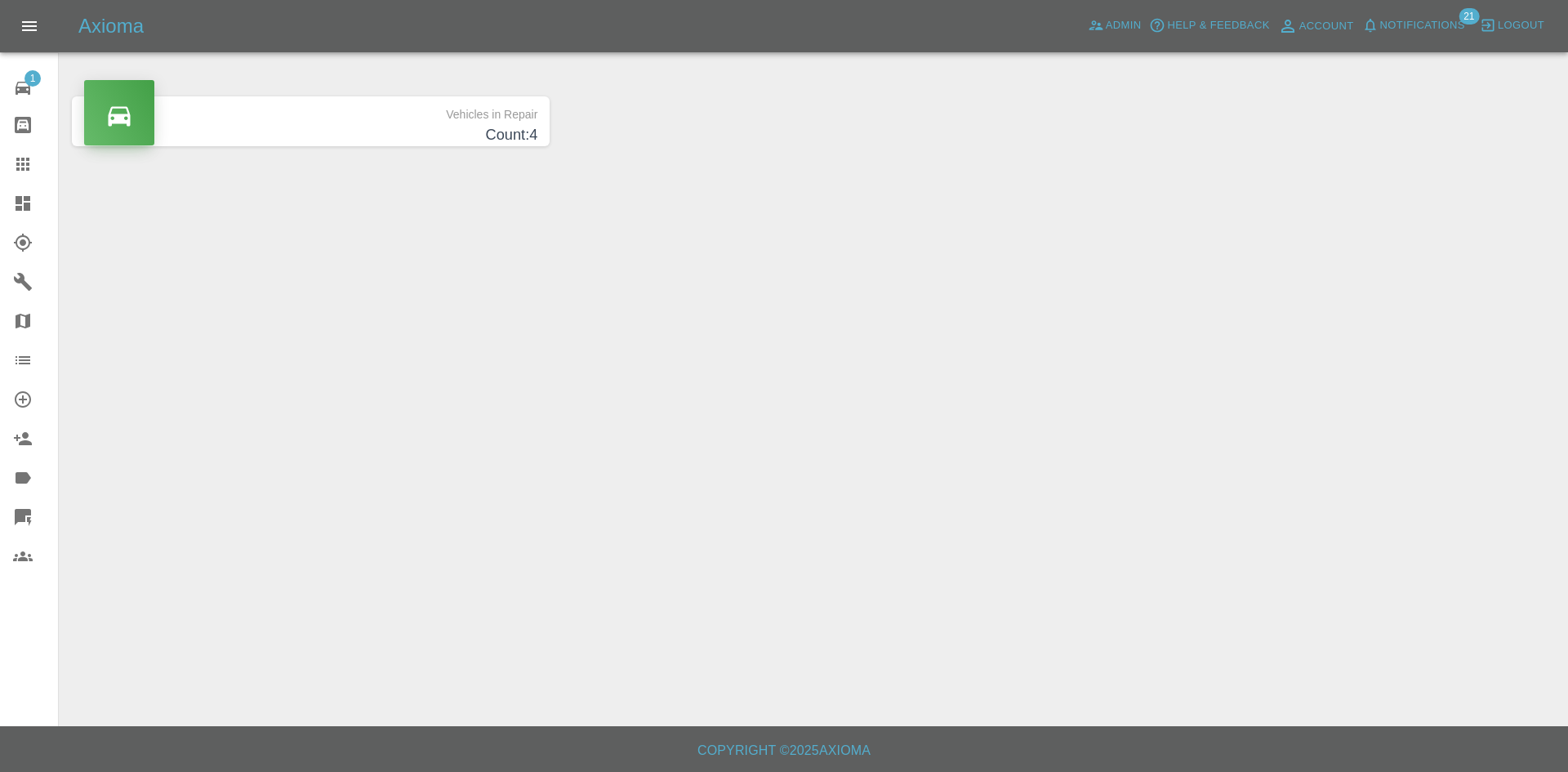
click at [34, 189] on link "Dashboard" at bounding box center [29, 204] width 58 height 40
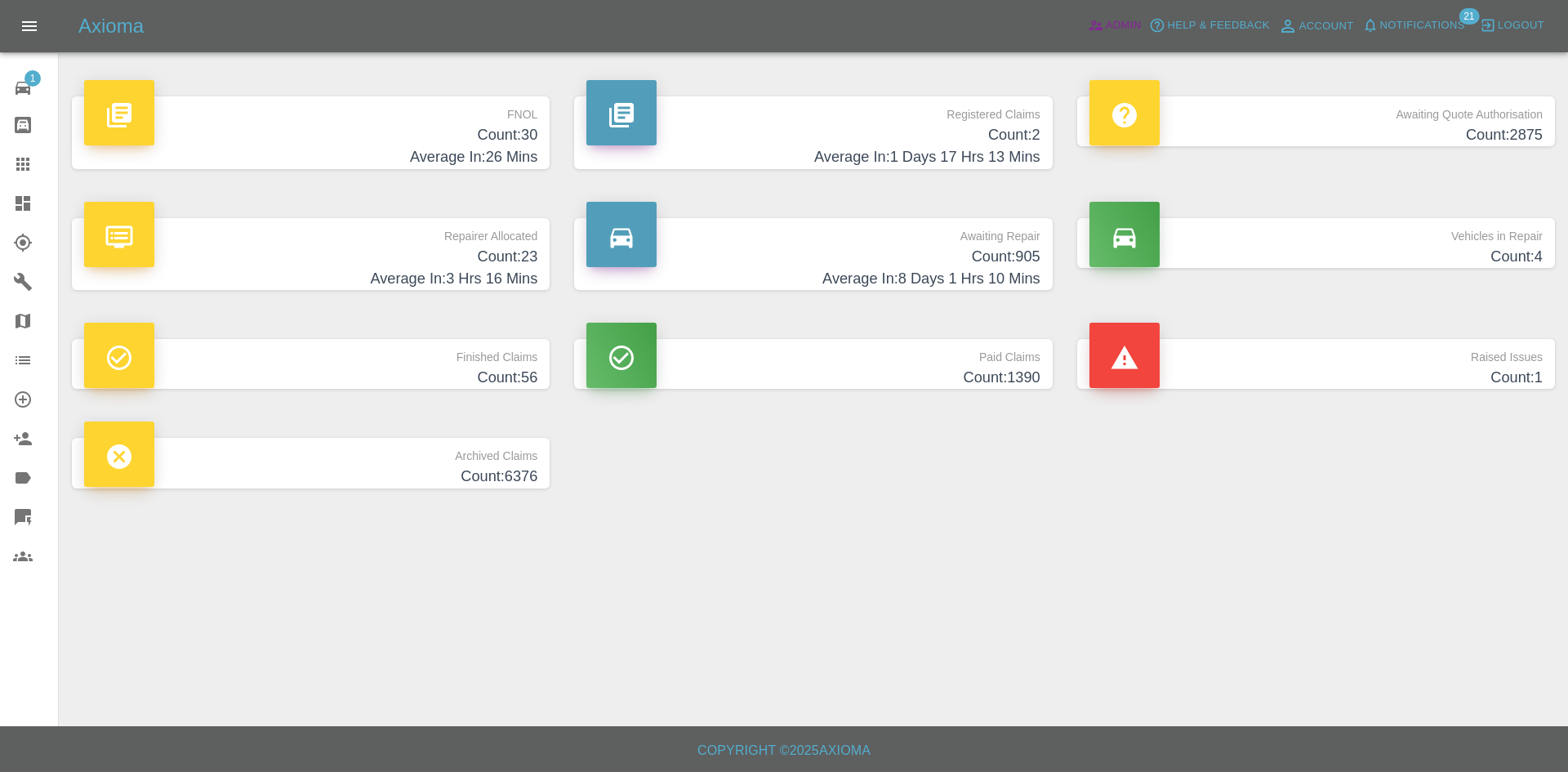
click at [1124, 31] on span "Admin" at bounding box center [1124, 25] width 36 height 19
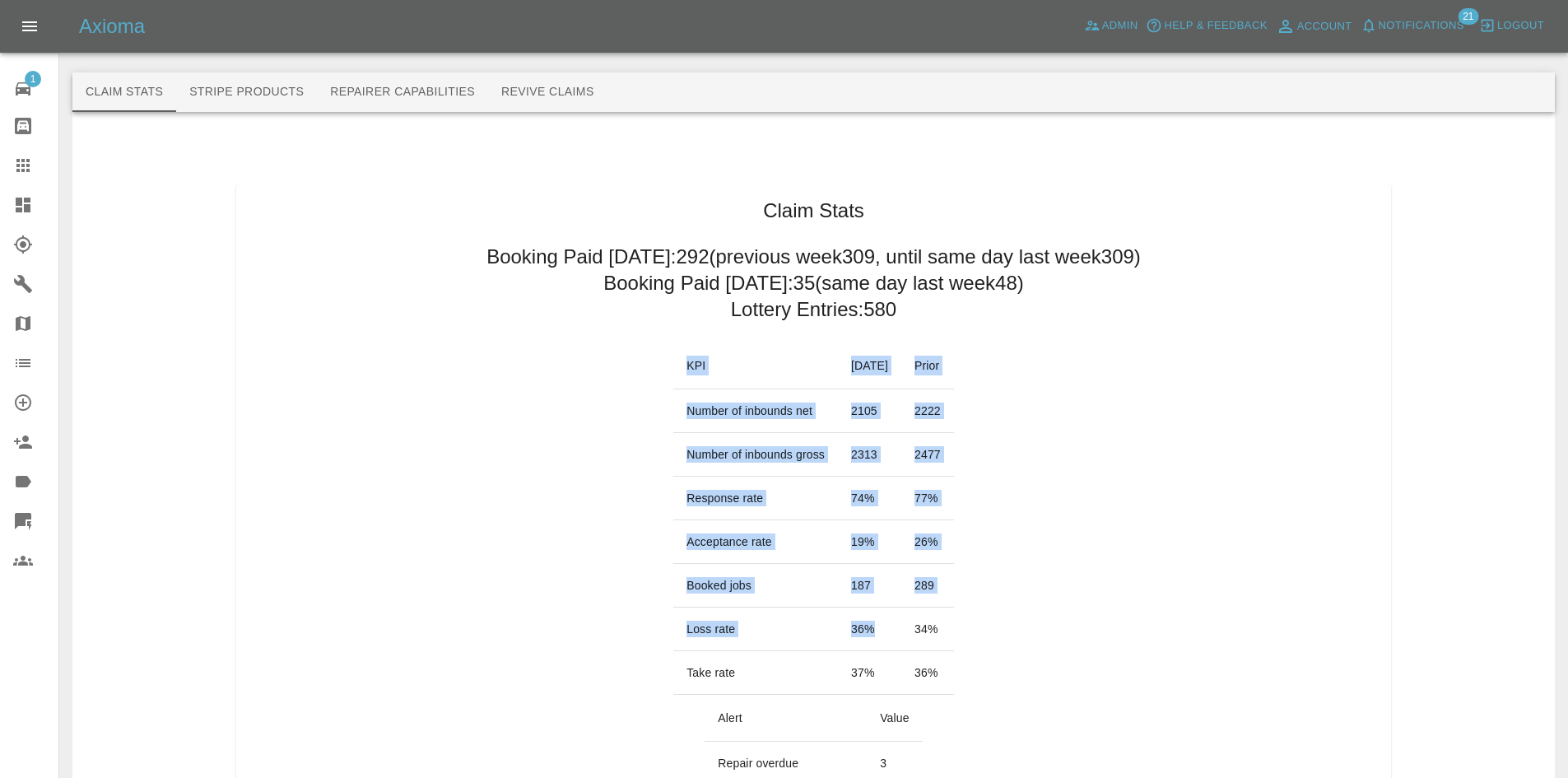
click at [940, 594] on td "289" at bounding box center [928, 586] width 53 height 44
click at [952, 586] on td "289" at bounding box center [928, 586] width 53 height 44
click at [954, 576] on td "289" at bounding box center [928, 586] width 53 height 44
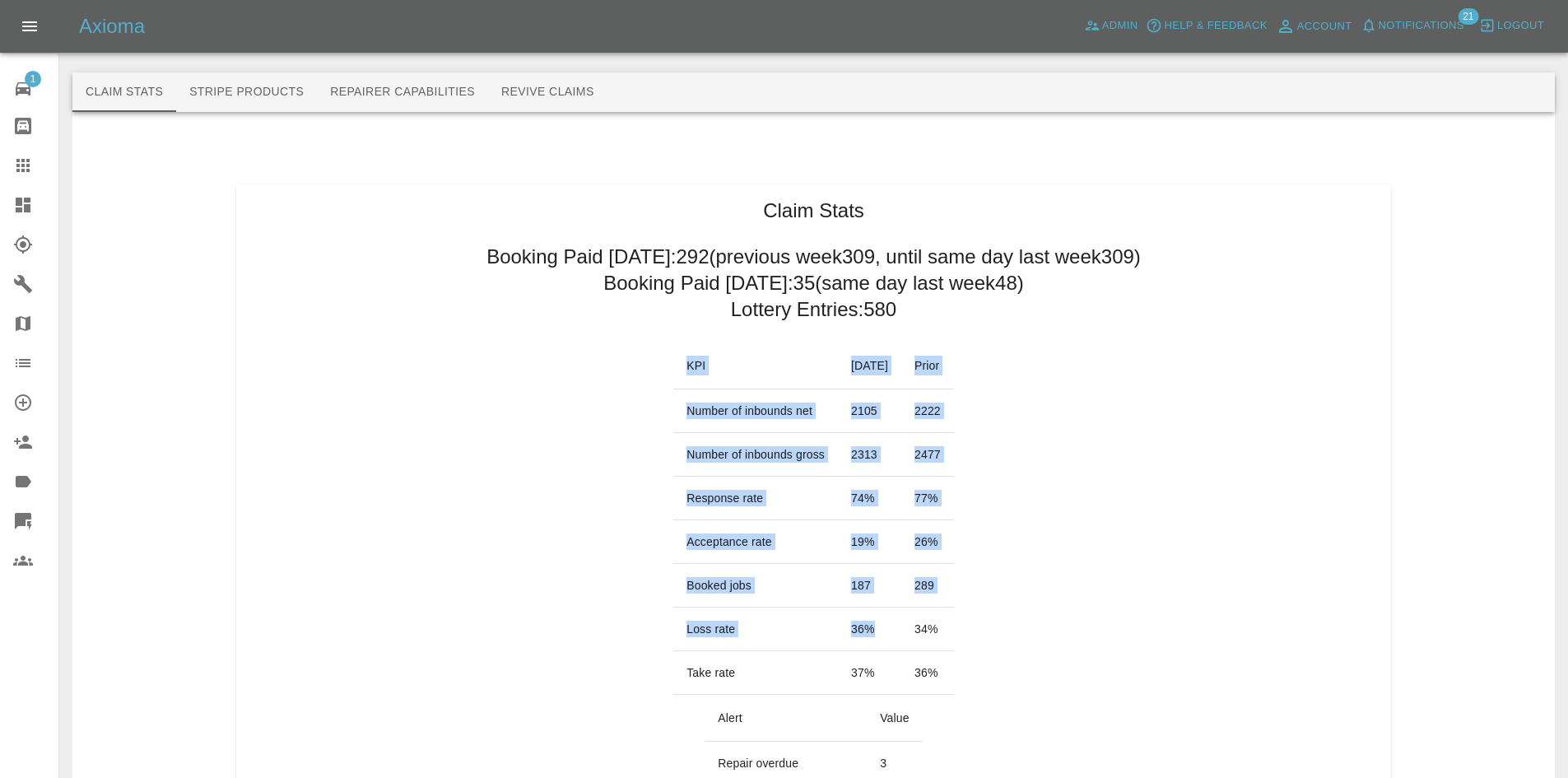
click at [873, 586] on tr "Booked jobs 187 289" at bounding box center [814, 586] width 281 height 44
click at [678, 589] on td "Booked jobs" at bounding box center [755, 586] width 164 height 44
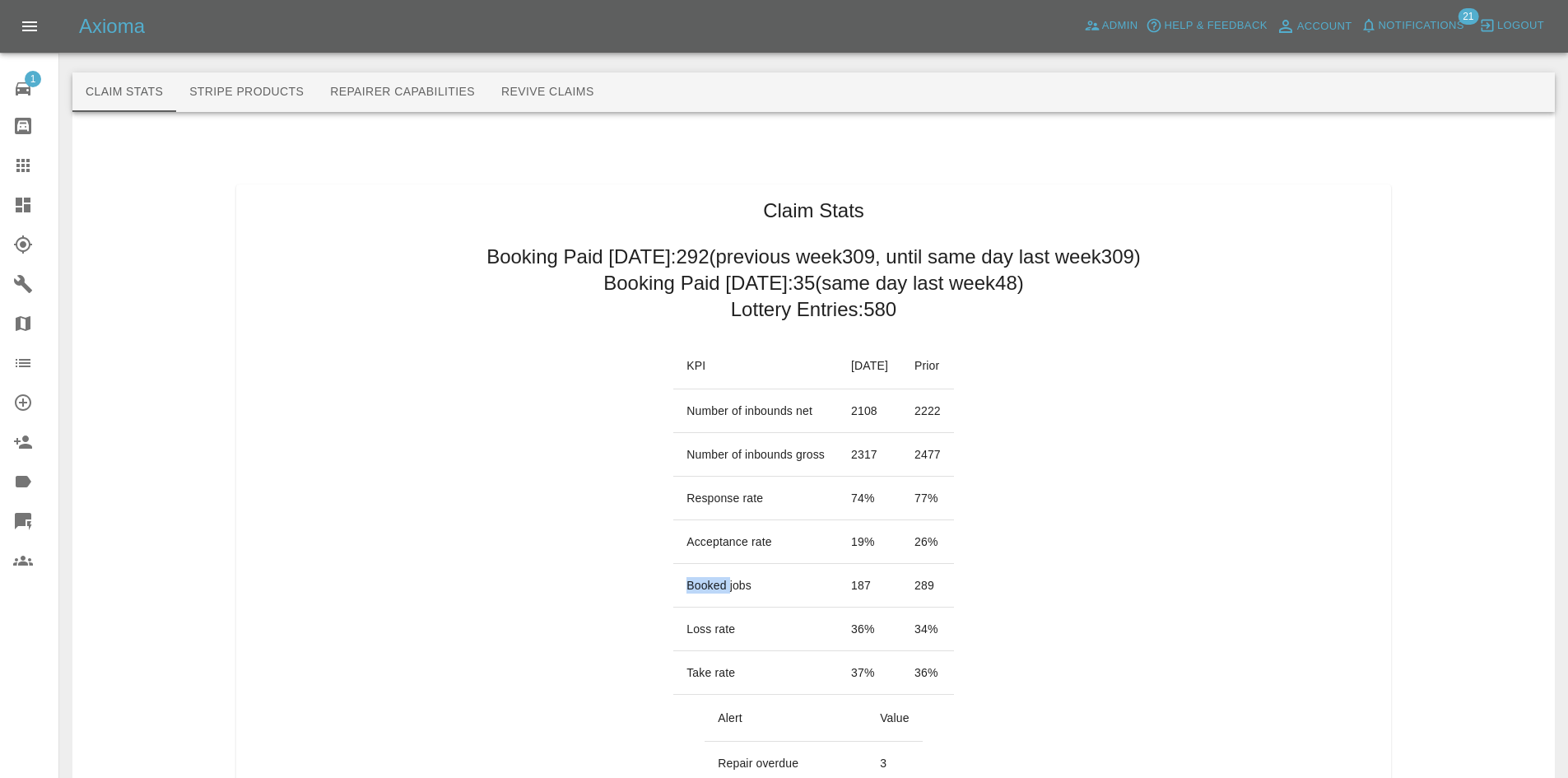
click at [678, 589] on td "Booked jobs" at bounding box center [755, 586] width 164 height 44
click at [884, 584] on td "187" at bounding box center [870, 586] width 64 height 44
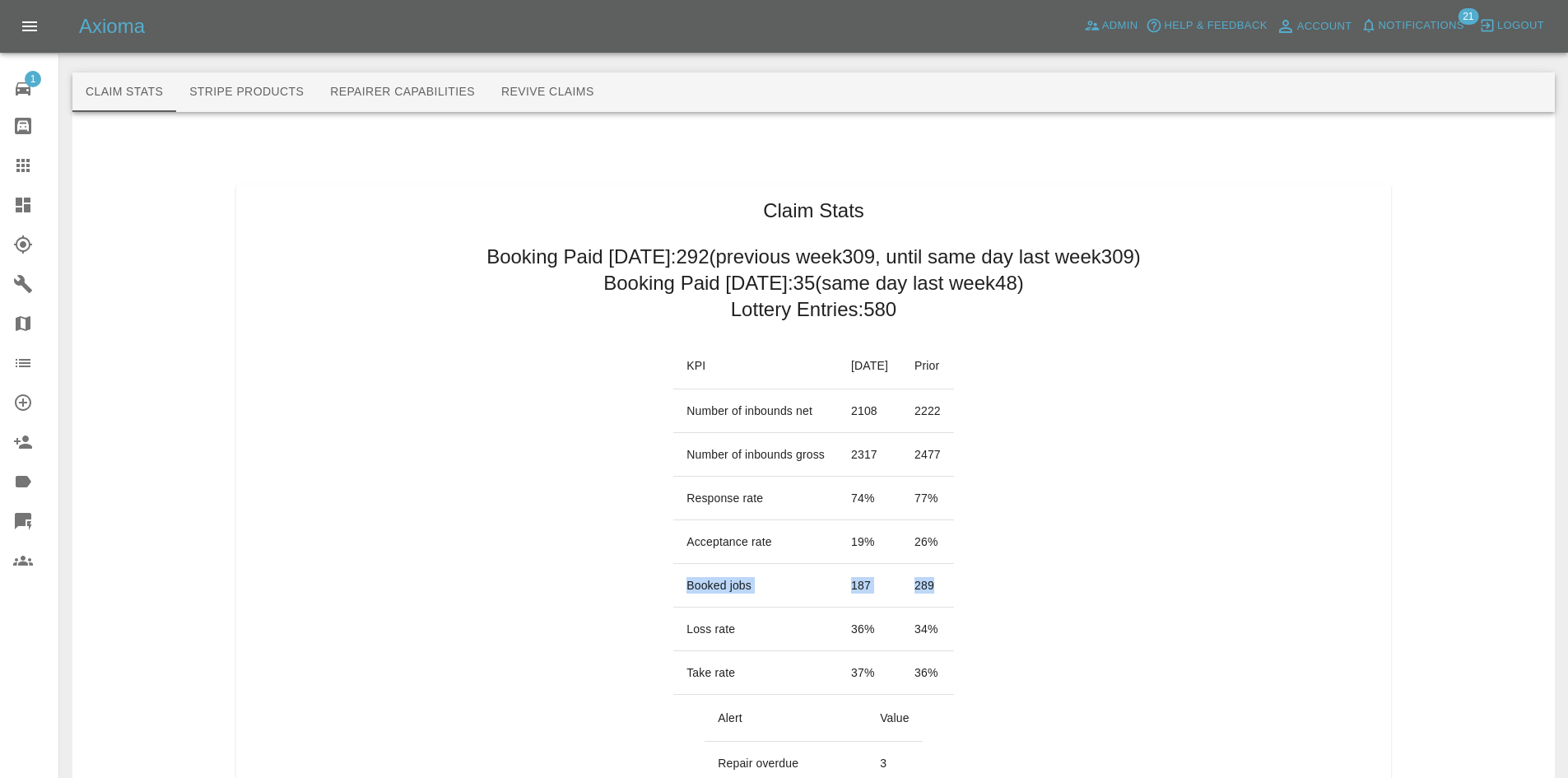
drag, startPoint x: 953, startPoint y: 584, endPoint x: 667, endPoint y: 590, distance: 286.1
click at [674, 590] on tr "Booked jobs 187 289" at bounding box center [814, 586] width 281 height 44
click at [0, 216] on link "Dashboard" at bounding box center [29, 205] width 58 height 40
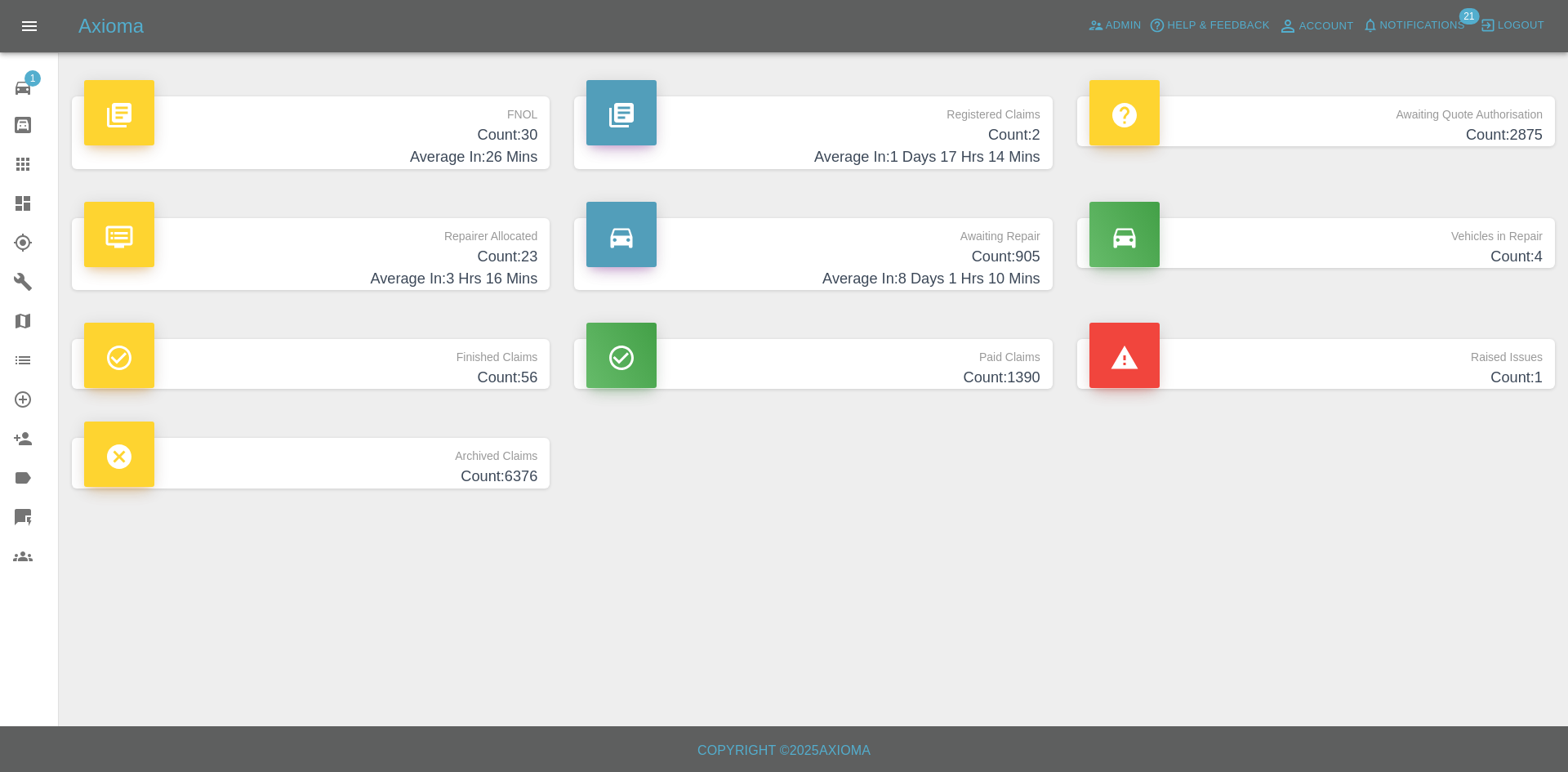
click at [1110, 49] on div "Axioma Admin Help & Feedback Account Notifications 21 Logout" at bounding box center [784, 26] width 1568 height 52
click at [1109, 24] on span "Admin" at bounding box center [1124, 25] width 36 height 19
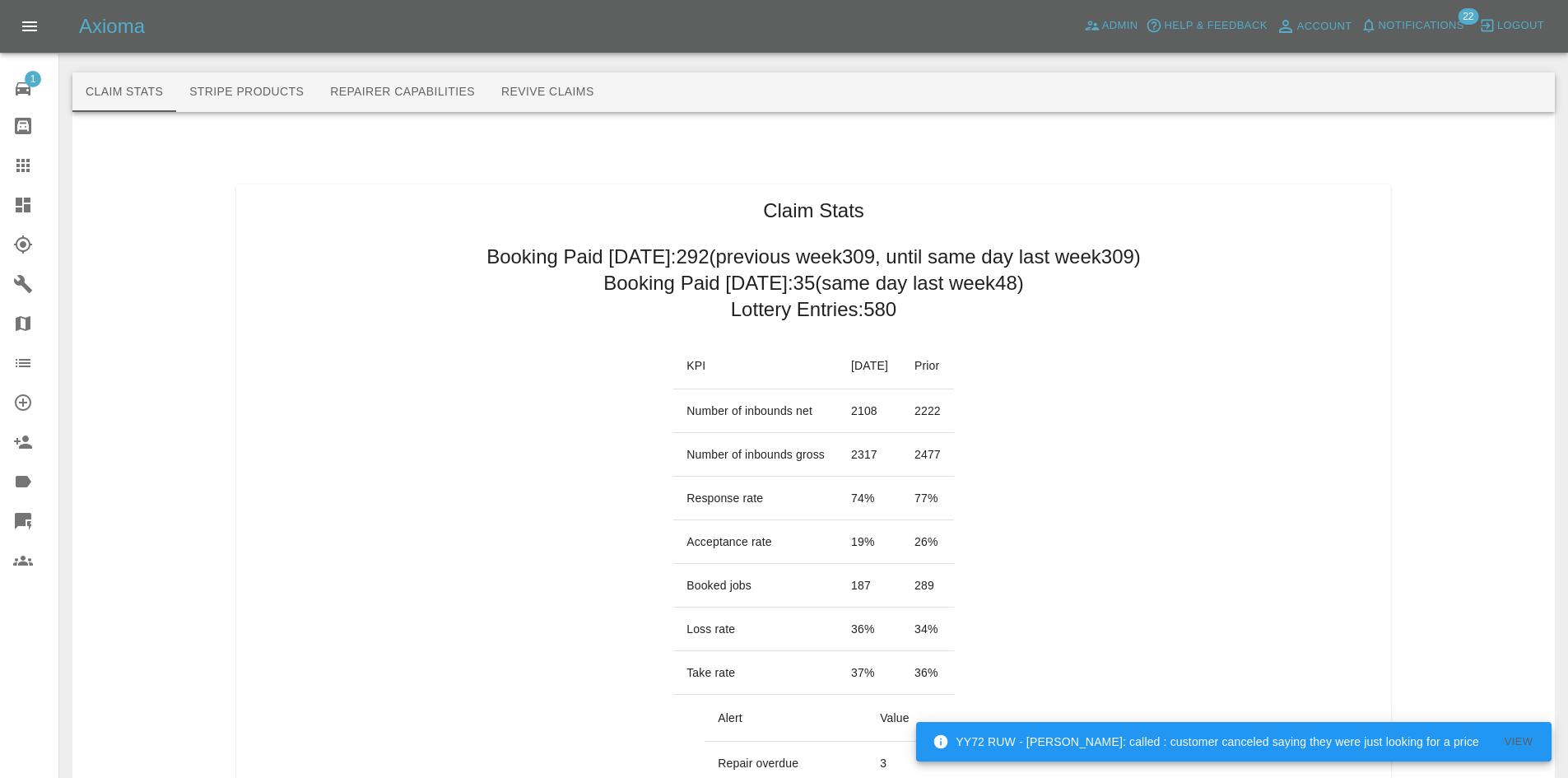
click at [45, 207] on div at bounding box center [36, 205] width 46 height 20
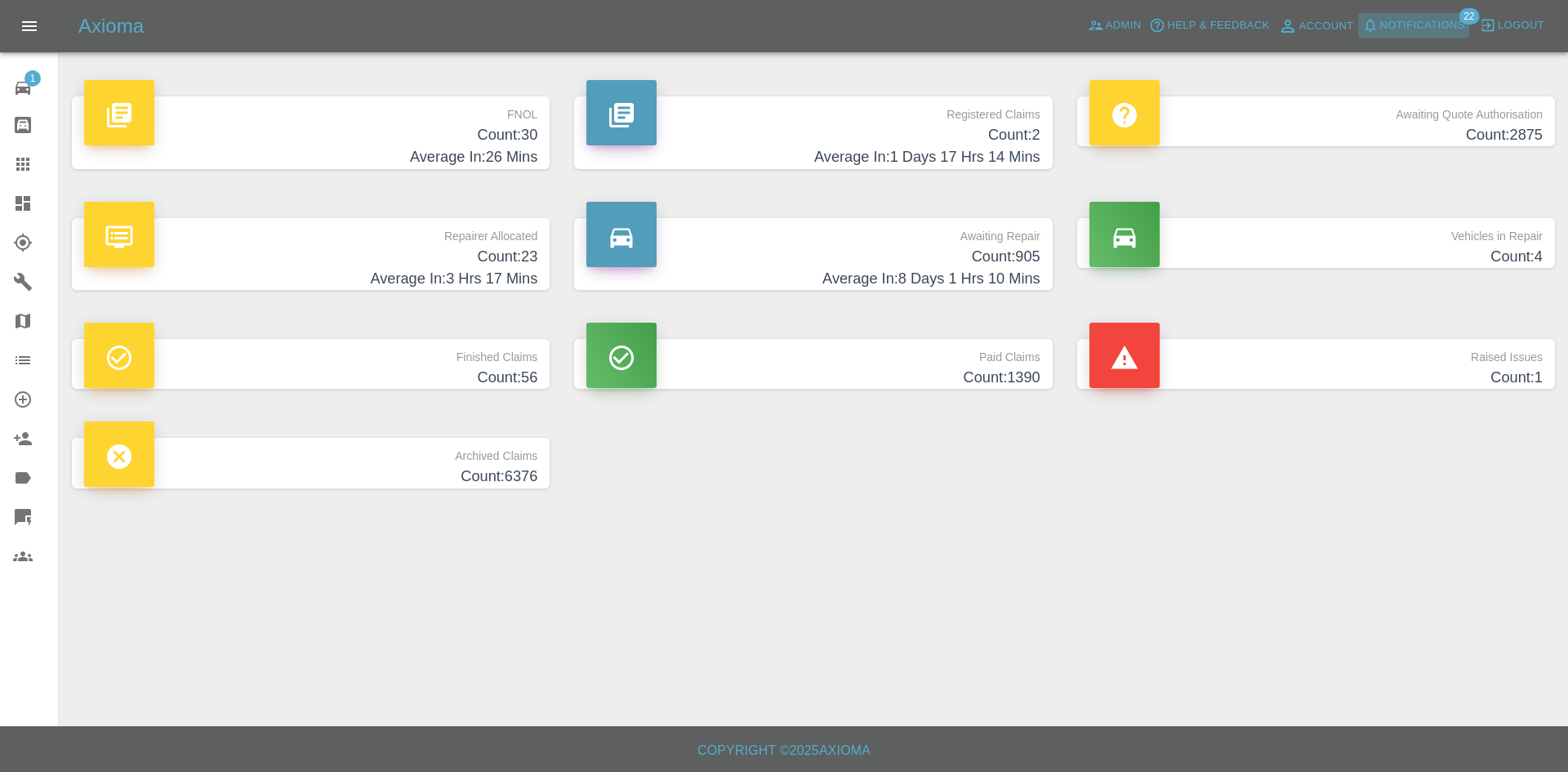
click at [1413, 29] on span "Notifications" at bounding box center [1422, 25] width 85 height 19
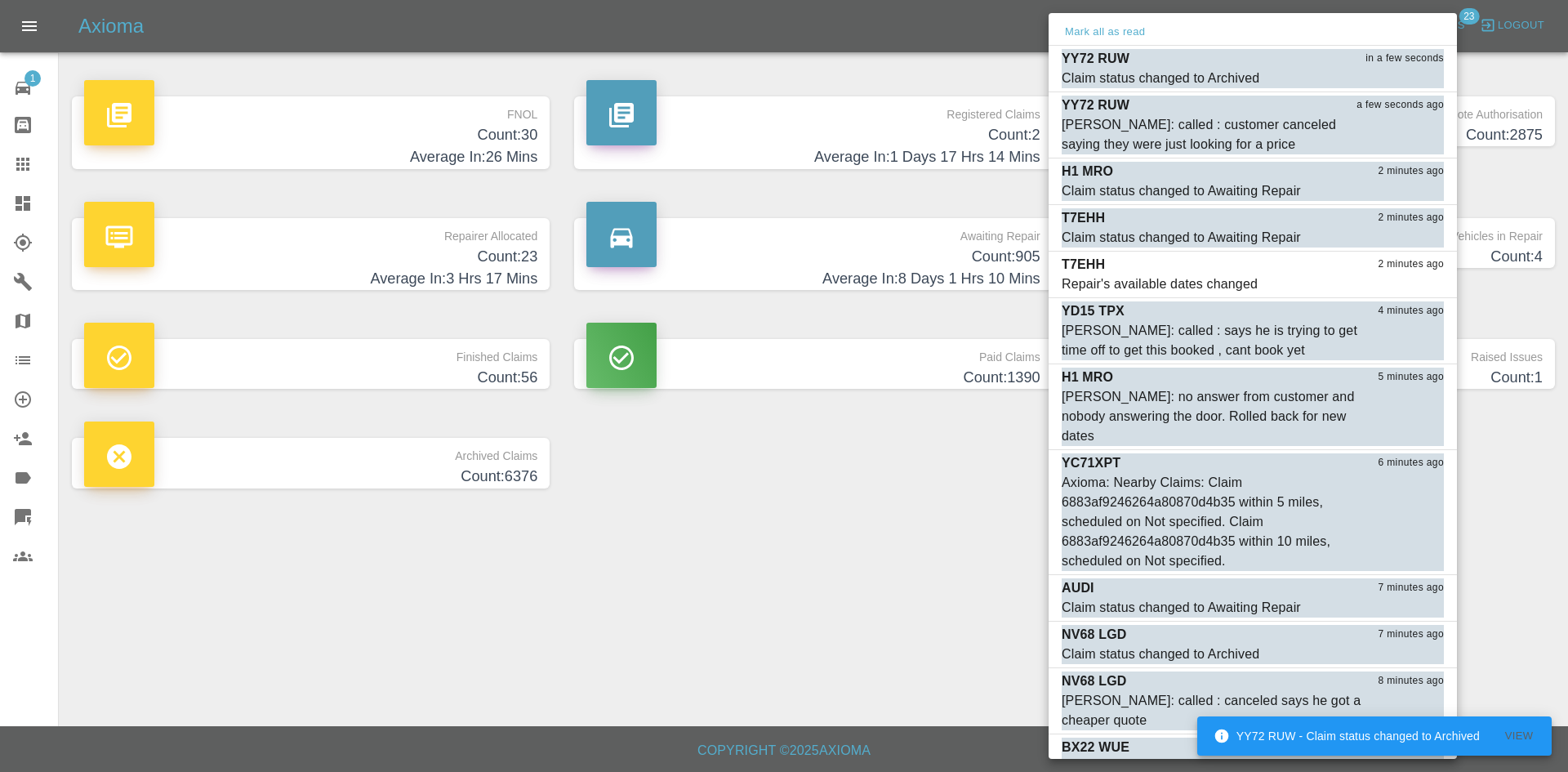
click at [781, 539] on div at bounding box center [784, 386] width 1568 height 772
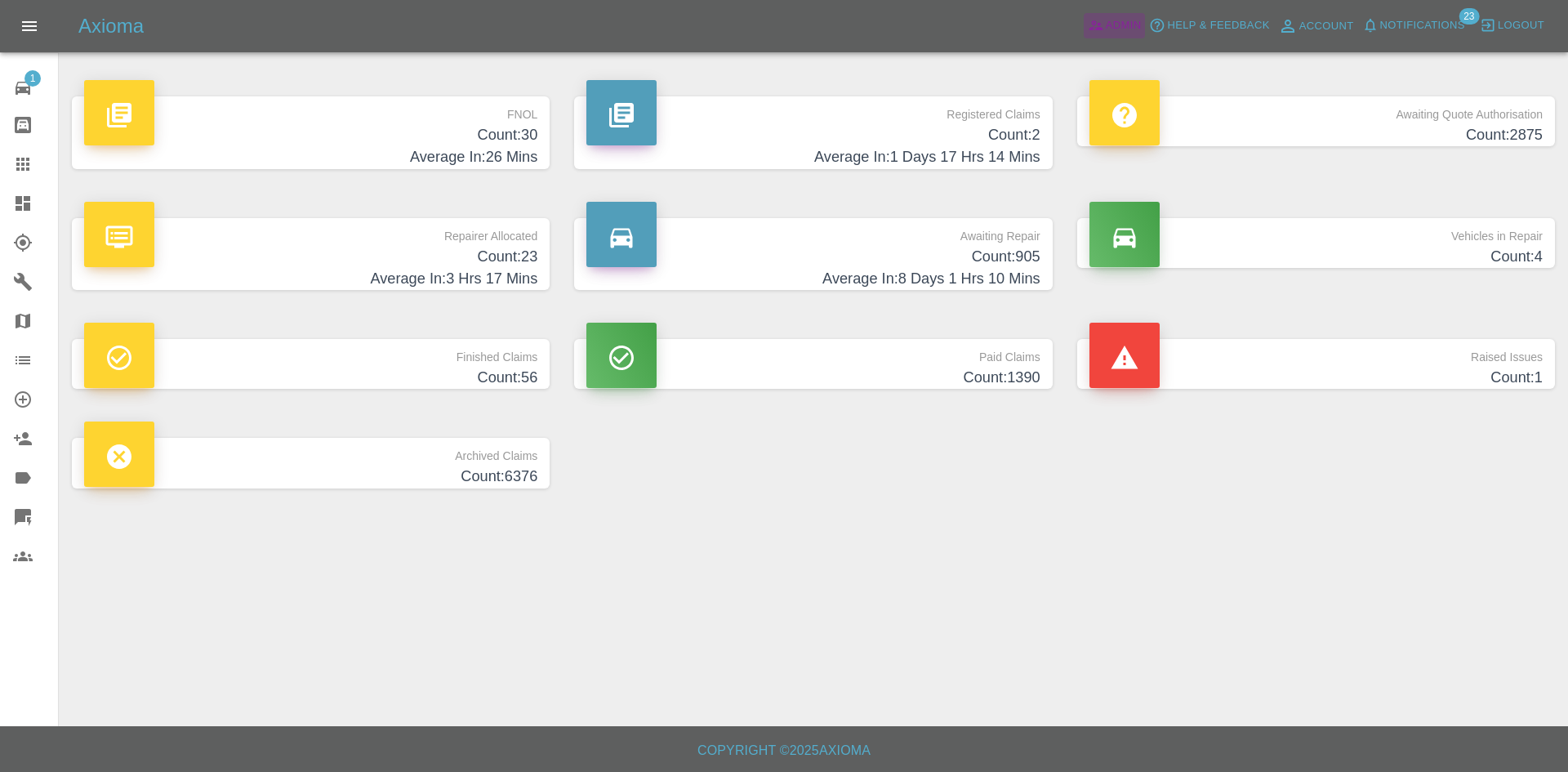
click at [1140, 20] on span "Admin" at bounding box center [1124, 25] width 36 height 19
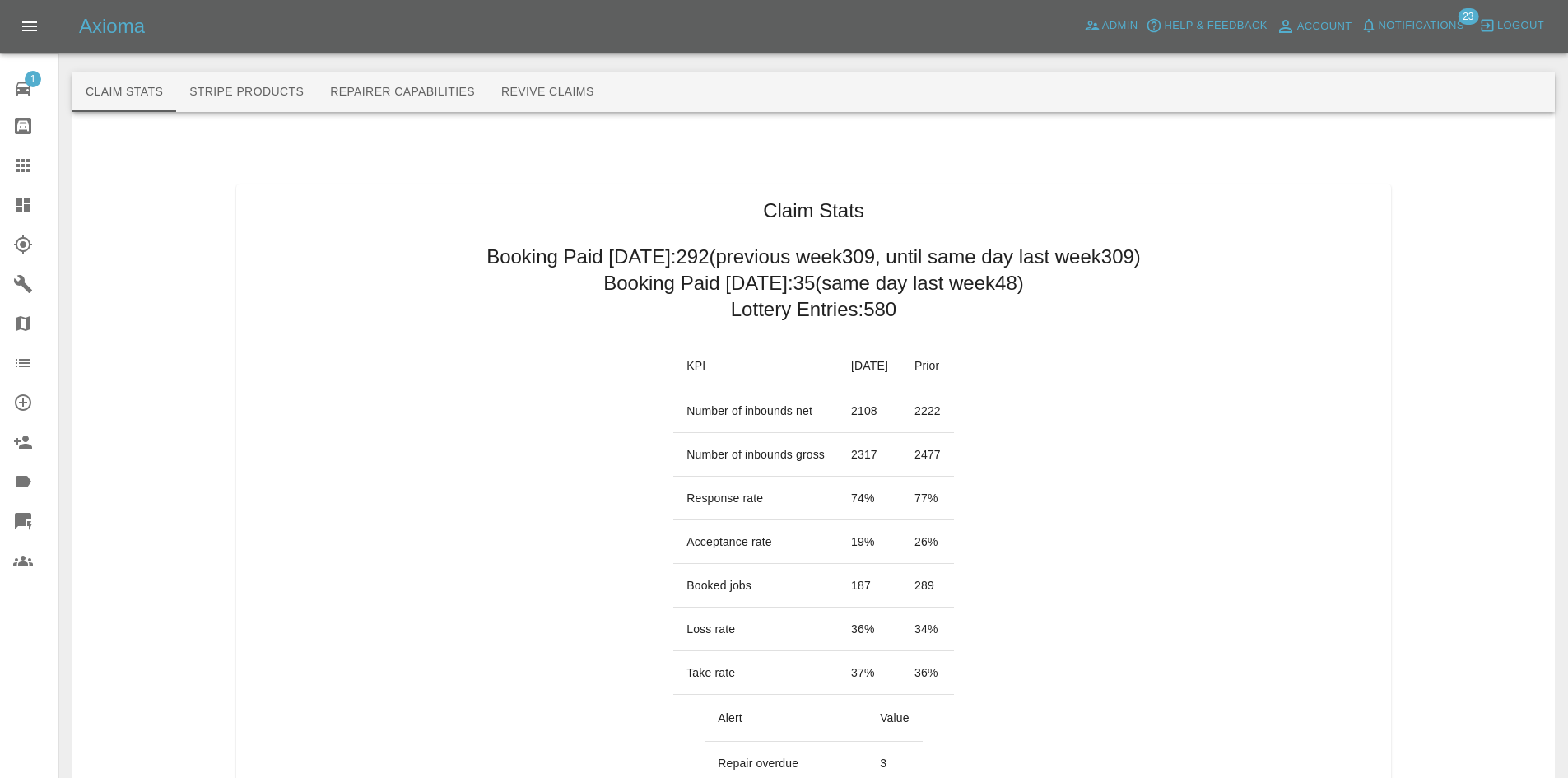
click at [31, 247] on icon at bounding box center [24, 244] width 20 height 20
click at [31, 215] on link "Dashboard" at bounding box center [29, 205] width 58 height 40
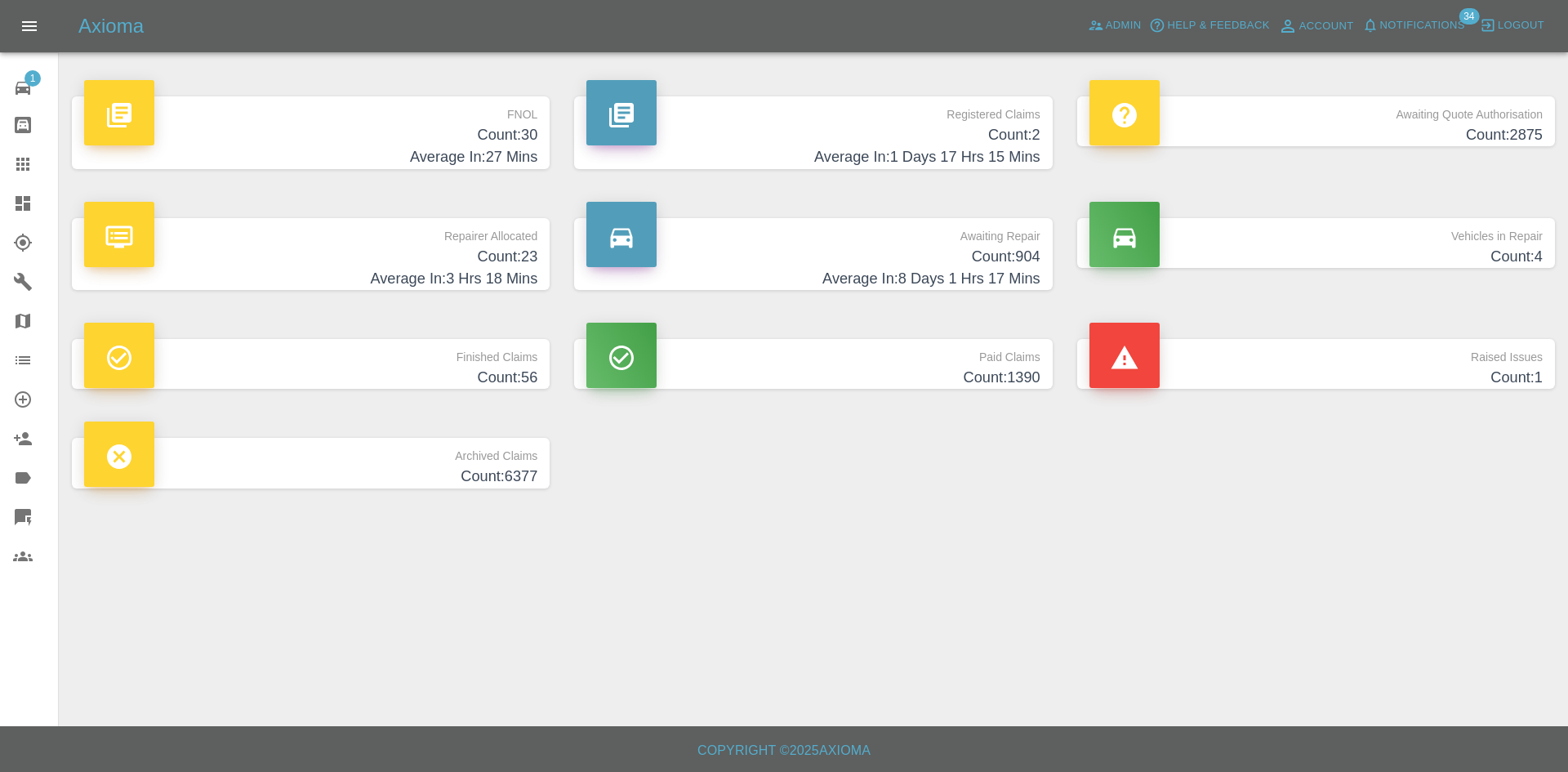
click at [1437, 23] on span "Notifications" at bounding box center [1422, 25] width 85 height 19
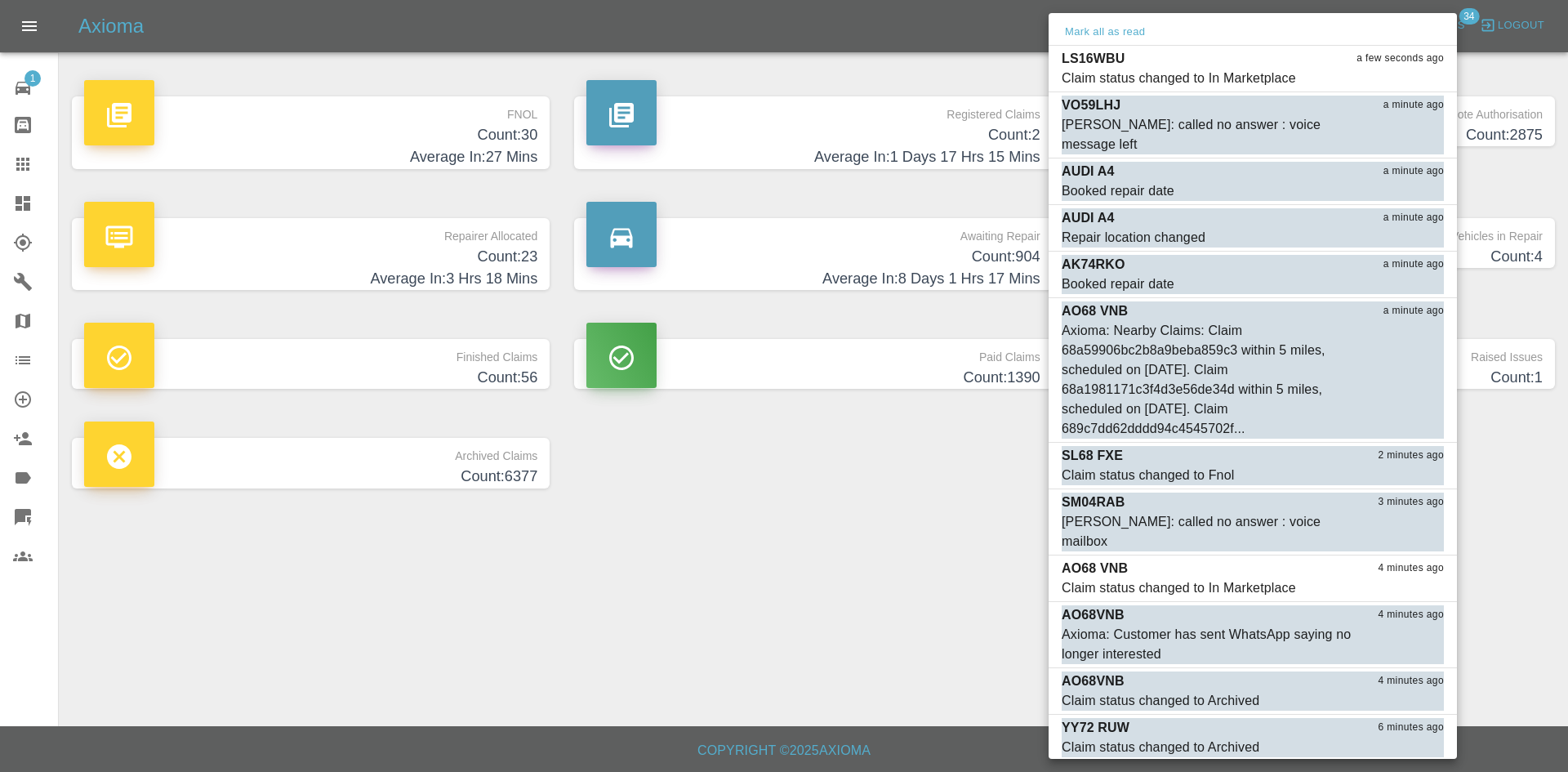
click at [951, 603] on div at bounding box center [784, 386] width 1568 height 772
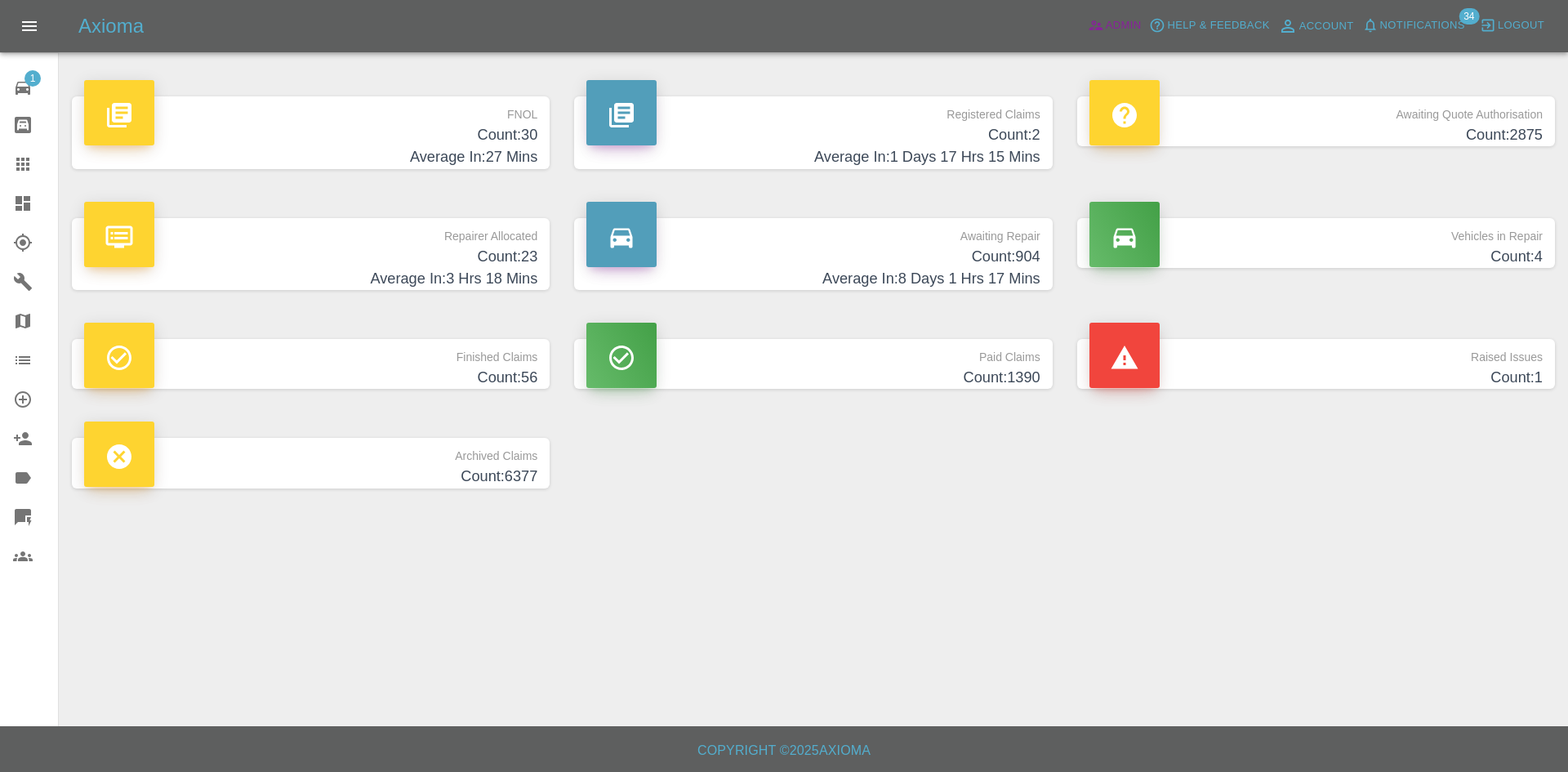
click at [1130, 23] on span "Admin" at bounding box center [1124, 25] width 36 height 19
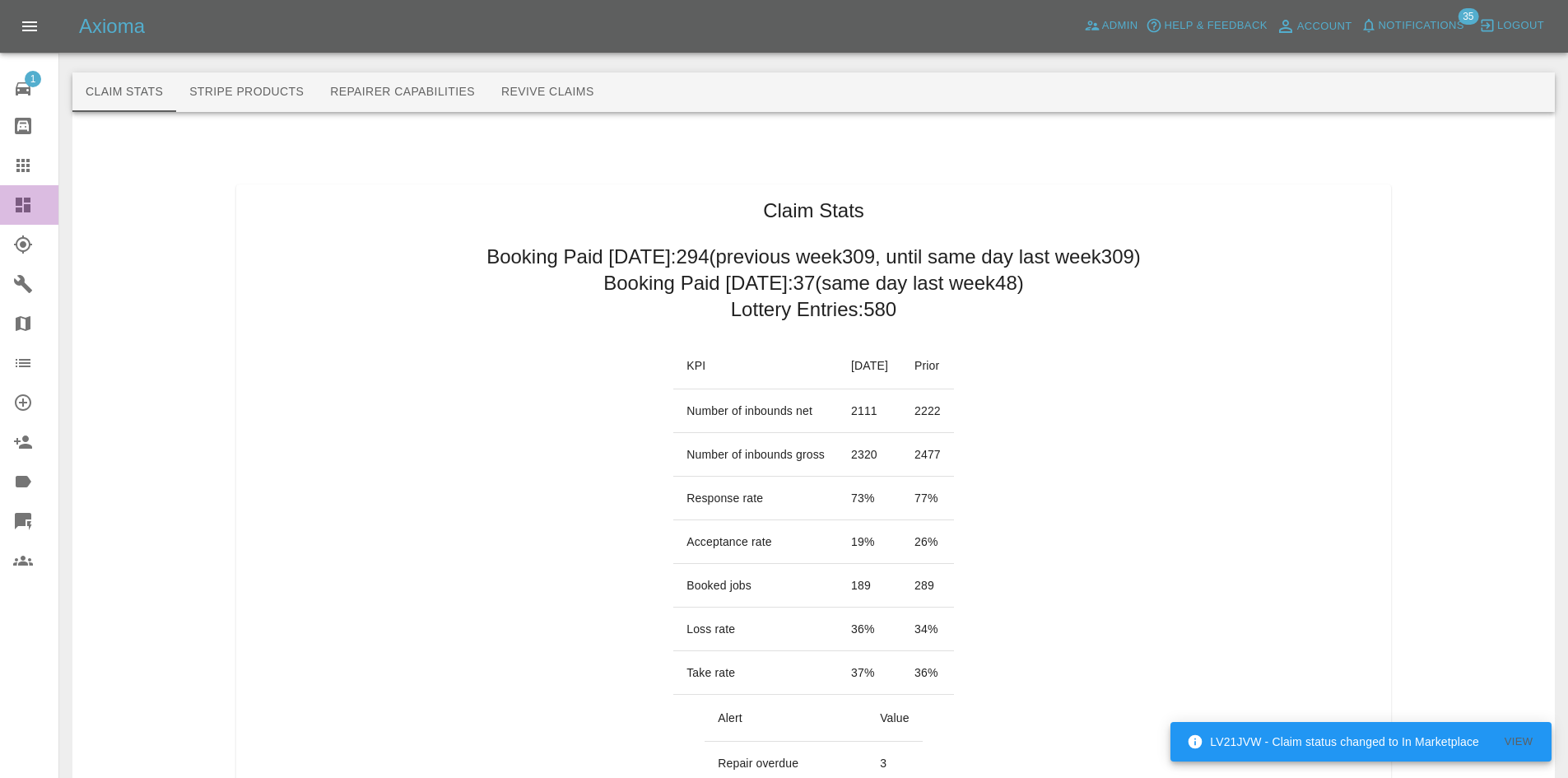
click at [20, 212] on icon at bounding box center [23, 205] width 15 height 15
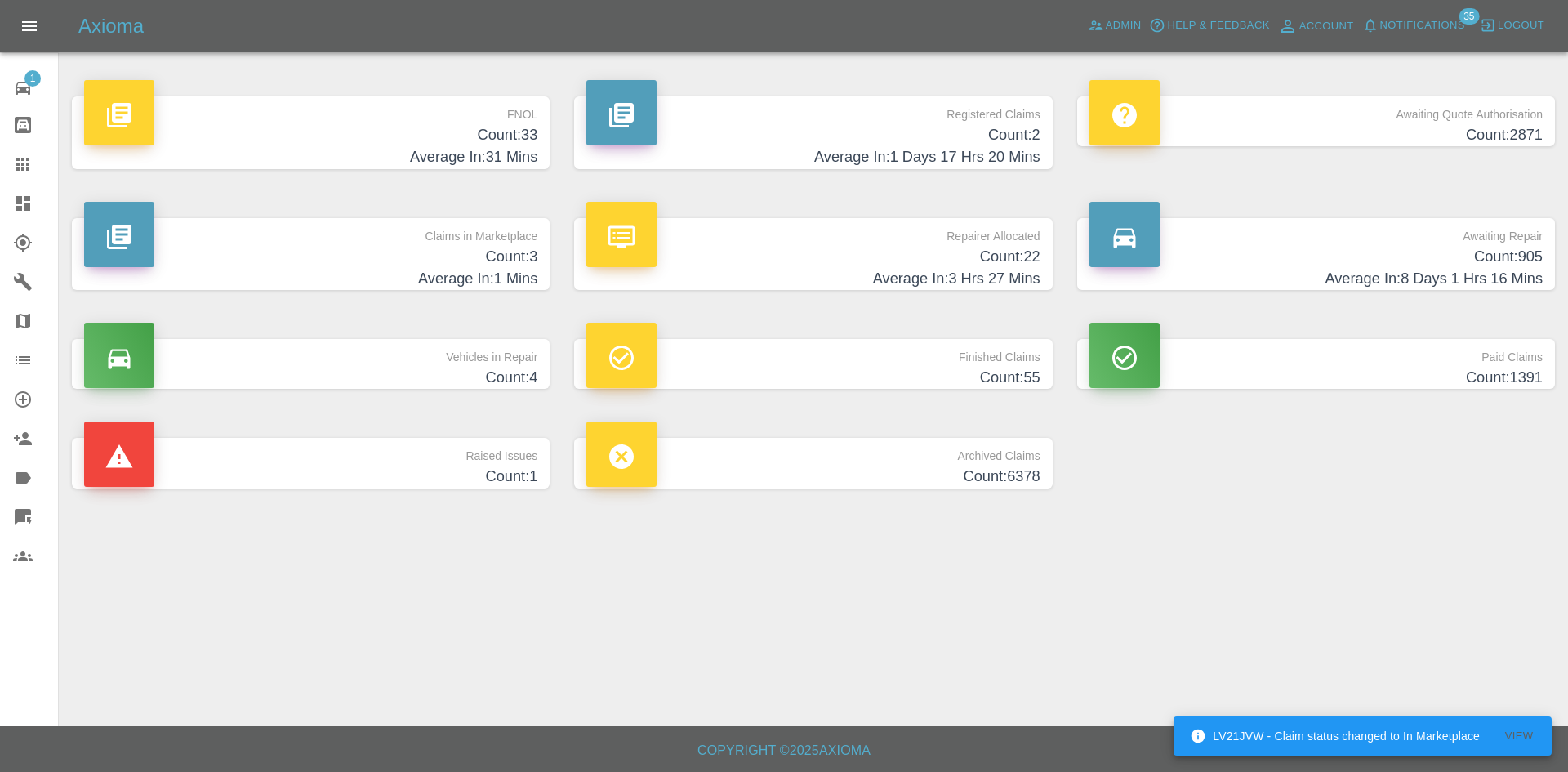
click at [435, 253] on h4 "Count: 3" at bounding box center [310, 257] width 453 height 22
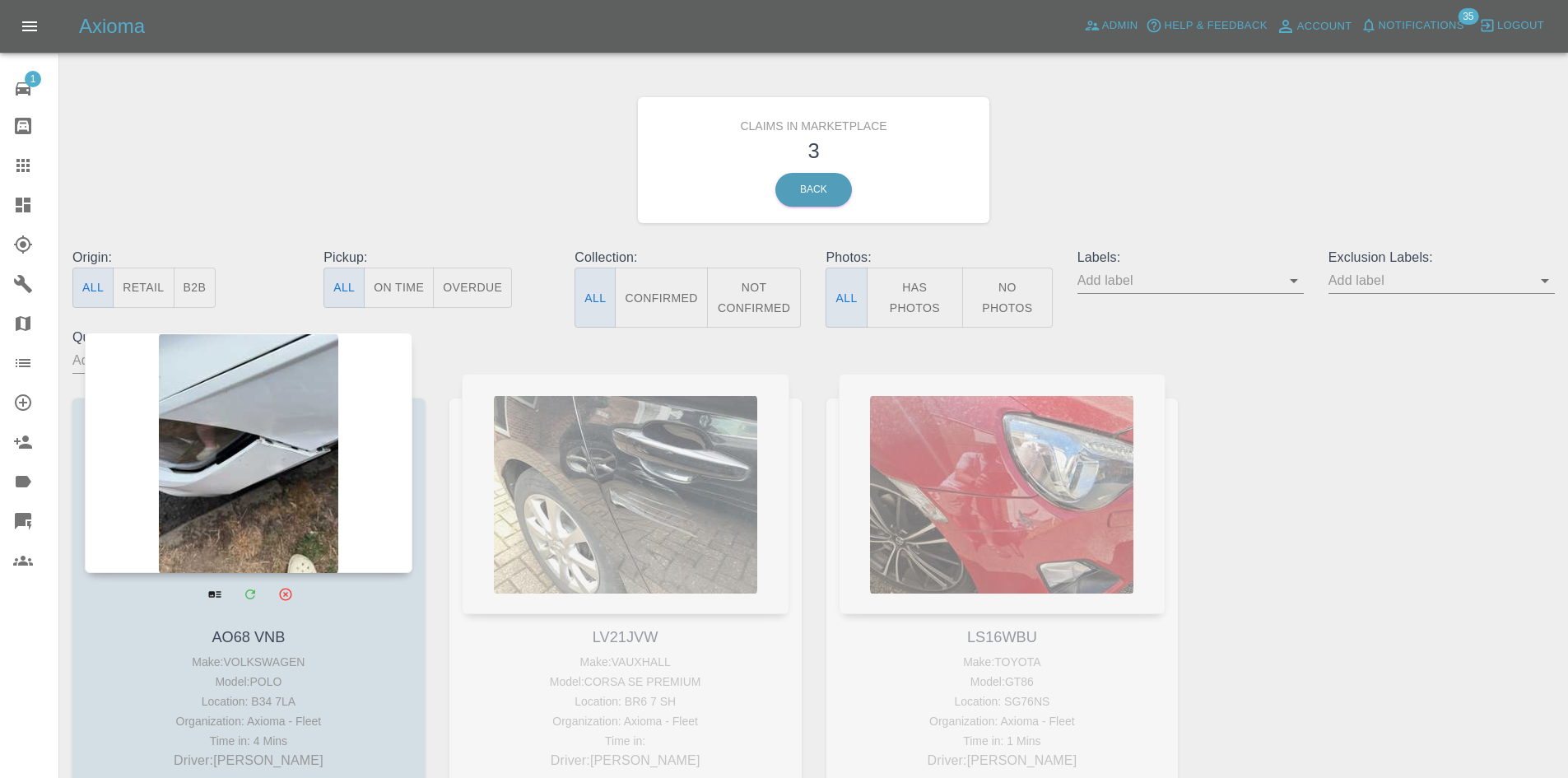
click at [237, 468] on div at bounding box center [248, 452] width 328 height 241
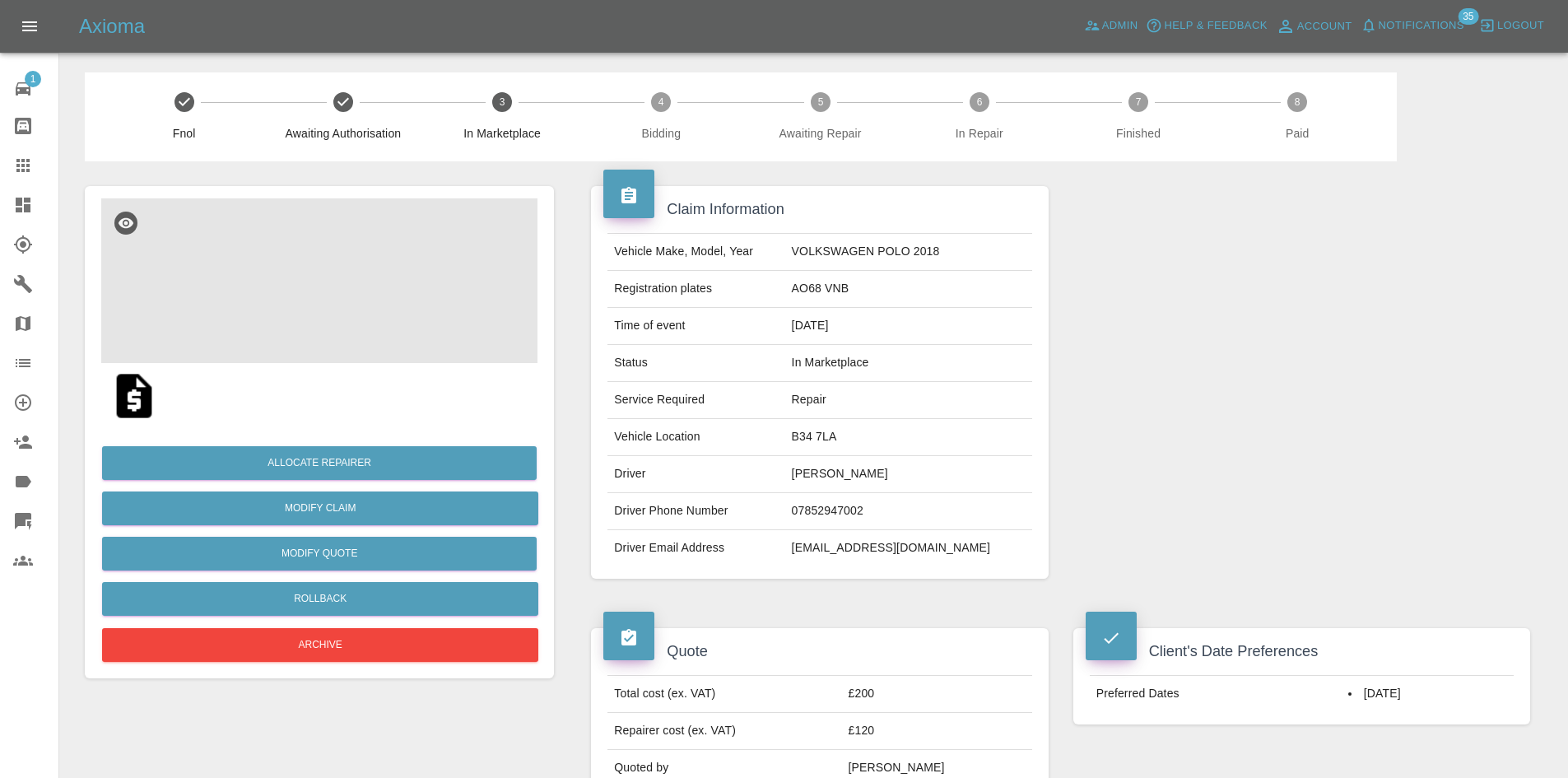
click at [352, 312] on img at bounding box center [320, 281] width 437 height 164
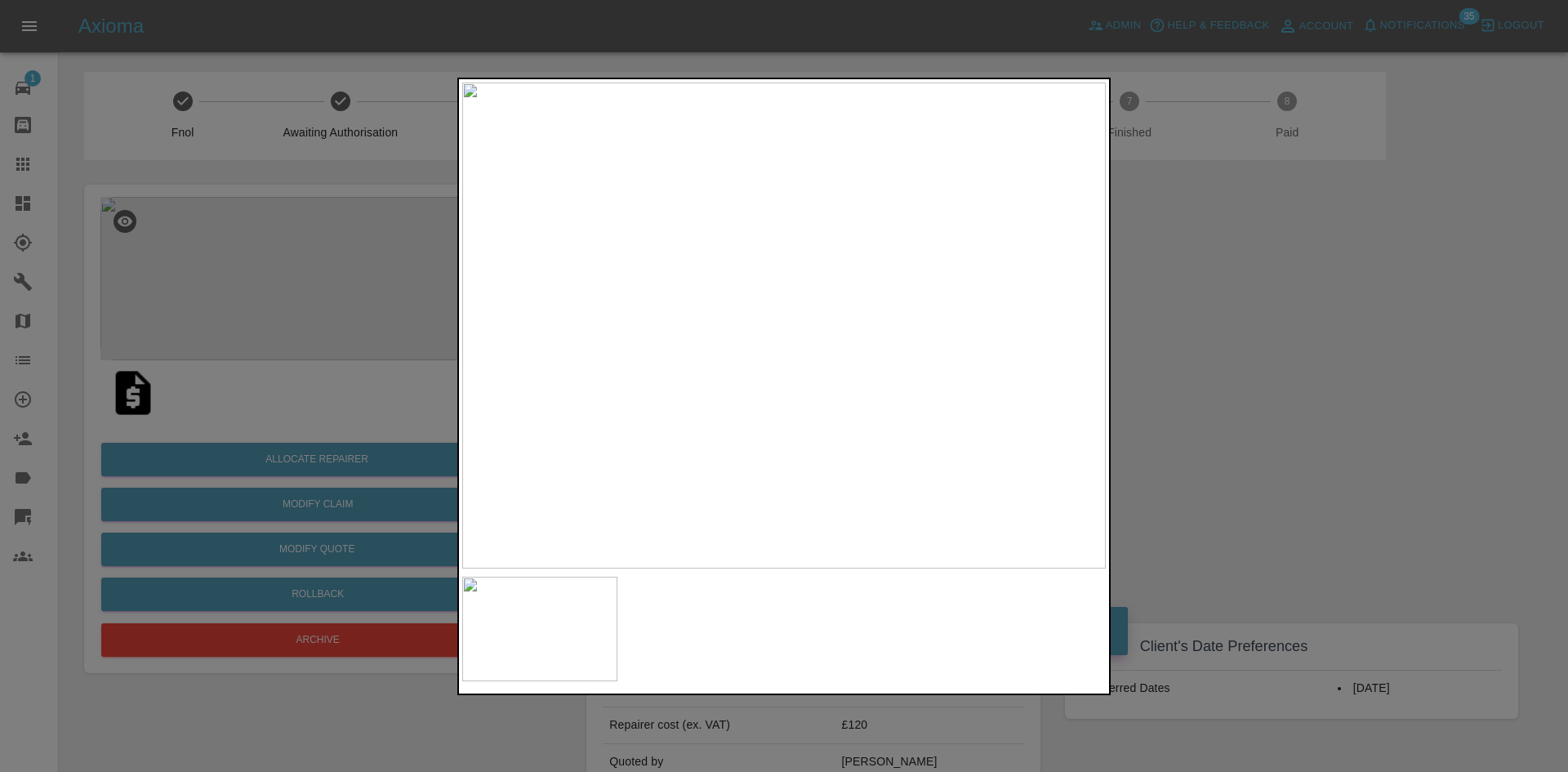
click at [1154, 377] on div at bounding box center [784, 386] width 1568 height 772
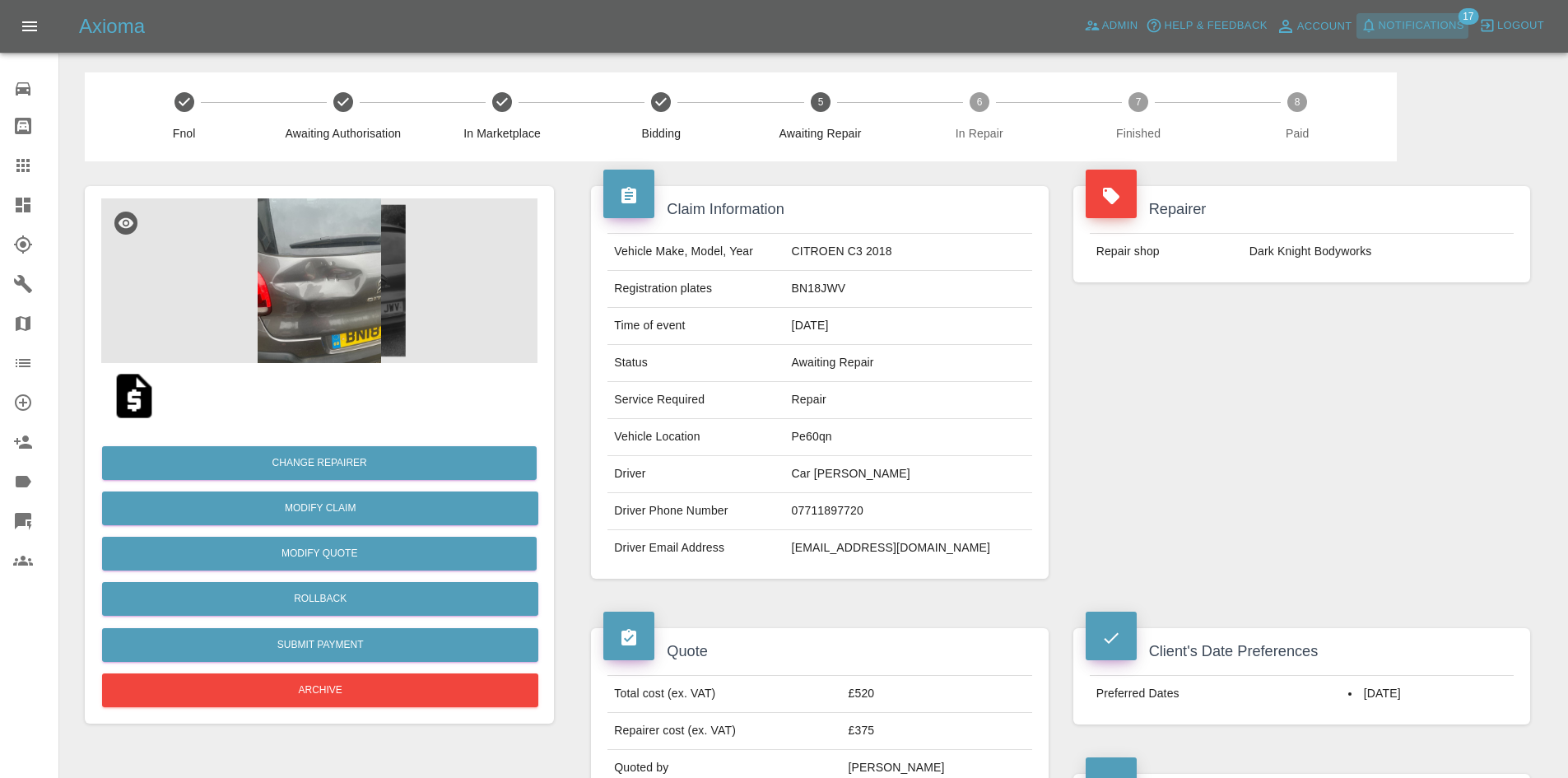
click at [1431, 32] on span "Notifications" at bounding box center [1422, 25] width 85 height 19
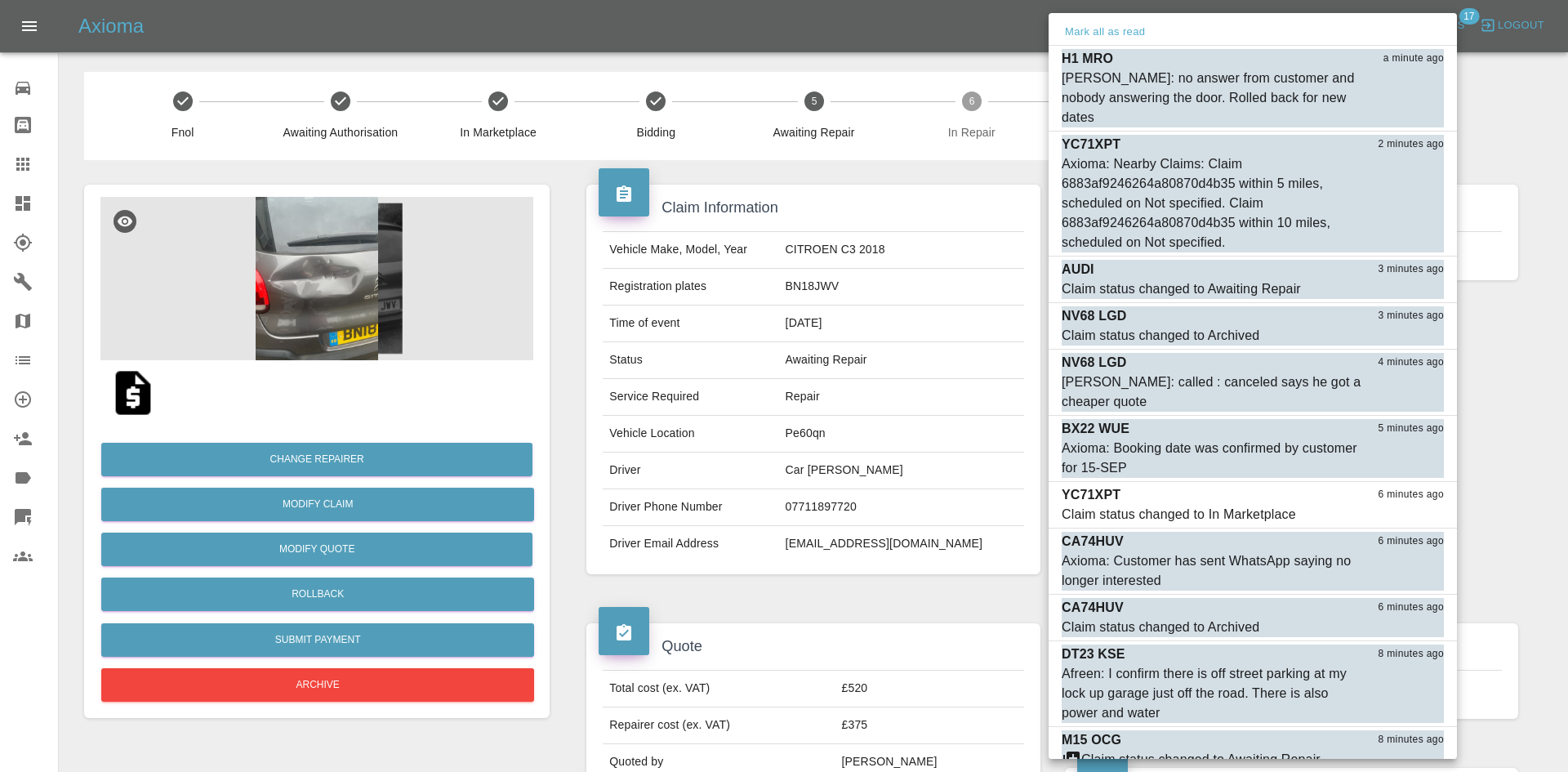
click at [8, 204] on div at bounding box center [784, 386] width 1568 height 772
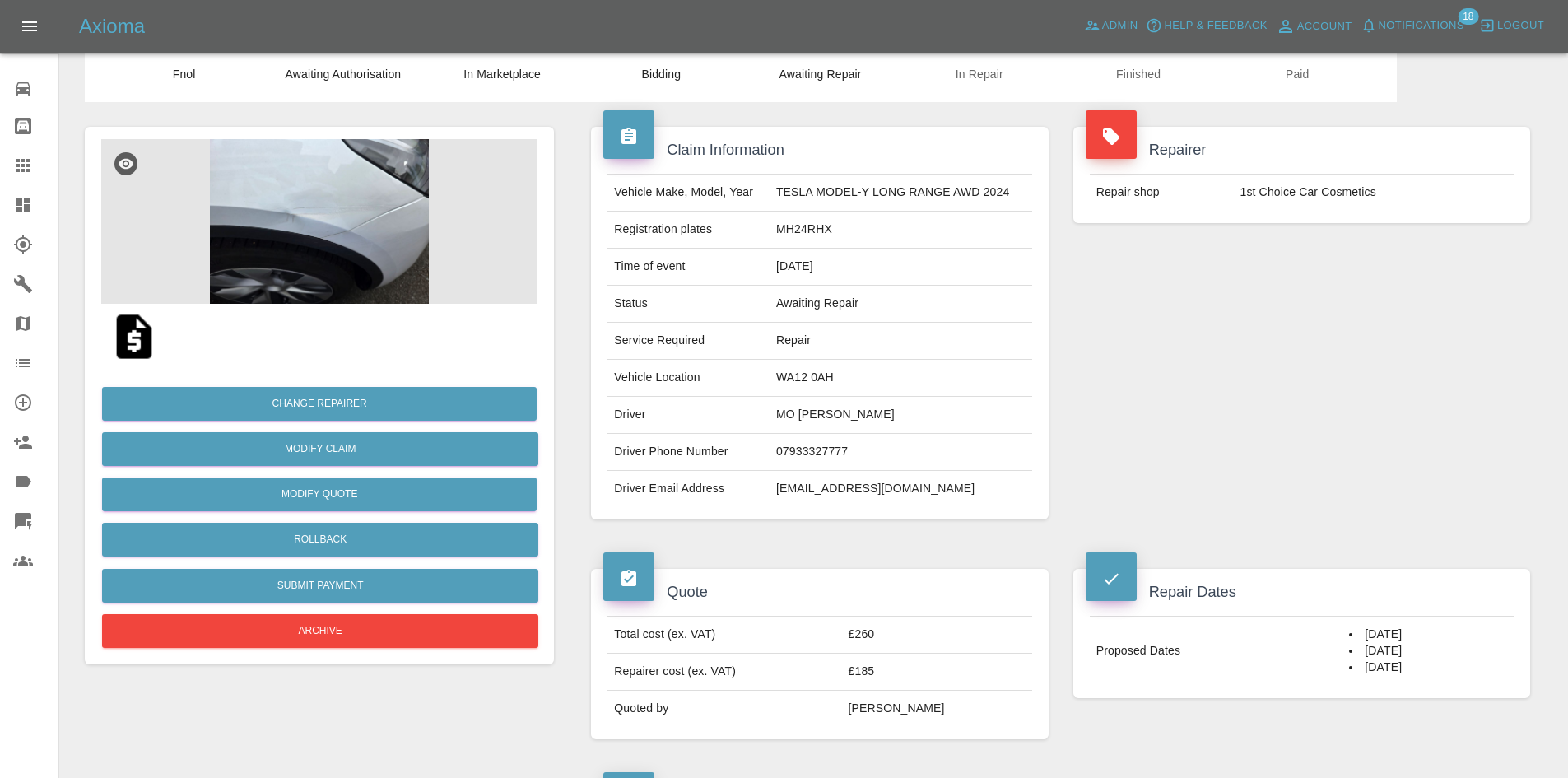
scroll to position [30, 0]
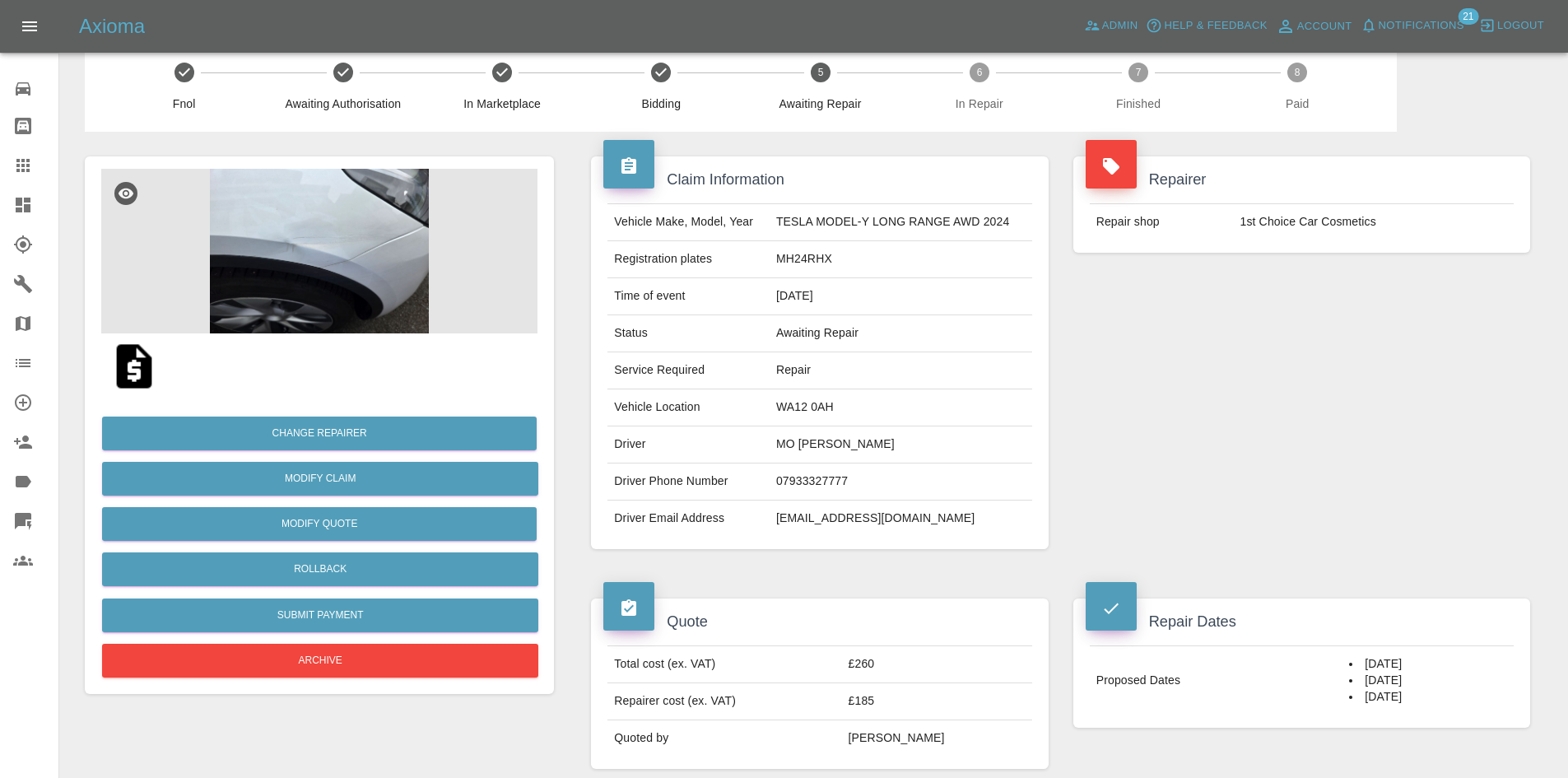
click at [40, 202] on div at bounding box center [36, 205] width 46 height 20
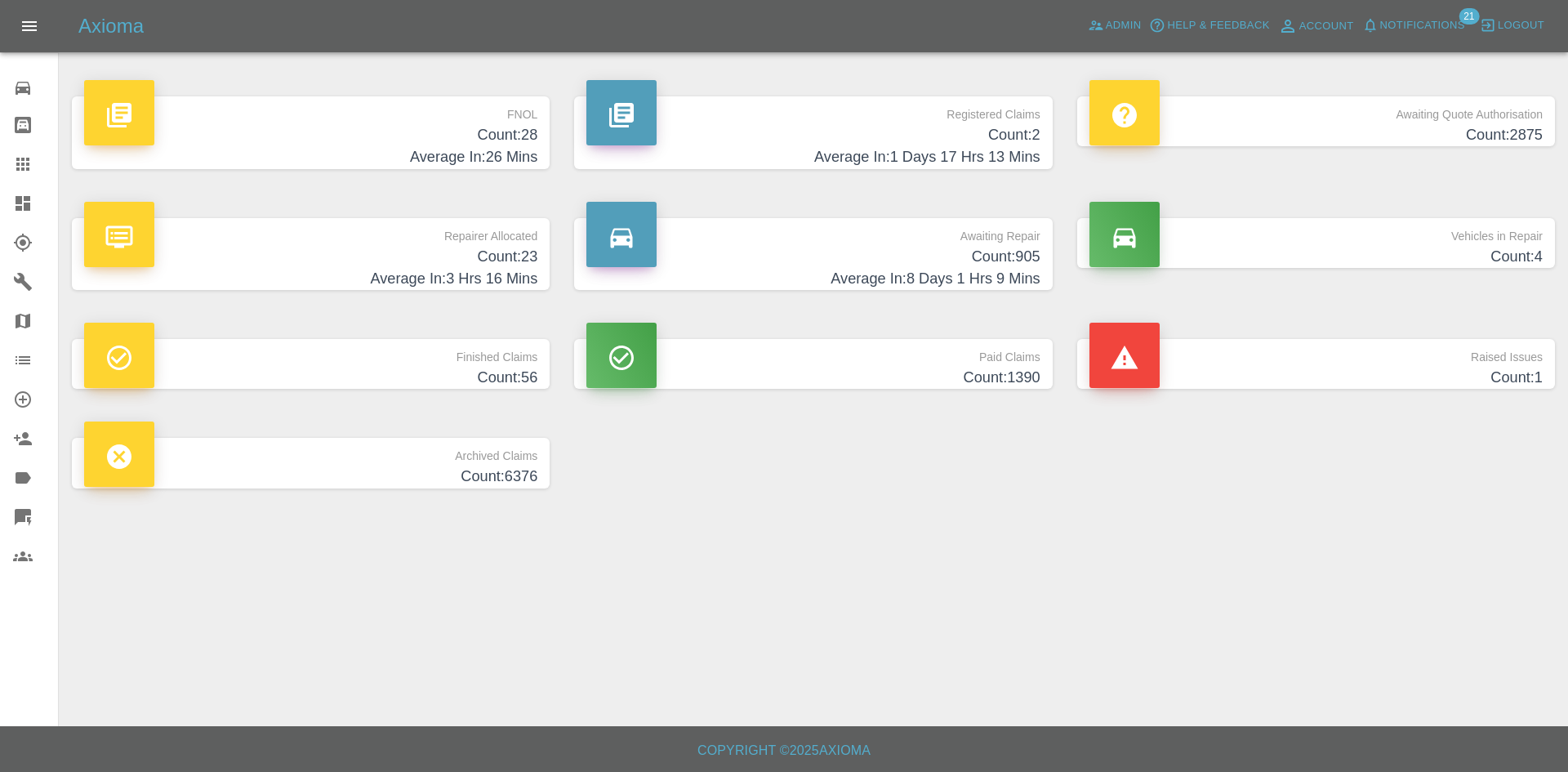
click at [1387, 31] on span "Notifications" at bounding box center [1422, 25] width 85 height 19
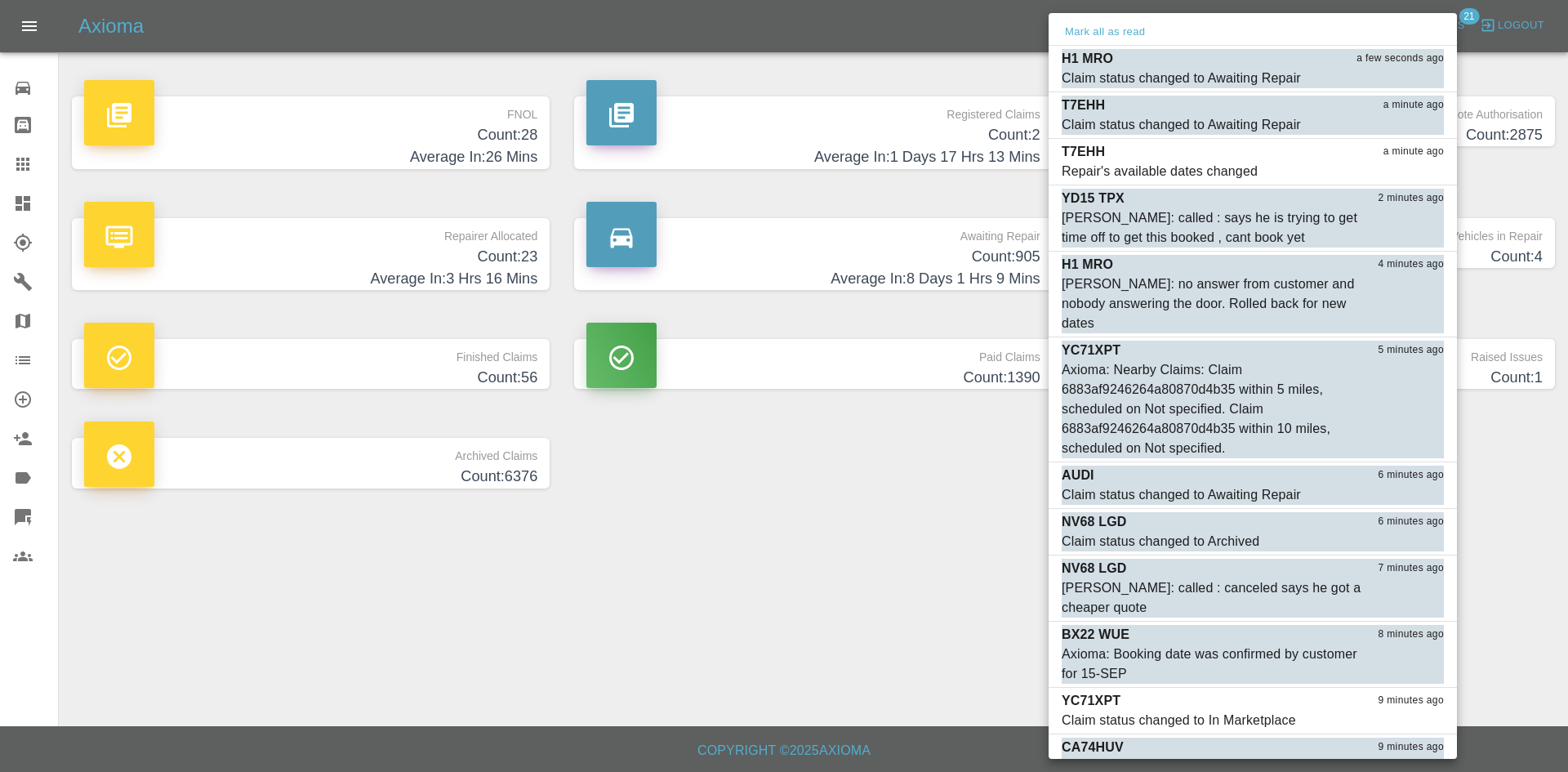
click at [810, 632] on div at bounding box center [784, 386] width 1568 height 772
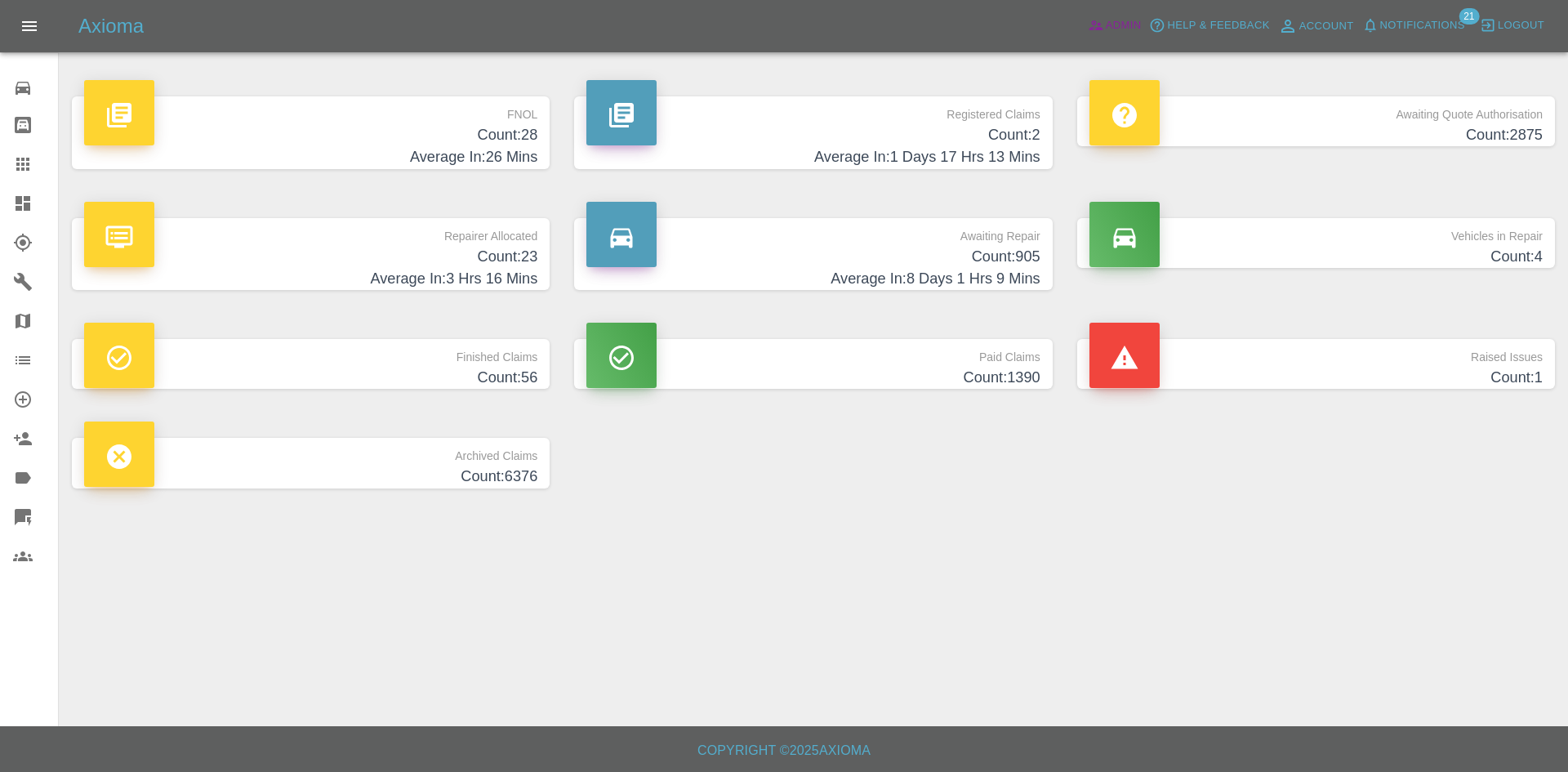
click at [1102, 23] on icon at bounding box center [1096, 25] width 16 height 16
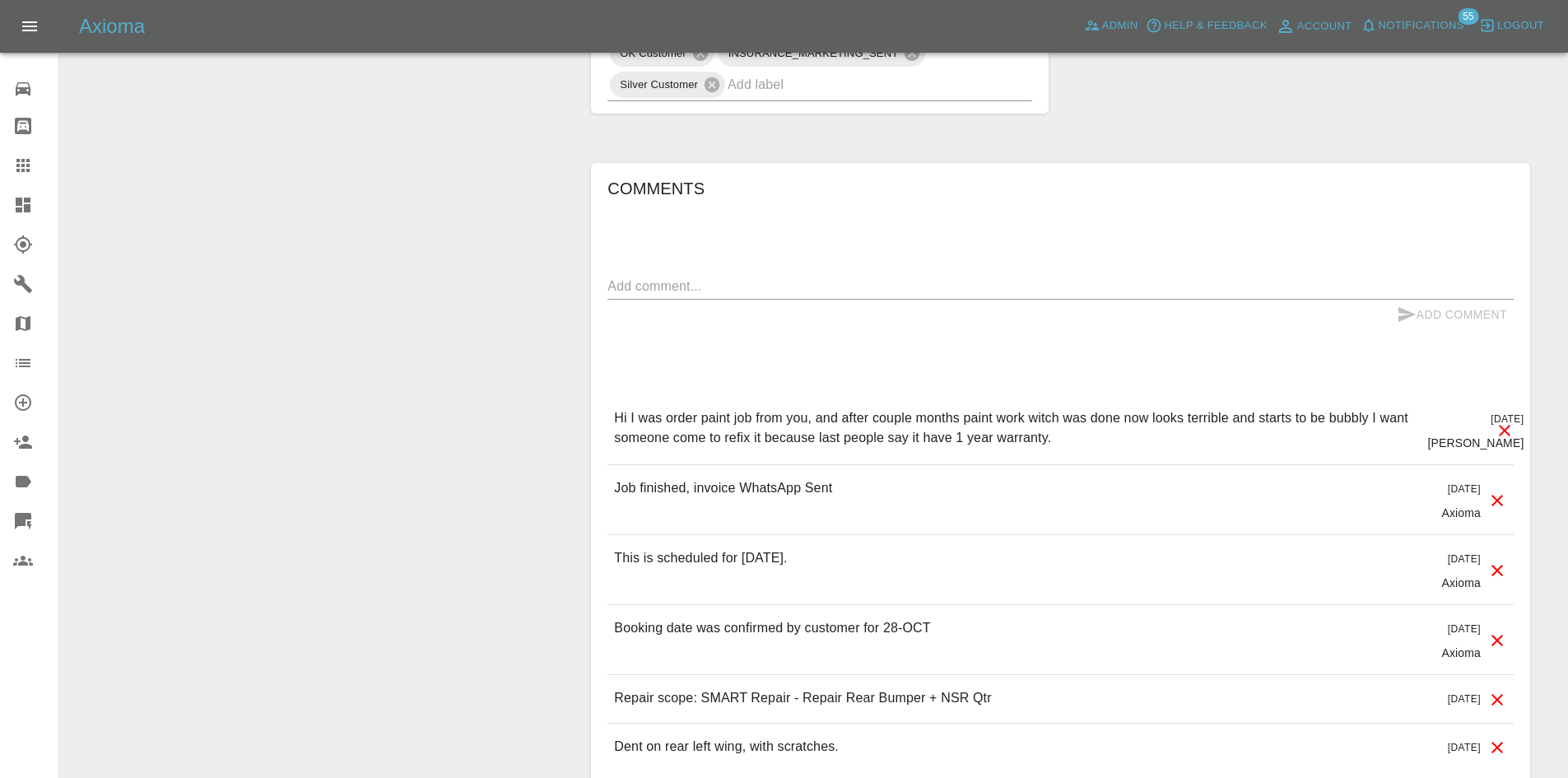
scroll to position [1121, 0]
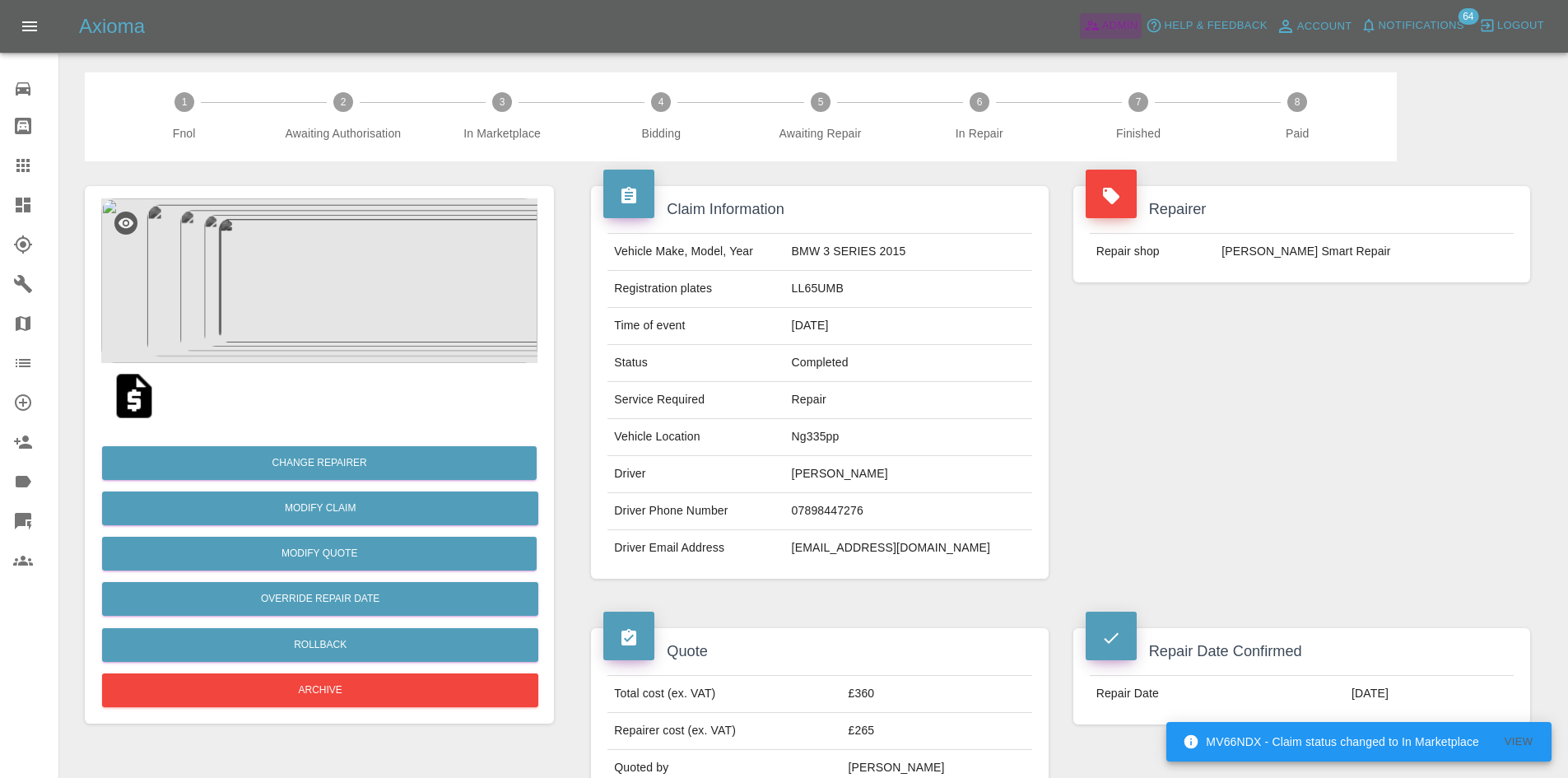
click at [1124, 22] on span "Admin" at bounding box center [1120, 25] width 36 height 19
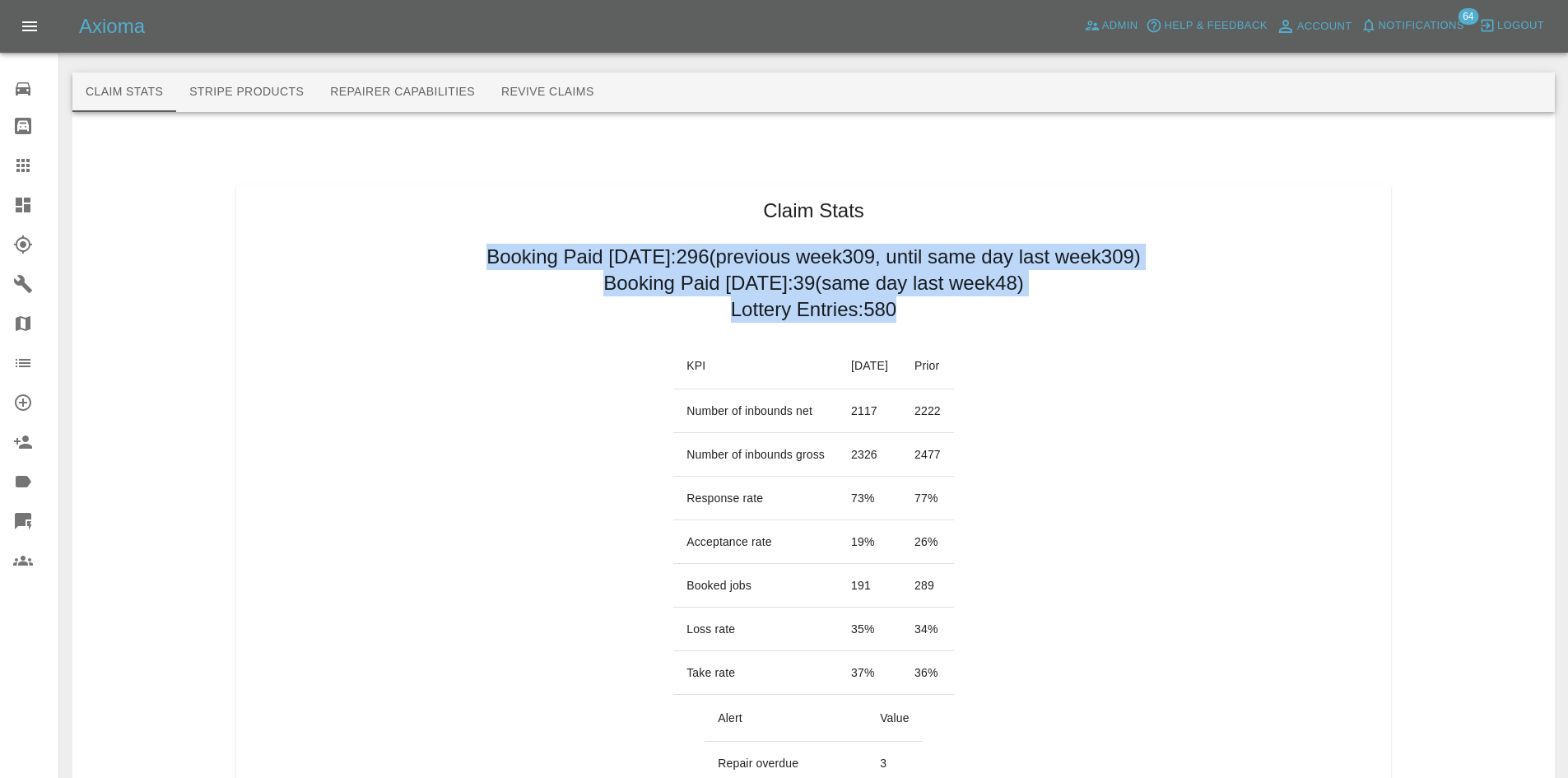
drag, startPoint x: 439, startPoint y: 261, endPoint x: 903, endPoint y: 317, distance: 467.4
copy div "Booking Paid [DATE]: 296 (previous week 309 , until same day last week 309 ) Bo…"
